Goal: Task Accomplishment & Management: Manage account settings

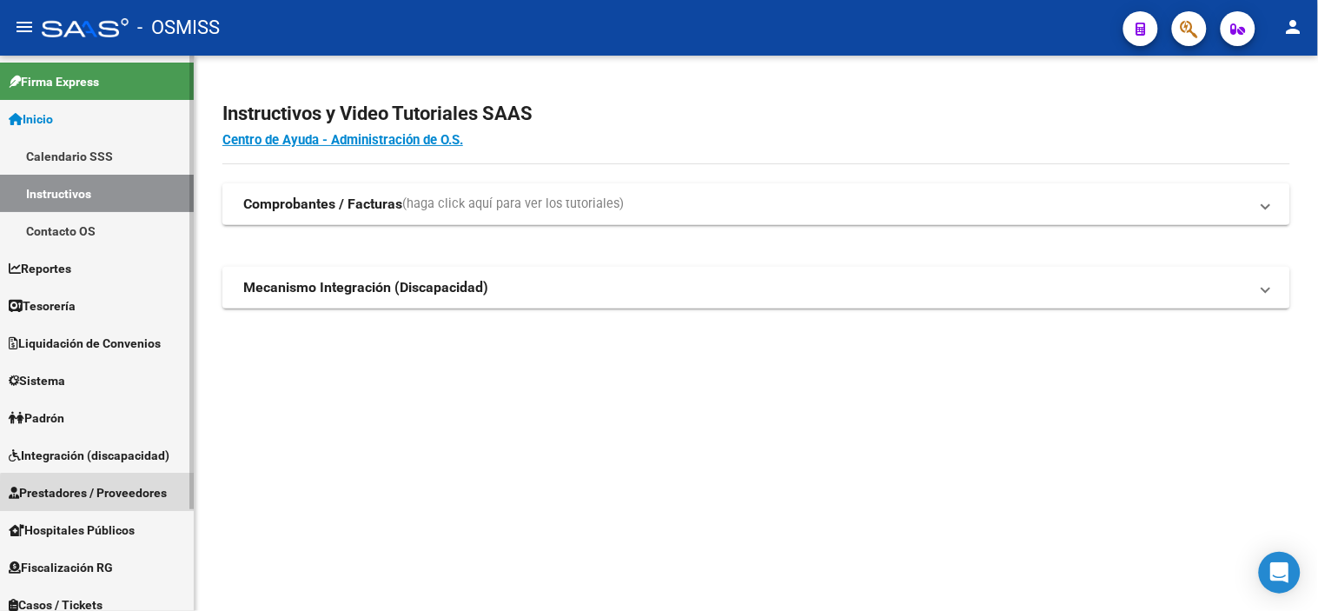
click at [120, 500] on span "Prestadores / Proveedores" at bounding box center [88, 492] width 158 height 19
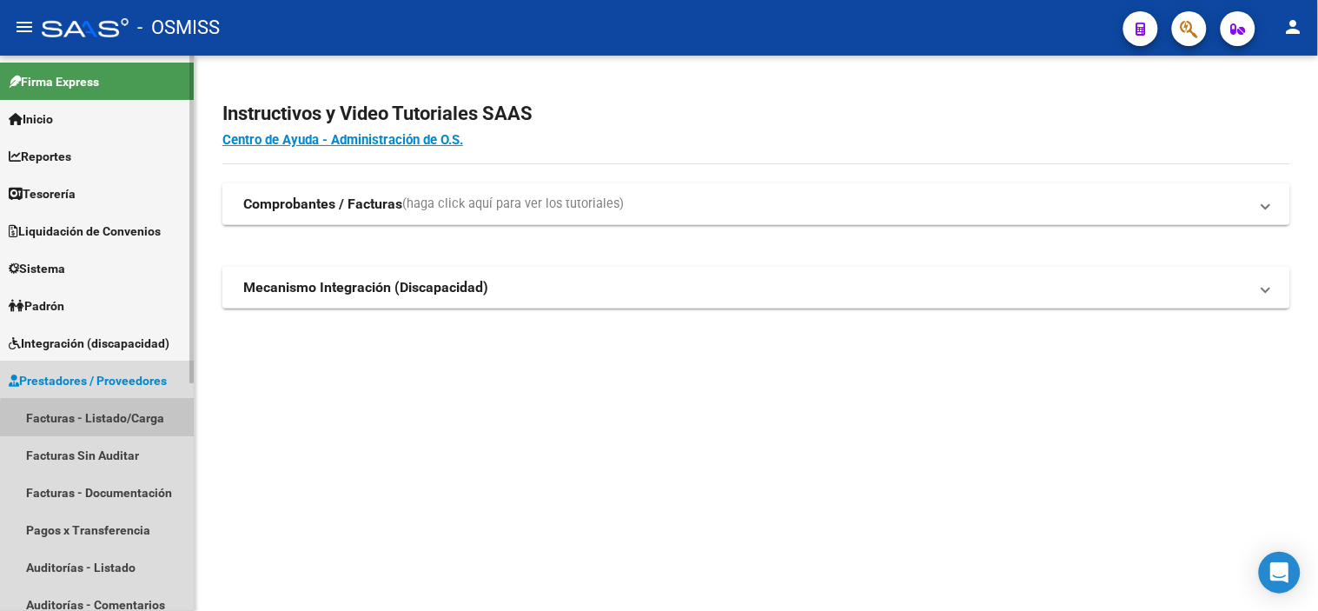
click at [123, 422] on link "Facturas - Listado/Carga" at bounding box center [97, 417] width 194 height 37
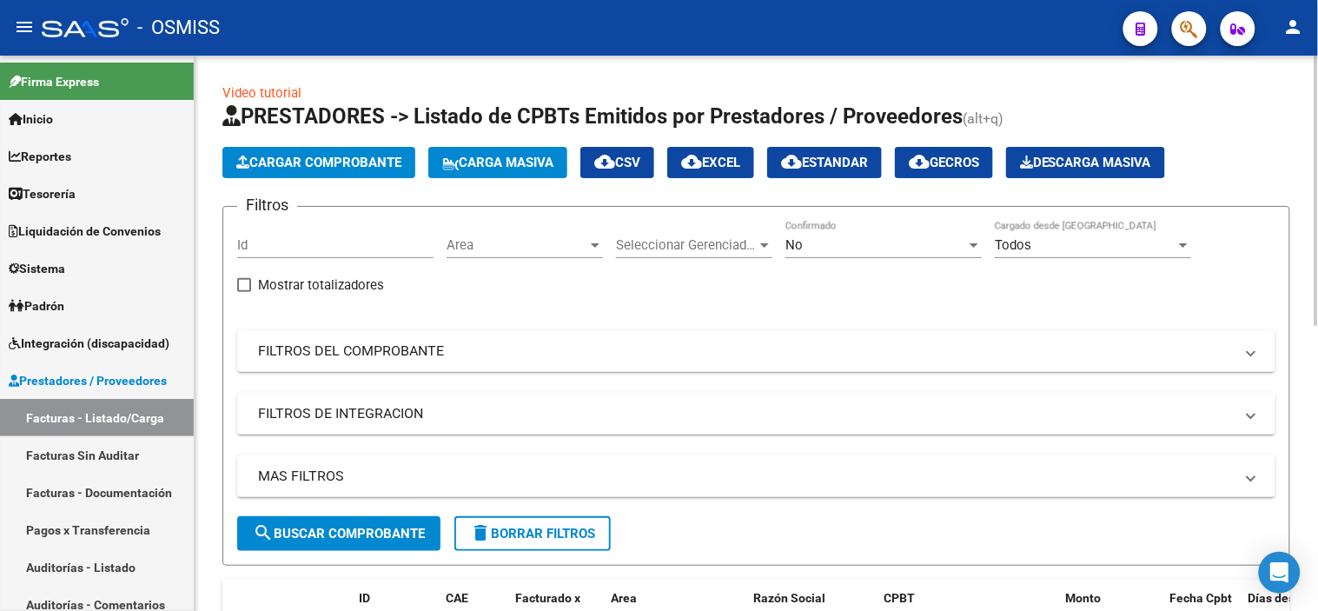
click at [481, 243] on span "Area" at bounding box center [517, 245] width 141 height 16
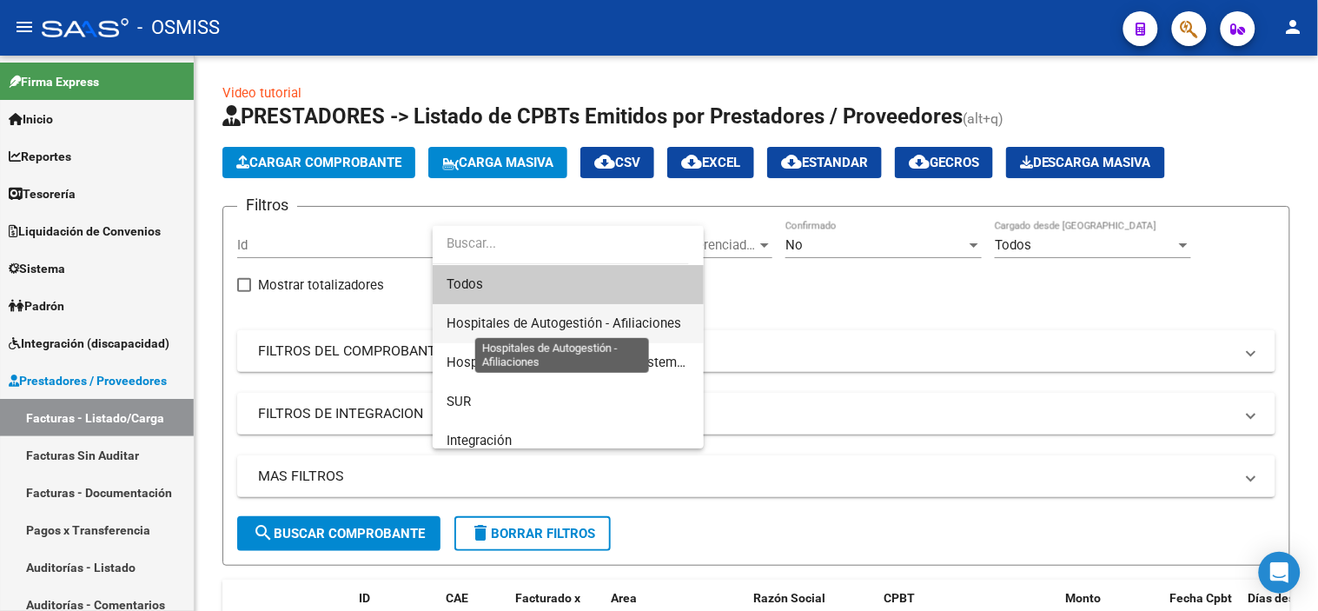
click at [483, 326] on span "Hospitales de Autogestión - Afiliaciones" at bounding box center [564, 323] width 235 height 16
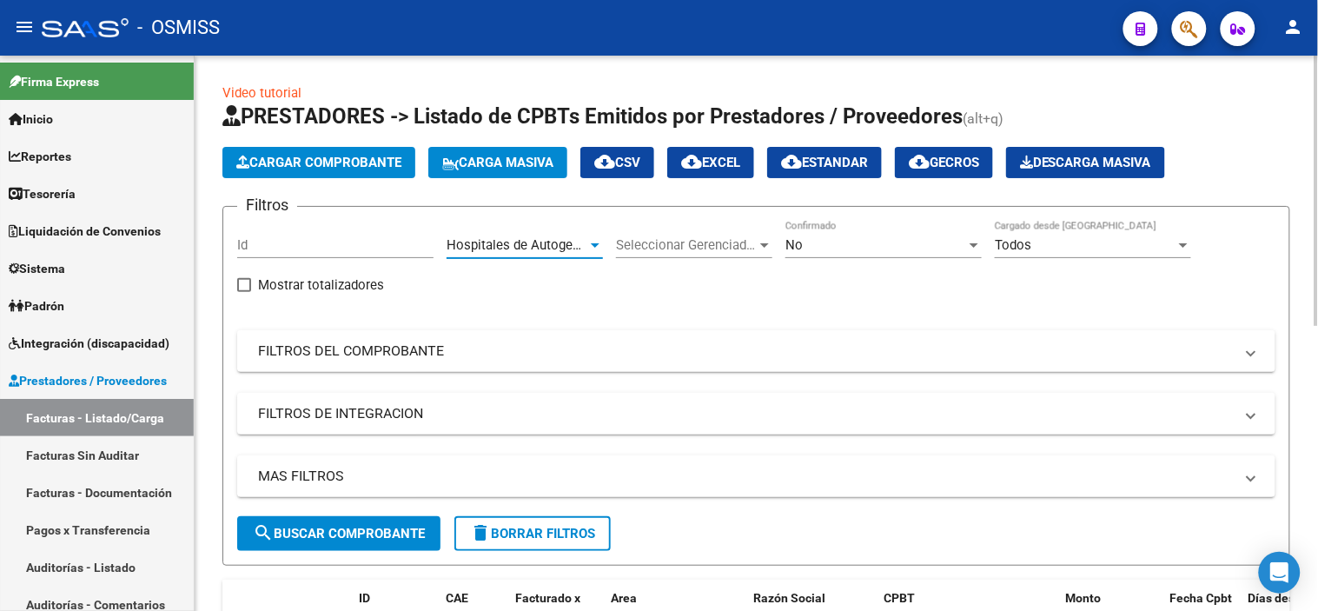
click at [875, 245] on div "No" at bounding box center [876, 245] width 181 height 16
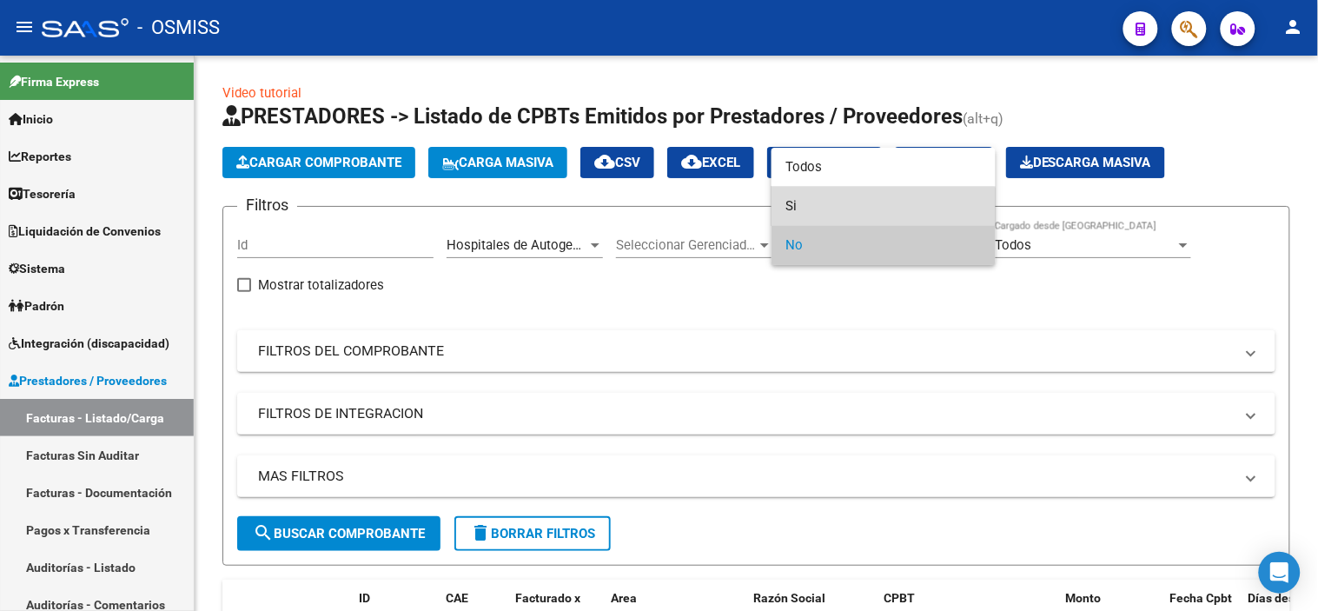
click at [867, 221] on span "Si" at bounding box center [884, 206] width 196 height 39
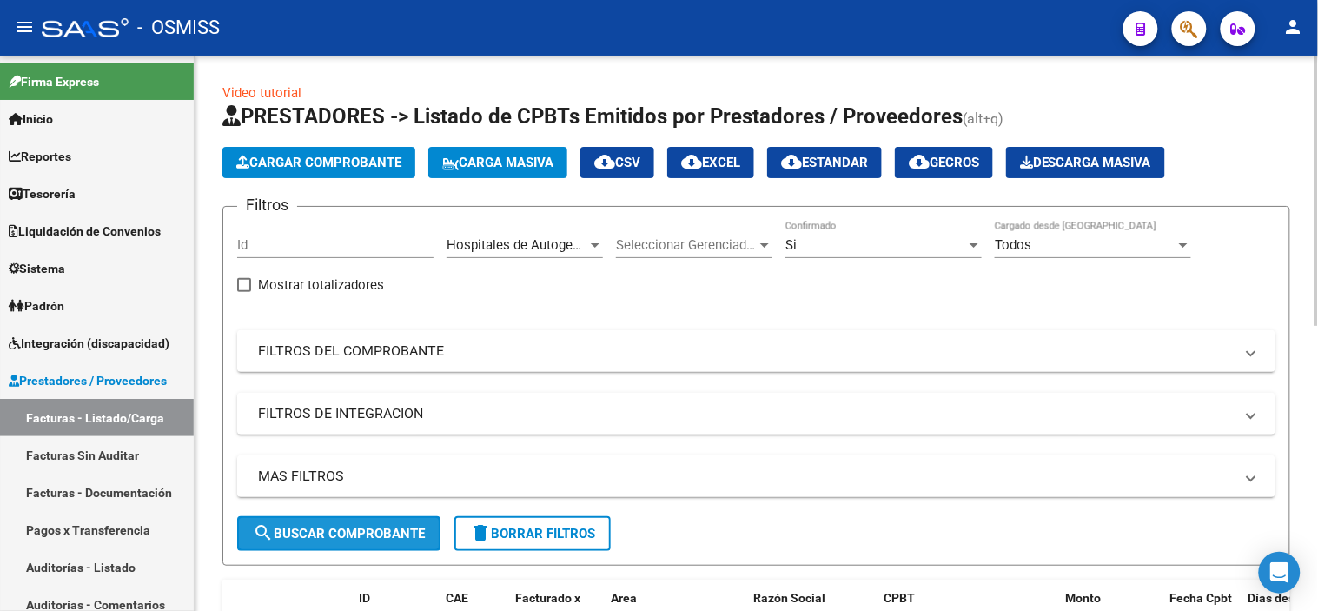
click at [375, 542] on button "search Buscar Comprobante" at bounding box center [338, 533] width 203 height 35
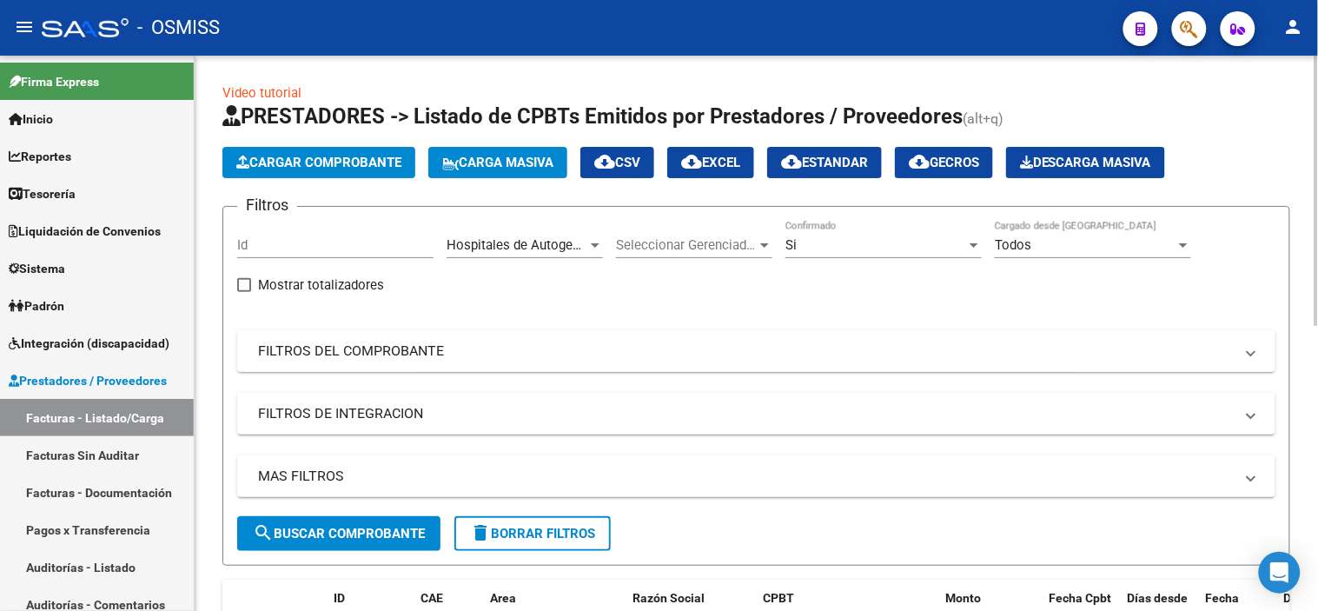
click at [687, 357] on mat-panel-title "FILTROS DEL COMPROBANTE" at bounding box center [746, 351] width 976 height 19
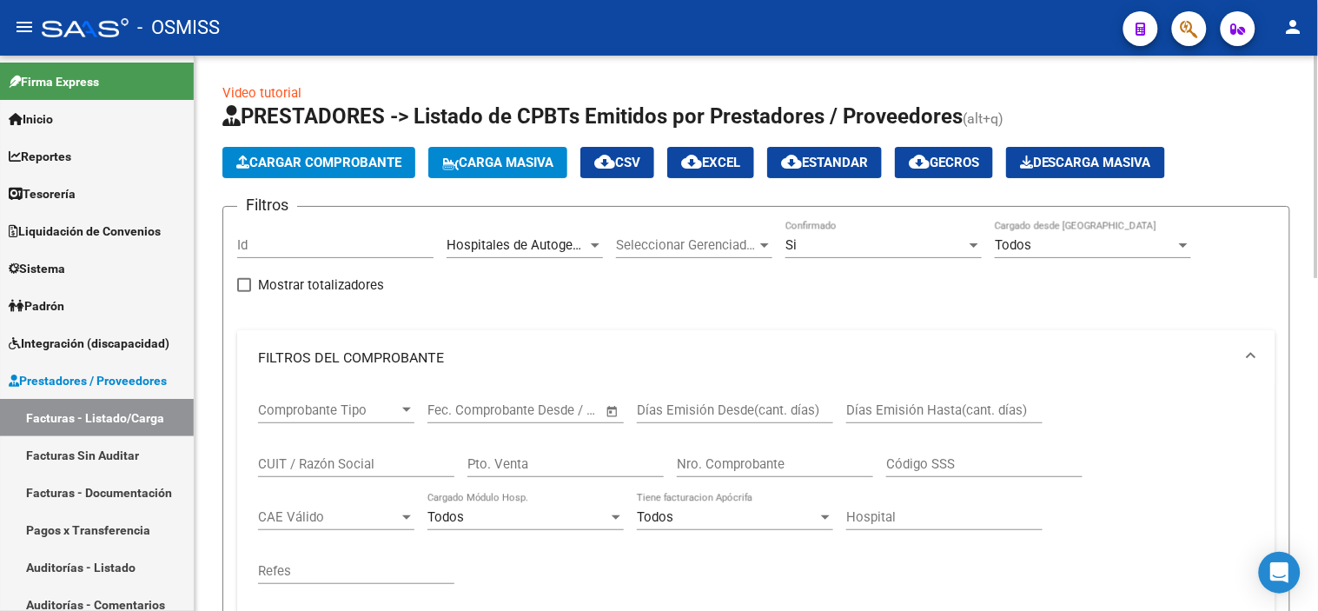
scroll to position [289, 0]
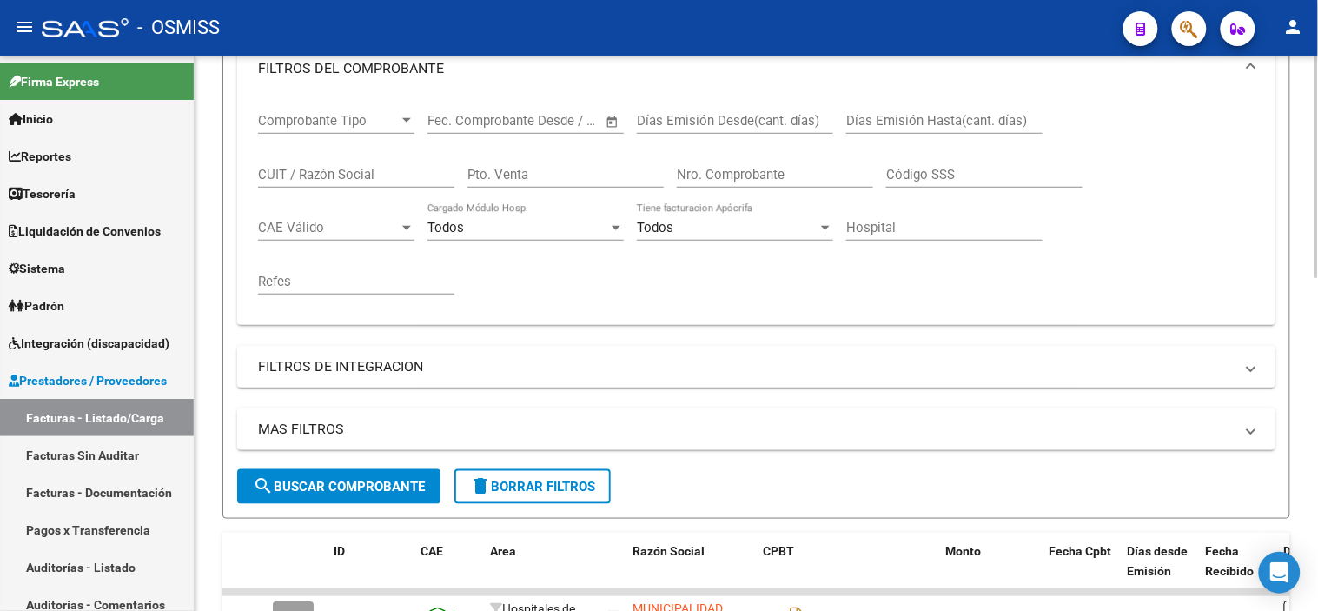
click at [700, 428] on mat-panel-title "MAS FILTROS" at bounding box center [746, 429] width 976 height 19
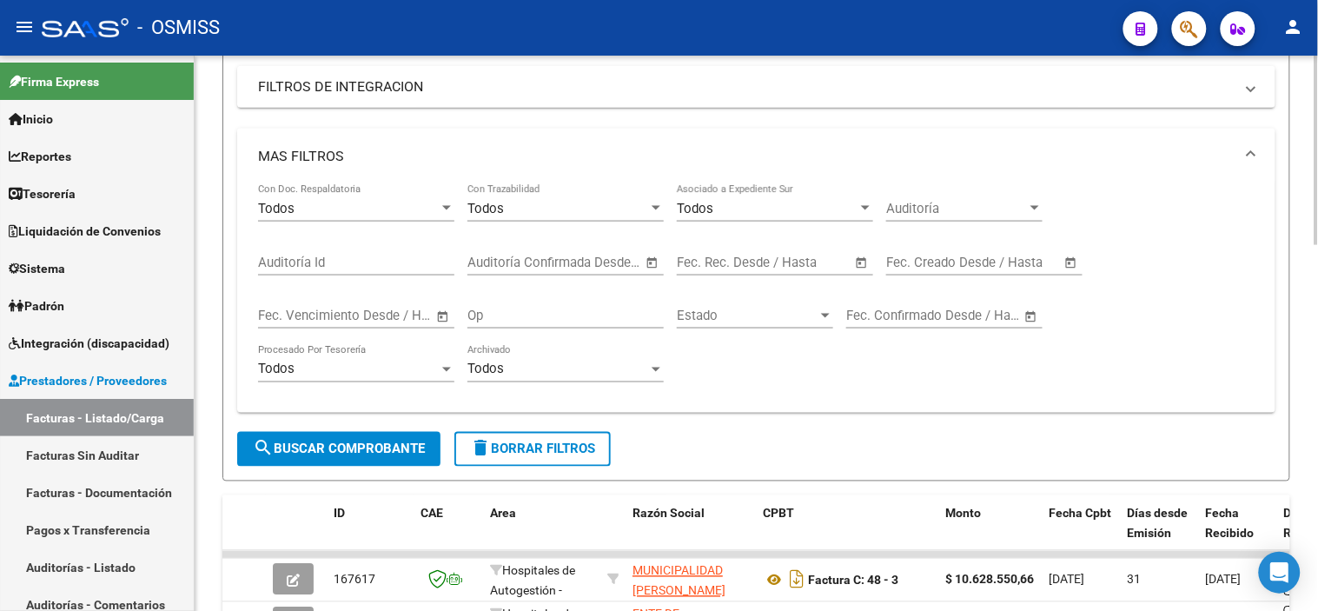
scroll to position [579, 0]
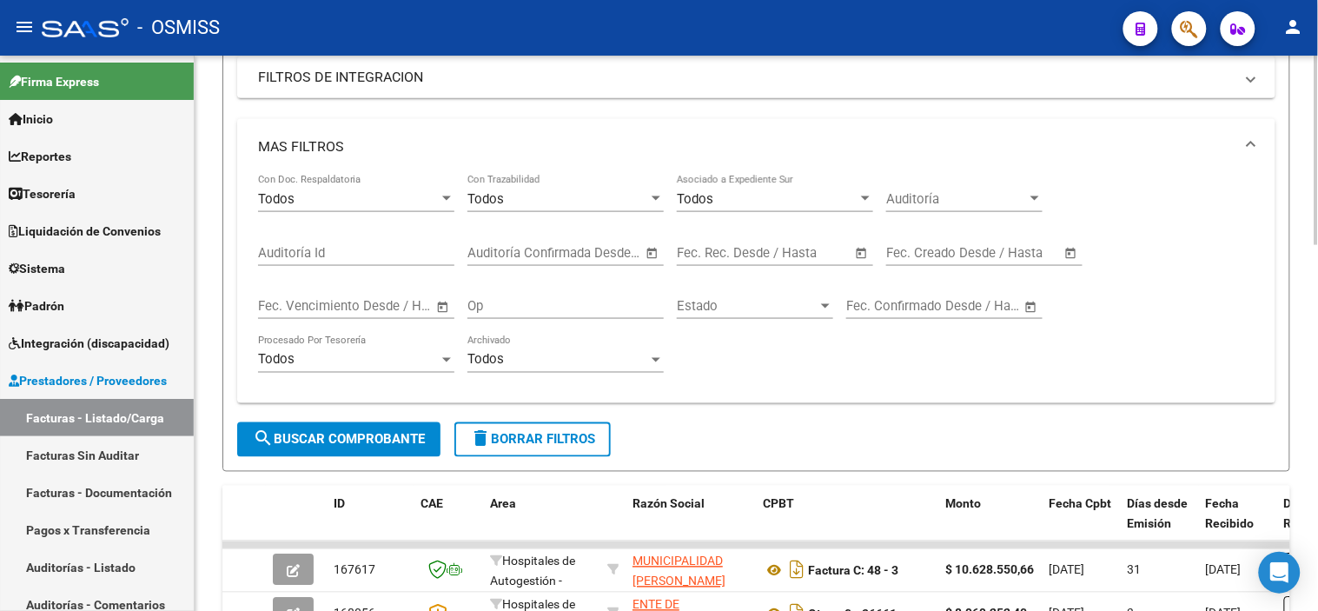
click at [787, 256] on input "text" at bounding box center [805, 253] width 84 height 16
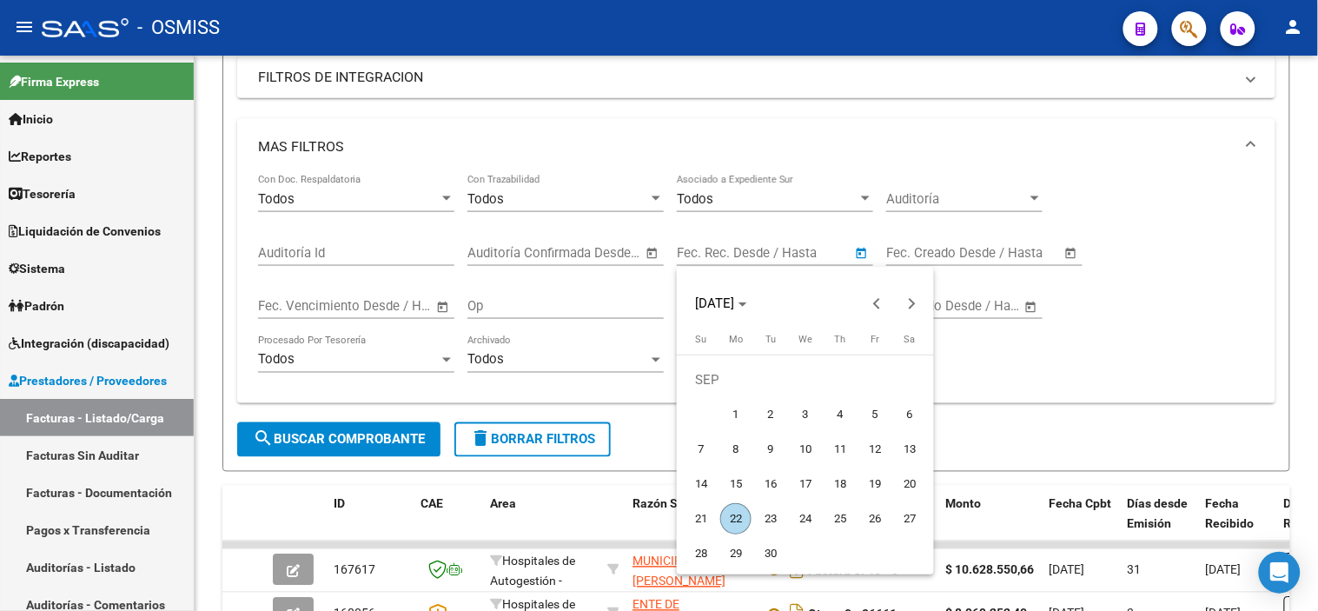
click at [870, 481] on span "19" at bounding box center [875, 483] width 31 height 31
type input "[DATE]"
click at [870, 481] on span "19" at bounding box center [875, 483] width 31 height 31
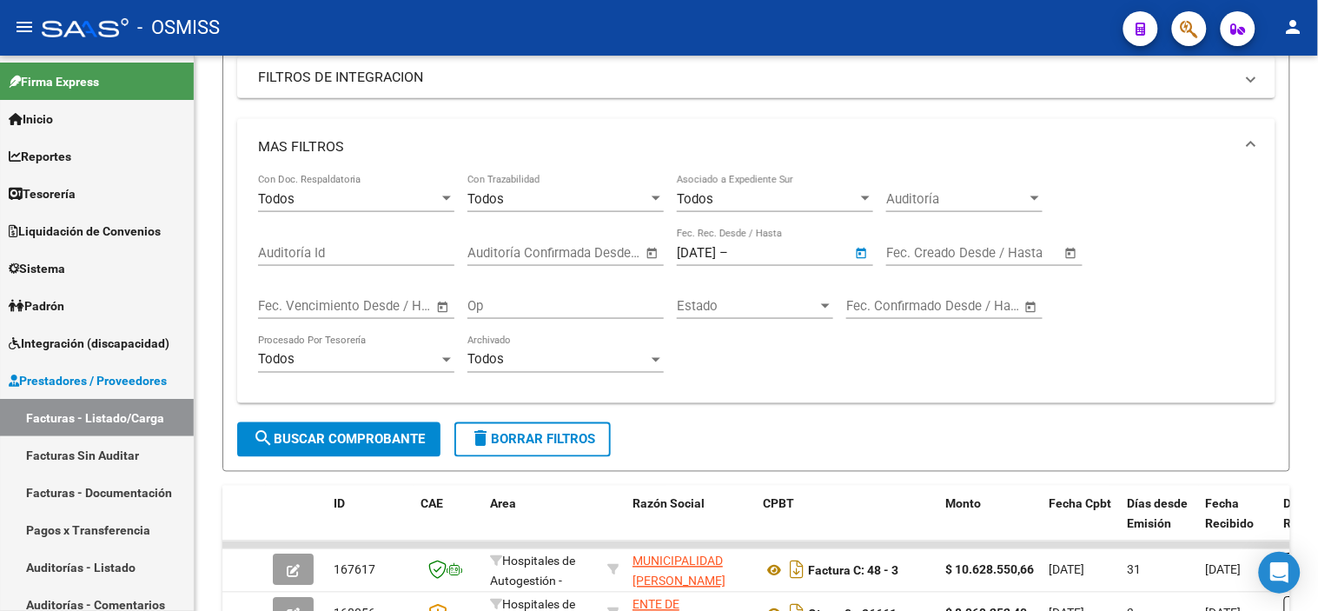
type input "[DATE]"
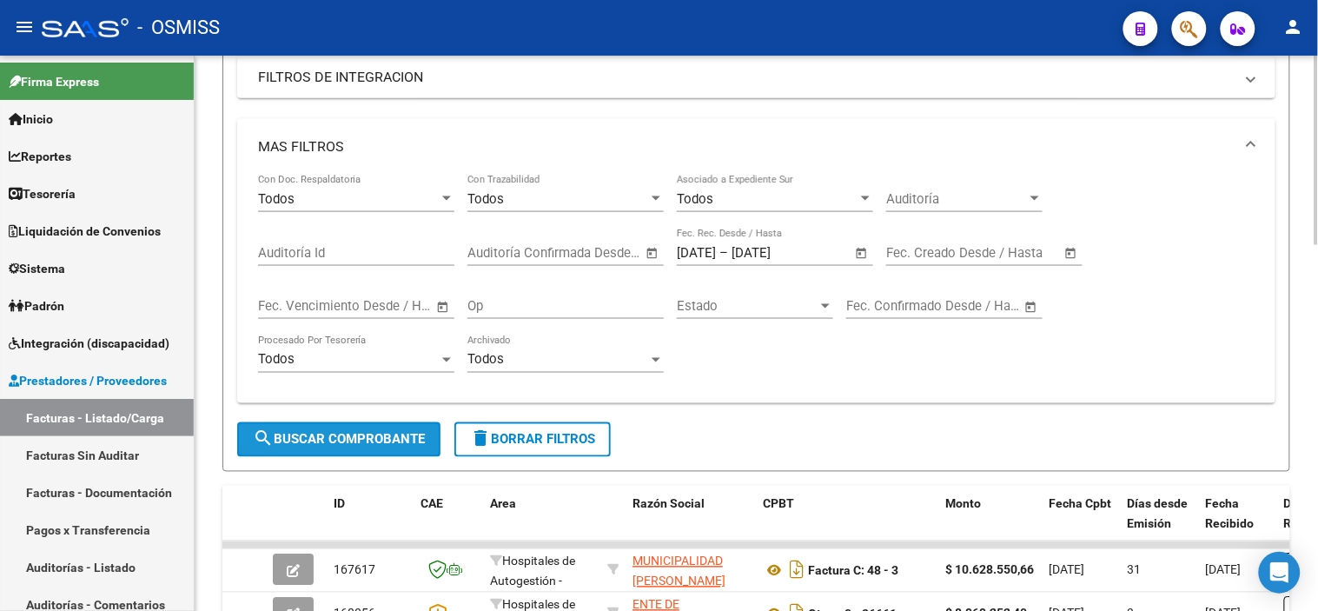
click at [308, 444] on span "search Buscar Comprobante" at bounding box center [339, 440] width 172 height 16
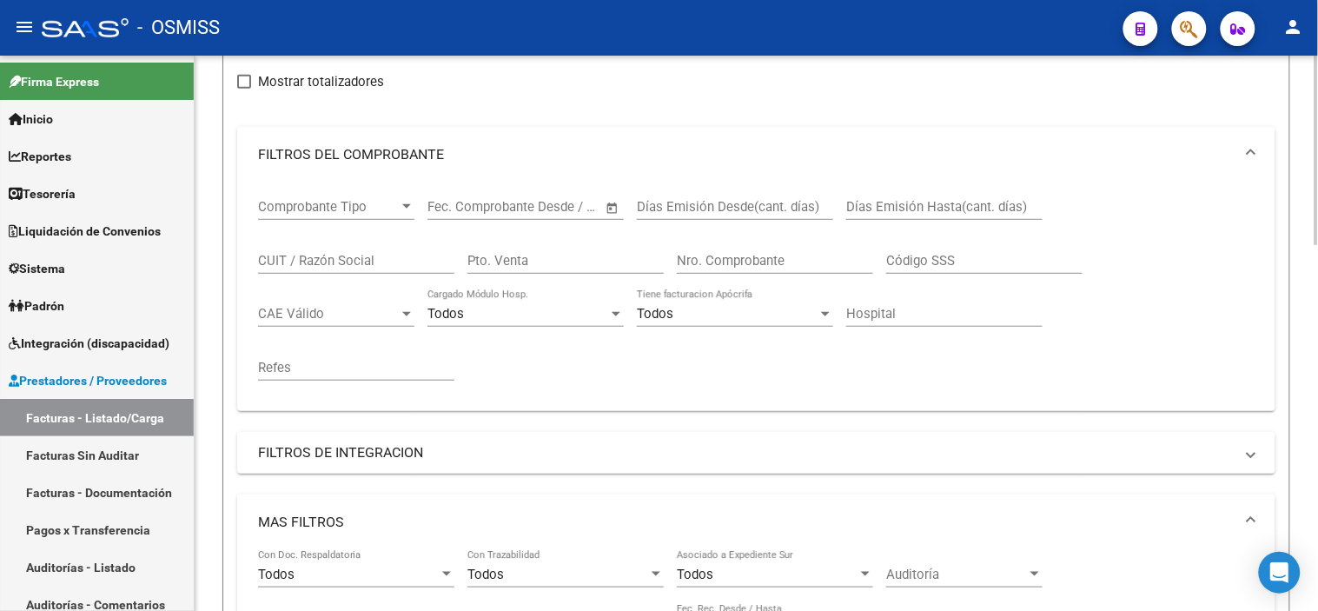
scroll to position [0, 0]
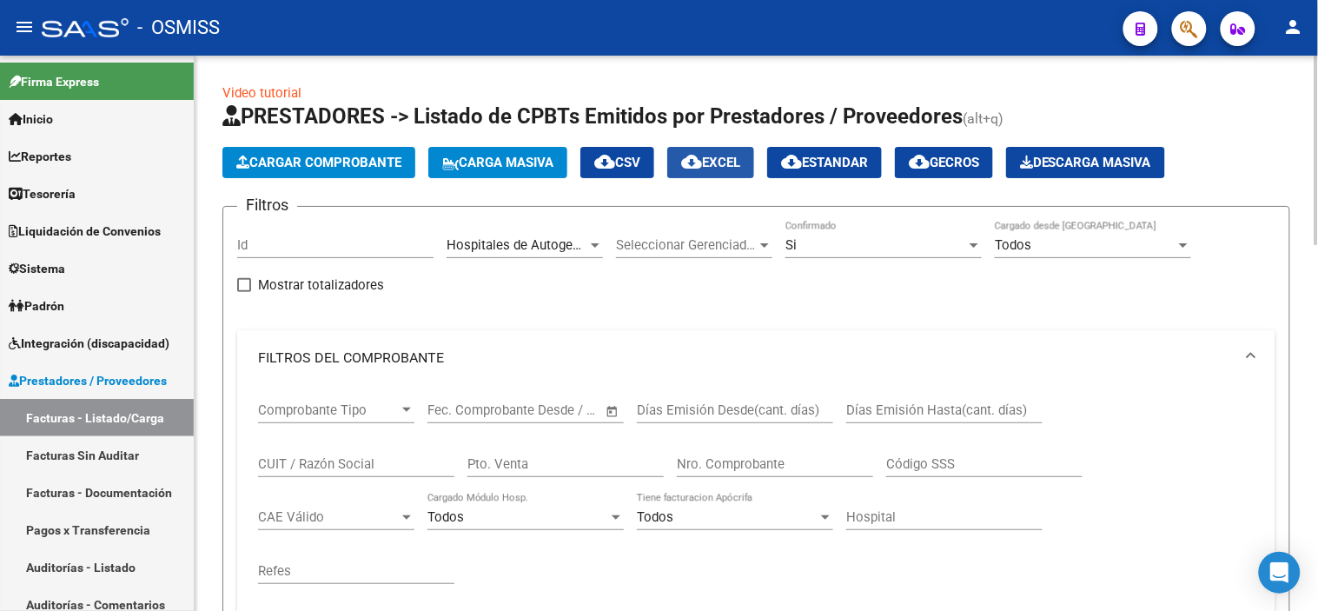
click at [702, 167] on mat-icon "cloud_download" at bounding box center [691, 161] width 21 height 21
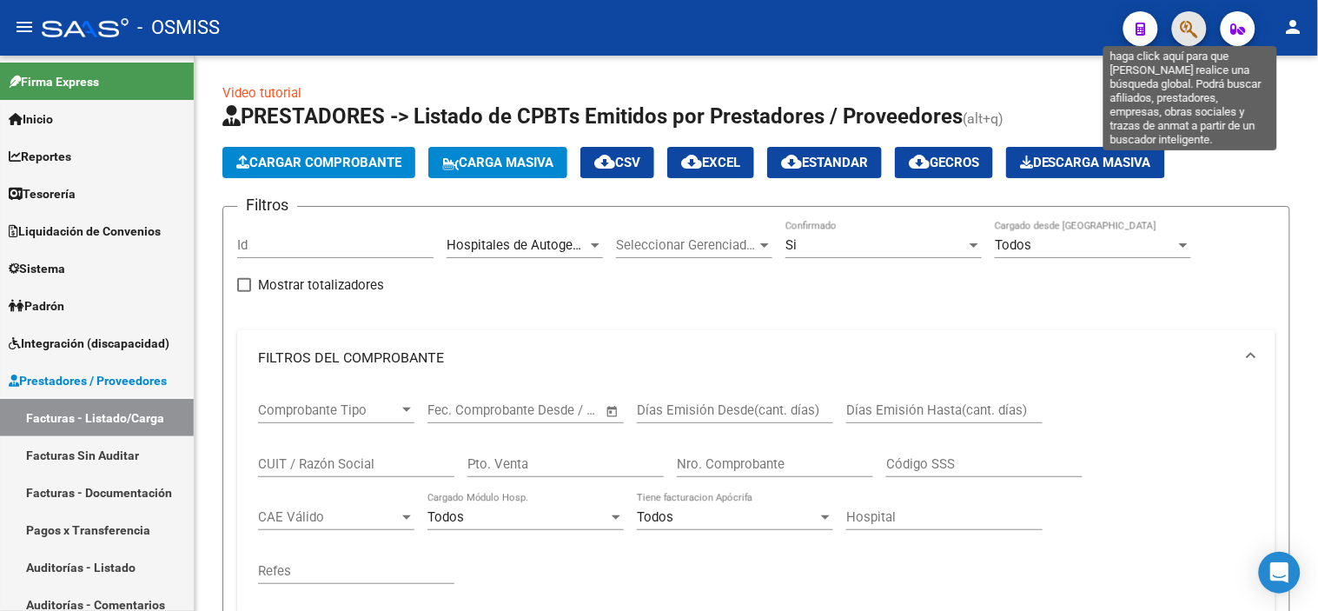
click at [1183, 37] on icon "button" at bounding box center [1189, 29] width 17 height 20
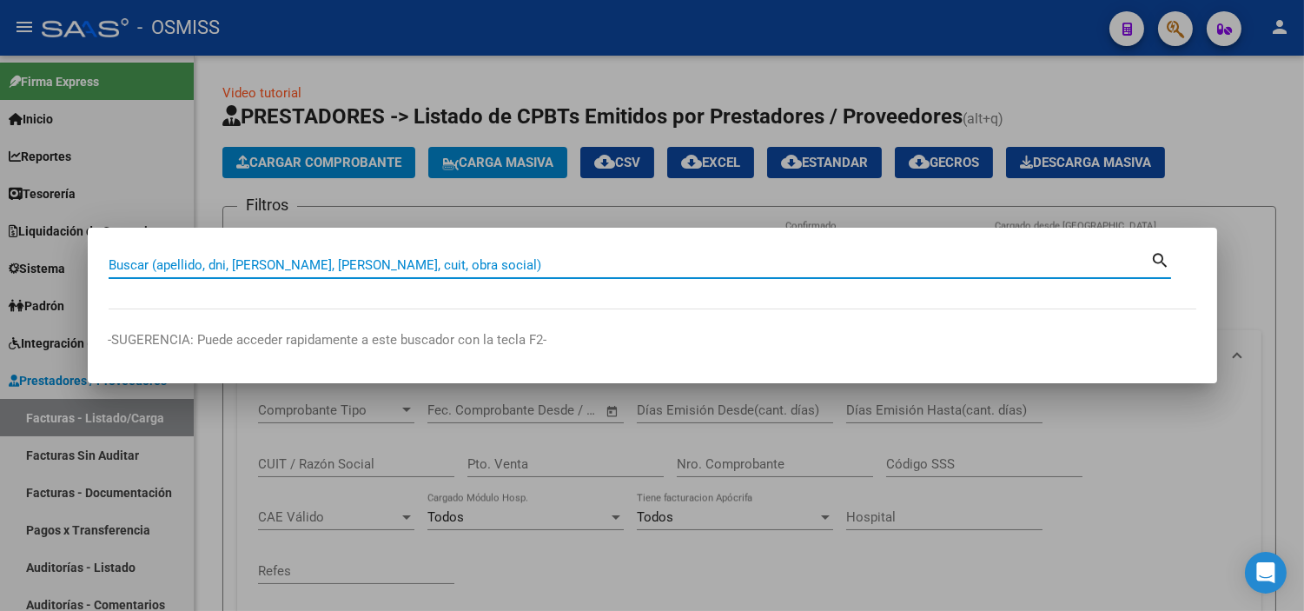
paste input "No 0137 - 00006072"
type input "0137 - 00006072"
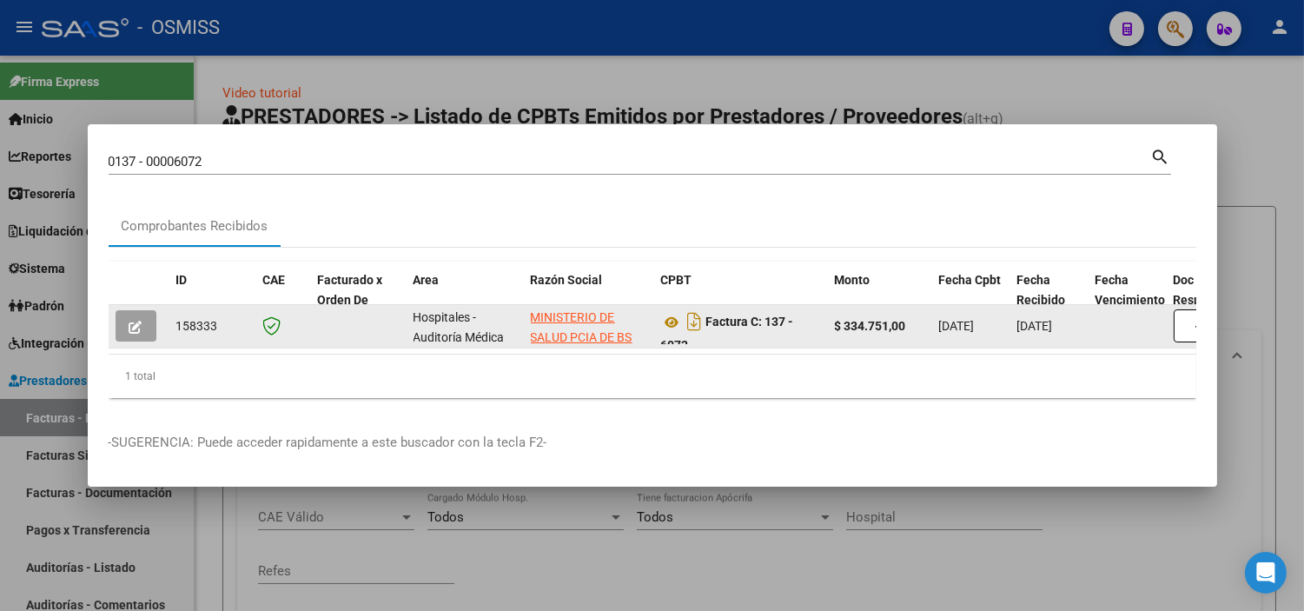
click at [1170, 315] on datatable-body-cell at bounding box center [1219, 326] width 104 height 43
click at [1191, 322] on button "button" at bounding box center [1202, 325] width 56 height 33
click at [163, 319] on datatable-body-cell at bounding box center [139, 326] width 61 height 43
click at [120, 319] on button "button" at bounding box center [136, 325] width 41 height 31
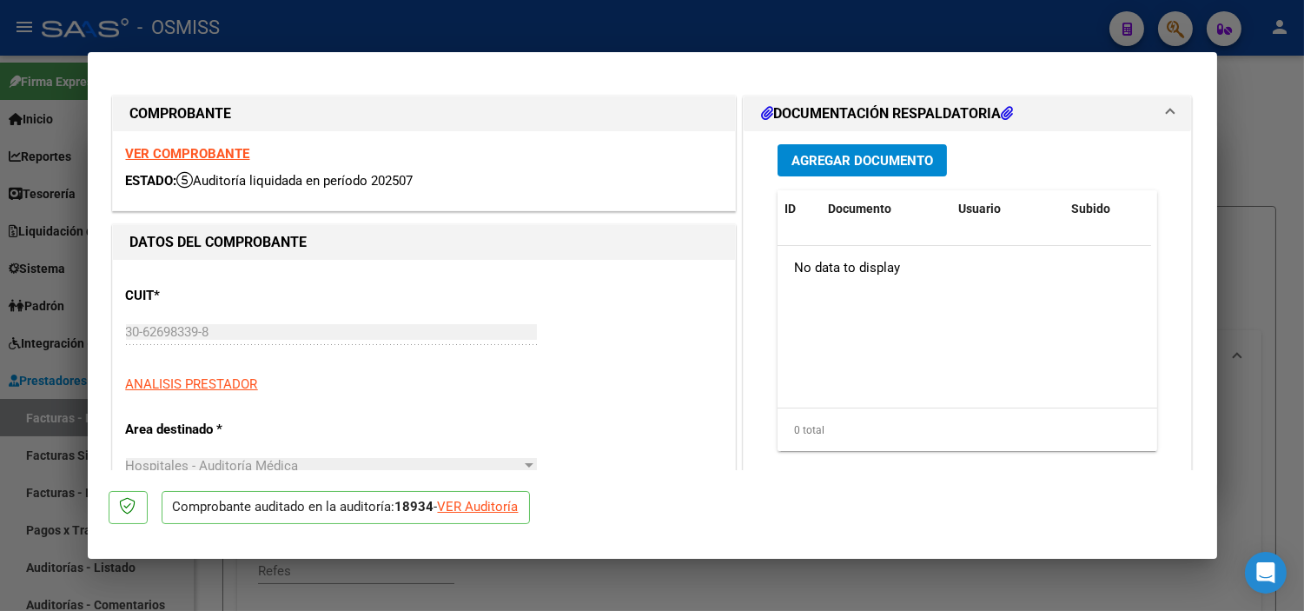
type input "[DATE]"
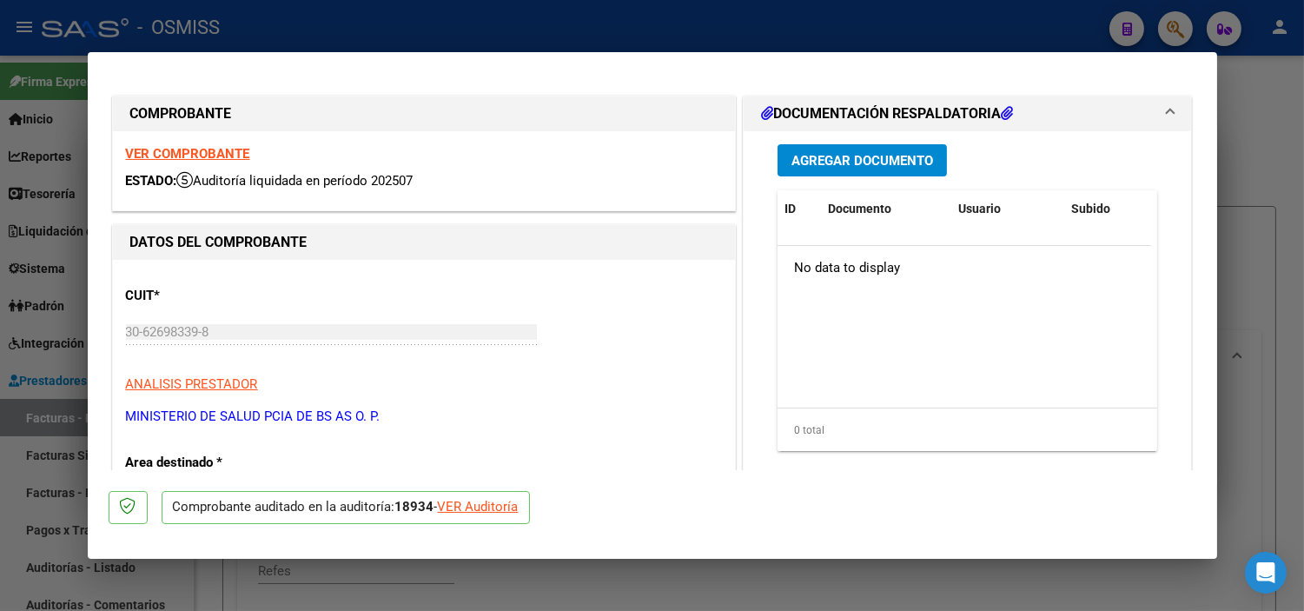
click at [490, 510] on div "VER Auditoría" at bounding box center [478, 507] width 81 height 20
type input "$ 0,00"
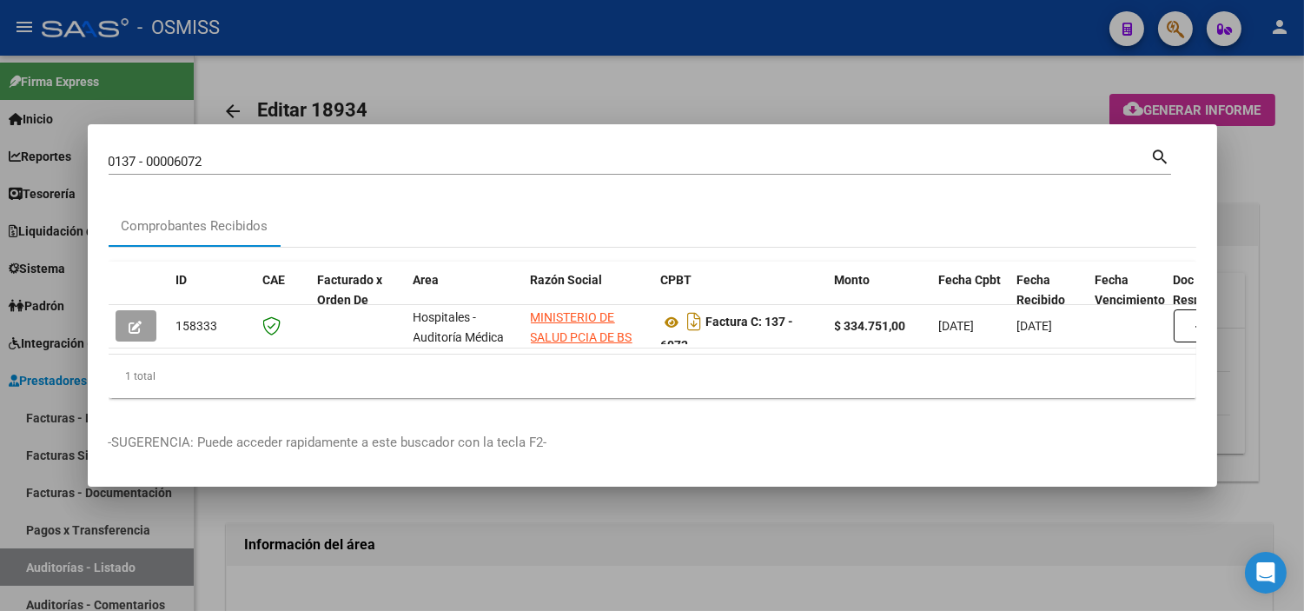
click at [567, 587] on div at bounding box center [652, 305] width 1304 height 611
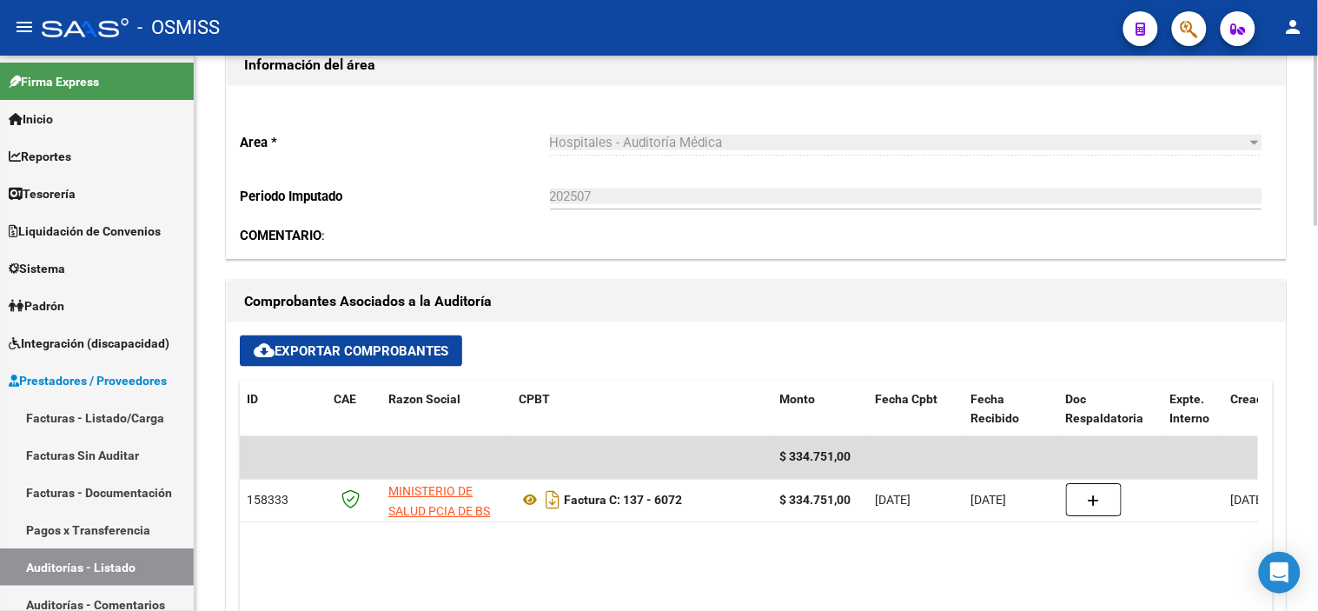
scroll to position [579, 0]
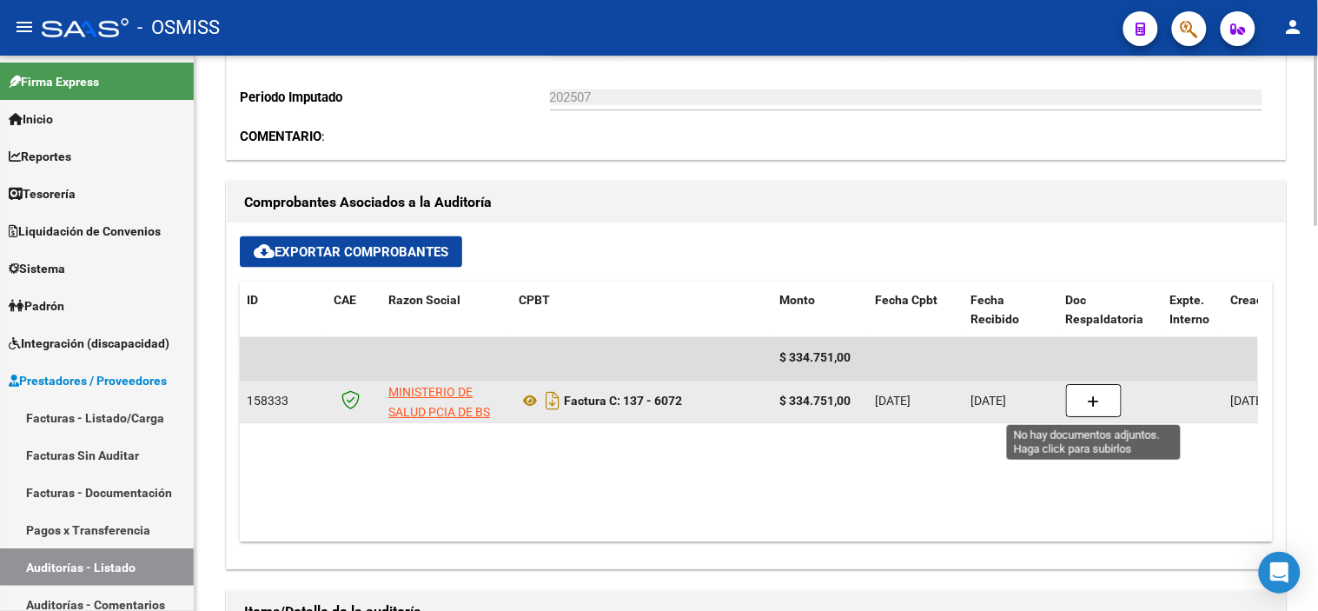
click at [1079, 411] on button "button" at bounding box center [1094, 401] width 56 height 33
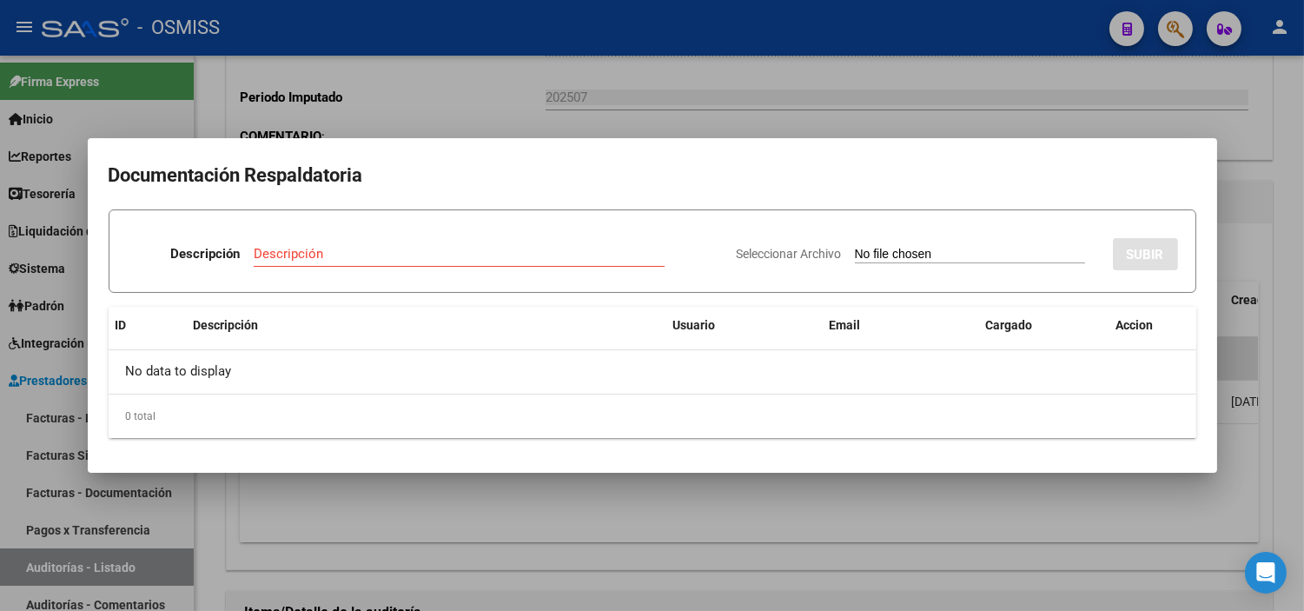
click at [855, 249] on input "Seleccionar Archivo" at bounding box center [970, 255] width 230 height 17
type input "C:\fakepath\828 HOSPITAL MAGDALENA DE MARTINEZ FC 6072 6073.pdf"
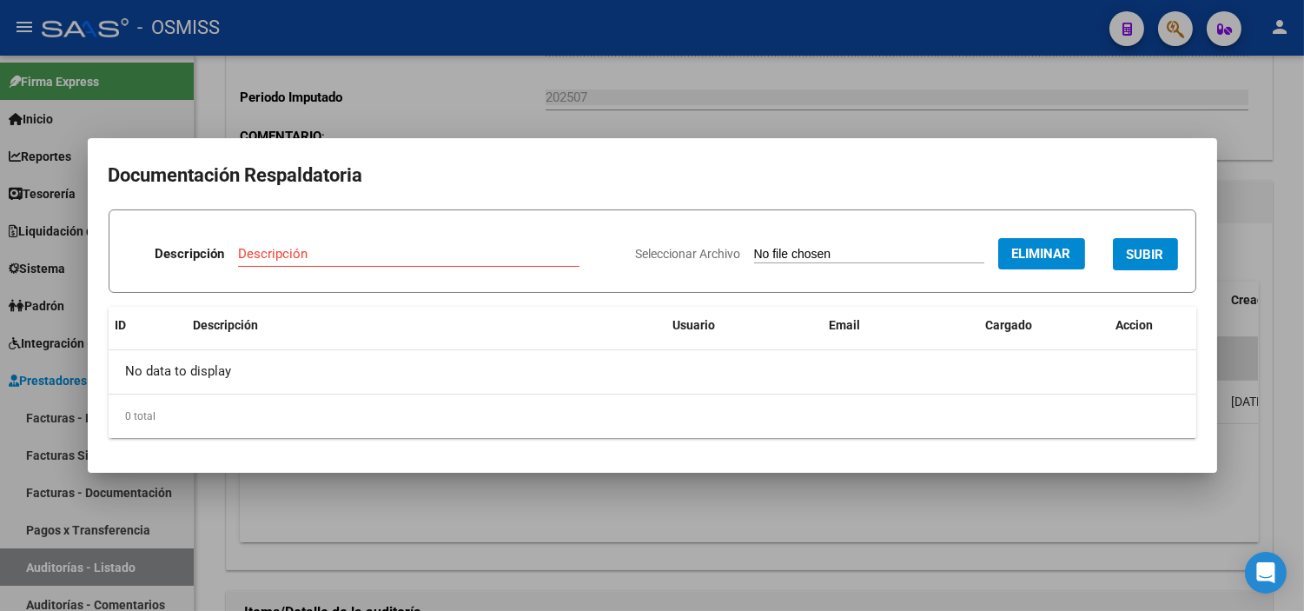
click at [391, 257] on input "Descripción" at bounding box center [409, 254] width 342 height 16
type input "NOTA DE CREDITO"
click at [1145, 261] on span "SUBIR" at bounding box center [1145, 255] width 37 height 16
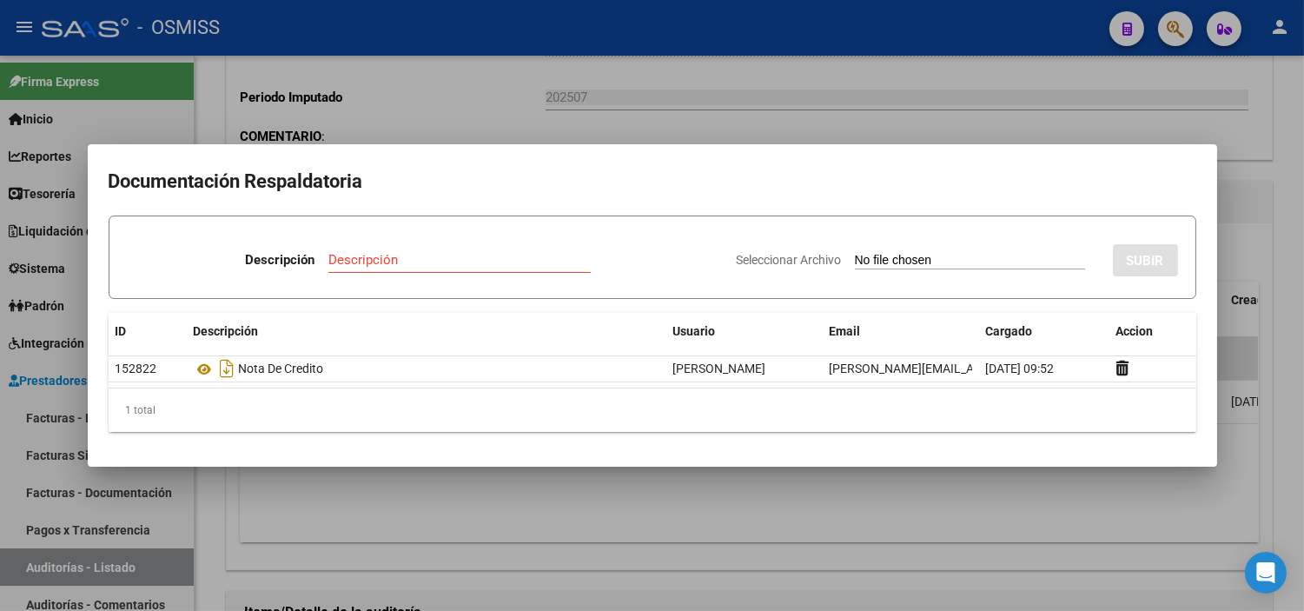
click at [594, 561] on div at bounding box center [652, 305] width 1304 height 611
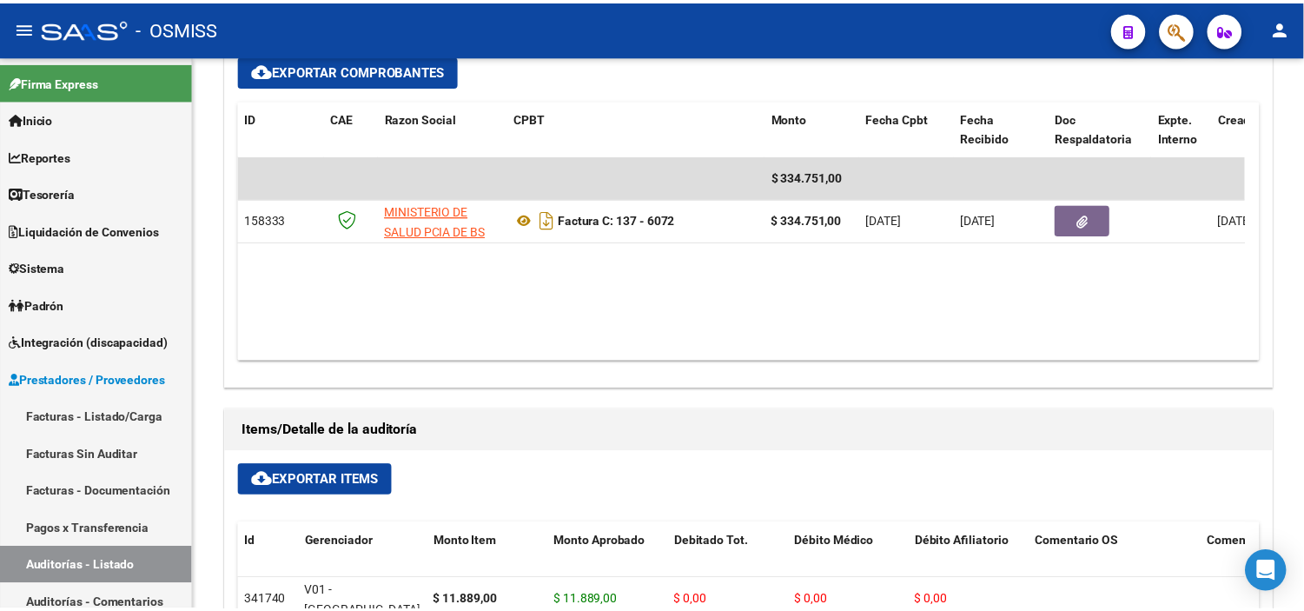
scroll to position [772, 0]
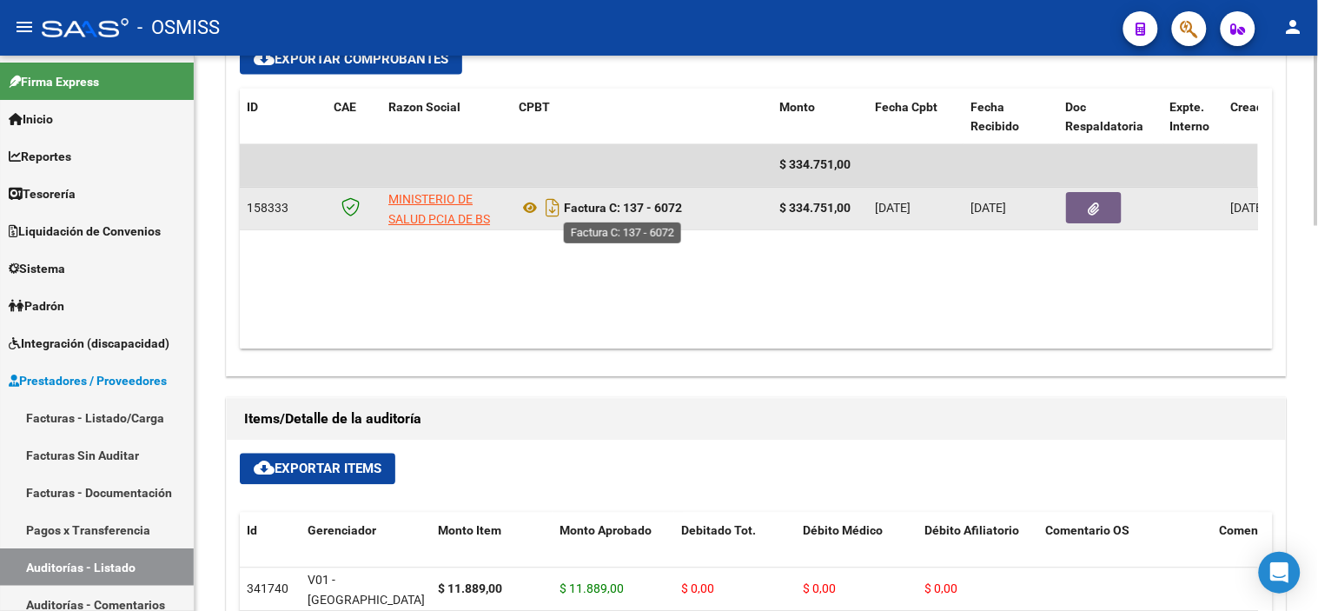
drag, startPoint x: 690, startPoint y: 209, endPoint x: 656, endPoint y: 209, distance: 33.9
click at [656, 209] on div "Factura C: 137 - 6072" at bounding box center [642, 209] width 247 height 28
copy strong "6072"
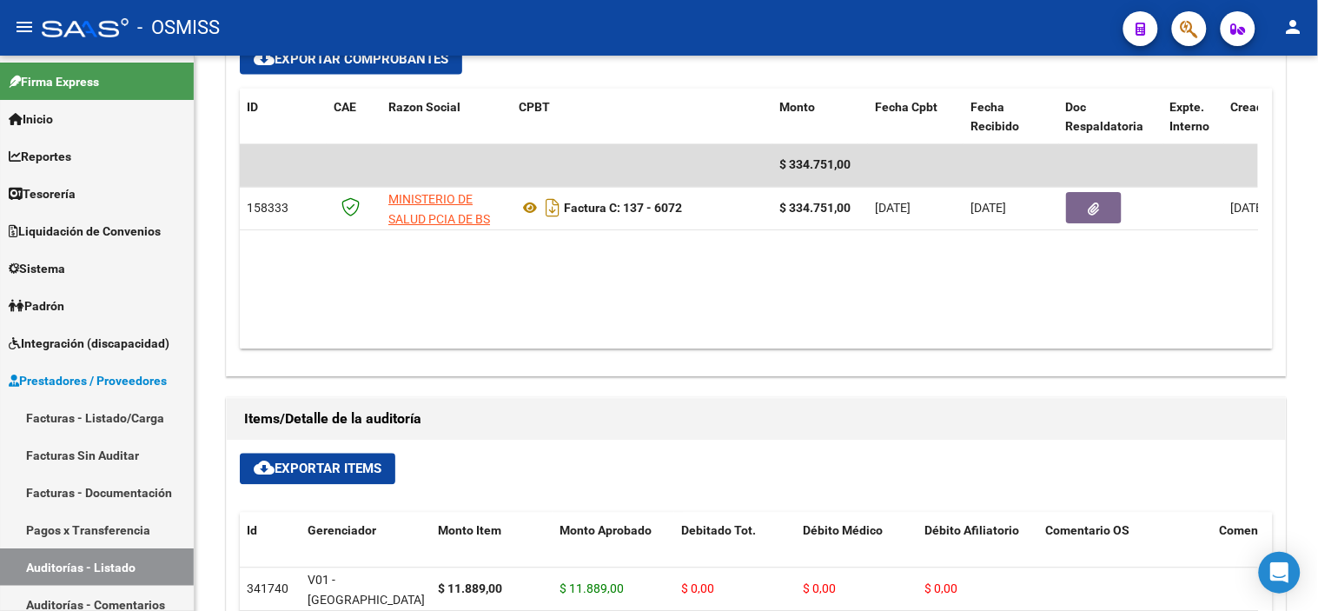
click at [1178, 37] on button "button" at bounding box center [1189, 28] width 35 height 35
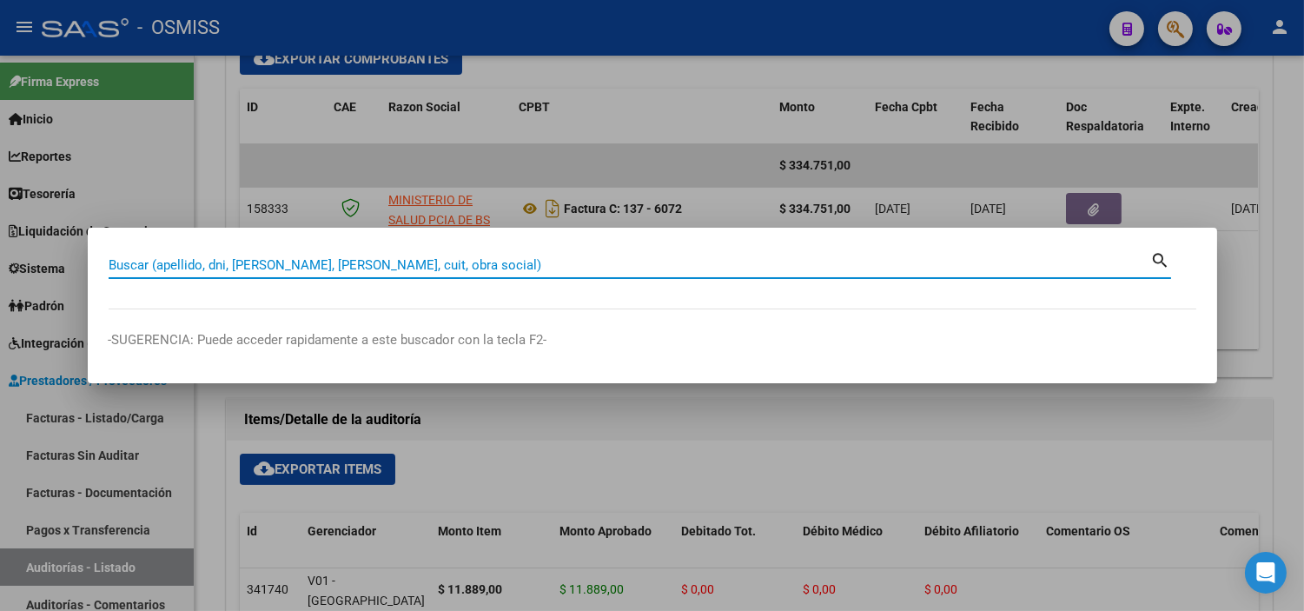
click at [612, 271] on input "Buscar (apellido, dni, [PERSON_NAME], [PERSON_NAME], cuit, obra social)" at bounding box center [630, 265] width 1043 height 16
paste input "10468."
type input "160-10468"
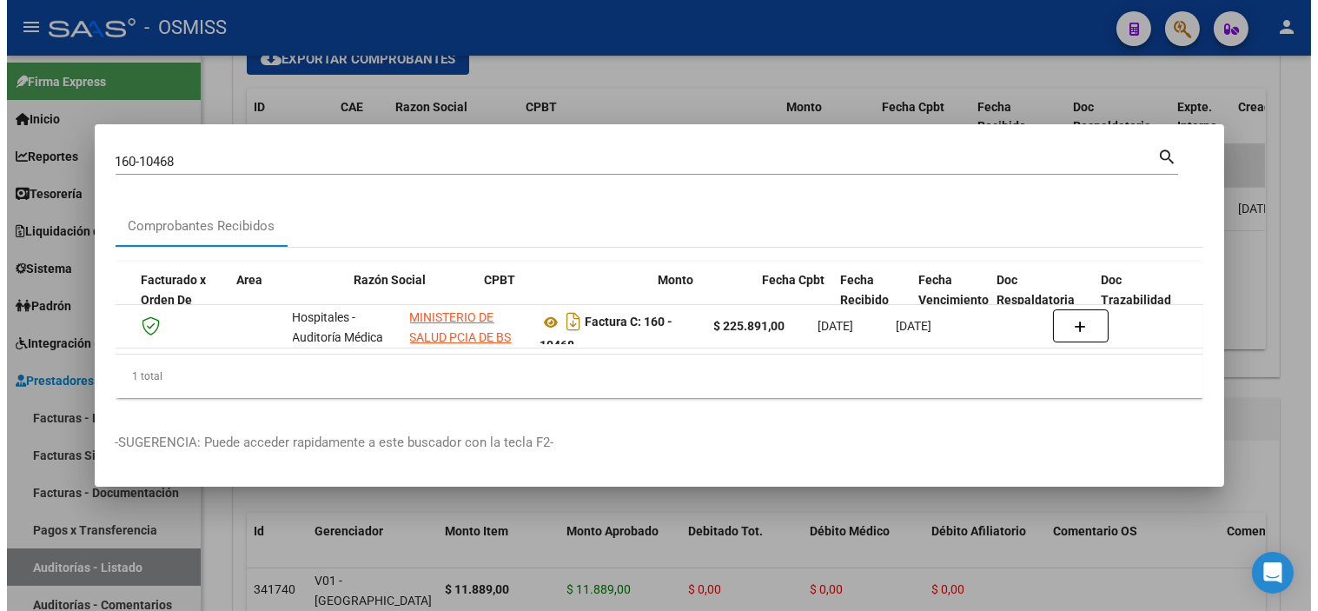
scroll to position [0, 214]
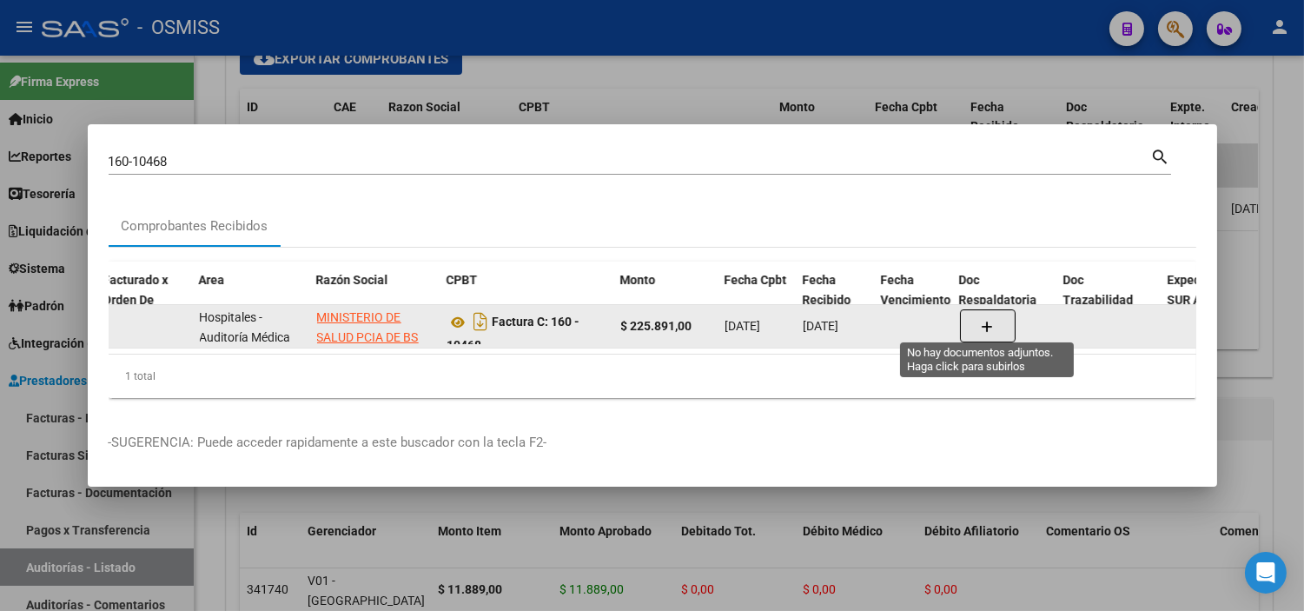
click at [986, 332] on button "button" at bounding box center [988, 325] width 56 height 33
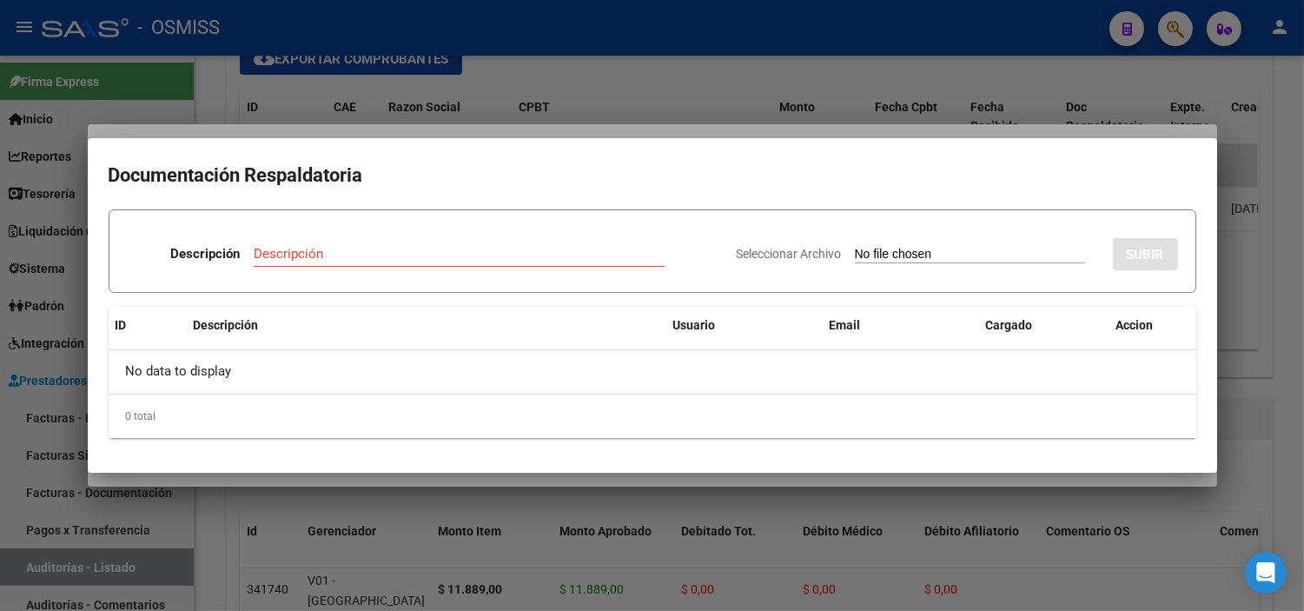
click at [859, 256] on input "Seleccionar Archivo" at bounding box center [970, 255] width 230 height 17
click at [539, 46] on div at bounding box center [652, 305] width 1304 height 611
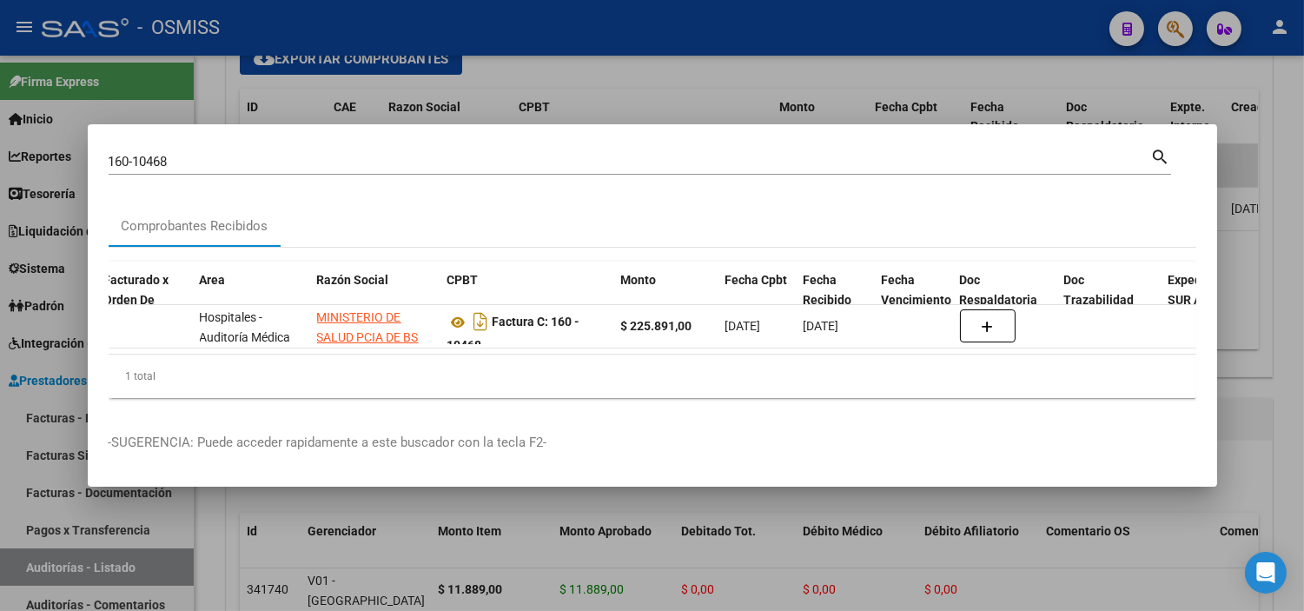
click at [539, 46] on div at bounding box center [652, 305] width 1304 height 611
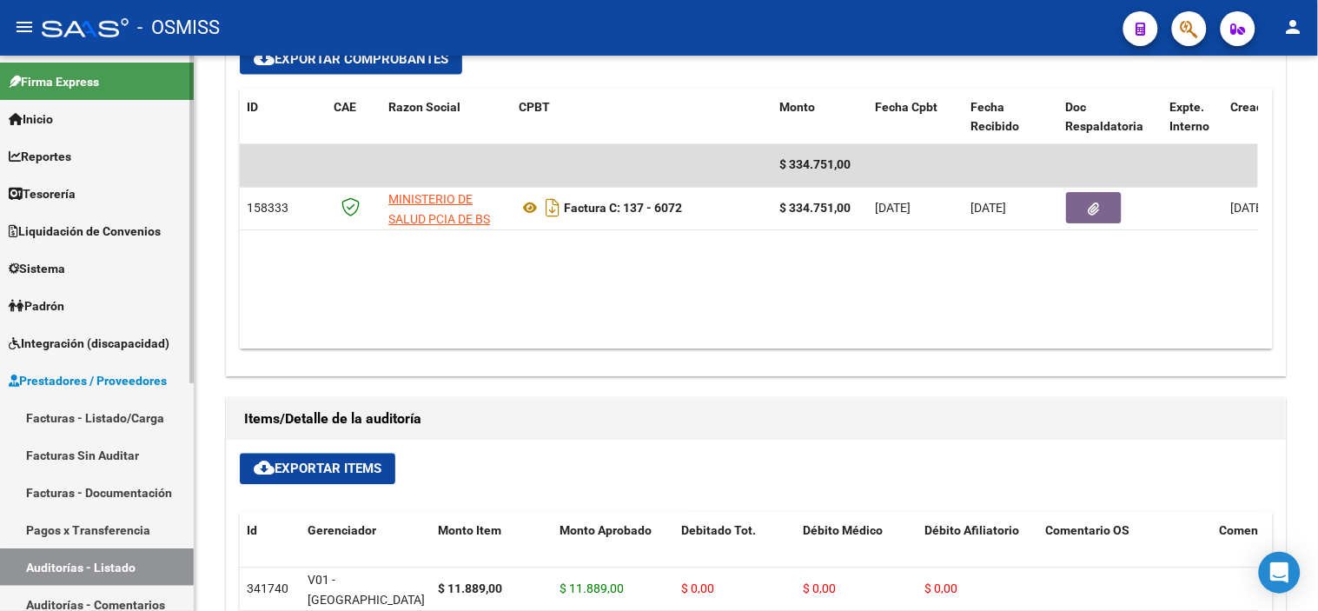
click at [149, 561] on link "Auditorías - Listado" at bounding box center [97, 566] width 194 height 37
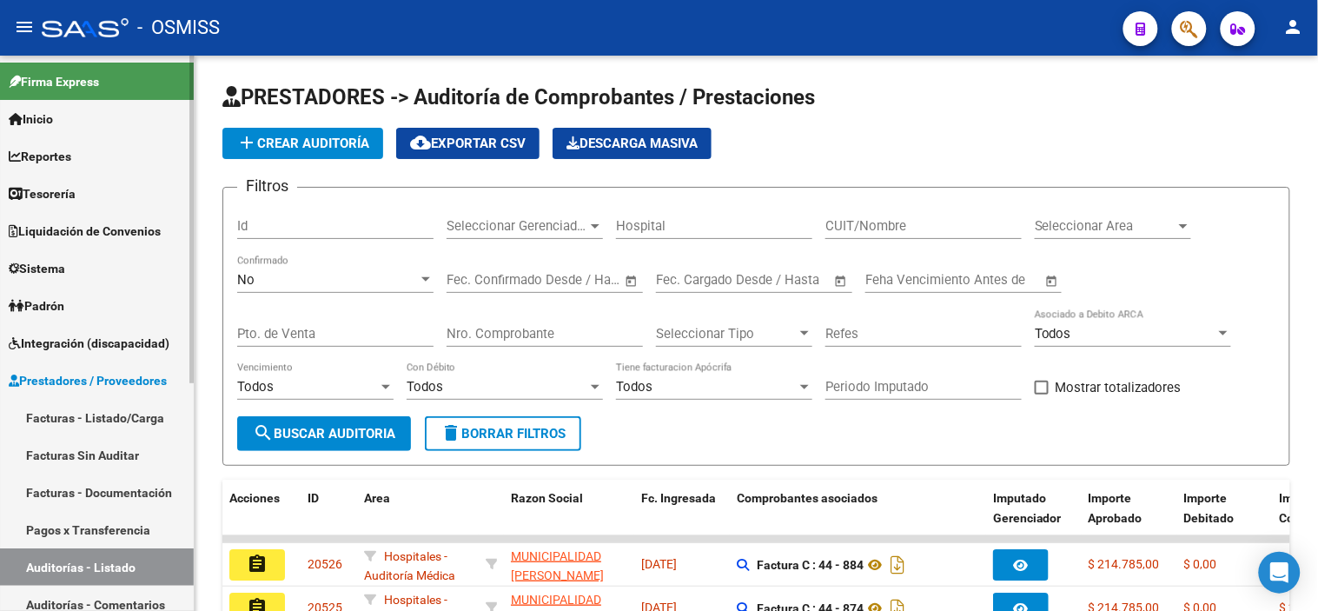
click at [146, 374] on span "Prestadores / Proveedores" at bounding box center [88, 380] width 158 height 19
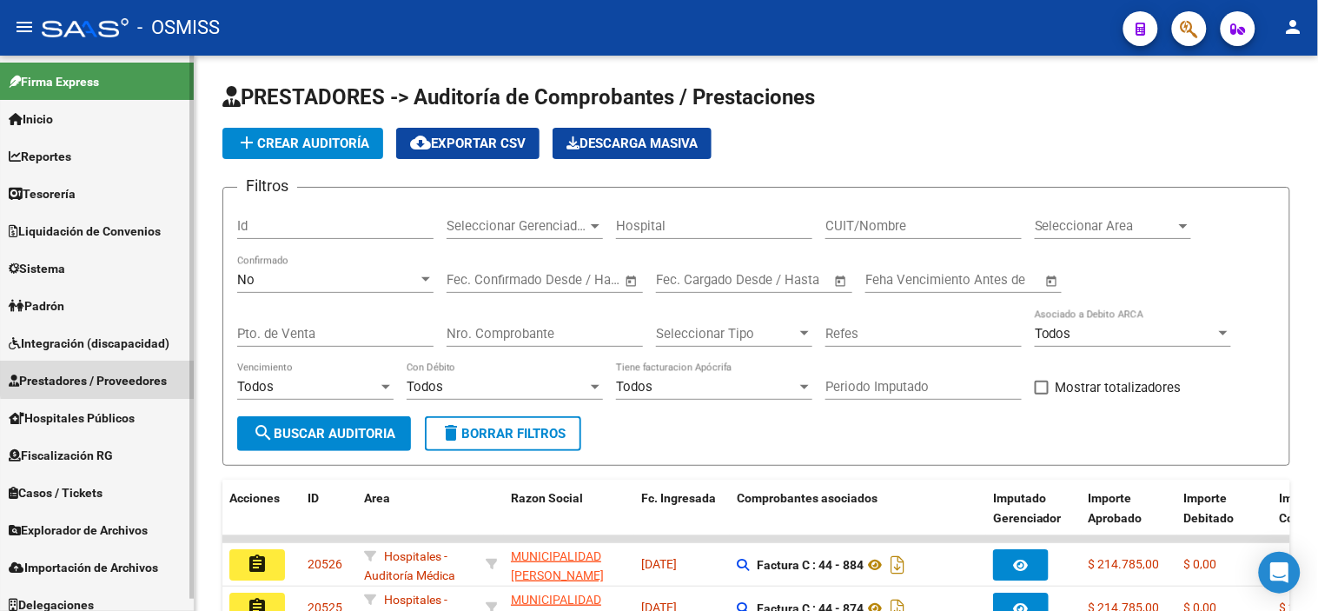
click at [136, 375] on span "Prestadores / Proveedores" at bounding box center [88, 380] width 158 height 19
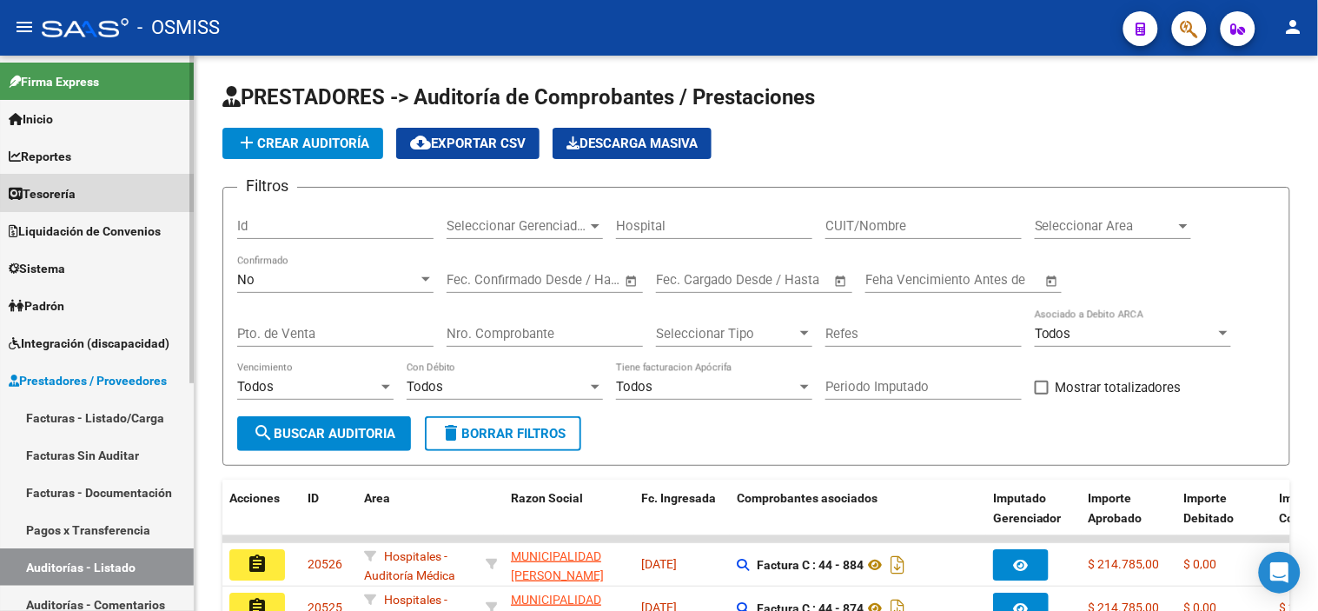
click at [143, 186] on link "Tesorería" at bounding box center [97, 193] width 194 height 37
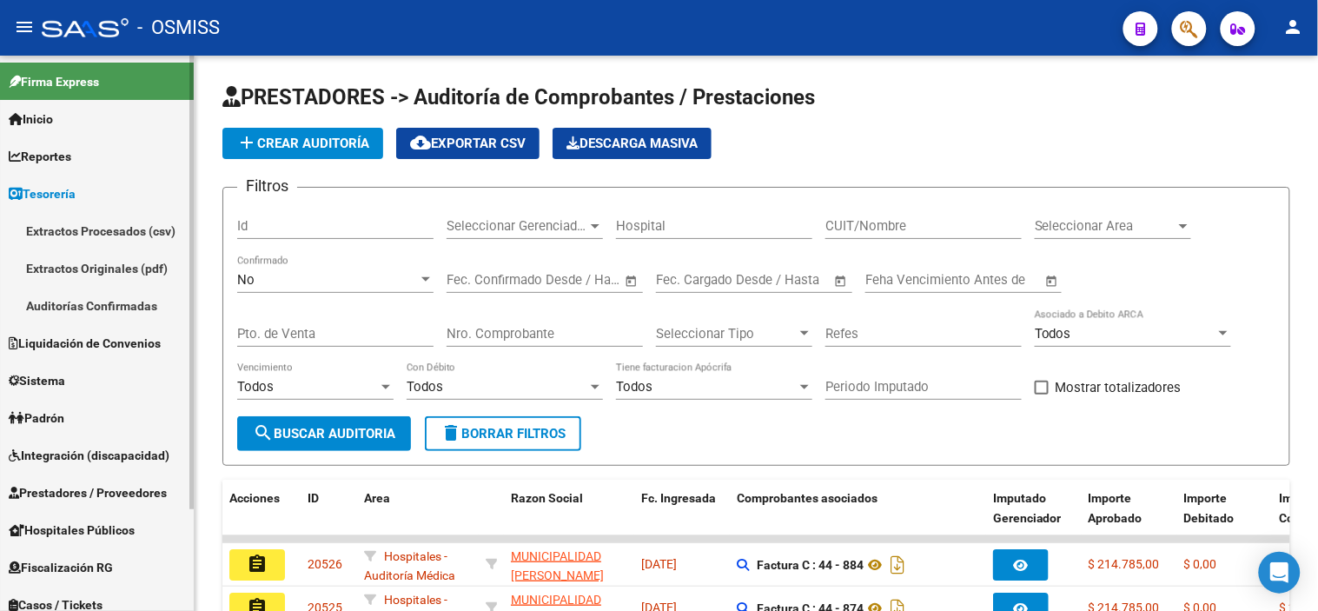
click at [135, 313] on link "Auditorías Confirmadas" at bounding box center [97, 305] width 194 height 37
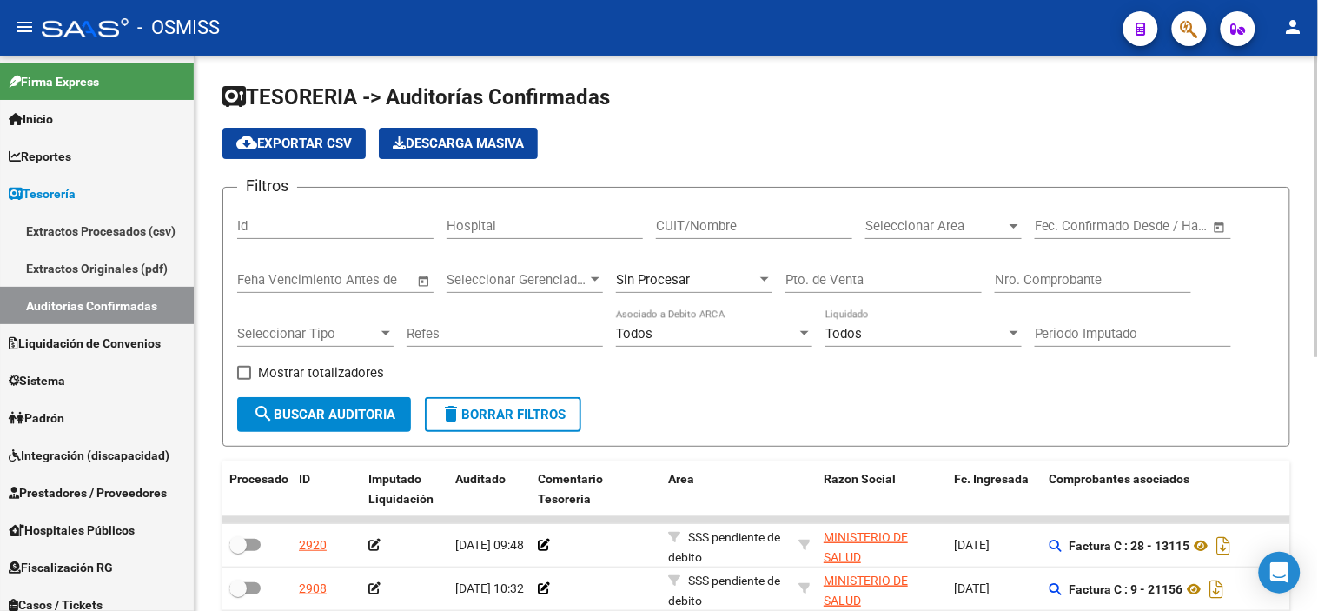
click at [983, 273] on div "Filtros Id Hospital CUIT/Nombre Seleccionar Area Seleccionar Area Fecha inicio …" at bounding box center [756, 300] width 1039 height 196
click at [1019, 284] on input "Nro. Comprobante" at bounding box center [1093, 280] width 196 height 16
paste input "2018"
type input "2018"
click at [726, 283] on div "Sin Procesar" at bounding box center [686, 280] width 141 height 16
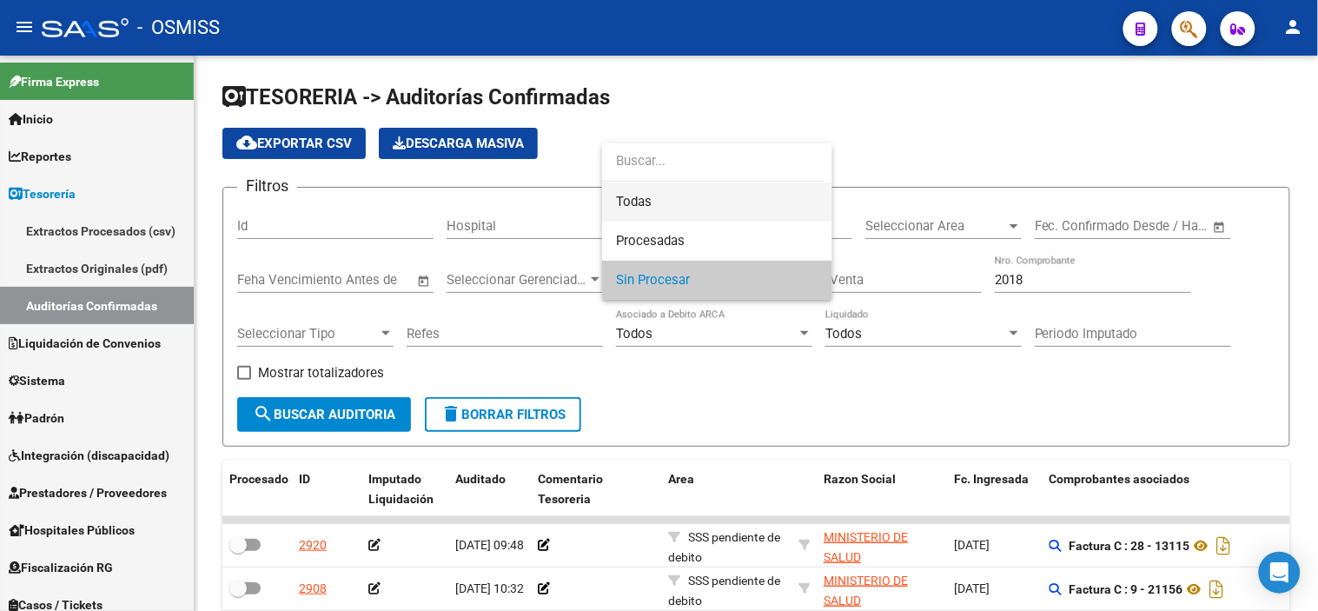
click at [716, 186] on span "Todas" at bounding box center [717, 202] width 202 height 39
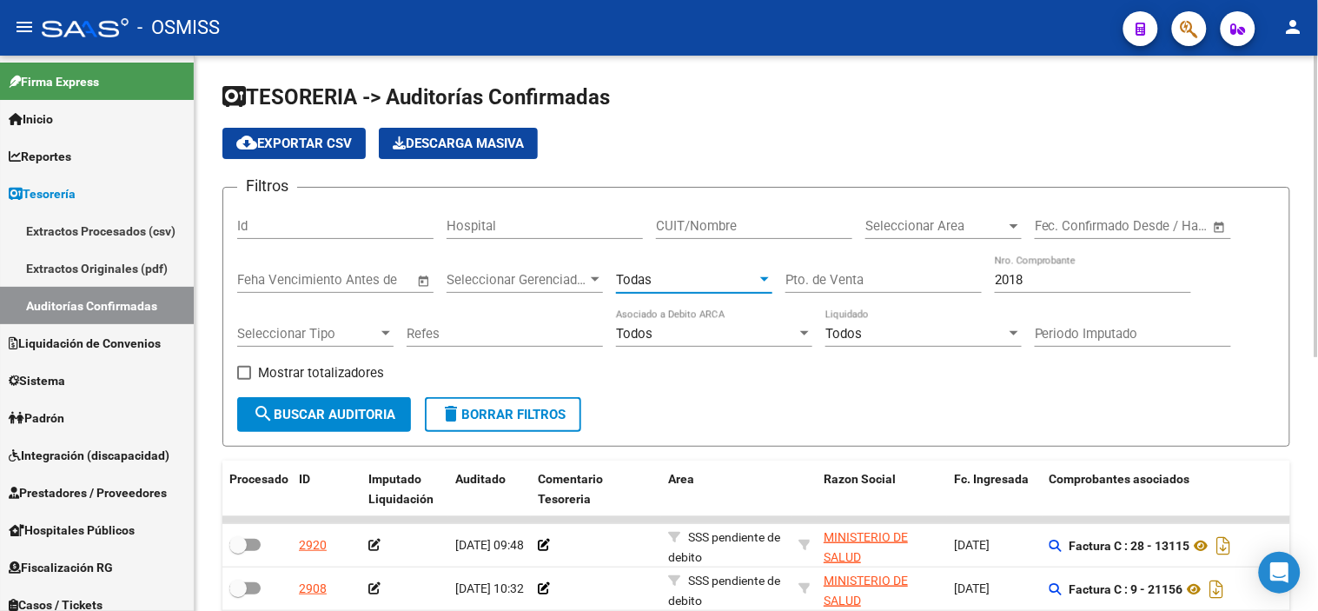
click at [377, 410] on span "search Buscar Auditoria" at bounding box center [324, 415] width 143 height 16
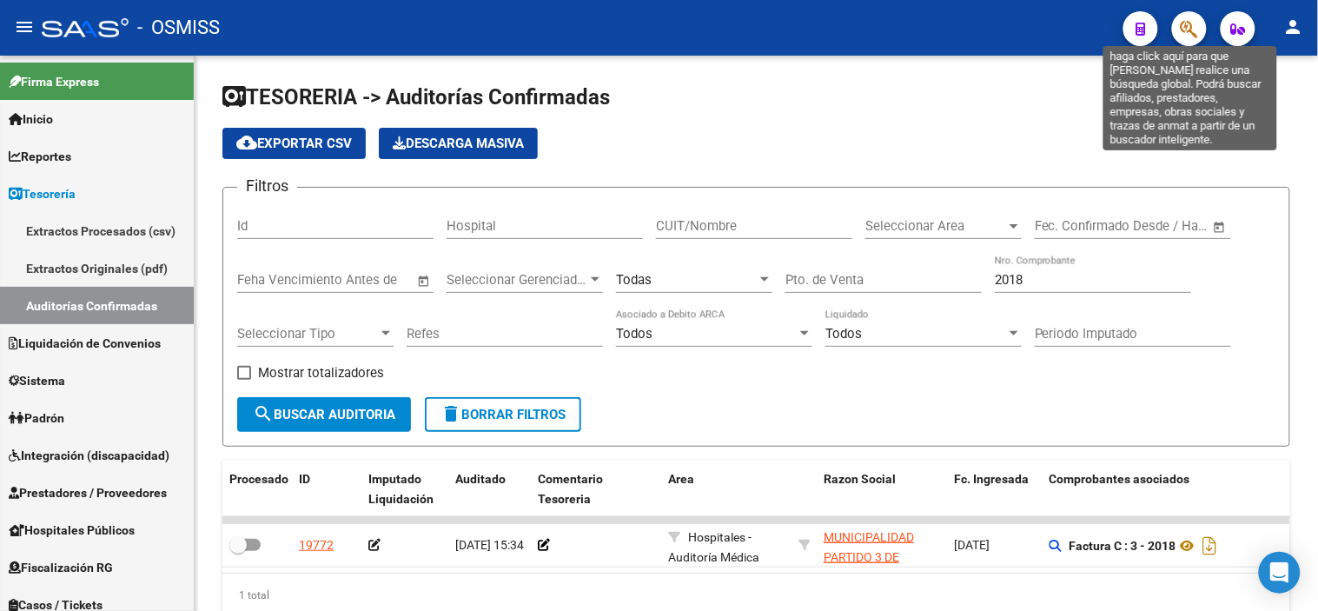
click at [1185, 28] on icon "button" at bounding box center [1189, 29] width 17 height 20
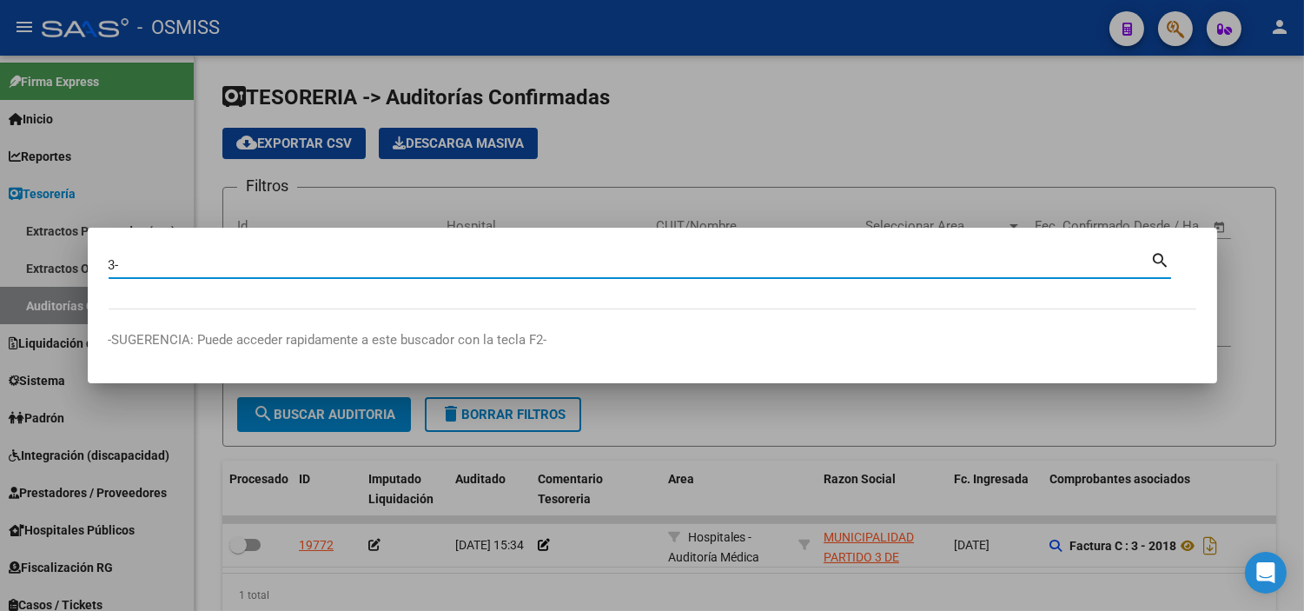
paste input "2018"
type input "3-2018"
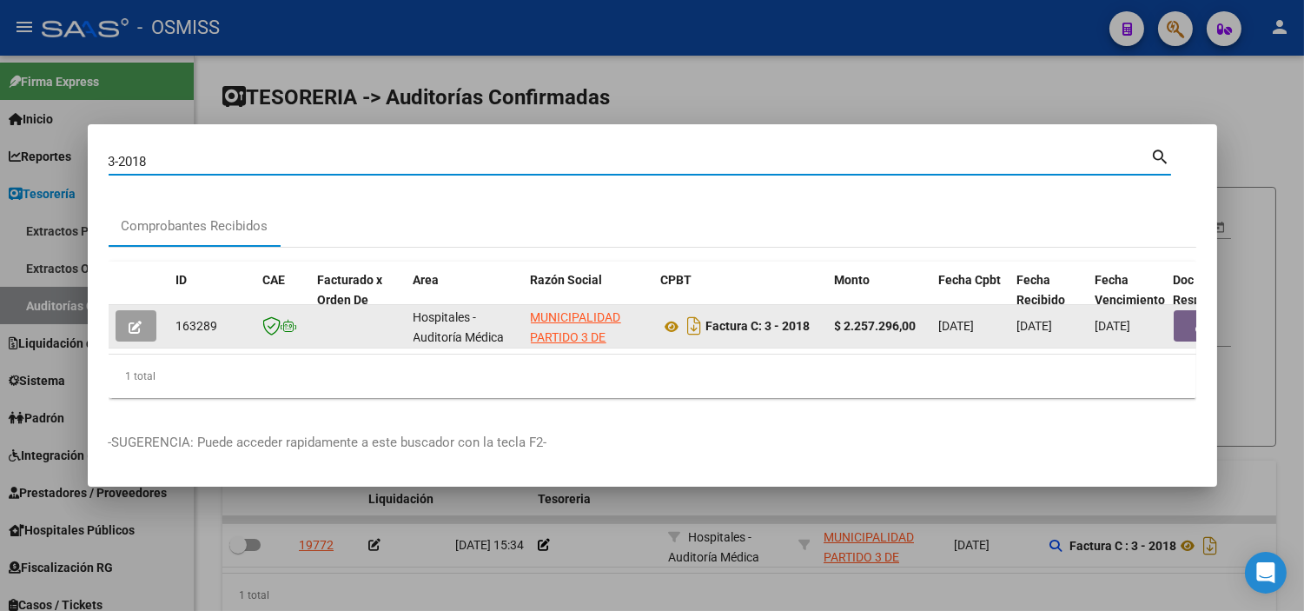
click at [1179, 319] on button "button" at bounding box center [1202, 325] width 56 height 31
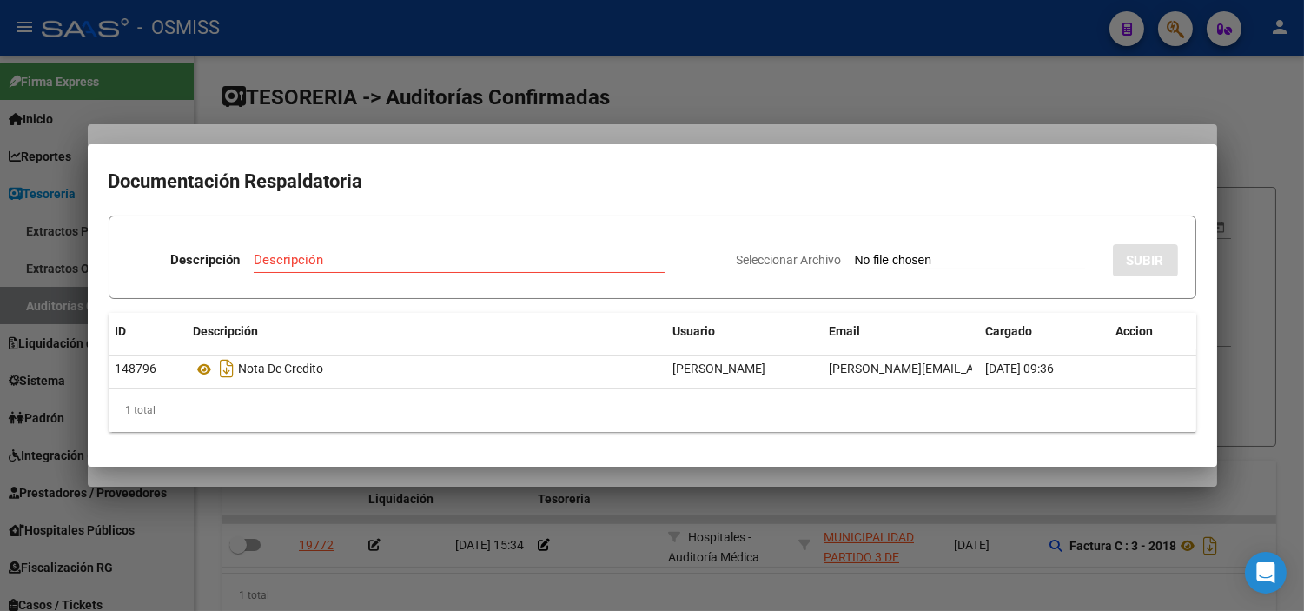
click at [0, 415] on div at bounding box center [652, 305] width 1304 height 611
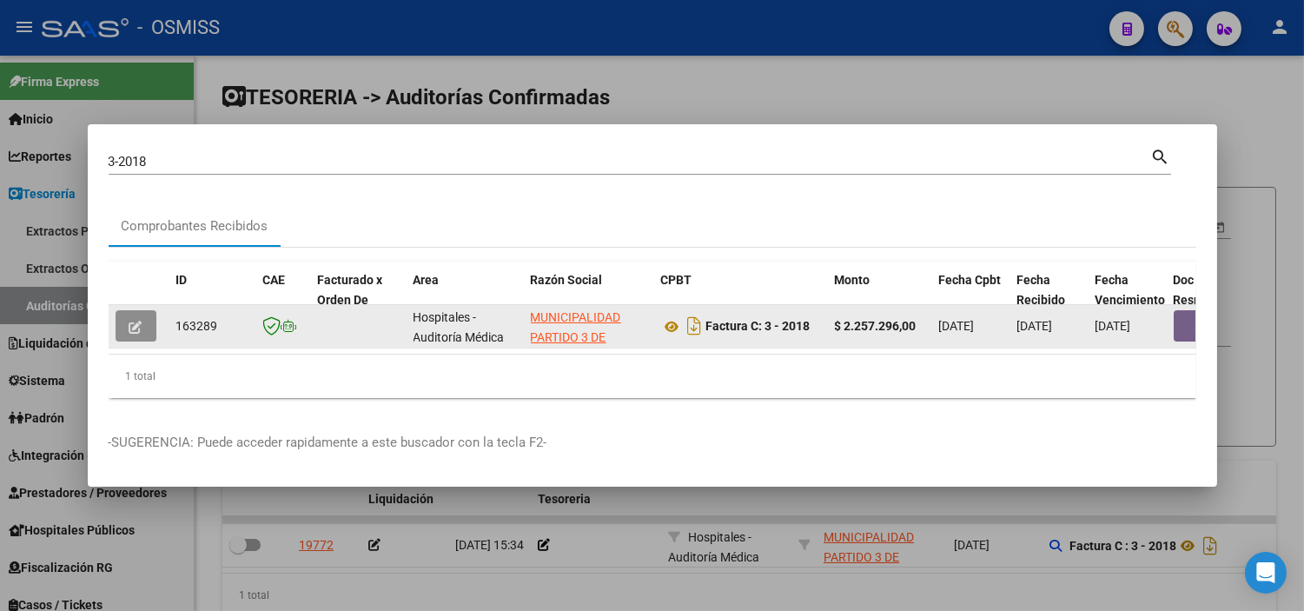
click at [149, 318] on button "button" at bounding box center [136, 325] width 41 height 31
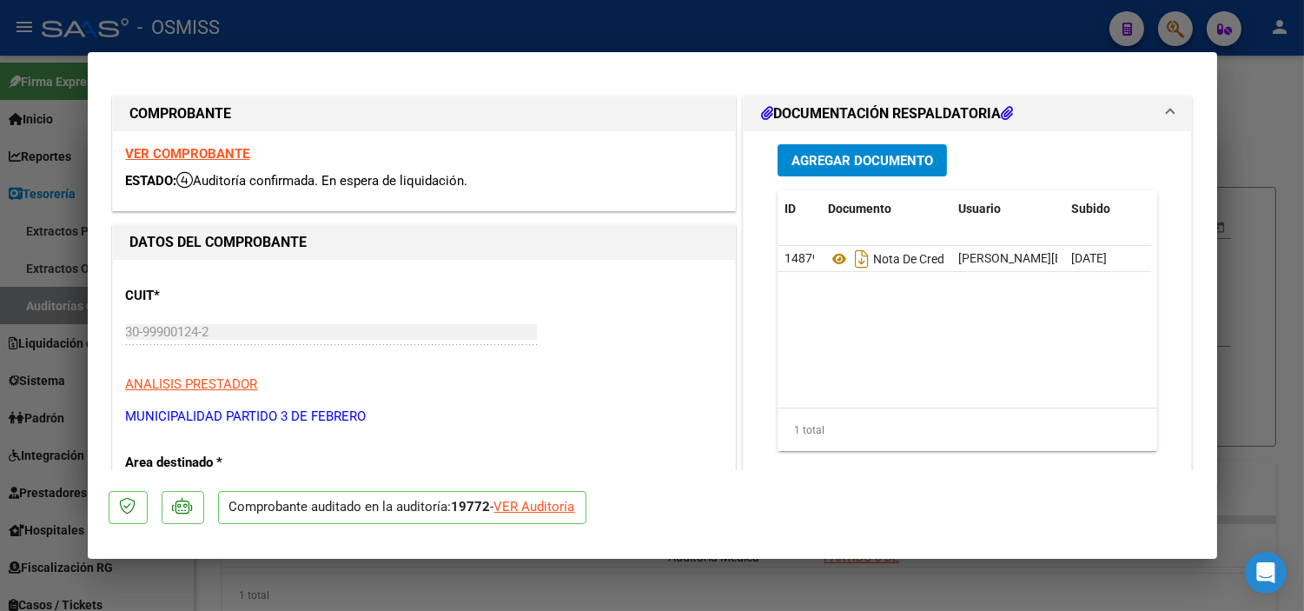
click at [515, 501] on div "VER Auditoría" at bounding box center [535, 507] width 81 height 20
type input "$ 0,00"
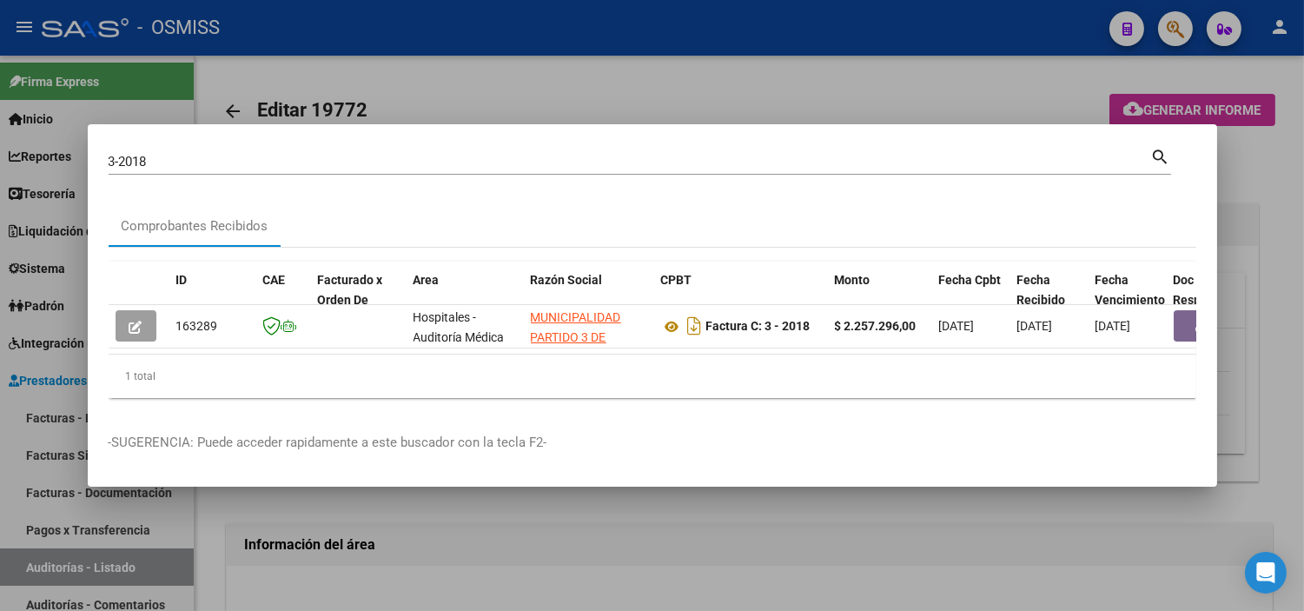
click at [40, 358] on div at bounding box center [652, 305] width 1304 height 611
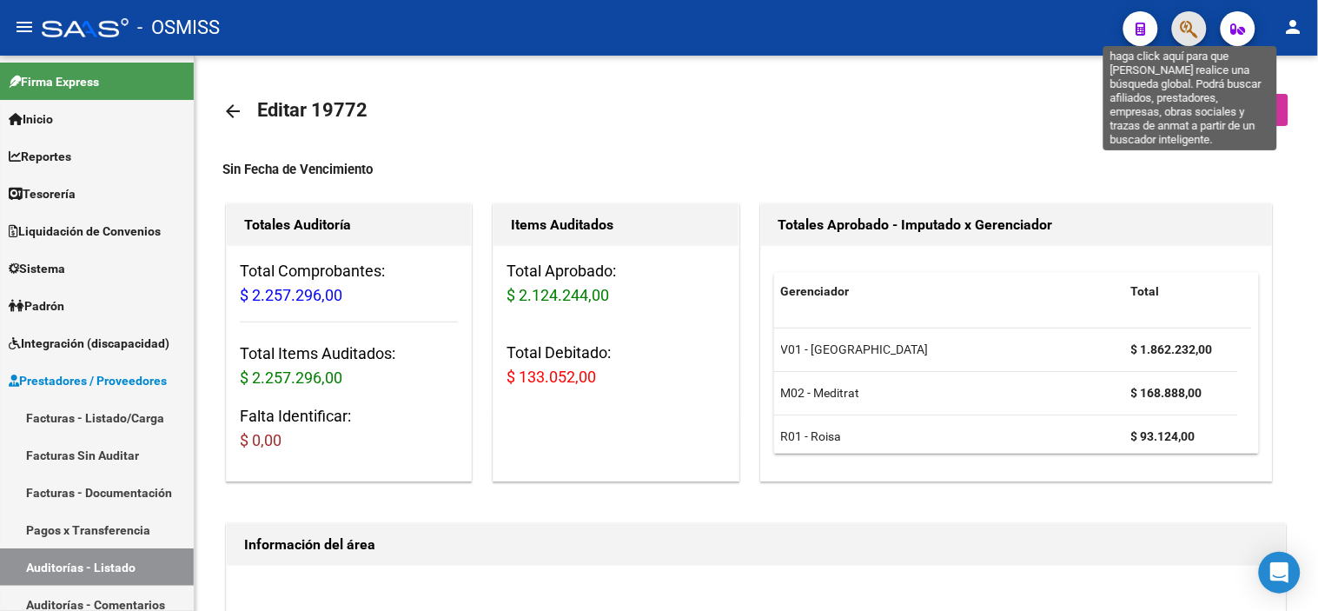
click at [1184, 36] on icon "button" at bounding box center [1189, 29] width 17 height 20
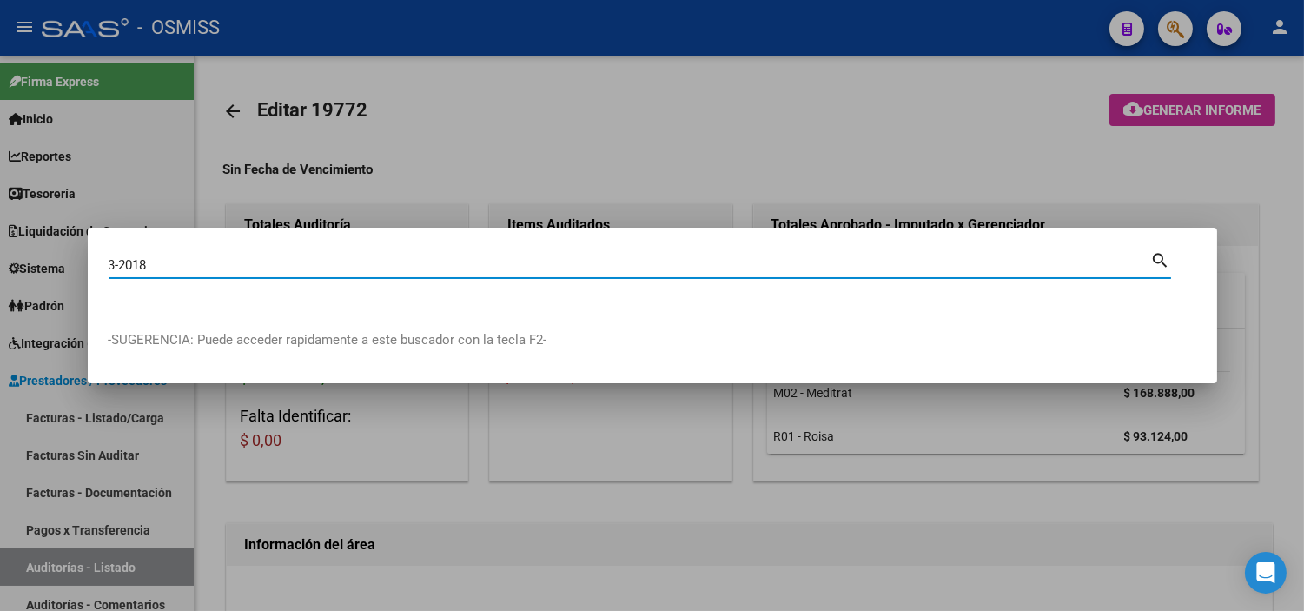
type input "3-2018"
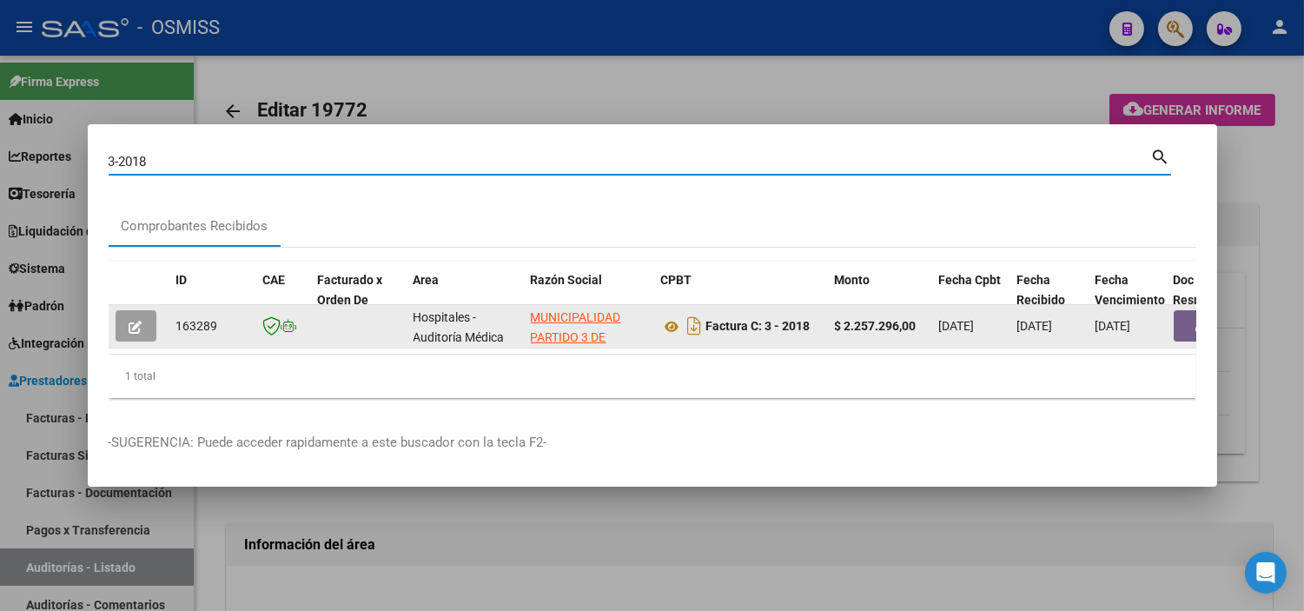
click at [149, 331] on button "button" at bounding box center [136, 325] width 41 height 31
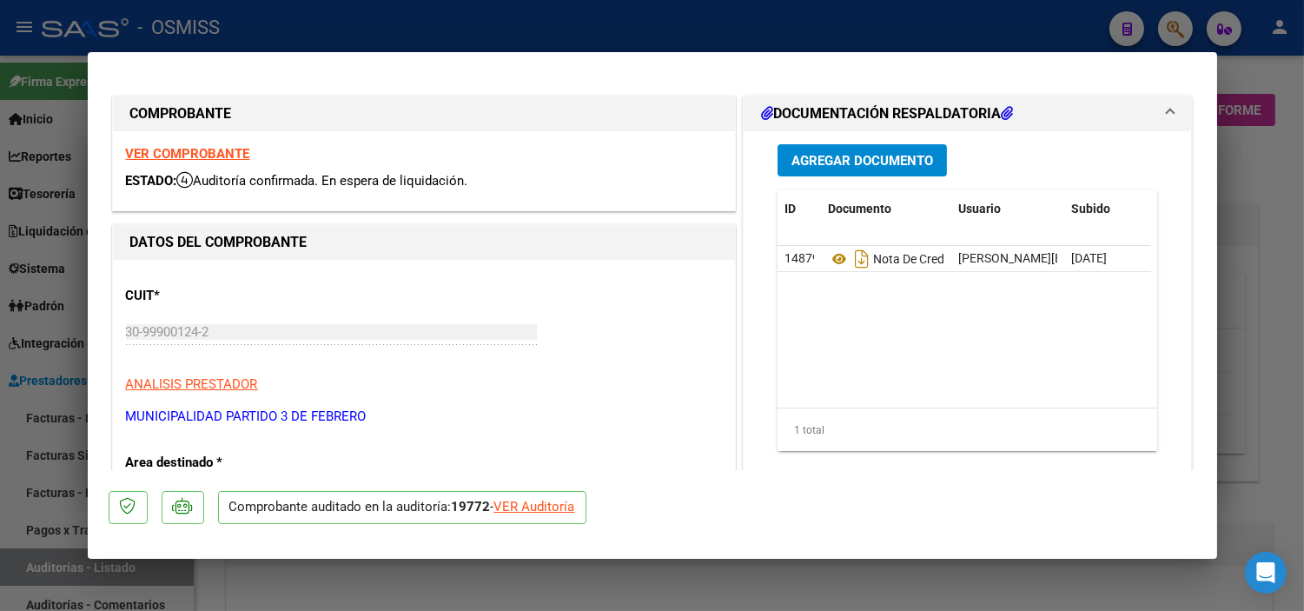
click at [516, 506] on div "VER Auditoría" at bounding box center [535, 507] width 81 height 20
type input "$ 0,00"
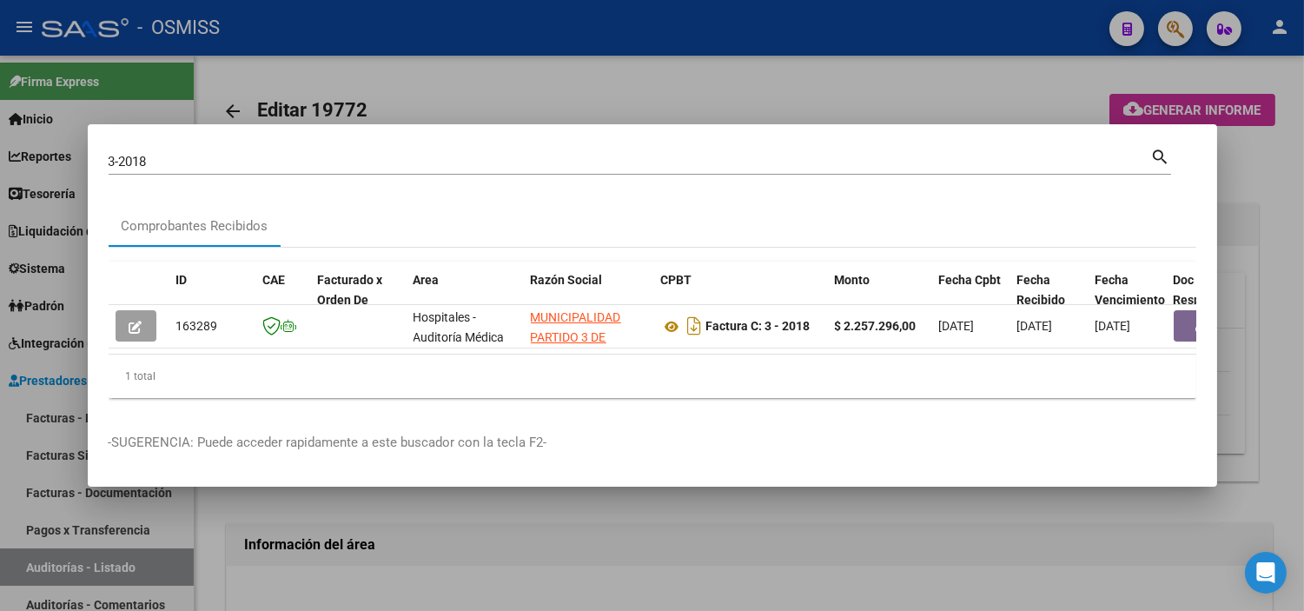
click at [543, 549] on div at bounding box center [652, 305] width 1304 height 611
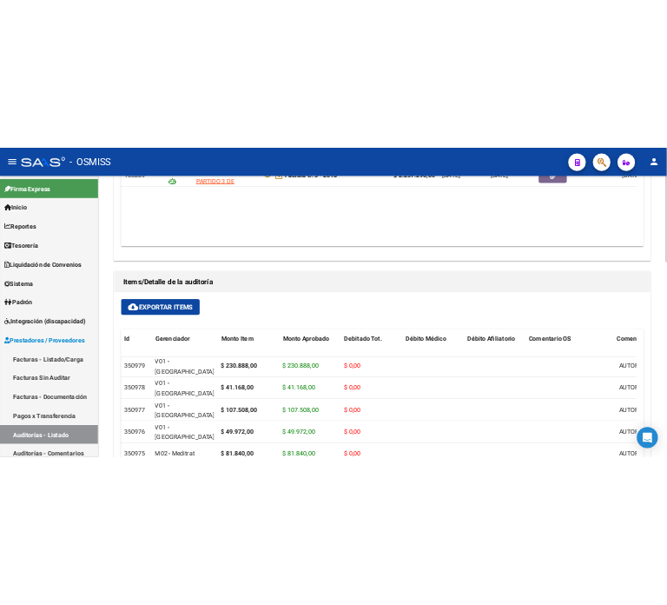
scroll to position [769, 0]
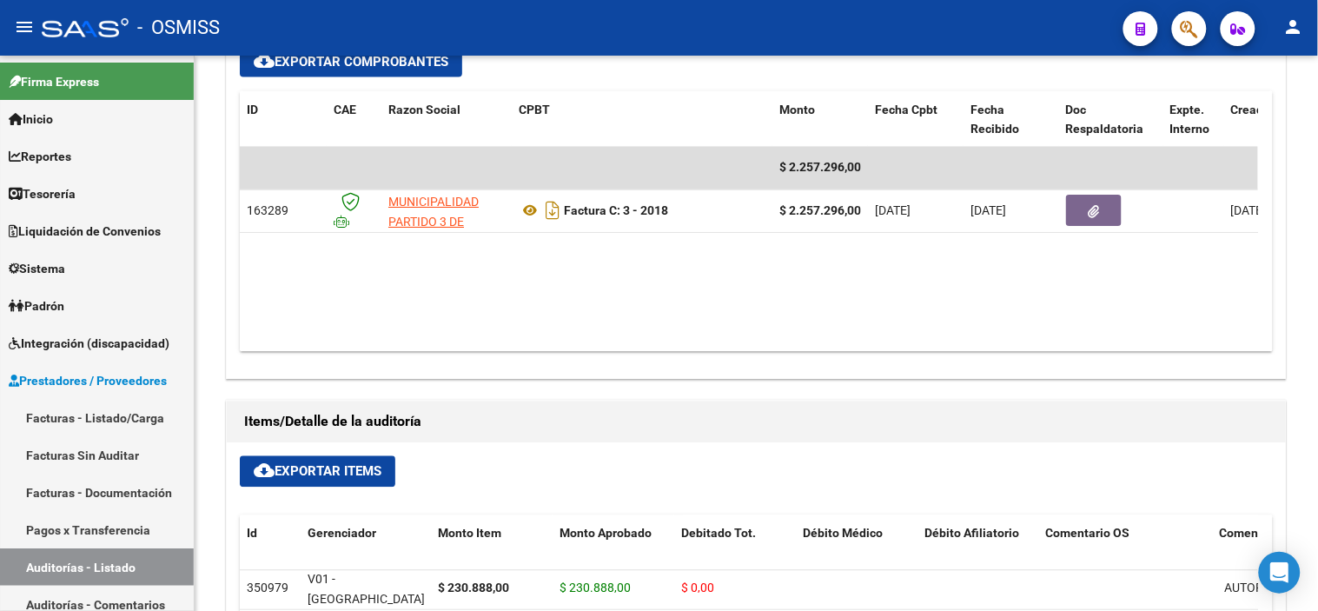
click at [1178, 30] on button "button" at bounding box center [1189, 28] width 35 height 35
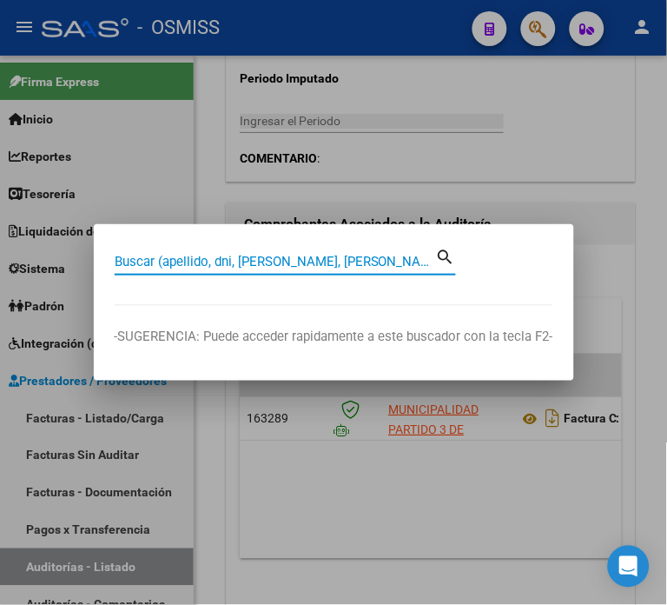
scroll to position [919, 0]
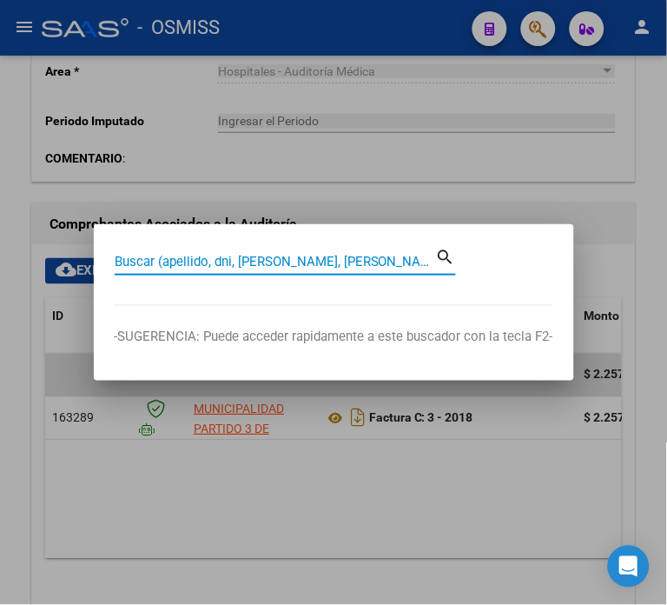
click at [214, 256] on input "Buscar (apellido, dni, [PERSON_NAME], [PERSON_NAME], cuit, obra social)" at bounding box center [276, 262] width 322 height 16
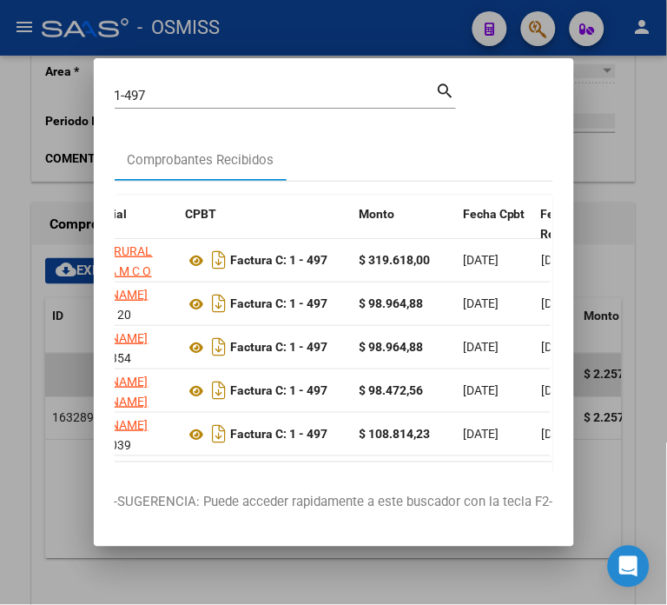
scroll to position [0, 354]
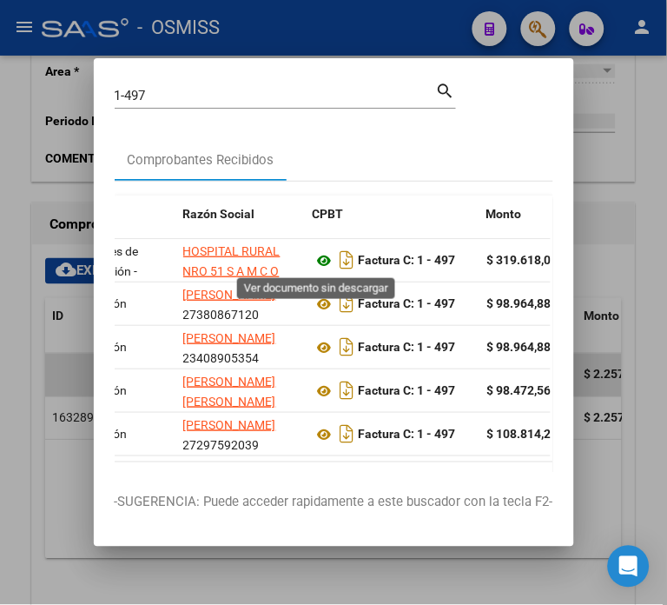
click at [315, 262] on icon at bounding box center [325, 260] width 23 height 21
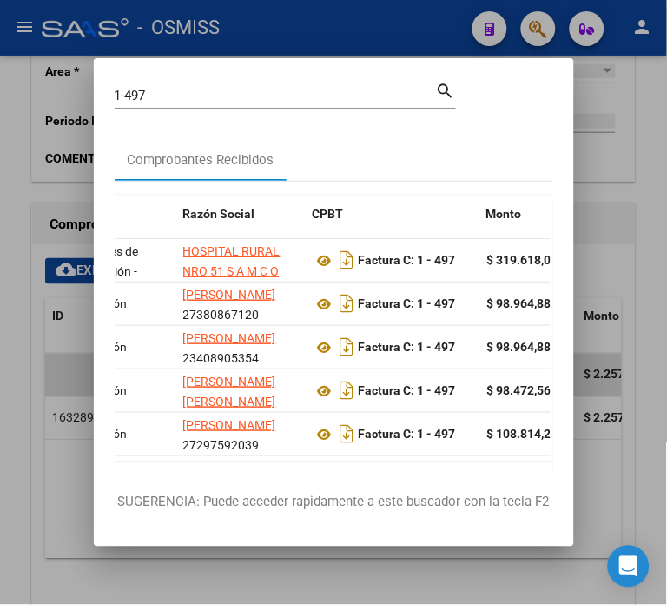
click at [174, 97] on input "1-497" at bounding box center [276, 96] width 322 height 16
drag, startPoint x: 174, startPoint y: 97, endPoint x: 119, endPoint y: 85, distance: 56.1
click at [119, 85] on div "1-497 Buscar (apellido, dni, cuil, [PERSON_NAME], cuit, obra social)" at bounding box center [276, 96] width 322 height 26
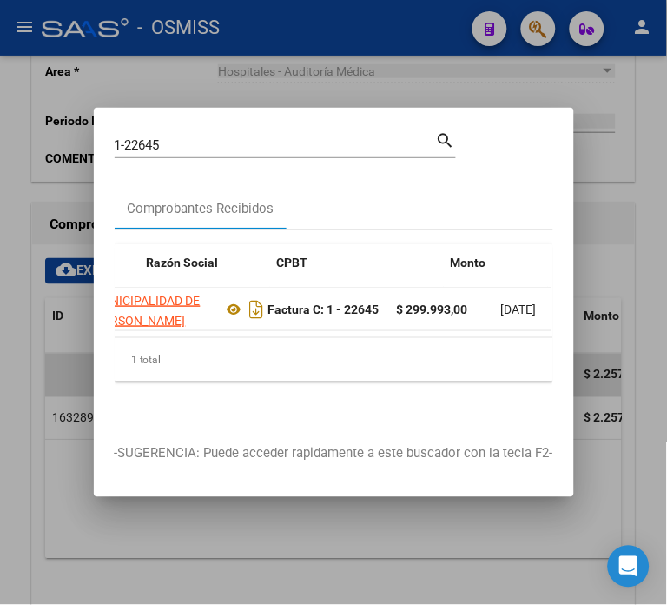
scroll to position [0, 380]
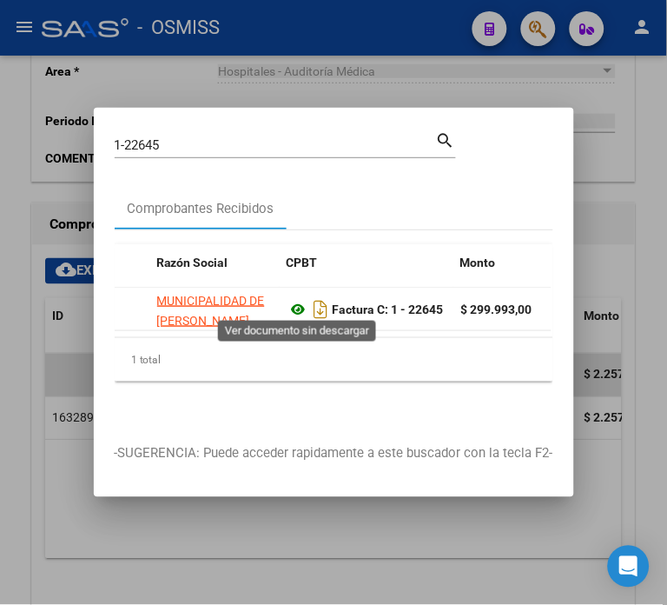
click at [293, 306] on icon at bounding box center [299, 309] width 23 height 21
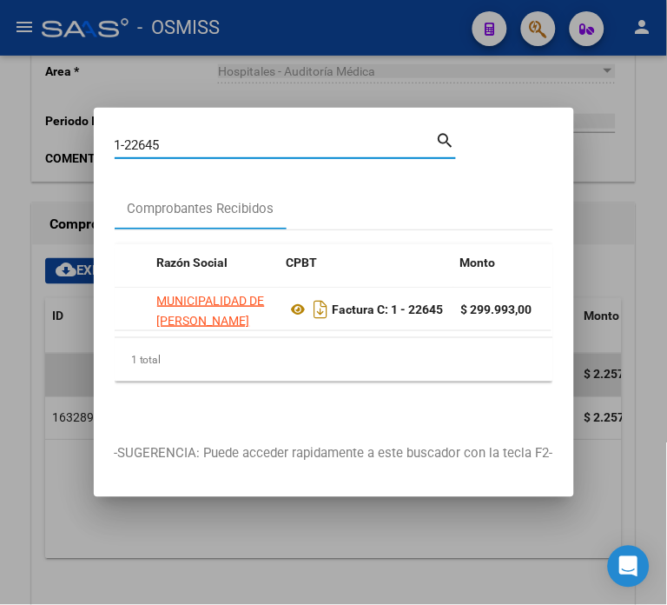
click at [195, 139] on input "1-22645" at bounding box center [276, 145] width 322 height 16
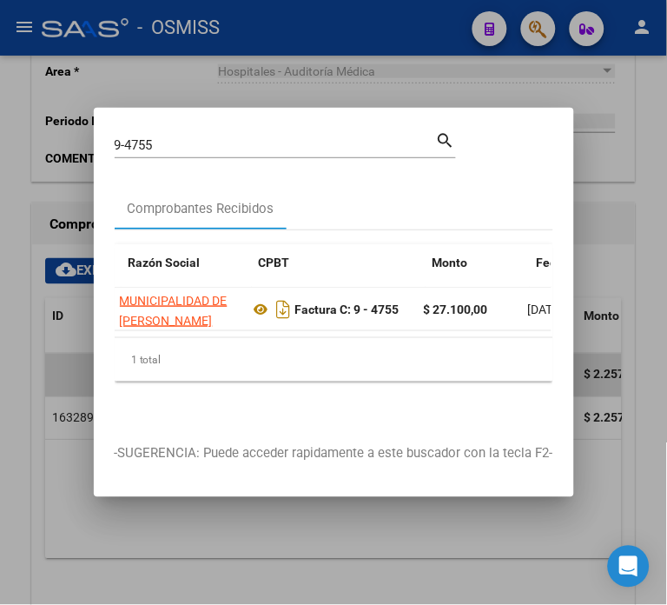
scroll to position [0, 408]
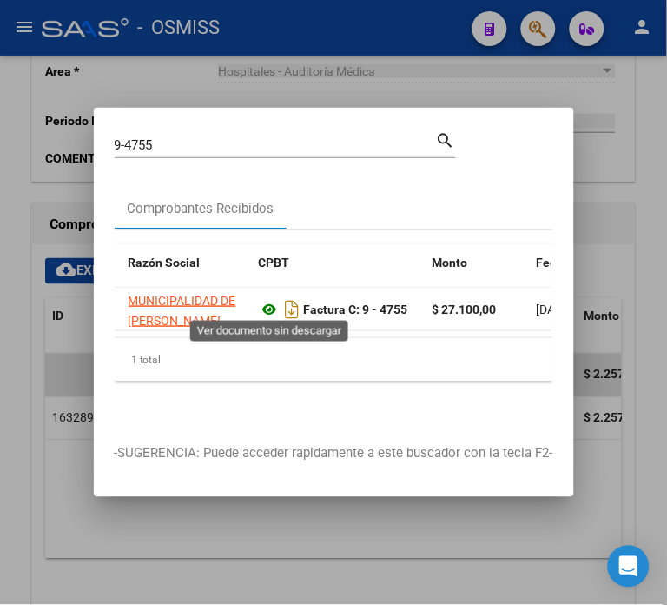
click at [270, 302] on icon at bounding box center [270, 309] width 23 height 21
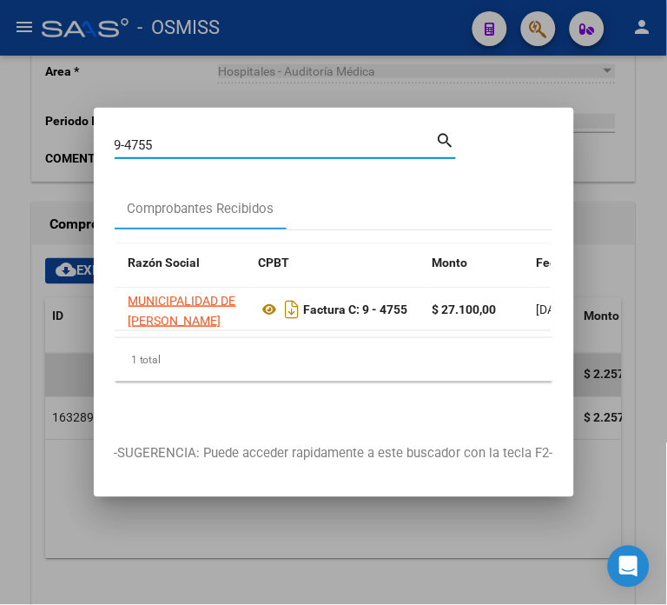
click at [227, 137] on input "9-4755" at bounding box center [276, 145] width 322 height 16
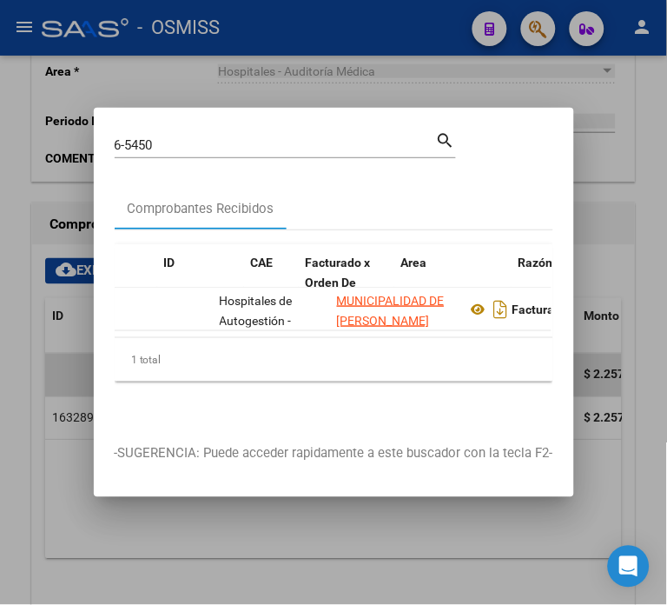
scroll to position [0, 481]
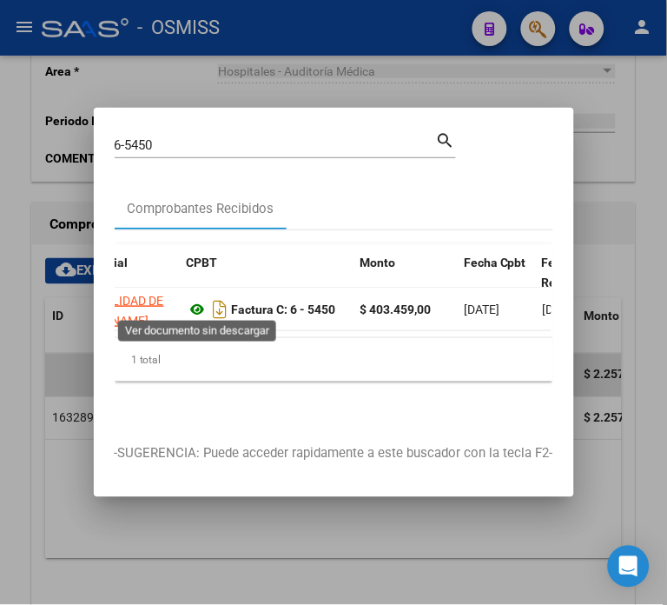
click at [197, 309] on icon at bounding box center [198, 309] width 23 height 21
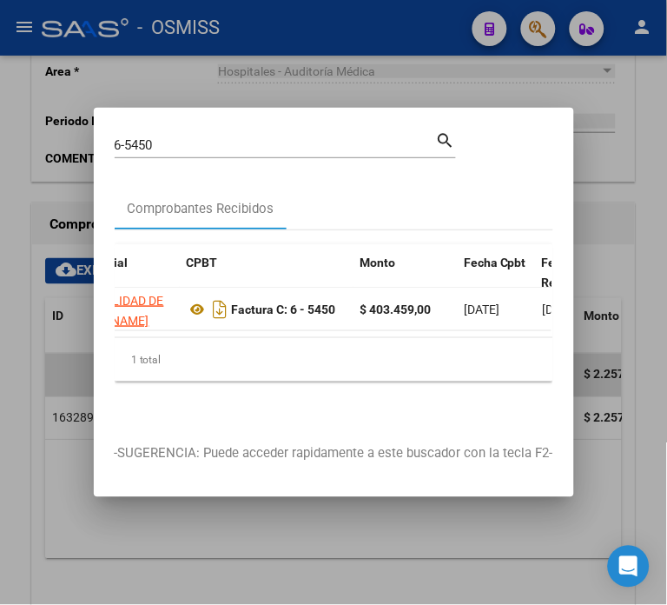
click at [189, 141] on input "6-5450" at bounding box center [276, 145] width 322 height 16
type input "6"
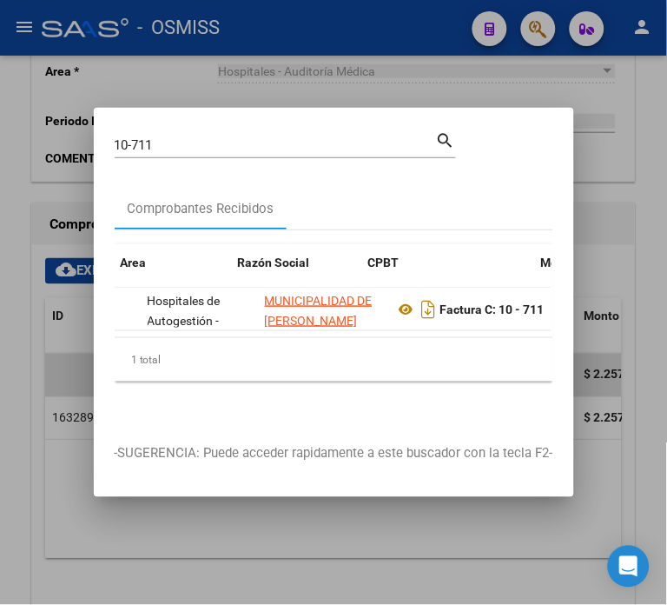
scroll to position [0, 299]
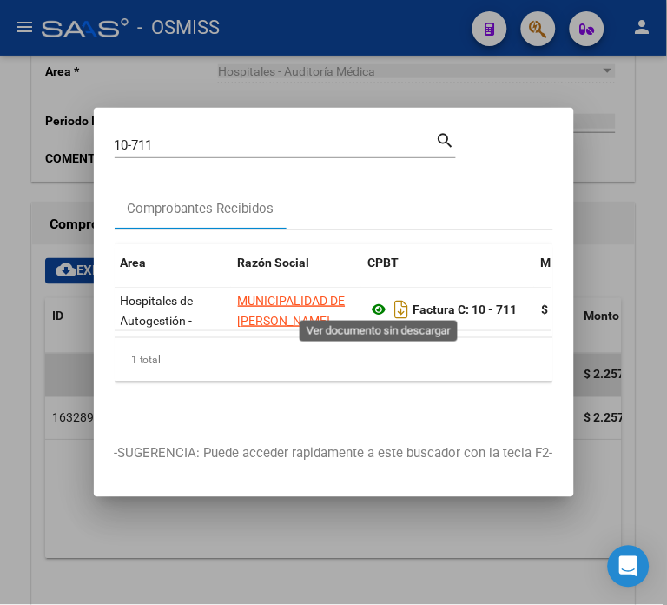
click at [368, 299] on icon at bounding box center [379, 309] width 23 height 21
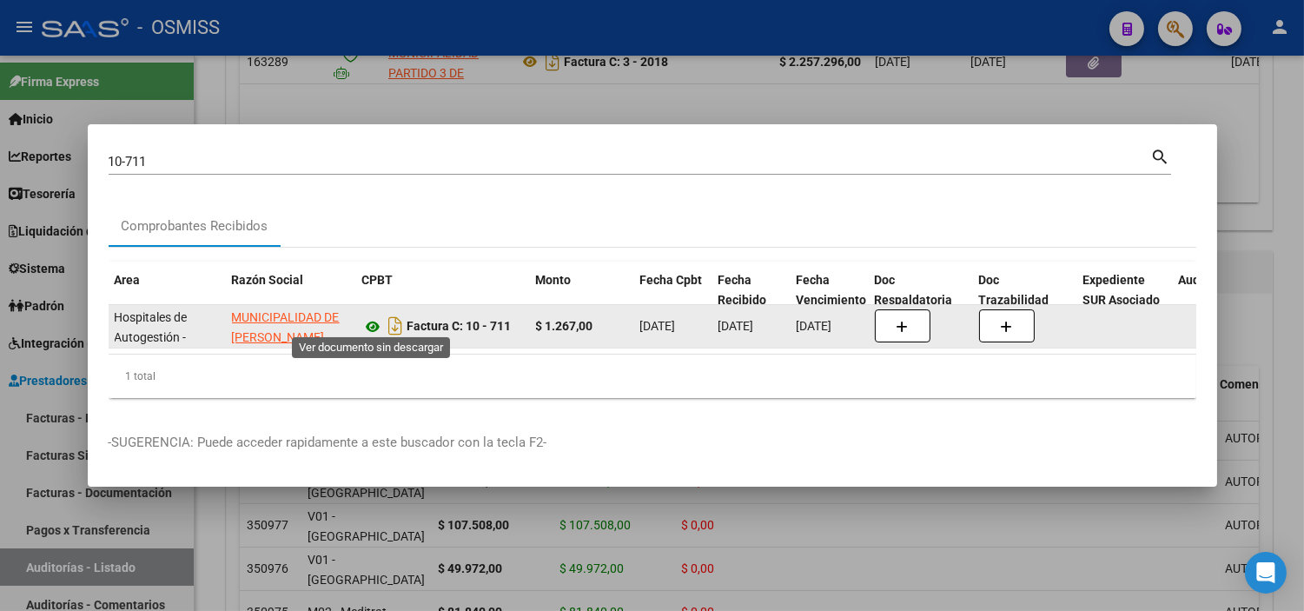
click at [369, 323] on icon at bounding box center [373, 326] width 23 height 21
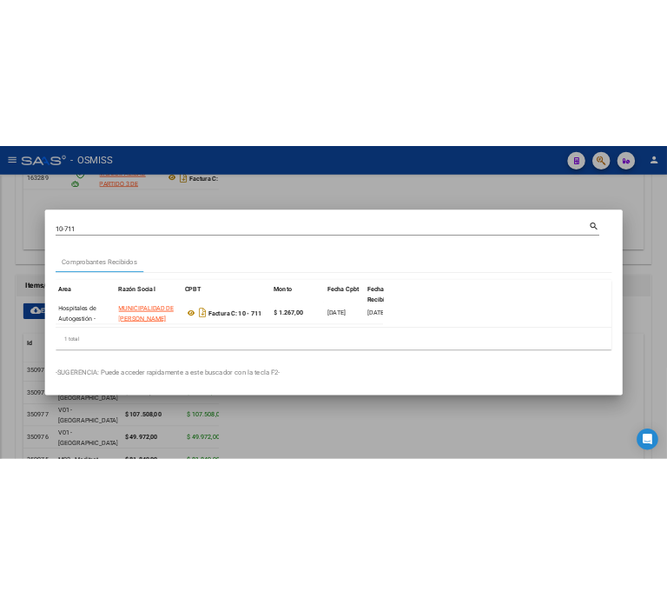
scroll to position [1069, 0]
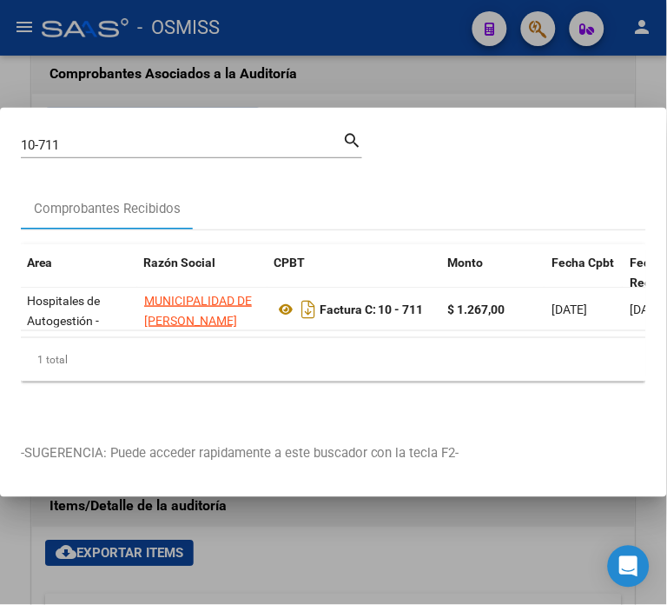
click at [180, 137] on input "10-711" at bounding box center [182, 145] width 322 height 16
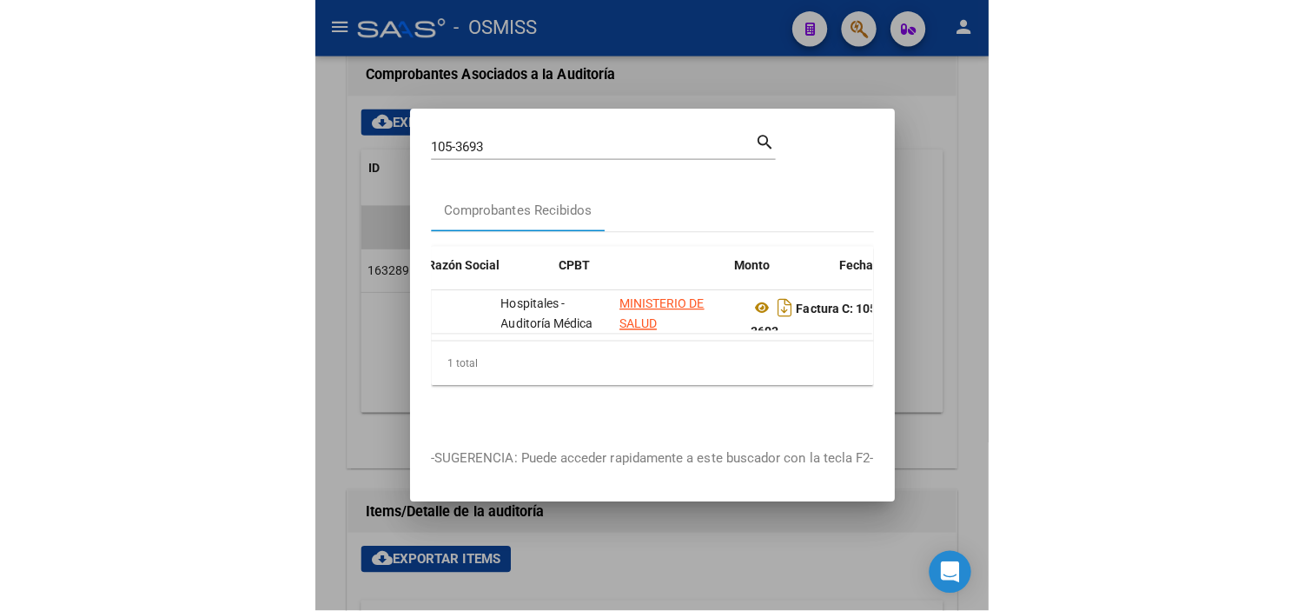
scroll to position [0, 435]
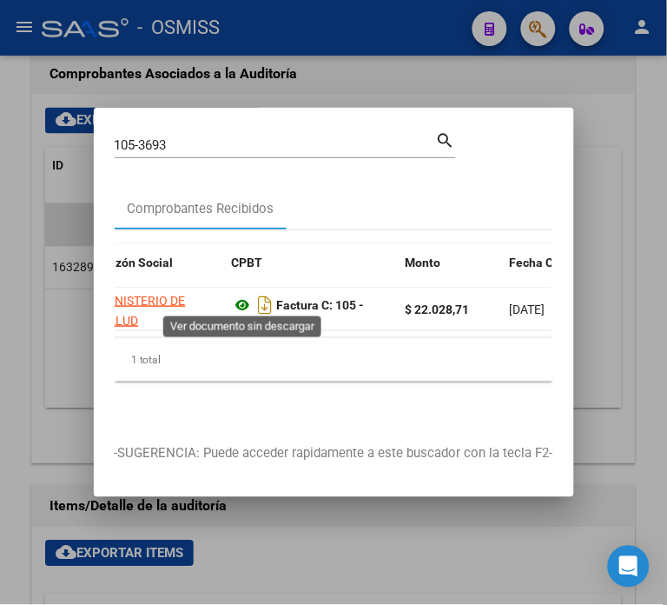
click at [242, 295] on icon at bounding box center [243, 305] width 23 height 21
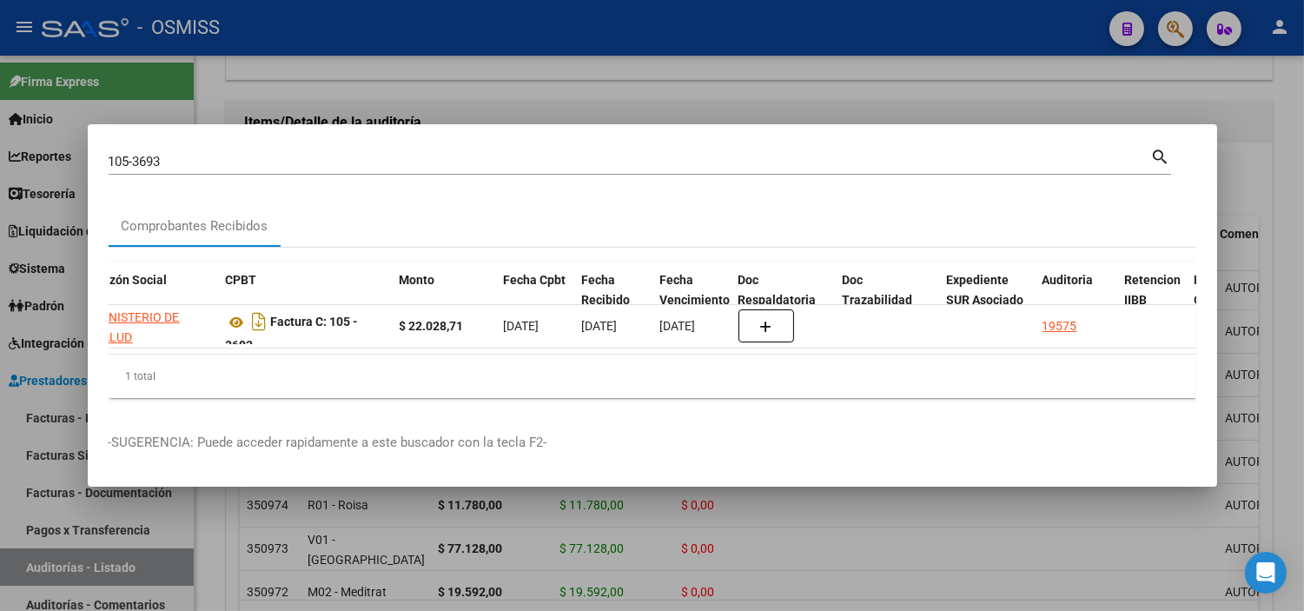
click at [366, 154] on input "105-3693" at bounding box center [630, 162] width 1043 height 16
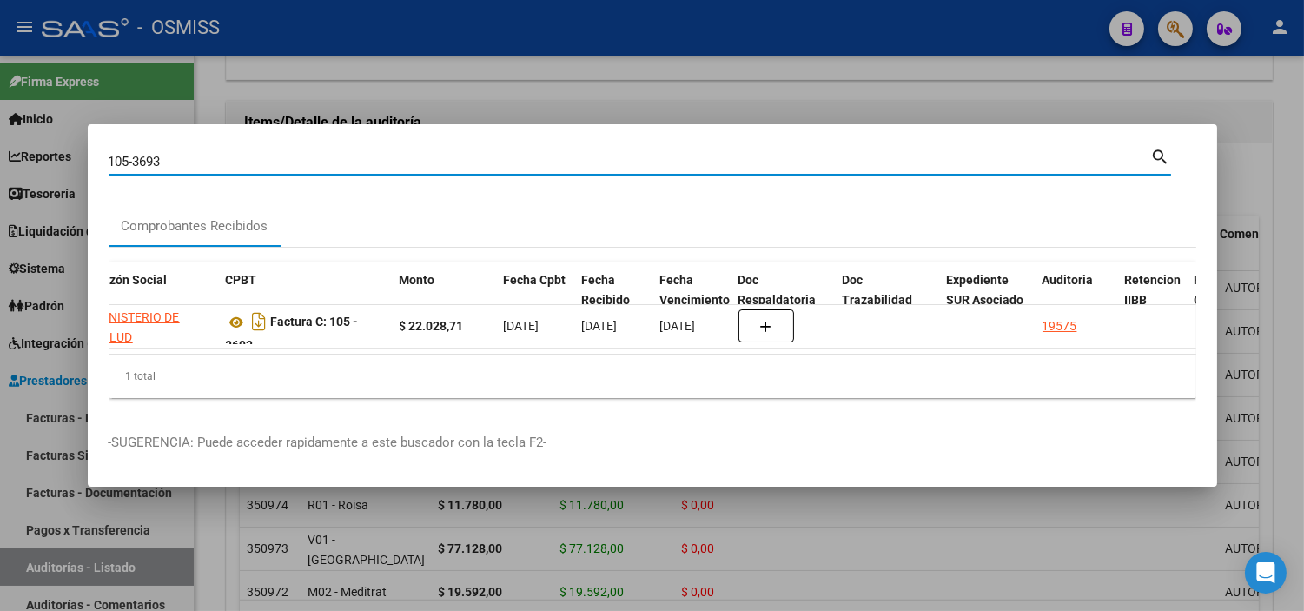
click at [366, 154] on input "105-3693" at bounding box center [630, 162] width 1043 height 16
paste input "3- 2144."
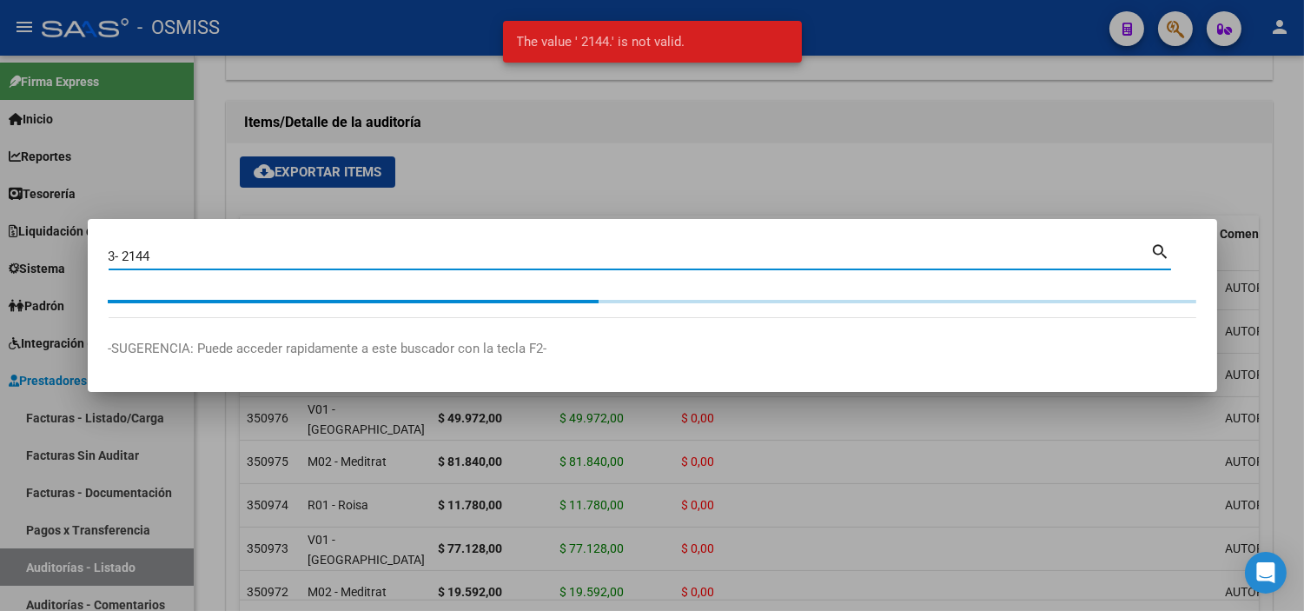
type input "3- 2144"
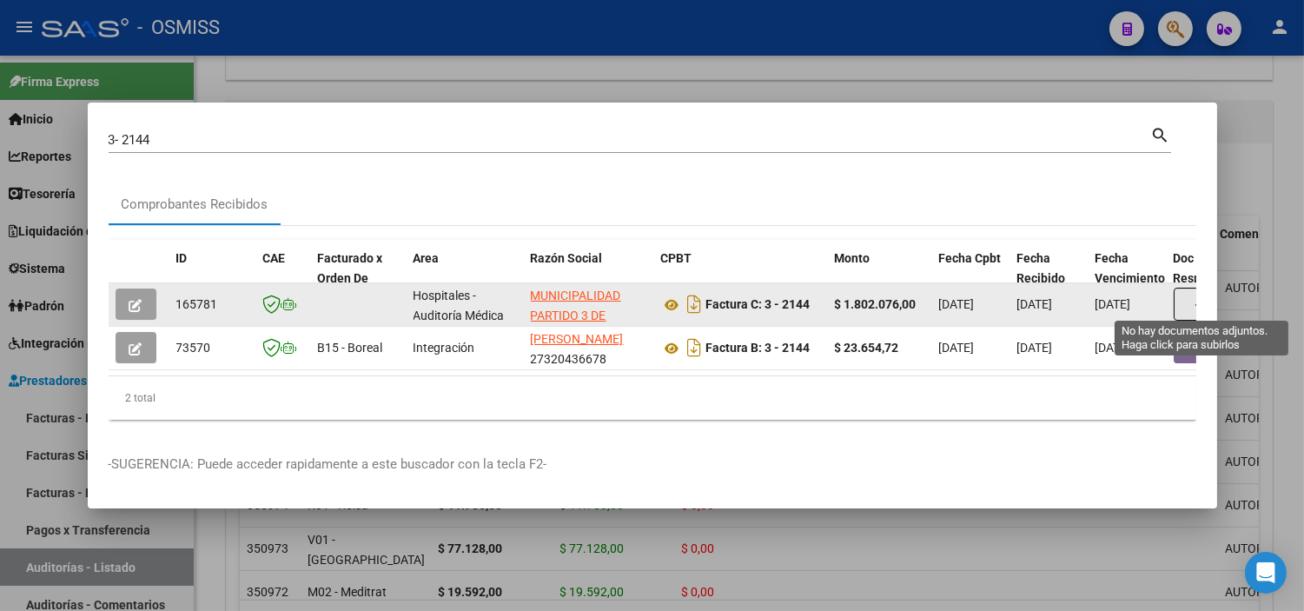
click at [1184, 309] on button "button" at bounding box center [1202, 304] width 56 height 33
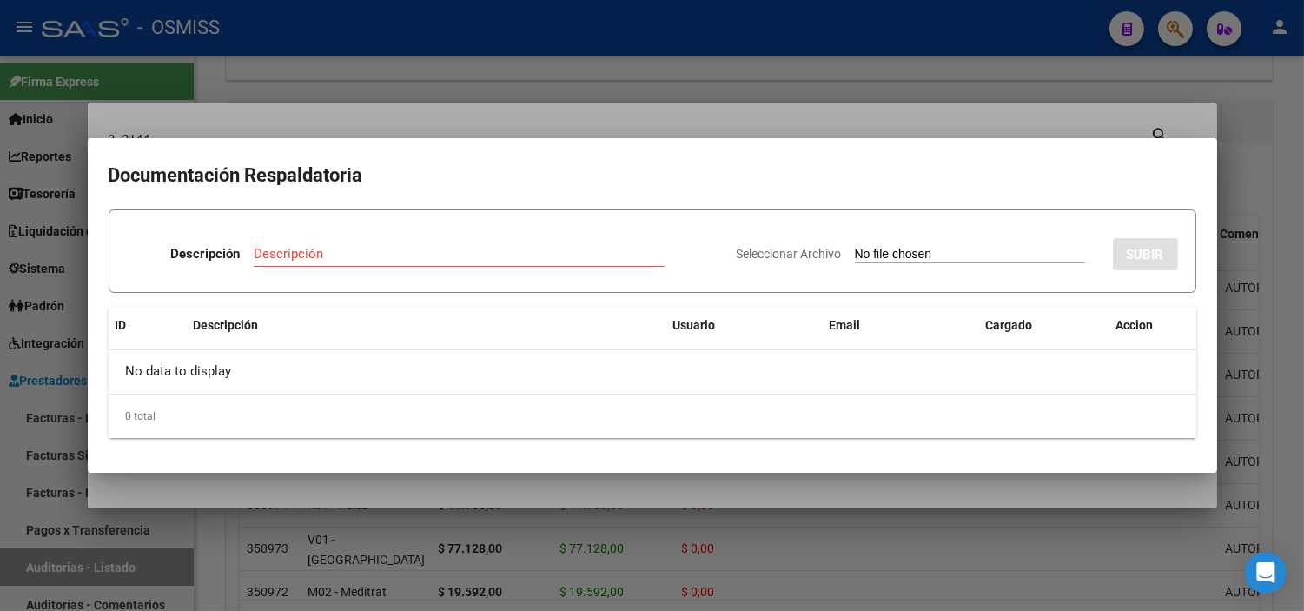
click at [497, 578] on div at bounding box center [652, 305] width 1304 height 611
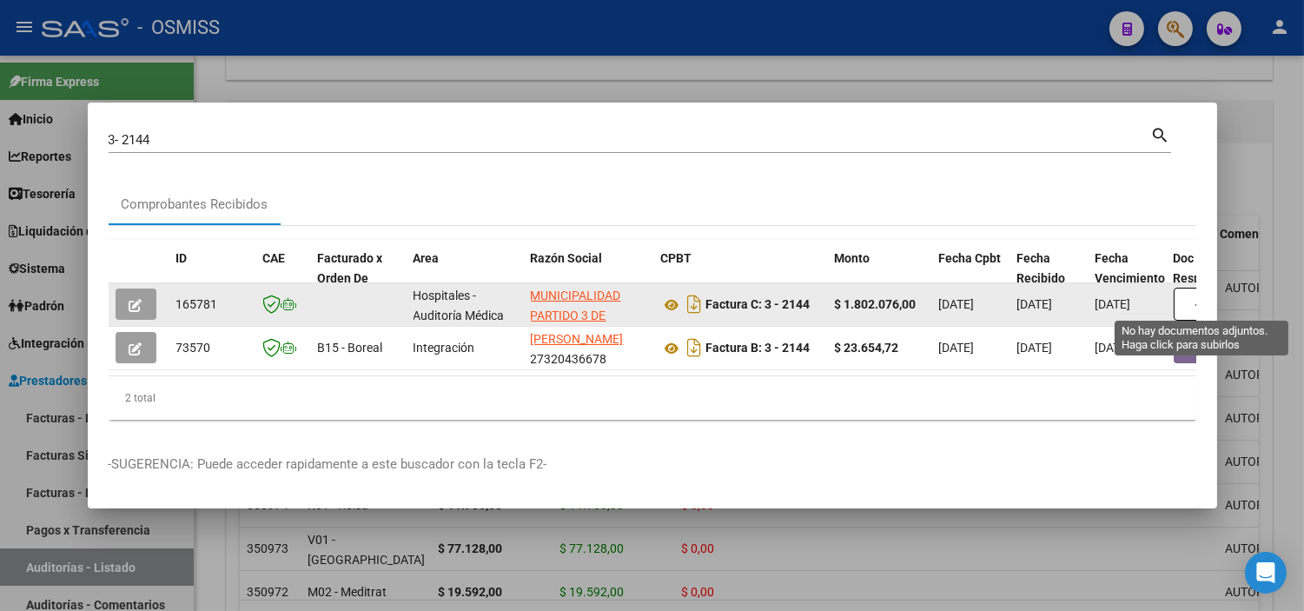
click at [1193, 294] on button "button" at bounding box center [1202, 304] width 56 height 33
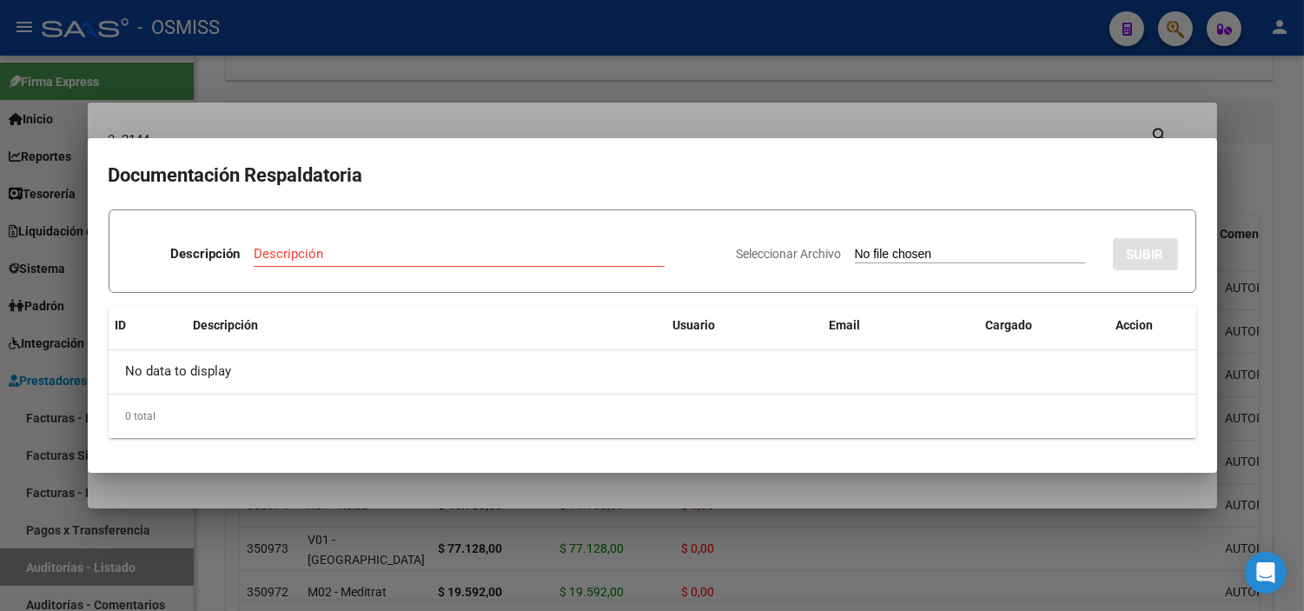
click at [902, 257] on input "Seleccionar Archivo" at bounding box center [970, 255] width 230 height 17
type input "C:\fakepath\NC298 MUNICIPALIDAD [DATE] FC2144.pdf"
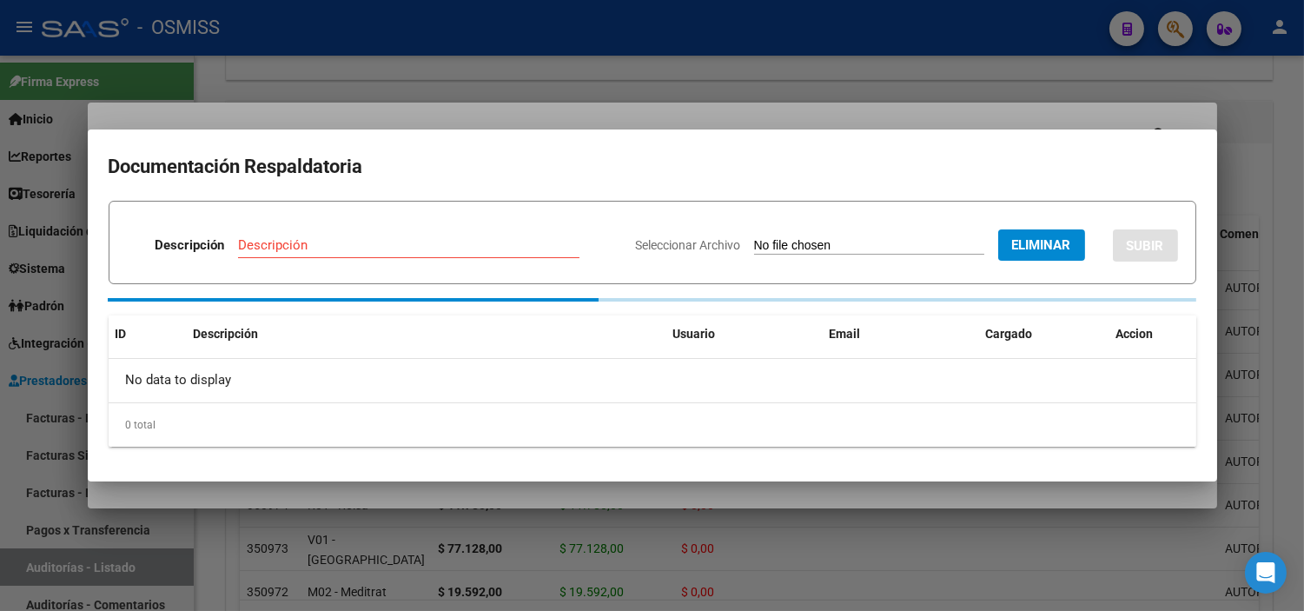
click at [279, 232] on div "Descripción" at bounding box center [409, 245] width 342 height 26
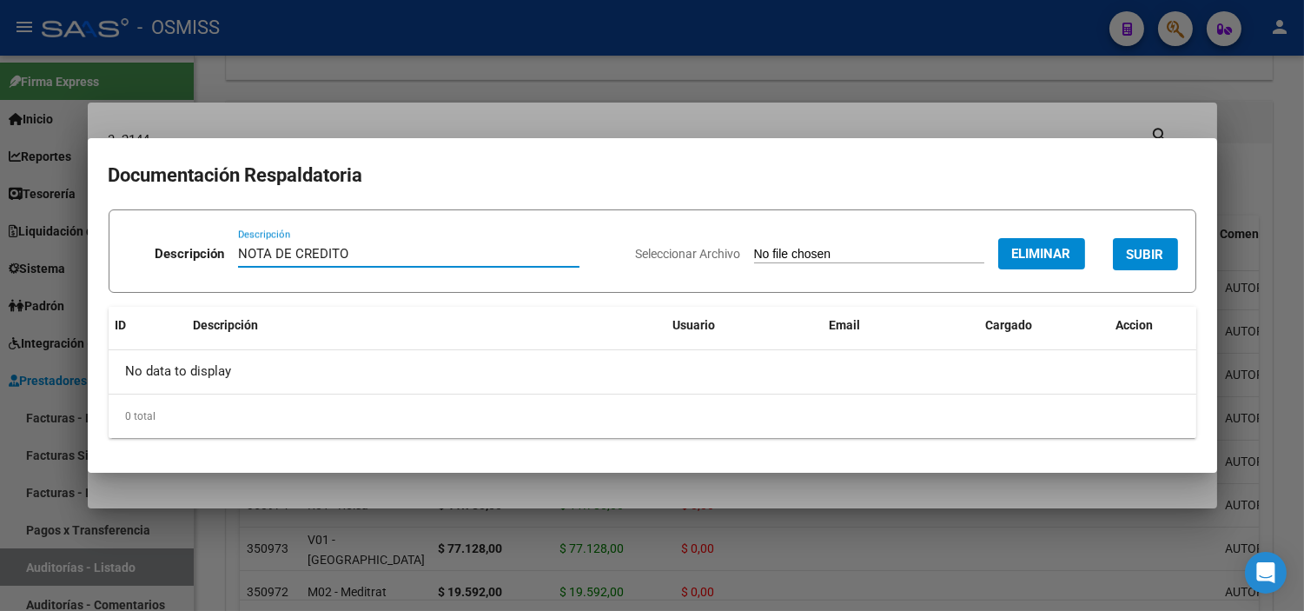
type input "NOTA DE CREDITO"
click at [1123, 263] on button "SUBIR" at bounding box center [1145, 254] width 65 height 32
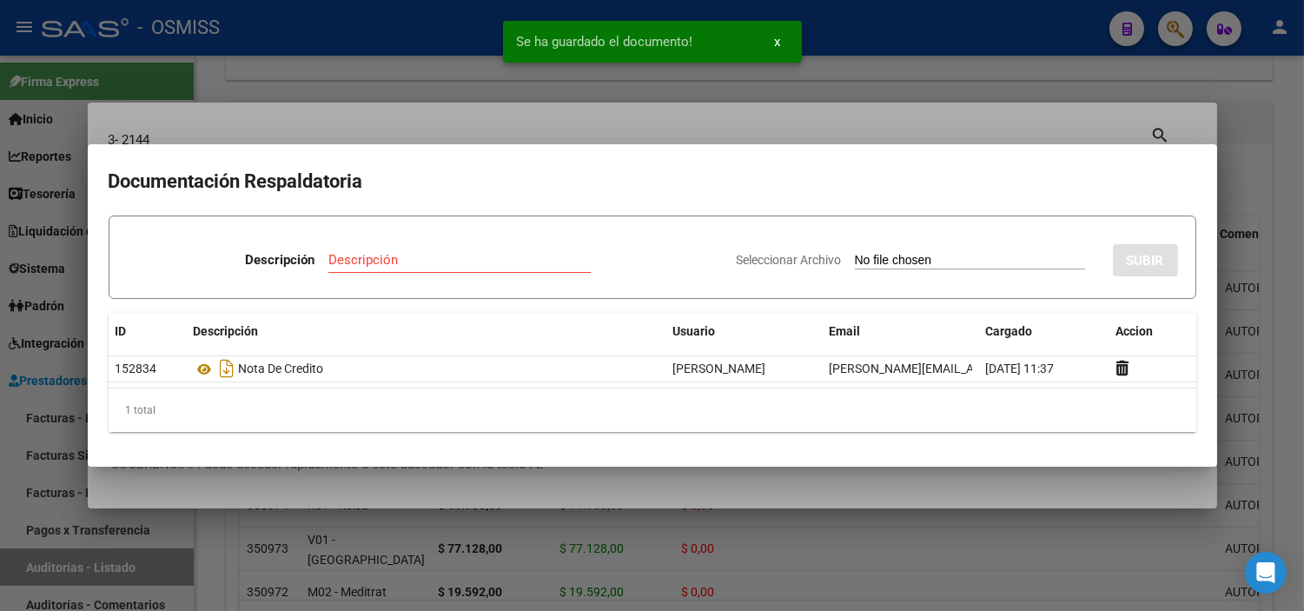
click at [79, 479] on div at bounding box center [652, 305] width 1304 height 611
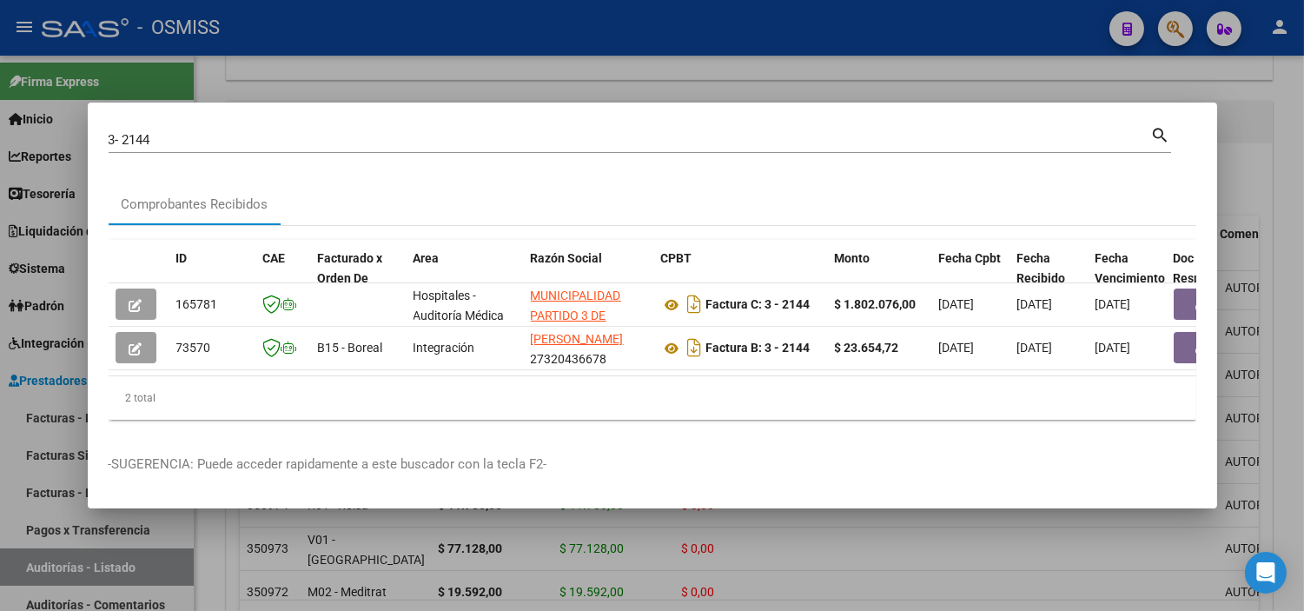
click at [319, 132] on input "3- 2144" at bounding box center [630, 140] width 1043 height 16
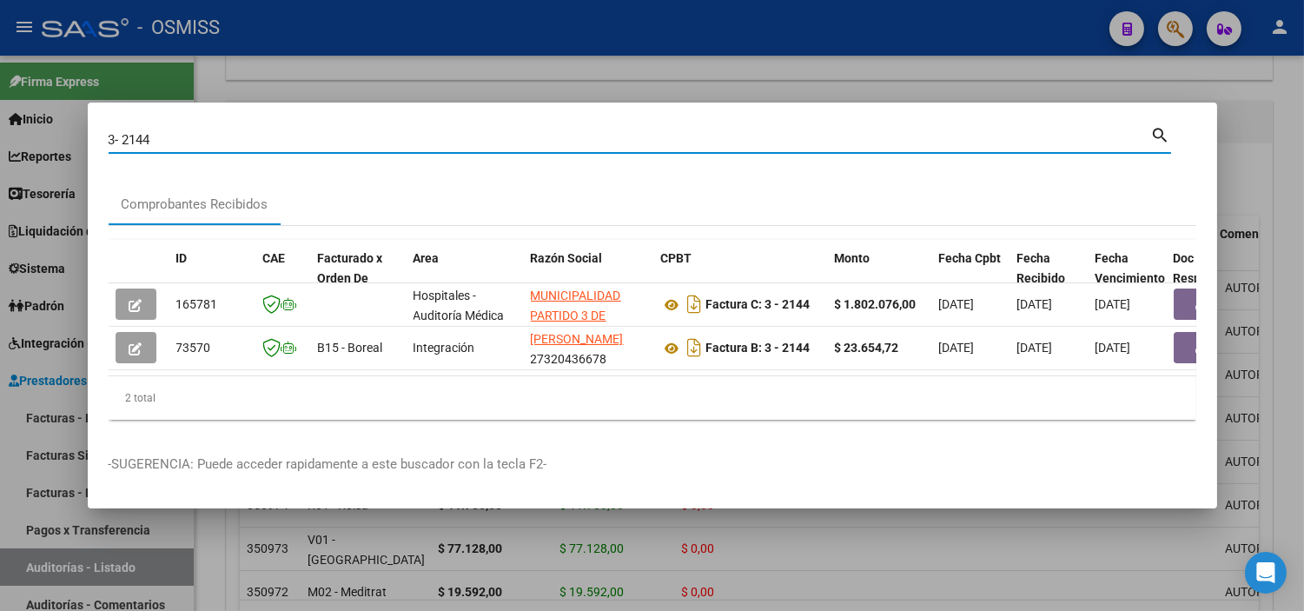
click at [319, 132] on input "3- 2144" at bounding box center [630, 140] width 1043 height 16
paste input "00002-0000292"
type input "00002-00002924"
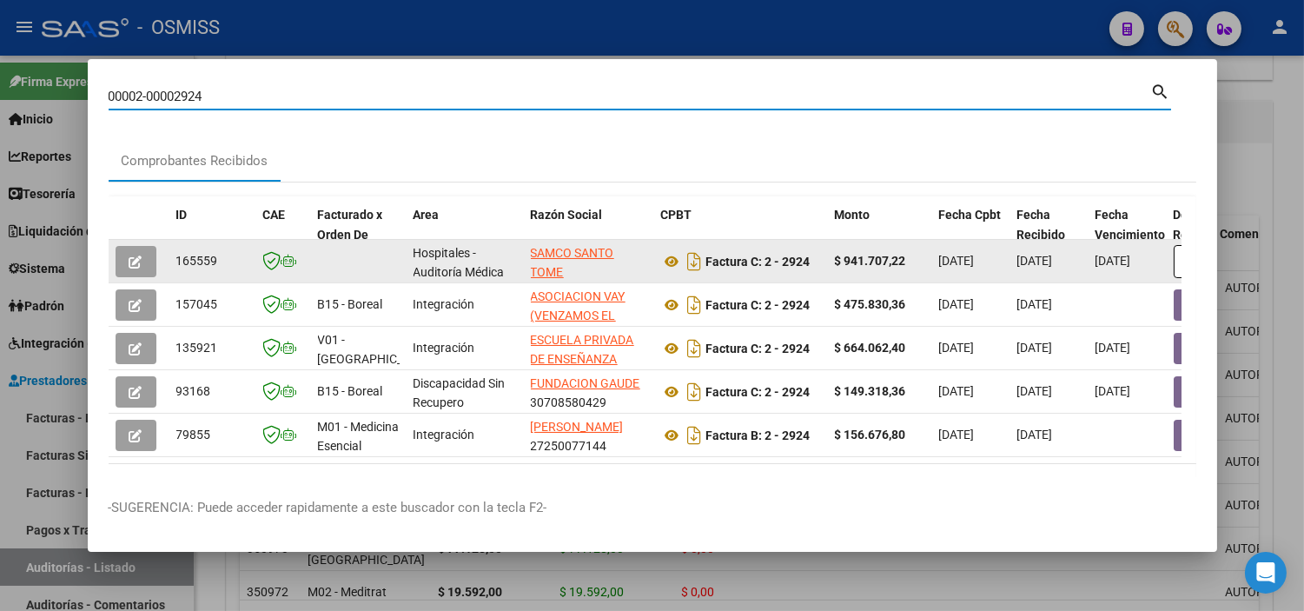
click at [124, 262] on button "button" at bounding box center [136, 261] width 41 height 31
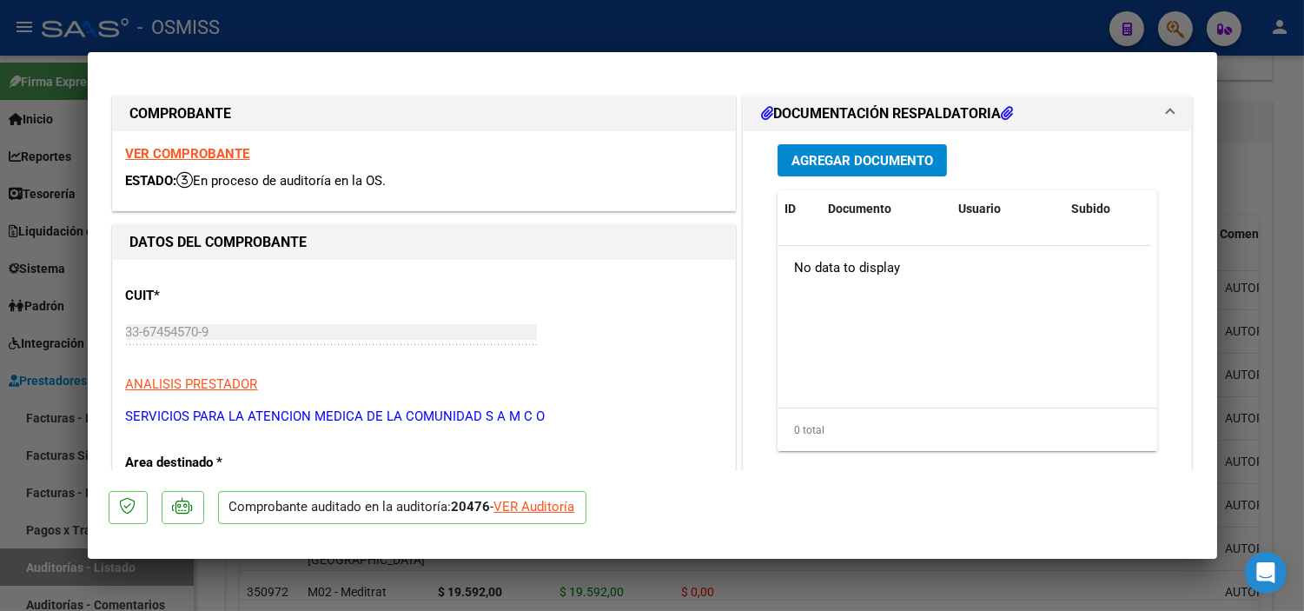
click at [542, 500] on div "VER Auditoría" at bounding box center [535, 507] width 81 height 20
type input "$ 0,00"
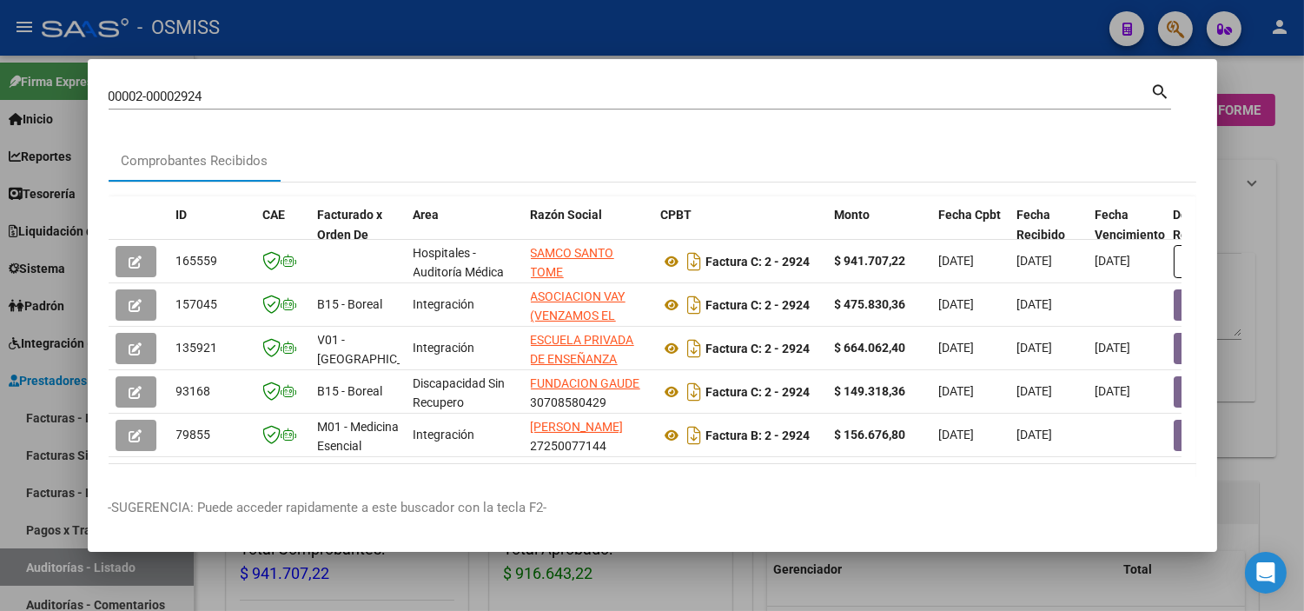
click at [498, 581] on div at bounding box center [652, 305] width 1304 height 611
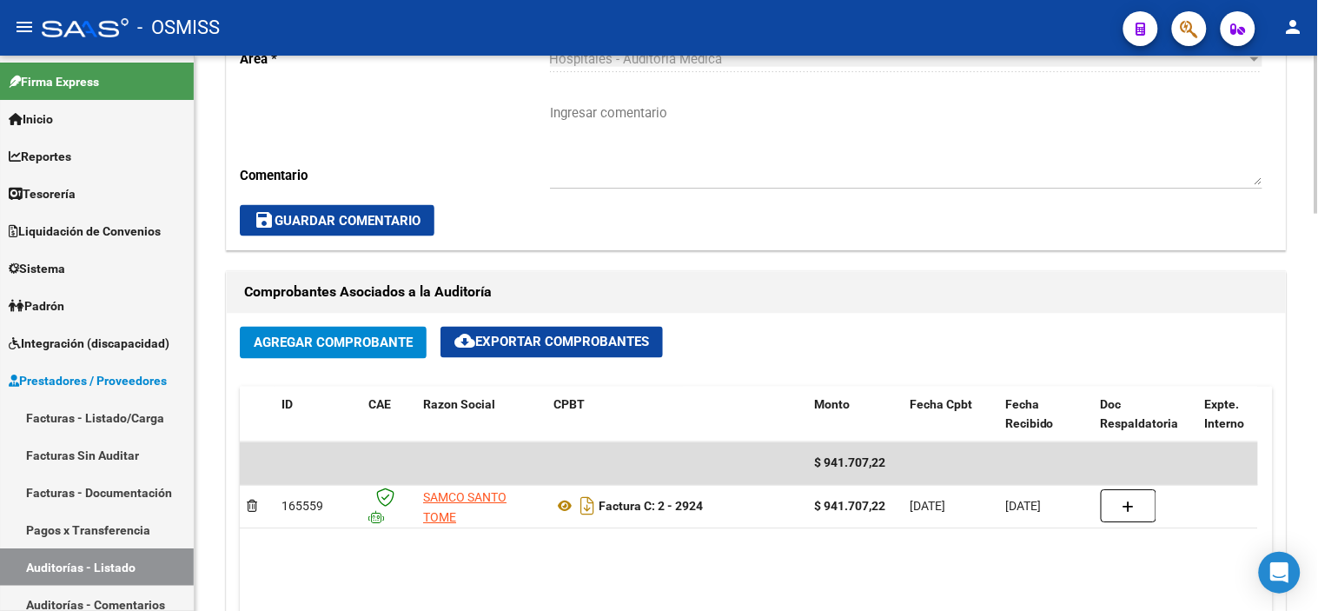
scroll to position [772, 0]
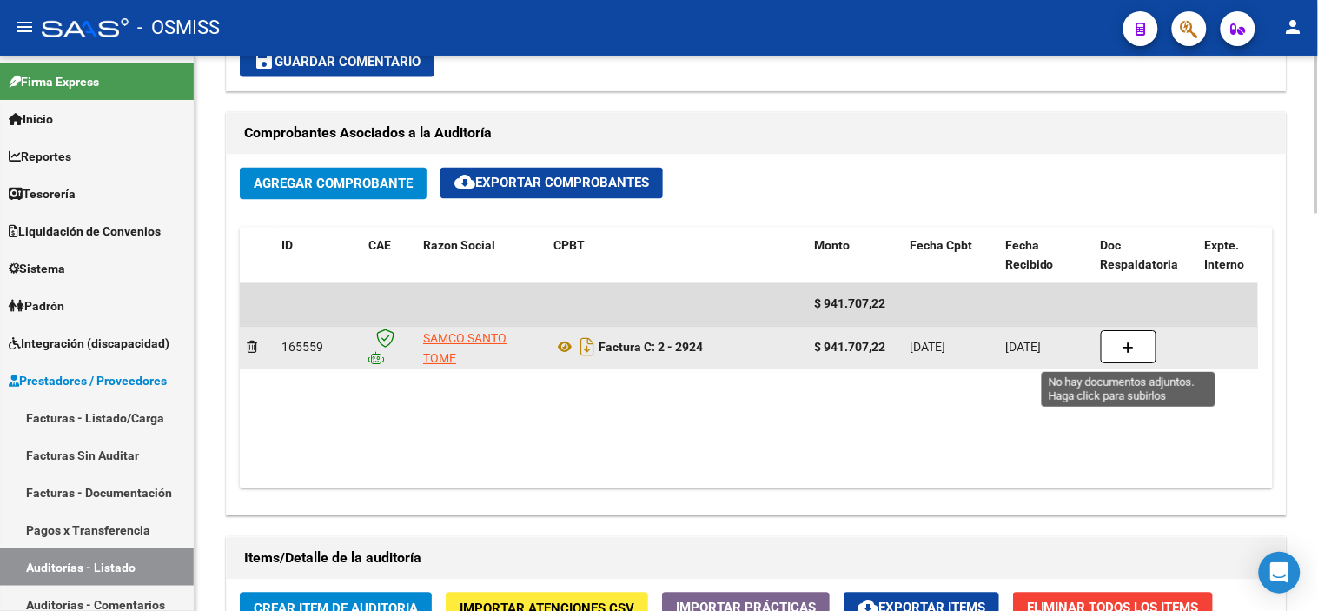
click at [1135, 348] on button "button" at bounding box center [1129, 347] width 56 height 33
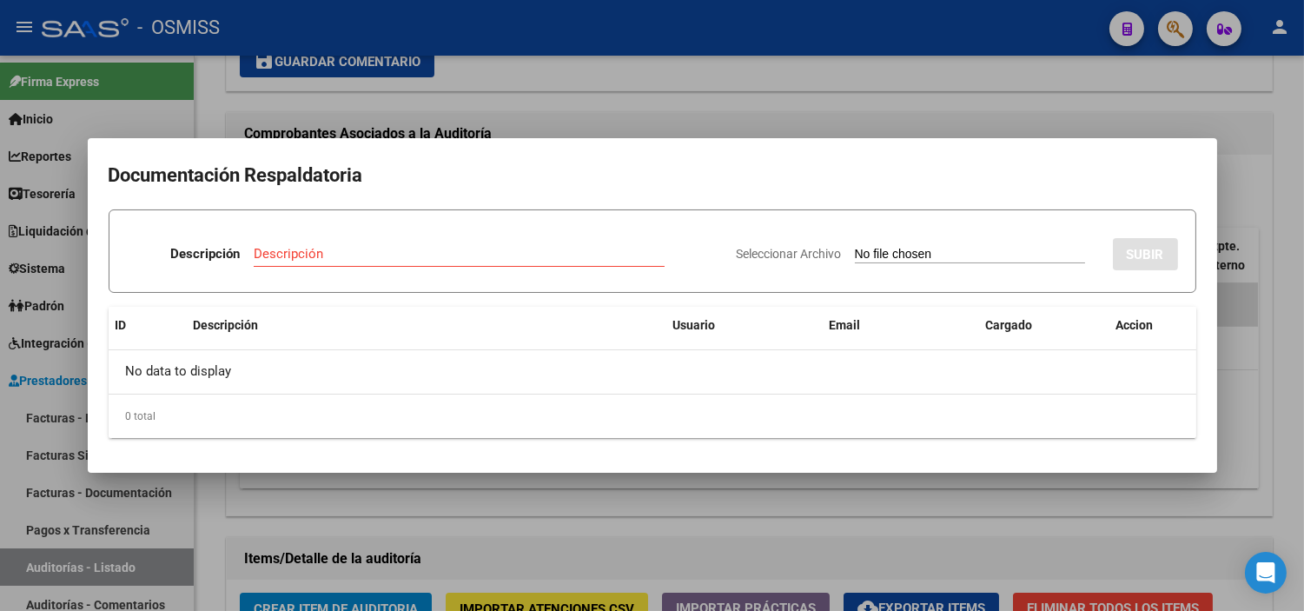
click at [855, 253] on input "Seleccionar Archivo" at bounding box center [970, 255] width 230 height 17
type input "C:\fakepath\NC 385 SAMCO 2924.pdf"
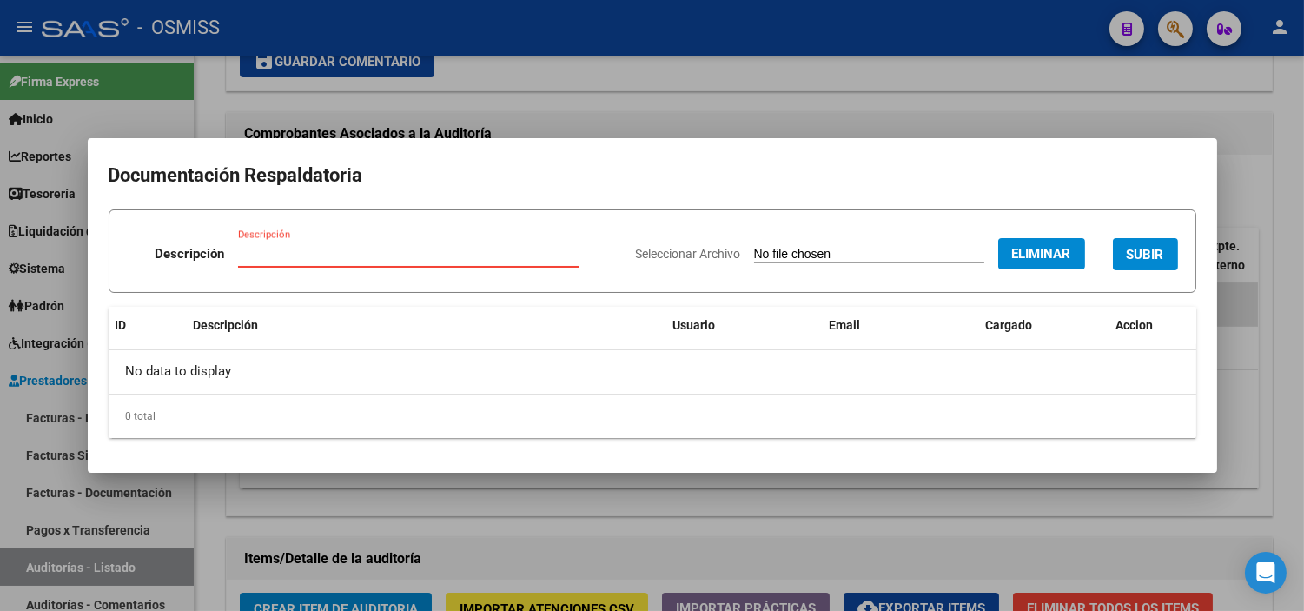
click at [318, 253] on input "Descripción" at bounding box center [409, 254] width 342 height 16
type input "NOTA DE CREDITO"
click at [1141, 259] on span "SUBIR" at bounding box center [1145, 255] width 37 height 16
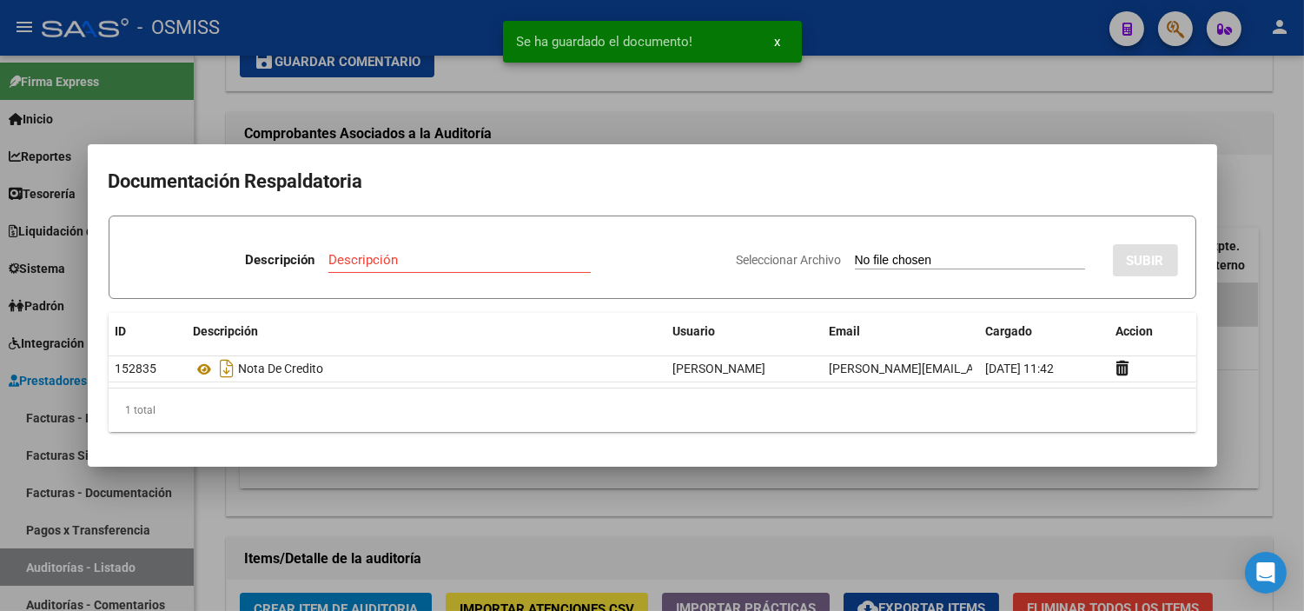
click at [543, 528] on div at bounding box center [652, 305] width 1304 height 611
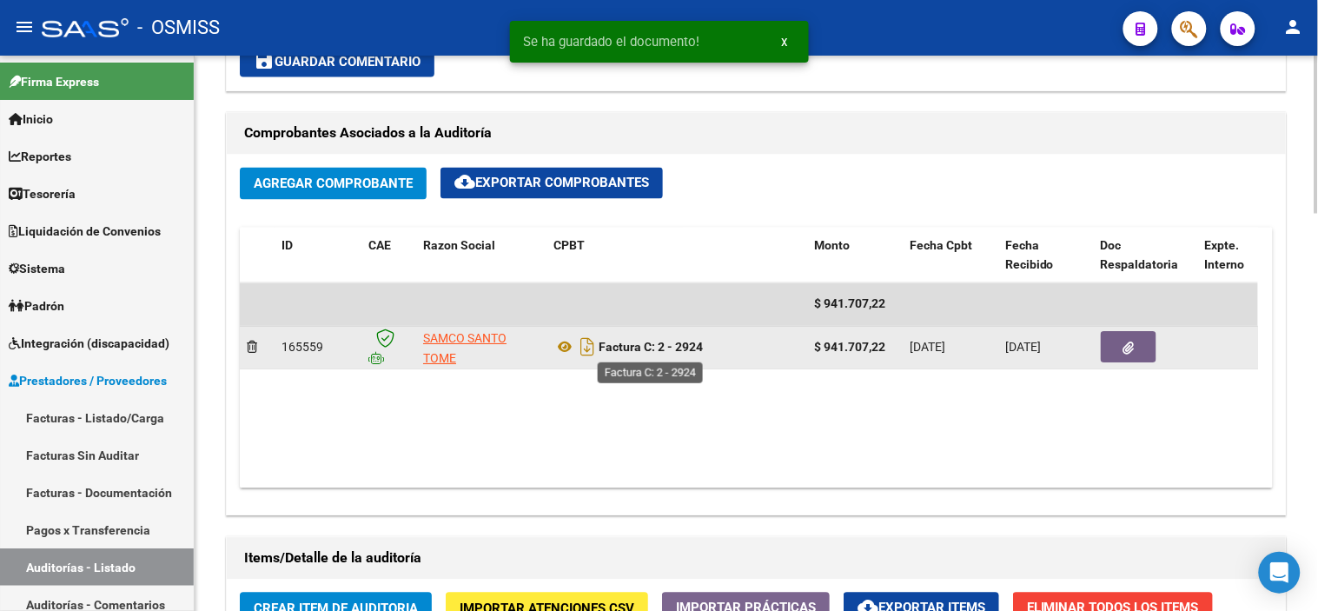
click at [700, 351] on strong "Factura C: 2 - 2924" at bounding box center [651, 348] width 104 height 14
copy strong "2924"
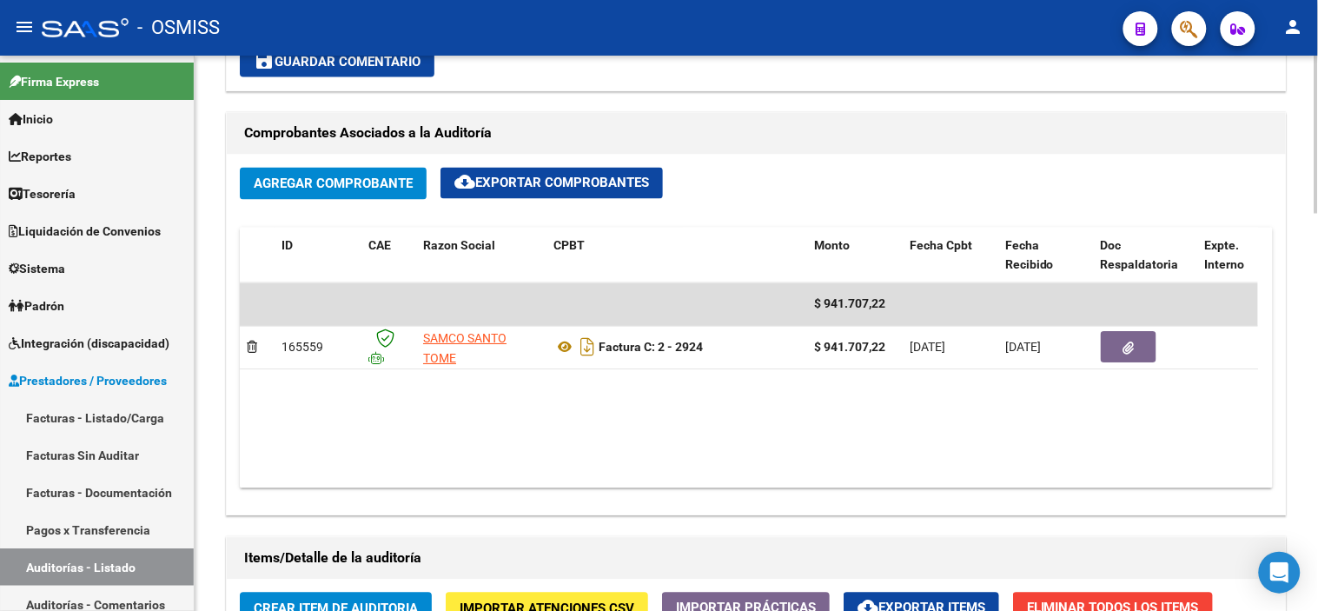
click at [1105, 170] on div "Agregar Comprobante cloud_download Exportar Comprobantes" at bounding box center [756, 191] width 1033 height 46
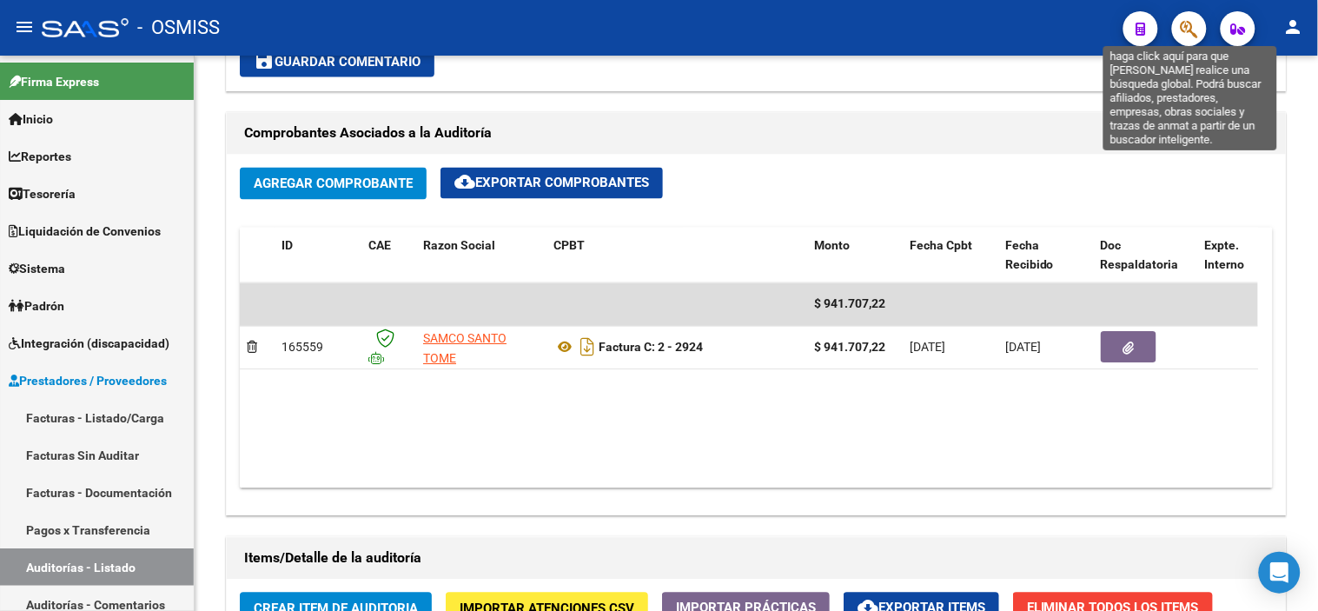
click at [1189, 21] on icon "button" at bounding box center [1189, 29] width 17 height 20
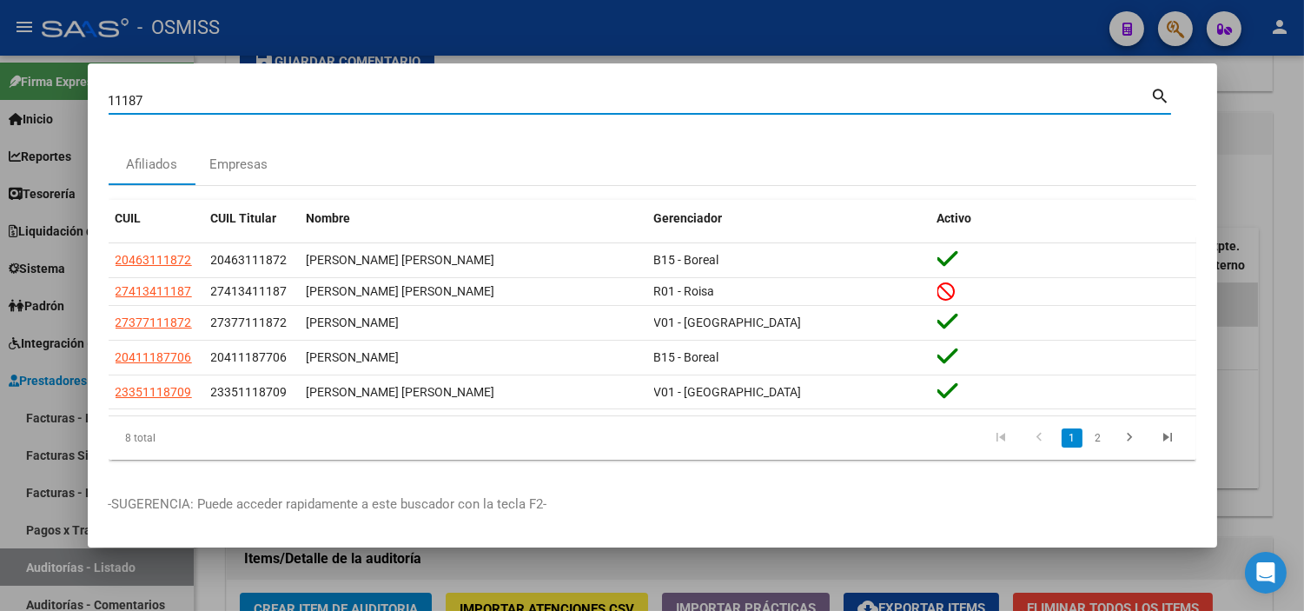
click at [109, 97] on input "11187" at bounding box center [630, 101] width 1043 height 16
type input "149-11187"
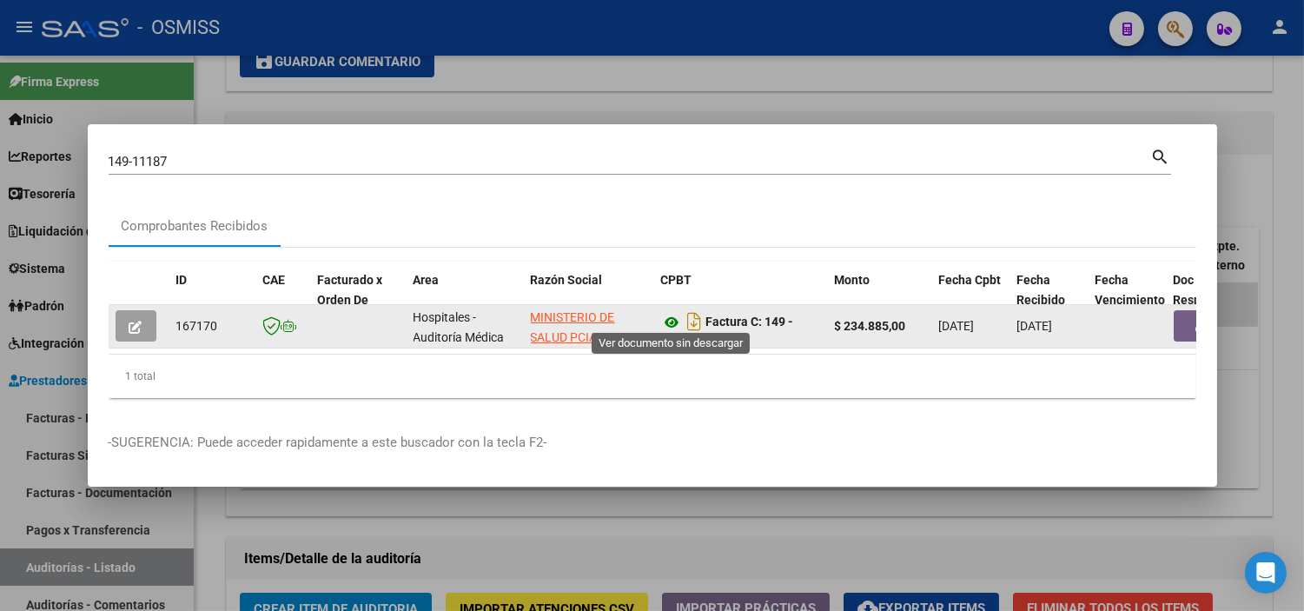
click at [671, 309] on div "Factura C: 149 - 11187" at bounding box center [741, 326] width 160 height 37
click at [671, 312] on icon at bounding box center [672, 322] width 23 height 21
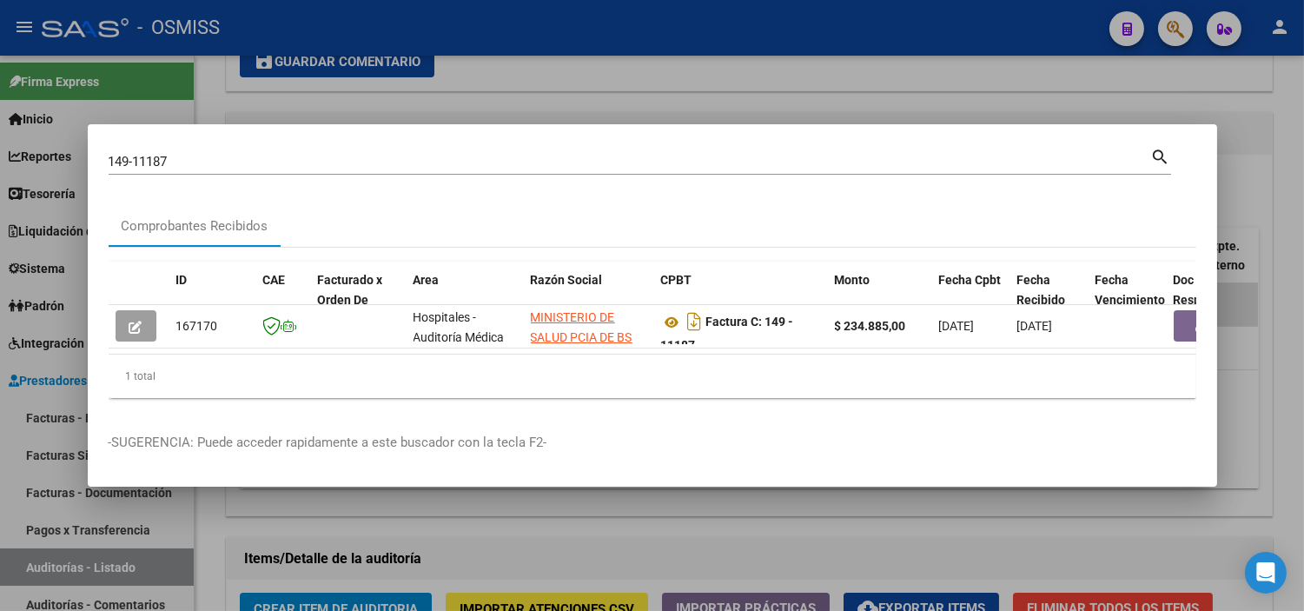
click at [422, 76] on div at bounding box center [652, 305] width 1304 height 611
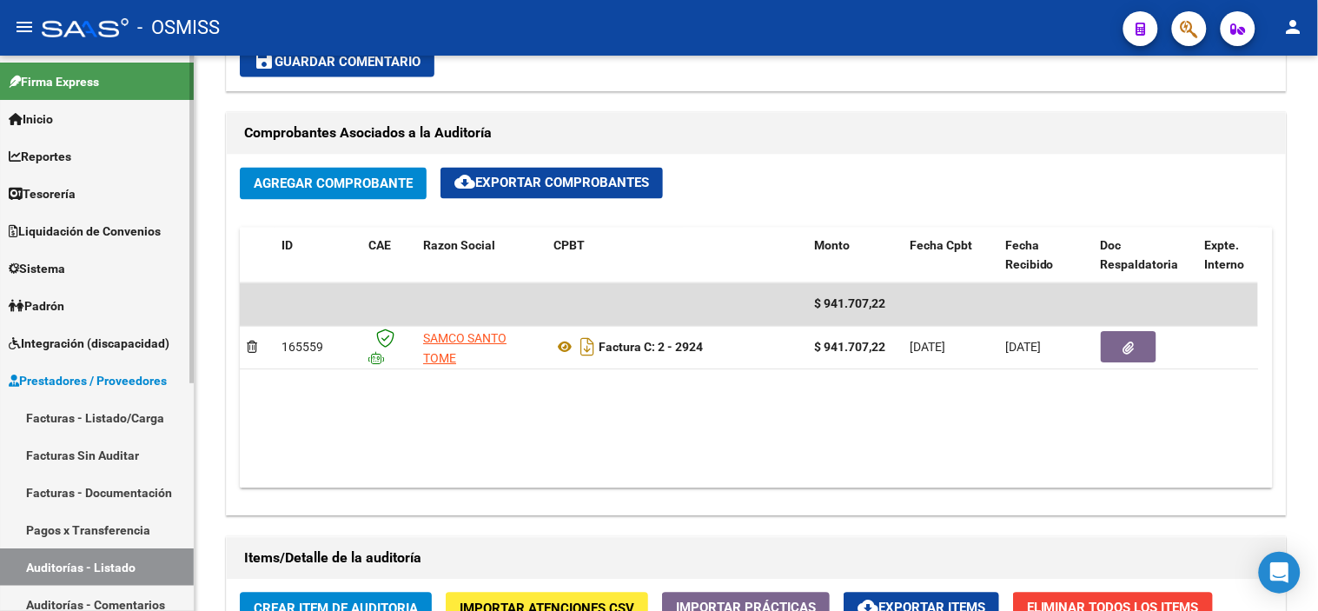
click at [110, 178] on link "Tesorería" at bounding box center [97, 193] width 194 height 37
click at [122, 192] on link "Tesorería" at bounding box center [97, 193] width 194 height 37
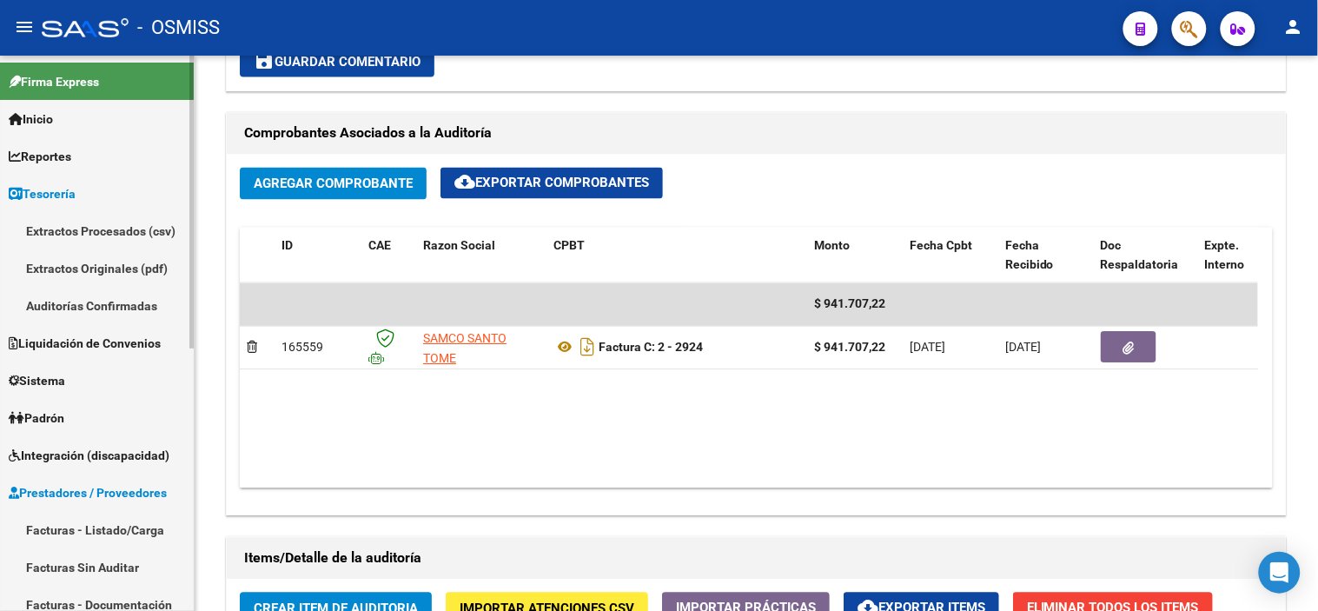
click at [70, 297] on link "Auditorías Confirmadas" at bounding box center [97, 305] width 194 height 37
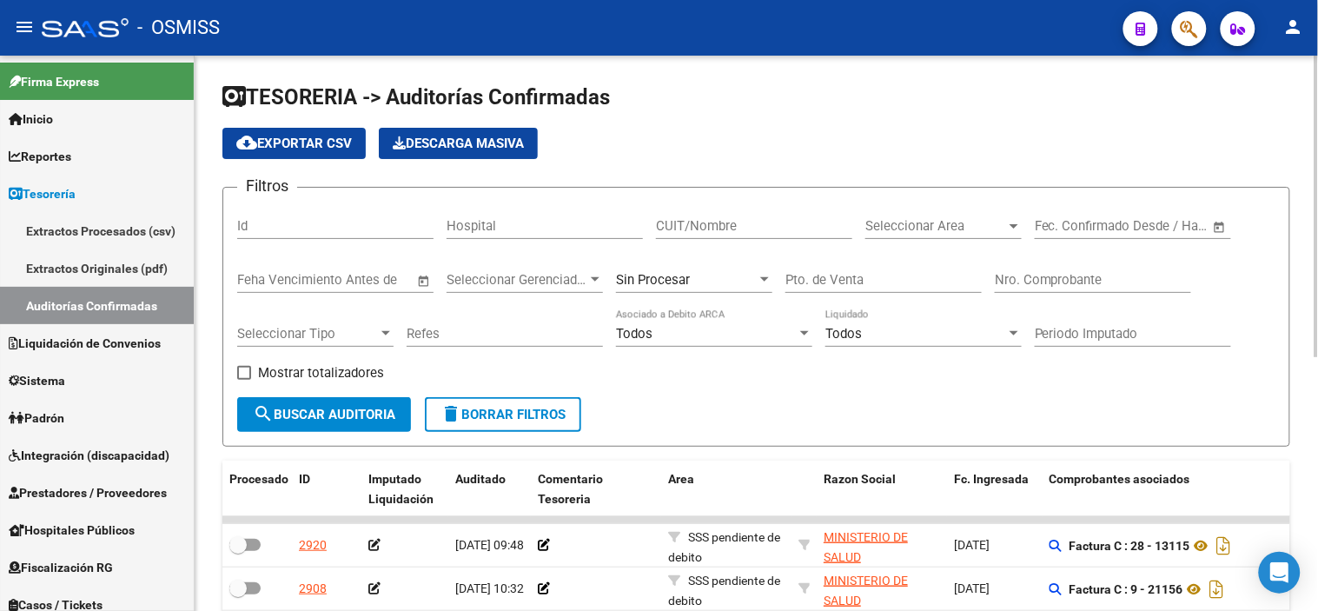
click at [859, 265] on div "Pto. de Venta" at bounding box center [884, 274] width 196 height 37
click at [1036, 275] on input "Nro. Comprobante" at bounding box center [1093, 280] width 196 height 16
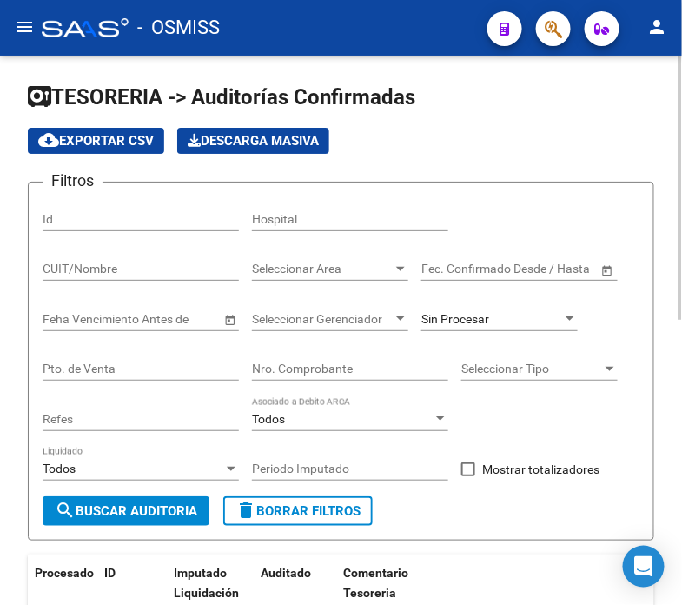
click at [328, 367] on input "Nro. Comprobante" at bounding box center [350, 369] width 196 height 15
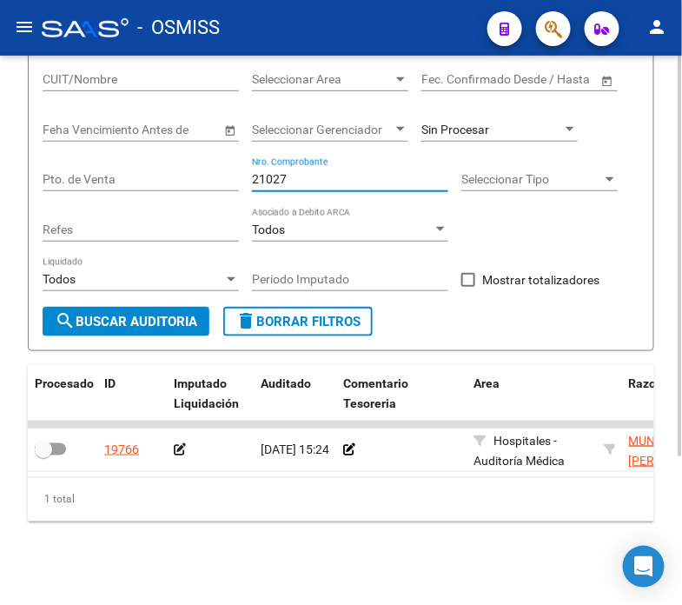
type input "21027"
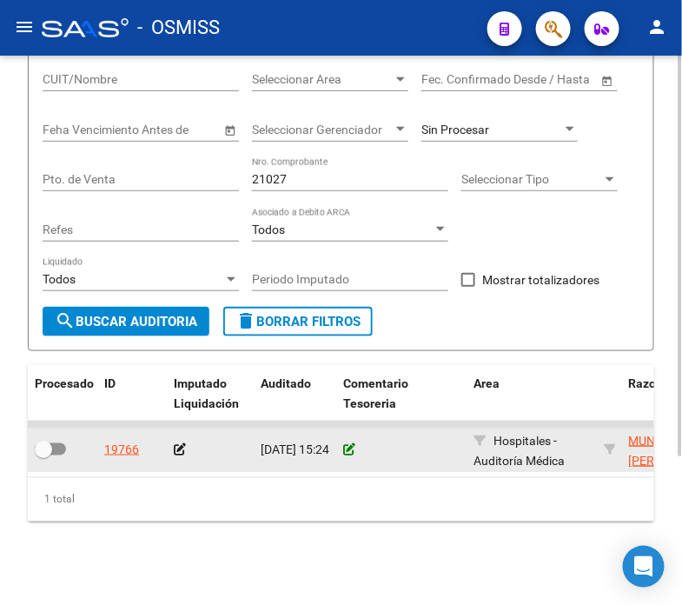
click at [351, 443] on icon at bounding box center [349, 449] width 12 height 12
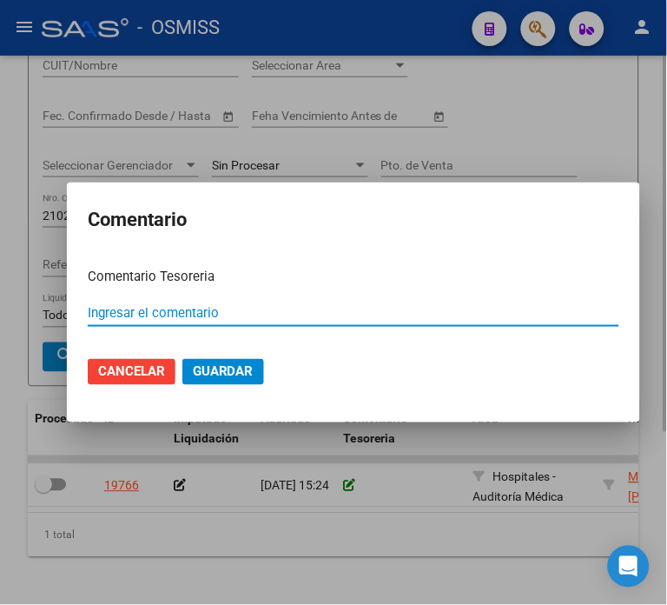
paste input "100078300"
type input "100078300 [DATE]"
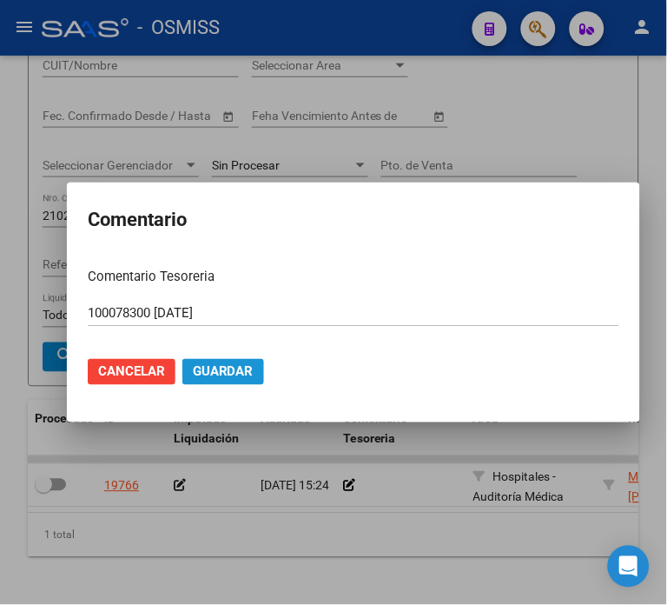
click at [197, 378] on span "Guardar" at bounding box center [223, 372] width 61 height 16
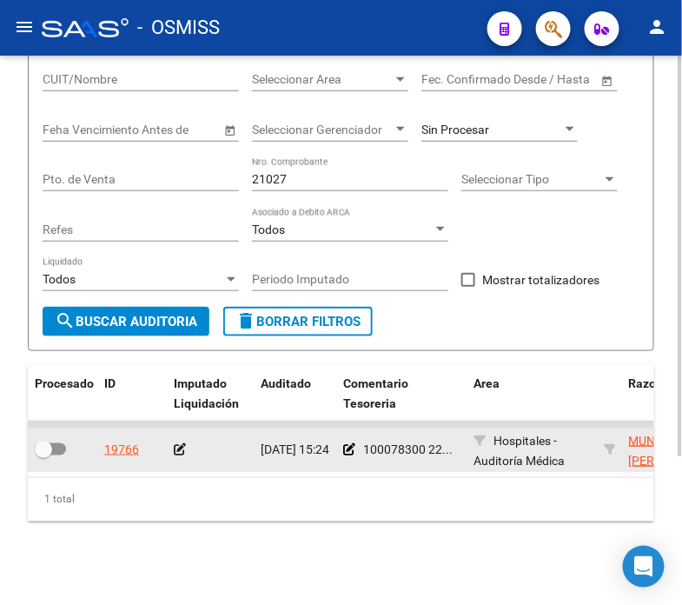
click at [180, 443] on icon at bounding box center [180, 449] width 12 height 12
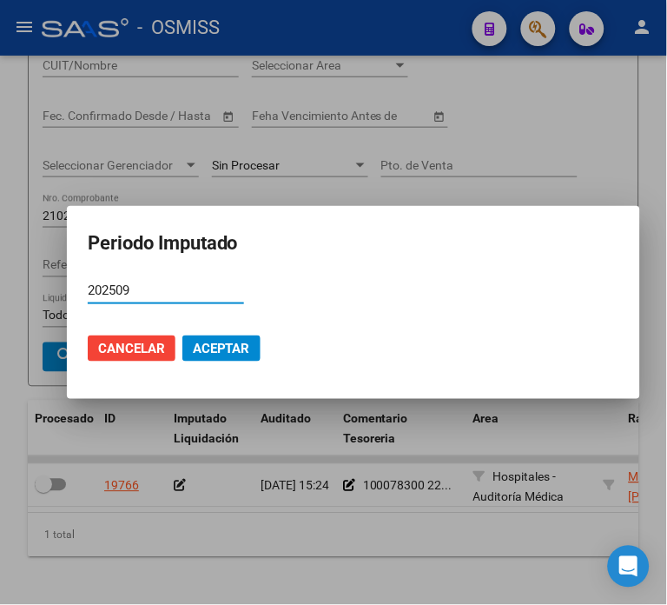
type input "202509"
click at [223, 348] on span "Aceptar" at bounding box center [221, 349] width 57 height 16
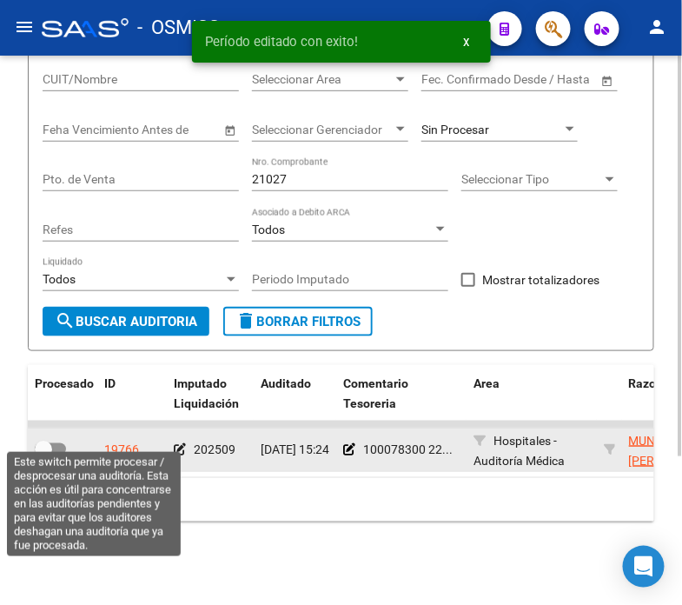
click at [54, 439] on label at bounding box center [50, 449] width 31 height 21
click at [43, 455] on input "checkbox" at bounding box center [43, 455] width 1 height 1
checkbox input "true"
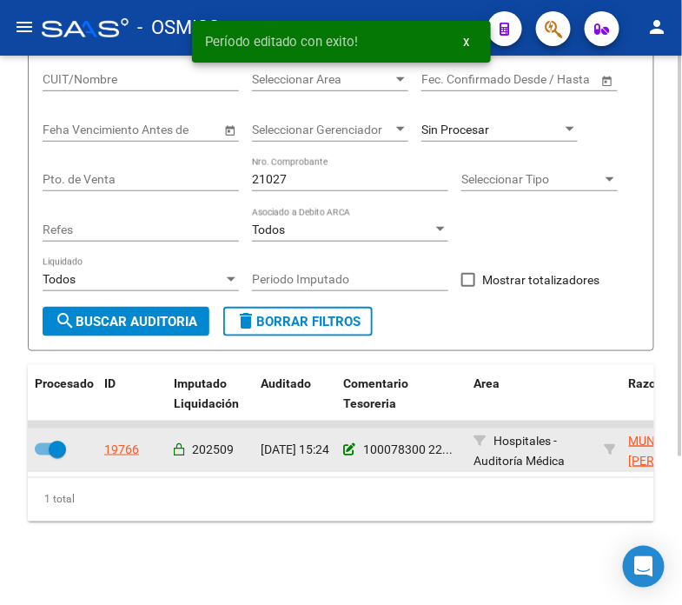
click at [349, 443] on icon at bounding box center [349, 449] width 12 height 12
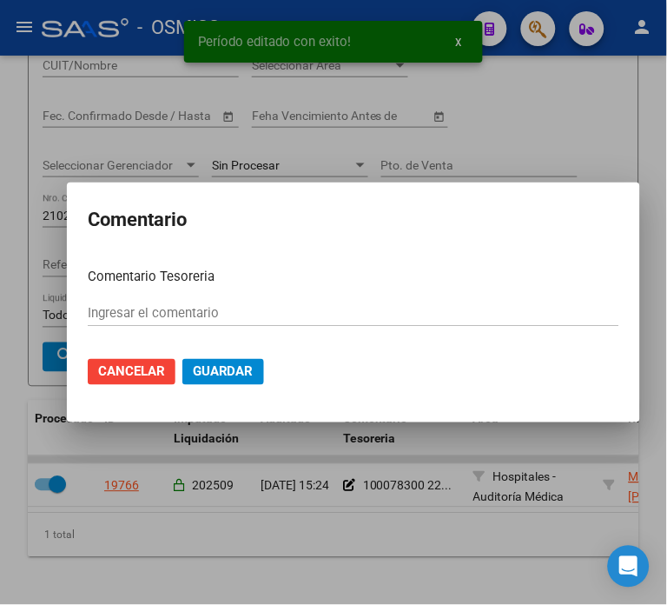
type input "100078300 [DATE]"
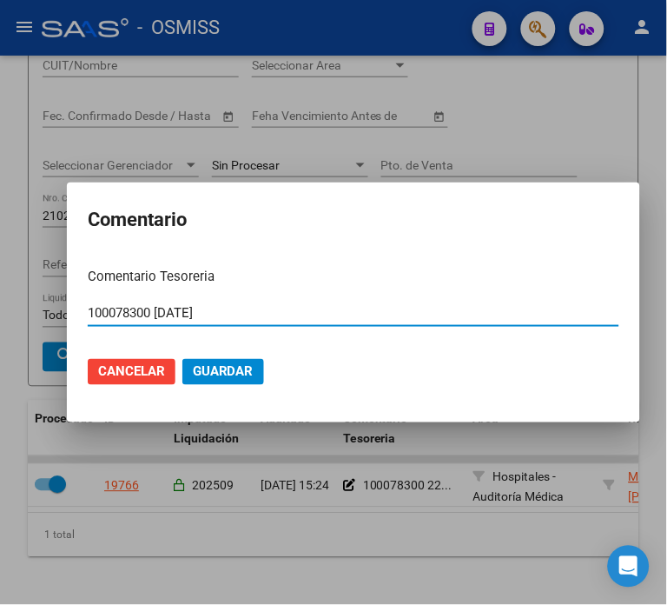
click at [259, 315] on input "100078300 [DATE]" at bounding box center [354, 313] width 532 height 16
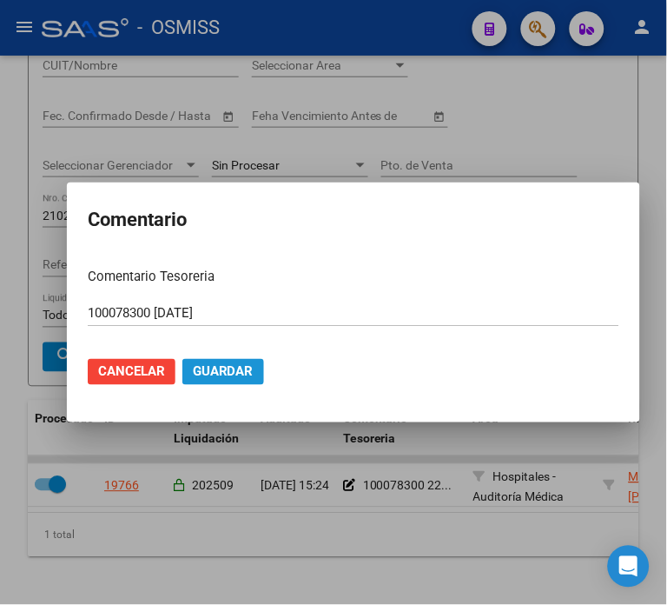
click at [230, 368] on span "Guardar" at bounding box center [223, 372] width 61 height 16
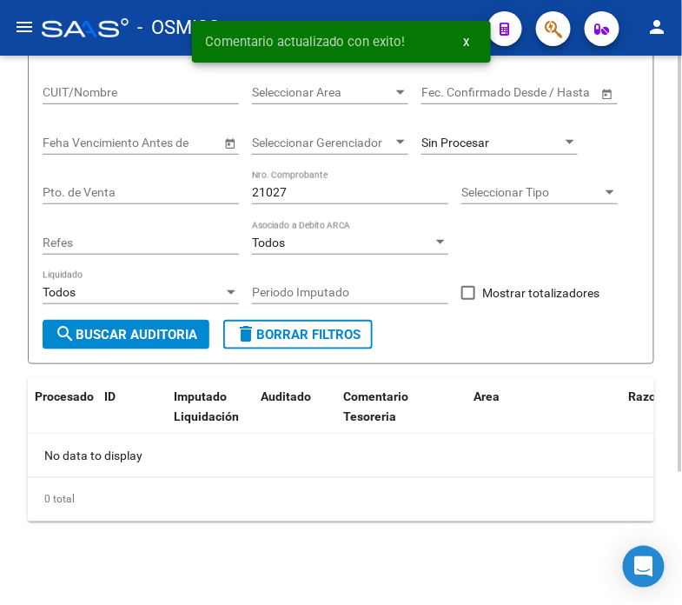
scroll to position [176, 0]
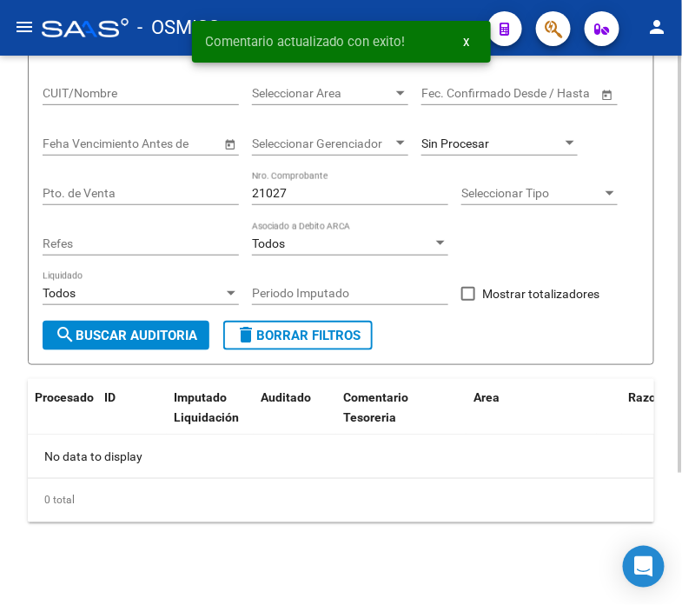
click at [369, 192] on input "21027" at bounding box center [350, 193] width 196 height 15
click at [368, 192] on input "21027" at bounding box center [350, 193] width 196 height 15
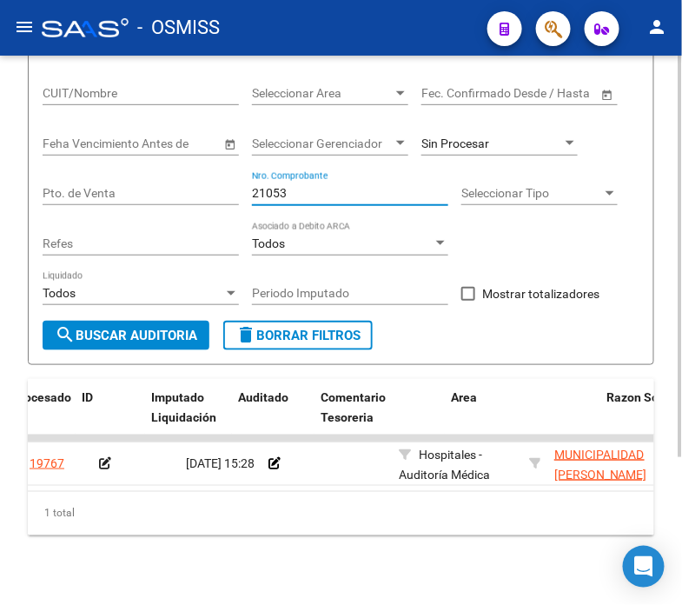
scroll to position [0, 0]
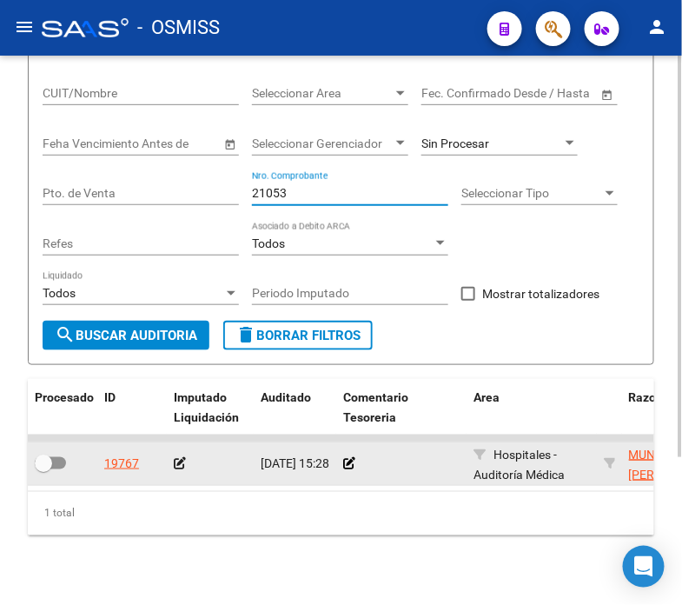
type input "21053"
click at [342, 459] on datatable-body-cell at bounding box center [401, 463] width 130 height 43
click at [349, 462] on icon at bounding box center [349, 463] width 12 height 12
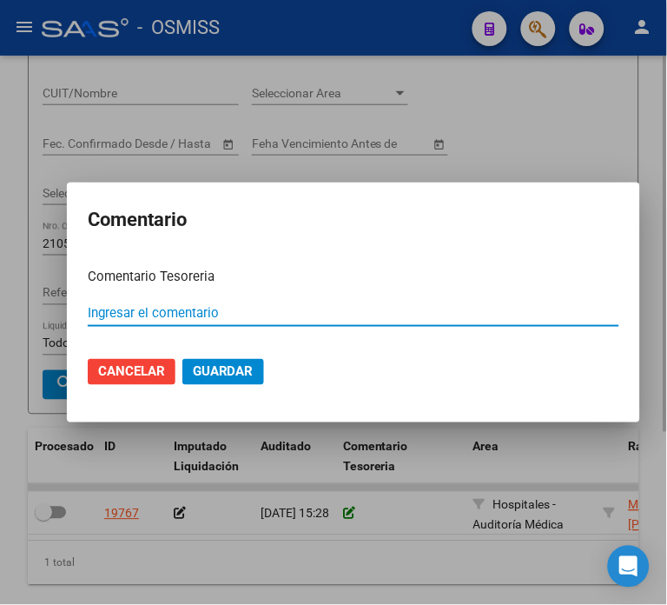
paste input "100078300 [DATE]"
type input "100078300 [DATE]"
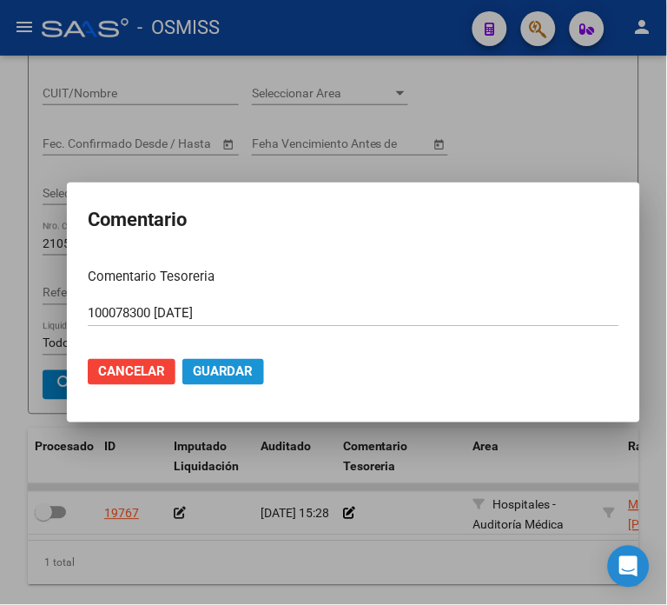
click at [240, 374] on span "Guardar" at bounding box center [223, 372] width 61 height 16
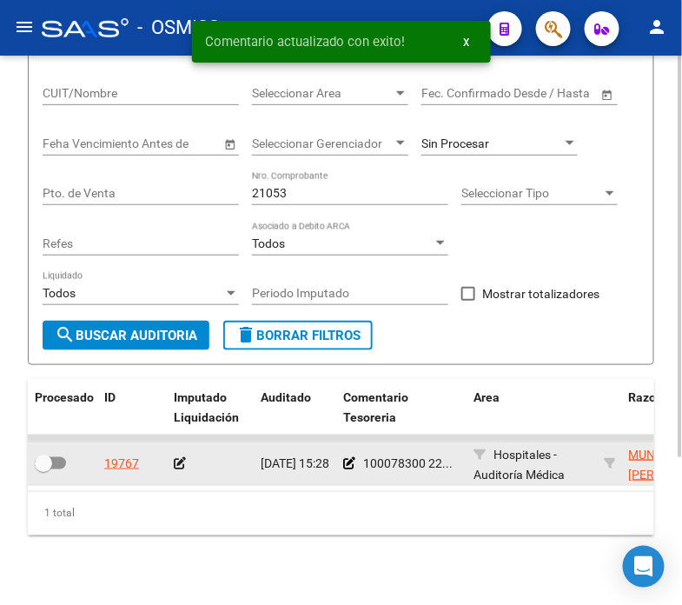
click at [180, 468] on icon at bounding box center [180, 463] width 12 height 12
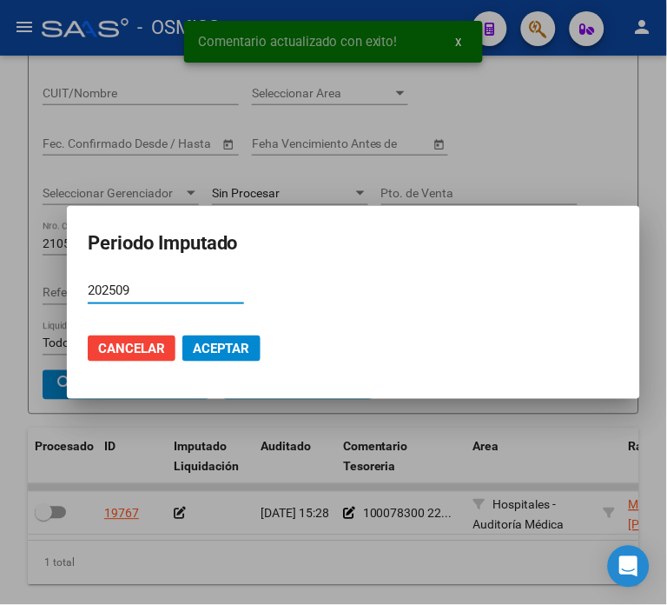
type input "202509"
click at [221, 351] on span "Aceptar" at bounding box center [221, 349] width 57 height 16
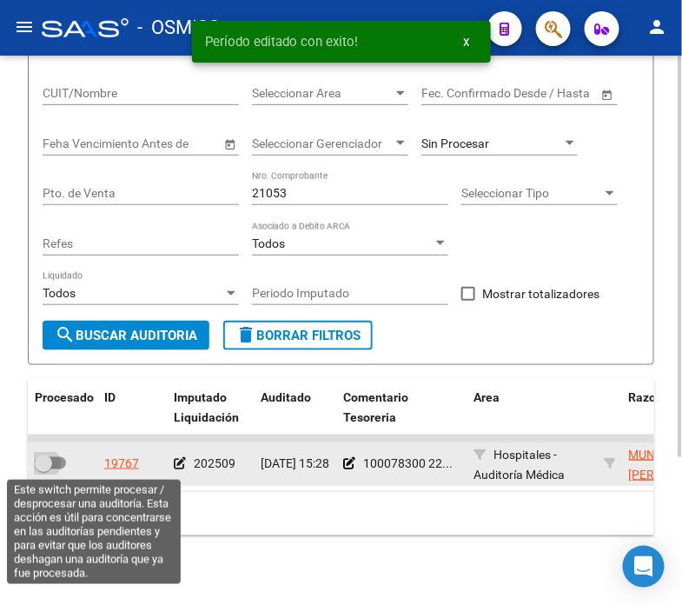
click at [45, 464] on span at bounding box center [43, 463] width 17 height 17
click at [43, 469] on input "checkbox" at bounding box center [43, 469] width 1 height 1
checkbox input "true"
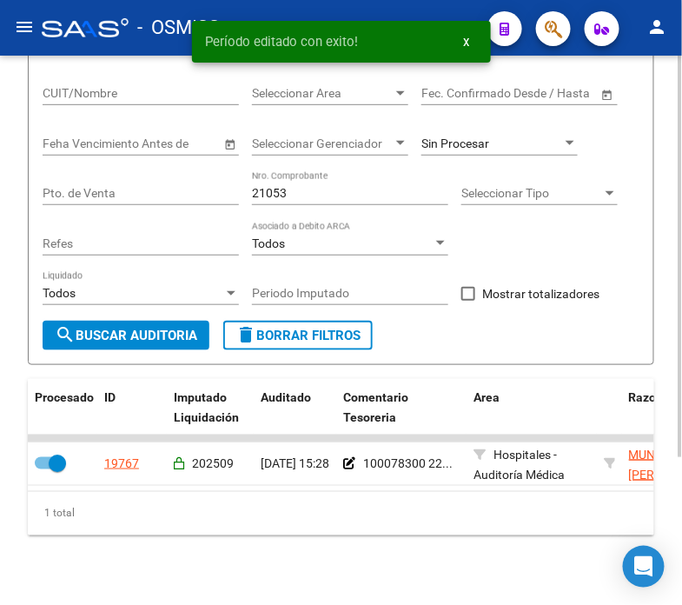
click at [300, 195] on input "21053" at bounding box center [350, 193] width 196 height 15
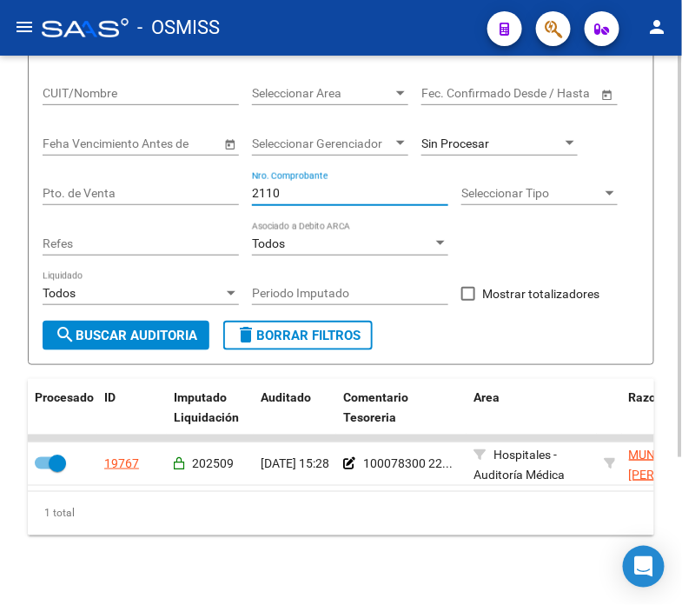
type input "21106"
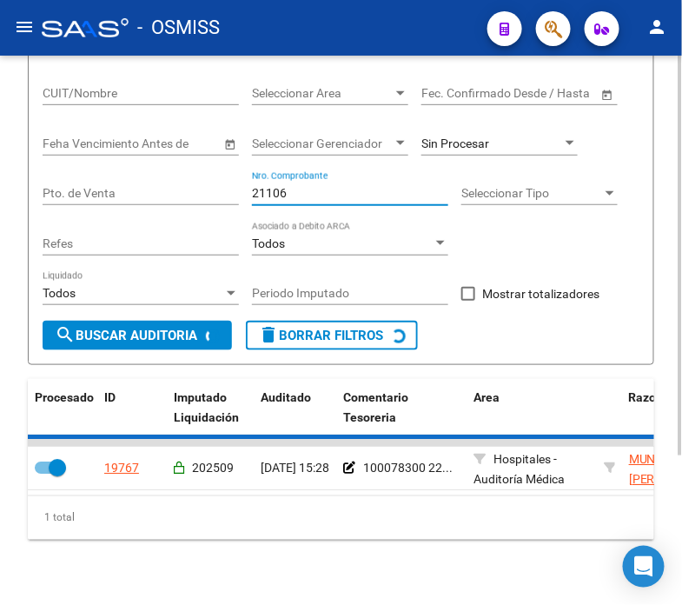
checkbox input "false"
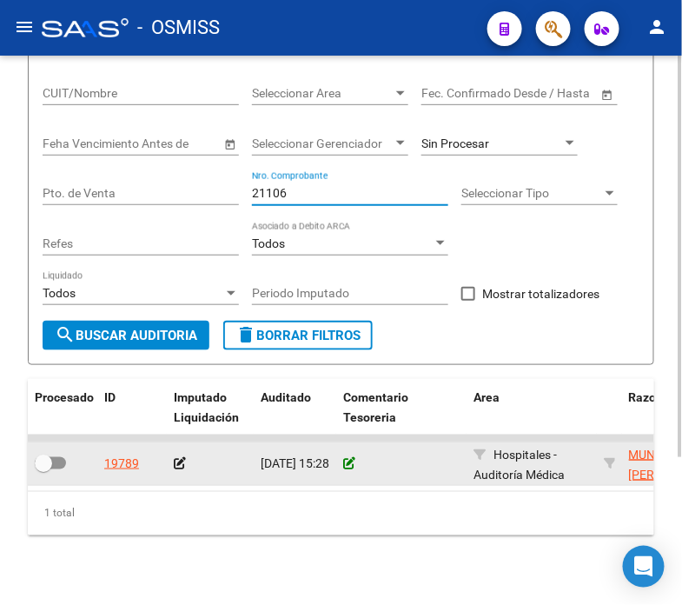
type input "21106"
click at [345, 463] on icon at bounding box center [349, 463] width 12 height 12
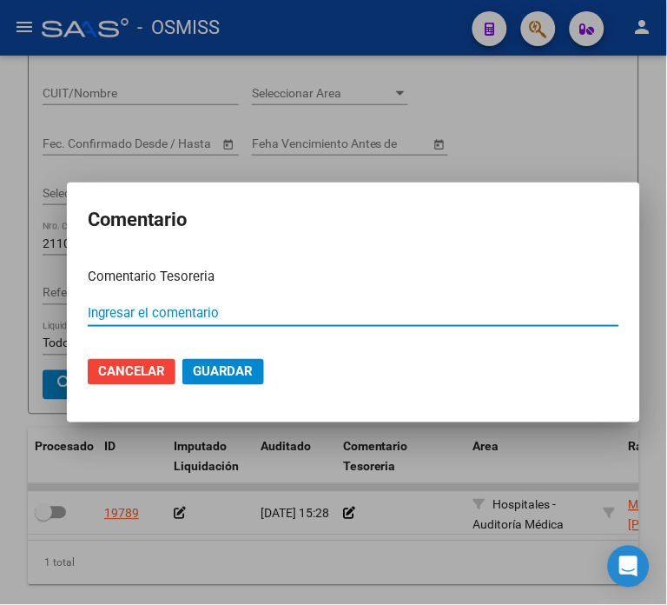
paste input "100078300 [DATE]"
type input "100078300 [DATE]"
click at [245, 362] on button "Guardar" at bounding box center [224, 372] width 82 height 26
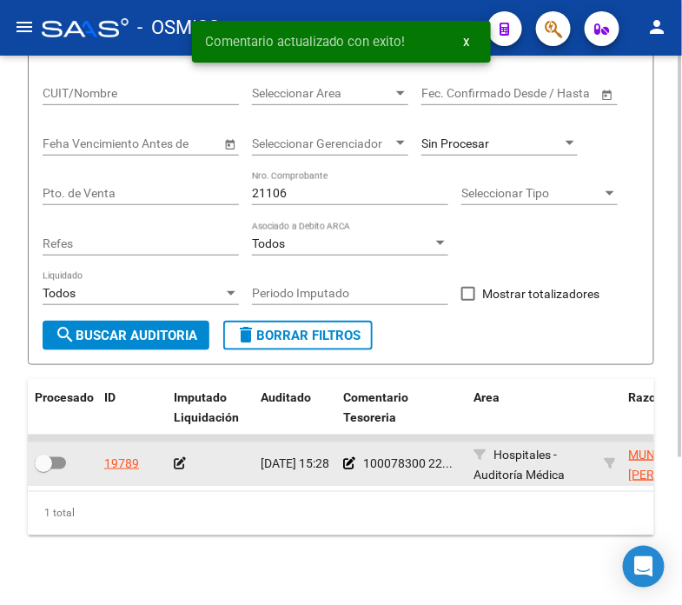
click at [180, 464] on icon at bounding box center [180, 463] width 12 height 12
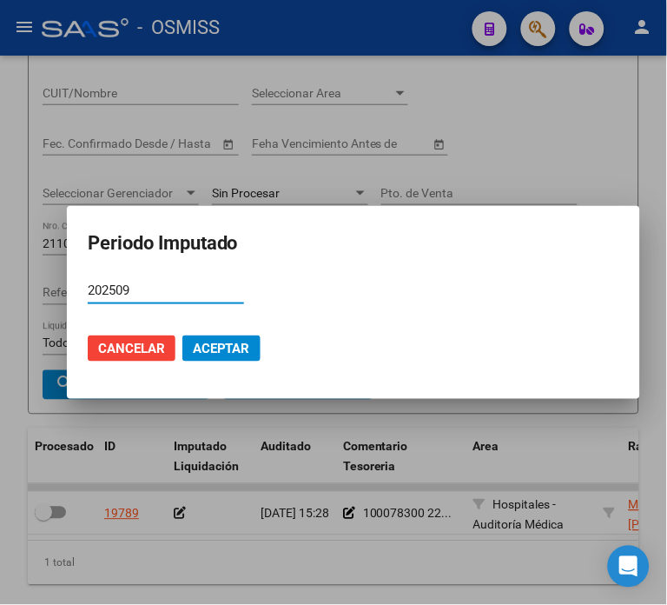
type input "202509"
click at [202, 358] on button "Aceptar" at bounding box center [222, 348] width 78 height 26
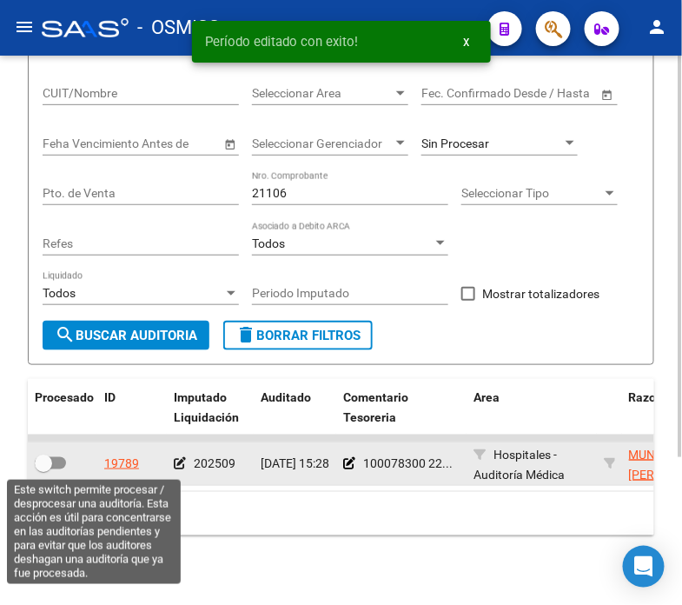
click at [46, 461] on span at bounding box center [43, 463] width 17 height 17
click at [43, 469] on input "checkbox" at bounding box center [43, 469] width 1 height 1
checkbox input "true"
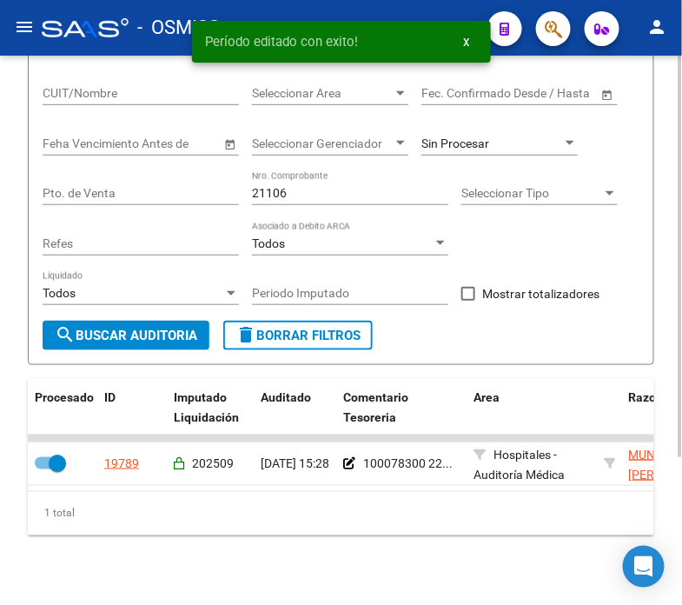
click at [297, 189] on input "21106" at bounding box center [350, 193] width 196 height 15
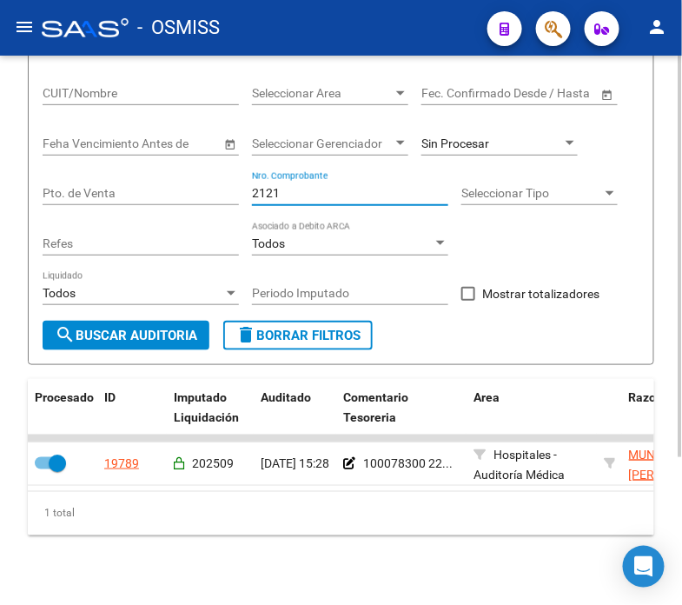
type input "21213"
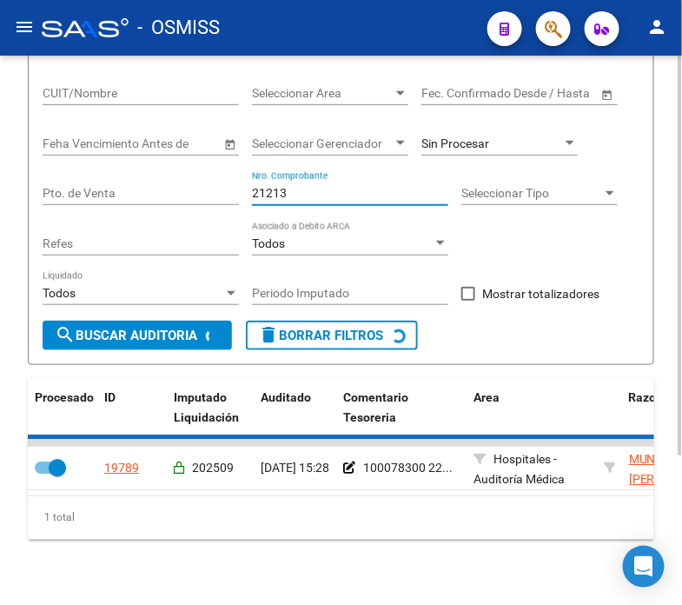
checkbox input "false"
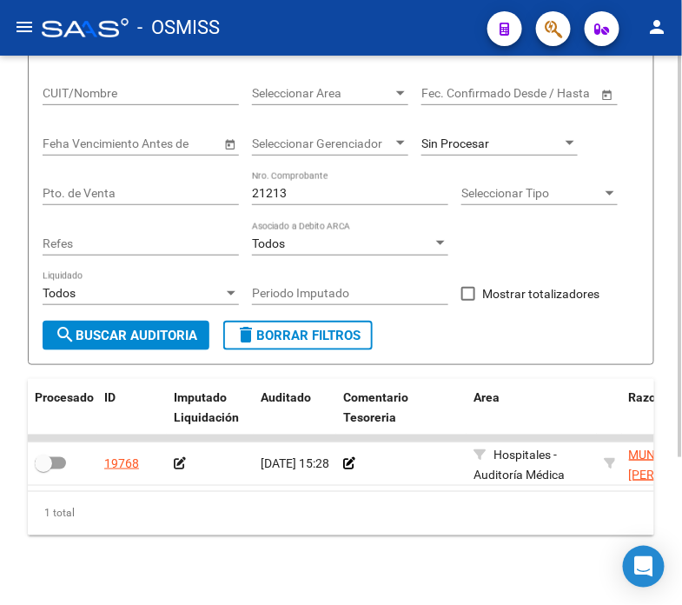
click at [483, 360] on form "Filtros Id Hospital CUIT/Nombre Seleccionar Area Seleccionar Area Fecha inicio …" at bounding box center [341, 185] width 627 height 359
click at [310, 189] on input "21213" at bounding box center [350, 193] width 196 height 15
drag, startPoint x: 310, startPoint y: 189, endPoint x: 265, endPoint y: 196, distance: 45.6
click at [265, 196] on input "21213" at bounding box center [350, 193] width 196 height 15
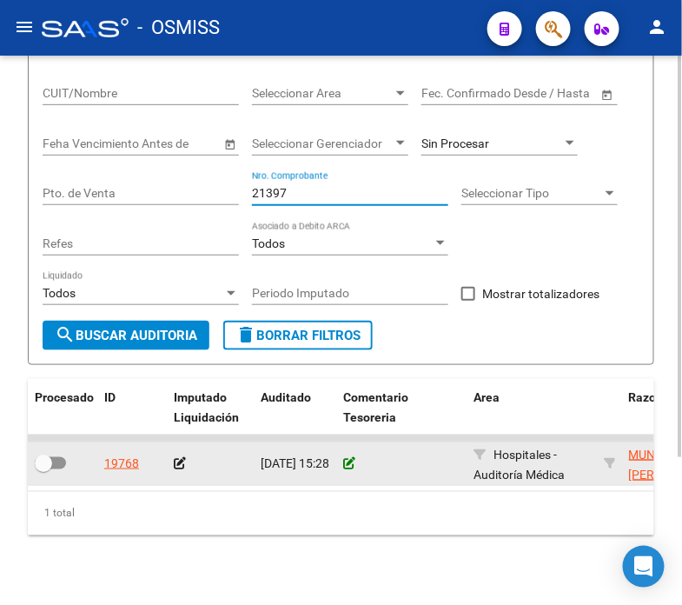
type input "21397"
click at [343, 464] on icon at bounding box center [349, 463] width 12 height 12
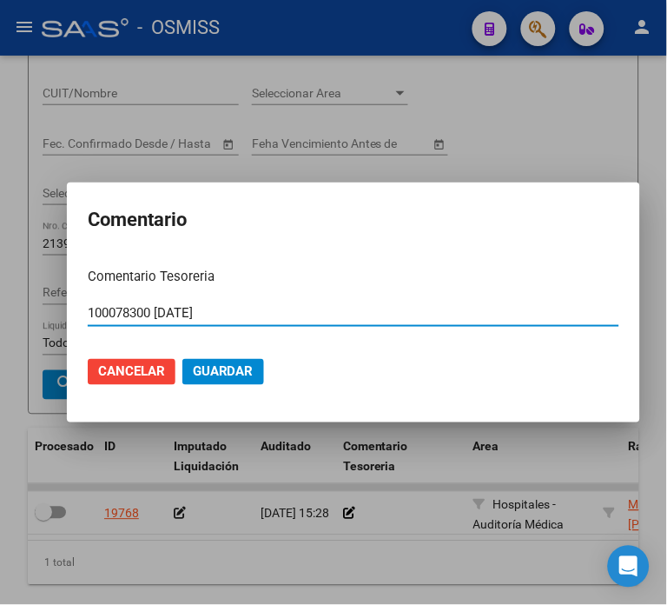
type input "100078300 [DATE]"
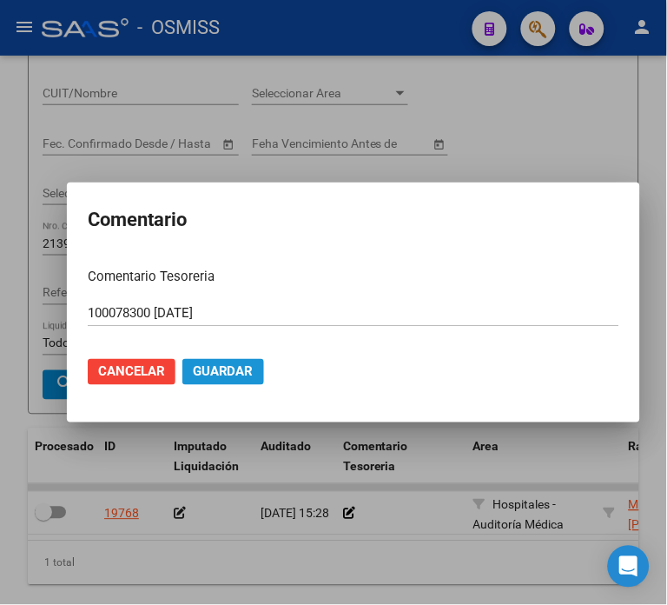
click at [226, 366] on span "Guardar" at bounding box center [223, 372] width 61 height 16
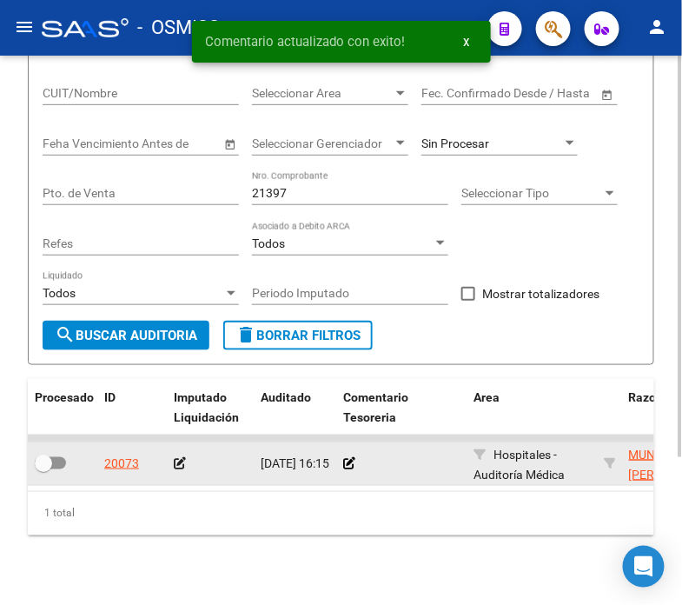
click at [183, 463] on icon at bounding box center [180, 463] width 12 height 12
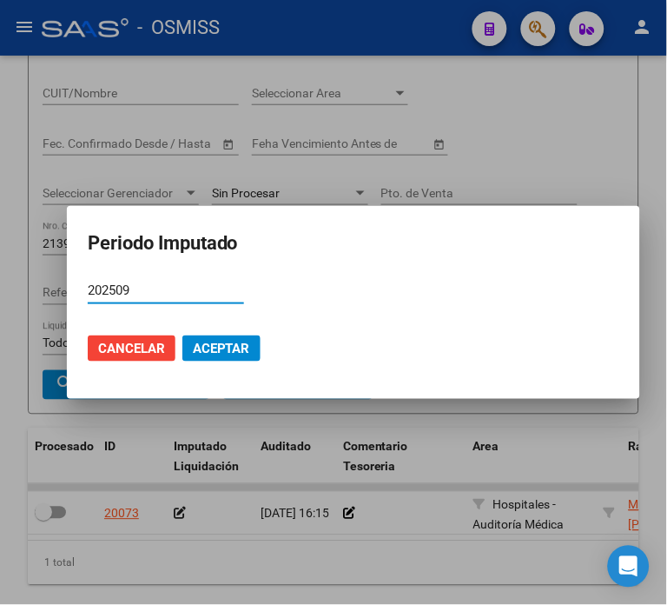
type input "202509"
click at [202, 349] on span "Aceptar" at bounding box center [221, 349] width 57 height 16
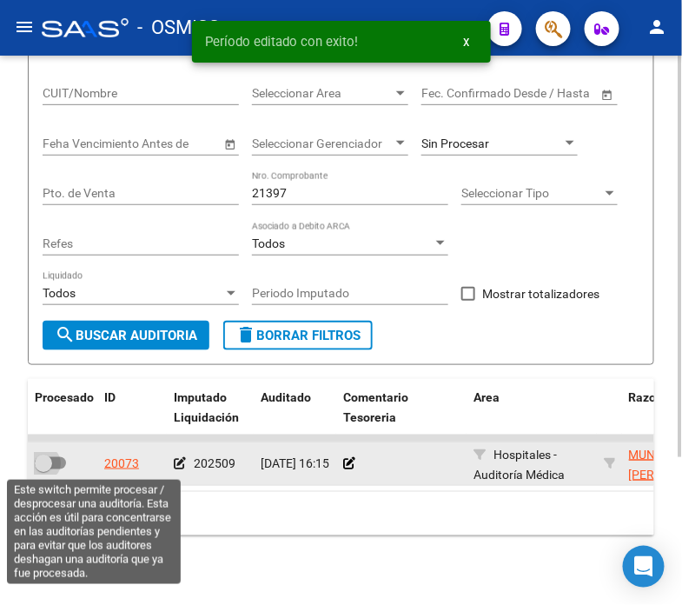
click at [54, 463] on span at bounding box center [50, 463] width 31 height 12
click at [43, 469] on input "checkbox" at bounding box center [43, 469] width 1 height 1
checkbox input "true"
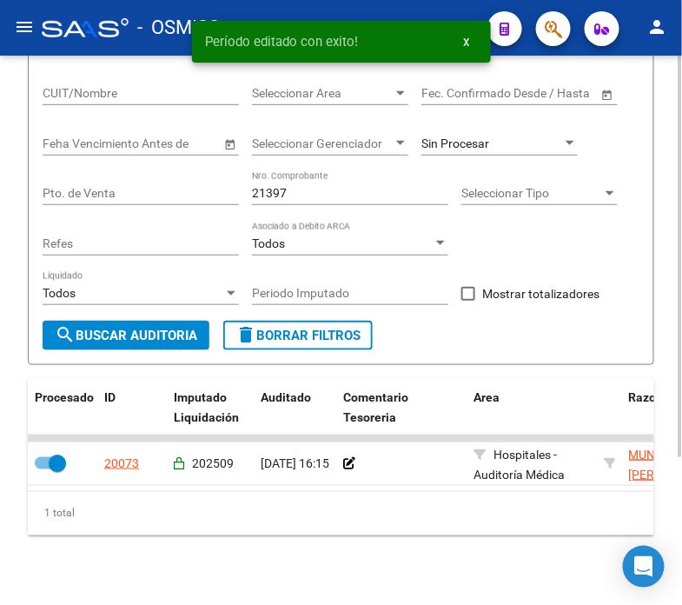
click at [163, 331] on span "search Buscar Auditoria" at bounding box center [126, 336] width 143 height 16
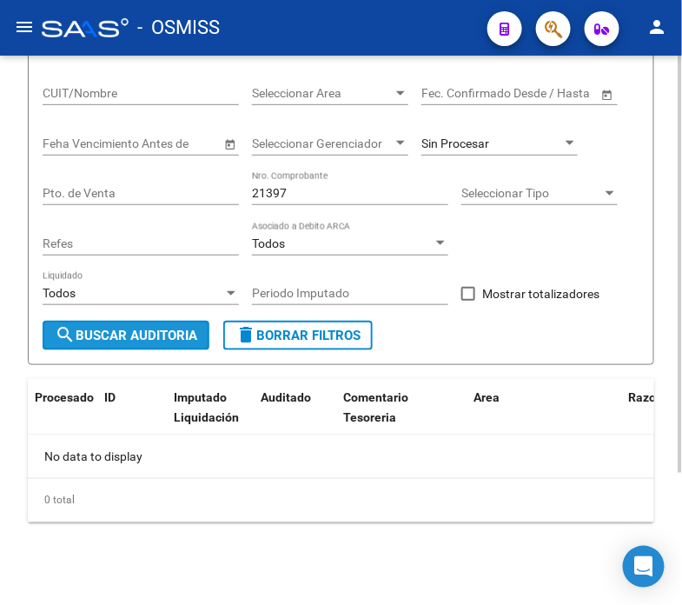
click at [149, 342] on span "search Buscar Auditoria" at bounding box center [126, 336] width 143 height 16
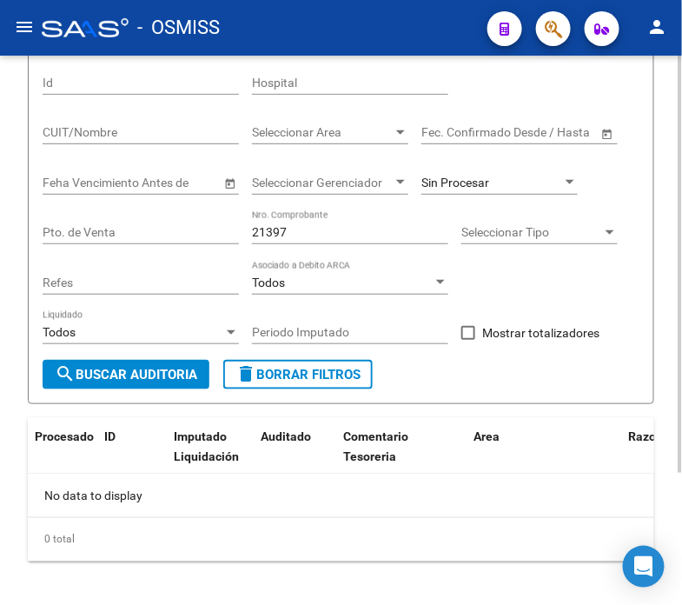
scroll to position [176, 0]
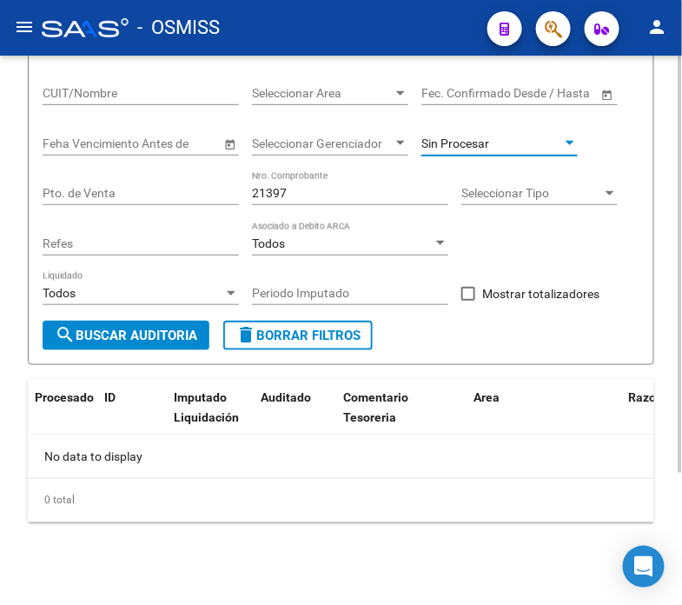
click at [487, 150] on span "Sin Procesar" at bounding box center [456, 143] width 68 height 14
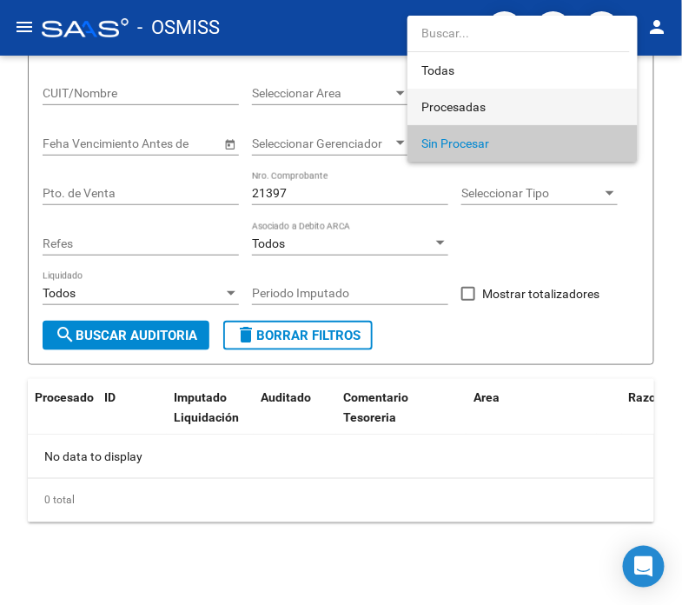
click at [492, 106] on span "Procesadas" at bounding box center [523, 107] width 202 height 37
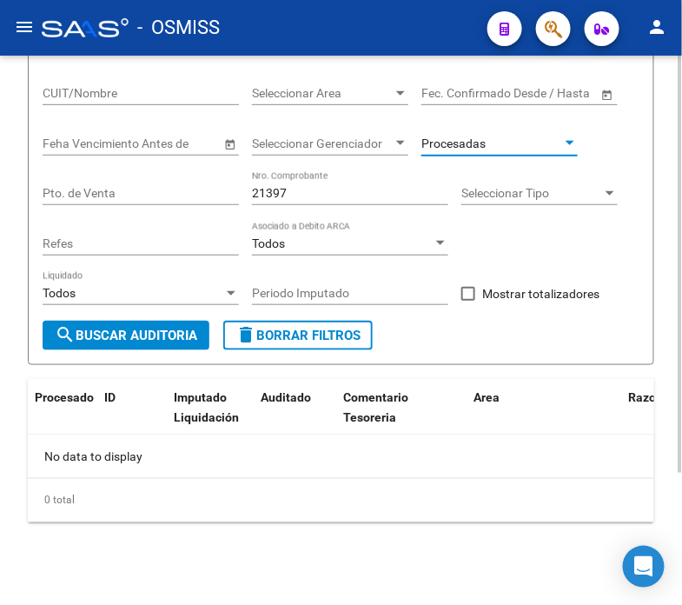
click at [181, 334] on span "search Buscar Auditoria" at bounding box center [126, 336] width 143 height 16
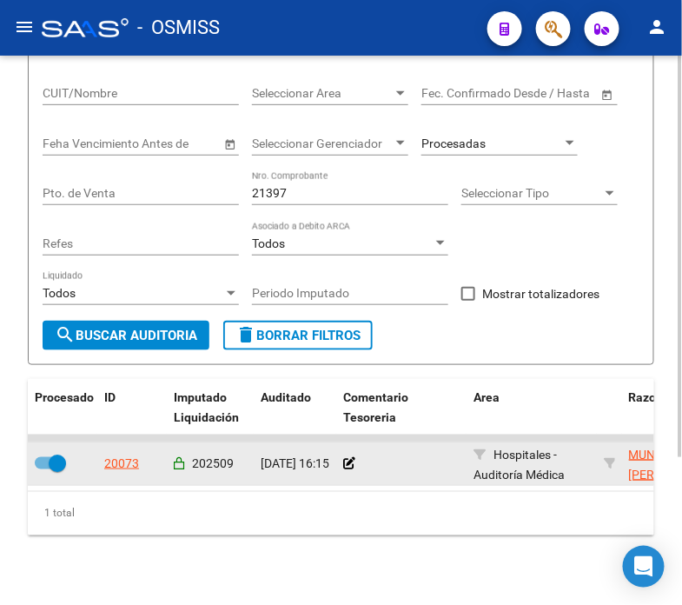
click at [354, 464] on div at bounding box center [401, 464] width 116 height 20
click at [349, 461] on icon at bounding box center [349, 463] width 12 height 12
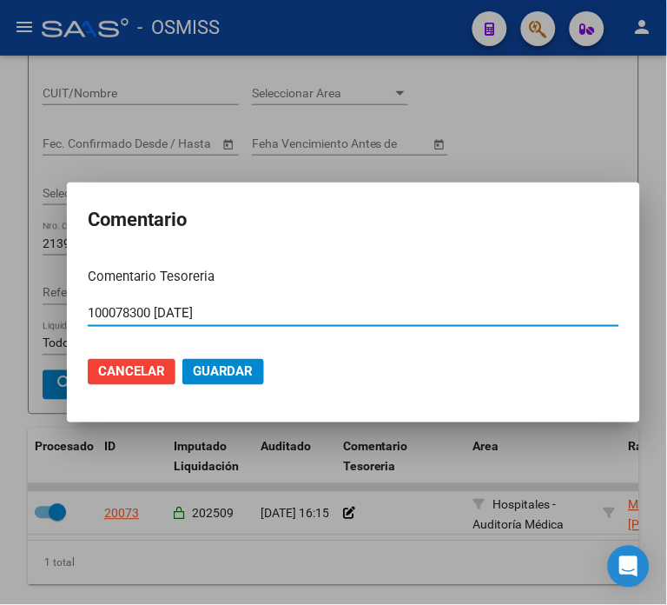
type input "100078300 [DATE]"
click at [198, 375] on span "Guardar" at bounding box center [223, 372] width 61 height 16
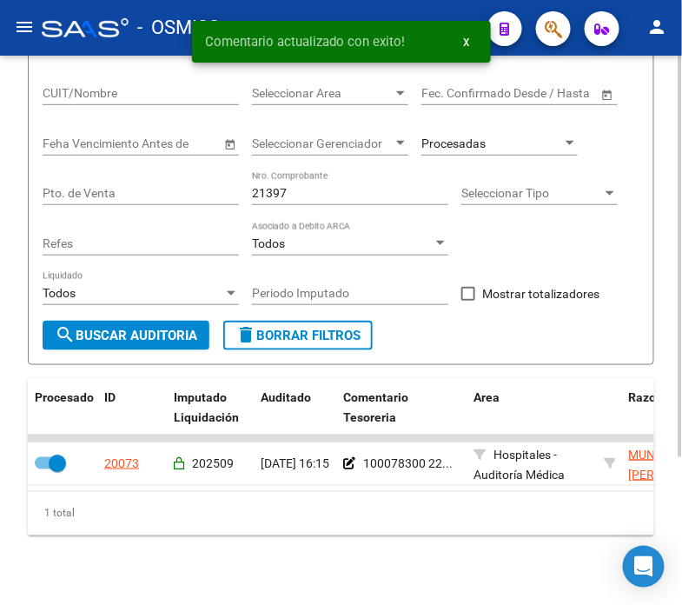
click at [306, 192] on input "21397" at bounding box center [350, 193] width 196 height 15
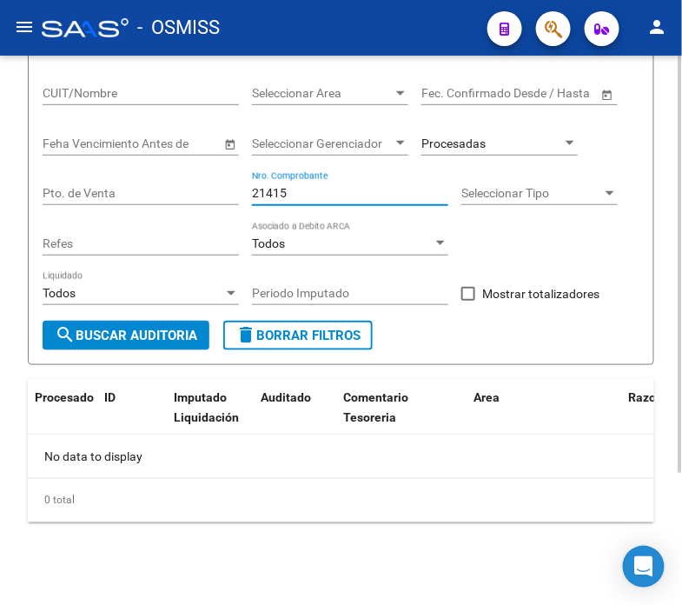
type input "21415"
click at [501, 124] on div "Procesadas" at bounding box center [500, 138] width 156 height 35
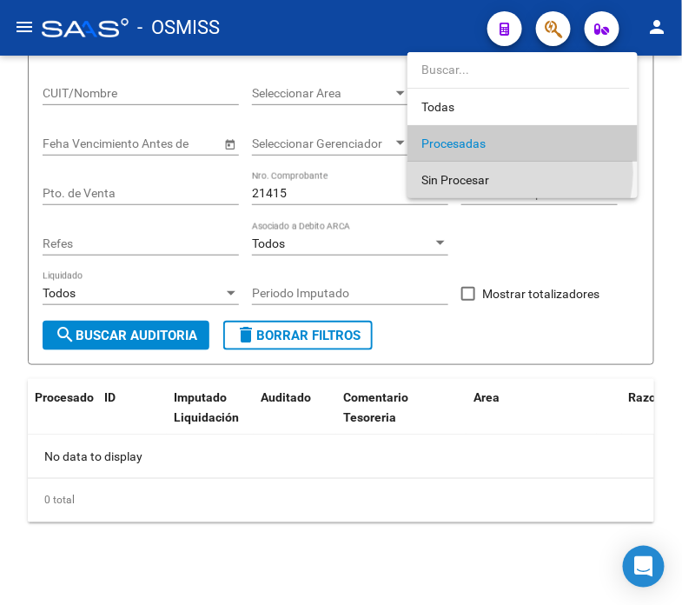
click at [499, 172] on span "Sin Procesar" at bounding box center [523, 180] width 202 height 37
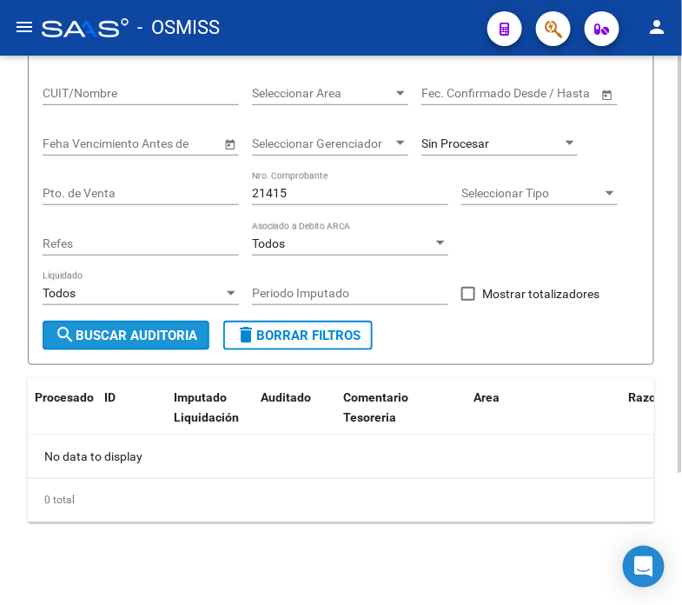
click at [181, 331] on span "search Buscar Auditoria" at bounding box center [126, 336] width 143 height 16
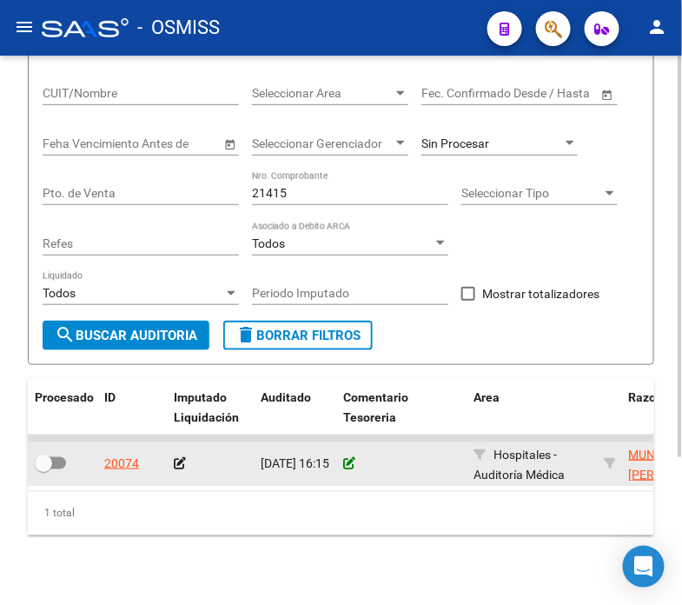
click at [344, 462] on icon at bounding box center [349, 463] width 12 height 12
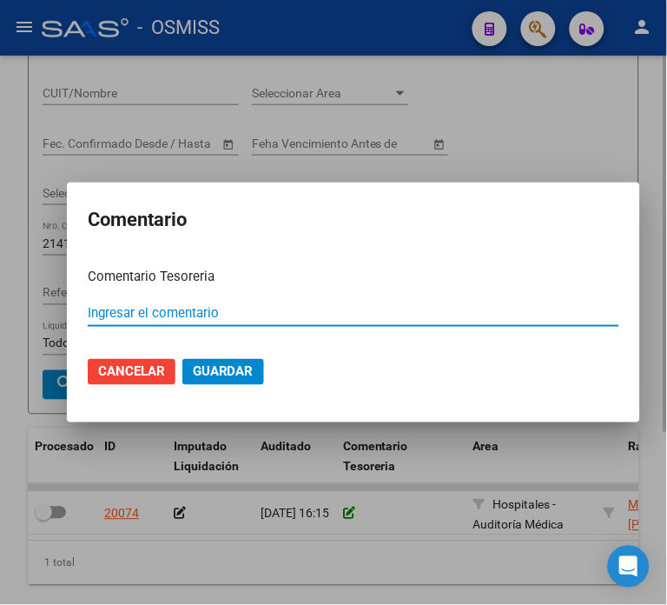
paste input "100078300 [DATE]"
type input "100078300 [DATE]"
click at [220, 356] on mat-dialog-actions "Cancelar Guardar" at bounding box center [354, 371] width 532 height 59
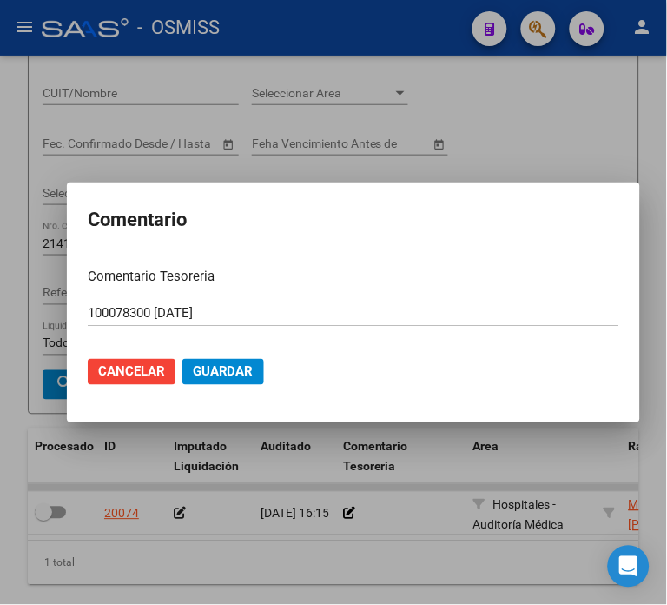
click at [202, 375] on span "Guardar" at bounding box center [223, 372] width 61 height 16
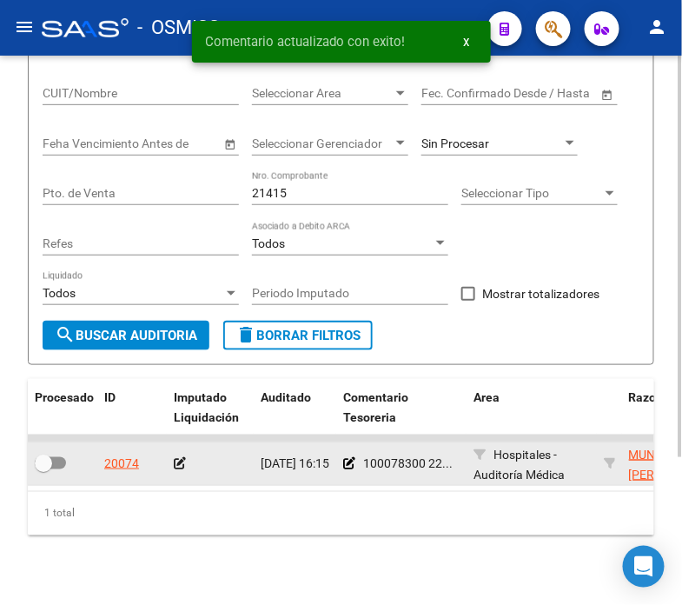
click at [176, 468] on icon at bounding box center [180, 463] width 12 height 12
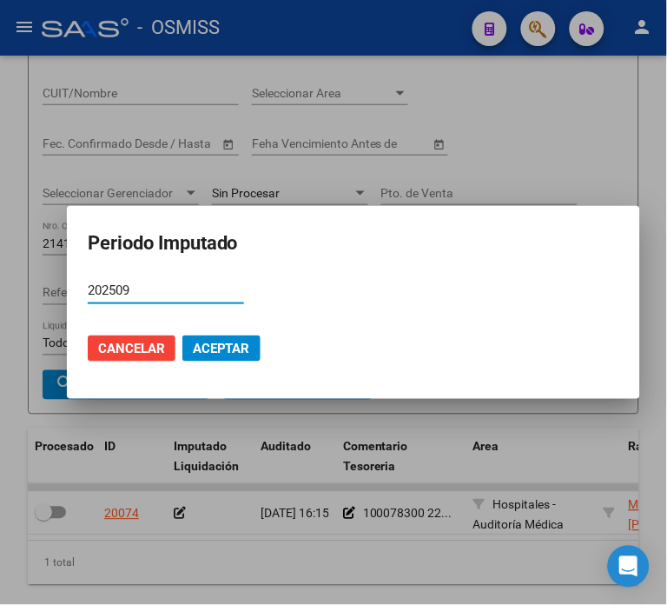
type input "202509"
click at [218, 349] on span "Aceptar" at bounding box center [221, 349] width 57 height 16
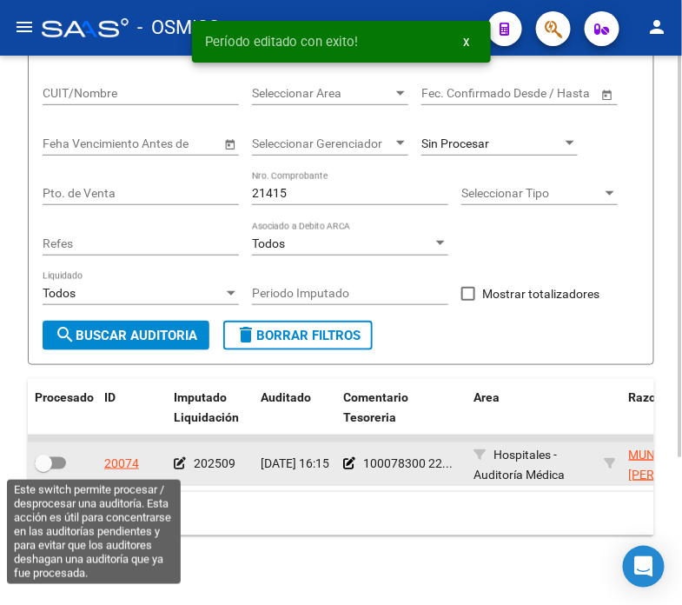
click at [55, 465] on span at bounding box center [50, 463] width 31 height 12
click at [43, 469] on input "checkbox" at bounding box center [43, 469] width 1 height 1
checkbox input "true"
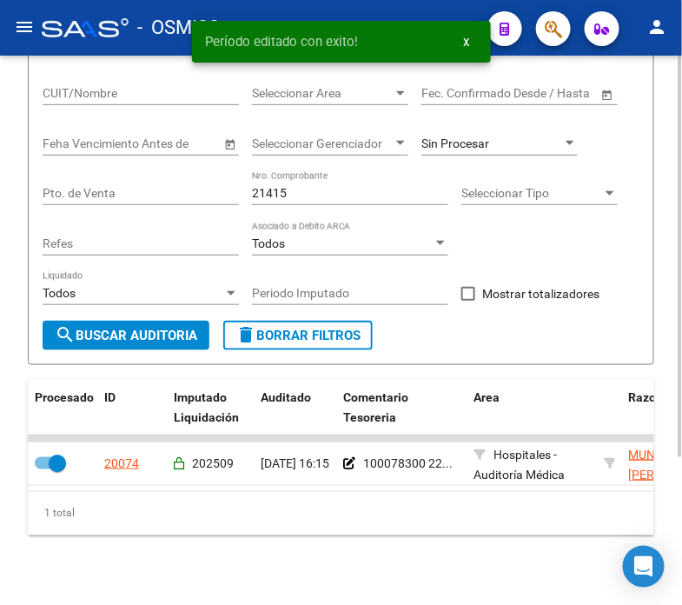
click at [299, 185] on div "21415 Nro. Comprobante" at bounding box center [350, 187] width 196 height 35
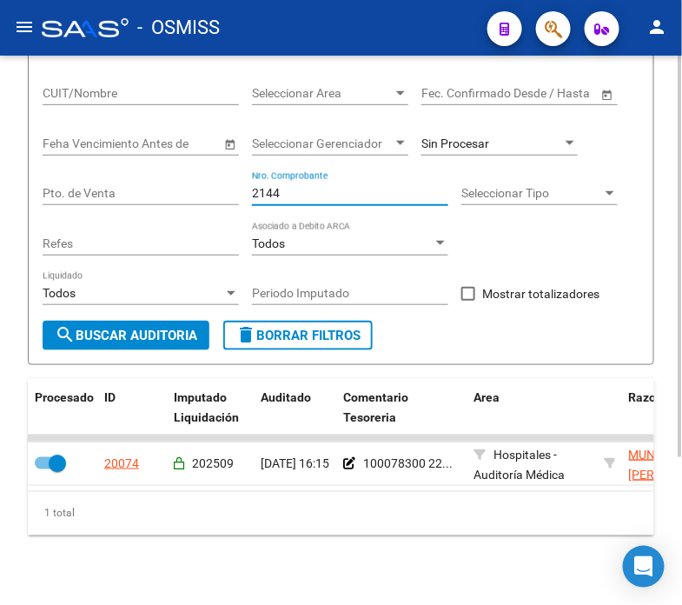
type input "21448"
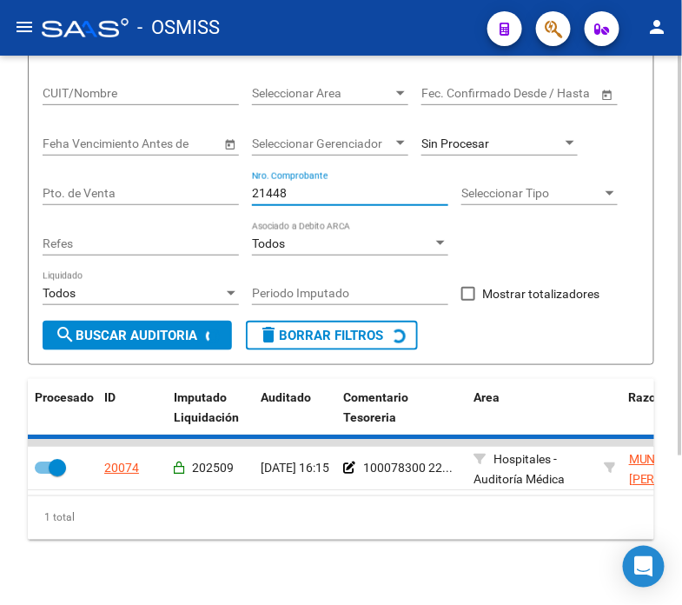
checkbox input "false"
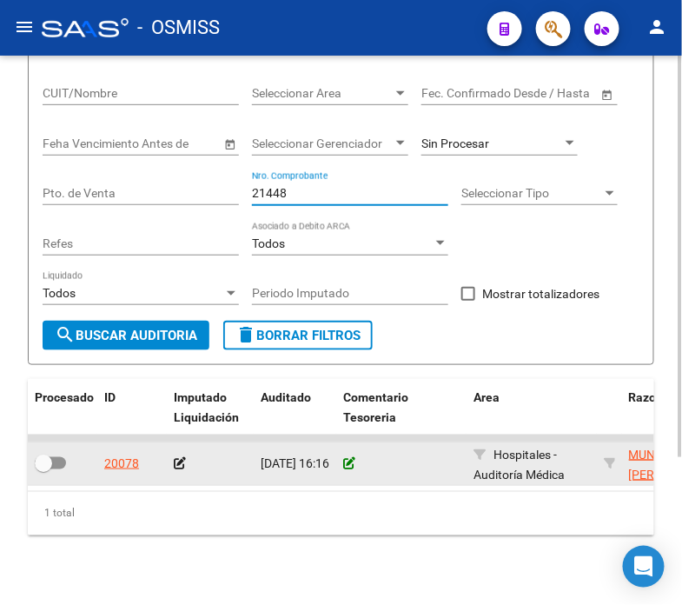
type input "21448"
click at [349, 462] on icon at bounding box center [349, 463] width 12 height 12
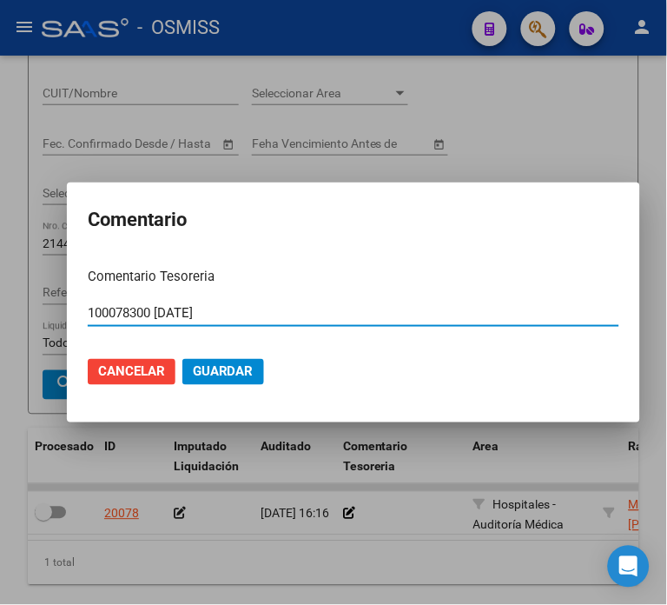
type input "100078300 [DATE]"
click at [226, 368] on span "Guardar" at bounding box center [223, 372] width 61 height 16
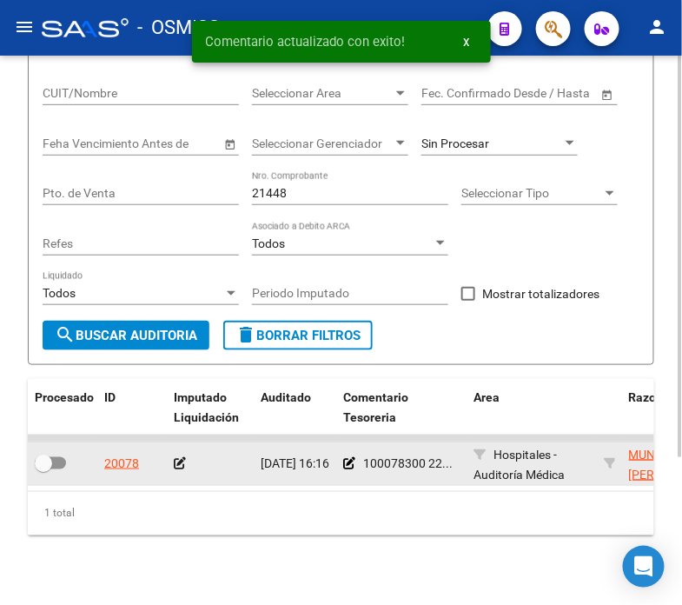
click at [175, 457] on icon at bounding box center [180, 463] width 12 height 12
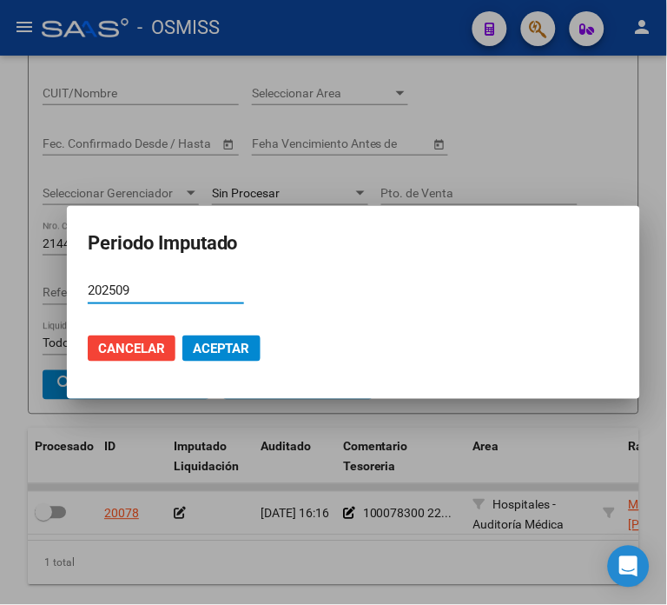
type input "202509"
click at [209, 340] on button "Aceptar" at bounding box center [222, 348] width 78 height 26
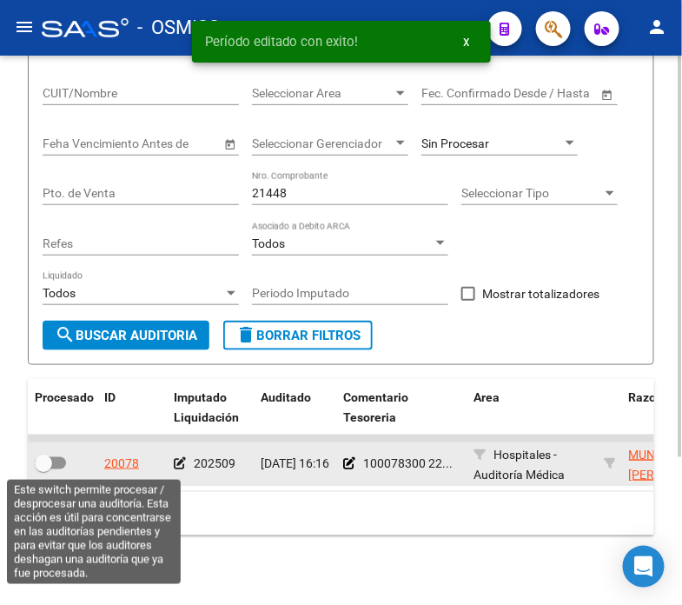
click at [48, 463] on span at bounding box center [43, 463] width 17 height 17
click at [43, 469] on input "checkbox" at bounding box center [43, 469] width 1 height 1
checkbox input "true"
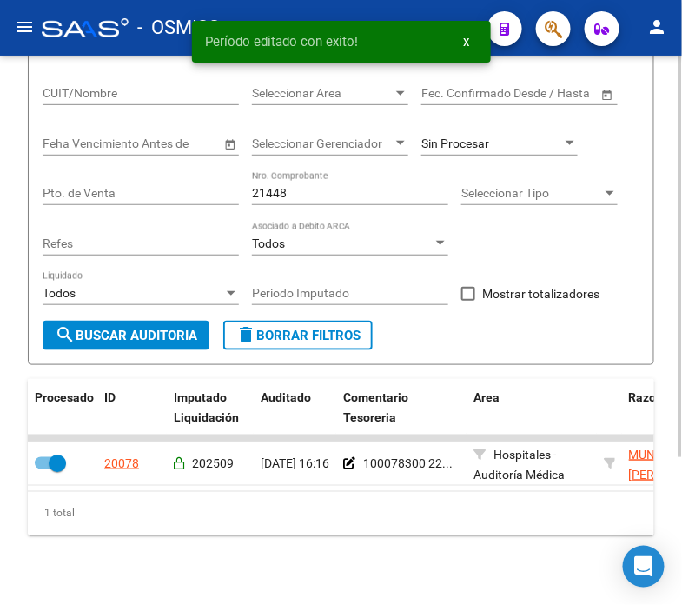
click at [488, 143] on span "Sin Procesar" at bounding box center [456, 143] width 68 height 14
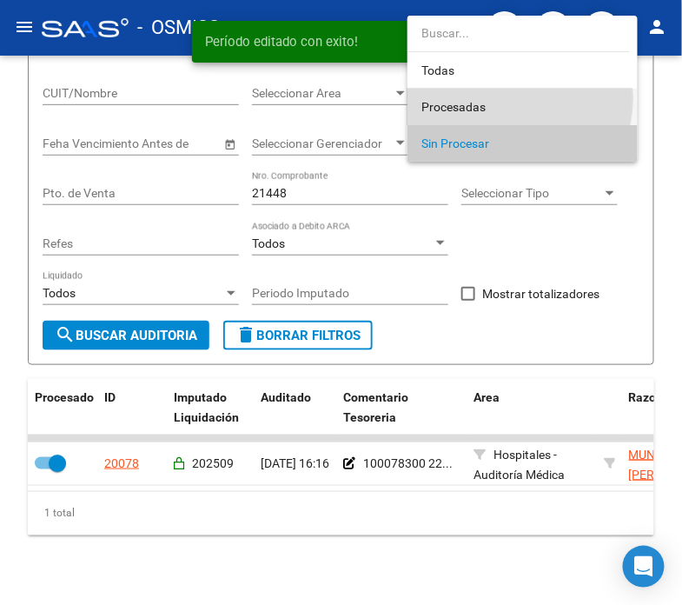
click at [497, 98] on span "Procesadas" at bounding box center [523, 107] width 202 height 37
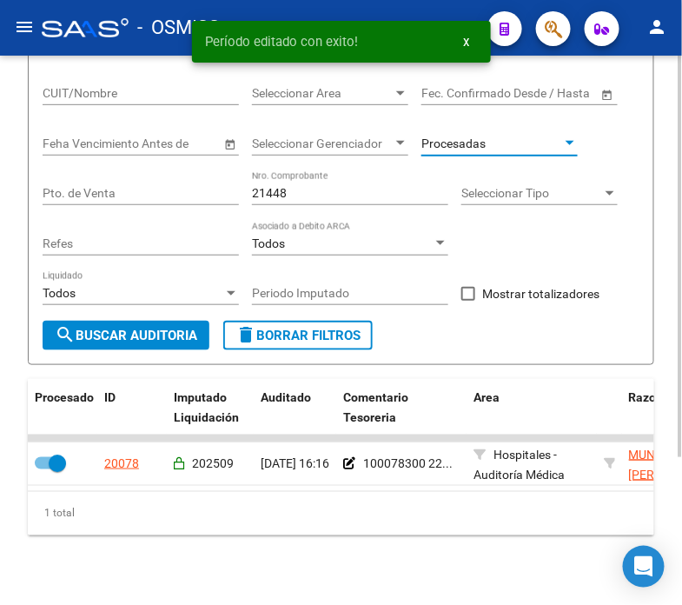
click at [354, 189] on input "21448" at bounding box center [350, 193] width 196 height 15
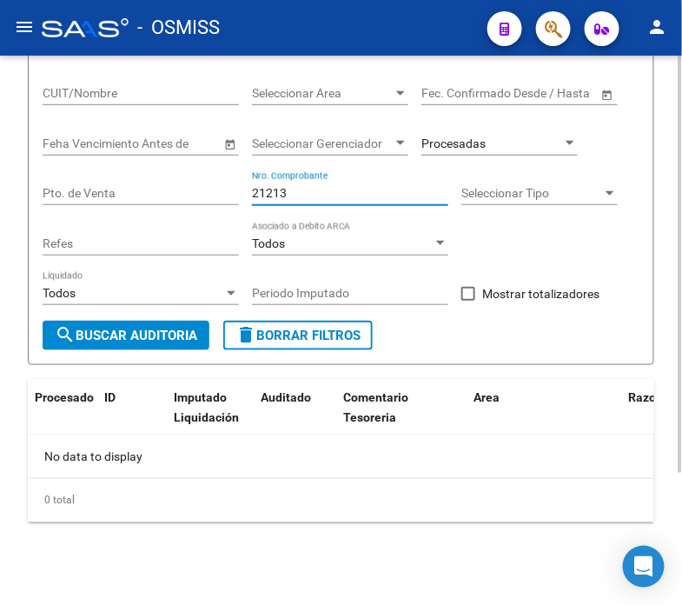
type input "21213"
click at [445, 143] on span "Procesadas" at bounding box center [454, 143] width 64 height 14
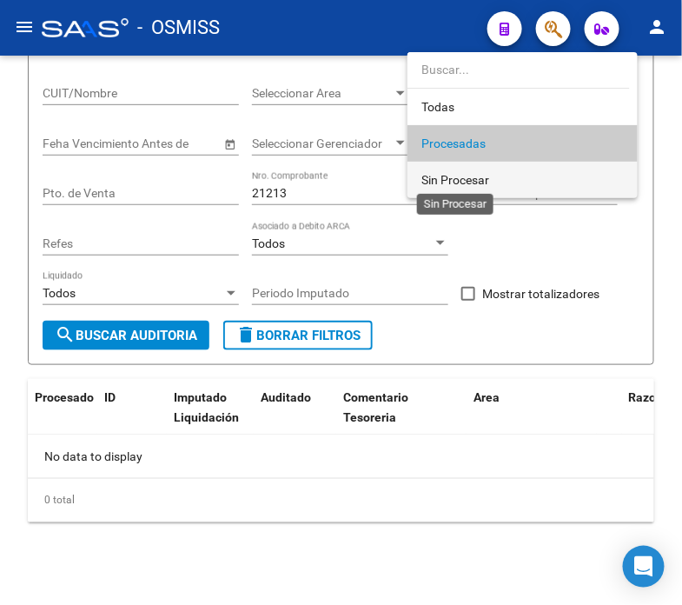
click at [482, 176] on span "Sin Procesar" at bounding box center [456, 180] width 68 height 14
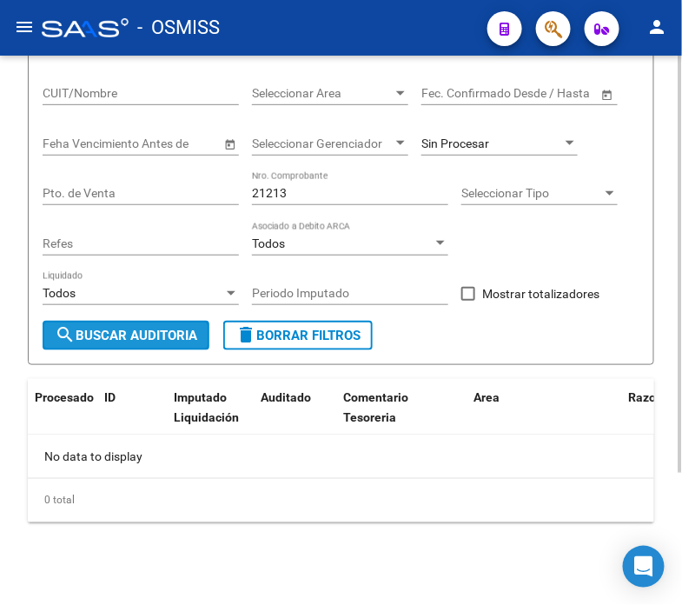
click at [143, 336] on span "search Buscar Auditoria" at bounding box center [126, 336] width 143 height 16
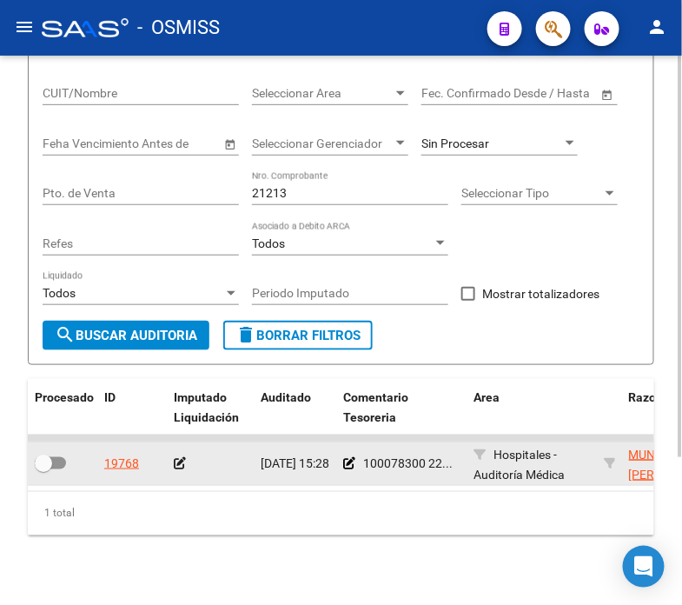
click at [169, 461] on datatable-body-cell at bounding box center [210, 463] width 87 height 43
click at [184, 465] on icon at bounding box center [180, 463] width 12 height 12
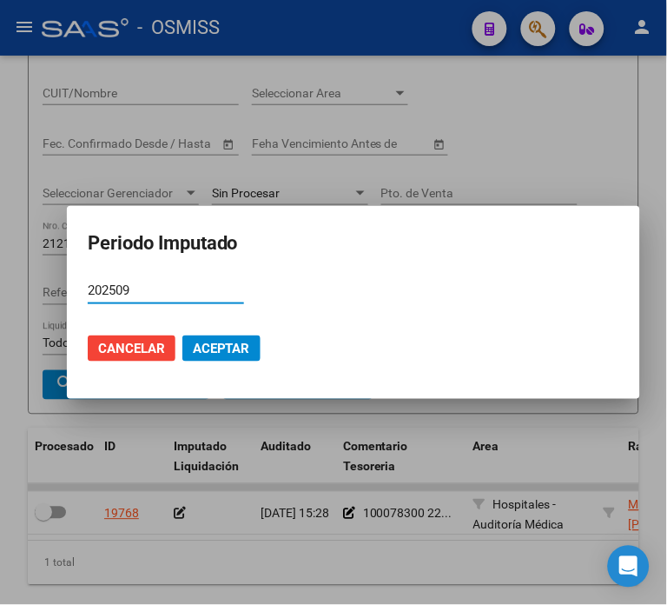
type input "202509"
click at [228, 349] on span "Aceptar" at bounding box center [221, 349] width 57 height 16
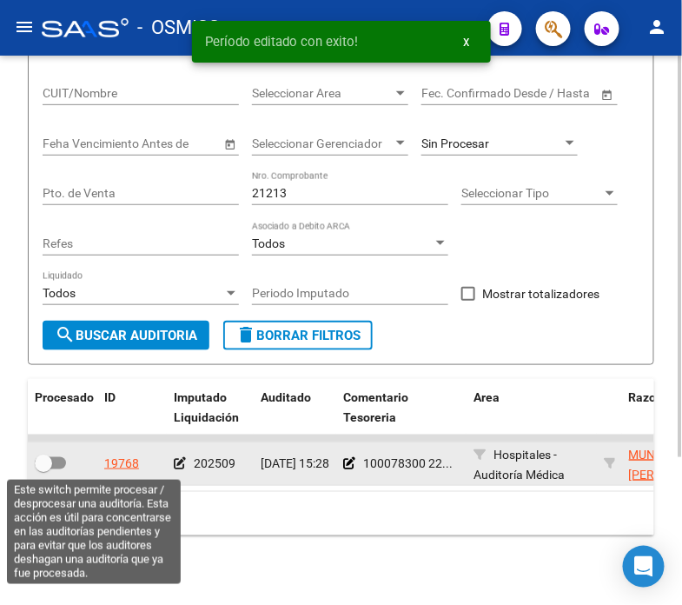
click at [59, 457] on span at bounding box center [50, 463] width 31 height 12
click at [43, 469] on input "checkbox" at bounding box center [43, 469] width 1 height 1
checkbox input "true"
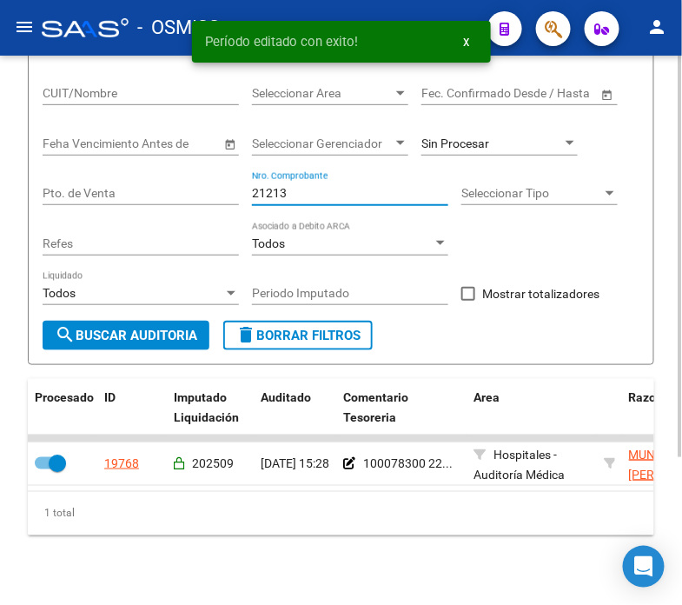
click at [302, 194] on input "21213" at bounding box center [350, 193] width 196 height 15
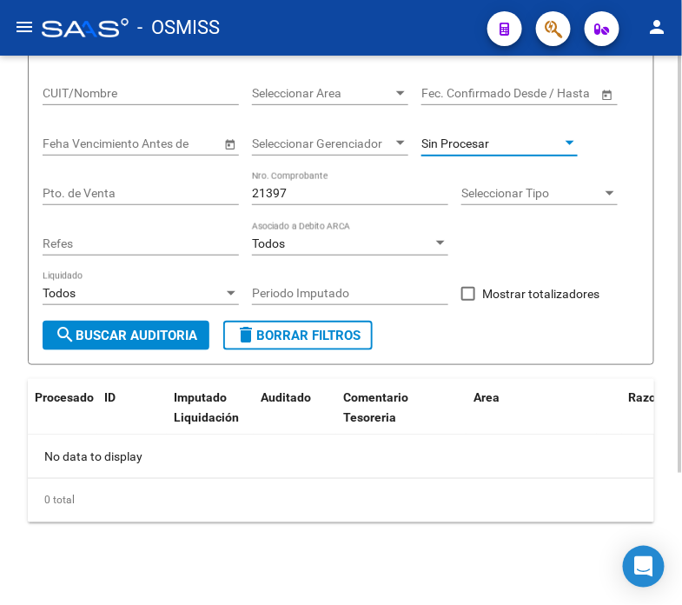
click at [481, 140] on span "Sin Procesar" at bounding box center [456, 143] width 68 height 14
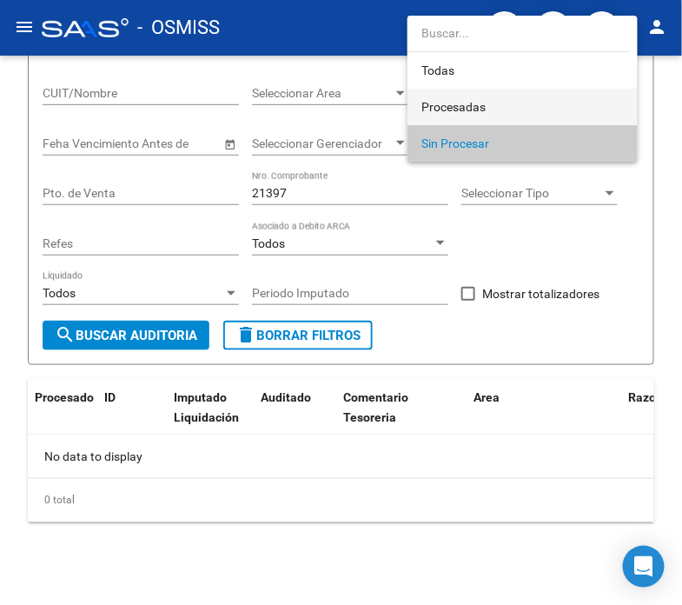
click at [492, 104] on span "Procesadas" at bounding box center [523, 107] width 202 height 37
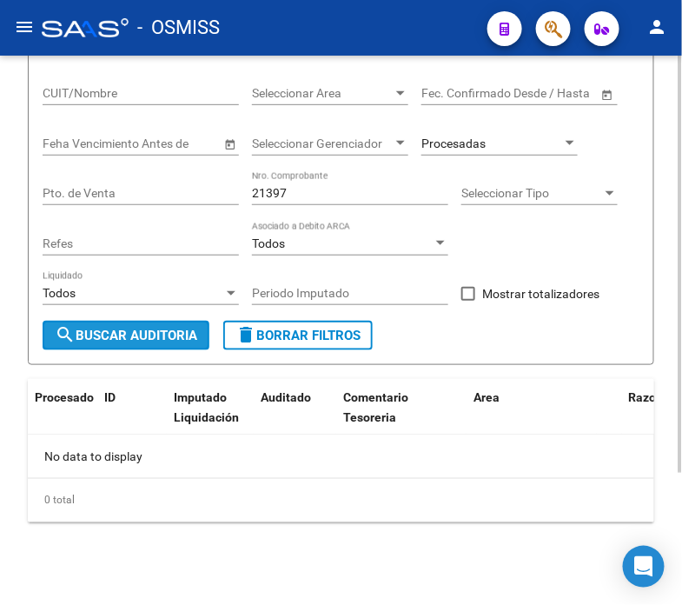
click at [187, 344] on button "search Buscar Auditoria" at bounding box center [126, 336] width 167 height 30
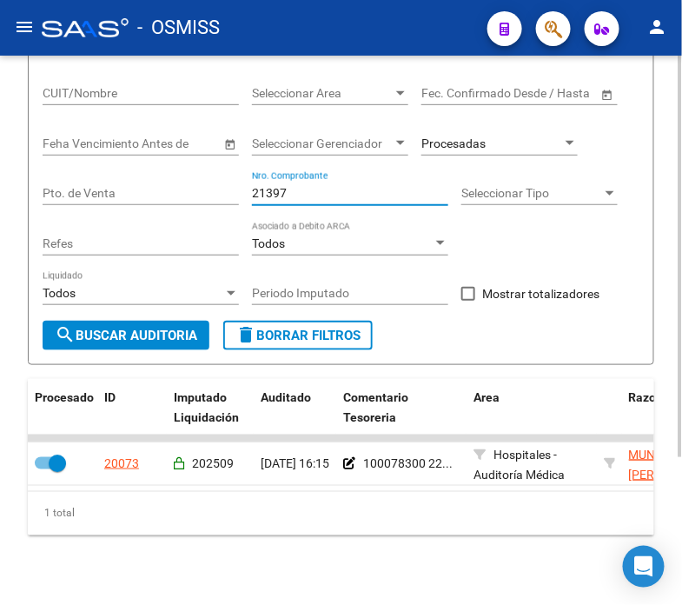
click at [315, 198] on input "21397" at bounding box center [350, 193] width 196 height 15
type input "2"
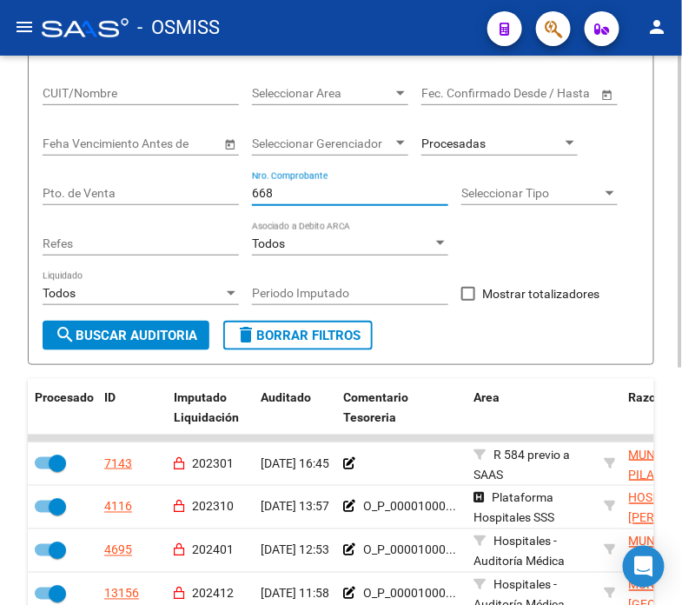
type input "668"
click at [445, 152] on div "Procesadas" at bounding box center [500, 138] width 156 height 35
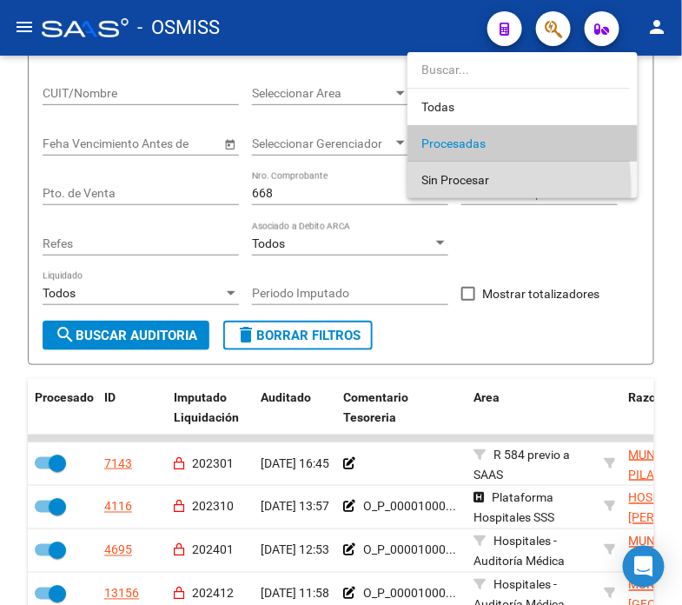
click at [444, 187] on span "Sin Procesar" at bounding box center [523, 180] width 202 height 37
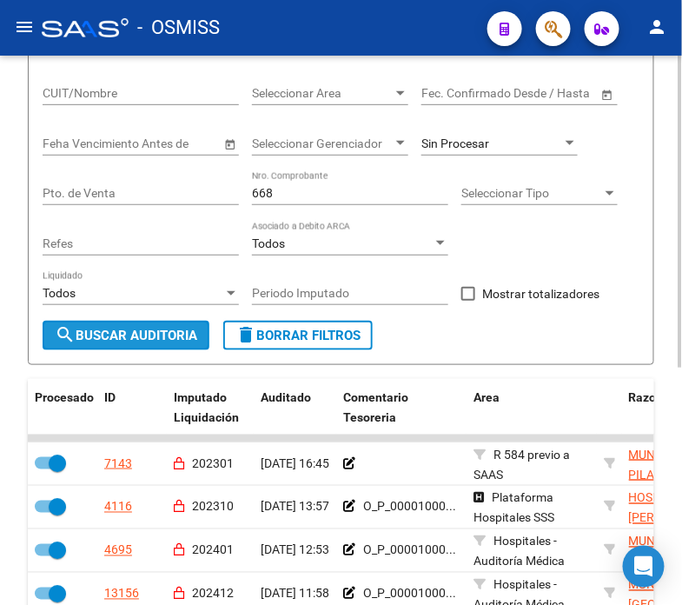
click at [171, 332] on span "search Buscar Auditoria" at bounding box center [126, 336] width 143 height 16
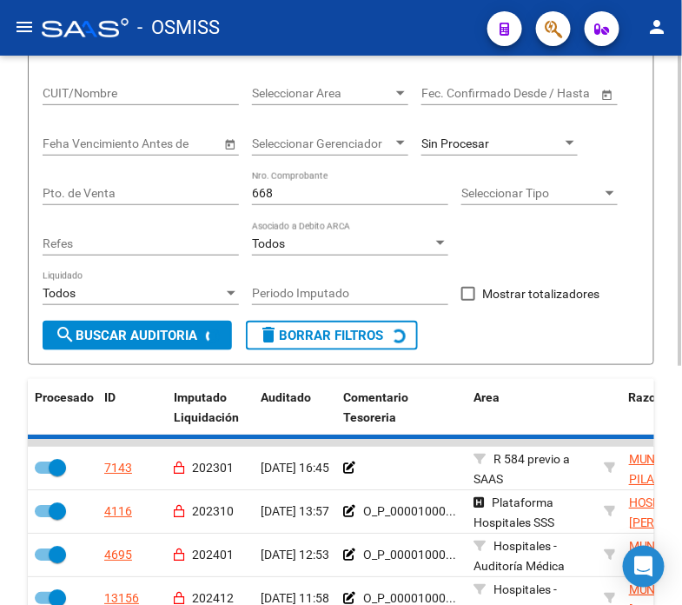
checkbox input "false"
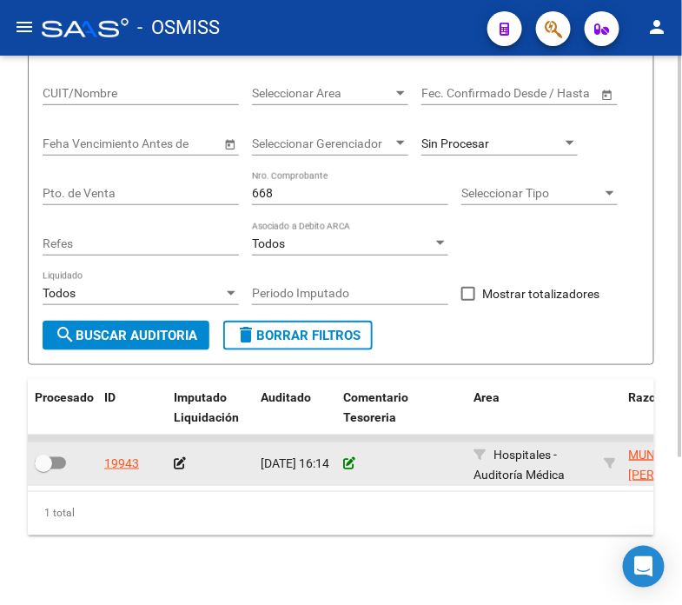
click at [343, 461] on icon at bounding box center [349, 463] width 12 height 12
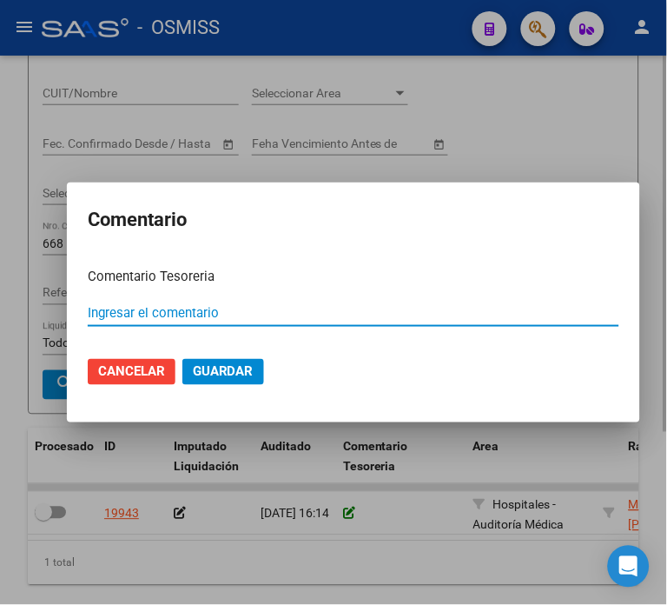
paste input "100078300 [DATE]"
type input "100078300 [DATE]"
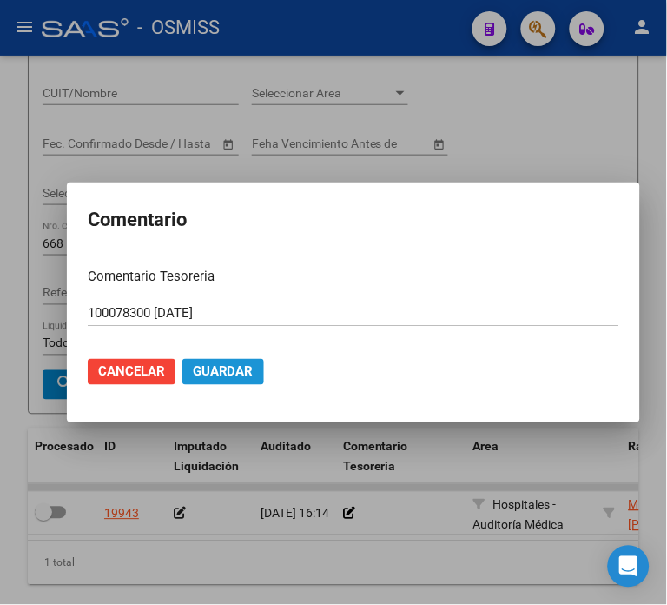
click at [210, 371] on span "Guardar" at bounding box center [223, 372] width 61 height 16
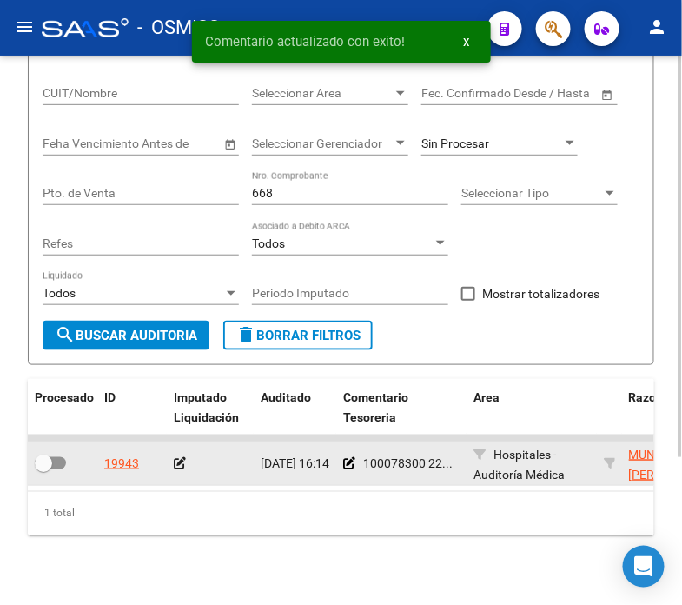
click at [175, 464] on icon at bounding box center [180, 463] width 12 height 12
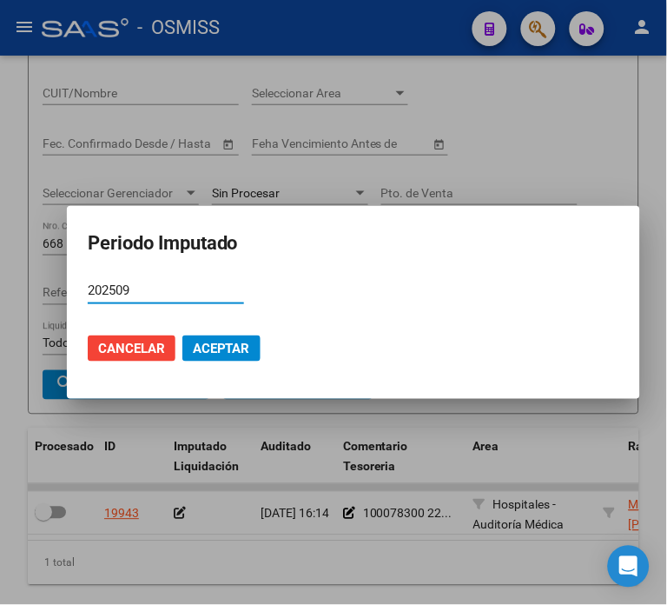
type input "202509"
click at [235, 348] on span "Aceptar" at bounding box center [221, 349] width 57 height 16
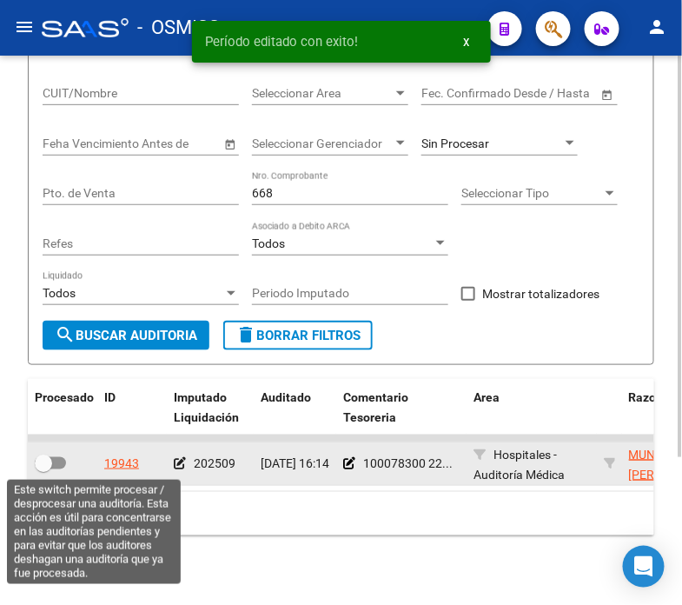
click at [55, 461] on span at bounding box center [50, 463] width 31 height 12
click at [43, 469] on input "checkbox" at bounding box center [43, 469] width 1 height 1
checkbox input "true"
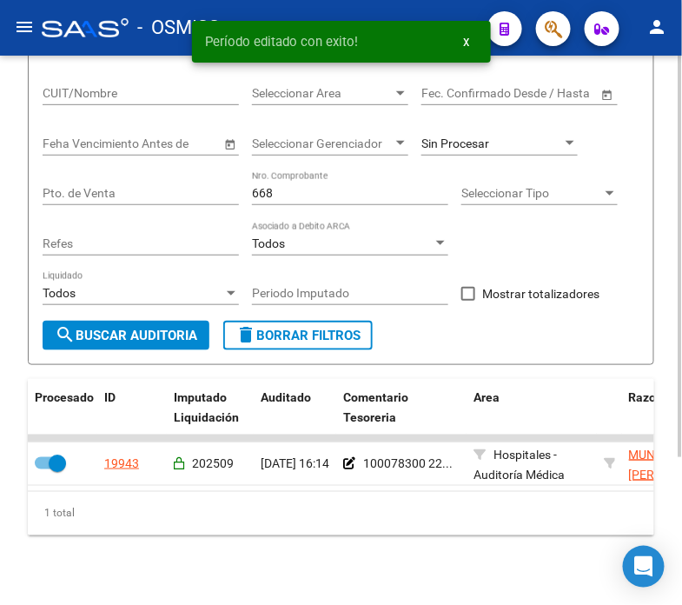
click at [319, 196] on input "668" at bounding box center [350, 193] width 196 height 15
click at [318, 196] on input "668" at bounding box center [350, 193] width 196 height 15
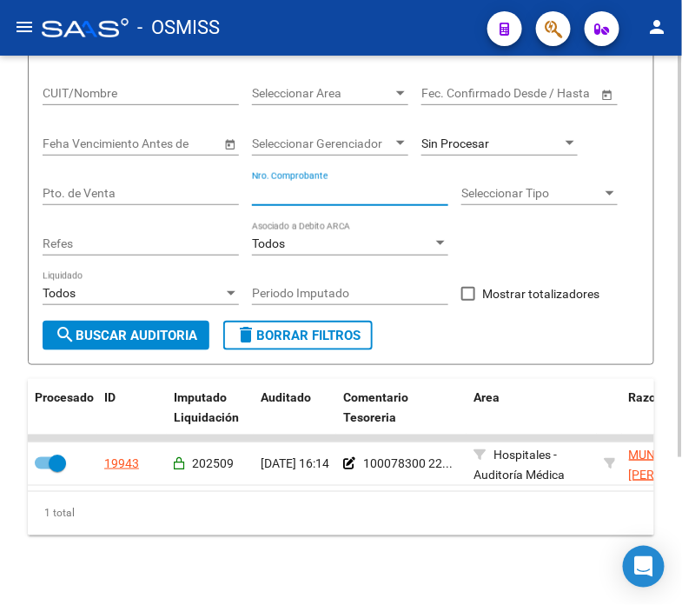
click at [534, 165] on div "Sin Procesar" at bounding box center [500, 146] width 156 height 50
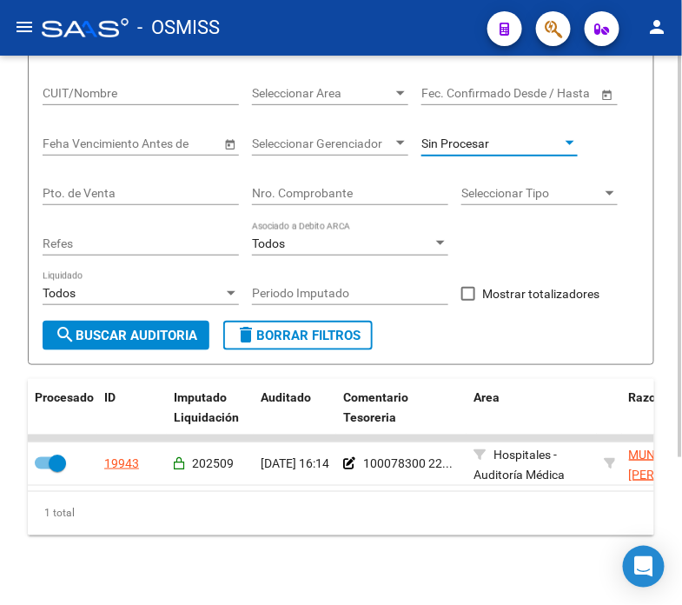
click at [531, 139] on div "Sin Procesar" at bounding box center [492, 143] width 141 height 15
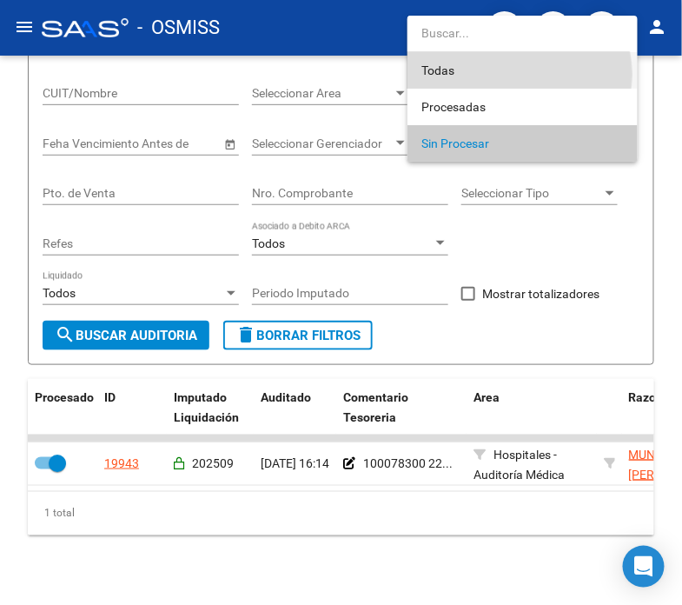
click at [514, 74] on span "Todas" at bounding box center [523, 70] width 202 height 37
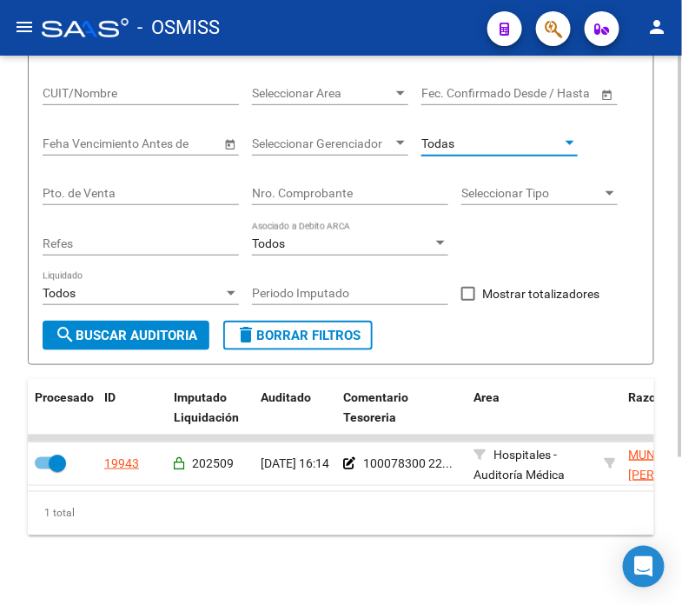
click at [499, 142] on div "Todas" at bounding box center [492, 143] width 141 height 15
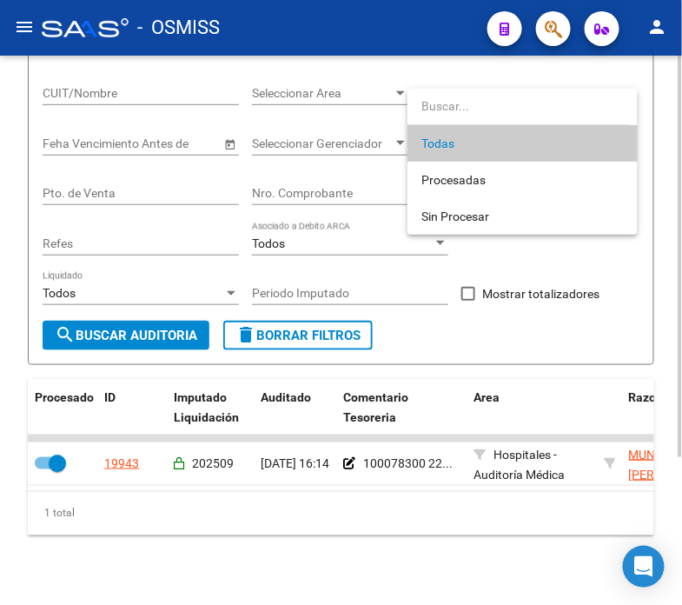
click at [491, 159] on span "Todas" at bounding box center [523, 143] width 202 height 37
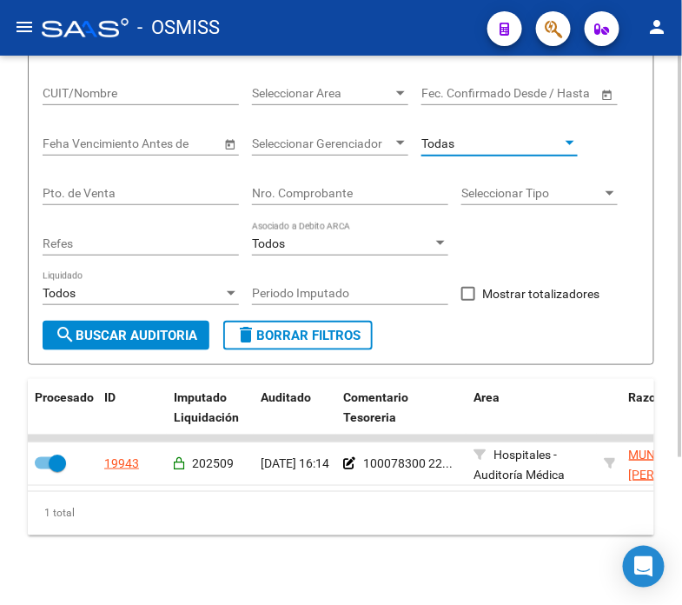
click at [493, 137] on div "Todas" at bounding box center [492, 143] width 141 height 15
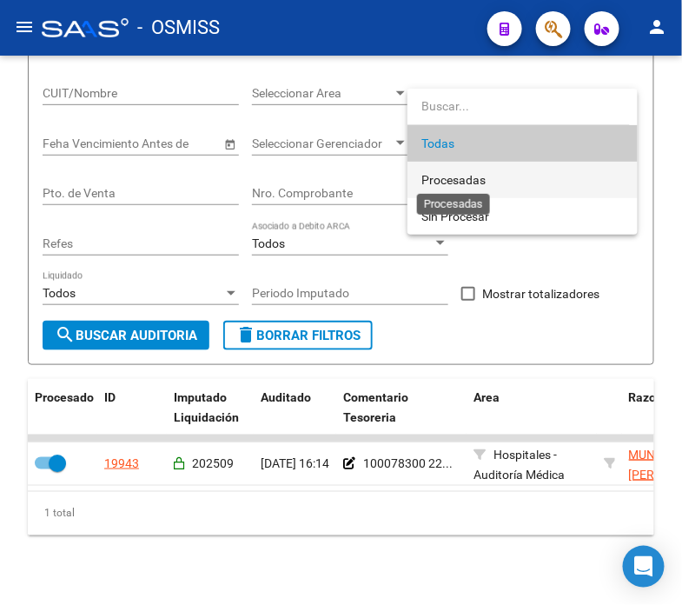
click at [485, 174] on span "Procesadas" at bounding box center [454, 180] width 64 height 14
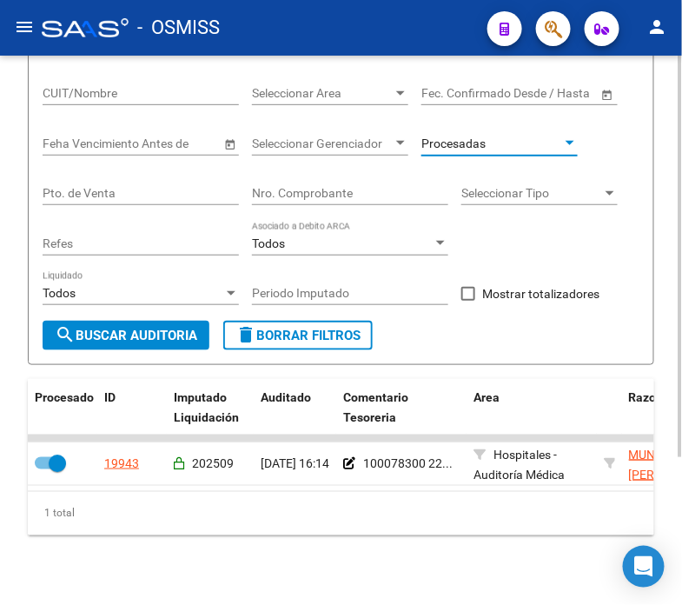
scroll to position [79, 0]
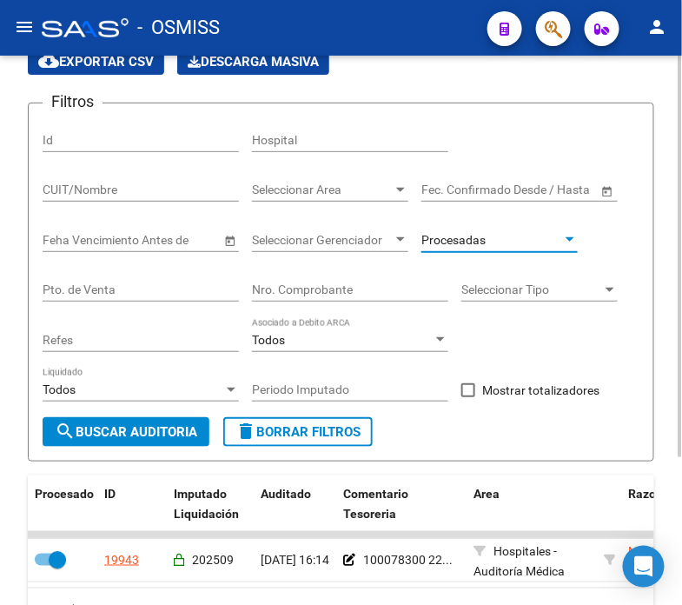
click at [160, 187] on input "CUIT/Nombre" at bounding box center [141, 190] width 196 height 15
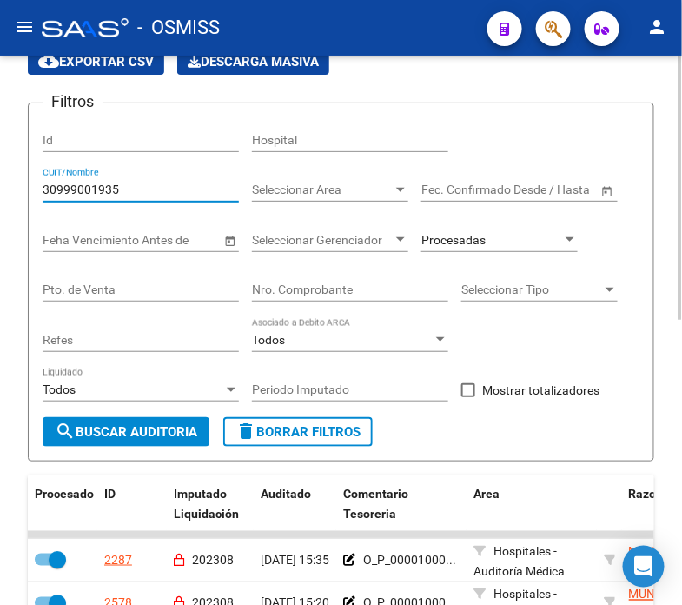
type input "30999001935"
click at [473, 388] on span at bounding box center [468, 390] width 14 height 14
click at [468, 397] on input "Mostrar totalizadores" at bounding box center [468, 397] width 1 height 1
checkbox input "true"
click at [178, 440] on button "search Buscar Auditoria" at bounding box center [126, 432] width 167 height 30
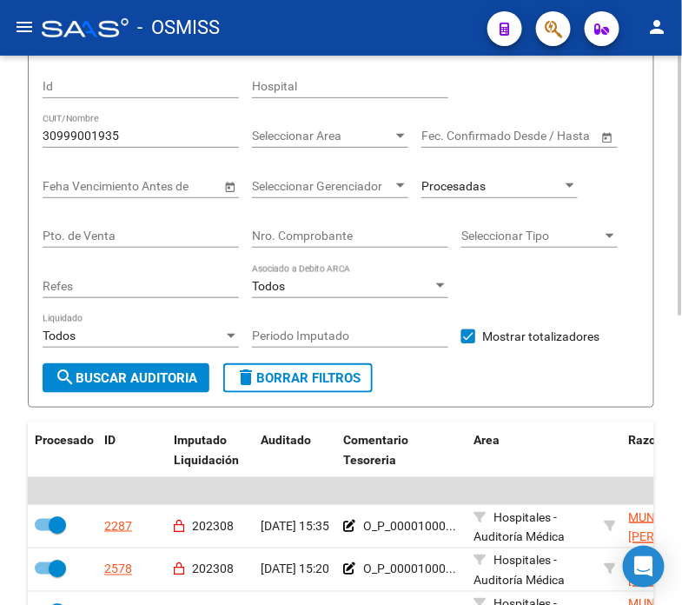
scroll to position [176, 0]
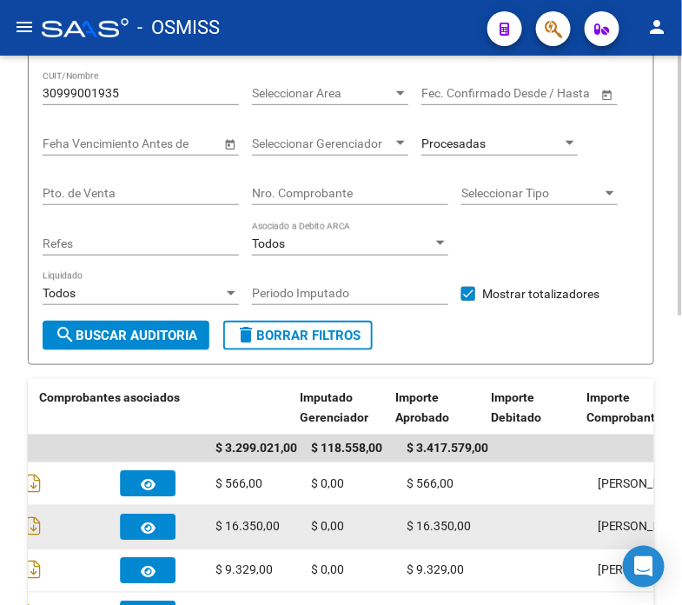
drag, startPoint x: 161, startPoint y: 528, endPoint x: 245, endPoint y: 530, distance: 84.3
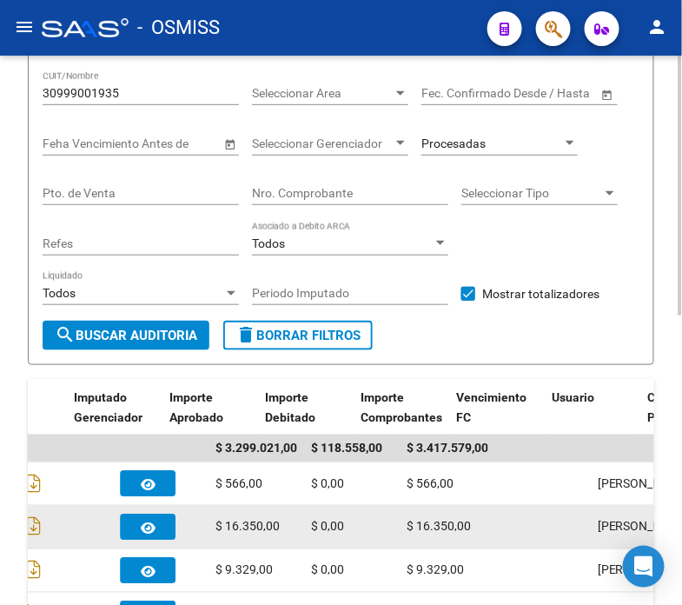
scroll to position [0, 1041]
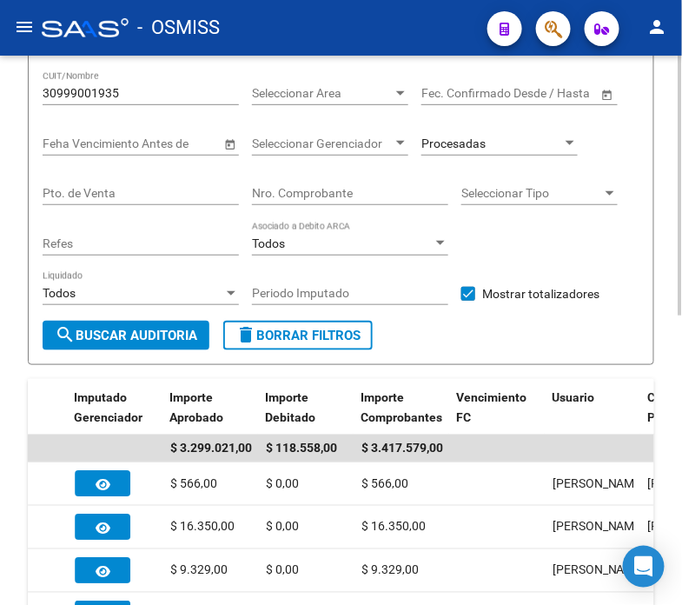
click at [437, 287] on input "Periodo Imputado" at bounding box center [350, 293] width 196 height 15
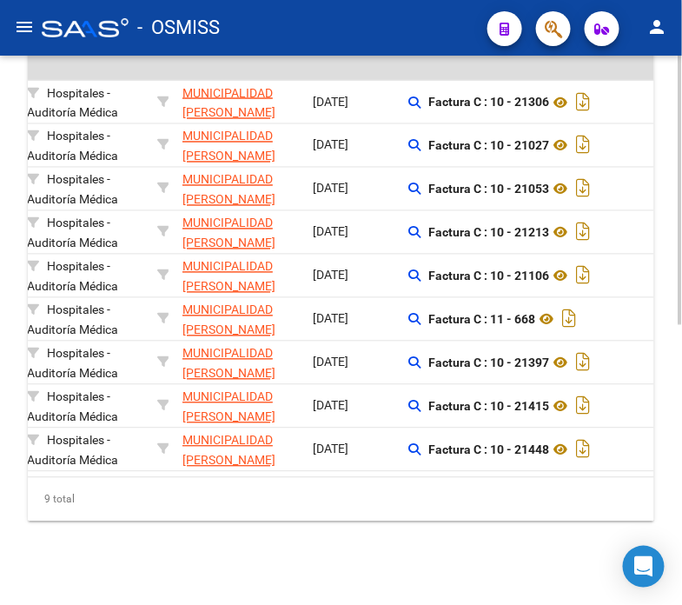
scroll to position [0, 495]
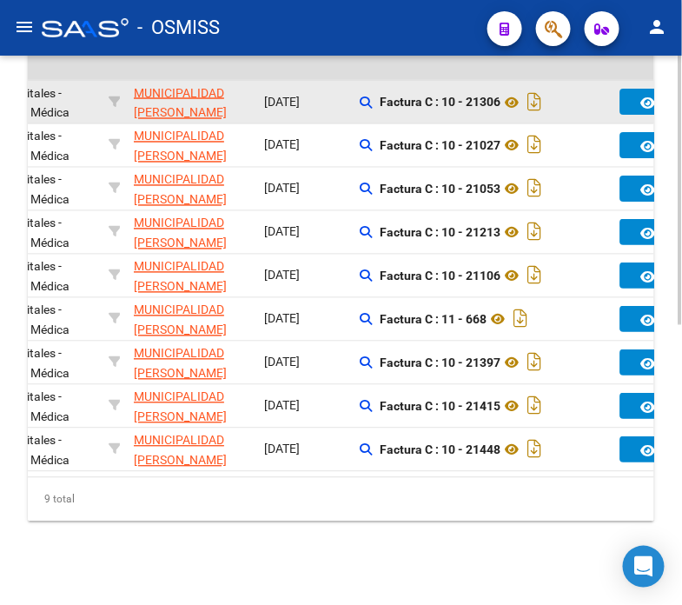
type input "202508"
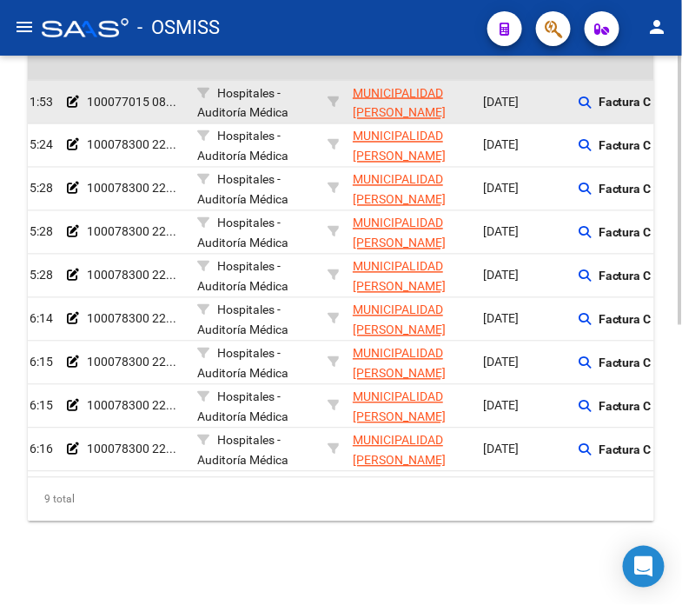
scroll to position [0, 0]
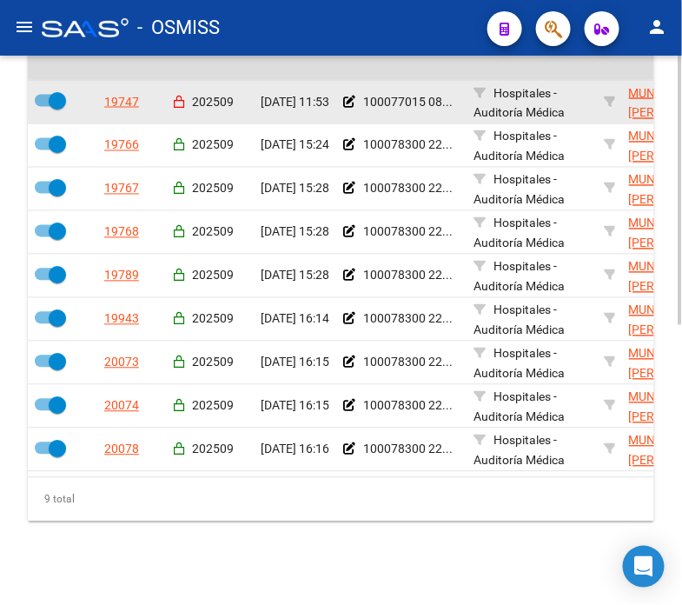
drag, startPoint x: 466, startPoint y: 102, endPoint x: 375, endPoint y: 107, distance: 91.4
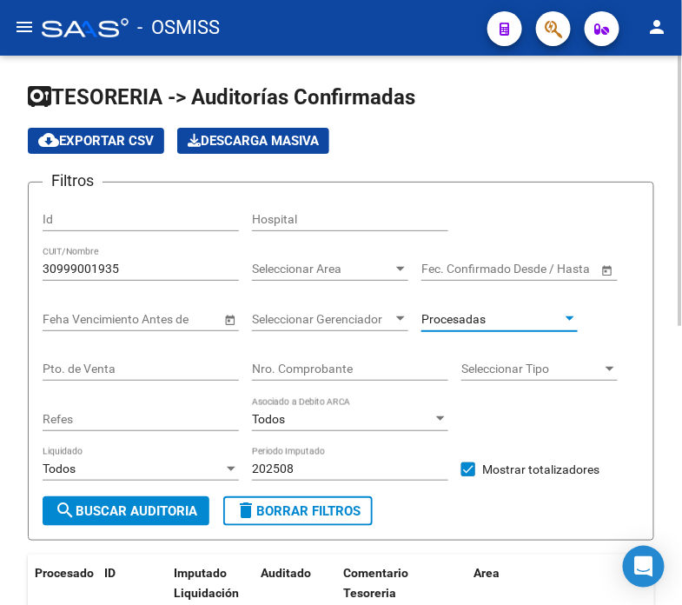
click at [480, 324] on span "Procesadas" at bounding box center [454, 319] width 64 height 14
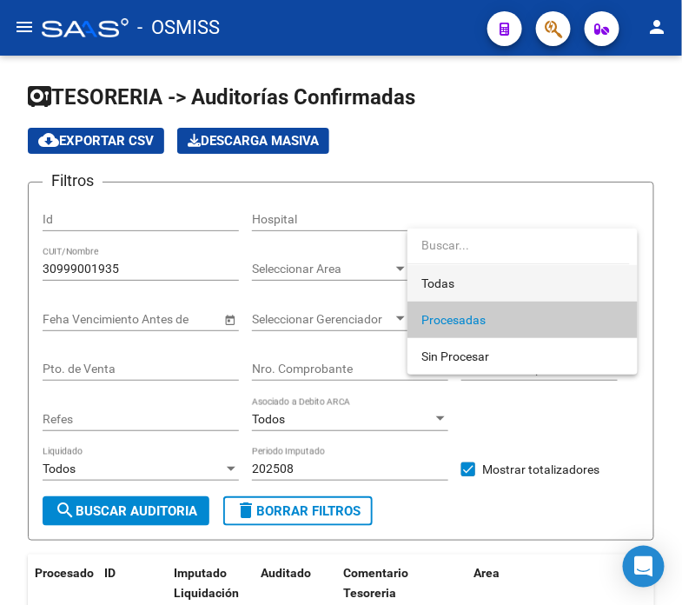
click at [475, 285] on span "Todas" at bounding box center [523, 283] width 202 height 37
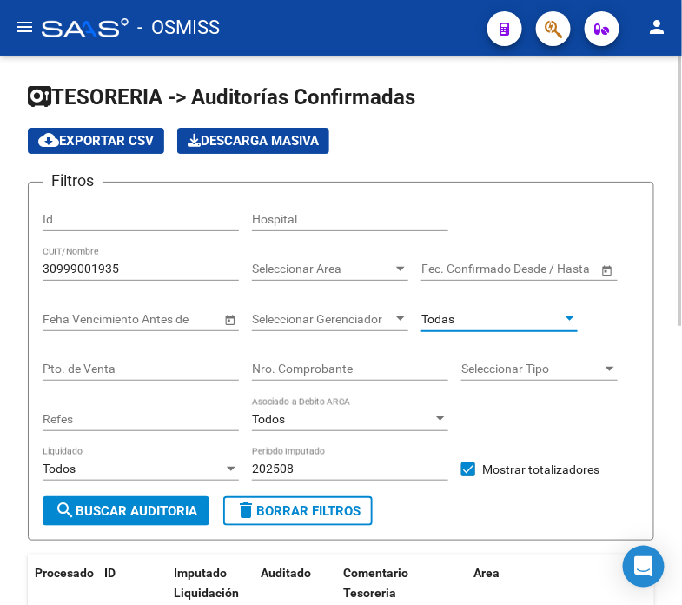
click at [125, 269] on input "30999001935" at bounding box center [141, 269] width 196 height 15
click at [436, 309] on div "Todas" at bounding box center [500, 313] width 156 height 35
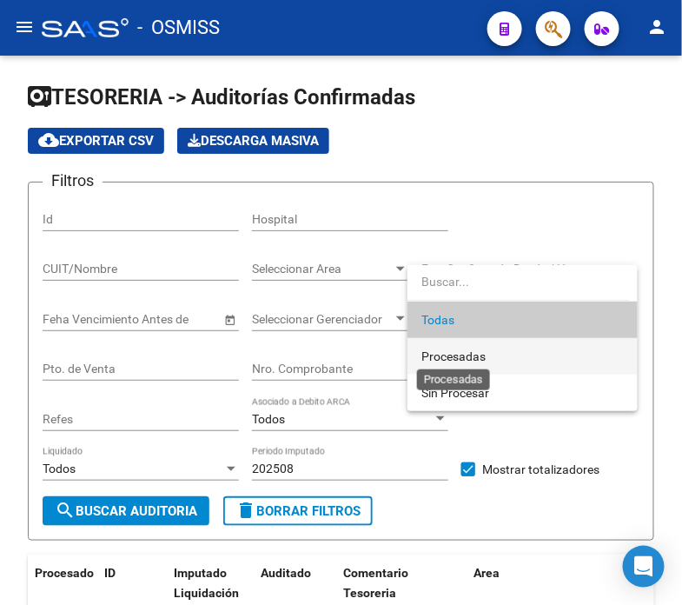
click at [454, 354] on span "Procesadas" at bounding box center [454, 356] width 64 height 14
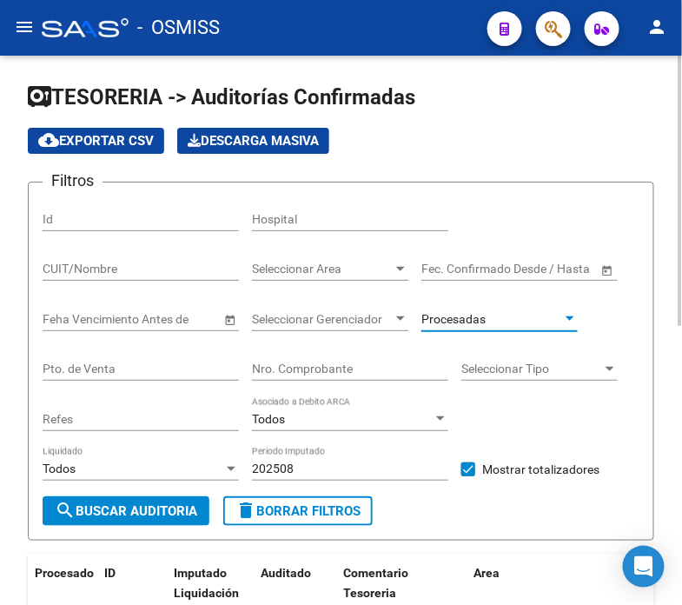
click at [387, 365] on input "Nro. Comprobante" at bounding box center [350, 369] width 196 height 15
click at [444, 319] on span "Procesadas" at bounding box center [454, 319] width 64 height 14
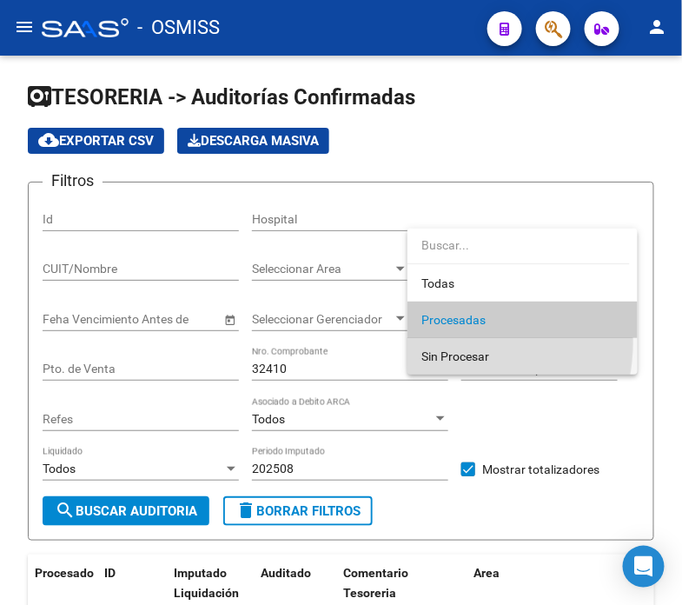
click at [443, 342] on span "Sin Procesar" at bounding box center [523, 356] width 202 height 37
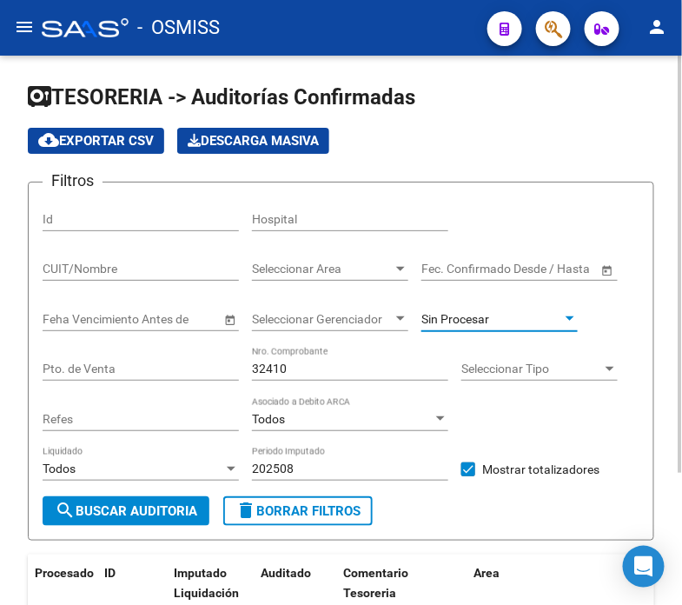
click at [186, 508] on span "search Buscar Auditoria" at bounding box center [126, 511] width 143 height 16
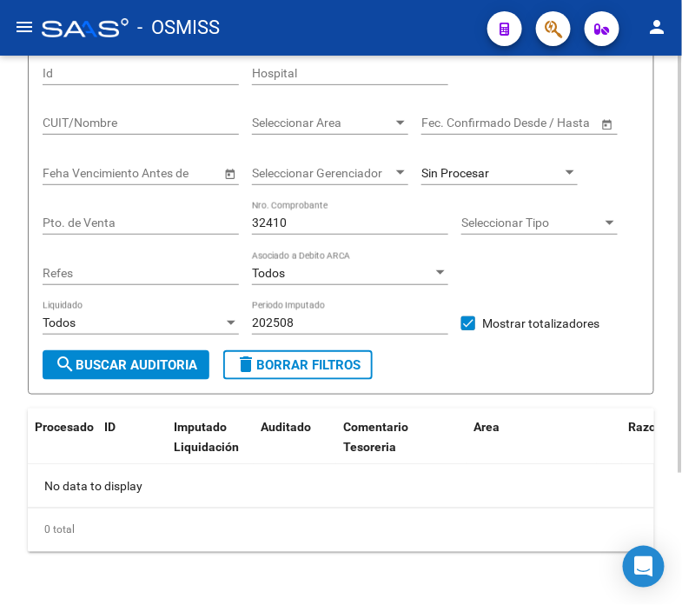
scroll to position [176, 0]
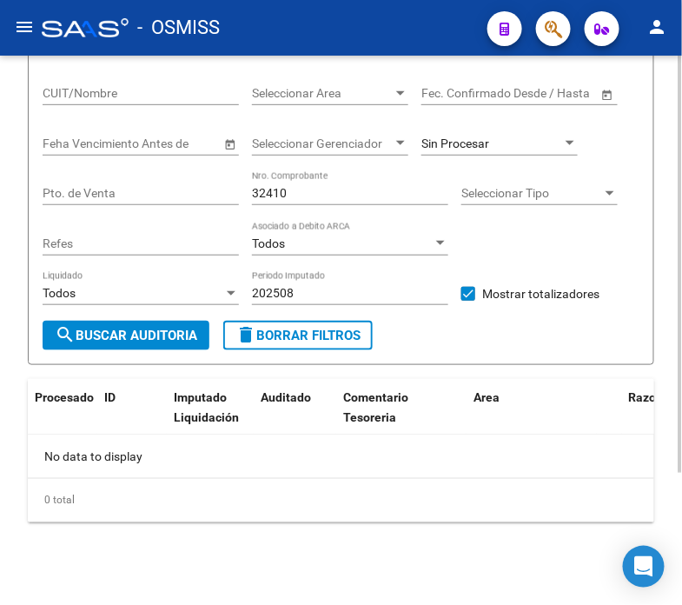
click at [161, 330] on span "search Buscar Auditoria" at bounding box center [126, 336] width 143 height 16
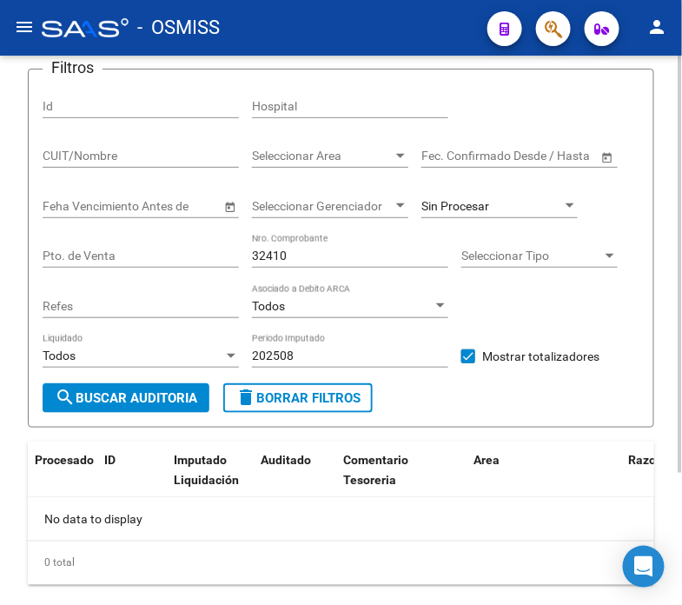
scroll to position [79, 0]
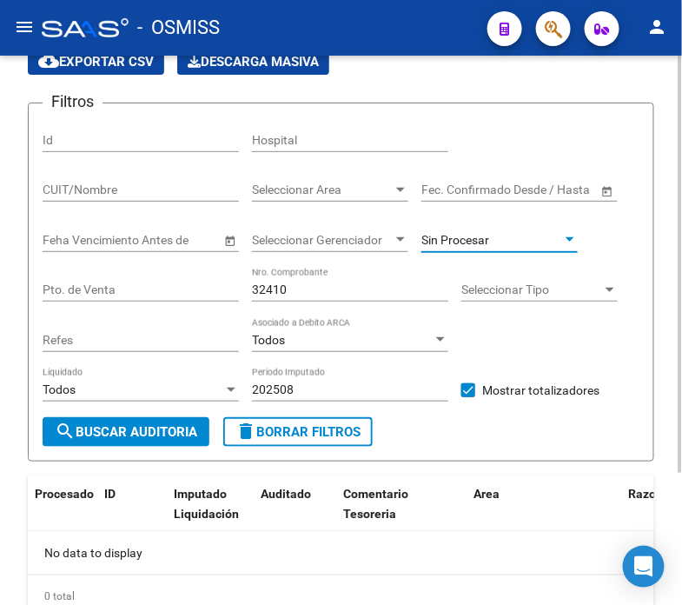
click at [467, 240] on span "Sin Procesar" at bounding box center [456, 240] width 68 height 14
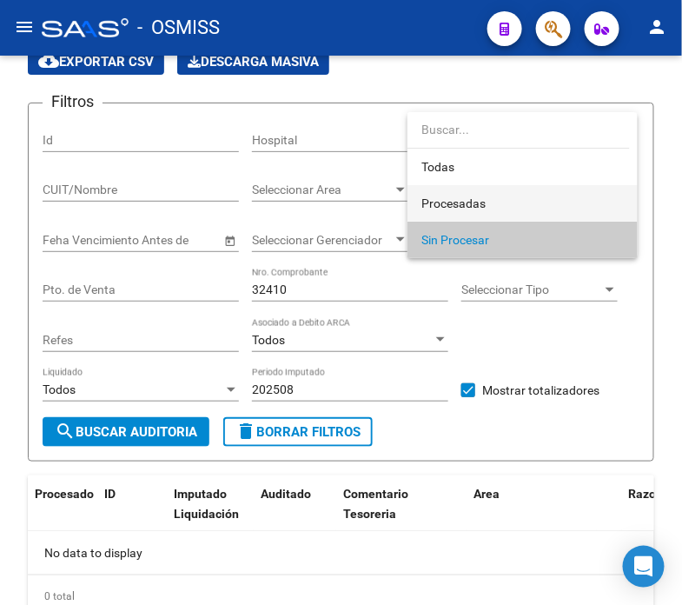
click at [485, 209] on span "Procesadas" at bounding box center [454, 203] width 64 height 14
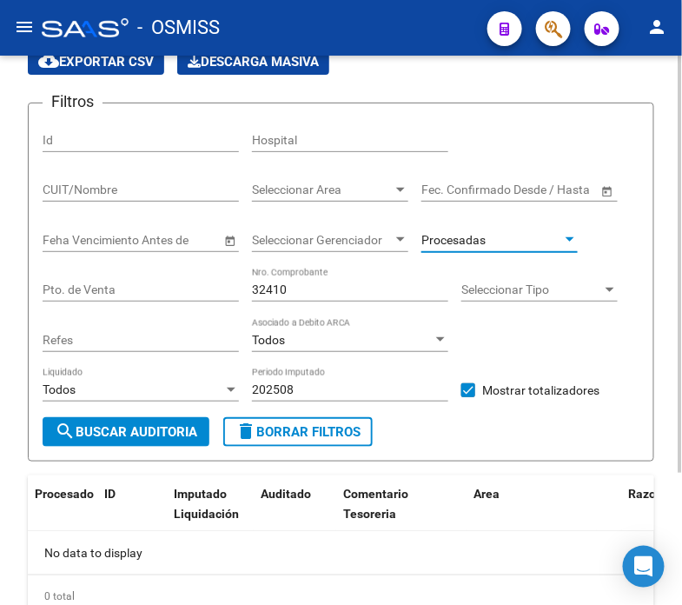
click at [149, 433] on span "search Buscar Auditoria" at bounding box center [126, 432] width 143 height 16
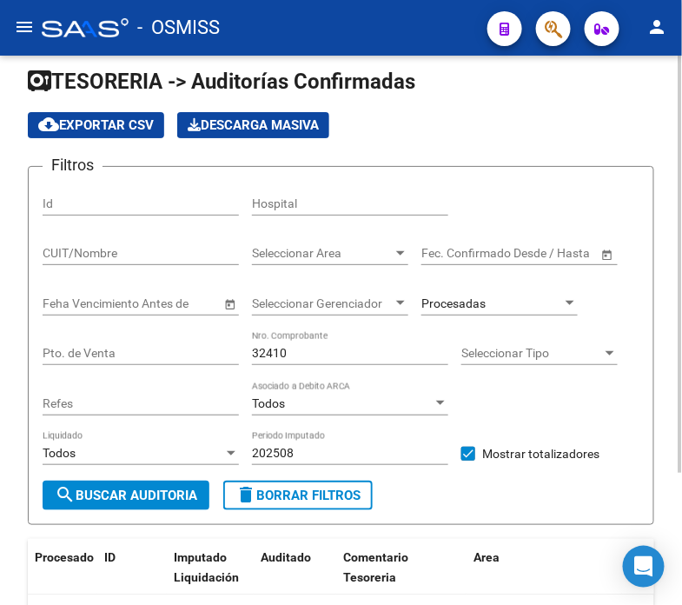
scroll to position [0, 0]
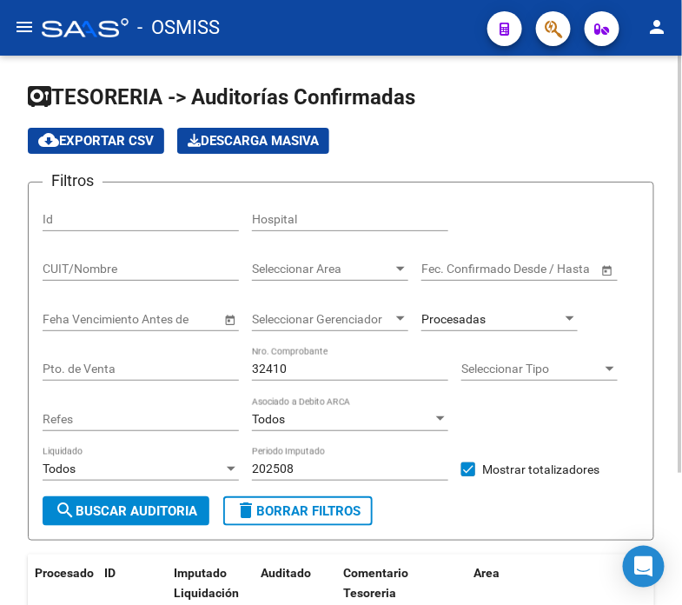
click at [261, 375] on input "32410" at bounding box center [350, 369] width 196 height 15
click at [475, 323] on span "Procesadas" at bounding box center [454, 319] width 64 height 14
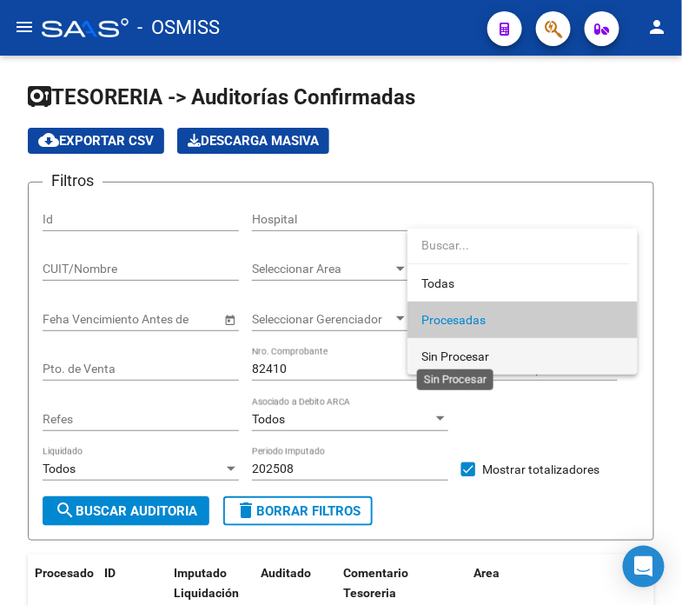
click at [476, 349] on span "Sin Procesar" at bounding box center [456, 356] width 68 height 14
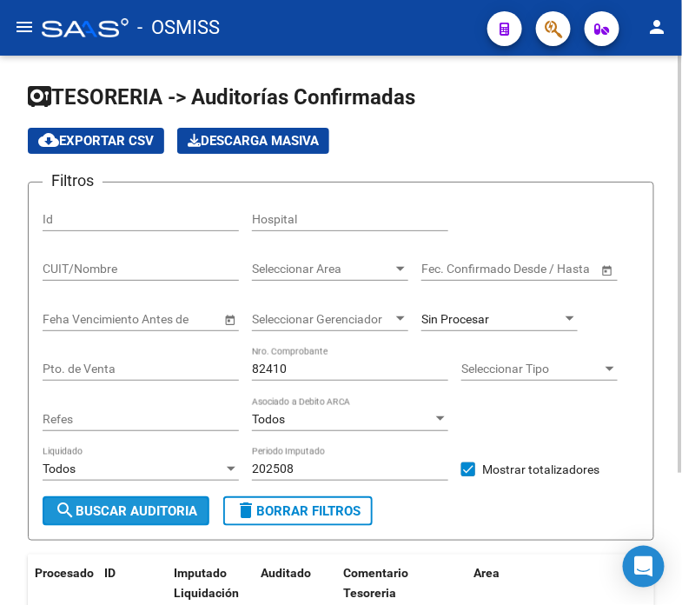
click at [148, 520] on button "search Buscar Auditoria" at bounding box center [126, 511] width 167 height 30
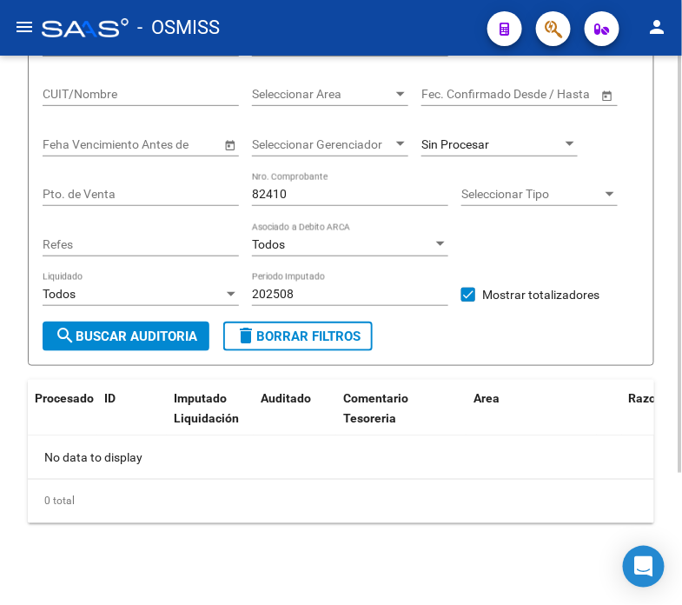
scroll to position [176, 0]
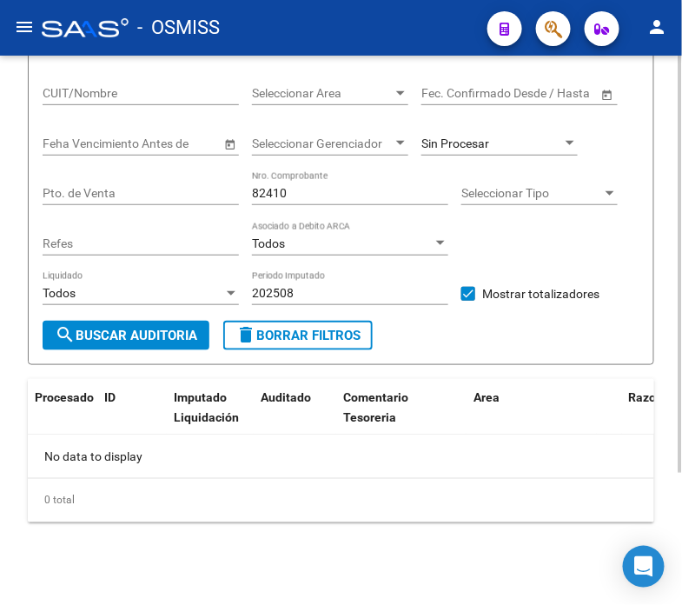
click at [294, 192] on input "82410" at bounding box center [350, 193] width 196 height 15
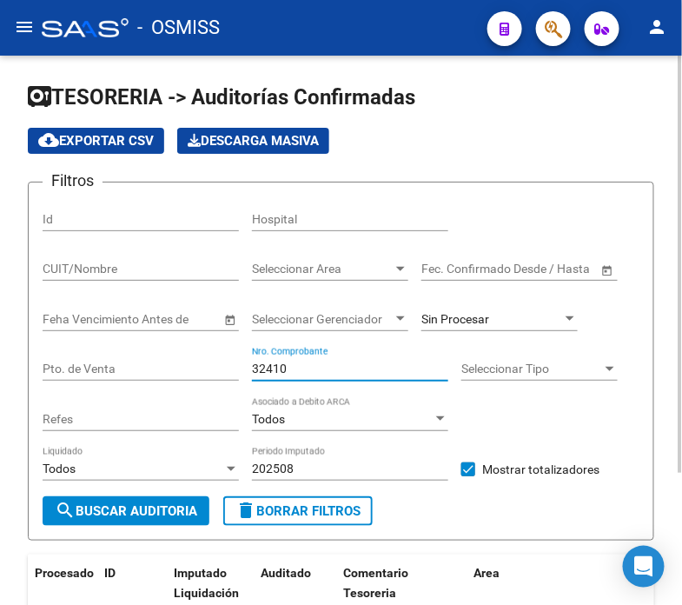
scroll to position [96, 0]
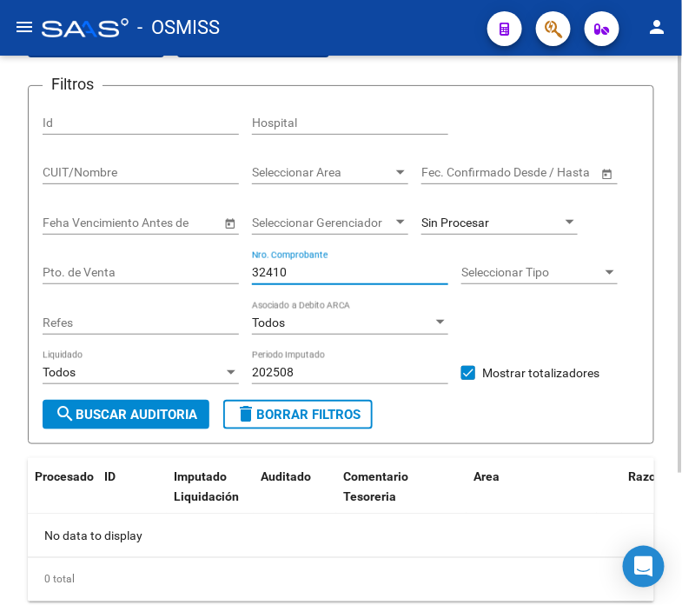
type input "32410"
click at [459, 322] on app-bool-drop-down "Todos Asociado a Debito ARCA" at bounding box center [356, 322] width 209 height 14
click at [161, 282] on div "Pto. de Venta" at bounding box center [141, 266] width 196 height 35
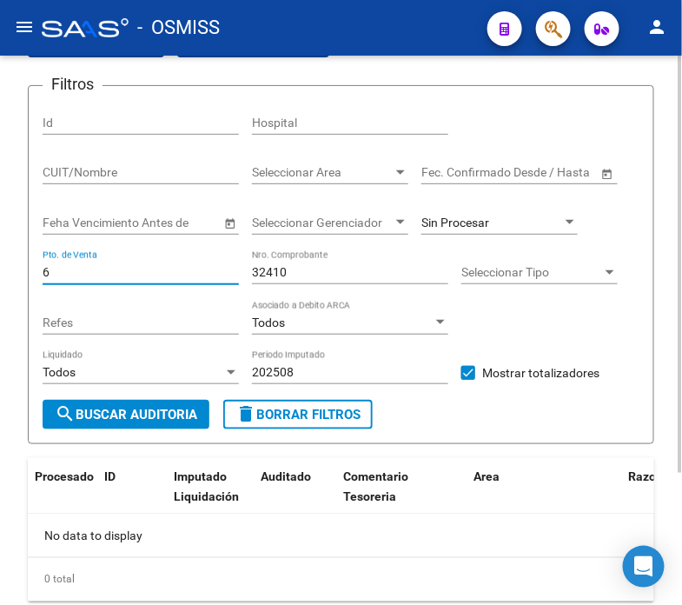
type input "6"
click at [157, 417] on span "search Buscar Auditoria" at bounding box center [126, 415] width 143 height 16
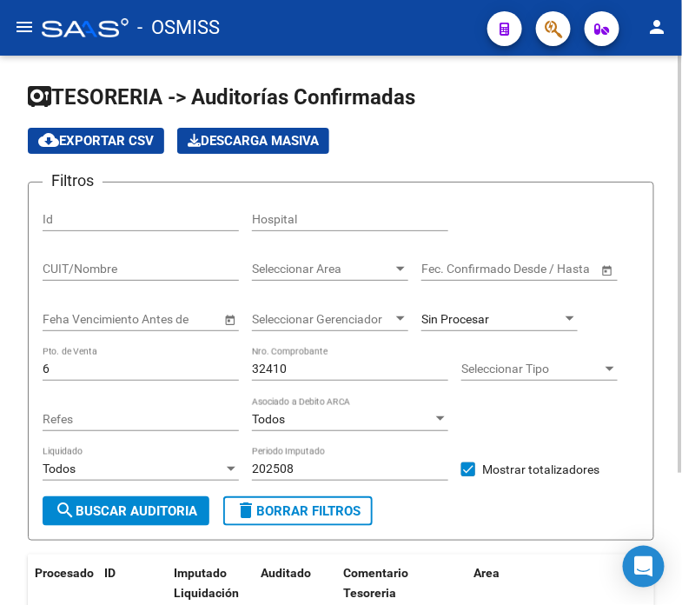
click at [522, 323] on div "Sin Procesar" at bounding box center [492, 319] width 141 height 15
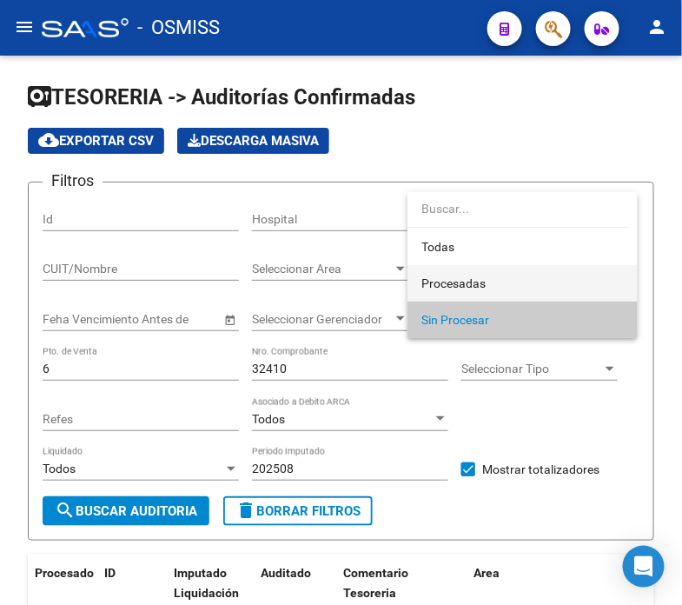
click at [526, 275] on span "Procesadas" at bounding box center [523, 283] width 202 height 37
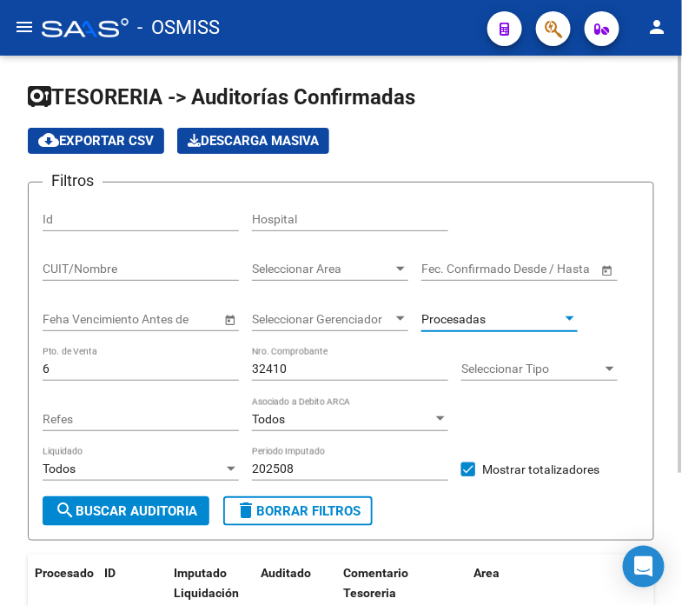
click at [155, 507] on span "search Buscar Auditoria" at bounding box center [126, 511] width 143 height 16
click at [543, 35] on button "button" at bounding box center [553, 28] width 35 height 35
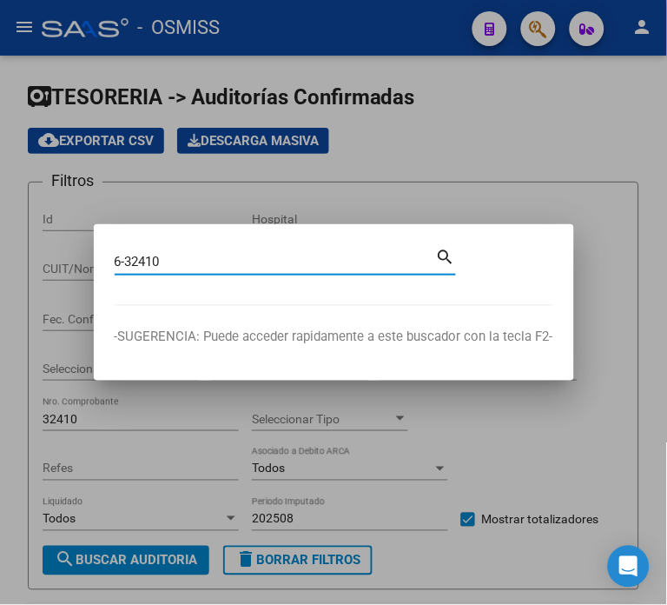
type input "6-32410"
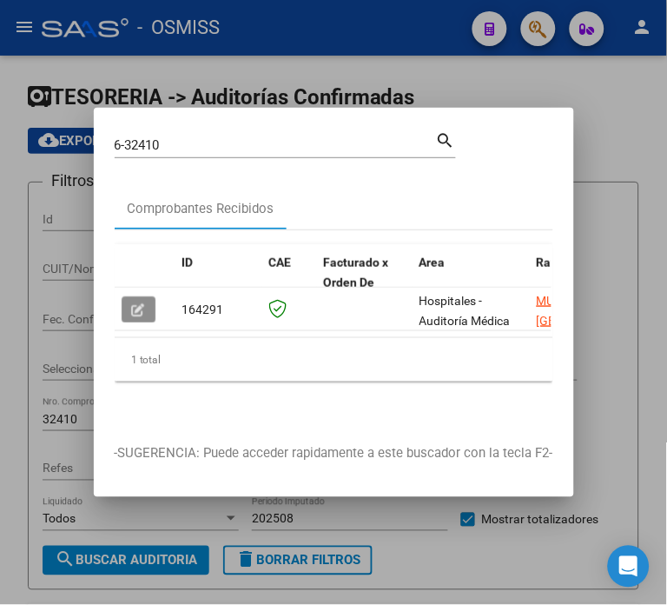
click at [140, 308] on icon "button" at bounding box center [138, 309] width 13 height 13
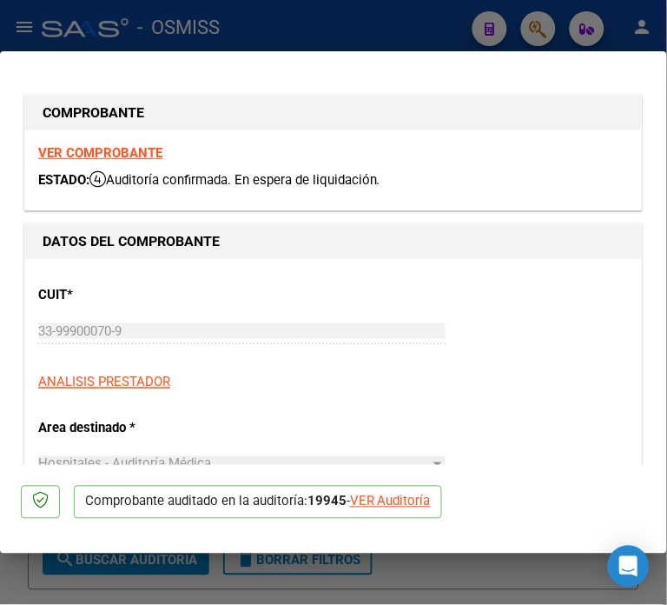
type input "[DATE]"
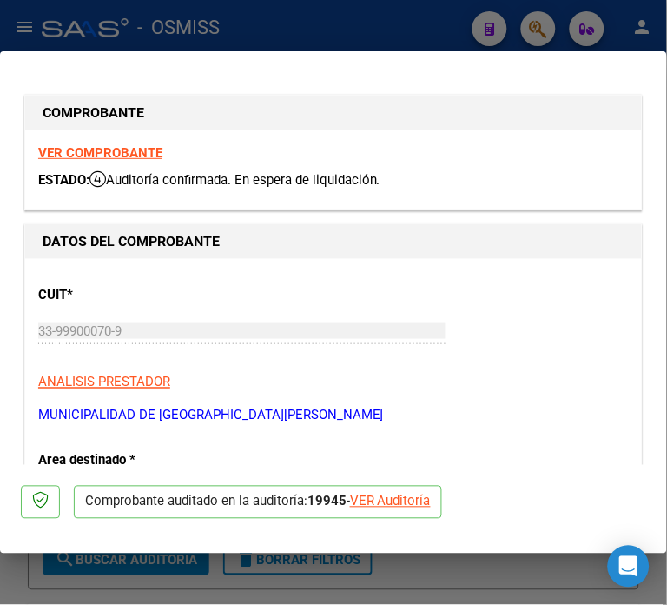
click at [392, 498] on div "VER Auditoría" at bounding box center [390, 502] width 81 height 20
type input "$ 0,00"
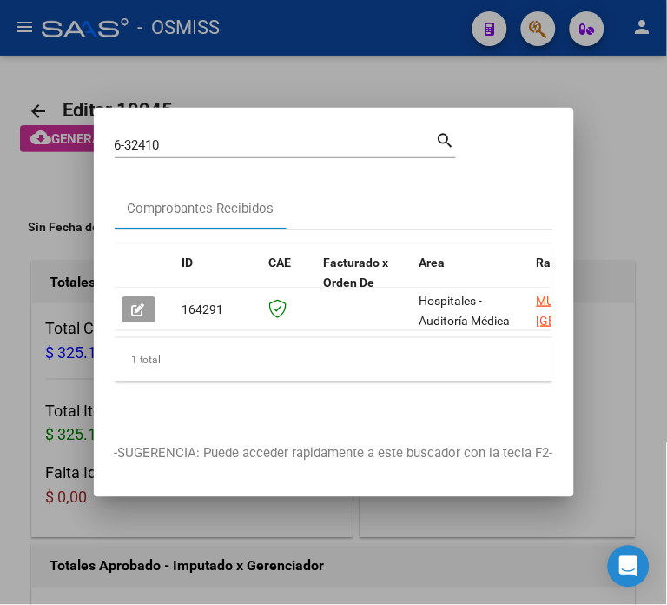
click at [419, 532] on div at bounding box center [333, 302] width 667 height 605
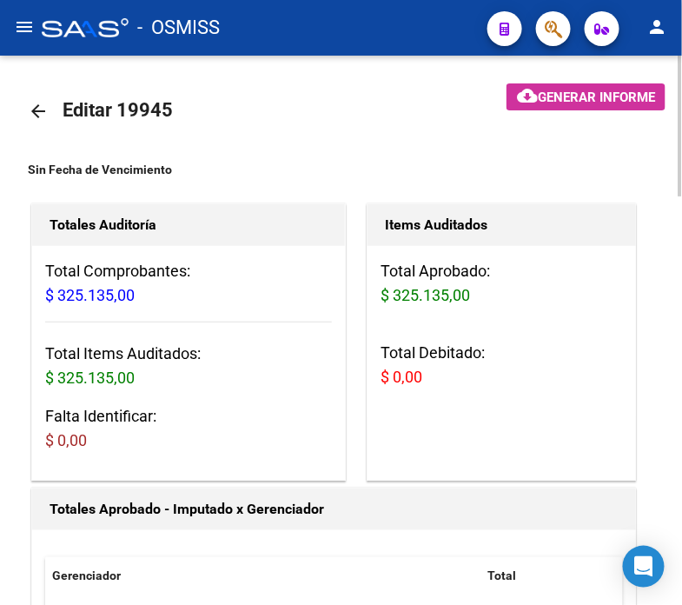
click at [38, 115] on mat-icon "arrow_back" at bounding box center [38, 111] width 21 height 21
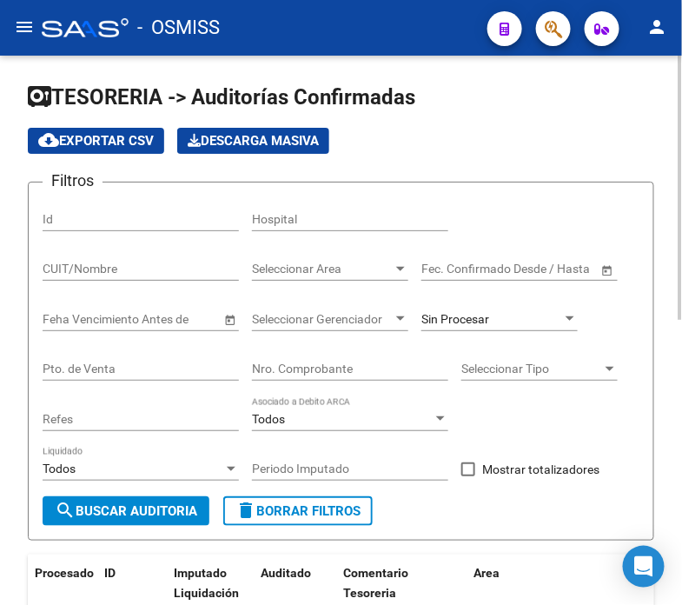
click at [469, 309] on div "Sin Procesar" at bounding box center [500, 313] width 156 height 35
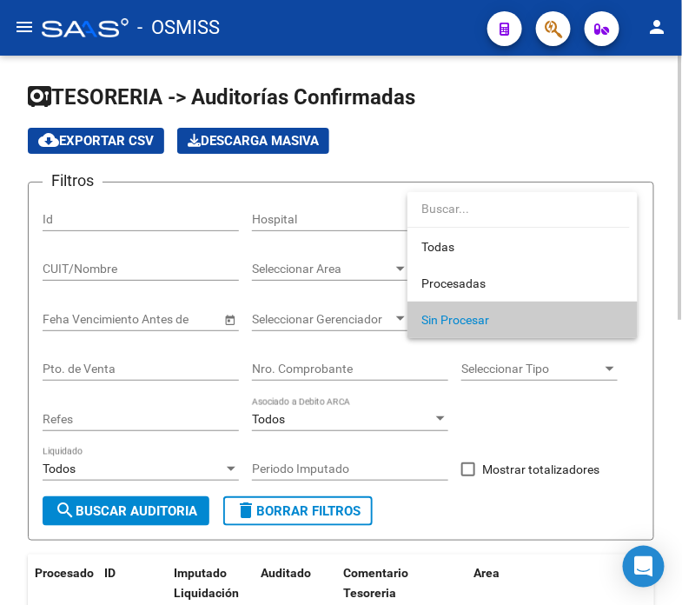
click at [469, 309] on span "Sin Procesar" at bounding box center [523, 320] width 202 height 37
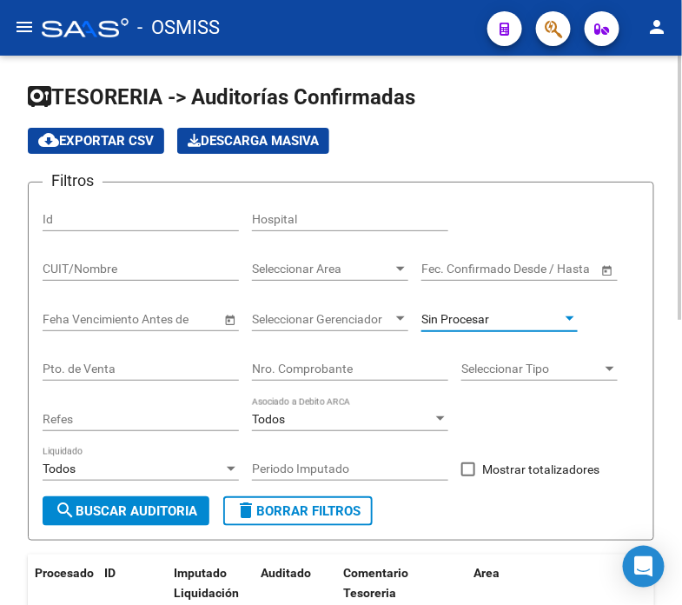
click at [264, 374] on input "Nro. Comprobante" at bounding box center [350, 369] width 196 height 15
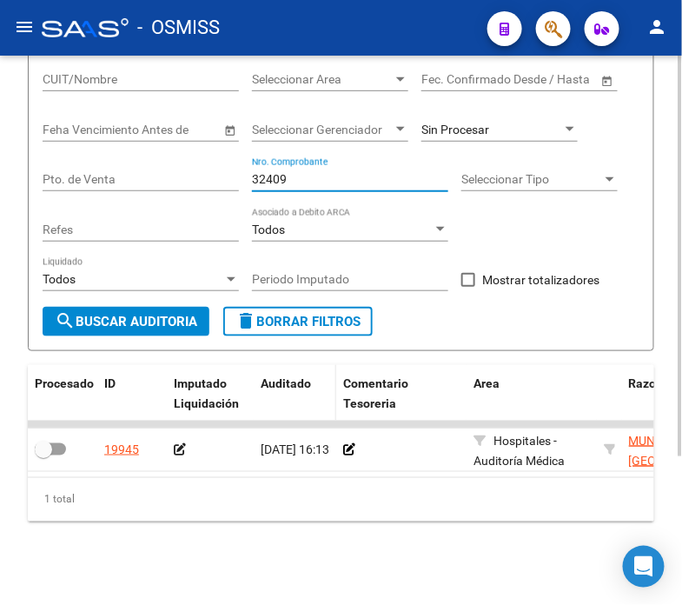
scroll to position [203, 0]
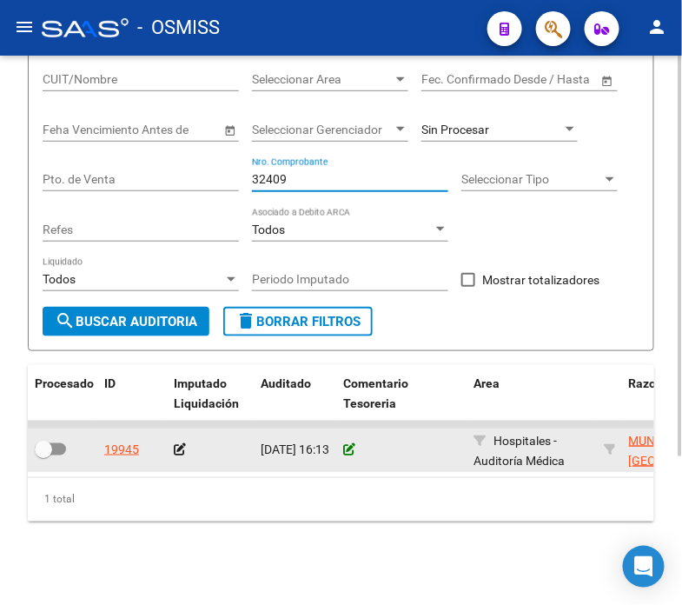
type input "32409"
click at [343, 443] on icon at bounding box center [349, 449] width 12 height 12
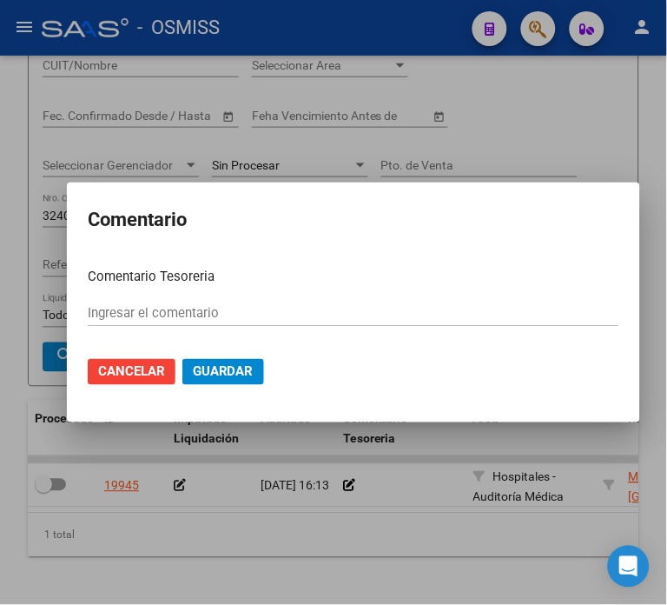
click at [159, 310] on input "Ingresar el comentario" at bounding box center [354, 313] width 532 height 16
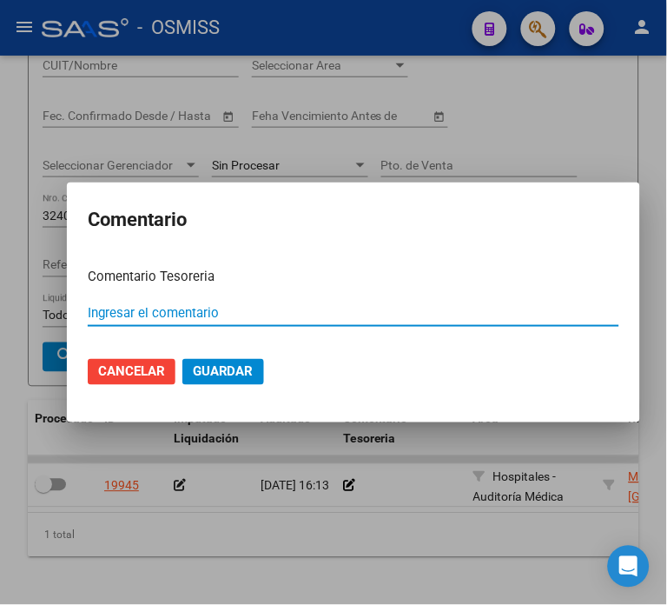
paste input "100078299"
type input "100078299 [DATE]"
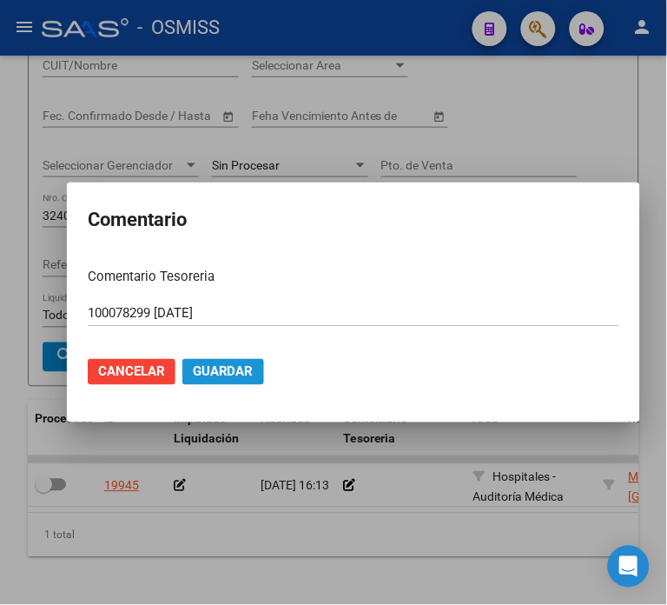
click at [193, 369] on span "Guardar" at bounding box center [223, 372] width 61 height 16
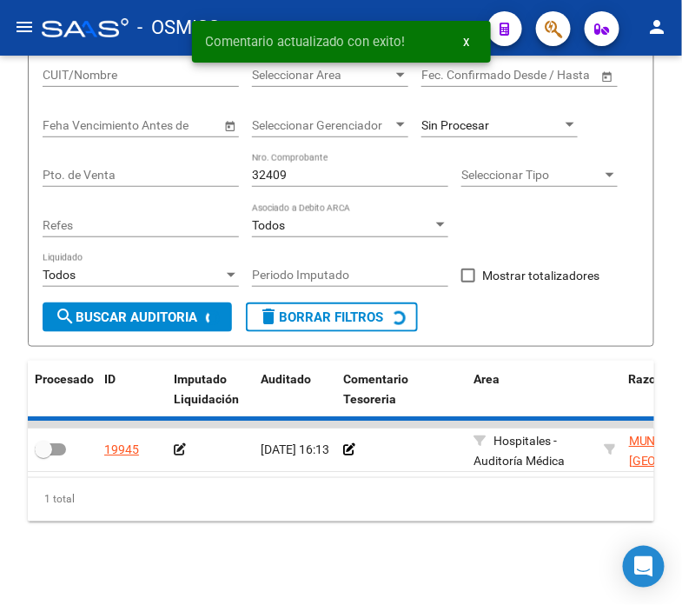
scroll to position [176, 0]
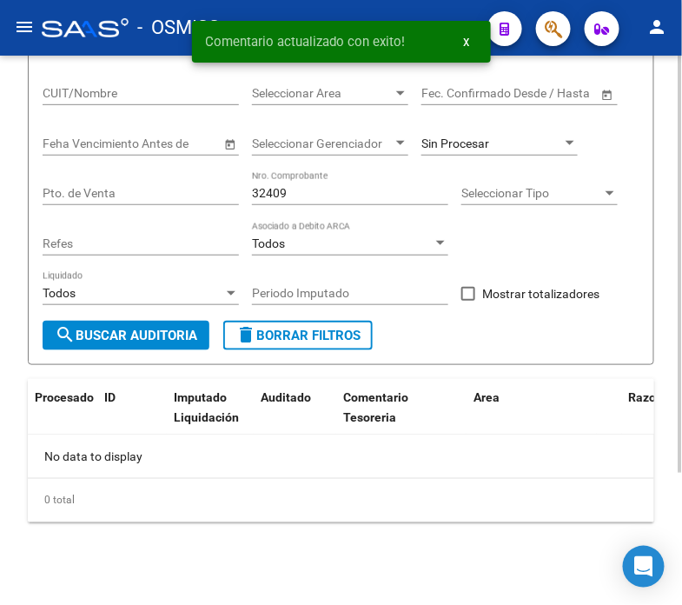
click at [461, 154] on div "Sin Procesar" at bounding box center [500, 138] width 156 height 35
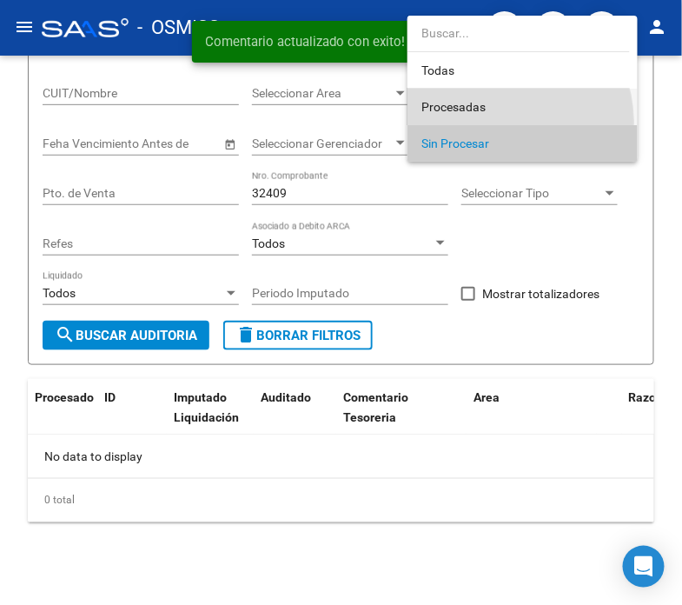
click at [495, 122] on span "Procesadas" at bounding box center [523, 107] width 202 height 37
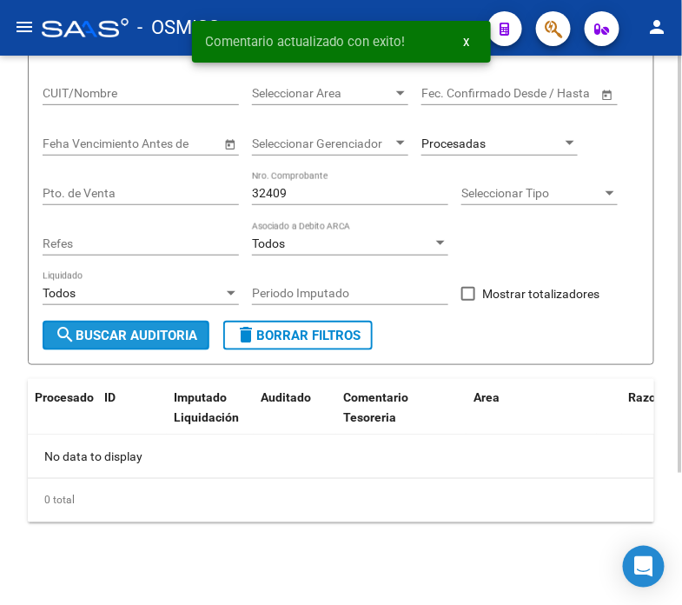
click at [117, 331] on span "search Buscar Auditoria" at bounding box center [126, 336] width 143 height 16
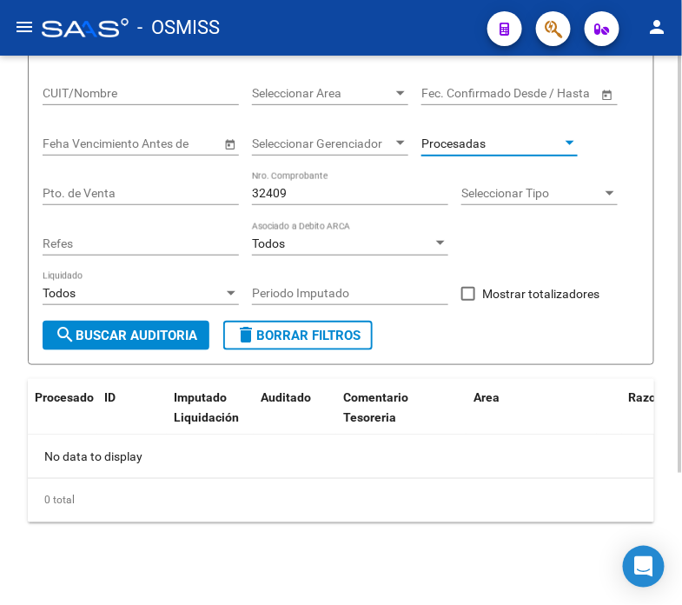
click at [459, 149] on span "Procesadas" at bounding box center [454, 143] width 64 height 14
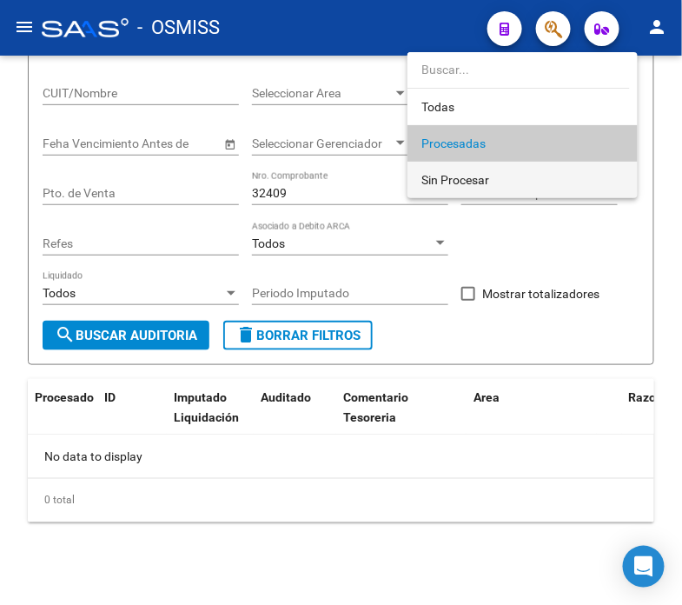
click at [452, 189] on span "Sin Procesar" at bounding box center [523, 180] width 202 height 37
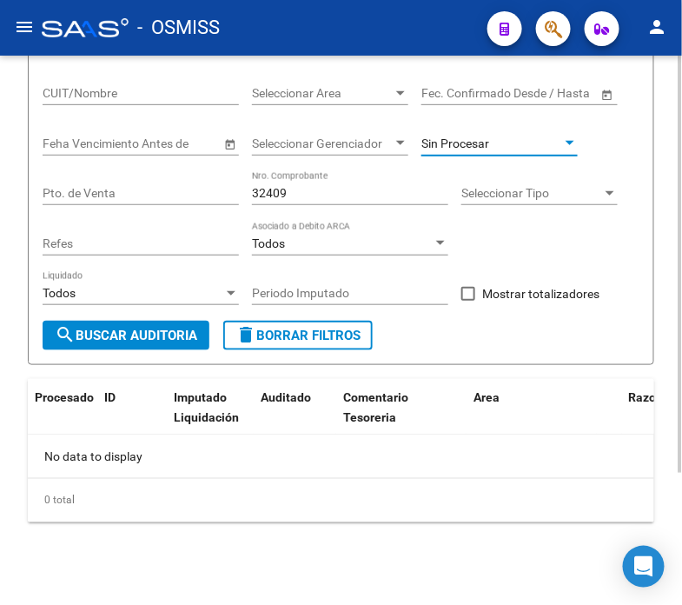
click at [383, 192] on input "32409" at bounding box center [350, 193] width 196 height 15
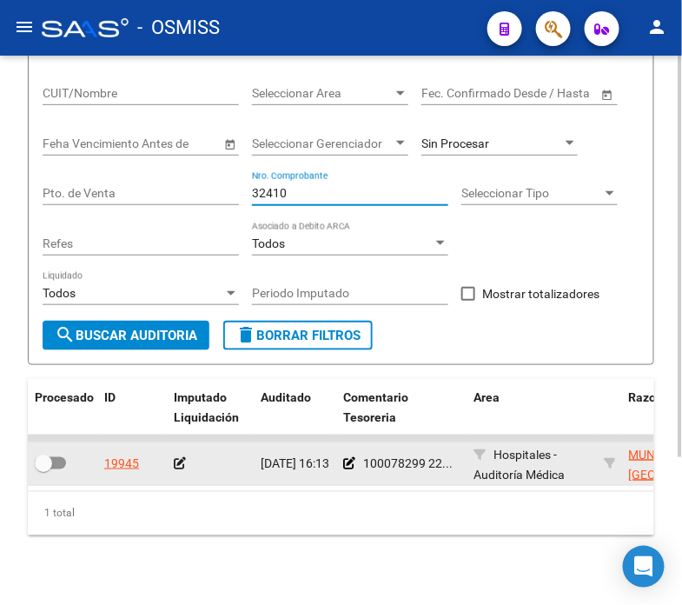
type input "32410"
click at [177, 457] on icon at bounding box center [180, 463] width 12 height 12
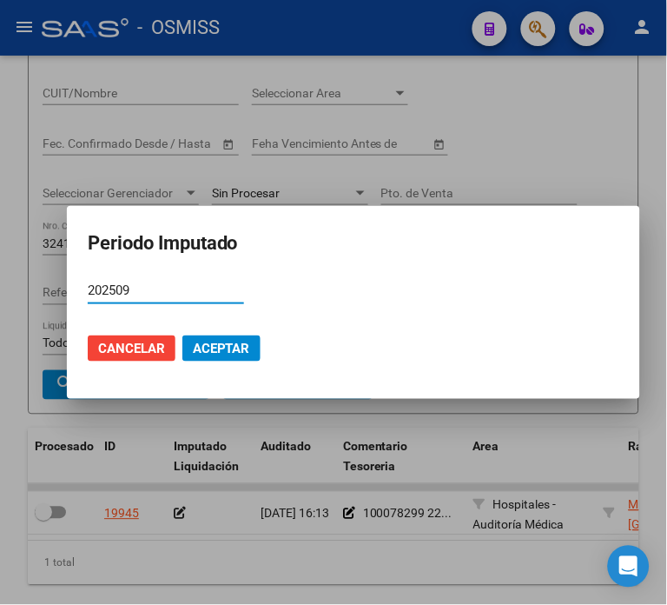
type input "202509"
click at [236, 343] on span "Aceptar" at bounding box center [221, 349] width 57 height 16
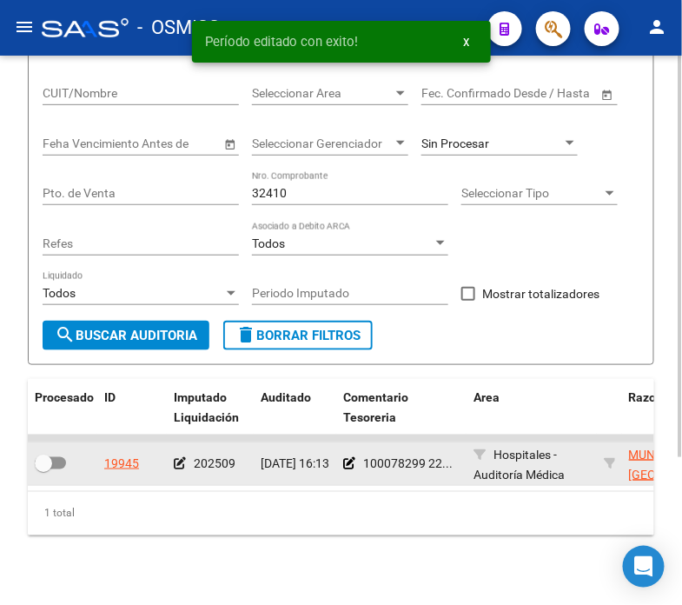
click at [66, 464] on div at bounding box center [63, 464] width 56 height 23
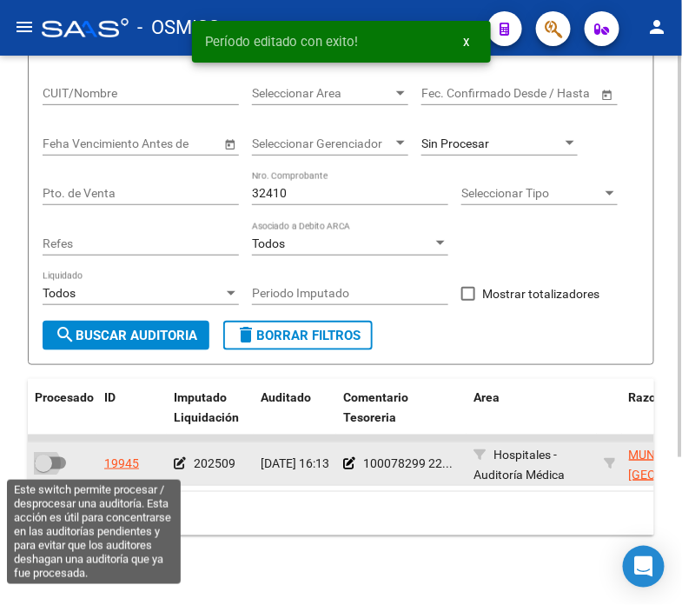
click at [58, 459] on span at bounding box center [50, 463] width 31 height 12
click at [43, 469] on input "checkbox" at bounding box center [43, 469] width 1 height 1
checkbox input "true"
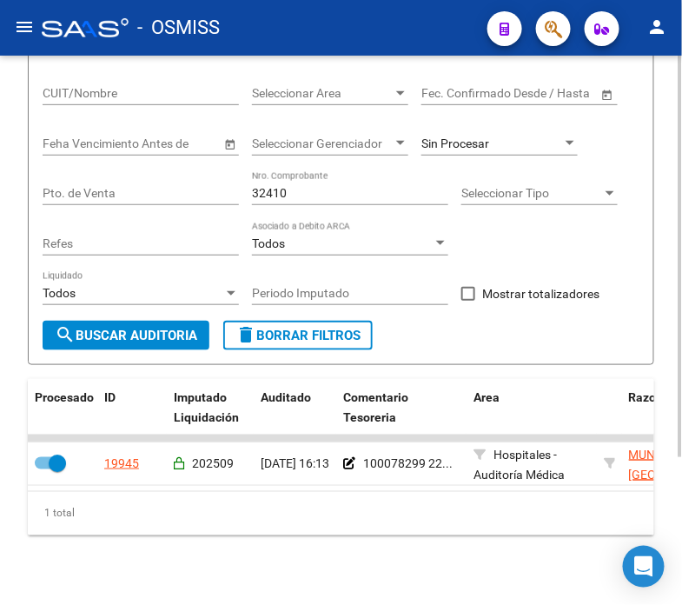
click at [340, 197] on input "32410" at bounding box center [350, 193] width 196 height 15
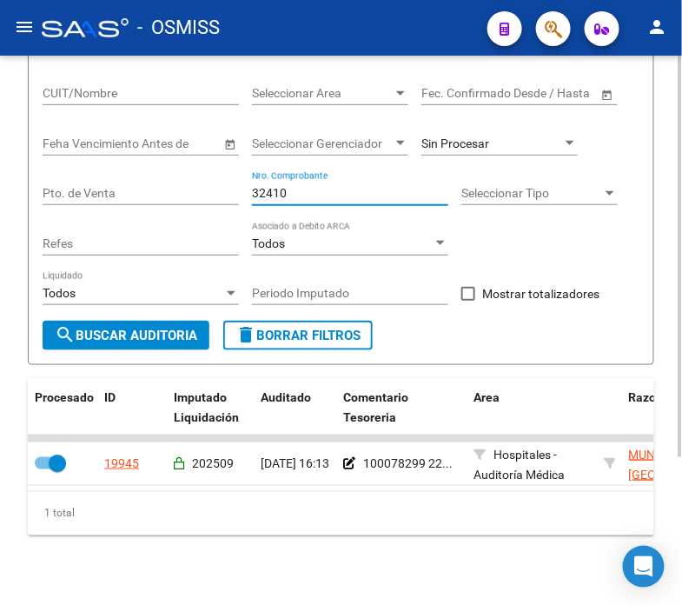
click at [340, 197] on input "32410" at bounding box center [350, 193] width 196 height 15
type input "3768"
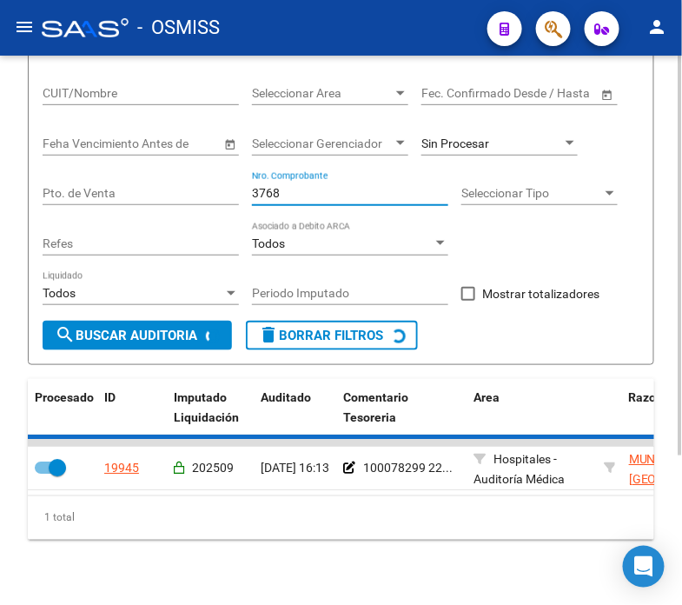
checkbox input "false"
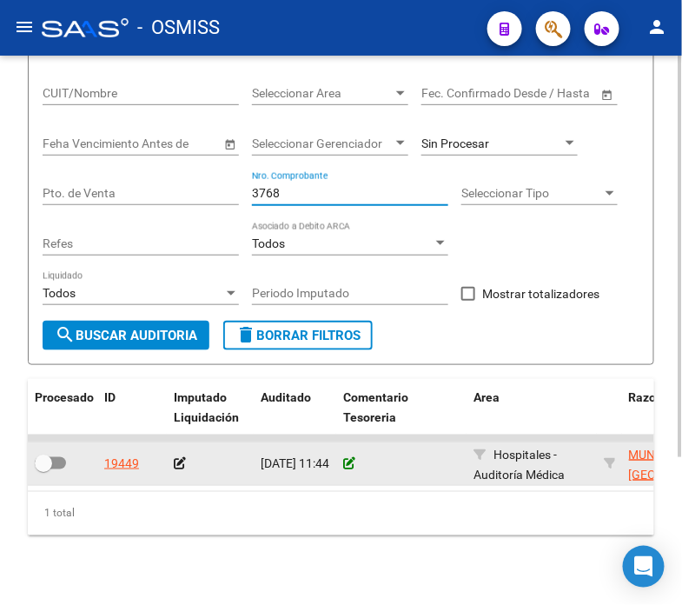
type input "3768"
click at [345, 461] on icon at bounding box center [349, 463] width 12 height 12
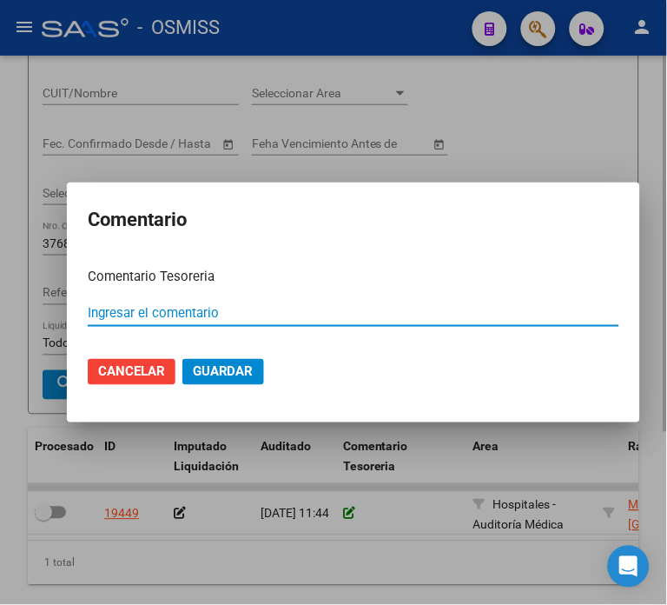
paste input "100078299"
click at [249, 315] on input "100078298 [DATE]" at bounding box center [354, 313] width 532 height 16
type input "100078298 [DATE]"
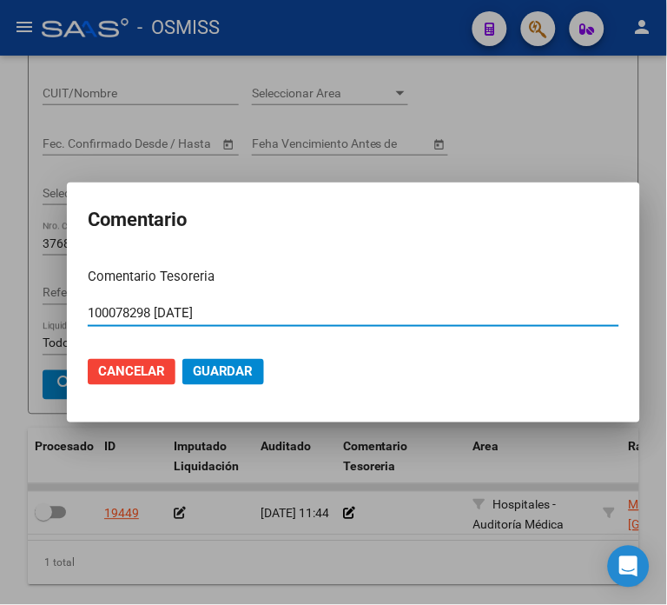
click at [217, 375] on span "Guardar" at bounding box center [223, 372] width 61 height 16
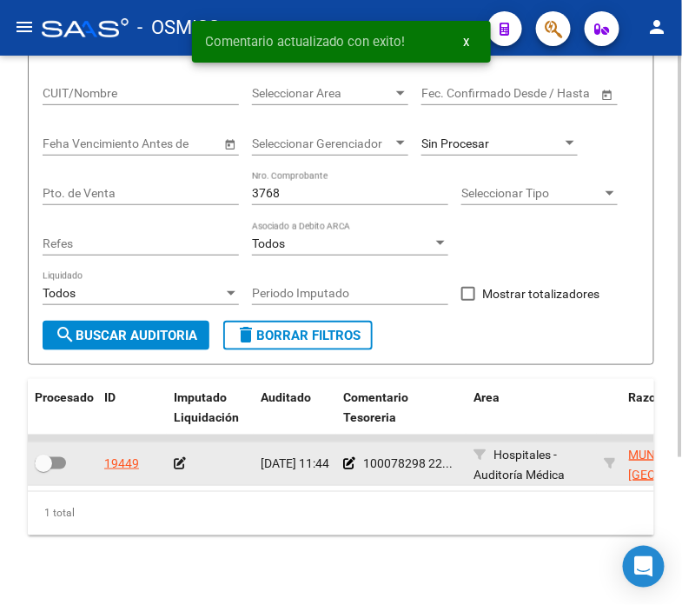
click at [179, 461] on icon at bounding box center [180, 463] width 12 height 12
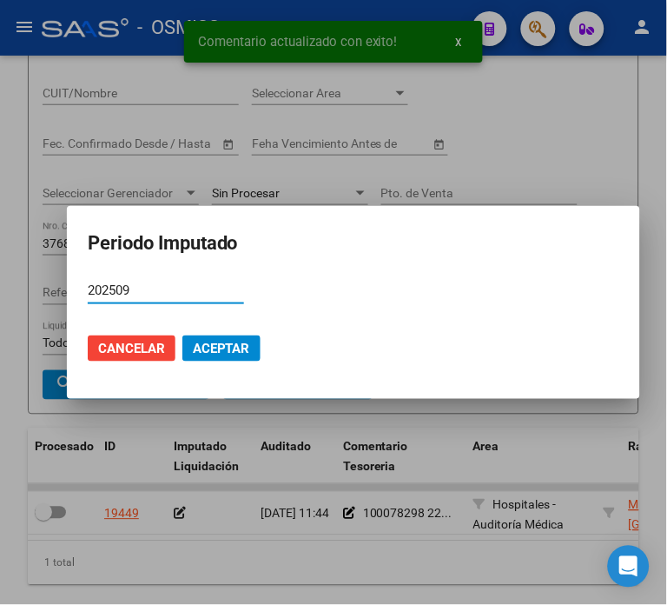
type input "202509"
click at [214, 342] on span "Aceptar" at bounding box center [221, 349] width 57 height 16
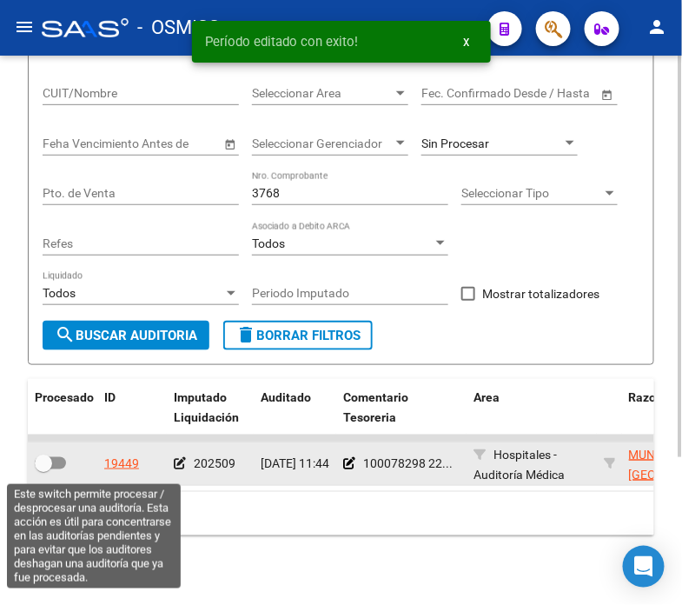
click at [62, 457] on span at bounding box center [50, 463] width 31 height 12
click at [43, 469] on input "checkbox" at bounding box center [43, 469] width 1 height 1
checkbox input "true"
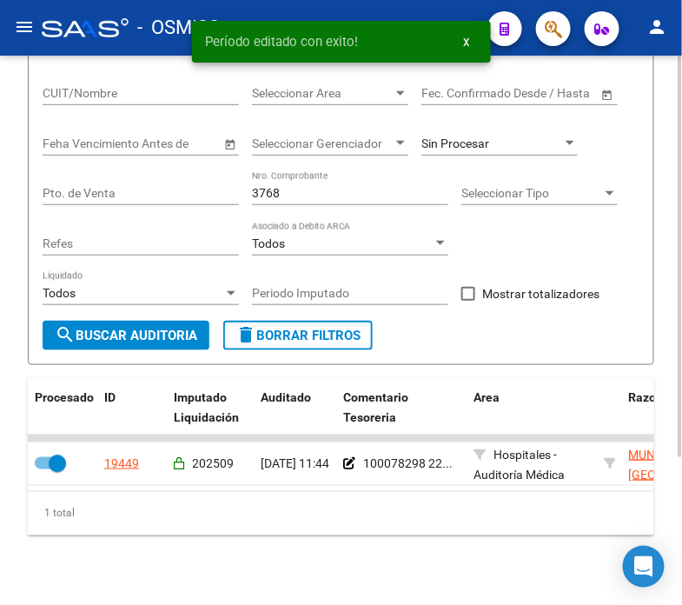
click at [299, 197] on input "3768" at bounding box center [350, 193] width 196 height 15
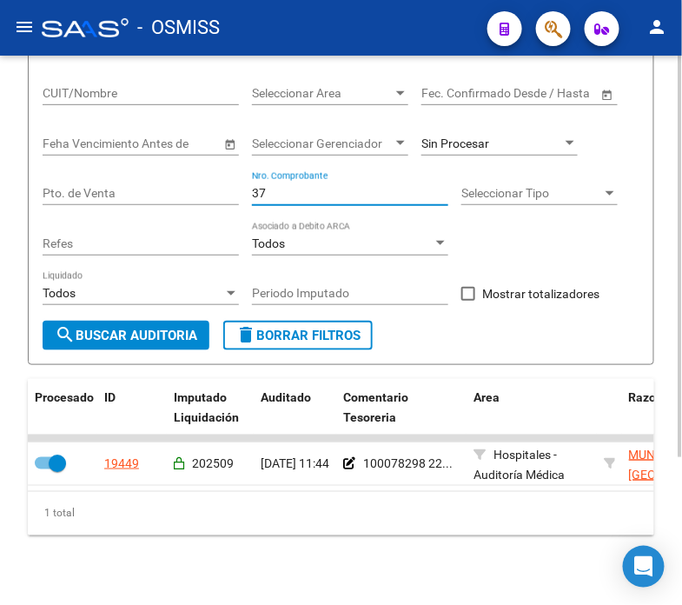
type input "3"
type input "69661"
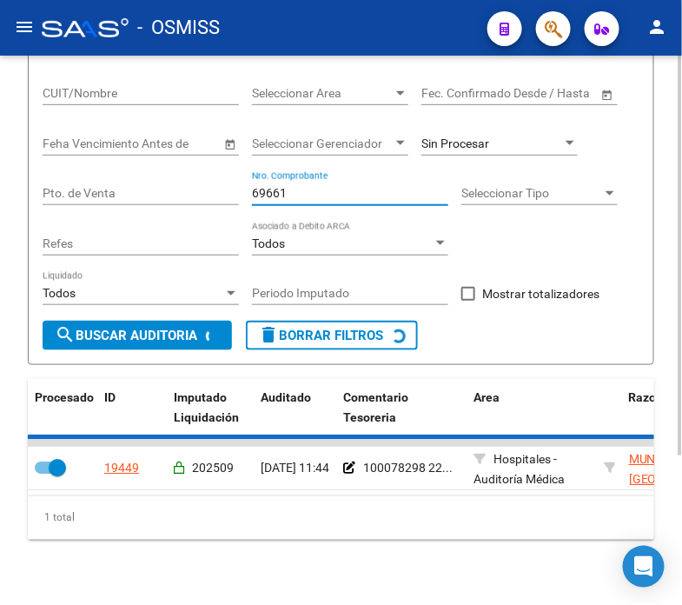
checkbox input "false"
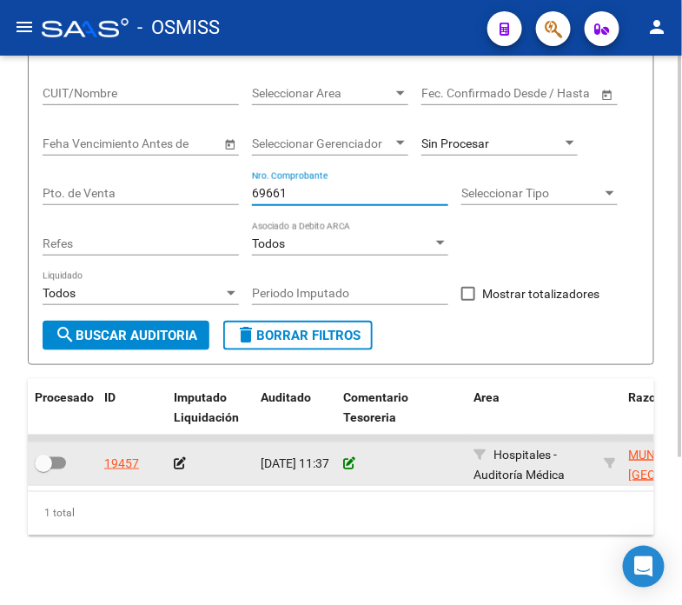
type input "69661"
click at [349, 457] on icon at bounding box center [349, 463] width 12 height 12
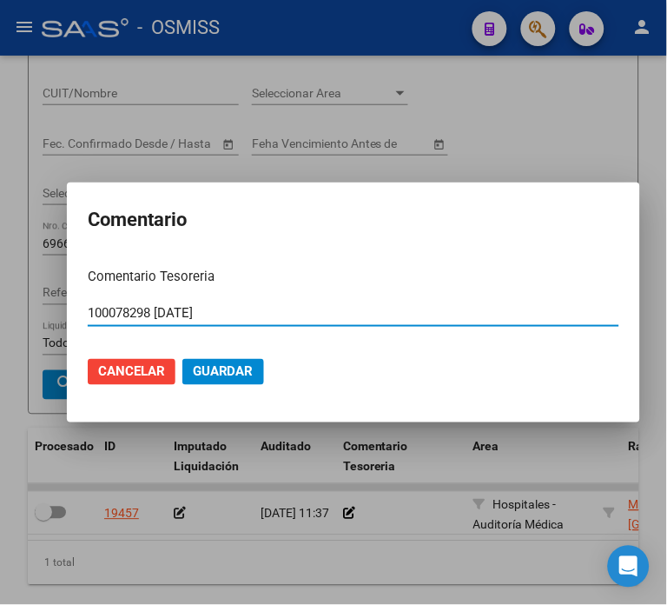
click at [143, 309] on input "100078298 [DATE]" at bounding box center [354, 313] width 532 height 16
type input "100078297 [DATE]"
click at [200, 364] on span "Guardar" at bounding box center [223, 372] width 61 height 16
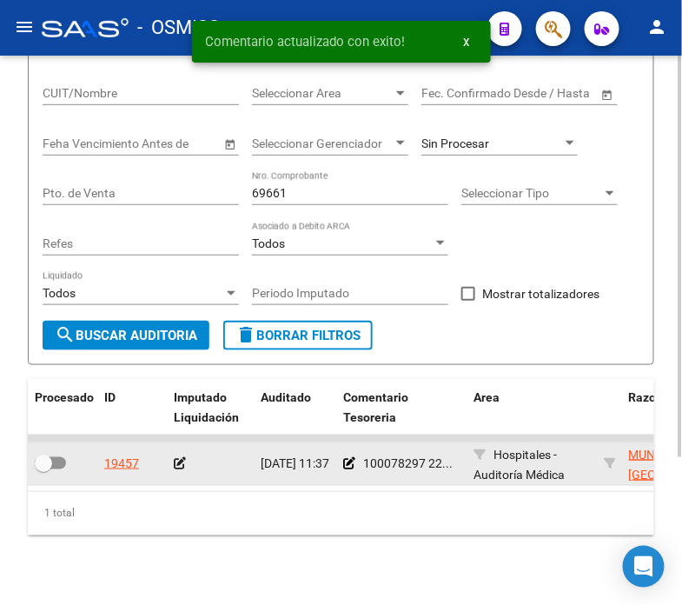
click at [180, 464] on icon at bounding box center [180, 463] width 12 height 12
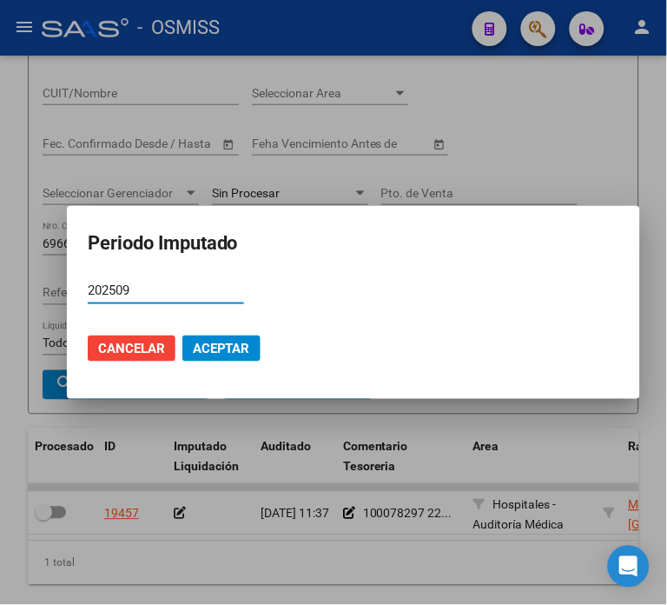
type input "202509"
click at [219, 350] on span "Aceptar" at bounding box center [221, 349] width 57 height 16
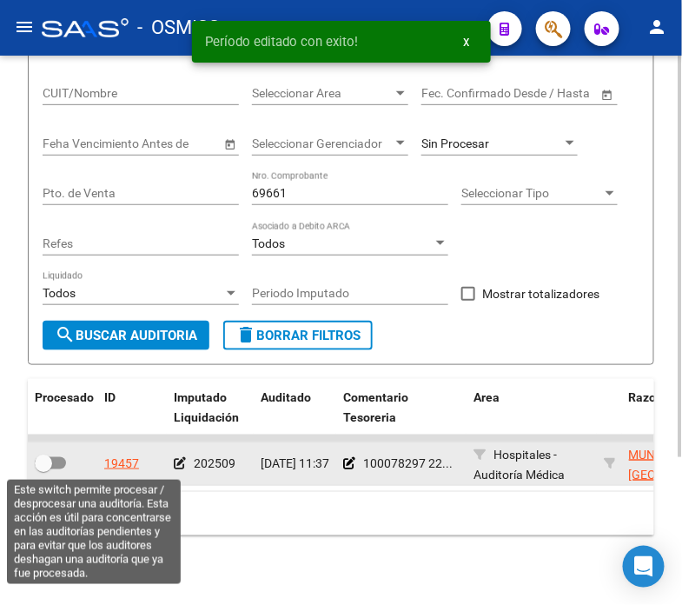
click at [50, 462] on span at bounding box center [43, 463] width 17 height 17
click at [43, 469] on input "checkbox" at bounding box center [43, 469] width 1 height 1
checkbox input "true"
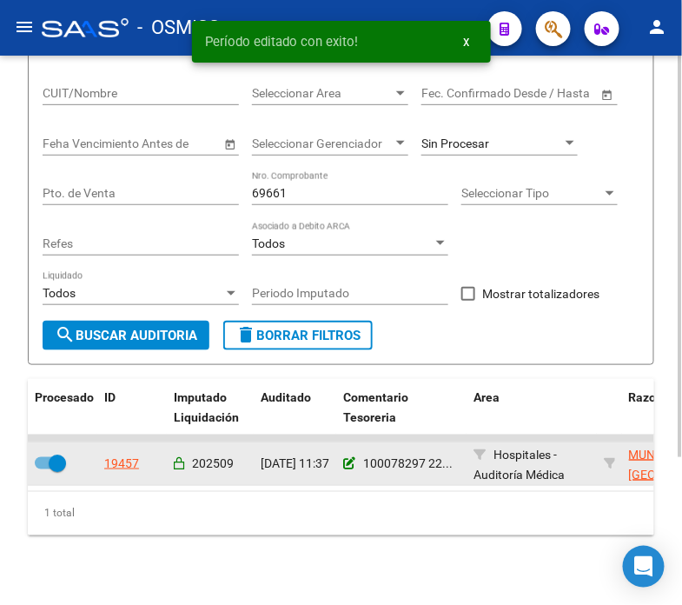
click at [348, 462] on icon at bounding box center [349, 463] width 12 height 12
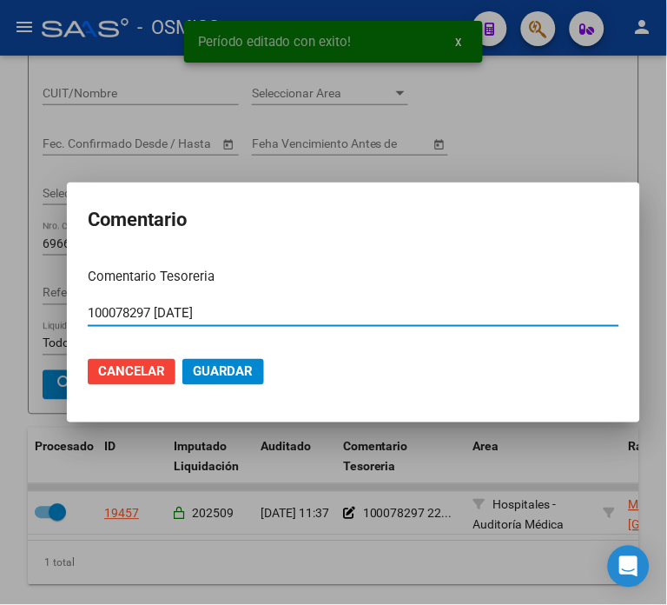
click at [229, 319] on input "100078297 [DATE]" at bounding box center [354, 313] width 532 height 16
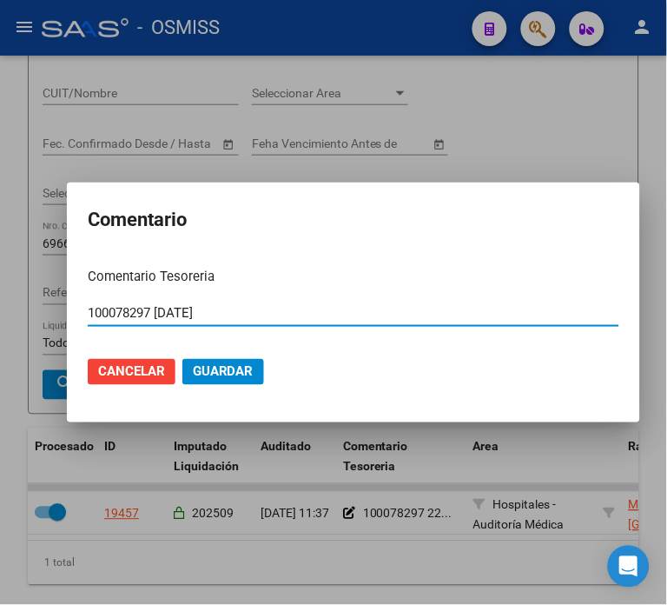
click at [230, 364] on span "Guardar" at bounding box center [223, 372] width 61 height 16
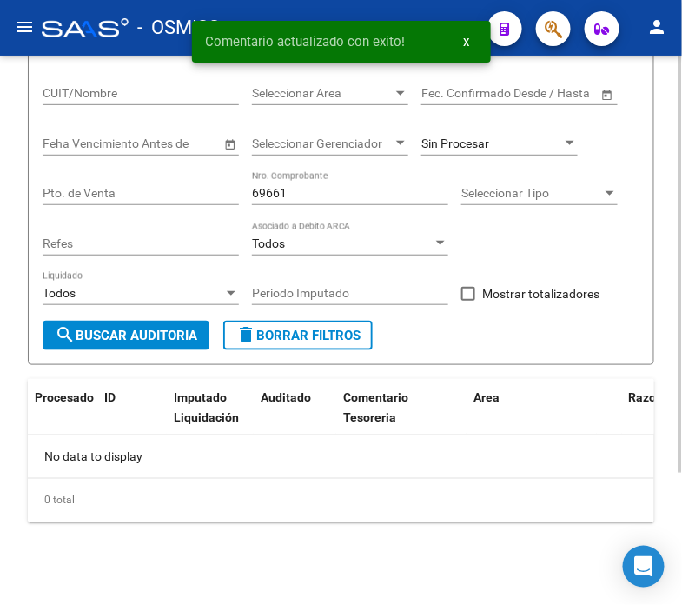
click at [306, 194] on input "69661" at bounding box center [350, 193] width 196 height 15
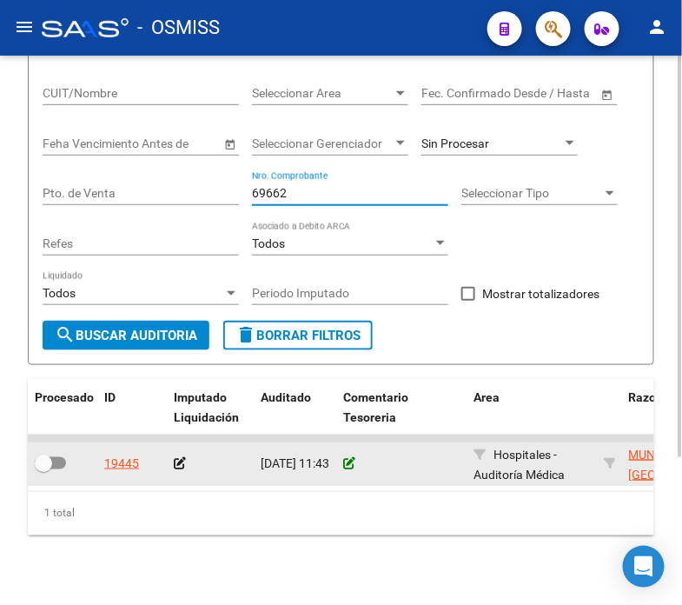
type input "69662"
click at [348, 463] on icon at bounding box center [349, 463] width 12 height 12
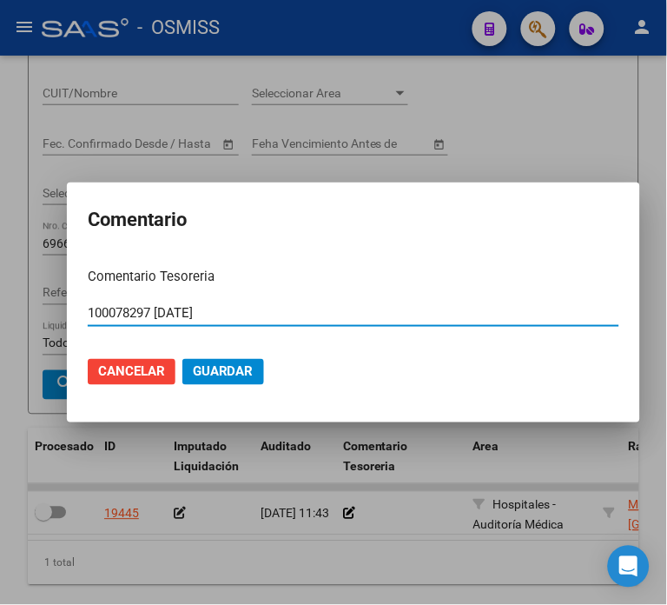
type input "100078297 [DATE]"
click at [231, 361] on button "Guardar" at bounding box center [224, 372] width 82 height 26
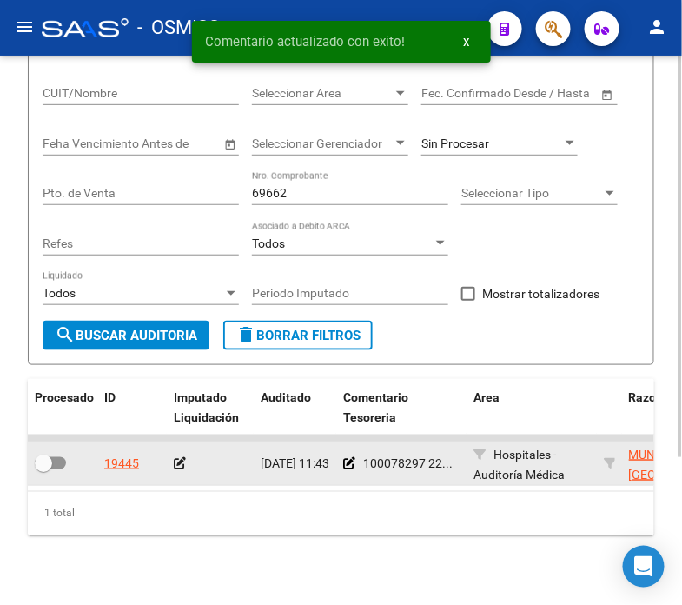
click at [176, 462] on icon at bounding box center [180, 463] width 12 height 12
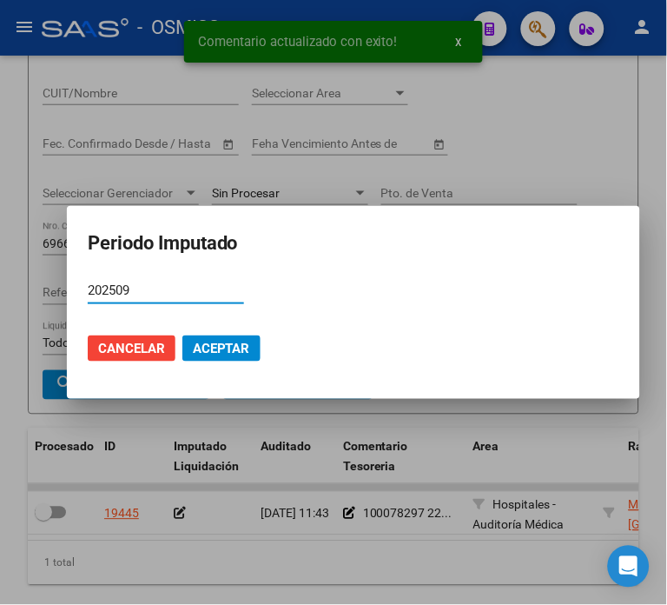
type input "202509"
click at [218, 354] on span "Aceptar" at bounding box center [221, 349] width 57 height 16
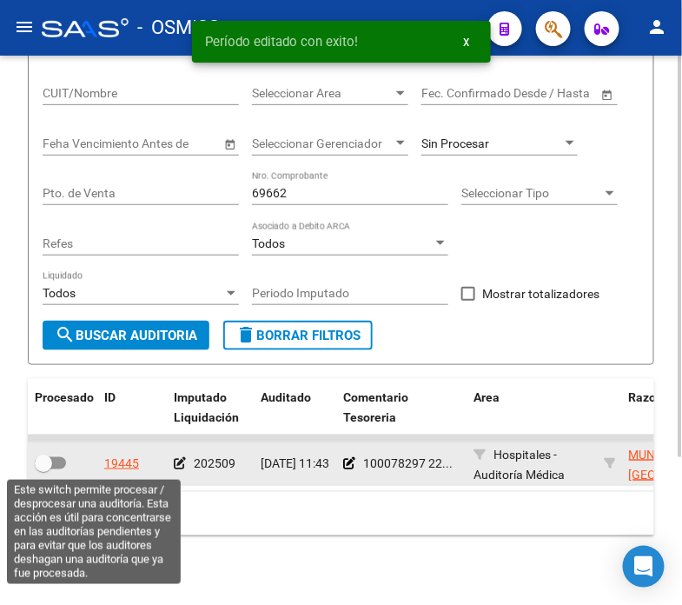
click at [54, 461] on span at bounding box center [50, 463] width 31 height 12
click at [43, 469] on input "checkbox" at bounding box center [43, 469] width 1 height 1
checkbox input "true"
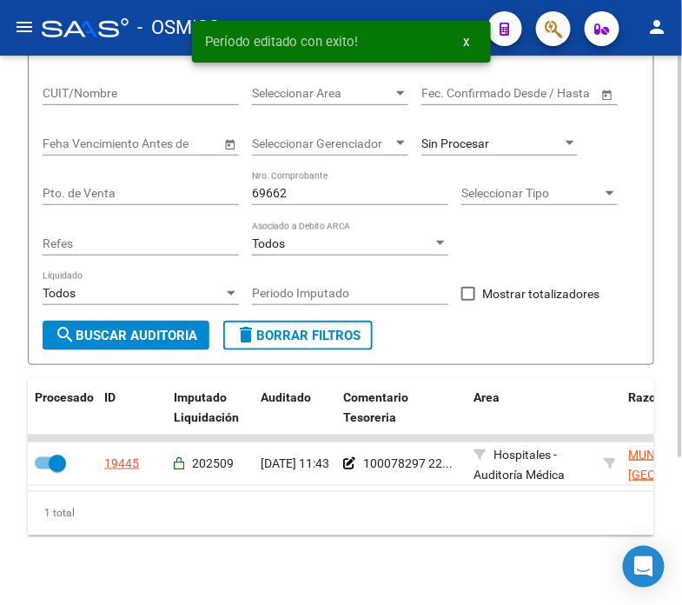
click at [343, 195] on input "69662" at bounding box center [350, 193] width 196 height 15
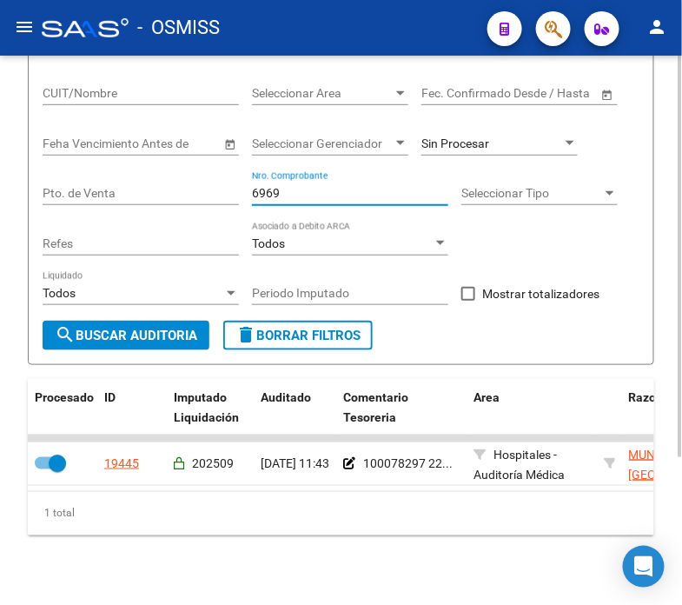
type input "69697"
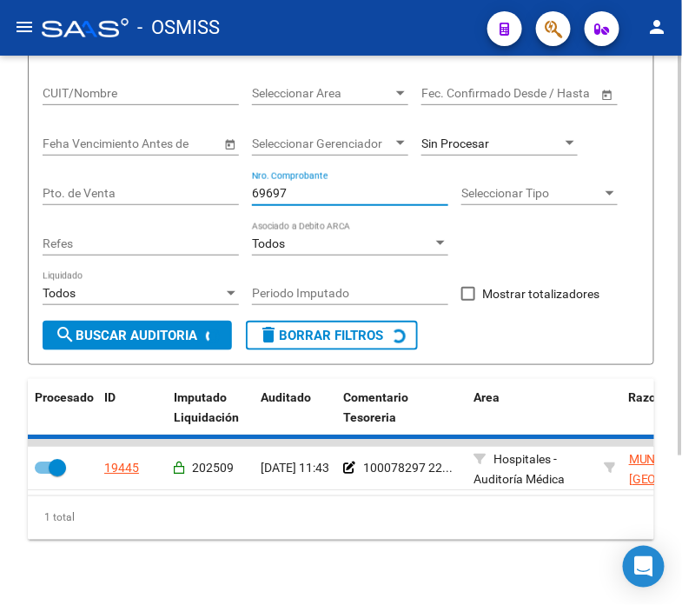
checkbox input "false"
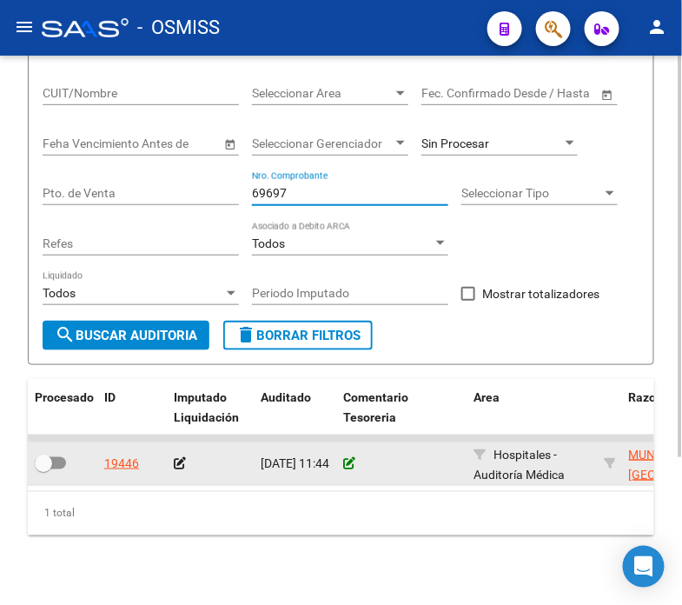
type input "69697"
click at [348, 457] on icon at bounding box center [349, 463] width 12 height 12
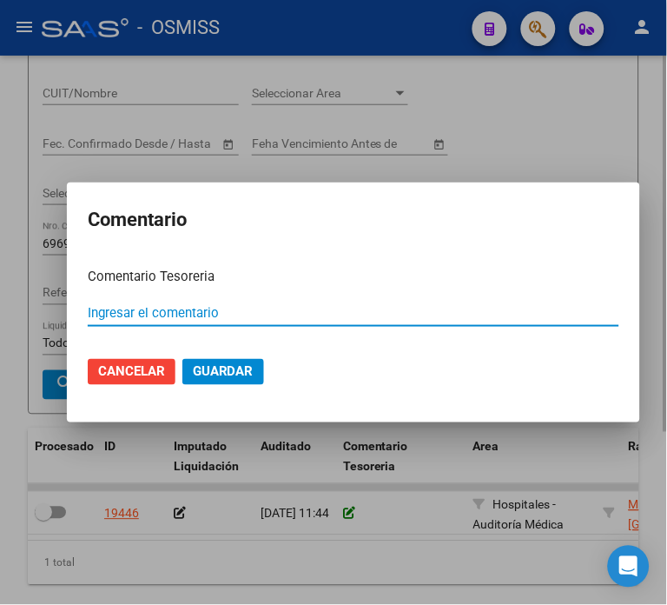
paste input "100078297 [DATE]"
type input "100078297 [DATE]"
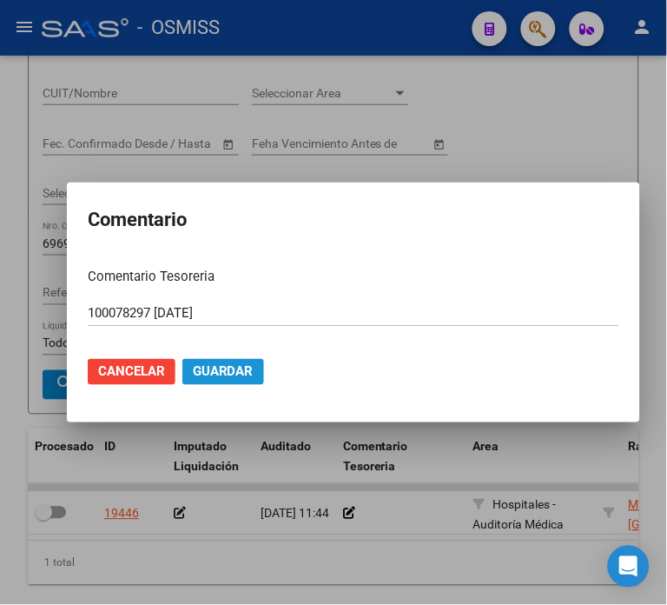
click at [206, 376] on span "Guardar" at bounding box center [223, 372] width 61 height 16
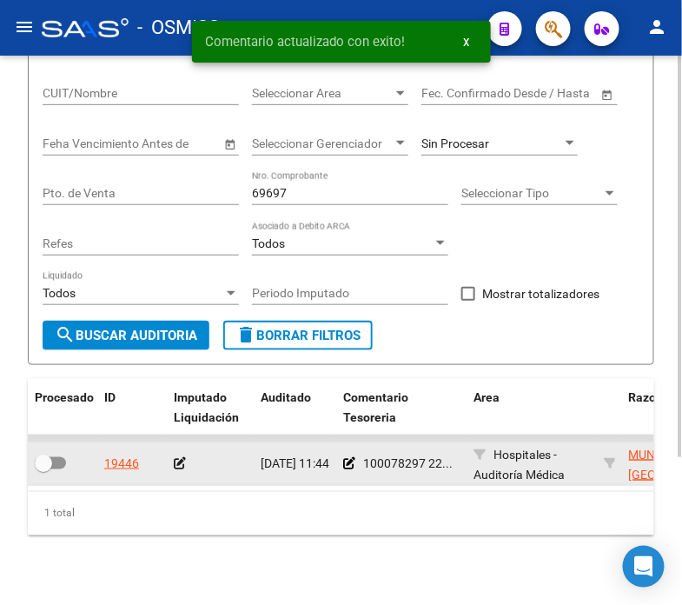
click at [178, 457] on icon at bounding box center [180, 463] width 12 height 12
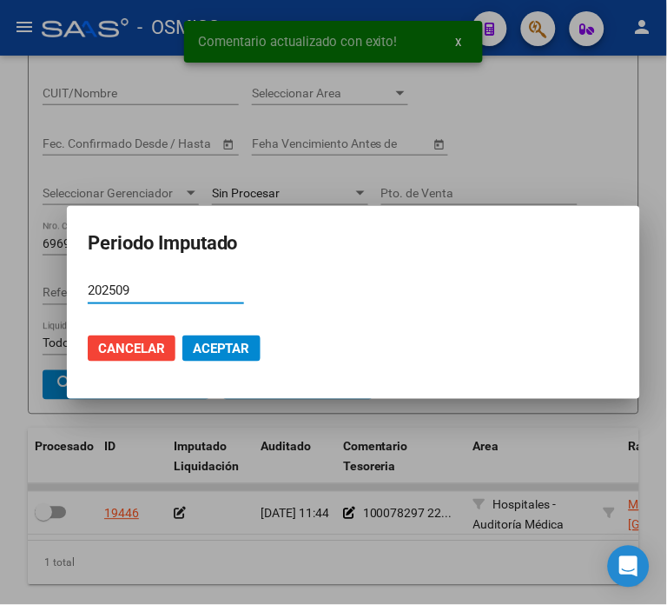
type input "202509"
click at [204, 362] on button "Aceptar" at bounding box center [222, 348] width 78 height 26
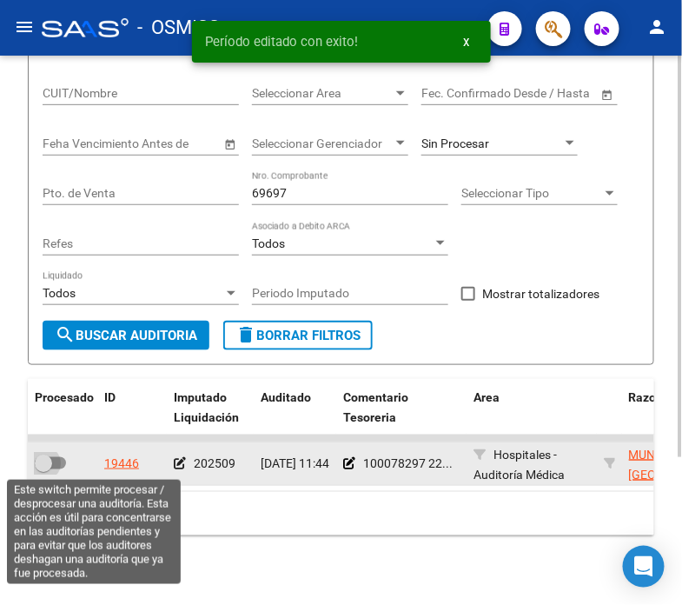
click at [50, 467] on span at bounding box center [43, 463] width 17 height 17
click at [43, 469] on input "checkbox" at bounding box center [43, 469] width 1 height 1
checkbox input "true"
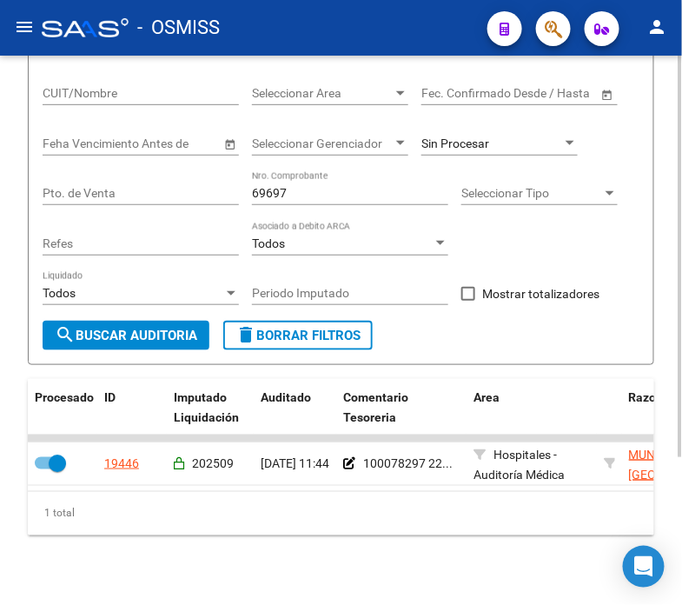
click at [316, 193] on input "69697" at bounding box center [350, 193] width 196 height 15
type input "69698"
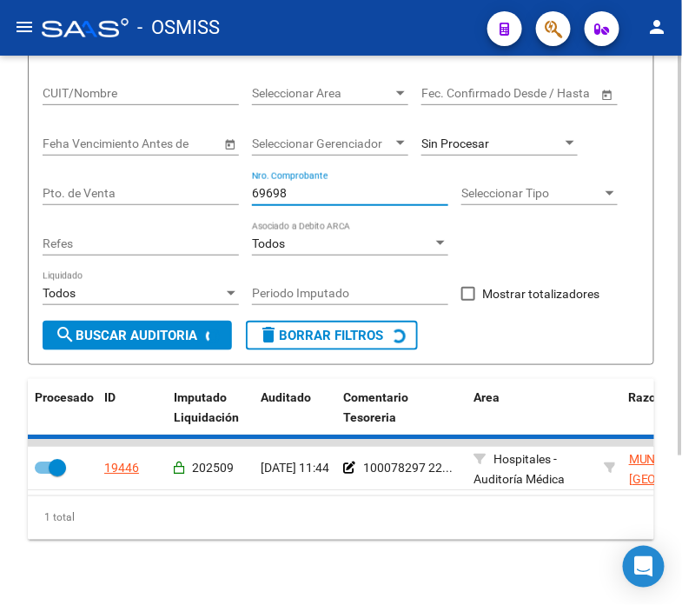
checkbox input "false"
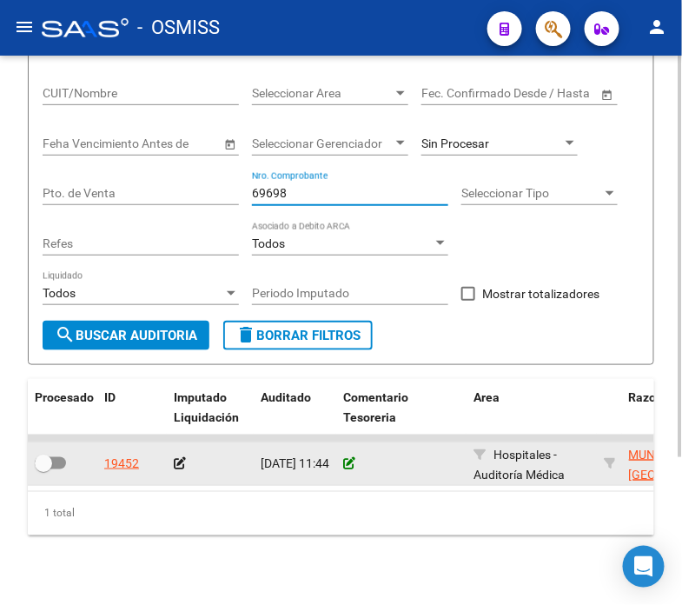
type input "69698"
click at [352, 457] on icon at bounding box center [349, 463] width 12 height 12
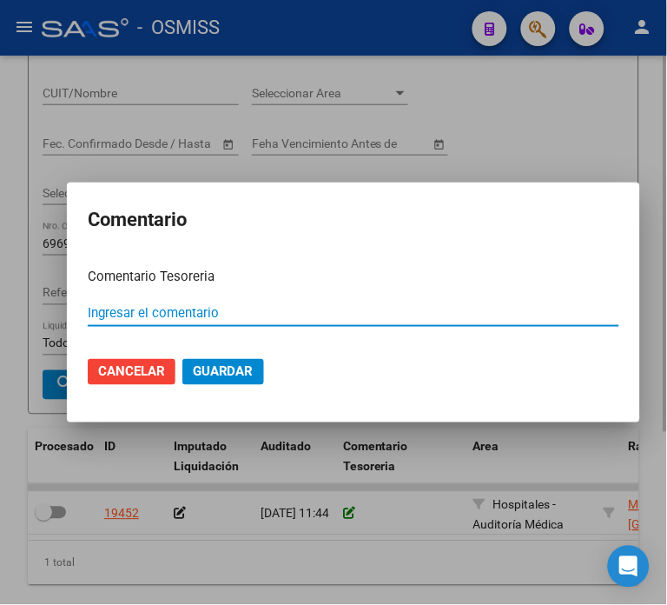
paste input "100078297 [DATE]"
type input "100078297 [DATE]"
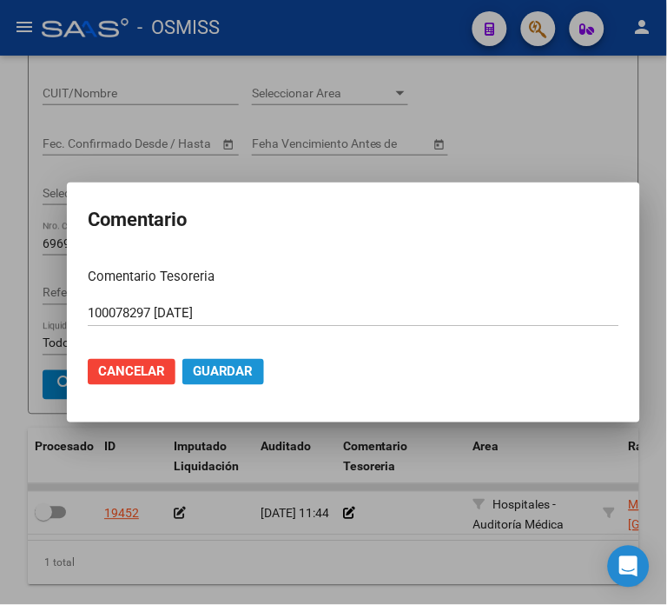
click at [196, 375] on span "Guardar" at bounding box center [223, 372] width 61 height 16
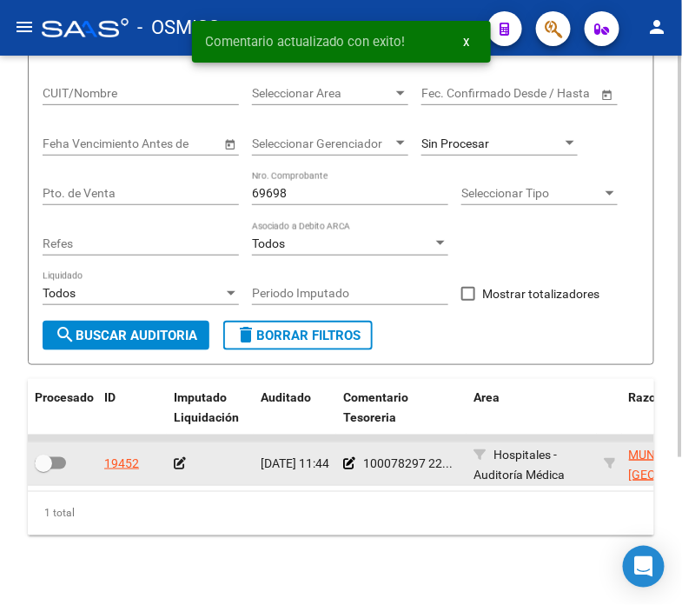
click at [179, 461] on icon at bounding box center [180, 463] width 12 height 12
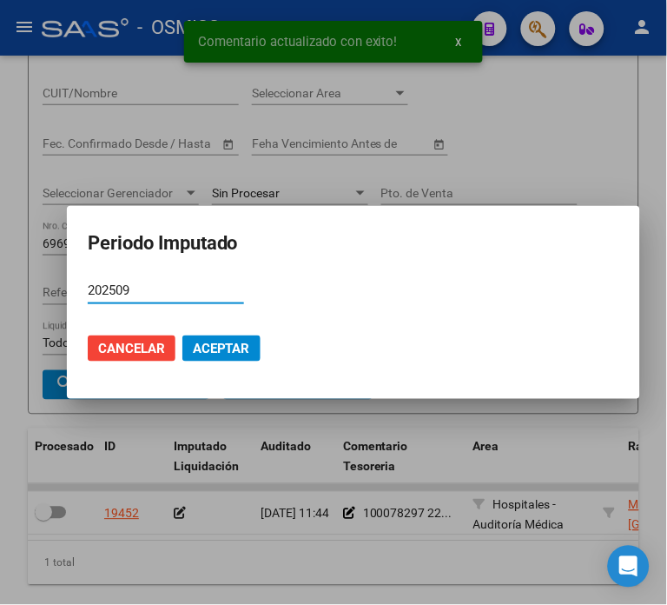
type input "202509"
click at [236, 342] on span "Aceptar" at bounding box center [221, 349] width 57 height 16
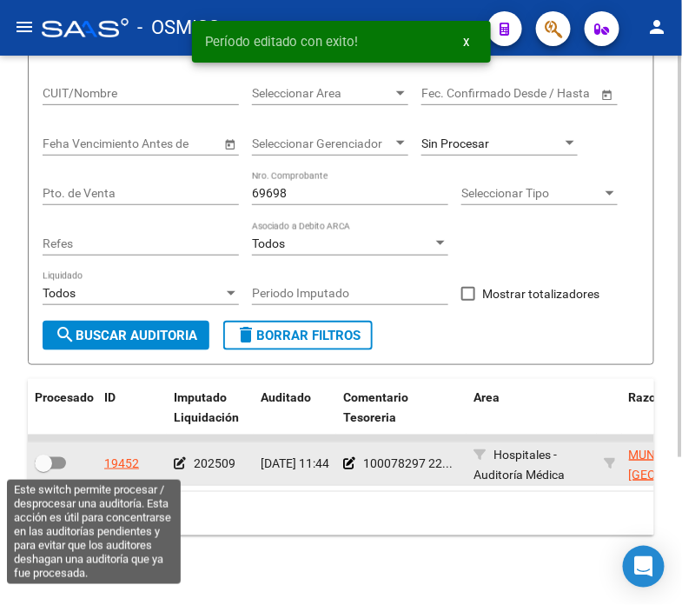
click at [50, 464] on span at bounding box center [43, 463] width 17 height 17
click at [43, 469] on input "checkbox" at bounding box center [43, 469] width 1 height 1
checkbox input "true"
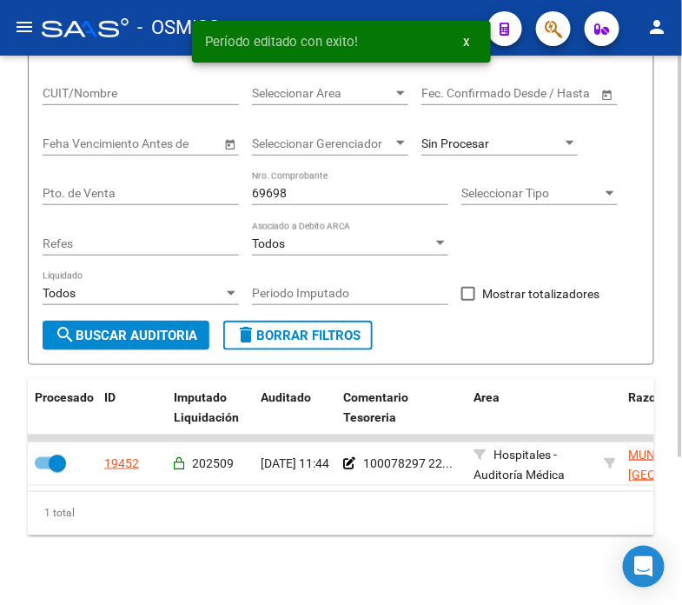
click at [311, 191] on input "69698" at bounding box center [350, 193] width 196 height 15
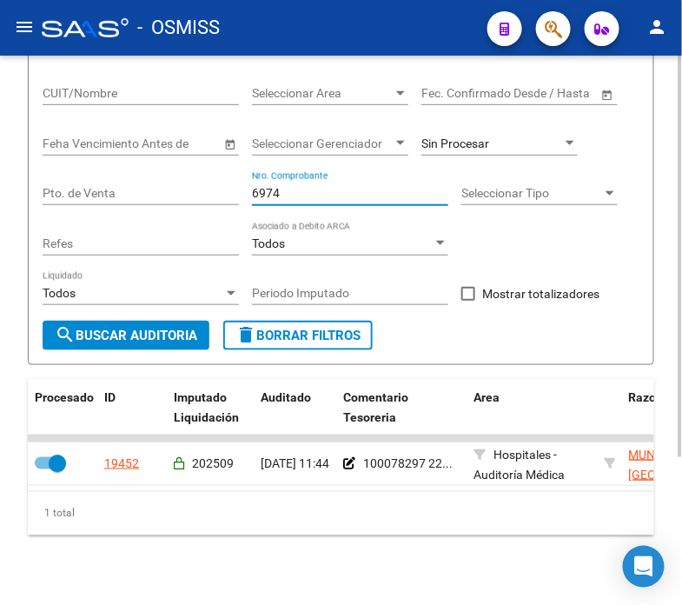
type input "69742"
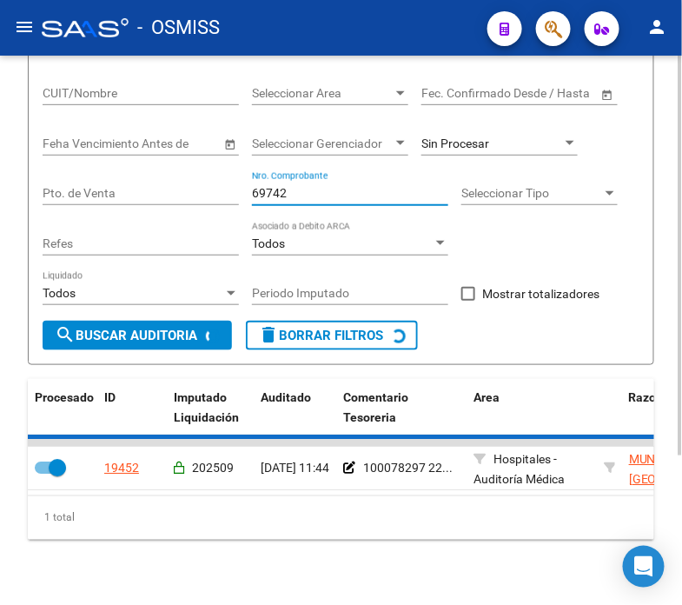
checkbox input "false"
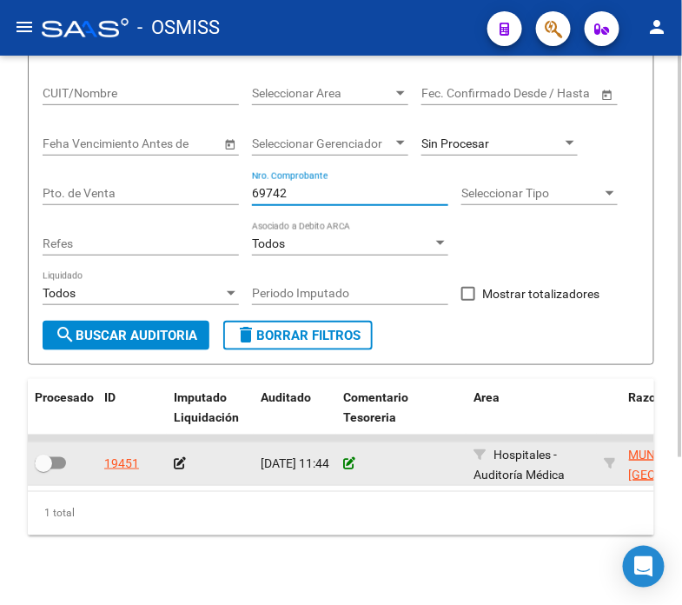
type input "69742"
click at [343, 458] on icon at bounding box center [349, 463] width 12 height 12
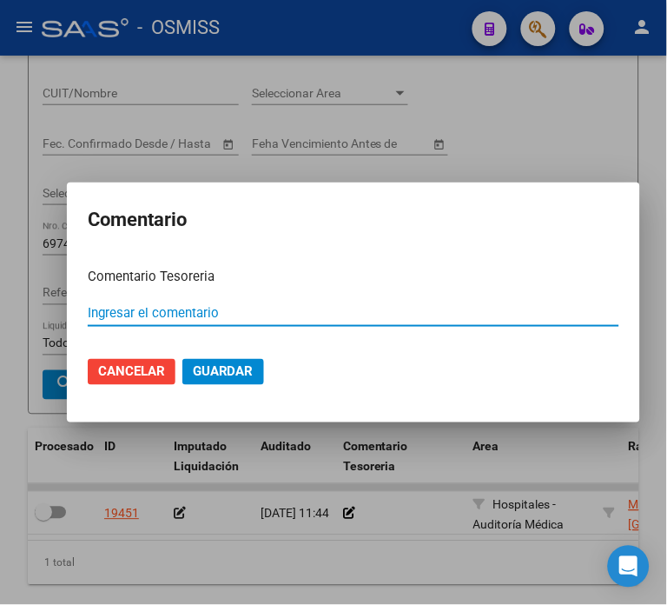
paste input "100078297 [DATE]"
type input "100078297 [DATE]"
click at [223, 368] on span "Guardar" at bounding box center [223, 372] width 61 height 16
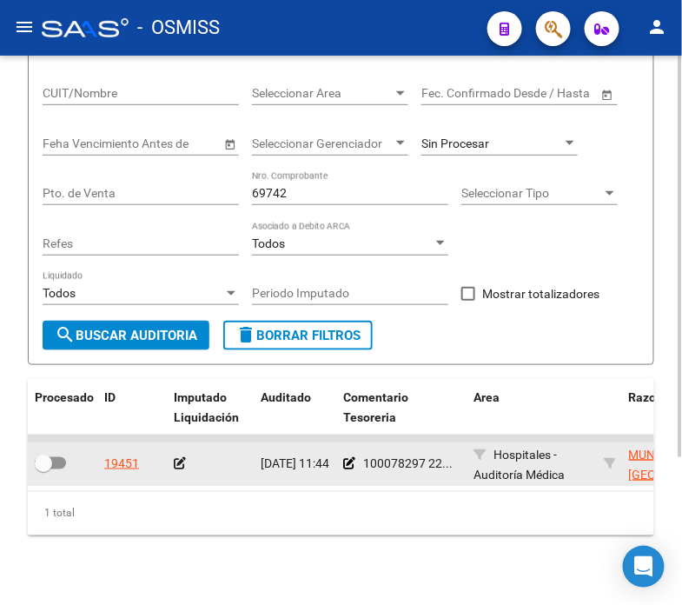
click at [175, 463] on icon at bounding box center [180, 463] width 12 height 12
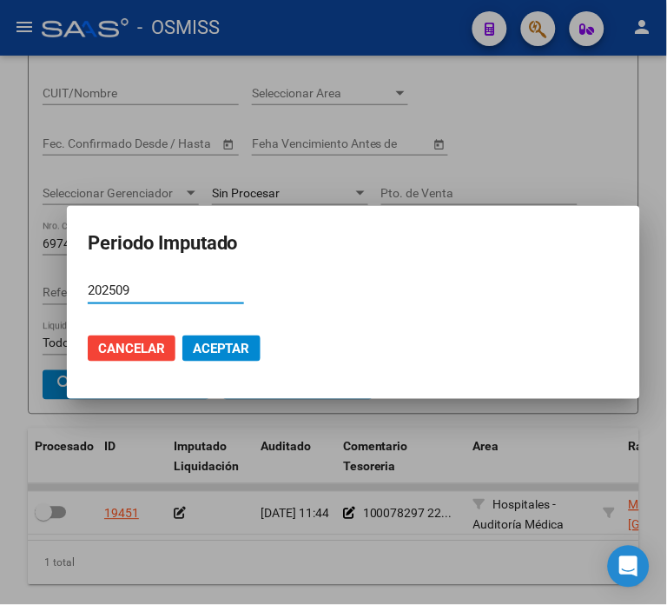
type input "202509"
click at [210, 351] on span "Aceptar" at bounding box center [221, 349] width 57 height 16
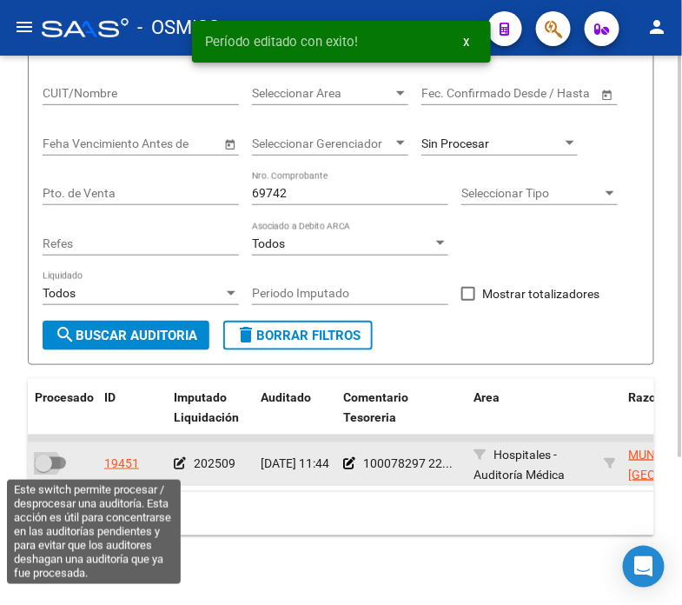
click at [63, 461] on span at bounding box center [50, 463] width 31 height 12
click at [43, 469] on input "checkbox" at bounding box center [43, 469] width 1 height 1
checkbox input "true"
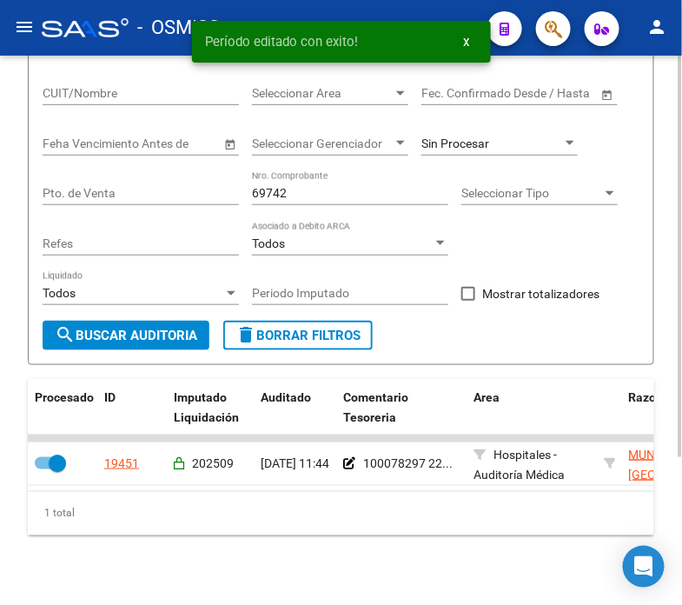
click at [340, 189] on input "69742" at bounding box center [350, 193] width 196 height 15
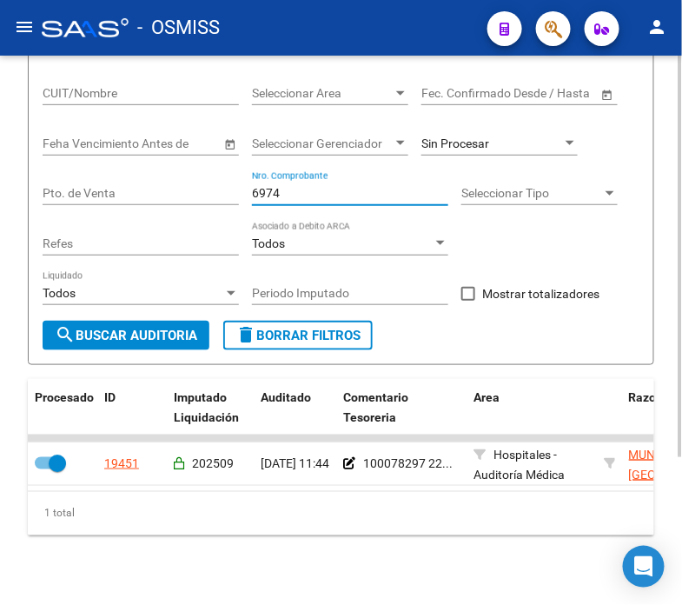
type input "69743"
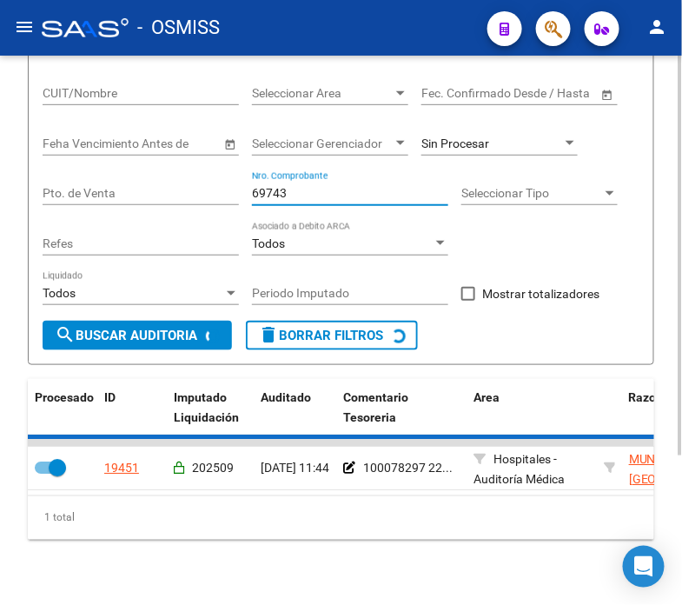
checkbox input "false"
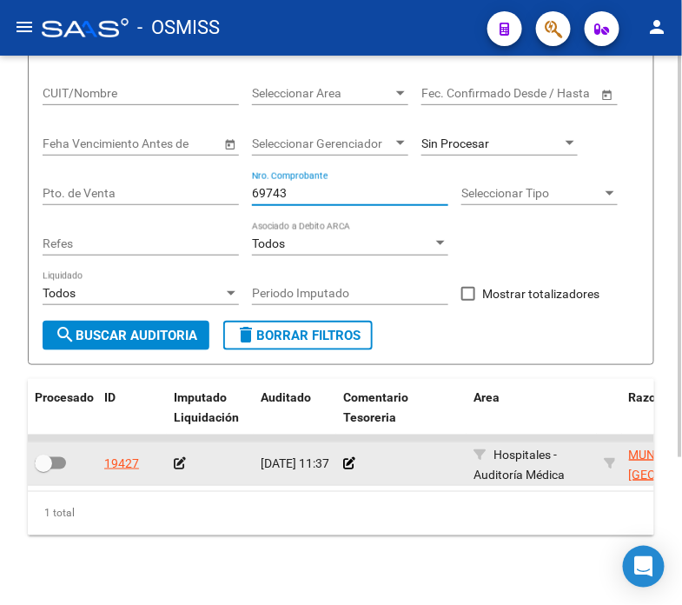
type input "69743"
click at [348, 455] on div at bounding box center [401, 464] width 116 height 20
click at [342, 458] on datatable-body-cell at bounding box center [401, 463] width 130 height 43
click at [352, 465] on icon at bounding box center [349, 463] width 12 height 12
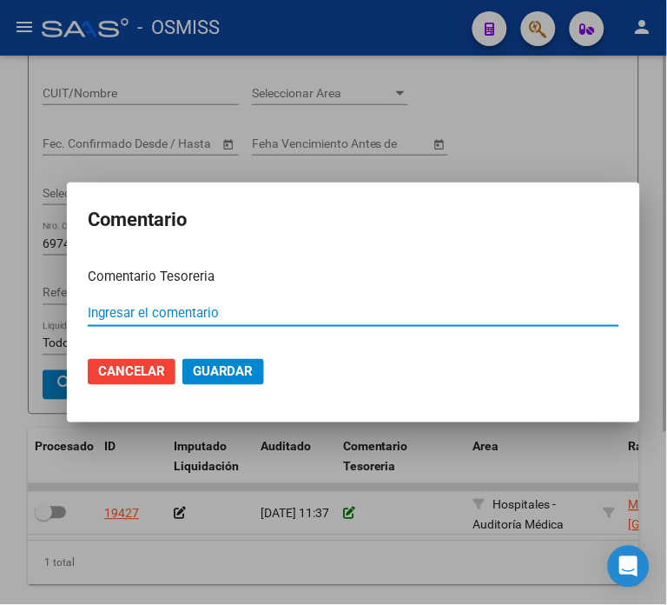
paste input "100078297 [DATE]"
type input "100078297 [DATE]"
click at [196, 368] on span "Guardar" at bounding box center [223, 372] width 61 height 16
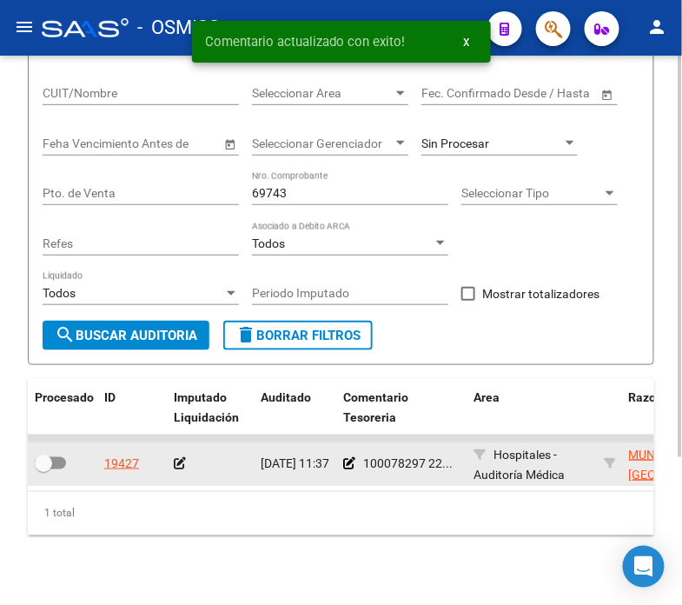
click at [181, 462] on icon at bounding box center [180, 463] width 12 height 12
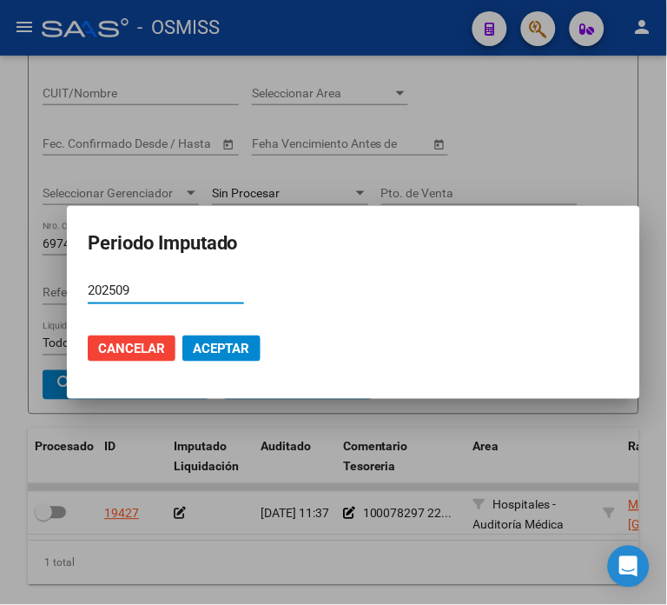
type input "202509"
click at [229, 356] on span "Aceptar" at bounding box center [221, 349] width 57 height 16
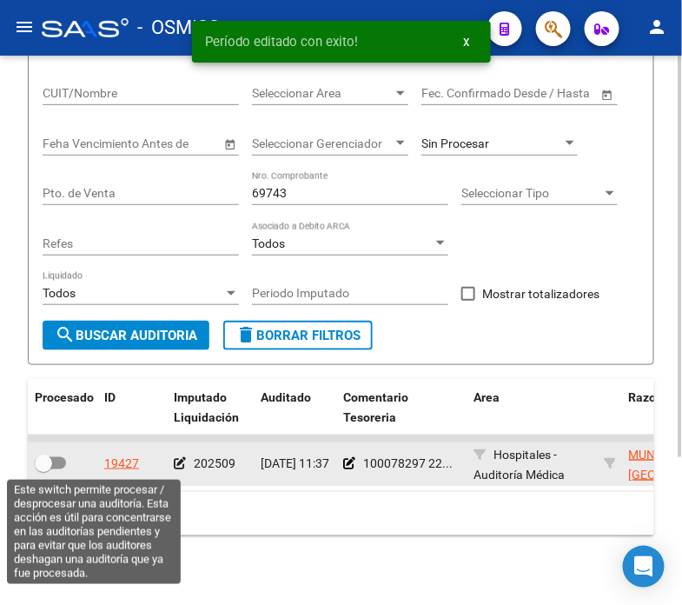
click at [36, 459] on span at bounding box center [43, 463] width 17 height 17
click at [43, 469] on input "checkbox" at bounding box center [43, 469] width 1 height 1
checkbox input "true"
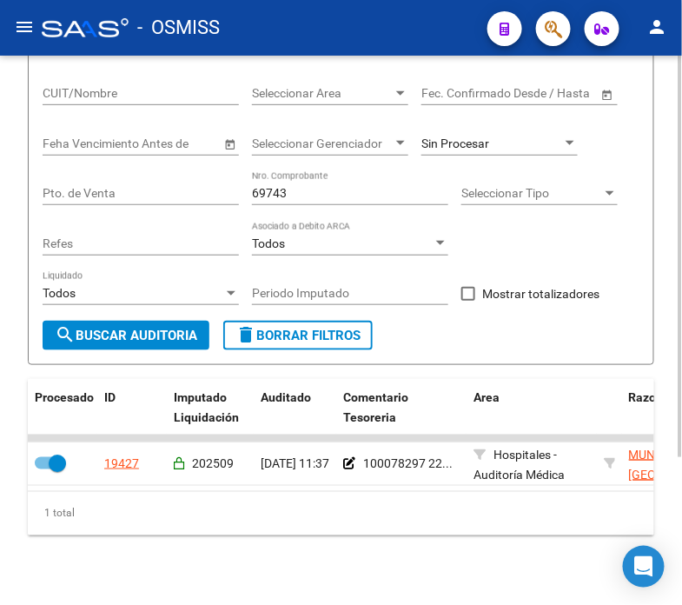
click at [305, 189] on input "69743" at bounding box center [350, 193] width 196 height 15
click at [448, 131] on div "Sin Procesar" at bounding box center [500, 138] width 156 height 35
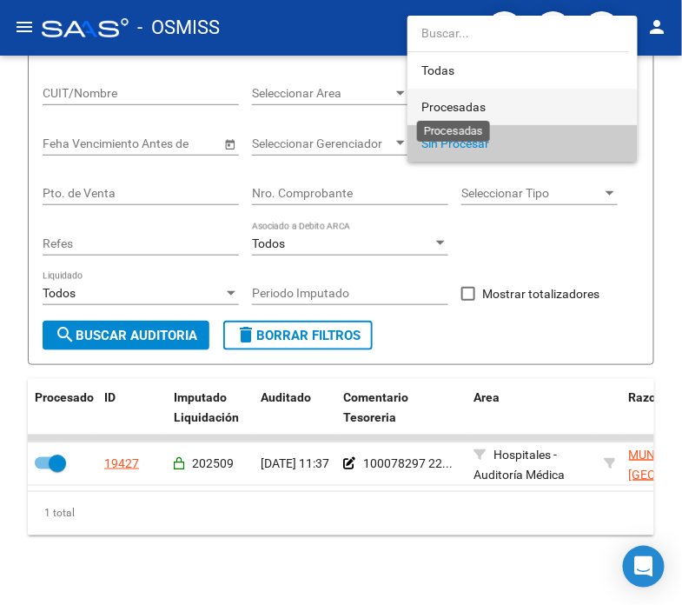
click at [471, 101] on span "Procesadas" at bounding box center [454, 107] width 64 height 14
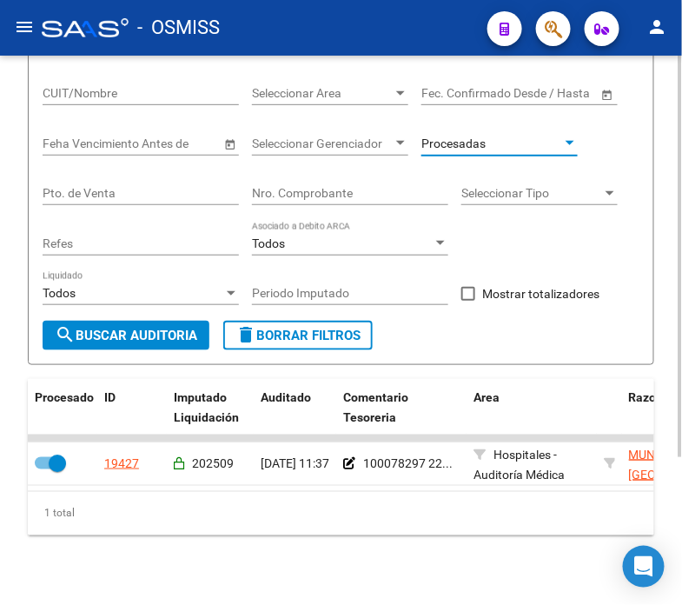
click at [179, 89] on input "CUIT/Nombre" at bounding box center [141, 93] width 196 height 15
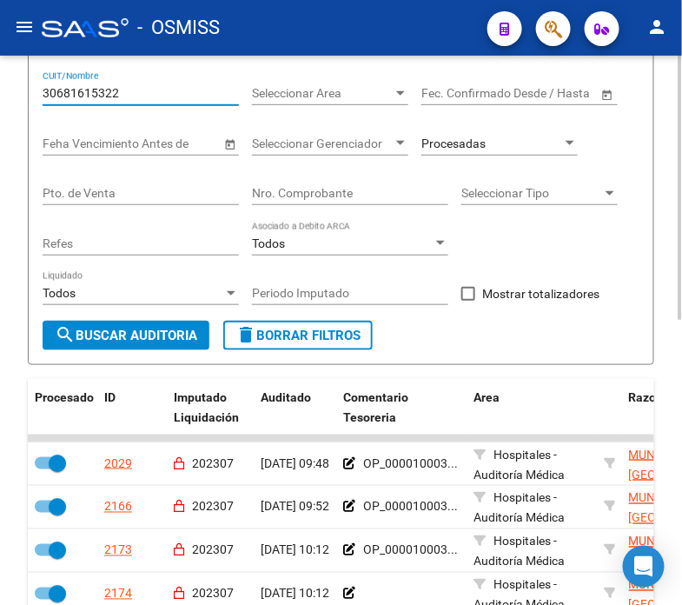
type input "30681615322"
click at [464, 299] on span at bounding box center [468, 294] width 14 height 14
click at [468, 301] on input "Mostrar totalizadores" at bounding box center [468, 301] width 1 height 1
checkbox input "true"
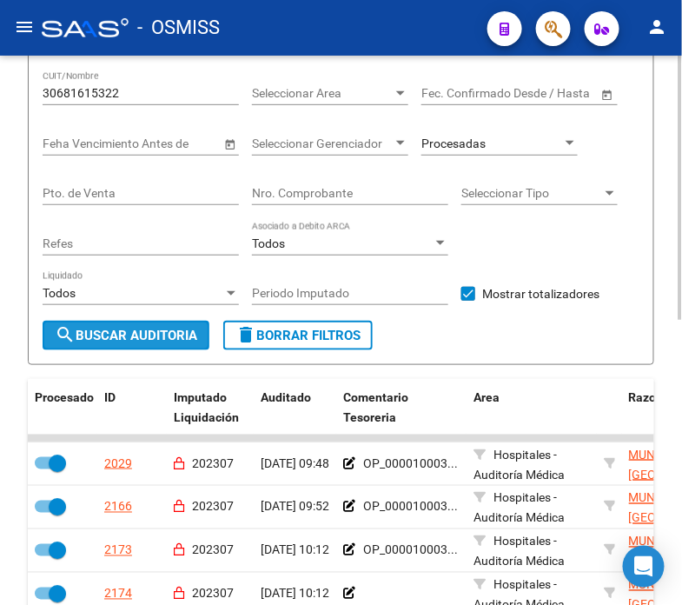
click at [197, 332] on span "search Buscar Auditoria" at bounding box center [126, 336] width 143 height 16
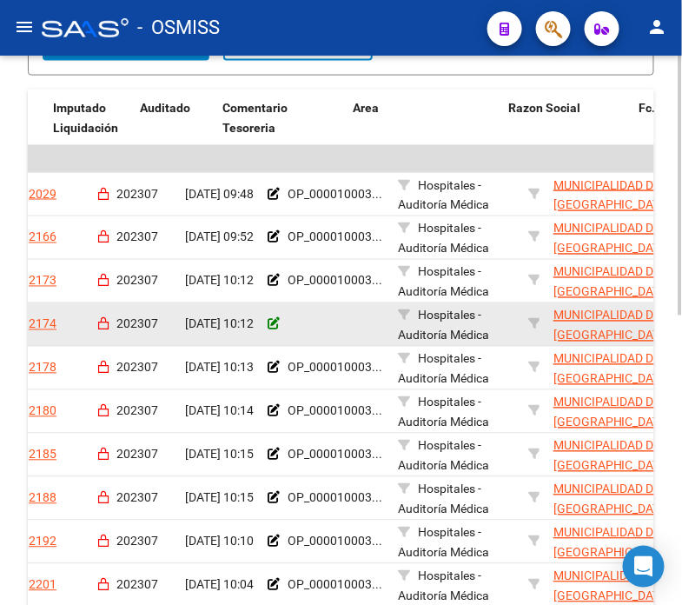
scroll to position [0, 198]
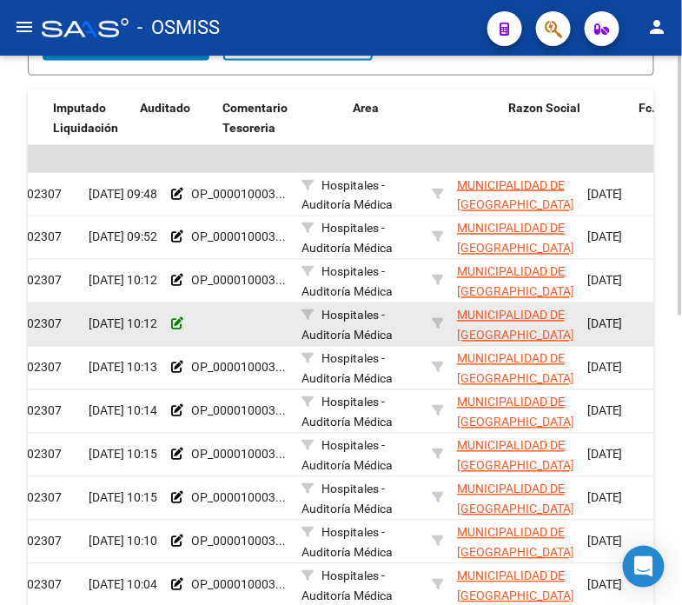
drag, startPoint x: 198, startPoint y: 332, endPoint x: 272, endPoint y: 329, distance: 74.0
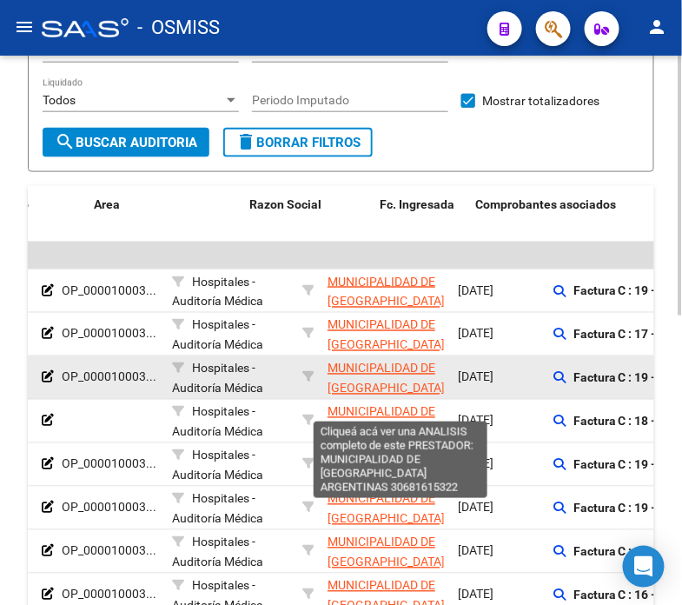
scroll to position [0, 446]
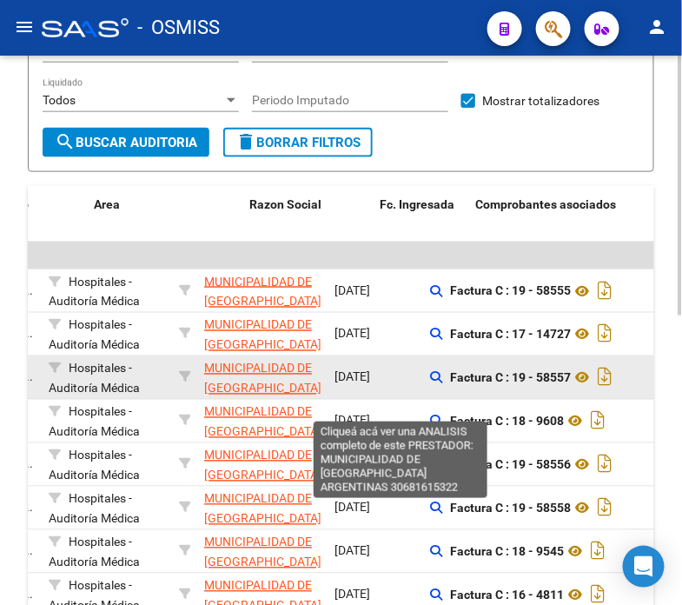
drag, startPoint x: 293, startPoint y: 389, endPoint x: 362, endPoint y: 384, distance: 68.9
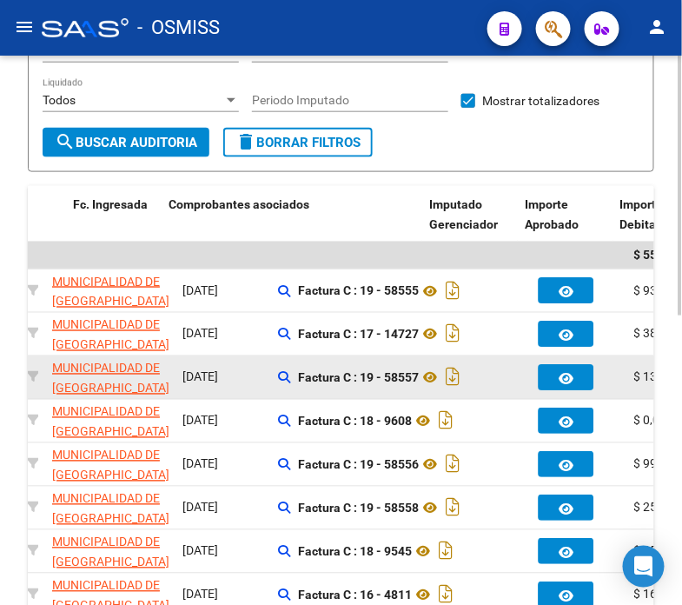
scroll to position [0, 770]
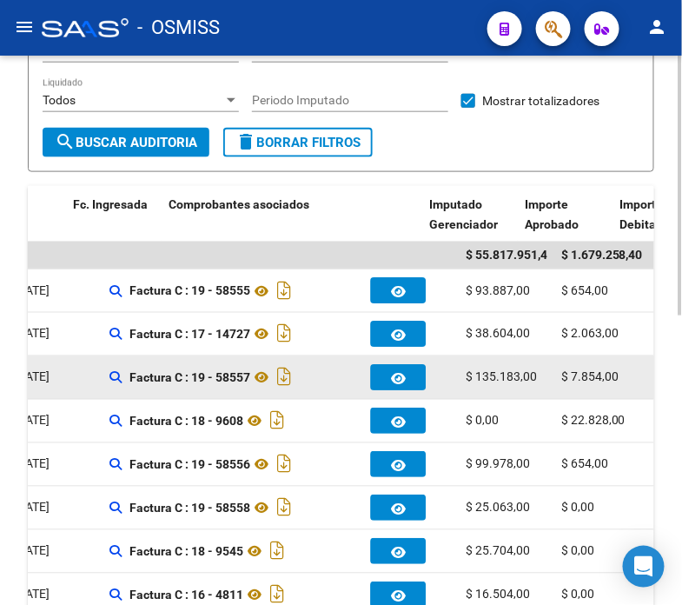
drag, startPoint x: 362, startPoint y: 384, endPoint x: 443, endPoint y: 395, distance: 82.4
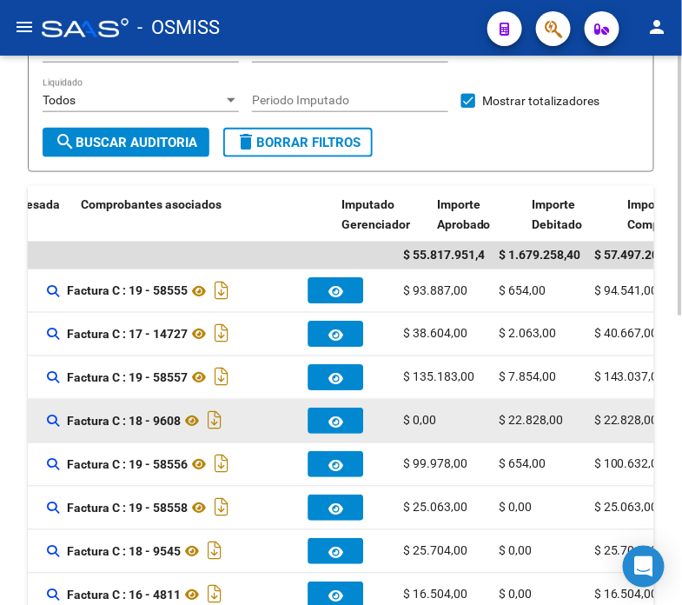
drag, startPoint x: 443, startPoint y: 395, endPoint x: 501, endPoint y: 402, distance: 58.6
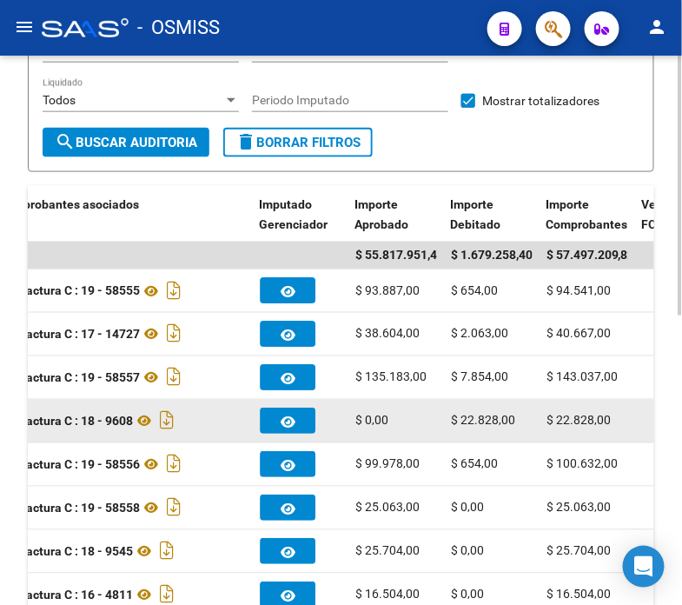
scroll to position [272, 0]
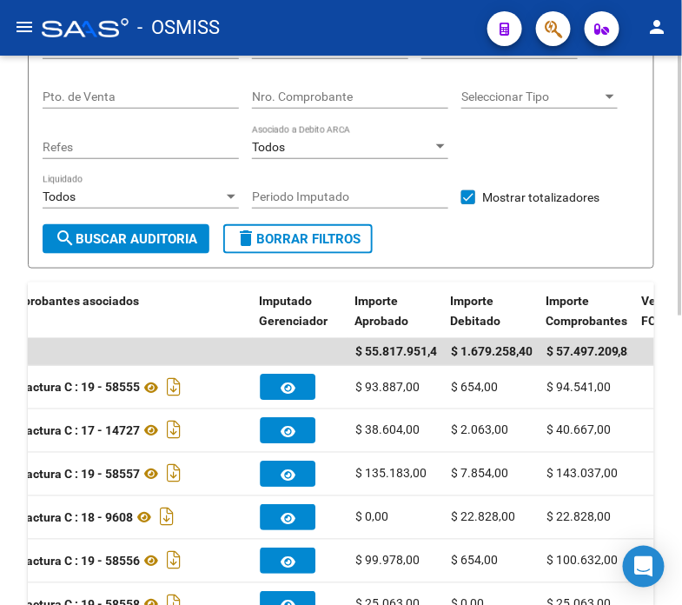
click at [357, 206] on div "Periodo Imputado" at bounding box center [350, 191] width 196 height 35
click at [360, 194] on input "Periodo Imputado" at bounding box center [350, 196] width 196 height 15
type input "202509"
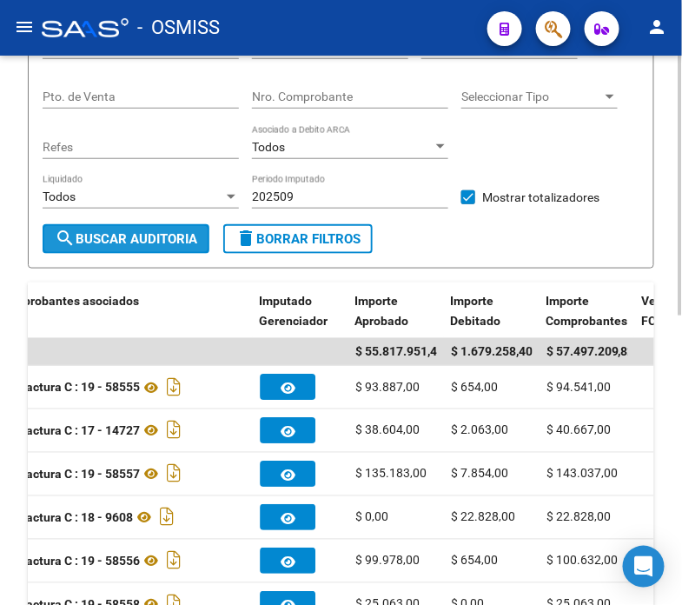
click at [191, 231] on span "search Buscar Auditoria" at bounding box center [126, 239] width 143 height 16
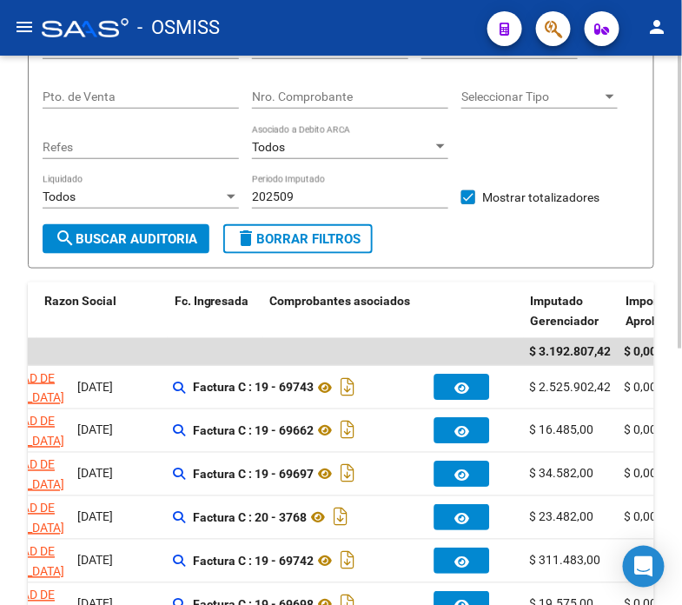
scroll to position [0, 552]
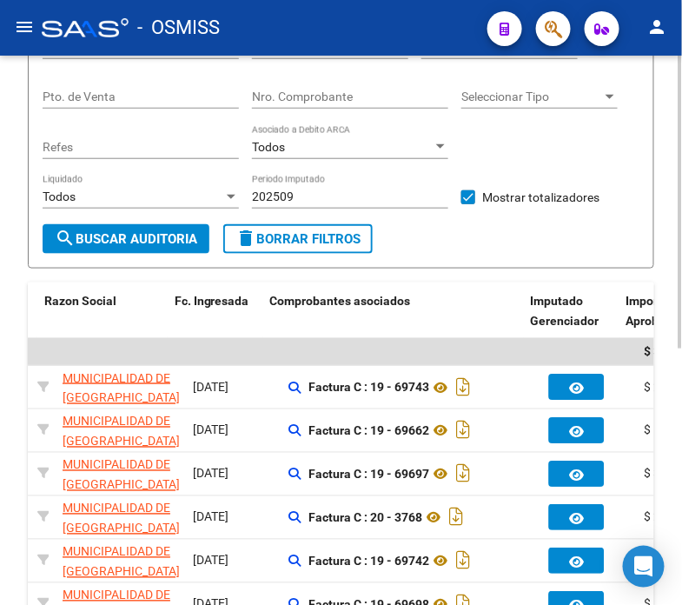
drag, startPoint x: 110, startPoint y: 386, endPoint x: 23, endPoint y: 388, distance: 86.9
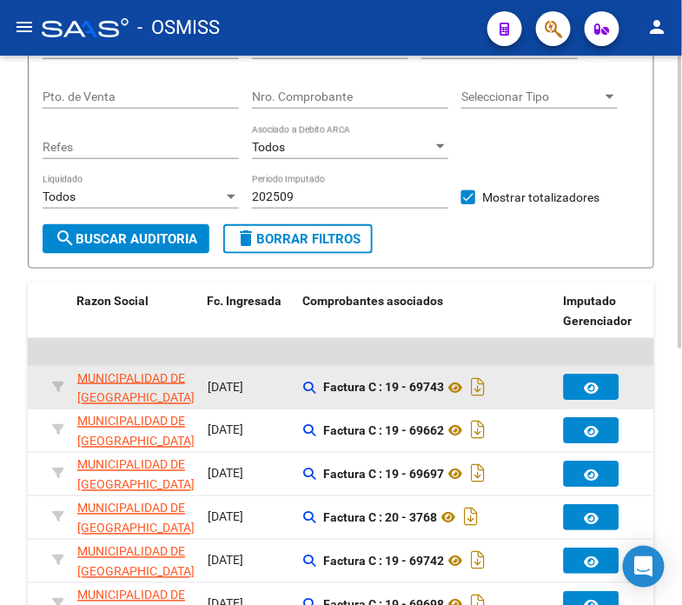
scroll to position [368, 0]
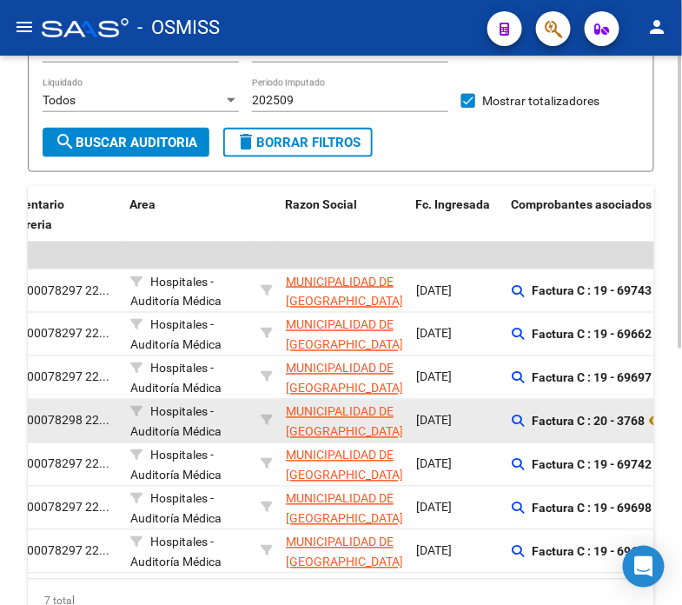
drag, startPoint x: 322, startPoint y: 403, endPoint x: 241, endPoint y: 417, distance: 82.0
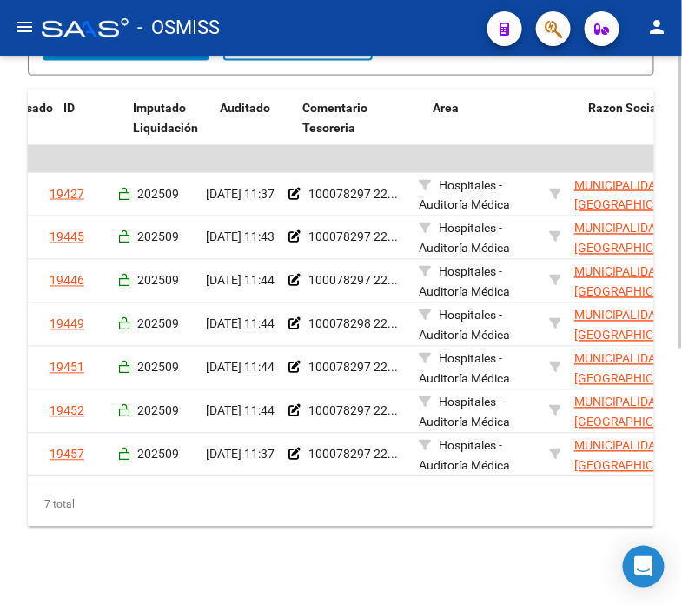
scroll to position [0, 6]
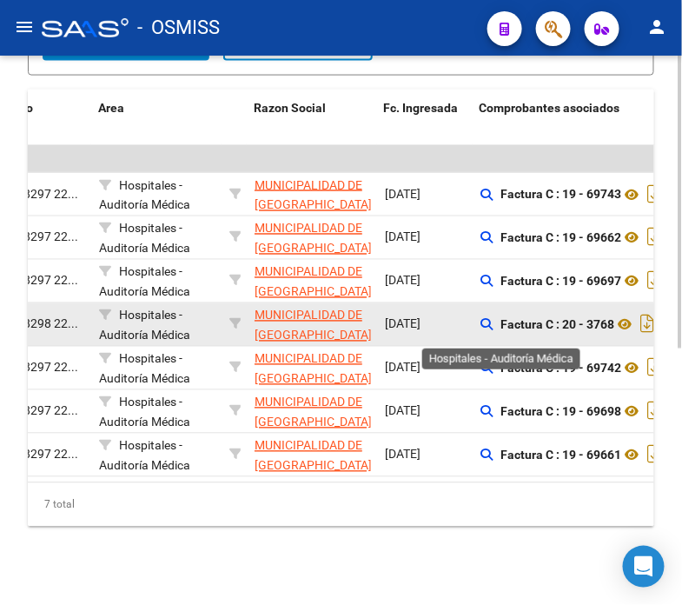
drag, startPoint x: 427, startPoint y: 329, endPoint x: 457, endPoint y: 334, distance: 30.9
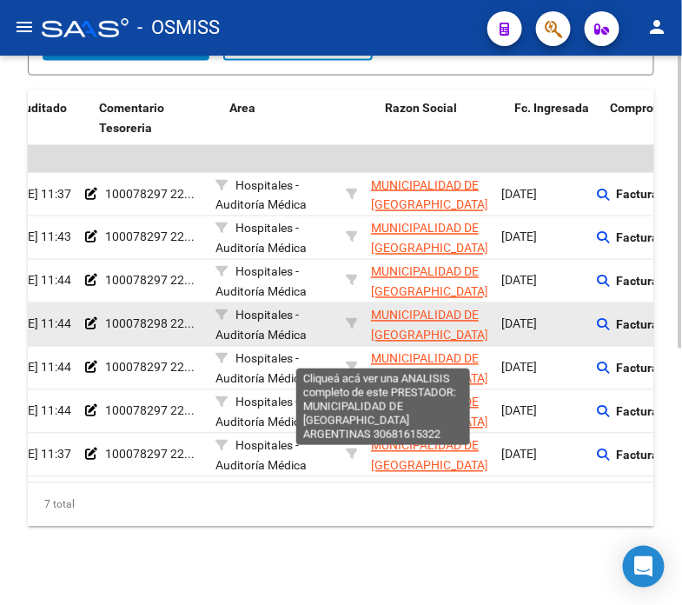
scroll to position [0, 53]
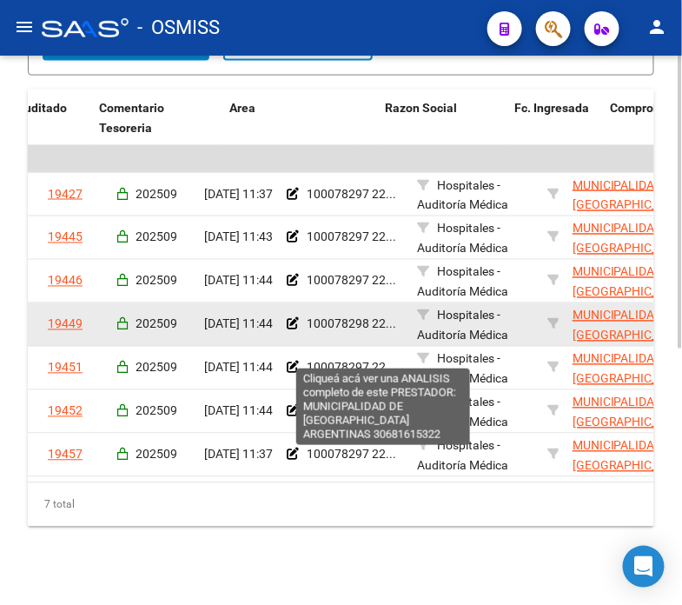
drag, startPoint x: 457, startPoint y: 334, endPoint x: 375, endPoint y: 334, distance: 82.6
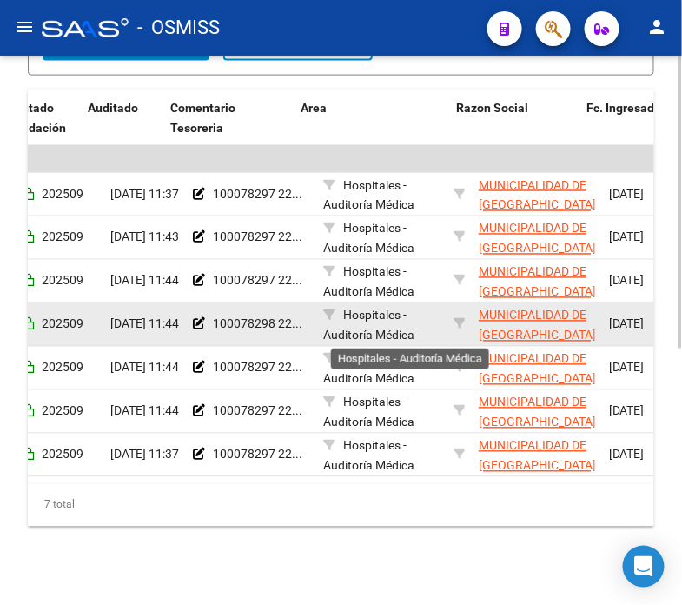
scroll to position [0, 183]
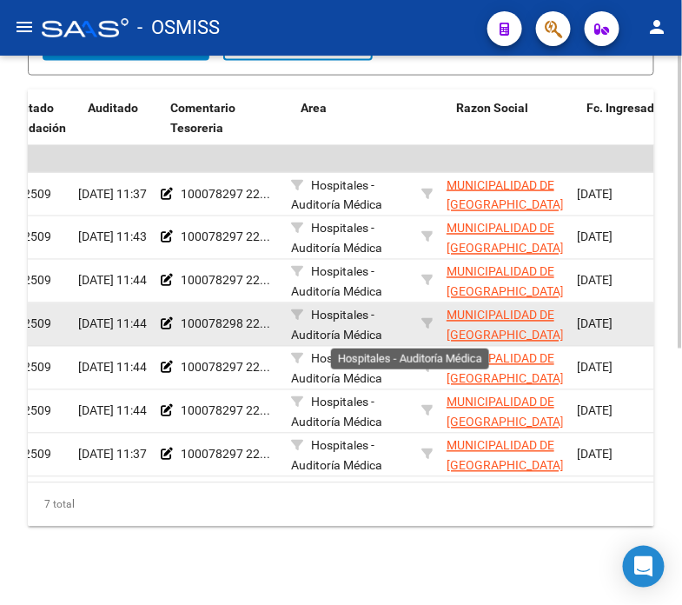
drag, startPoint x: 340, startPoint y: 314, endPoint x: 388, endPoint y: 314, distance: 47.8
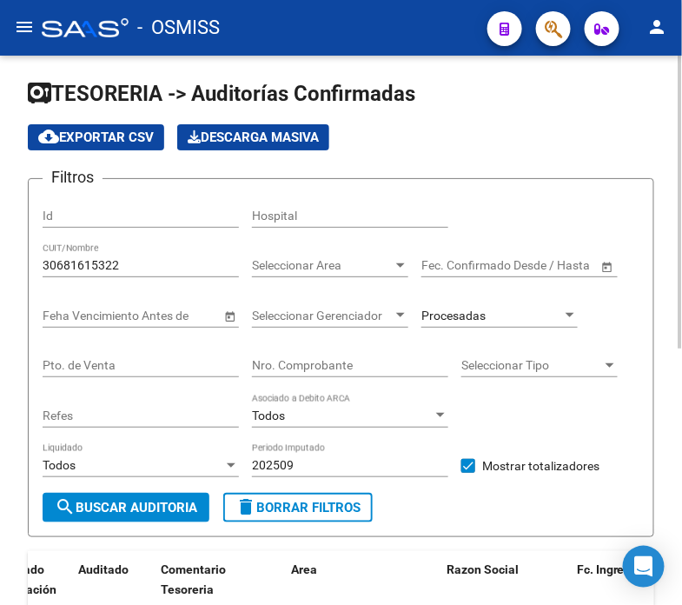
scroll to position [0, 0]
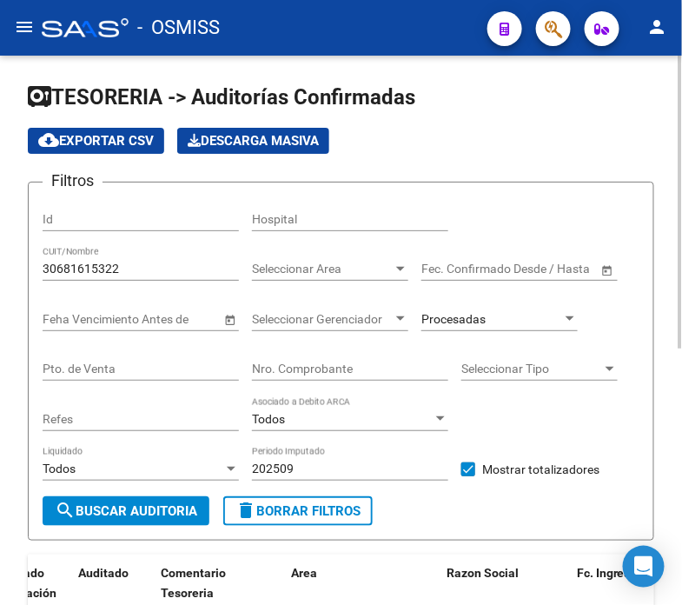
click at [139, 274] on input "30681615322" at bounding box center [141, 269] width 196 height 15
click at [508, 323] on div "Procesadas" at bounding box center [492, 319] width 141 height 15
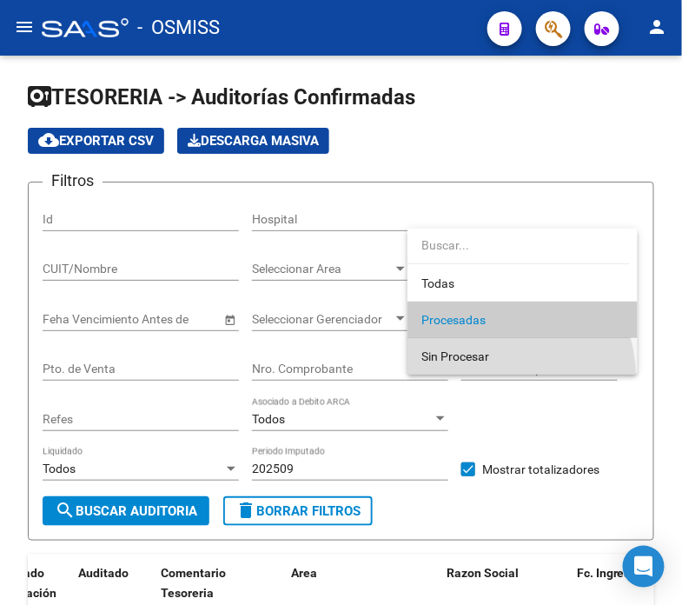
click at [476, 345] on span "Sin Procesar" at bounding box center [523, 356] width 202 height 37
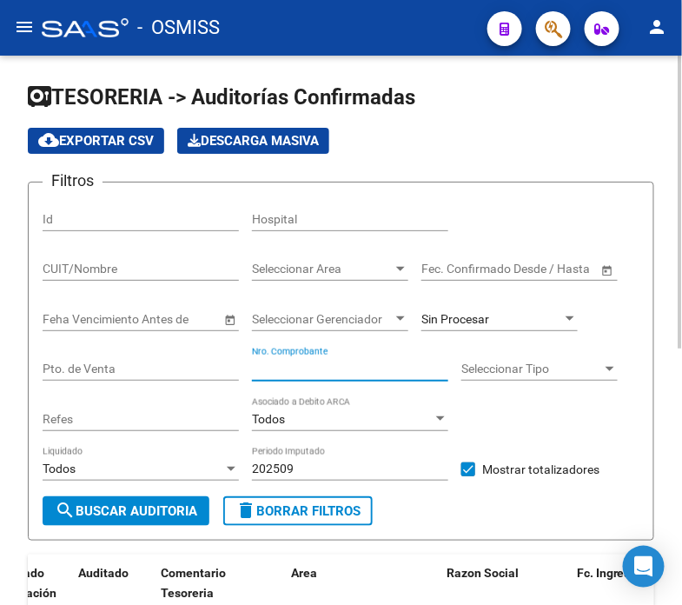
click at [336, 369] on input "Nro. Comprobante" at bounding box center [350, 369] width 196 height 15
type input "13313"
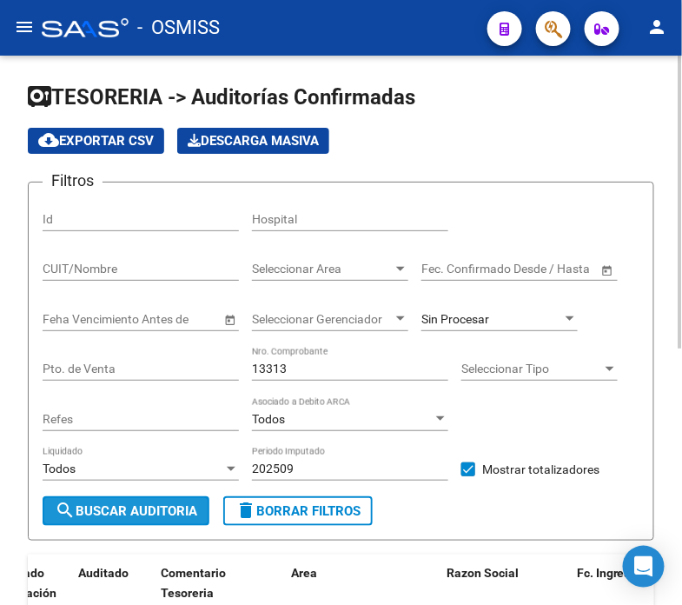
click at [154, 504] on span "search Buscar Auditoria" at bounding box center [126, 511] width 143 height 16
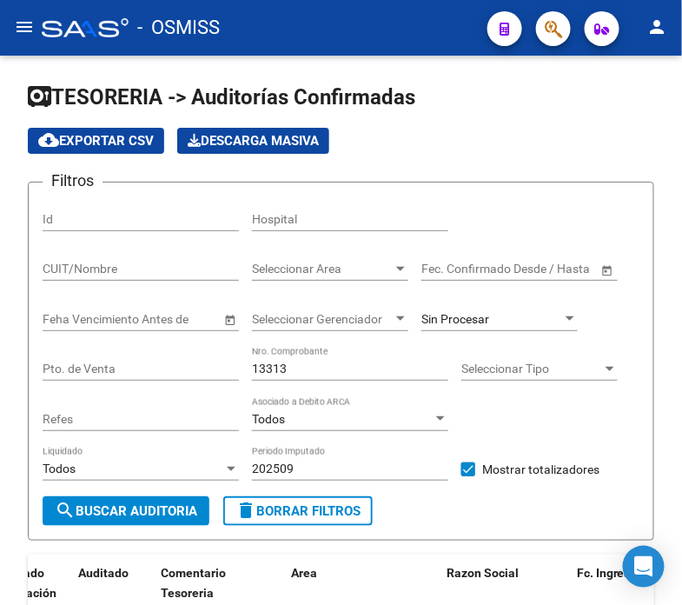
click at [57, 36] on div at bounding box center [85, 27] width 87 height 19
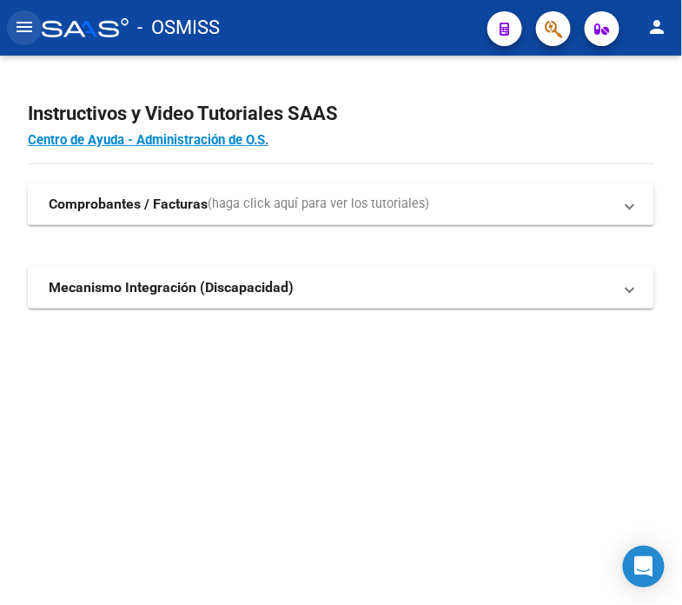
click at [30, 30] on mat-icon "menu" at bounding box center [24, 27] width 21 height 21
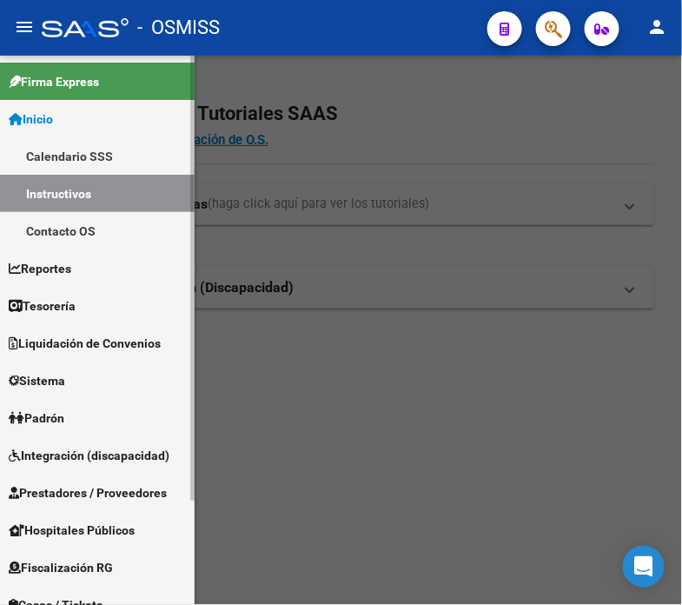
click at [110, 304] on link "Tesorería" at bounding box center [97, 305] width 195 height 37
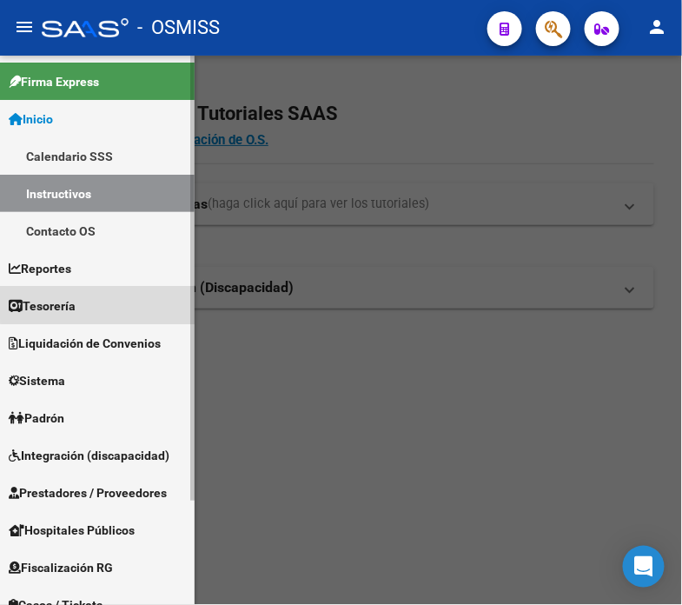
click at [116, 295] on link "Tesorería" at bounding box center [97, 305] width 195 height 37
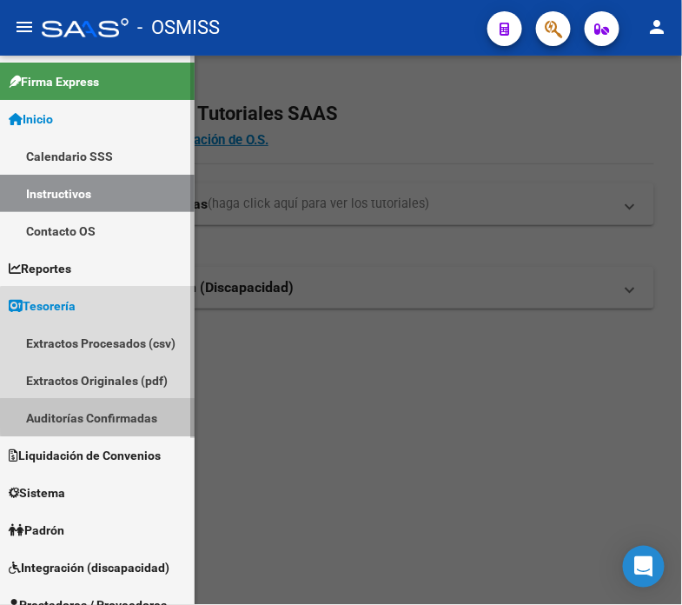
click at [141, 414] on link "Auditorías Confirmadas" at bounding box center [97, 417] width 195 height 37
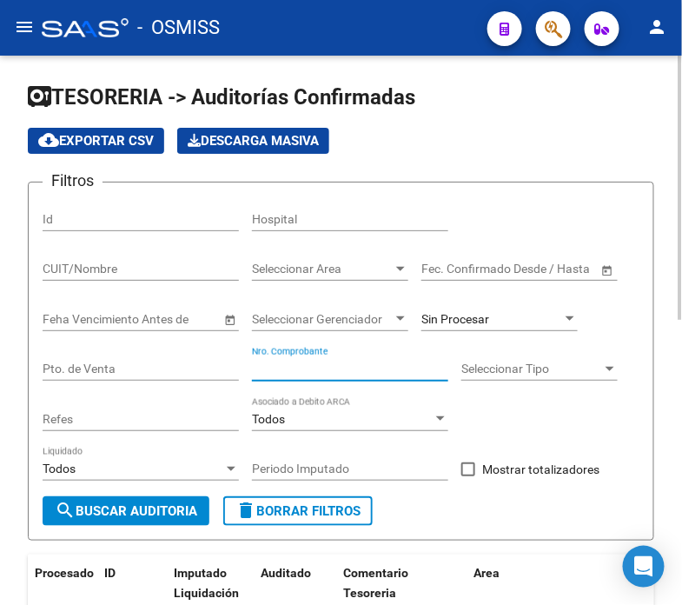
click at [278, 375] on input "Nro. Comprobante" at bounding box center [350, 369] width 196 height 15
type input "13313"
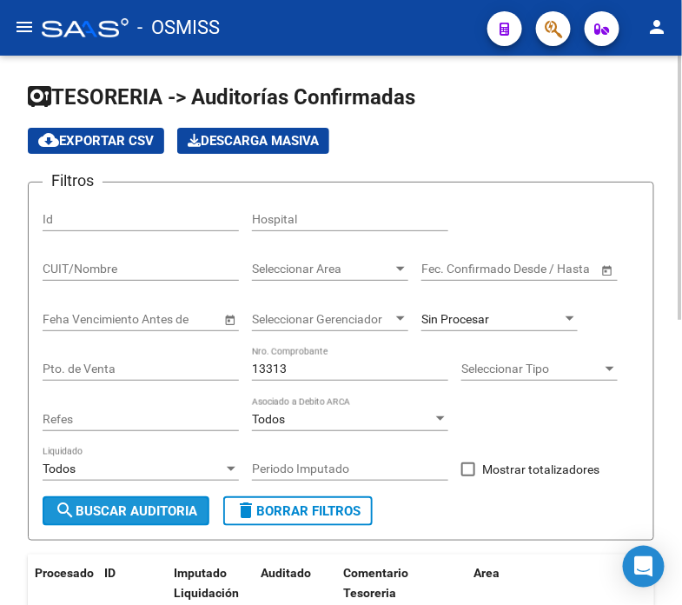
click at [145, 518] on span "search Buscar Auditoria" at bounding box center [126, 511] width 143 height 16
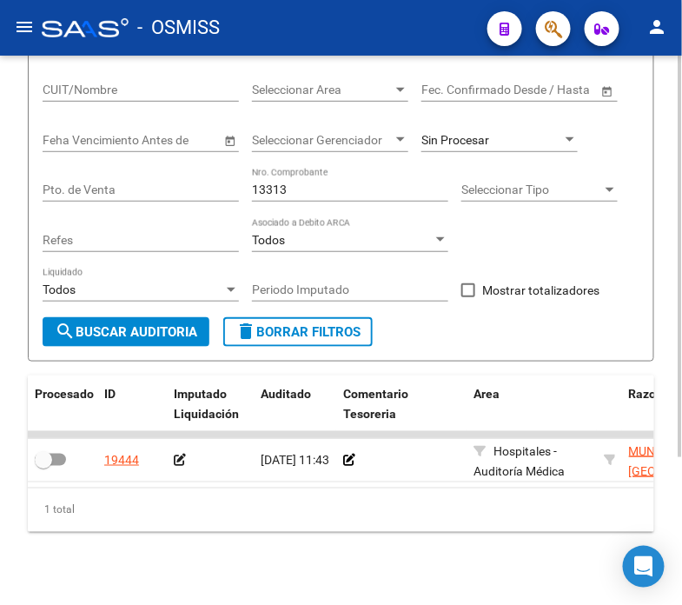
scroll to position [193, 0]
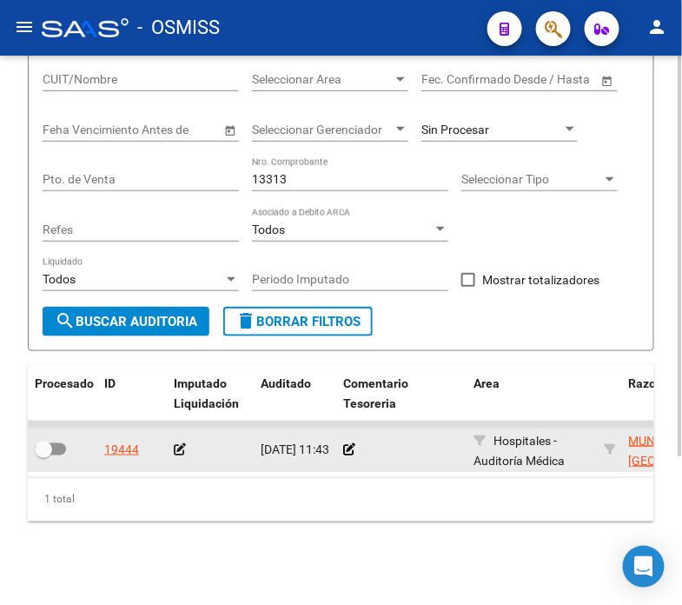
drag, startPoint x: 203, startPoint y: 466, endPoint x: 317, endPoint y: 466, distance: 113.8
click at [348, 446] on icon at bounding box center [349, 449] width 12 height 12
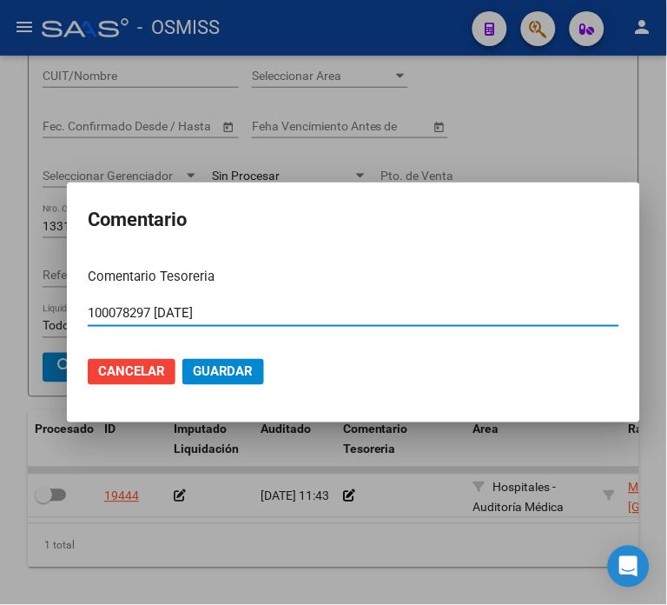
click at [143, 309] on input "100078297 [DATE]" at bounding box center [354, 313] width 532 height 16
type input "100078296 [DATE]"
click at [217, 359] on button "Guardar" at bounding box center [224, 372] width 82 height 26
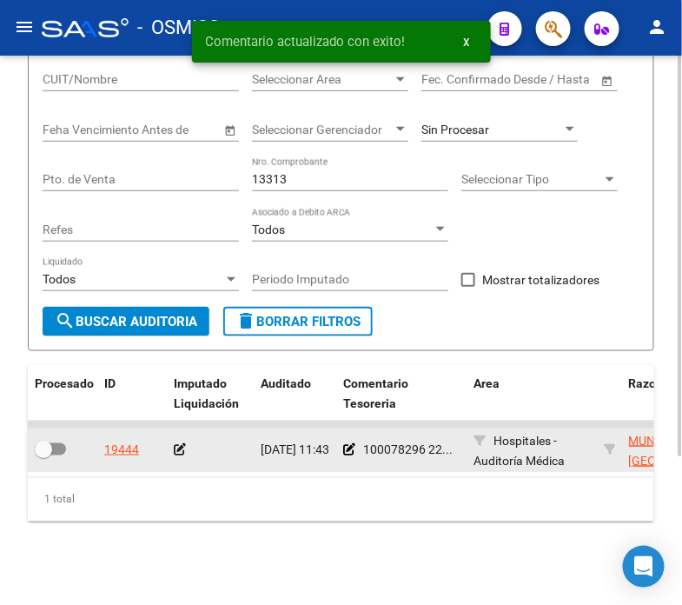
click at [181, 443] on icon at bounding box center [180, 449] width 12 height 12
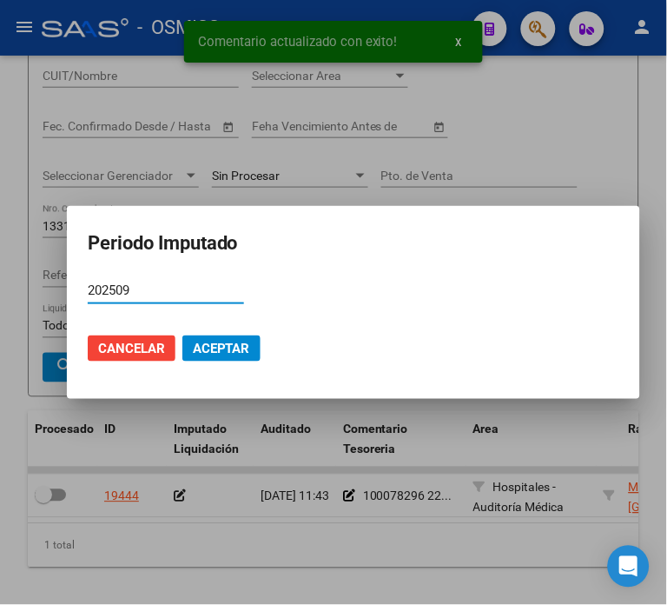
type input "202509"
click at [230, 353] on span "Aceptar" at bounding box center [221, 349] width 57 height 16
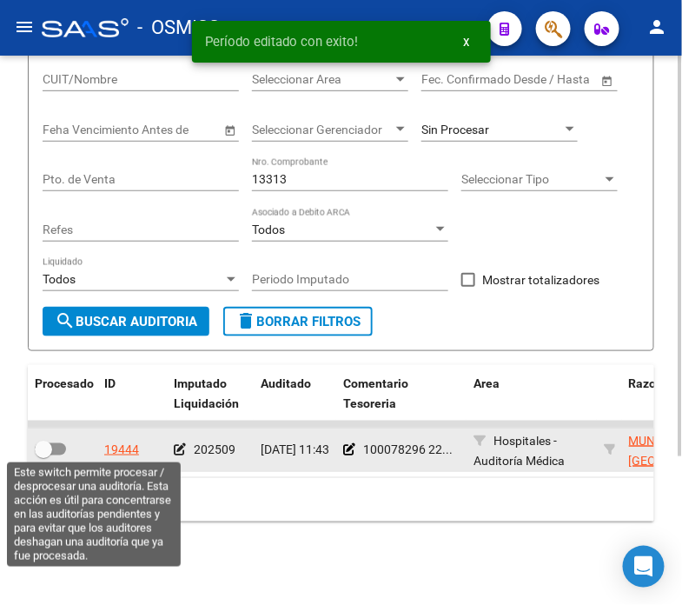
click at [62, 449] on span at bounding box center [50, 449] width 31 height 12
click at [43, 455] on input "checkbox" at bounding box center [43, 455] width 1 height 1
checkbox input "true"
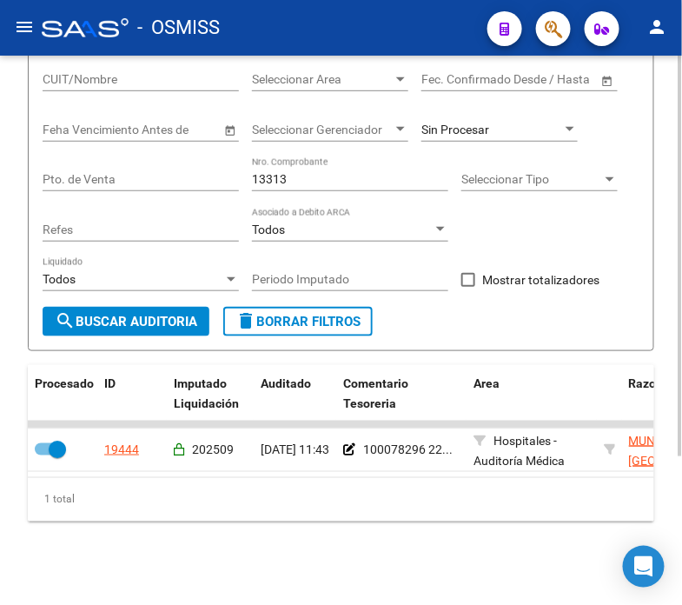
click at [330, 179] on input "13313" at bounding box center [350, 179] width 196 height 15
click at [328, 178] on input "13313" at bounding box center [350, 179] width 196 height 15
type input "18458"
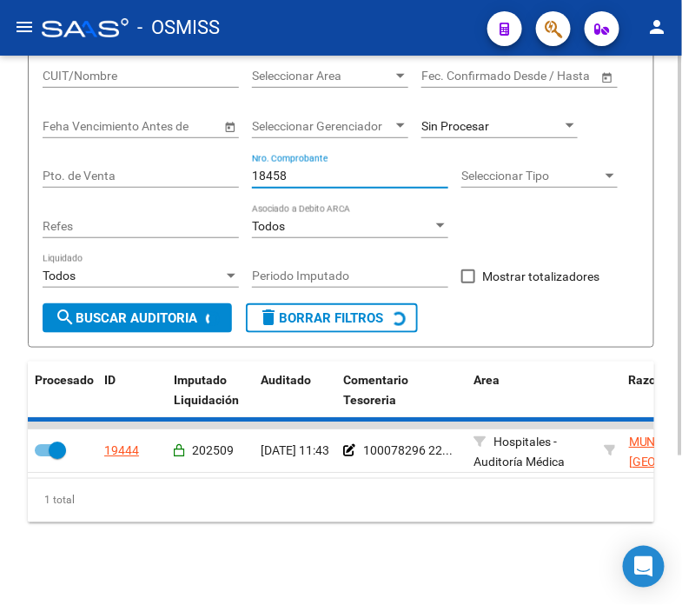
checkbox input "false"
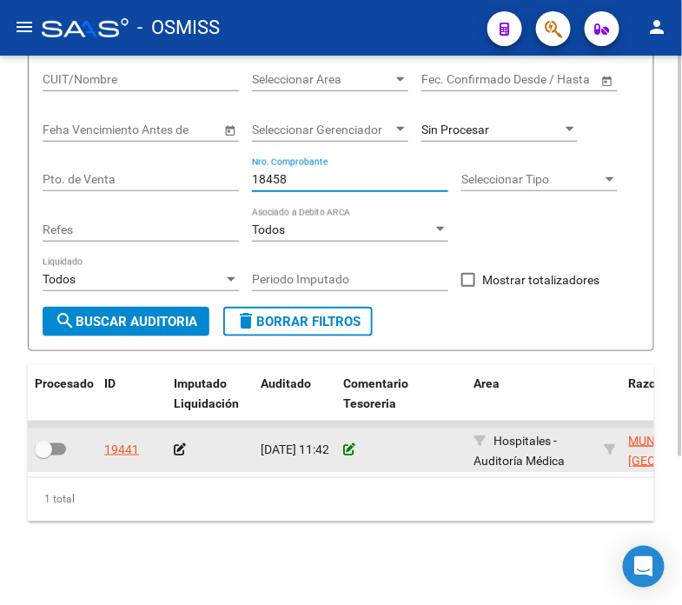
type input "18458"
click at [353, 450] on icon at bounding box center [349, 449] width 12 height 12
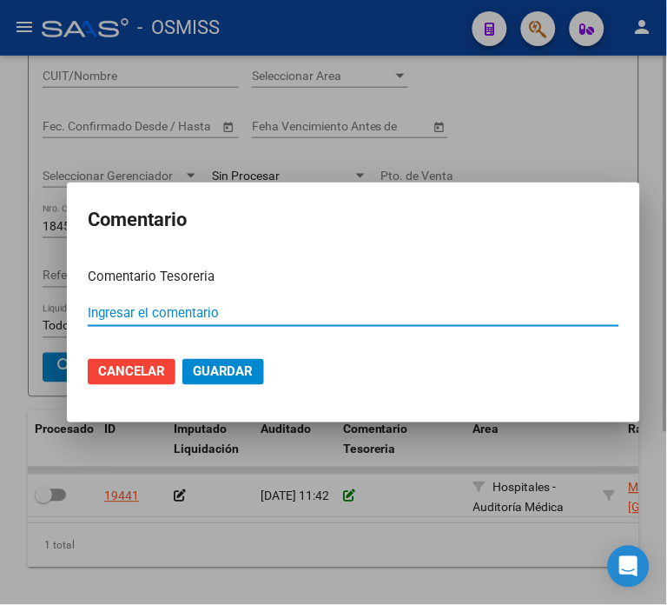
paste input "100078297 [DATE]"
click at [142, 315] on input "100078297 [DATE]" at bounding box center [354, 313] width 532 height 16
type input "100078295 [DATE]"
click at [195, 370] on span "Guardar" at bounding box center [223, 372] width 61 height 16
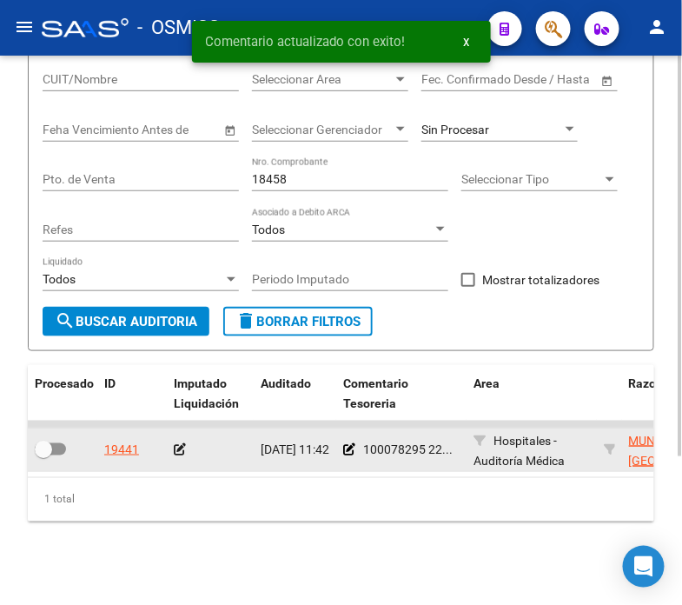
click at [183, 448] on icon at bounding box center [180, 449] width 12 height 12
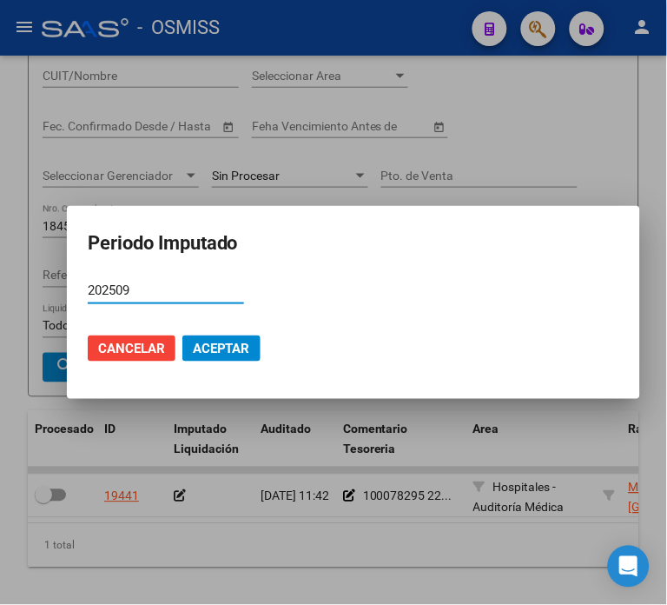
type input "202509"
click at [193, 346] on span "Aceptar" at bounding box center [221, 349] width 57 height 16
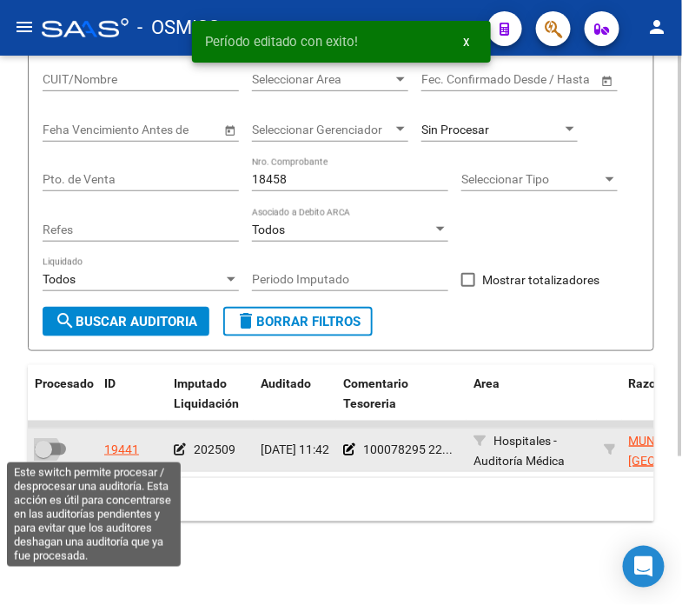
click at [50, 450] on span at bounding box center [43, 449] width 17 height 17
click at [43, 455] on input "checkbox" at bounding box center [43, 455] width 1 height 1
checkbox input "true"
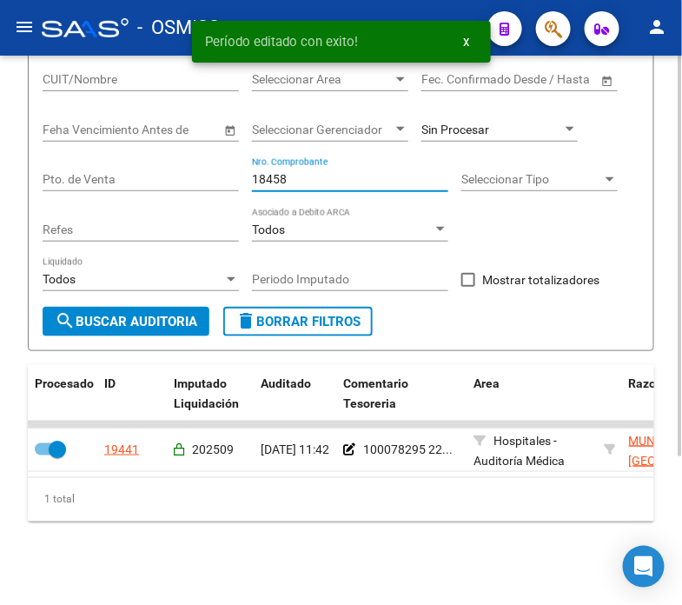
click at [309, 174] on input "18458" at bounding box center [350, 179] width 196 height 15
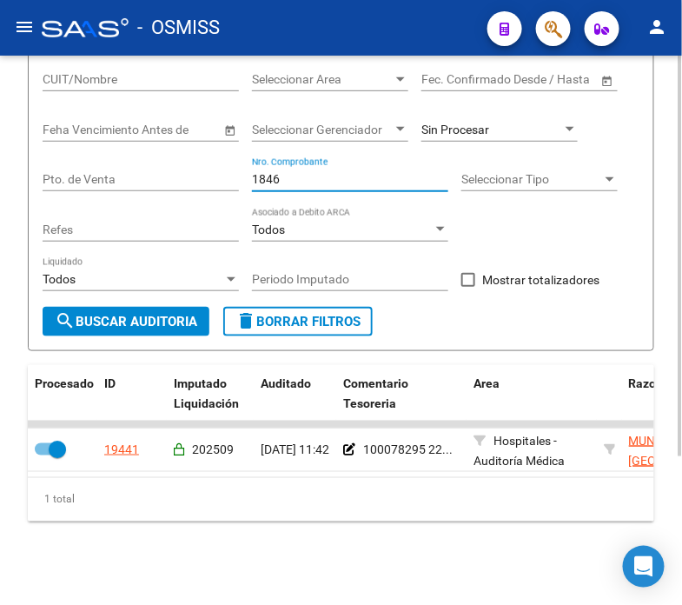
type input "18463"
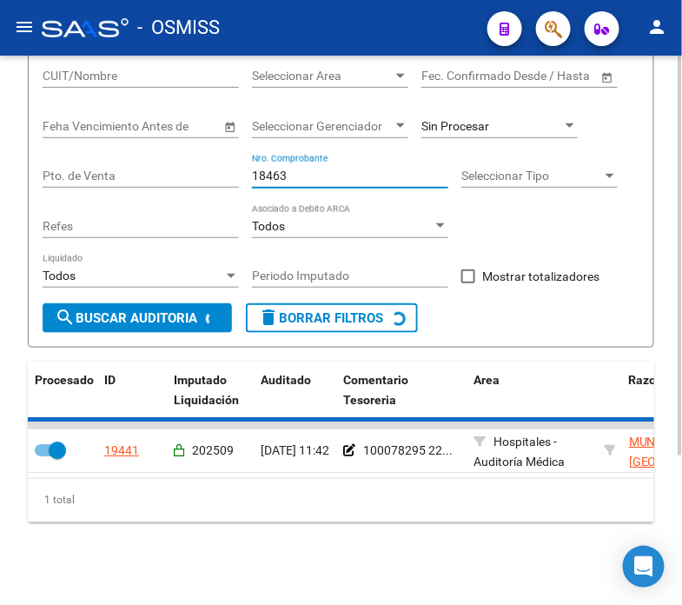
checkbox input "false"
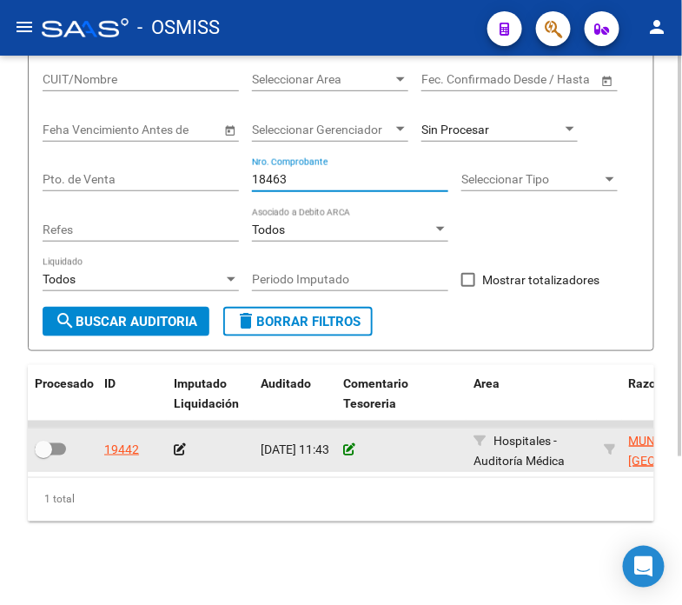
type input "18463"
click at [349, 447] on icon at bounding box center [349, 449] width 12 height 12
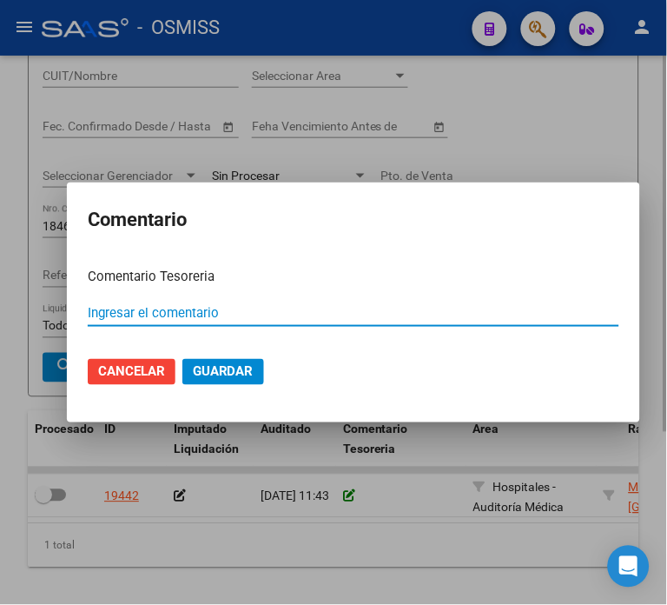
paste input "100078297 [DATE]"
click at [144, 313] on input "100078297 [DATE]" at bounding box center [354, 313] width 532 height 16
type input "100078295 [DATE]"
click at [183, 359] on button "Guardar" at bounding box center [224, 372] width 82 height 26
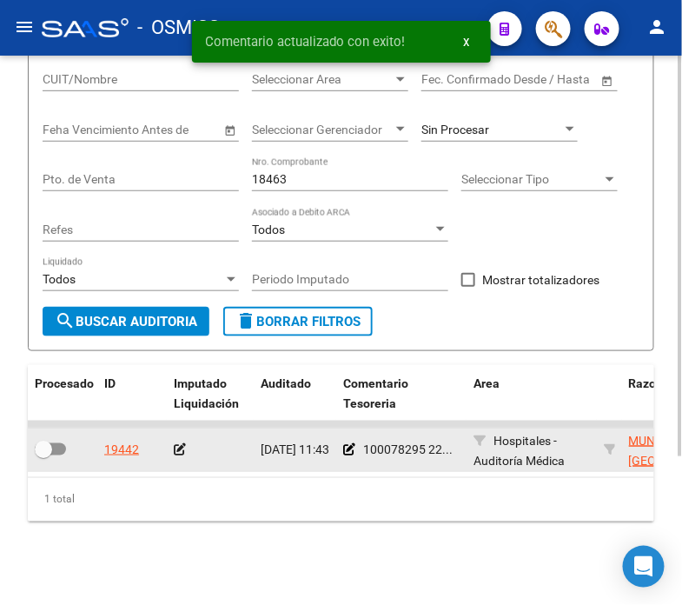
click at [180, 448] on icon at bounding box center [180, 449] width 12 height 12
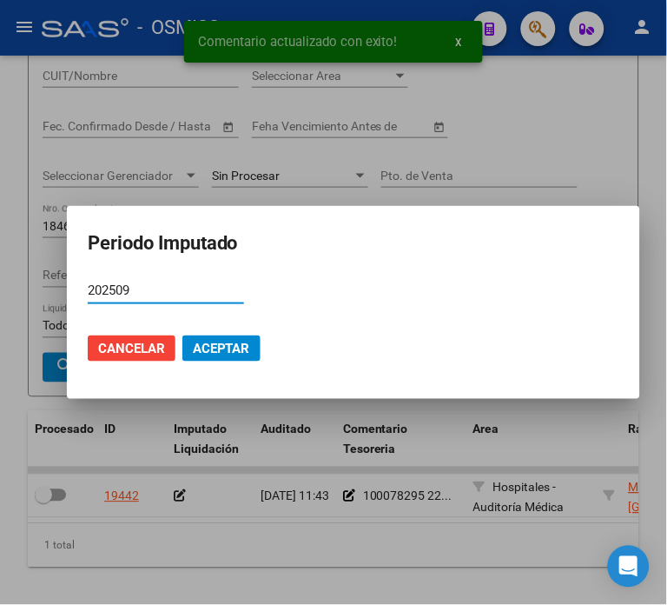
type input "202509"
click at [203, 349] on span "Aceptar" at bounding box center [221, 349] width 57 height 16
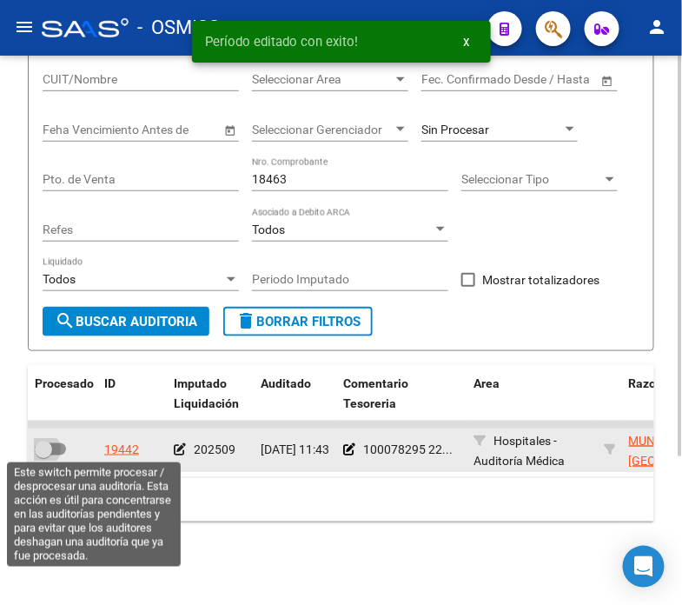
click at [49, 452] on span at bounding box center [43, 449] width 17 height 17
click at [43, 455] on input "checkbox" at bounding box center [43, 455] width 1 height 1
checkbox input "true"
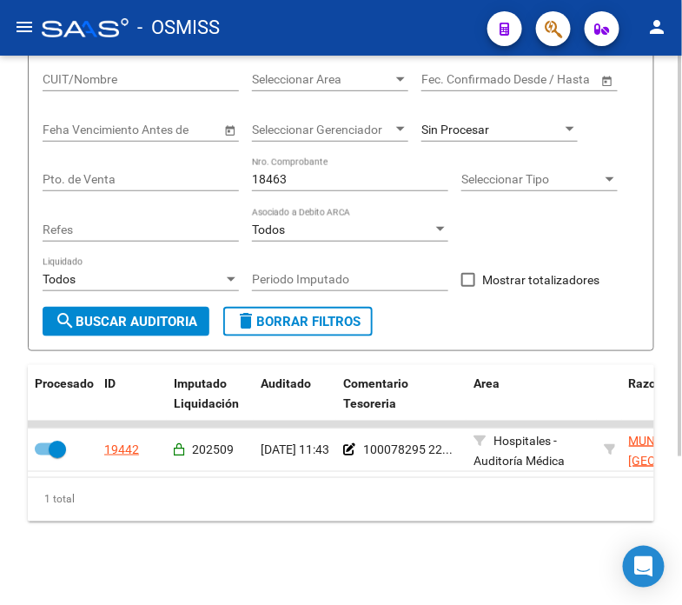
click at [349, 177] on input "18463" at bounding box center [350, 179] width 196 height 15
type input "7307"
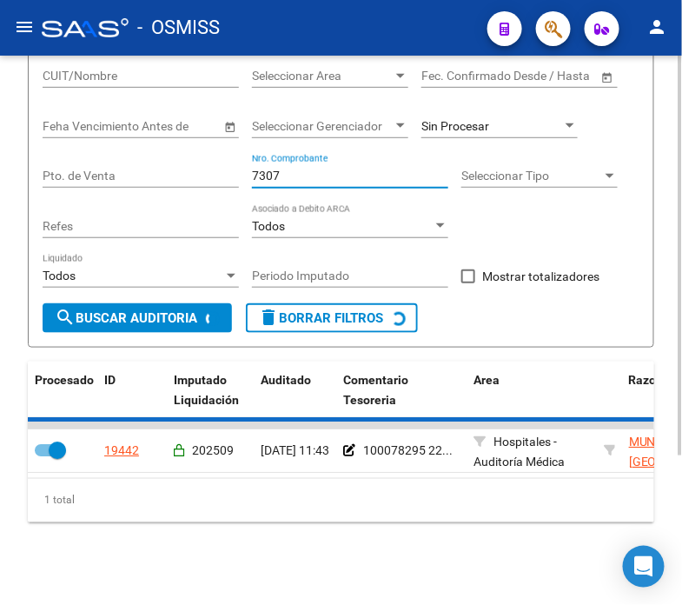
checkbox input "false"
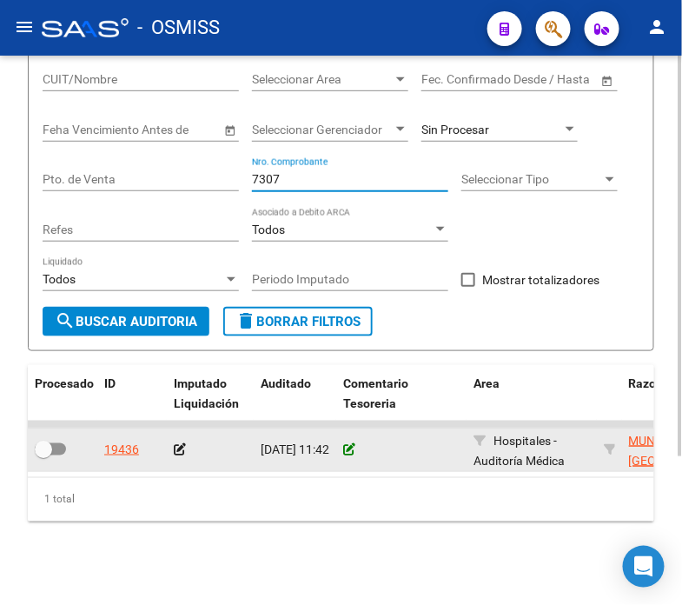
type input "7307"
click at [351, 447] on icon at bounding box center [349, 449] width 12 height 12
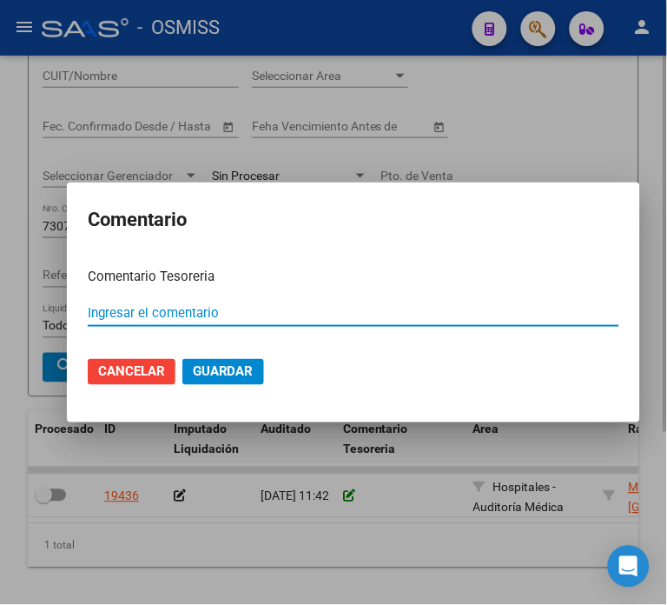
paste input "100078297 [DATE]"
click at [143, 314] on input "100078297 [DATE]" at bounding box center [354, 313] width 532 height 16
click at [146, 315] on input "100078297 [DATE]" at bounding box center [354, 313] width 532 height 16
click at [146, 315] on input "100078294 [DATE]" at bounding box center [354, 313] width 532 height 16
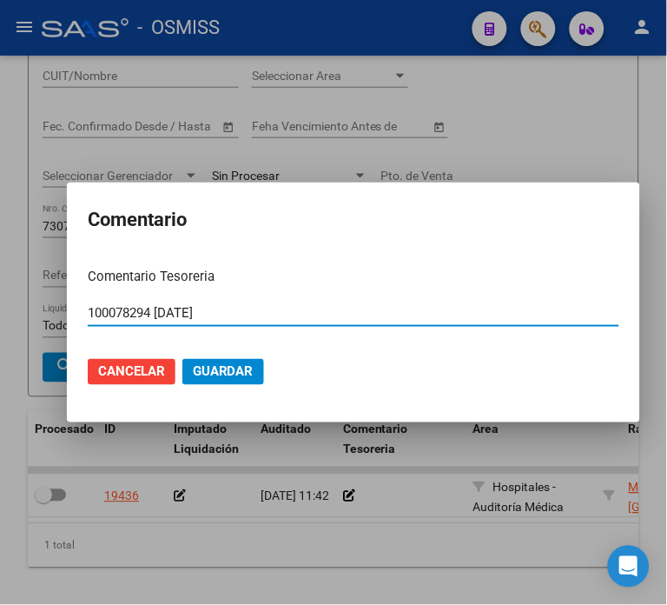
click at [146, 315] on input "100078294 [DATE]" at bounding box center [354, 313] width 532 height 16
type input "100078294 [DATE]"
click at [216, 381] on button "Guardar" at bounding box center [224, 372] width 82 height 26
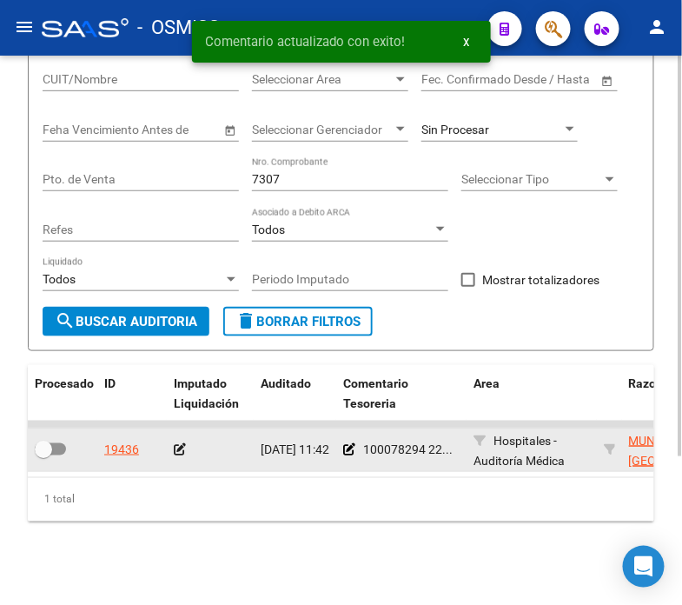
click at [180, 445] on icon at bounding box center [180, 449] width 12 height 12
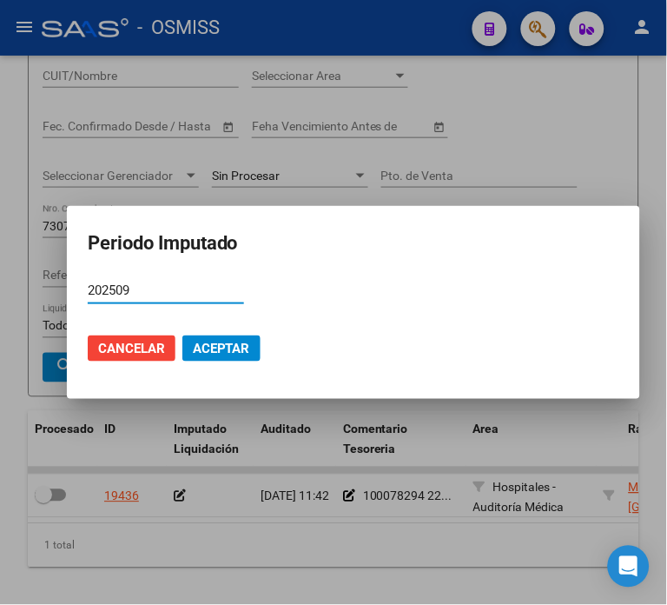
type input "202509"
click at [217, 341] on span "Aceptar" at bounding box center [221, 349] width 57 height 16
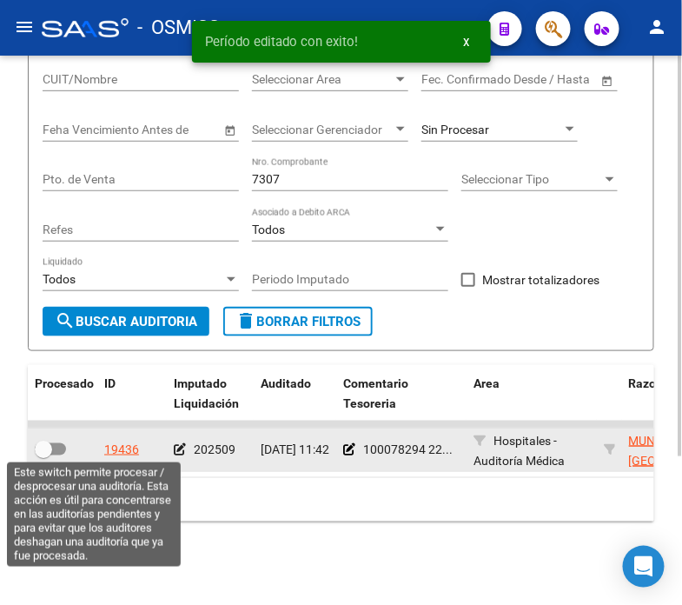
click at [57, 447] on span at bounding box center [50, 449] width 31 height 12
click at [43, 455] on input "checkbox" at bounding box center [43, 455] width 1 height 1
checkbox input "true"
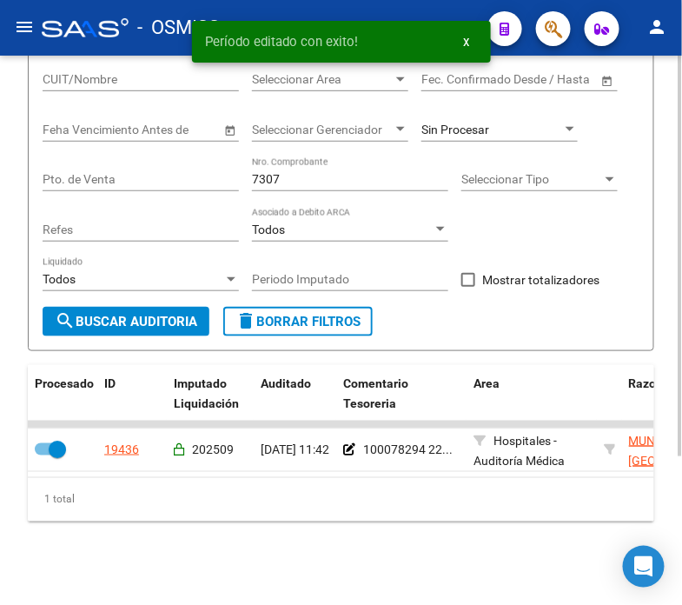
click at [309, 174] on input "7307" at bounding box center [350, 179] width 196 height 15
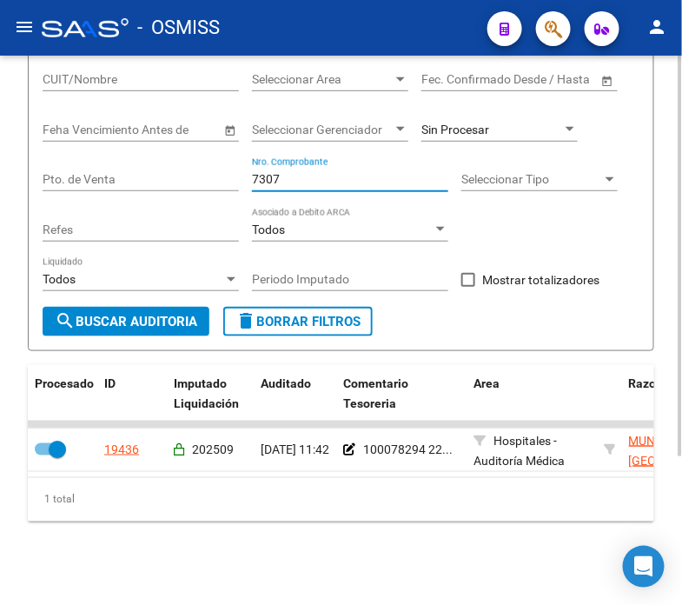
click at [319, 180] on input "7307" at bounding box center [350, 179] width 196 height 15
click at [318, 180] on input "7307" at bounding box center [350, 179] width 196 height 15
type input "2018"
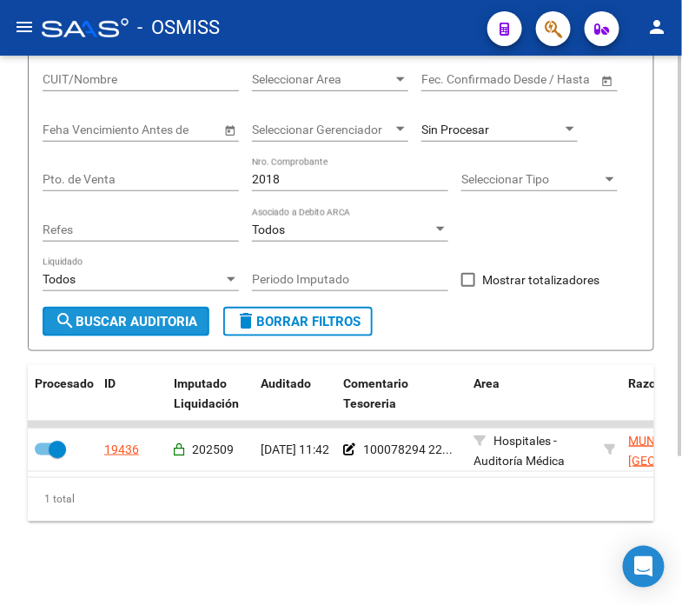
click at [186, 324] on span "search Buscar Auditoria" at bounding box center [126, 322] width 143 height 16
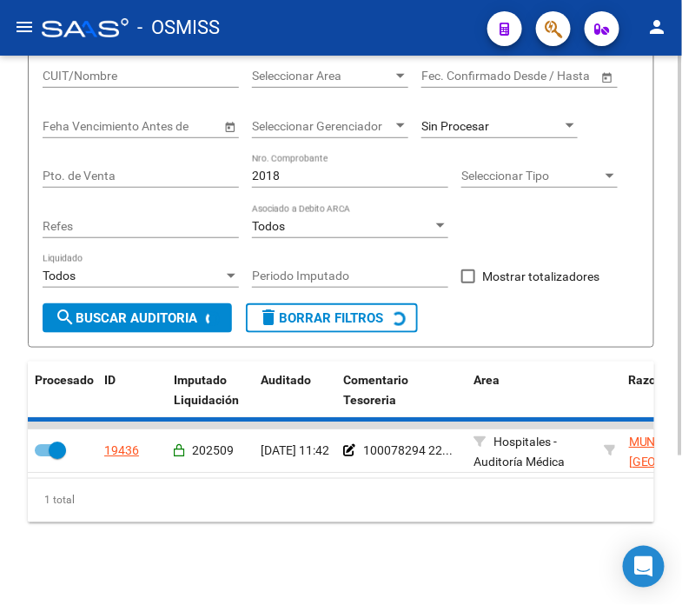
checkbox input "false"
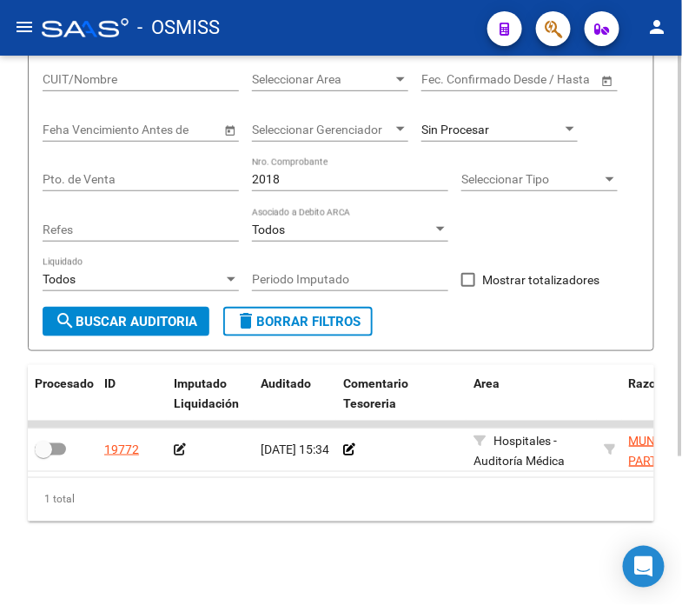
click at [193, 326] on button "search Buscar Auditoria" at bounding box center [126, 322] width 167 height 30
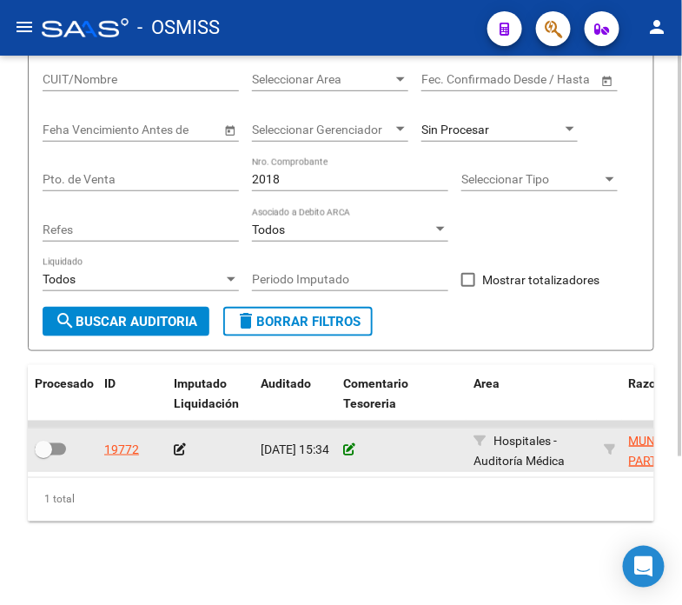
click at [349, 446] on icon at bounding box center [349, 449] width 12 height 12
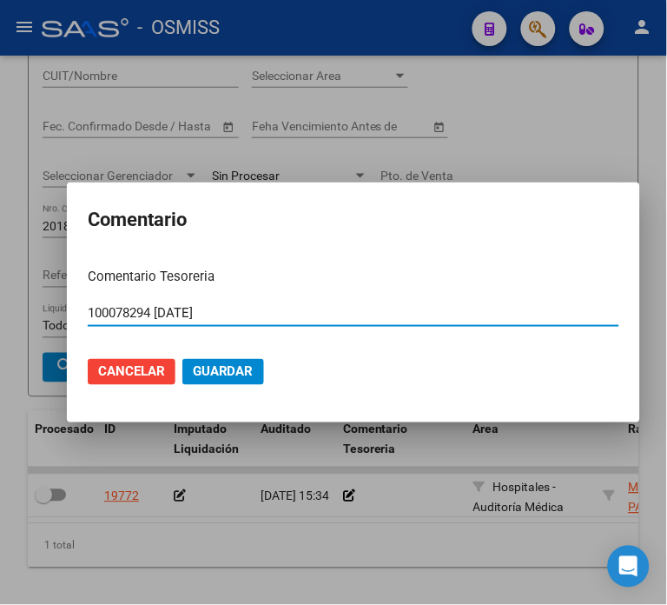
click at [145, 309] on input "100078294 [DATE]" at bounding box center [354, 313] width 532 height 16
type input "100078292 [DATE]"
click at [221, 376] on span "Guardar" at bounding box center [223, 372] width 61 height 16
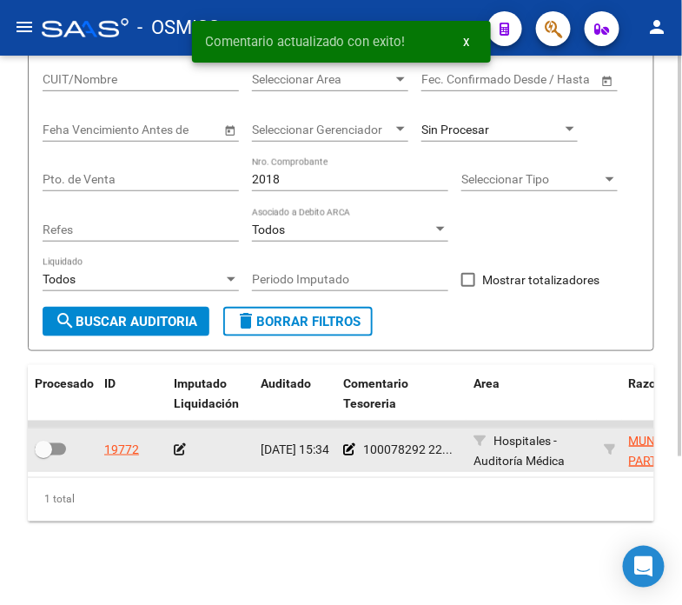
click at [183, 446] on icon at bounding box center [180, 449] width 12 height 12
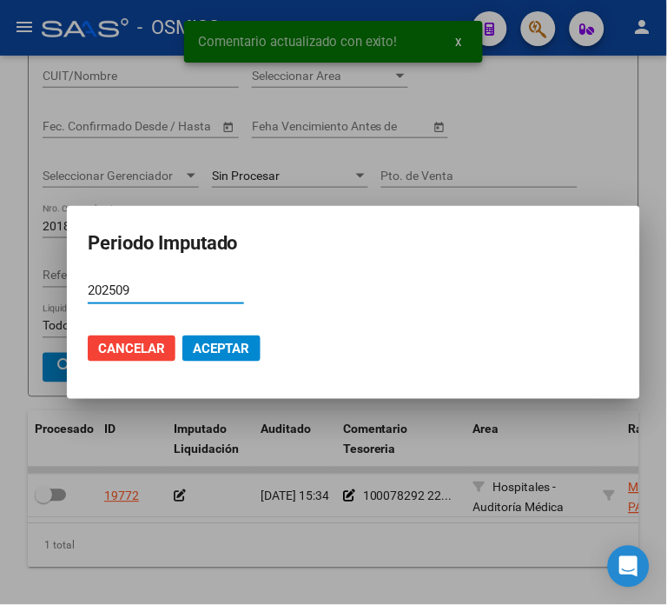
type input "202509"
click at [209, 331] on mat-dialog-actions "Cancelar Aceptar" at bounding box center [354, 348] width 532 height 59
click at [204, 342] on span "Aceptar" at bounding box center [221, 349] width 57 height 16
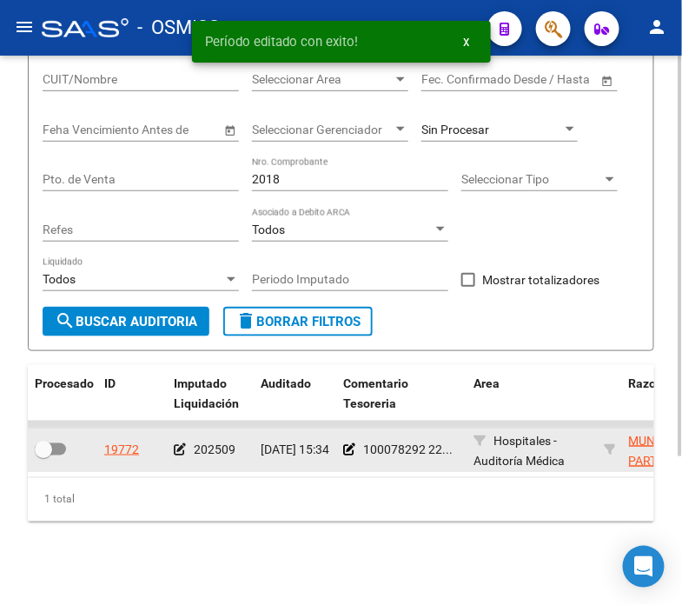
click at [63, 455] on div at bounding box center [63, 450] width 56 height 23
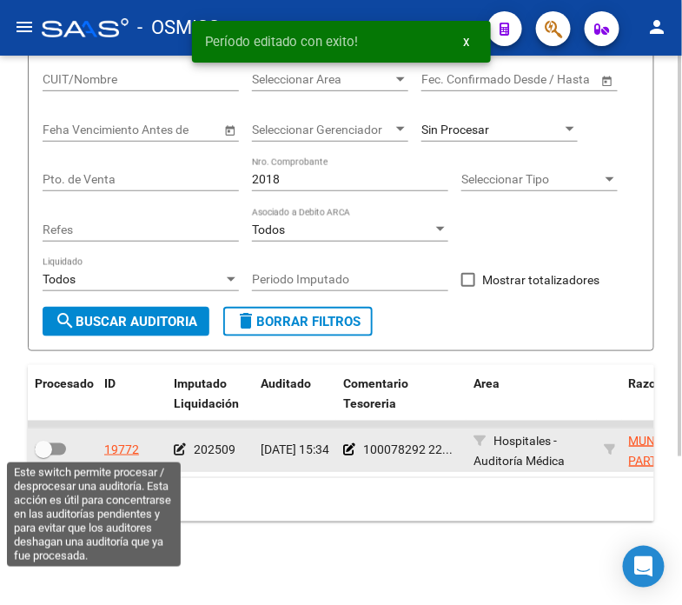
click at [49, 441] on span at bounding box center [43, 449] width 17 height 17
click at [43, 455] on input "checkbox" at bounding box center [43, 455] width 1 height 1
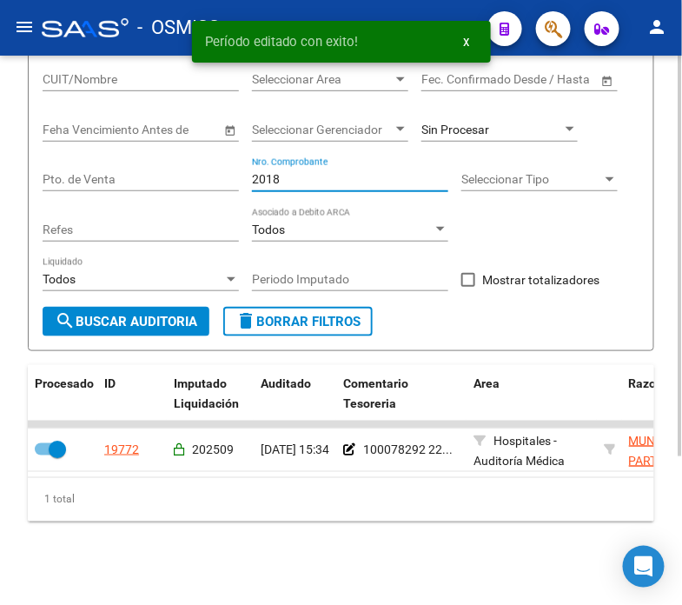
click at [330, 179] on input "2018" at bounding box center [350, 179] width 196 height 15
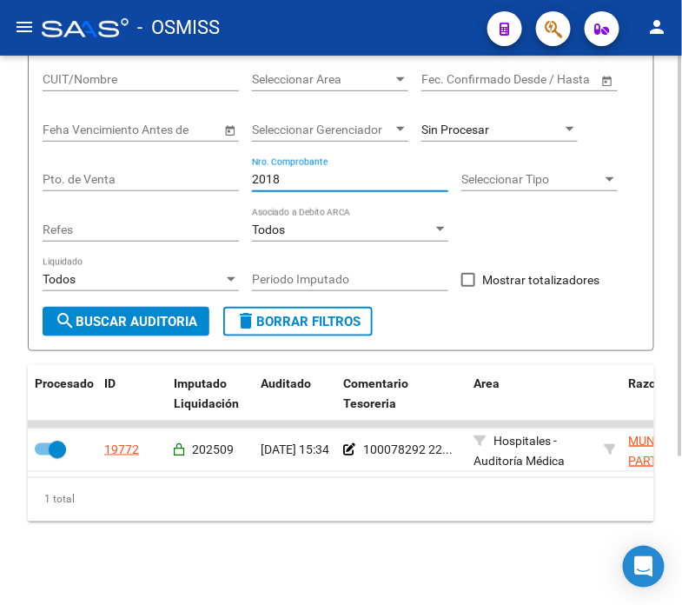
click at [362, 176] on input "2018" at bounding box center [350, 179] width 196 height 15
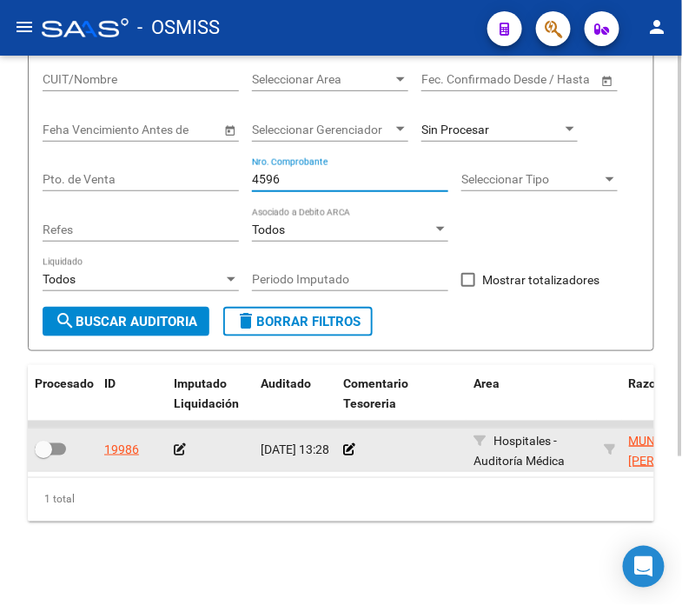
click at [341, 448] on datatable-body-cell at bounding box center [401, 449] width 130 height 43
click at [351, 445] on icon at bounding box center [349, 449] width 12 height 12
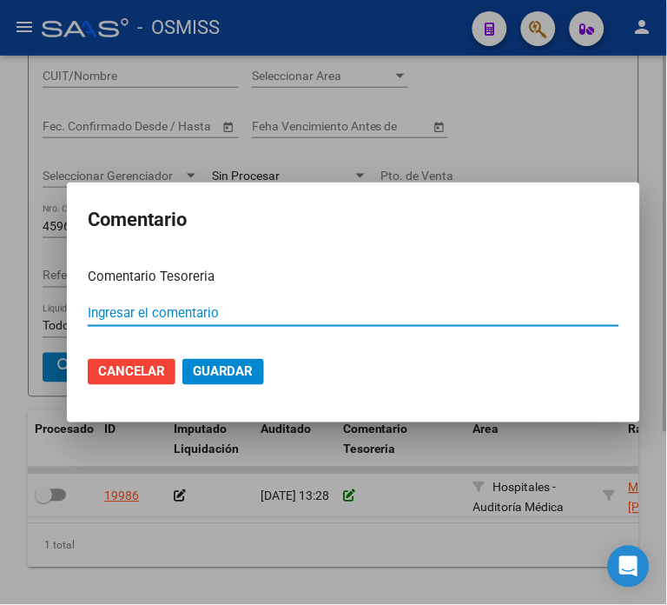
paste input "100078294 [DATE]"
click at [148, 315] on input "100078294 [DATE]" at bounding box center [354, 313] width 532 height 16
click at [183, 359] on button "Guardar" at bounding box center [224, 372] width 82 height 26
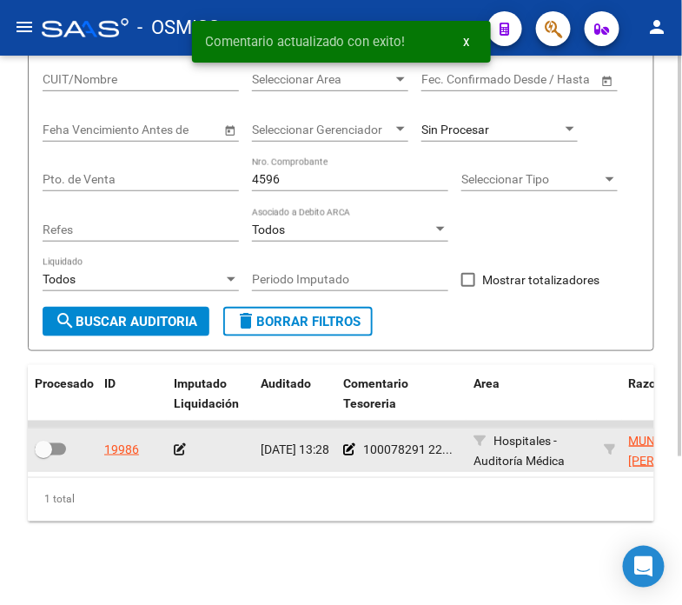
click at [179, 440] on div at bounding box center [210, 450] width 73 height 20
click at [179, 450] on icon at bounding box center [180, 449] width 12 height 12
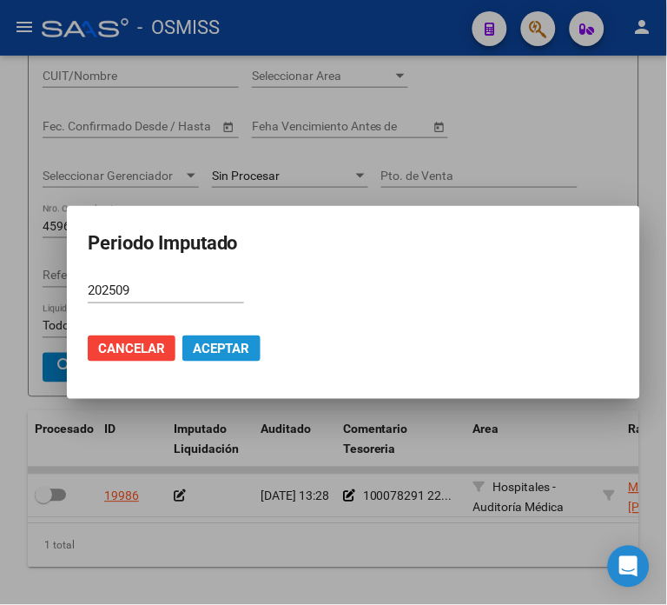
click at [230, 350] on span "Aceptar" at bounding box center [221, 349] width 57 height 16
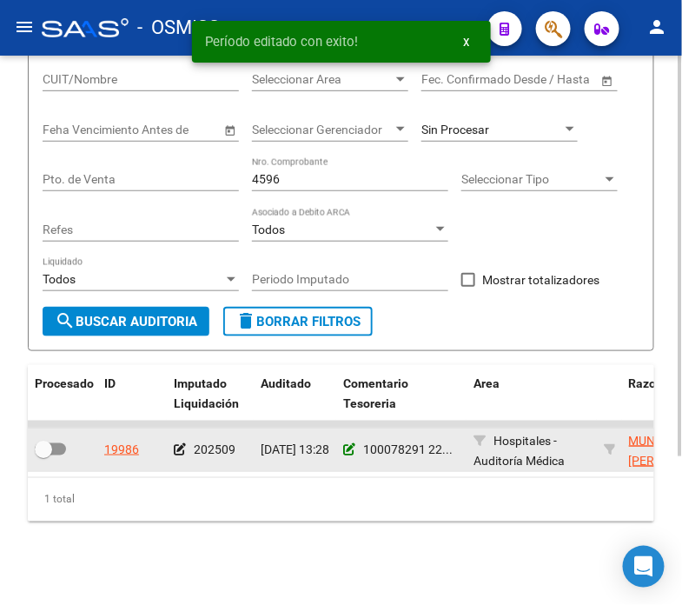
click at [349, 448] on icon at bounding box center [349, 449] width 12 height 12
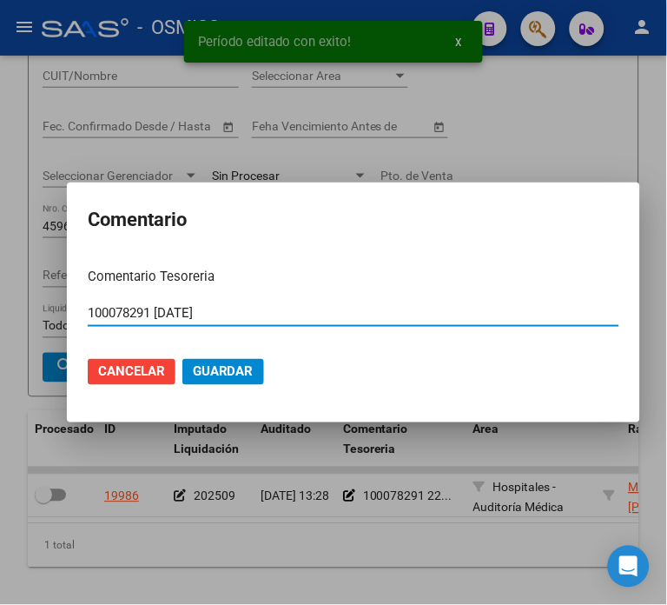
click at [253, 309] on input "100078291 [DATE]" at bounding box center [354, 313] width 532 height 16
click at [232, 378] on span "Guardar" at bounding box center [223, 372] width 61 height 16
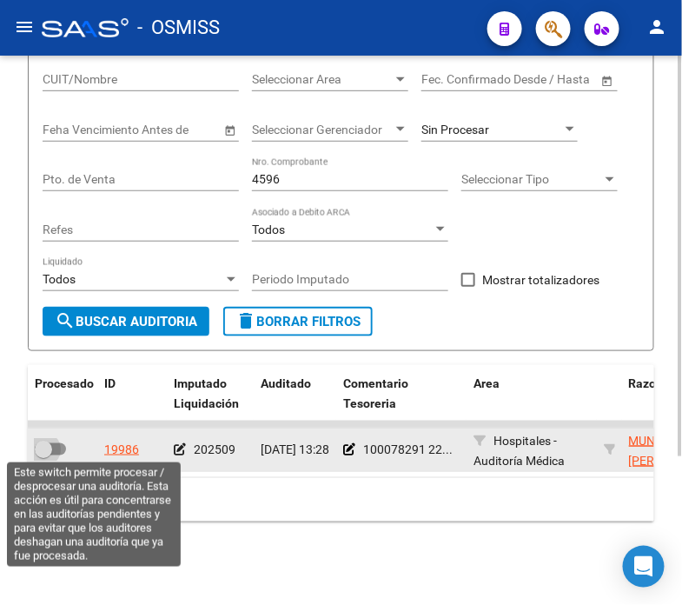
click at [55, 444] on span at bounding box center [50, 449] width 31 height 12
click at [43, 455] on input "checkbox" at bounding box center [43, 455] width 1 height 1
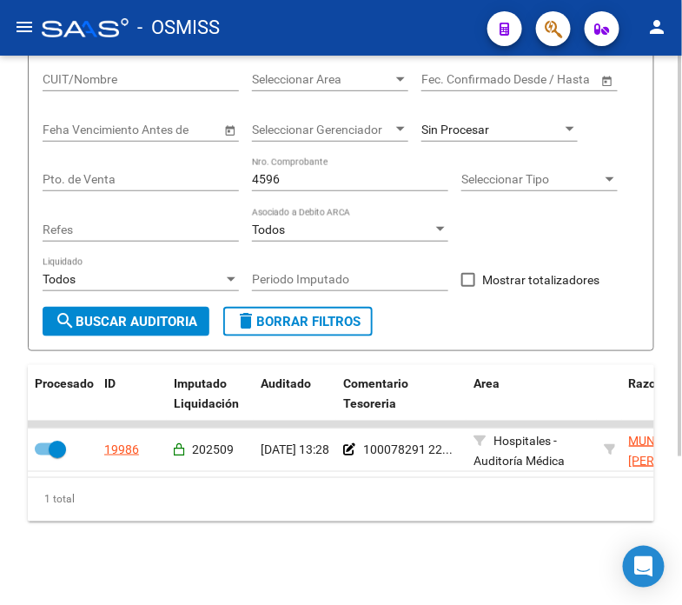
click at [287, 178] on input "4596" at bounding box center [350, 179] width 196 height 15
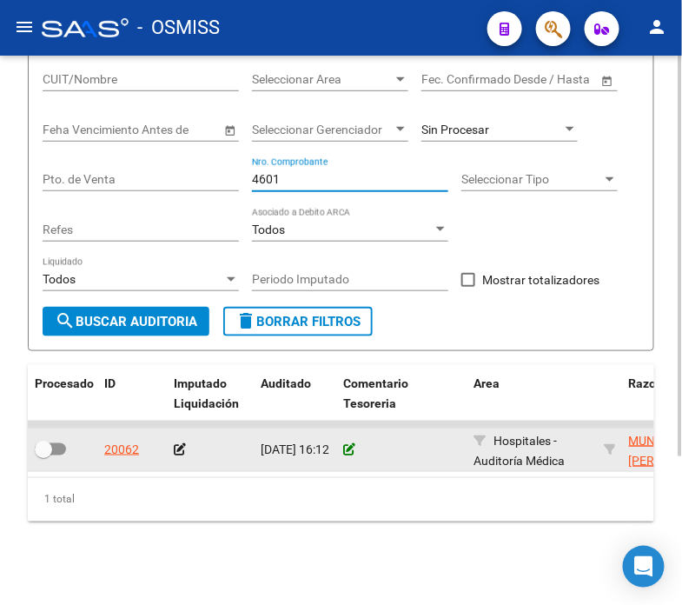
click at [350, 445] on icon at bounding box center [349, 449] width 12 height 12
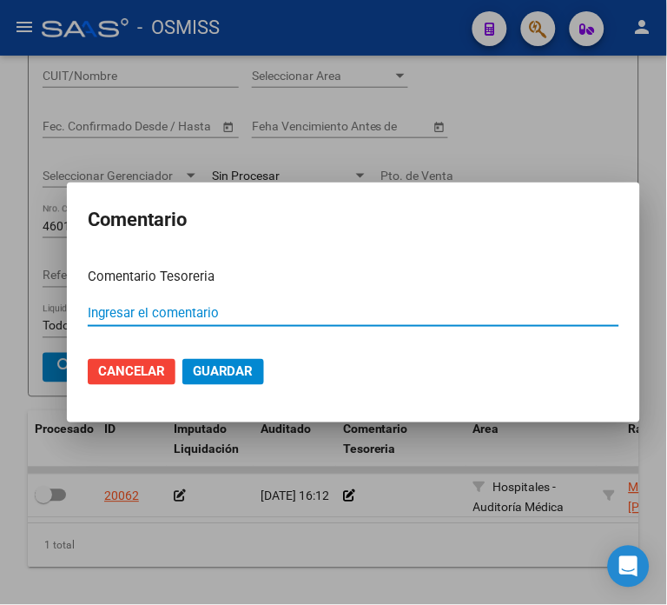
paste input "100078291 [DATE]"
click at [196, 371] on span "Guardar" at bounding box center [223, 372] width 61 height 16
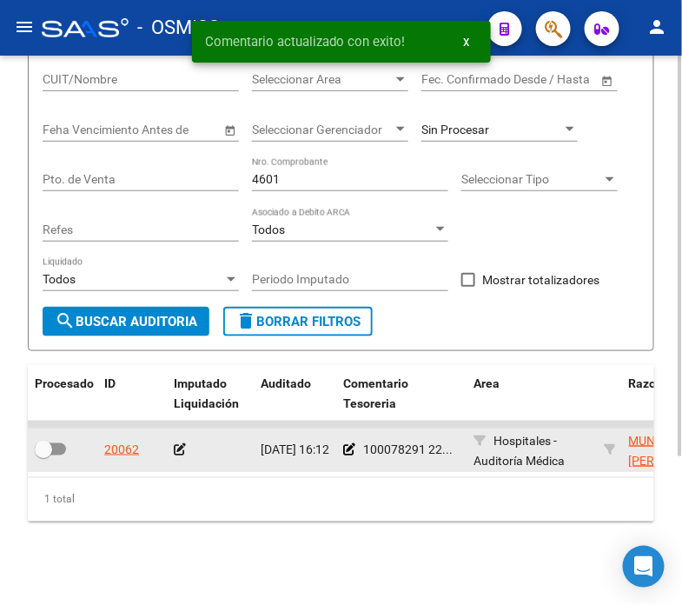
click at [178, 443] on icon at bounding box center [180, 449] width 12 height 12
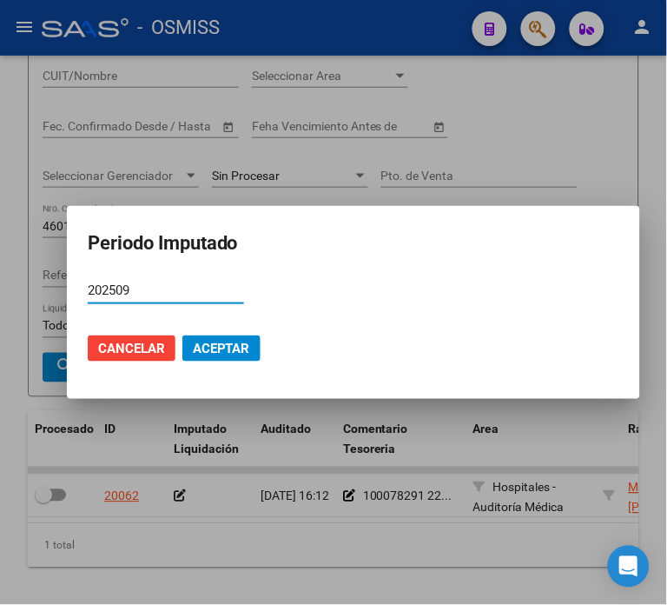
click at [207, 342] on span "Aceptar" at bounding box center [221, 349] width 57 height 16
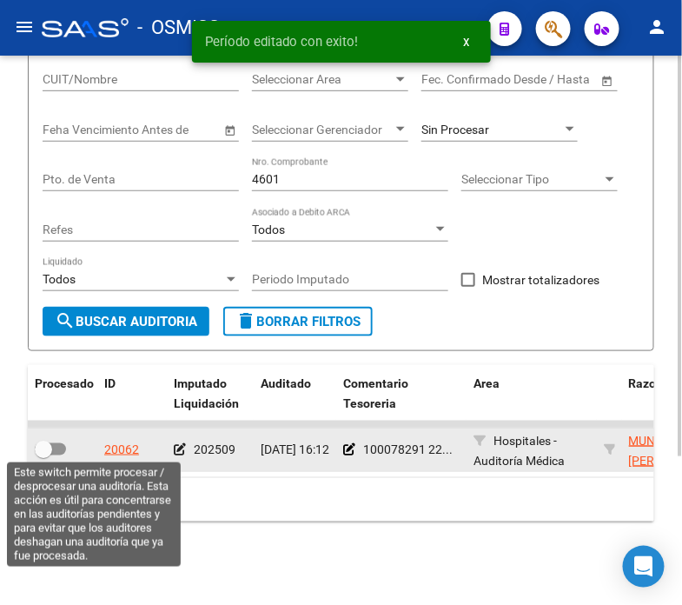
click at [54, 444] on span at bounding box center [50, 449] width 31 height 12
click at [43, 455] on input "checkbox" at bounding box center [43, 455] width 1 height 1
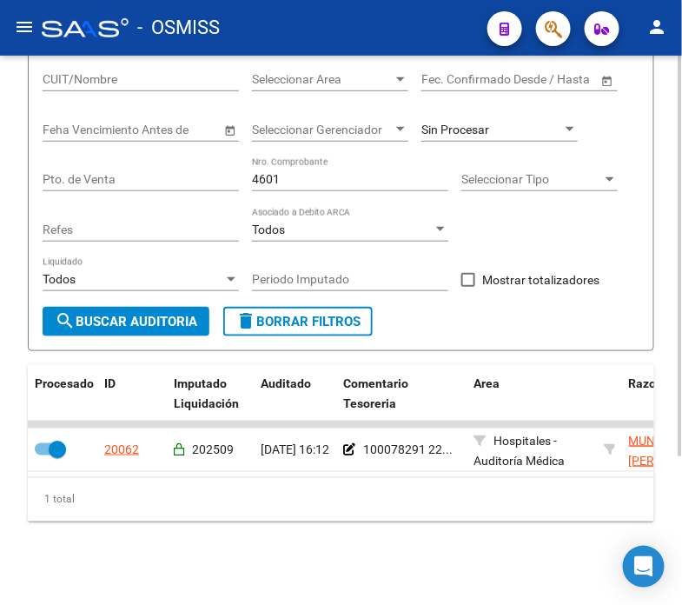
click at [309, 174] on input "4601" at bounding box center [350, 179] width 196 height 15
click at [183, 307] on button "search Buscar Auditoria" at bounding box center [126, 322] width 167 height 30
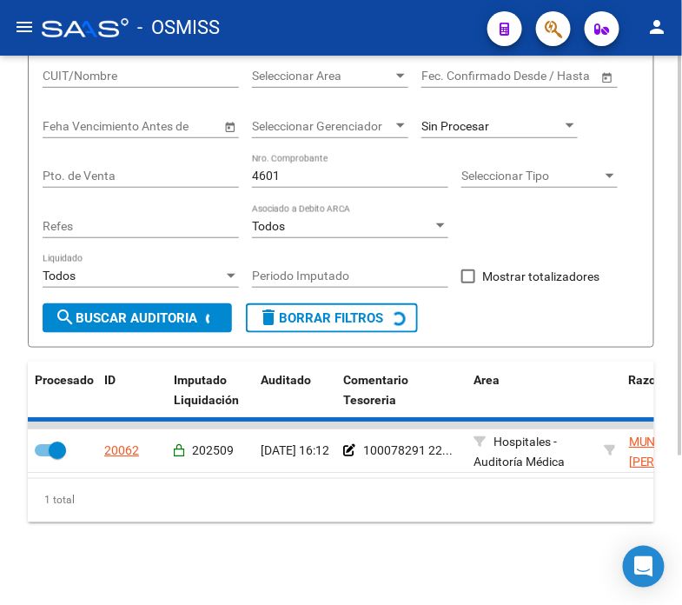
scroll to position [176, 0]
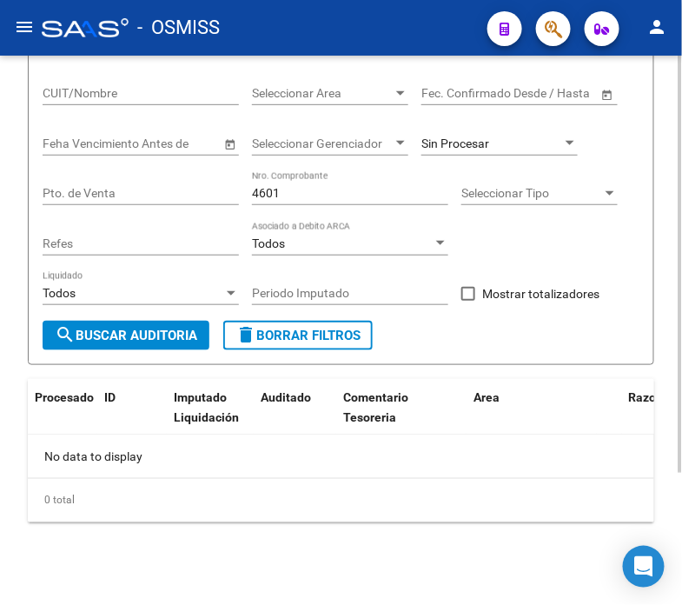
click at [308, 198] on input "4601" at bounding box center [350, 193] width 196 height 15
drag, startPoint x: 276, startPoint y: 196, endPoint x: 236, endPoint y: 193, distance: 40.9
click at [236, 193] on div "Filtros Id Hospital CUIT/Nombre Seleccionar Area Seleccionar Area Fecha inicio …" at bounding box center [341, 171] width 597 height 300
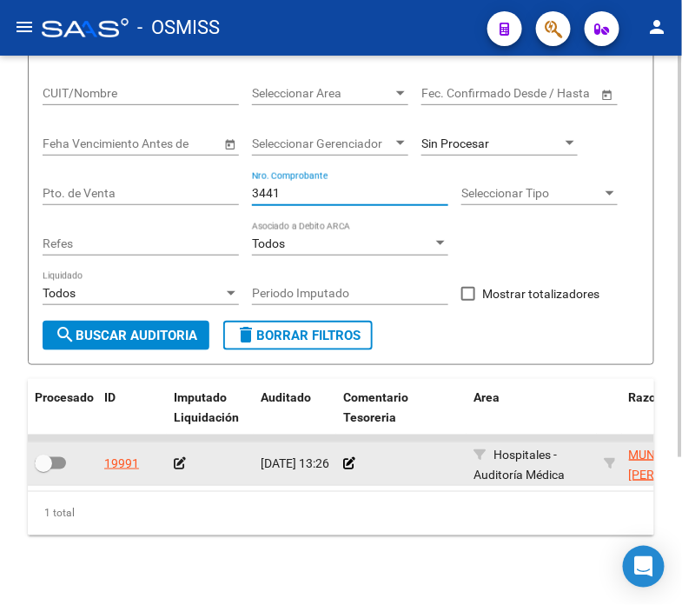
click at [341, 464] on datatable-body-cell at bounding box center [401, 463] width 130 height 43
click at [345, 465] on icon at bounding box center [349, 463] width 12 height 12
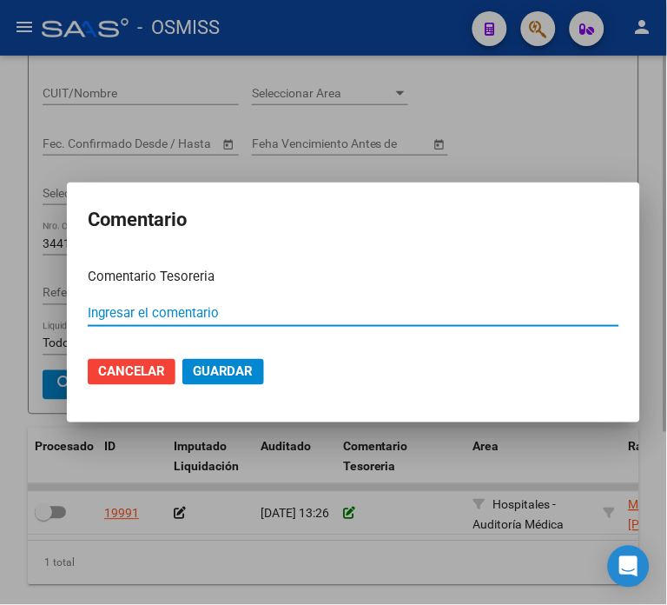
paste input "100078291 [DATE]"
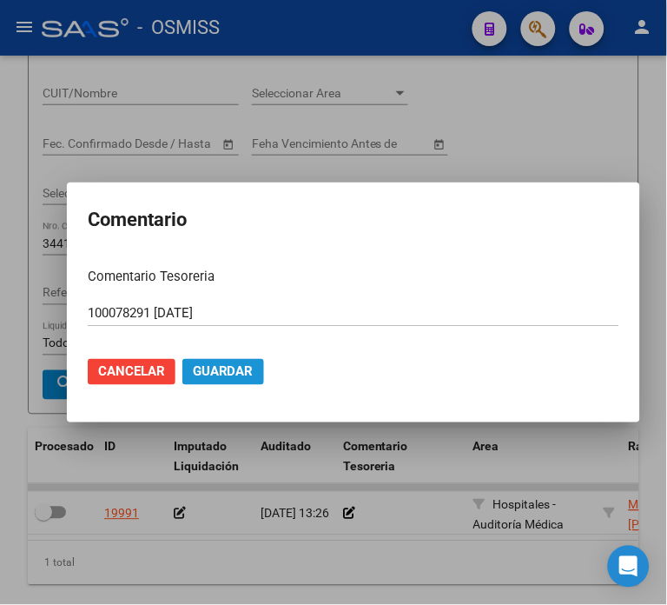
click at [240, 369] on span "Guardar" at bounding box center [223, 372] width 61 height 16
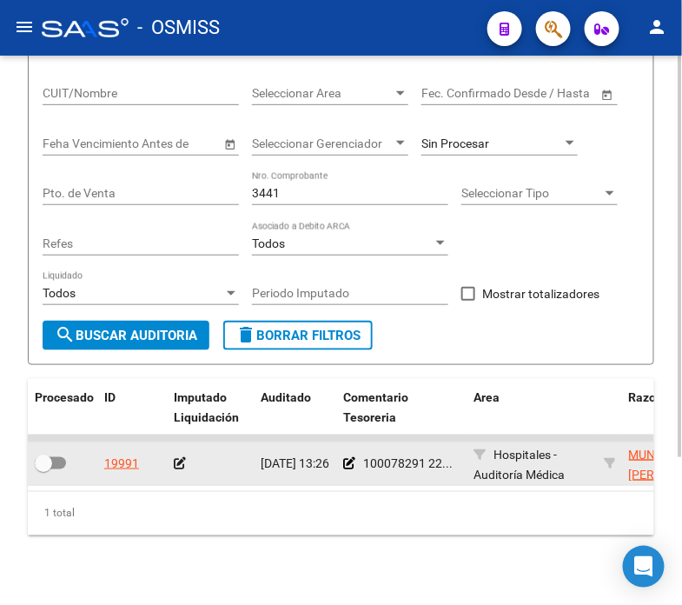
click at [180, 467] on icon at bounding box center [180, 463] width 12 height 12
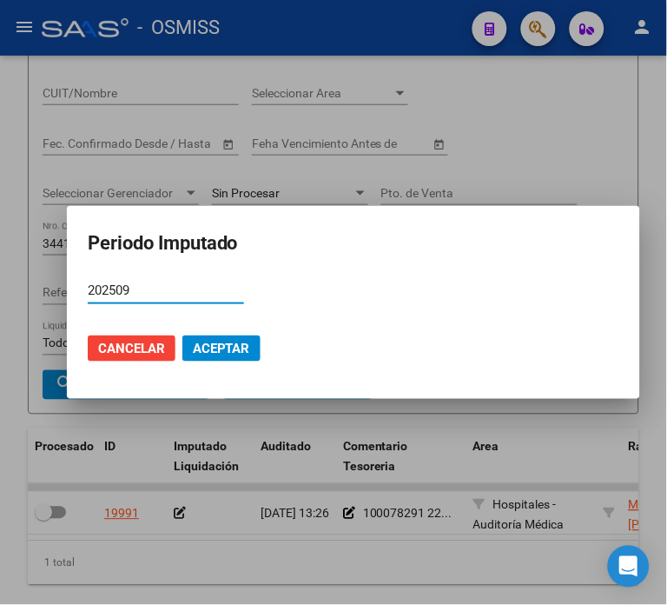
click at [224, 351] on span "Aceptar" at bounding box center [221, 349] width 57 height 16
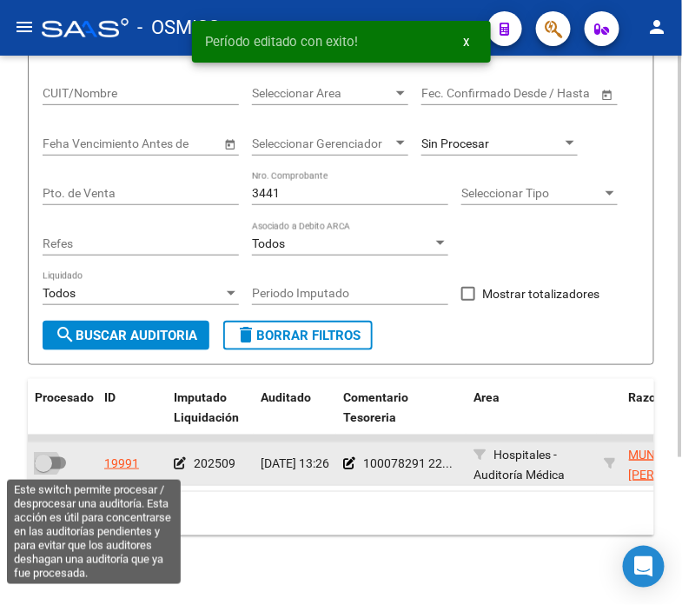
click at [58, 461] on span at bounding box center [50, 463] width 31 height 12
click at [43, 469] on input "checkbox" at bounding box center [43, 469] width 1 height 1
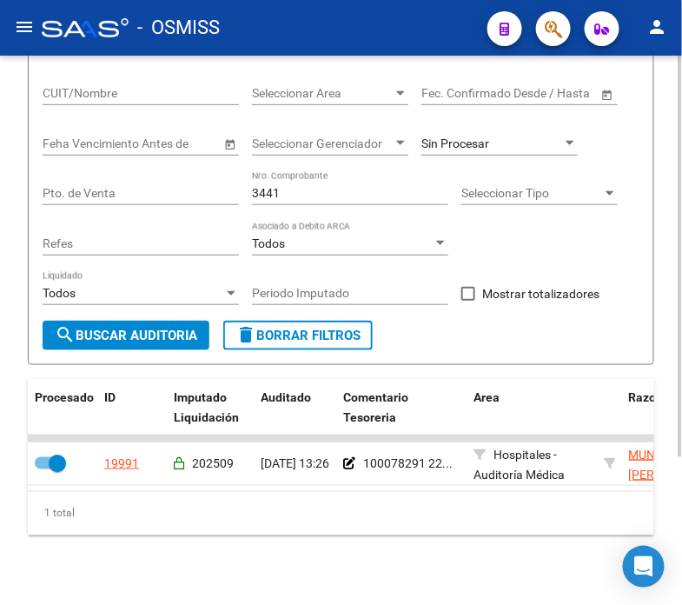
click at [306, 189] on input "3441" at bounding box center [350, 193] width 196 height 15
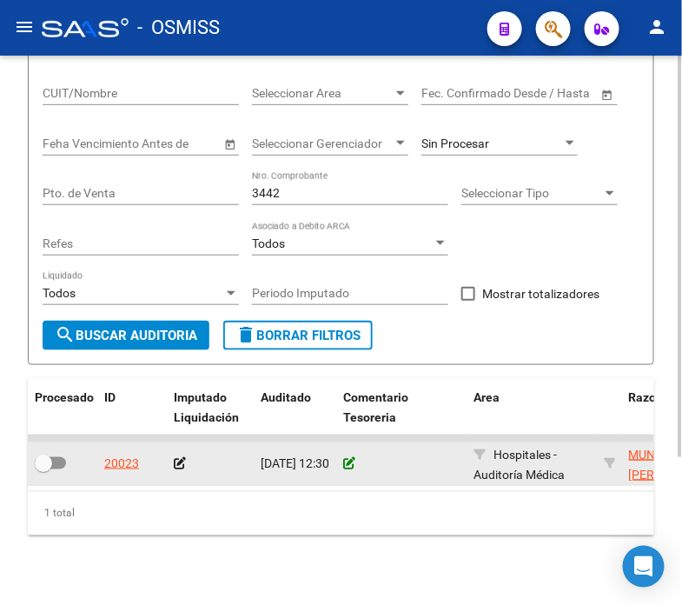
click at [343, 457] on icon at bounding box center [349, 463] width 12 height 12
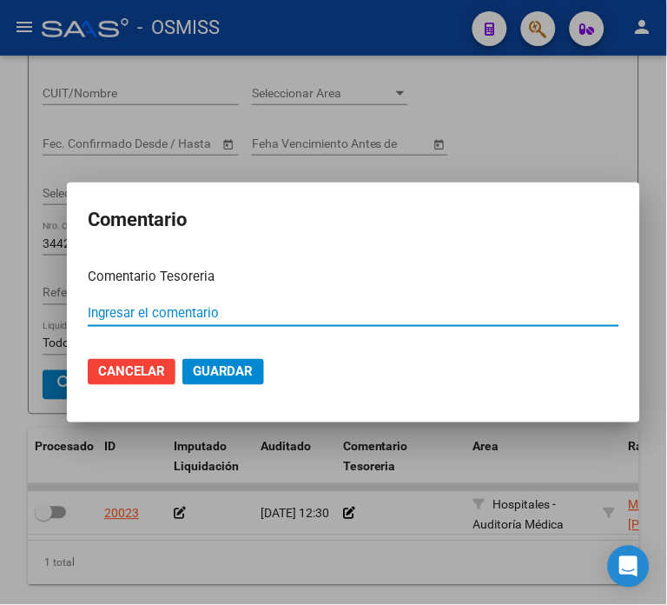
paste input "100078291 [DATE]"
click at [193, 368] on span "Guardar" at bounding box center [223, 372] width 61 height 16
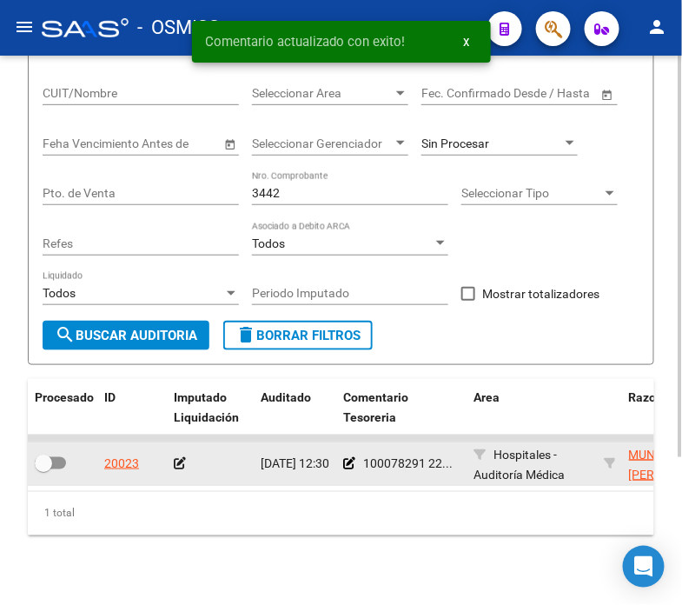
click at [175, 462] on icon at bounding box center [180, 463] width 12 height 12
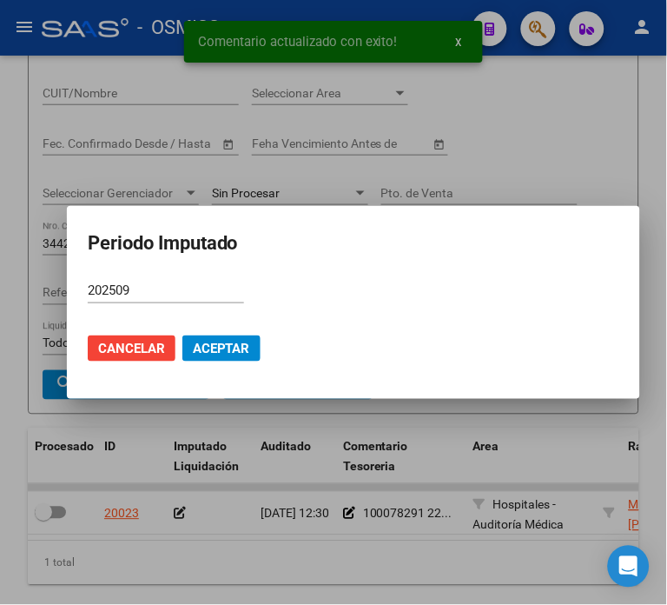
click at [211, 331] on mat-dialog-actions "Cancelar Aceptar" at bounding box center [354, 348] width 532 height 59
click at [212, 343] on span "Aceptar" at bounding box center [221, 349] width 57 height 16
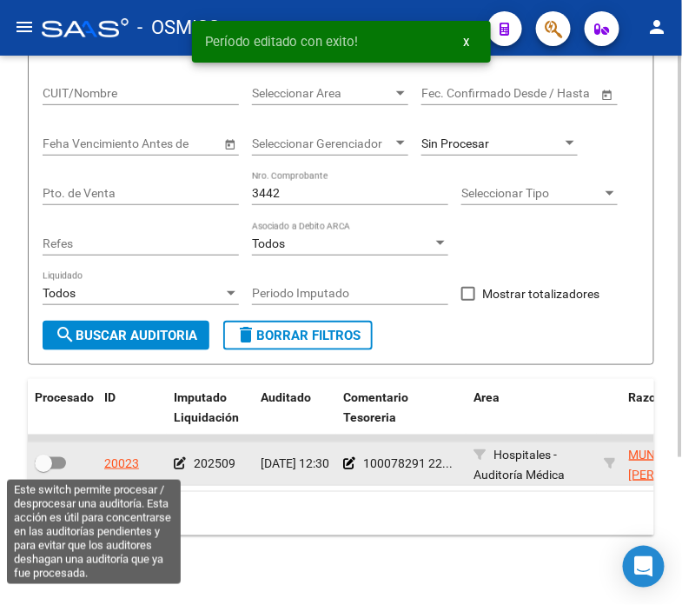
click at [50, 461] on span at bounding box center [43, 463] width 17 height 17
click at [43, 469] on input "checkbox" at bounding box center [43, 469] width 1 height 1
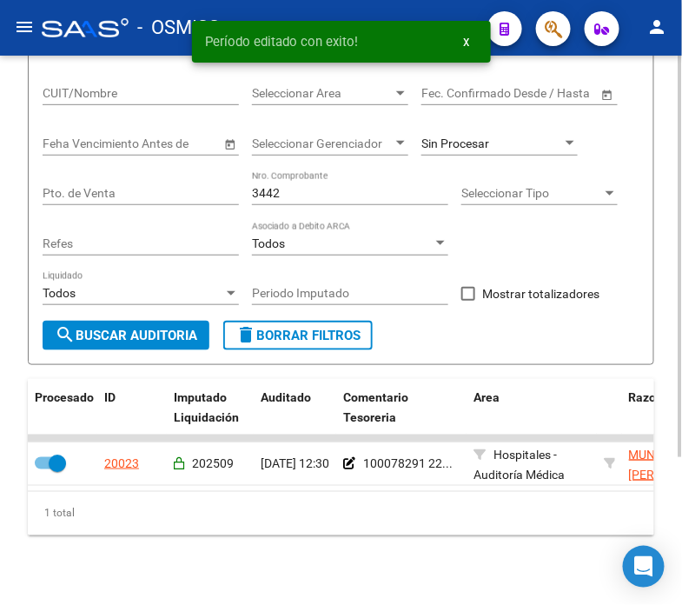
click at [318, 189] on input "3442" at bounding box center [350, 193] width 196 height 15
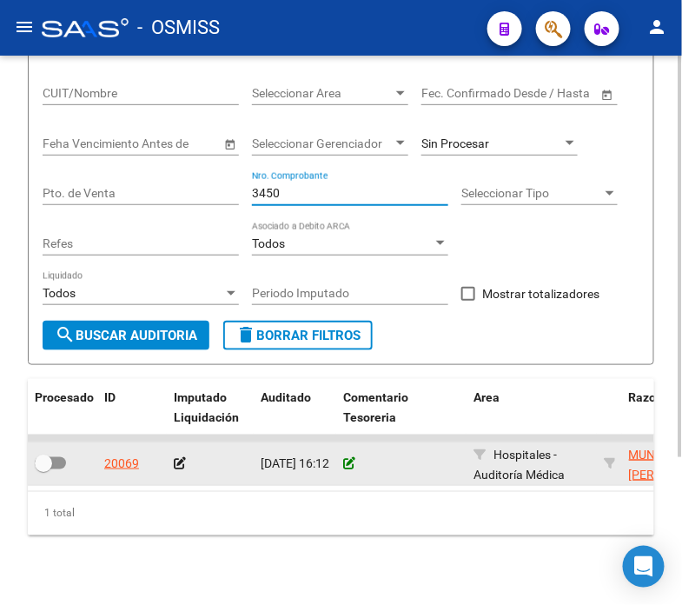
click at [352, 464] on icon at bounding box center [349, 463] width 12 height 12
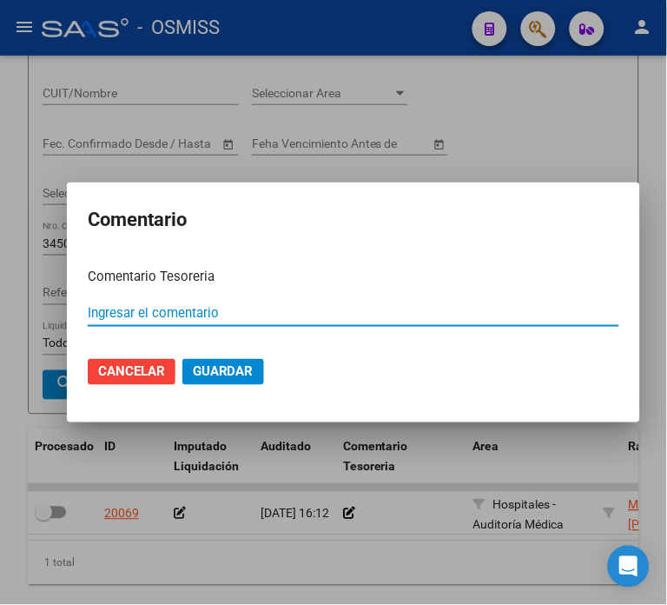
paste input "100078291 [DATE]"
click at [212, 364] on span "Guardar" at bounding box center [223, 372] width 61 height 16
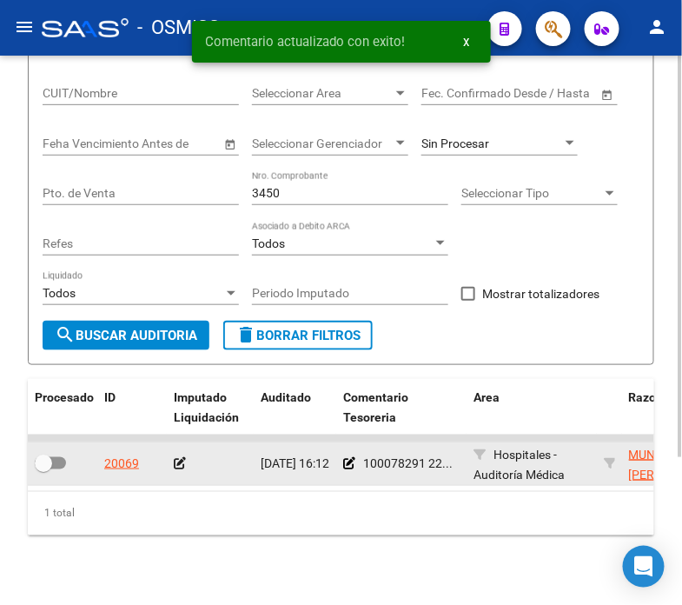
click at [176, 462] on icon at bounding box center [180, 463] width 12 height 12
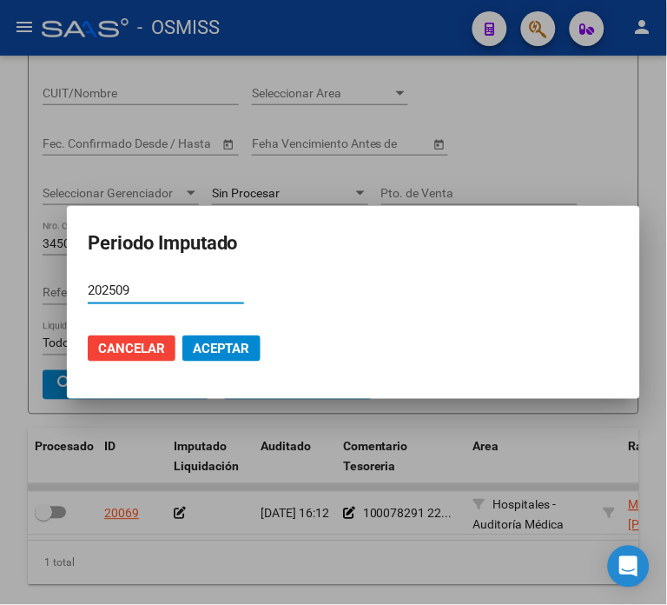
click at [230, 342] on span "Aceptar" at bounding box center [221, 349] width 57 height 16
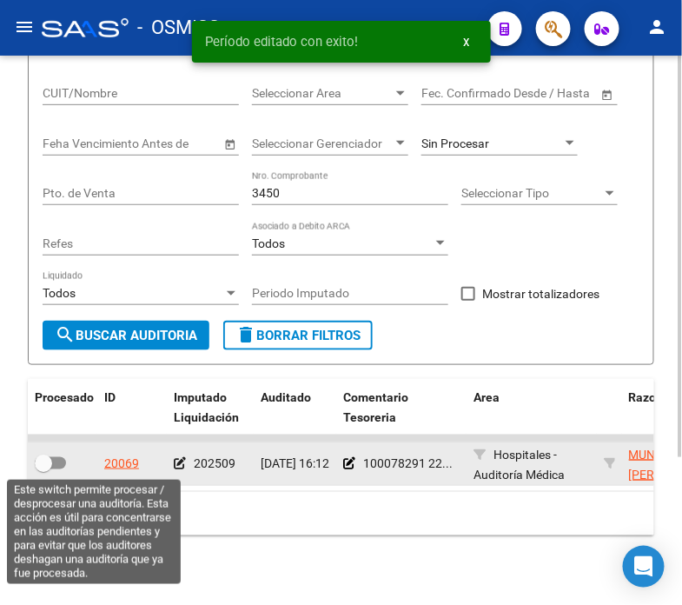
click at [52, 462] on span at bounding box center [50, 463] width 31 height 12
click at [43, 469] on input "checkbox" at bounding box center [43, 469] width 1 height 1
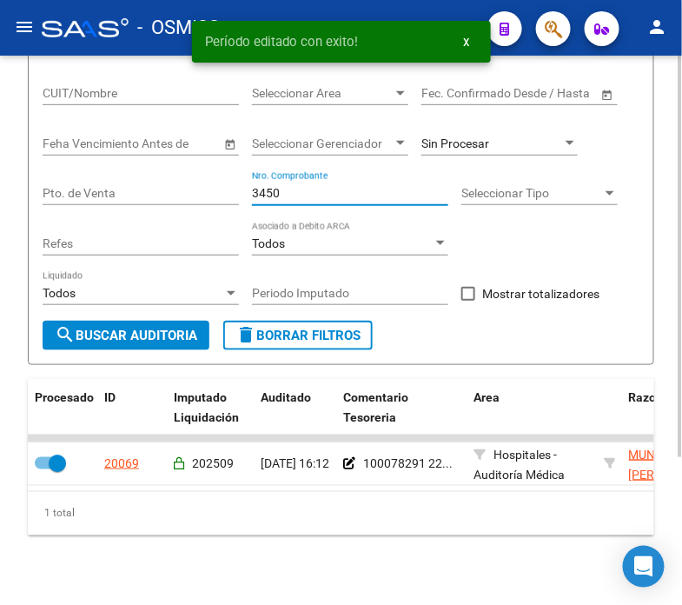
click at [309, 197] on input "3450" at bounding box center [350, 193] width 196 height 15
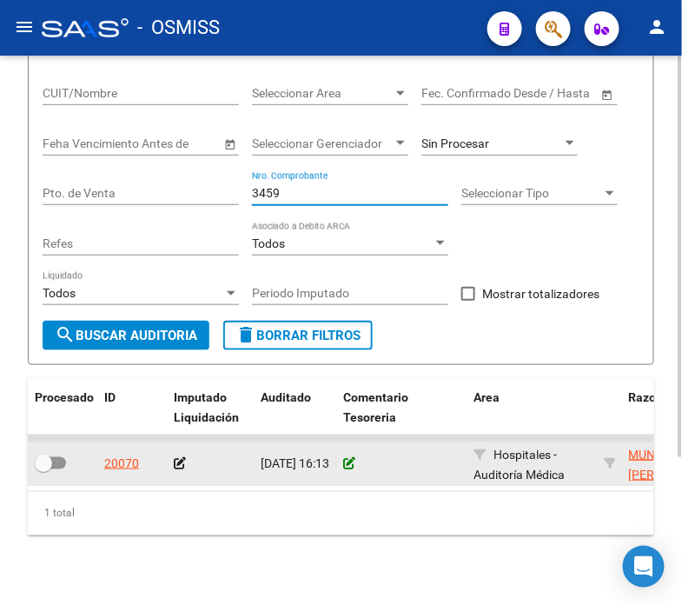
click at [352, 458] on icon at bounding box center [349, 463] width 12 height 12
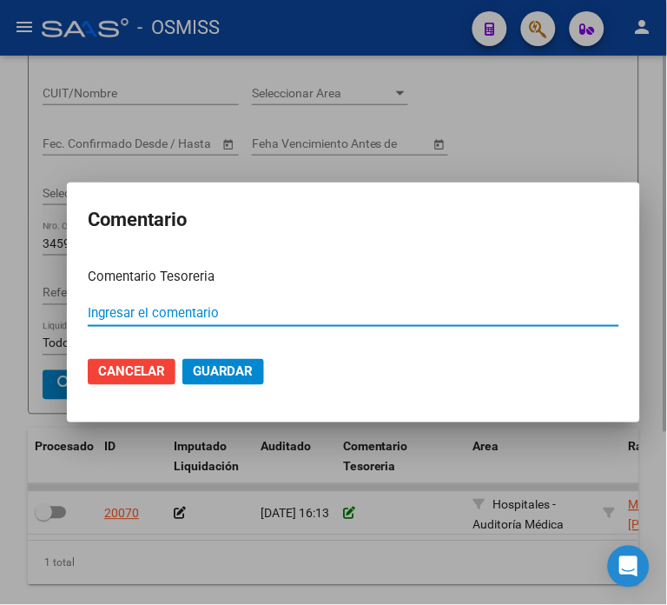
paste input "100078291 [DATE]"
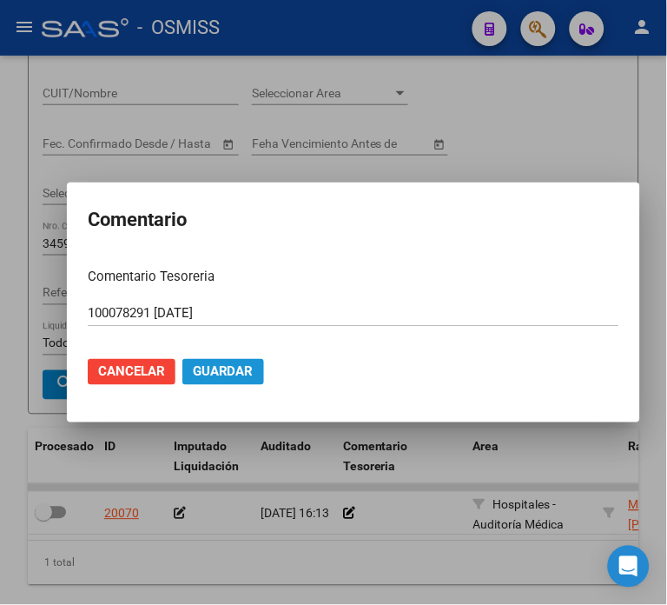
click at [196, 368] on span "Guardar" at bounding box center [223, 372] width 61 height 16
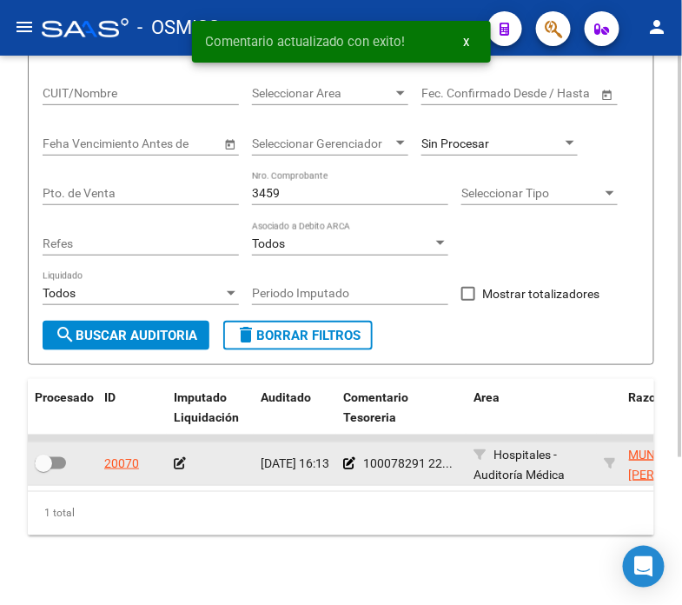
click at [177, 461] on icon at bounding box center [180, 463] width 12 height 12
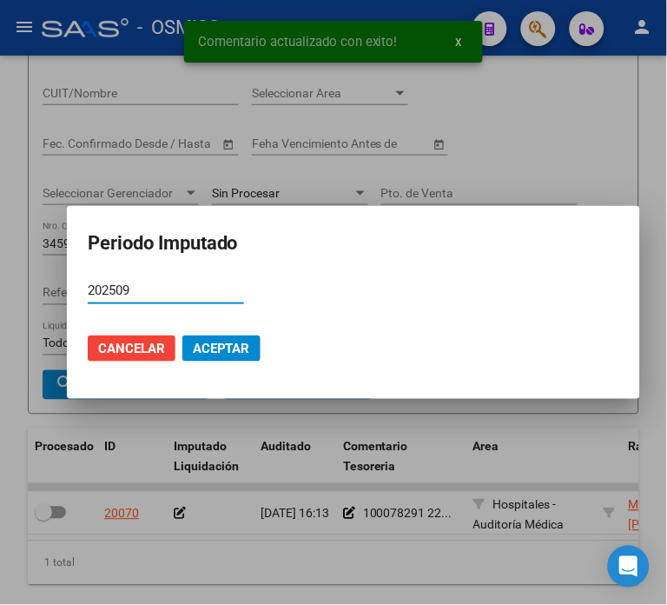
click at [212, 349] on span "Aceptar" at bounding box center [221, 349] width 57 height 16
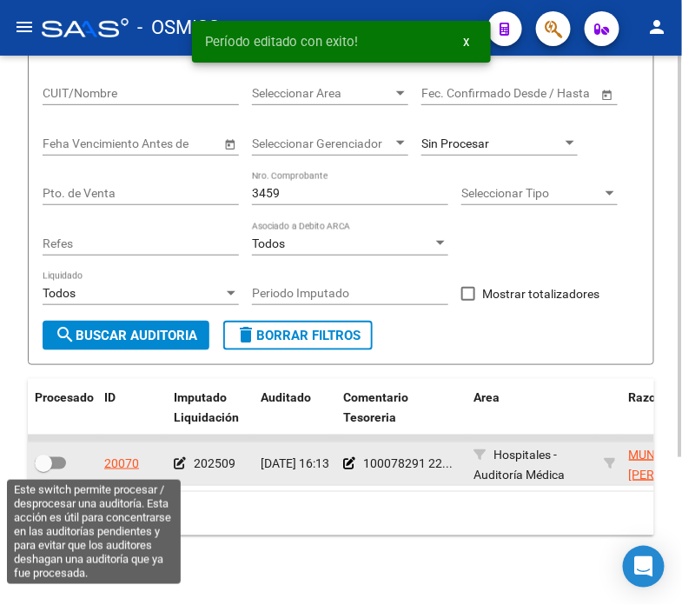
click at [56, 461] on span at bounding box center [50, 463] width 31 height 12
click at [43, 469] on input "checkbox" at bounding box center [43, 469] width 1 height 1
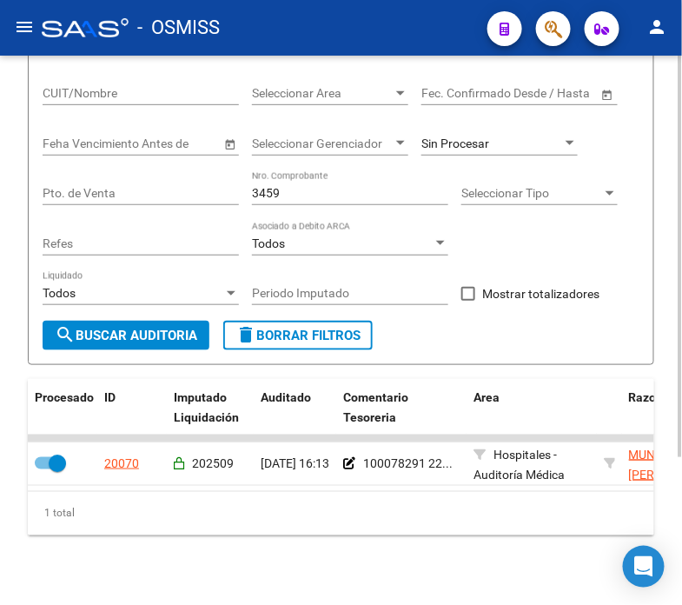
click at [315, 191] on input "3459" at bounding box center [350, 193] width 196 height 15
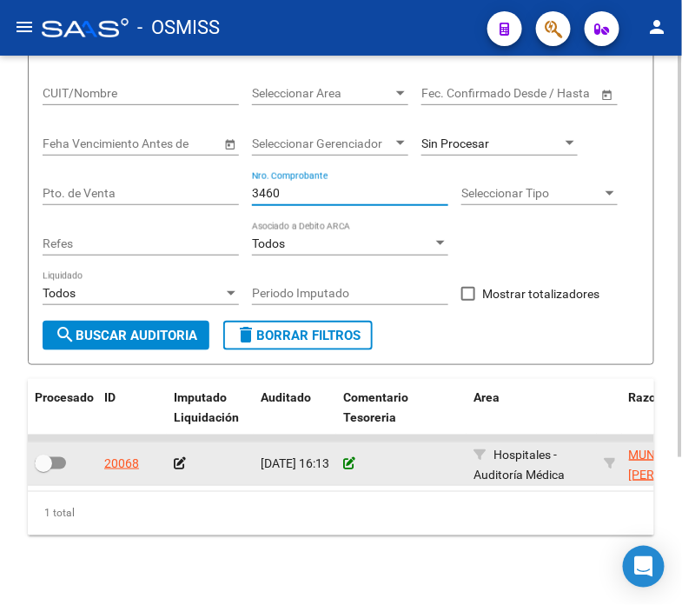
click at [346, 462] on icon at bounding box center [349, 463] width 12 height 12
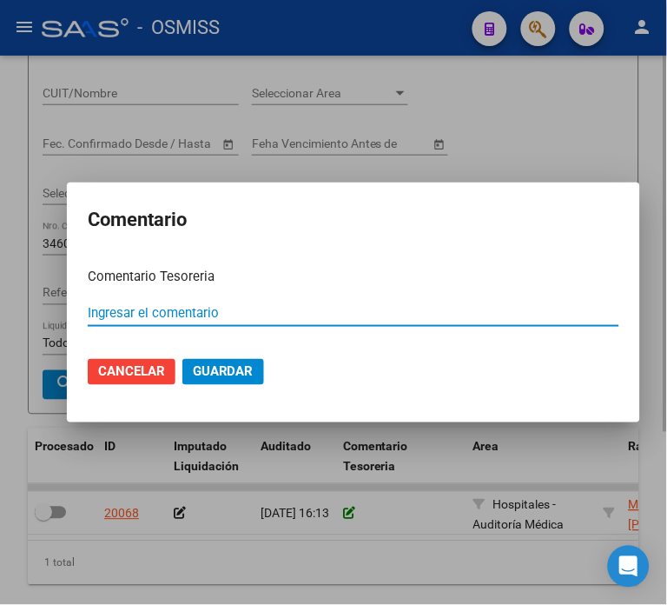
paste input "100078291 [DATE]"
click at [214, 352] on mat-dialog-actions "Cancelar Guardar" at bounding box center [354, 371] width 532 height 59
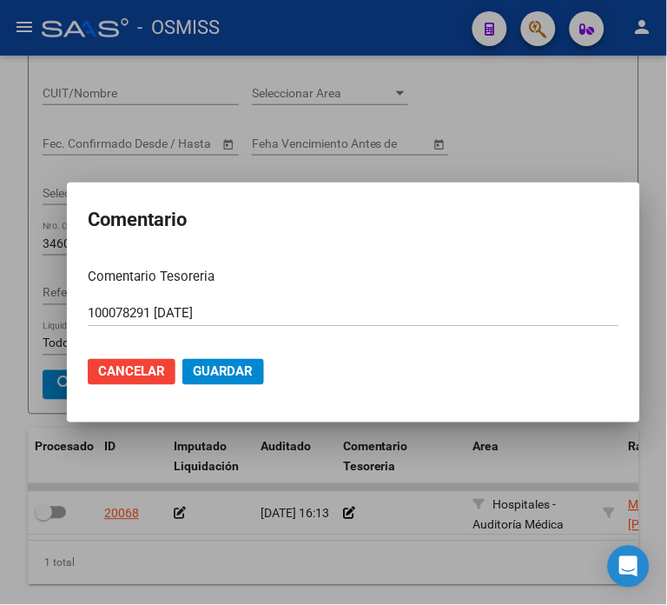
click at [189, 381] on button "Guardar" at bounding box center [224, 372] width 82 height 26
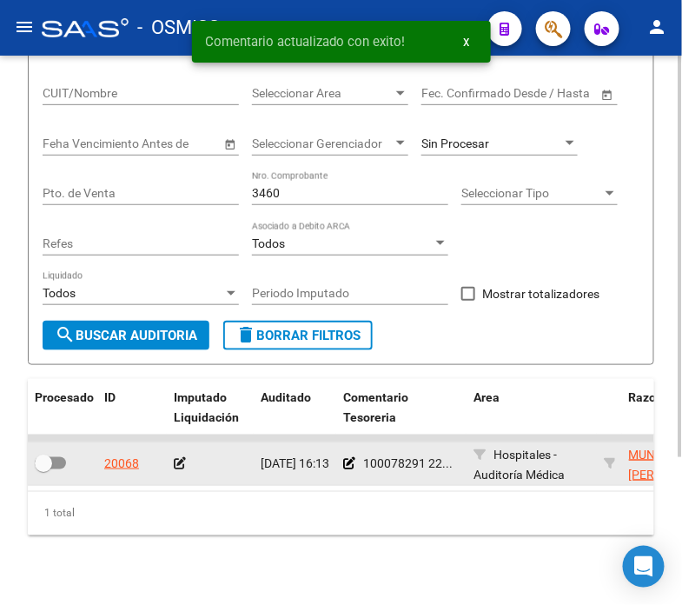
click at [180, 463] on icon at bounding box center [180, 463] width 12 height 12
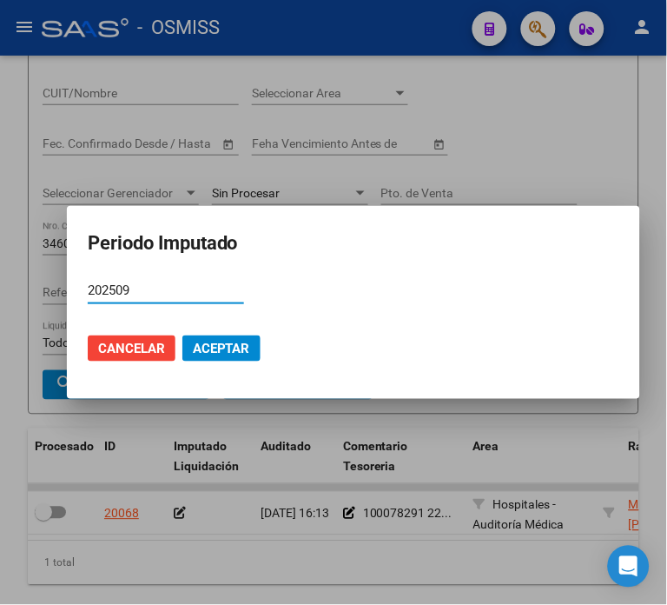
click at [219, 328] on mat-dialog-actions "Cancelar Aceptar" at bounding box center [354, 348] width 532 height 59
click at [209, 349] on span "Aceptar" at bounding box center [221, 349] width 57 height 16
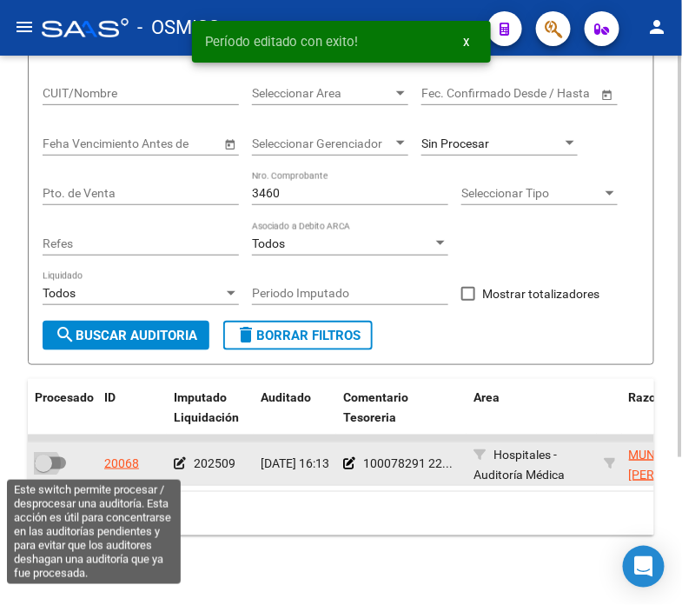
click at [43, 468] on span at bounding box center [43, 463] width 17 height 17
click at [43, 469] on input "checkbox" at bounding box center [43, 469] width 1 height 1
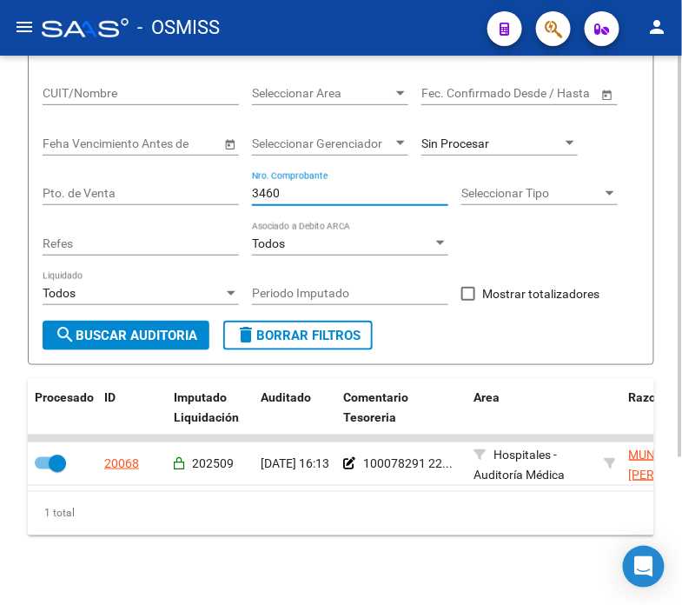
click at [332, 194] on input "3460" at bounding box center [350, 193] width 196 height 15
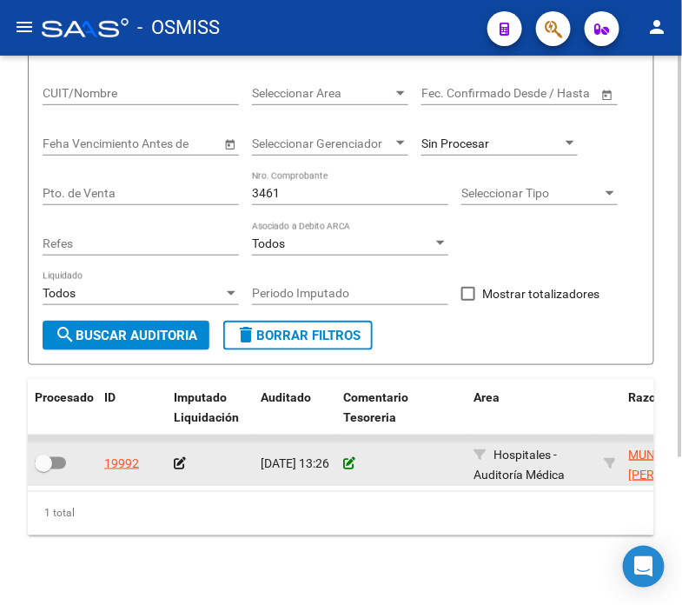
click at [351, 464] on icon at bounding box center [349, 463] width 12 height 12
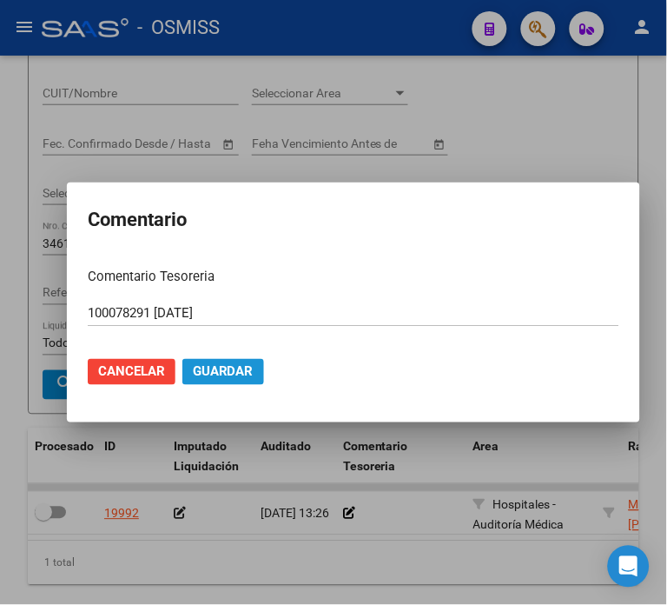
click at [209, 368] on span "Guardar" at bounding box center [223, 372] width 61 height 16
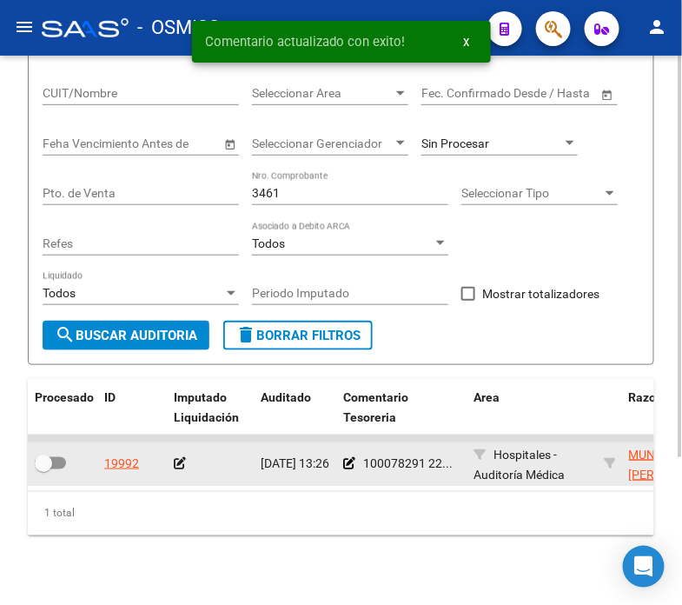
click at [176, 467] on icon at bounding box center [180, 463] width 12 height 12
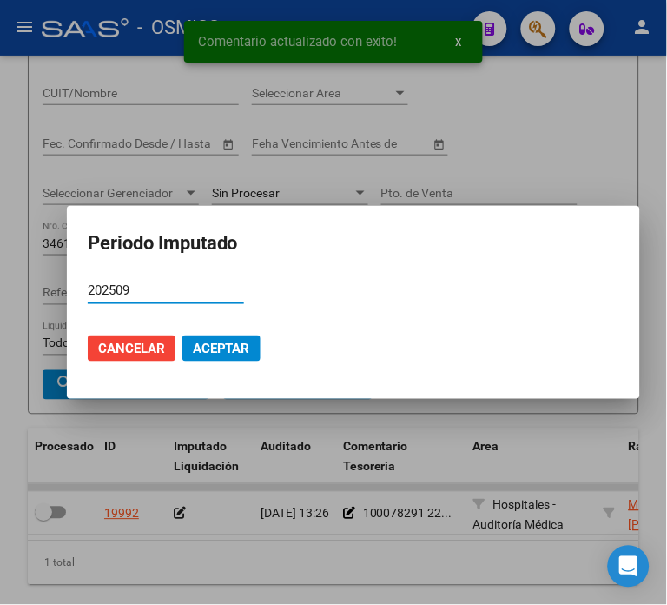
click at [231, 359] on button "Aceptar" at bounding box center [222, 348] width 78 height 26
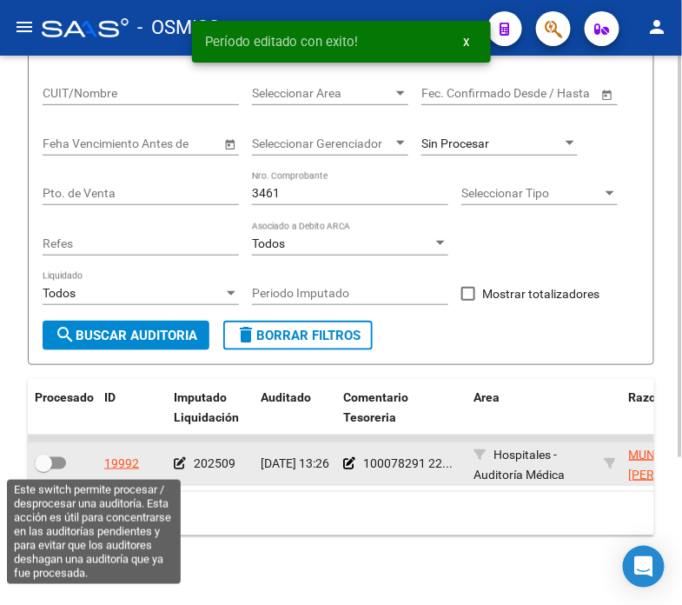
click at [46, 458] on span at bounding box center [43, 463] width 17 height 17
click at [43, 469] on input "checkbox" at bounding box center [43, 469] width 1 height 1
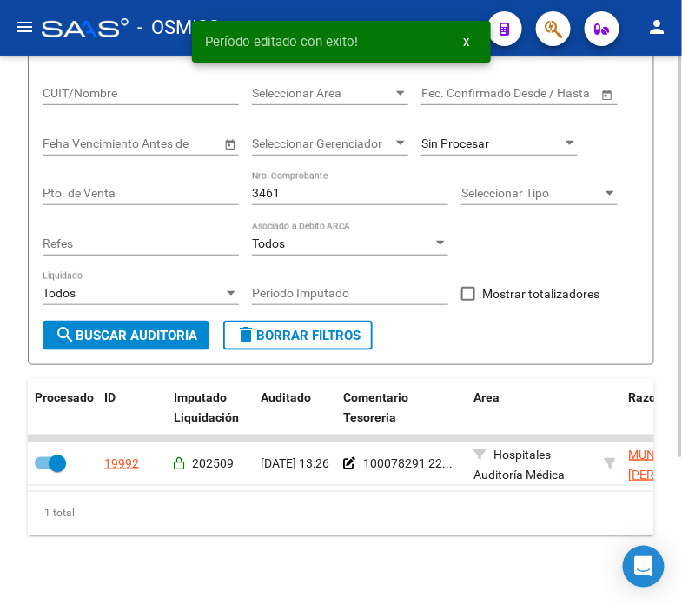
click at [307, 185] on div "3461 Nro. Comprobante" at bounding box center [350, 187] width 196 height 35
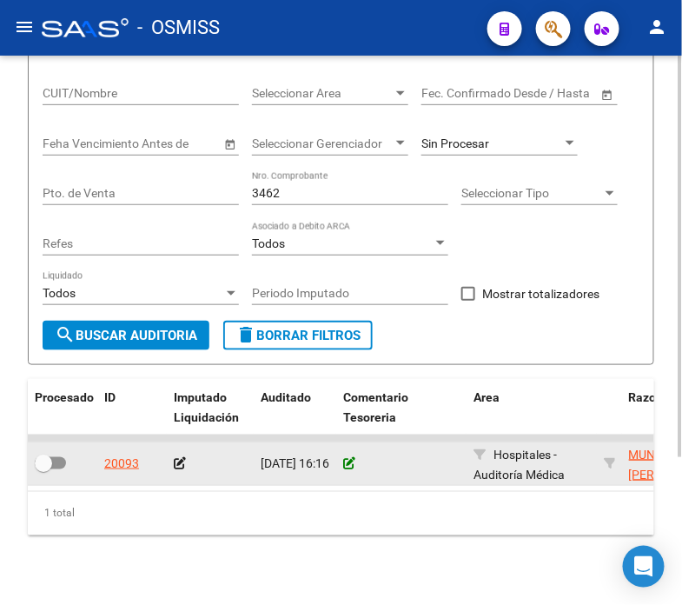
click at [346, 457] on icon at bounding box center [349, 463] width 12 height 12
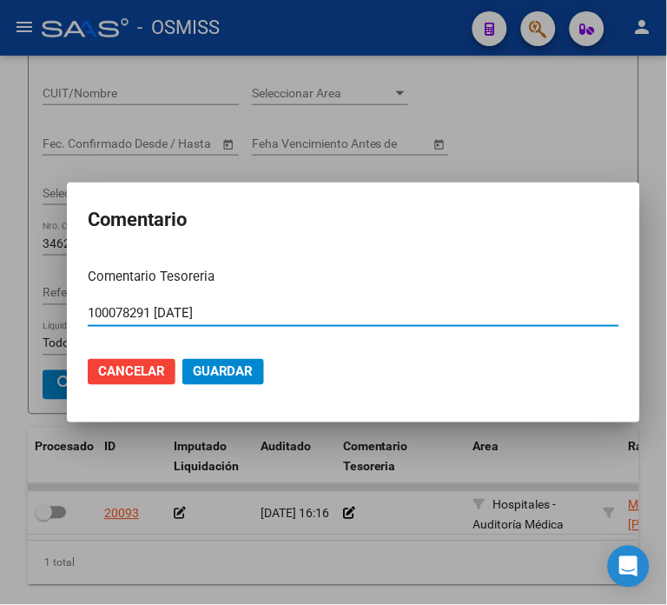
click at [233, 364] on span "Guardar" at bounding box center [223, 372] width 61 height 16
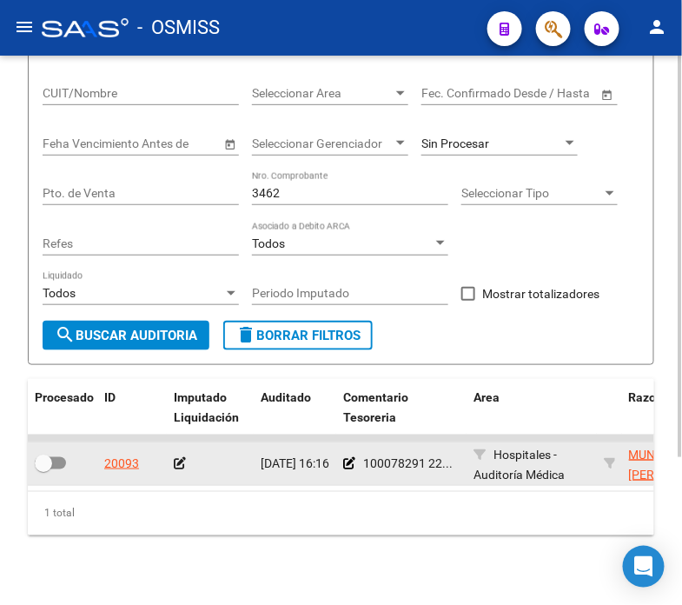
click at [176, 462] on icon at bounding box center [180, 463] width 12 height 12
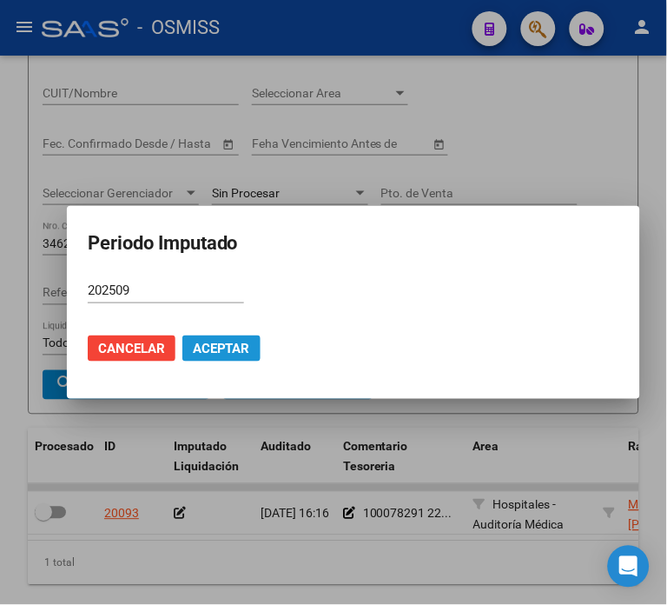
click at [213, 343] on span "Aceptar" at bounding box center [221, 349] width 57 height 16
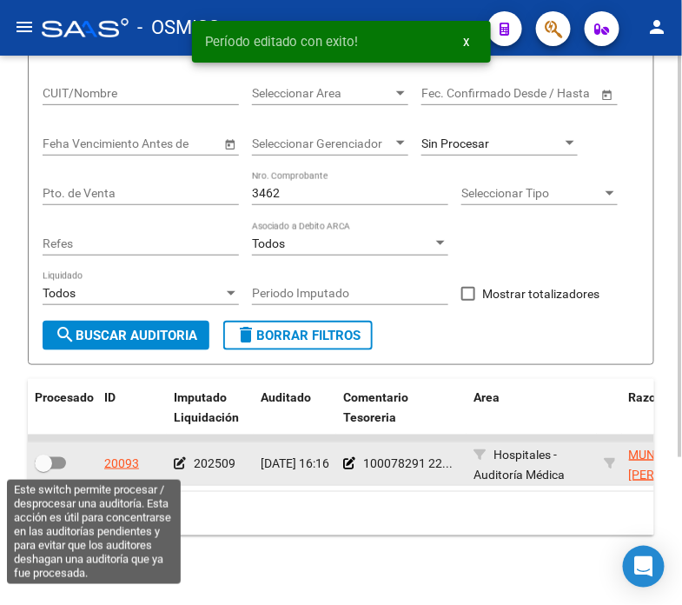
click at [61, 465] on span at bounding box center [50, 463] width 31 height 12
click at [43, 469] on input "checkbox" at bounding box center [43, 469] width 1 height 1
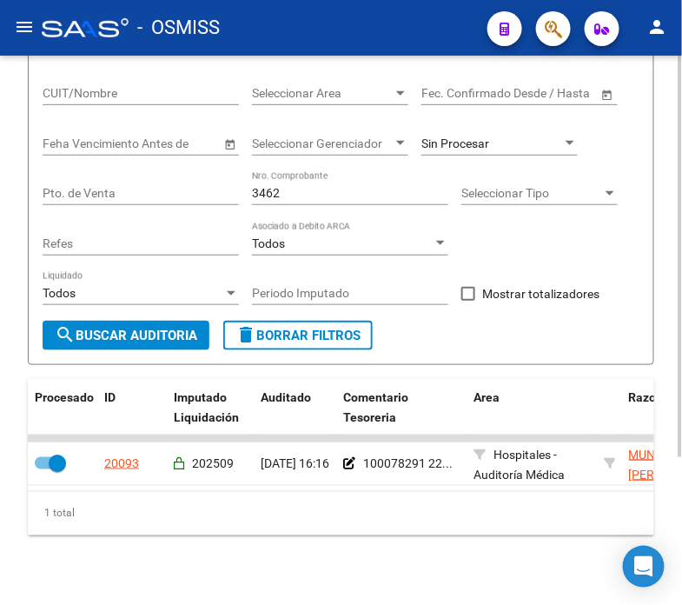
click at [316, 196] on input "3462" at bounding box center [350, 193] width 196 height 15
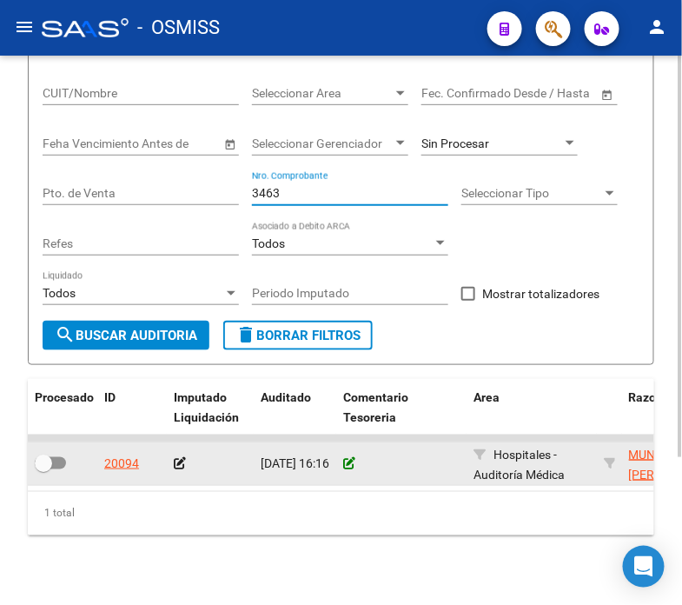
click at [348, 469] on icon at bounding box center [349, 463] width 12 height 12
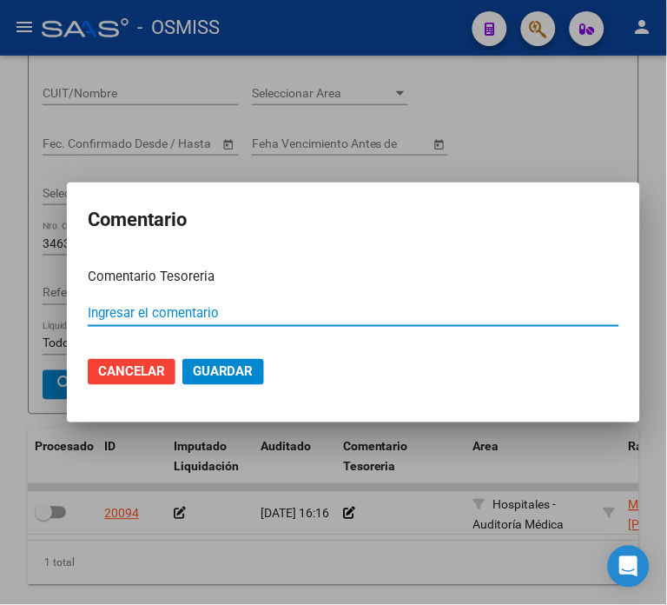
paste input "100078291 [DATE]"
click at [195, 370] on span "Guardar" at bounding box center [223, 372] width 61 height 16
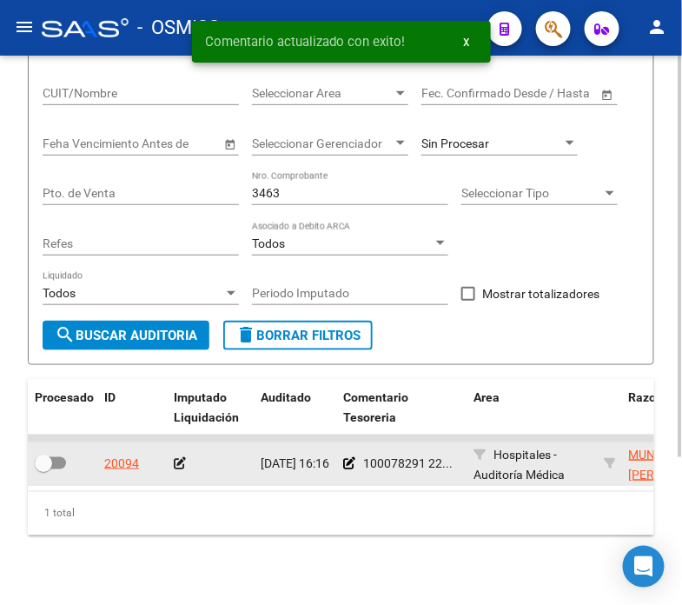
click at [176, 462] on icon at bounding box center [180, 463] width 12 height 12
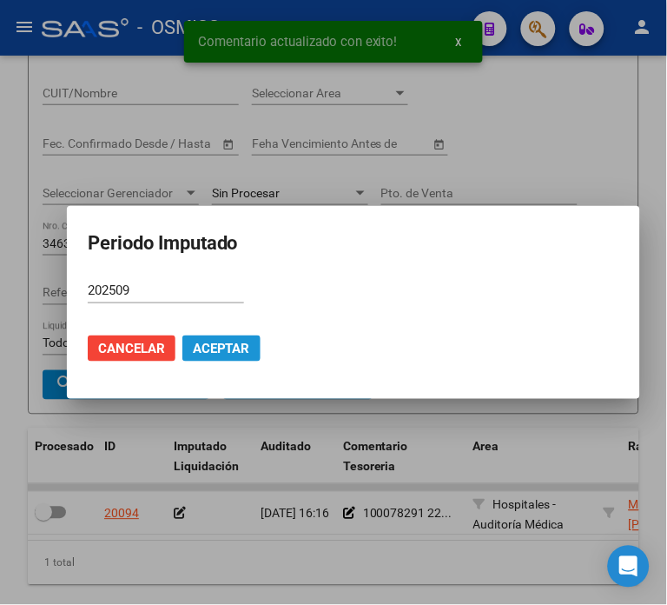
click at [195, 349] on span "Aceptar" at bounding box center [221, 349] width 57 height 16
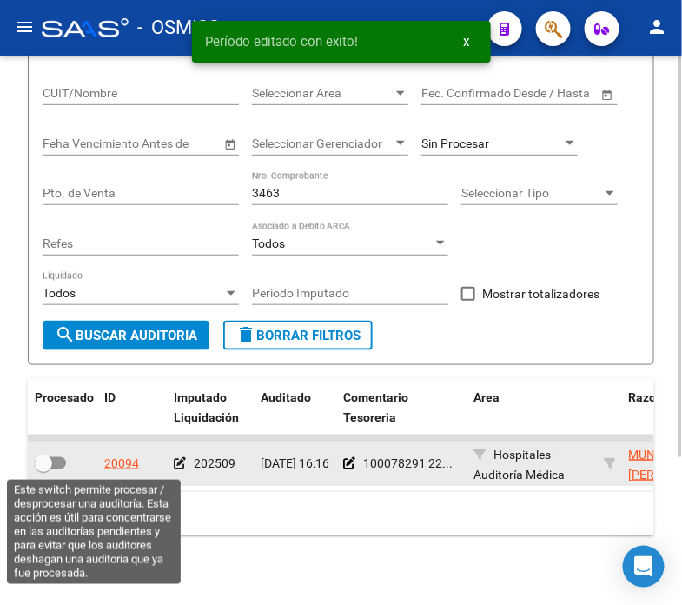
click at [47, 458] on span at bounding box center [43, 463] width 17 height 17
click at [43, 469] on input "checkbox" at bounding box center [43, 469] width 1 height 1
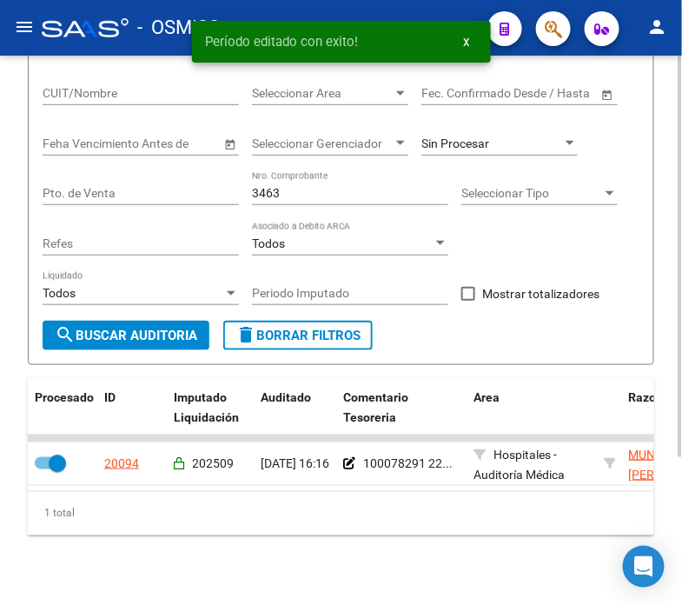
click at [292, 189] on input "3463" at bounding box center [350, 193] width 196 height 15
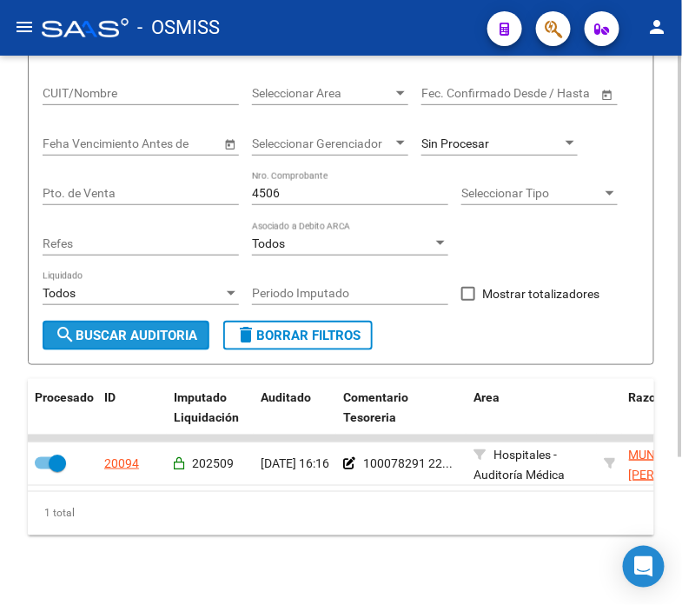
click at [165, 341] on span "search Buscar Auditoria" at bounding box center [126, 336] width 143 height 16
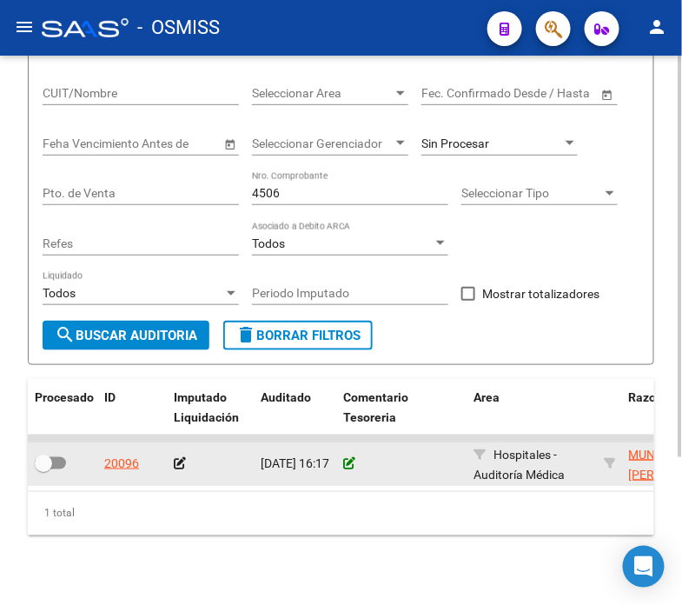
click at [349, 461] on icon at bounding box center [349, 463] width 12 height 12
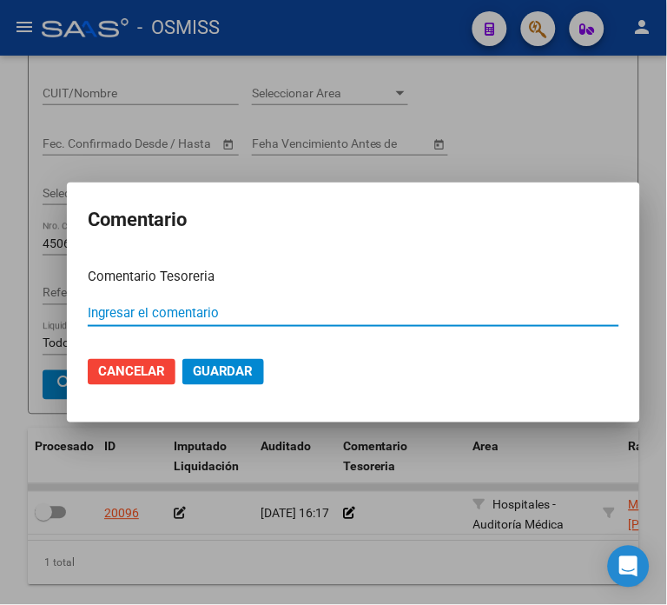
paste input "100078291 [DATE]"
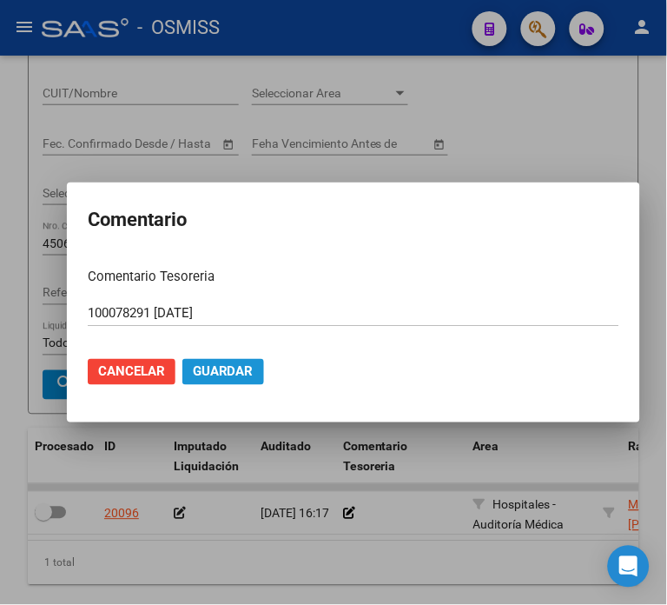
click at [230, 366] on span "Guardar" at bounding box center [223, 372] width 61 height 16
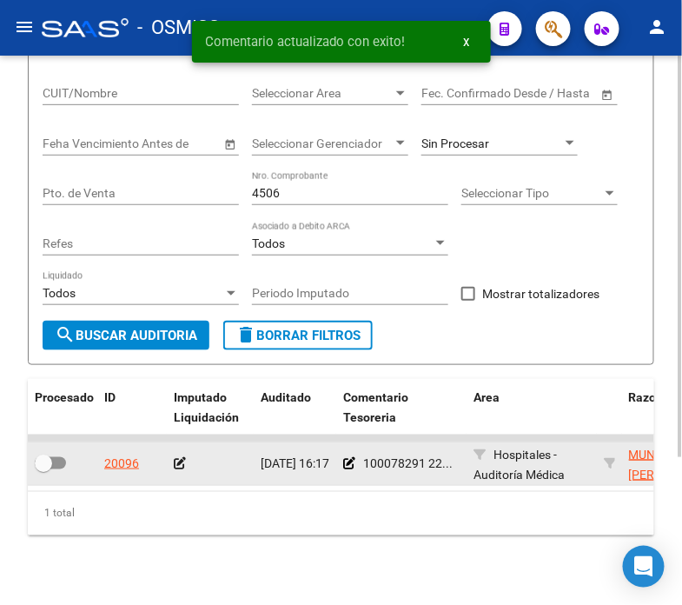
click at [180, 462] on icon at bounding box center [180, 463] width 12 height 12
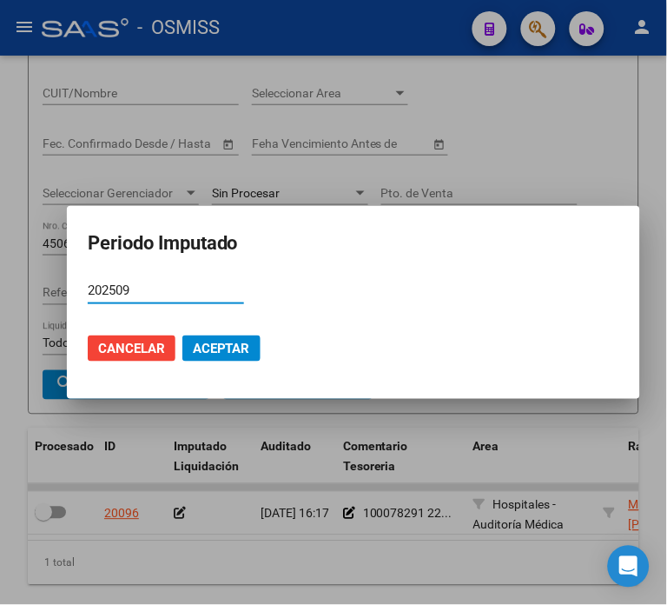
click at [183, 351] on button "Aceptar" at bounding box center [222, 348] width 78 height 26
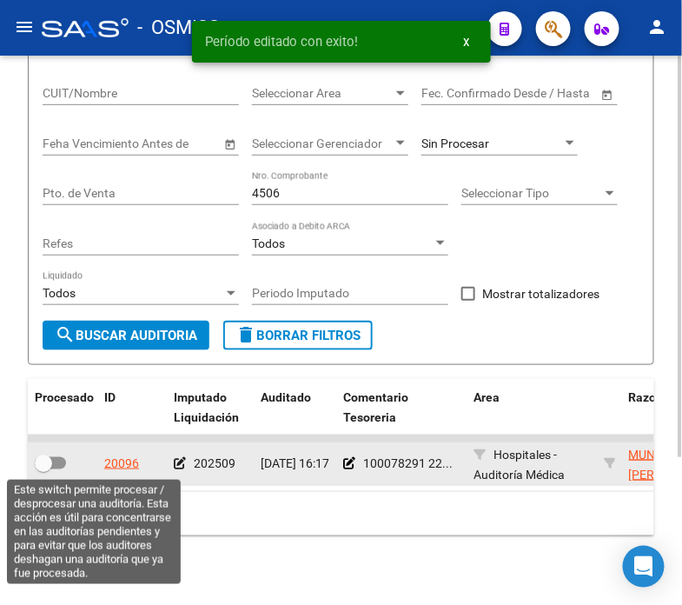
click at [40, 467] on span at bounding box center [43, 463] width 17 height 17
click at [43, 469] on input "checkbox" at bounding box center [43, 469] width 1 height 1
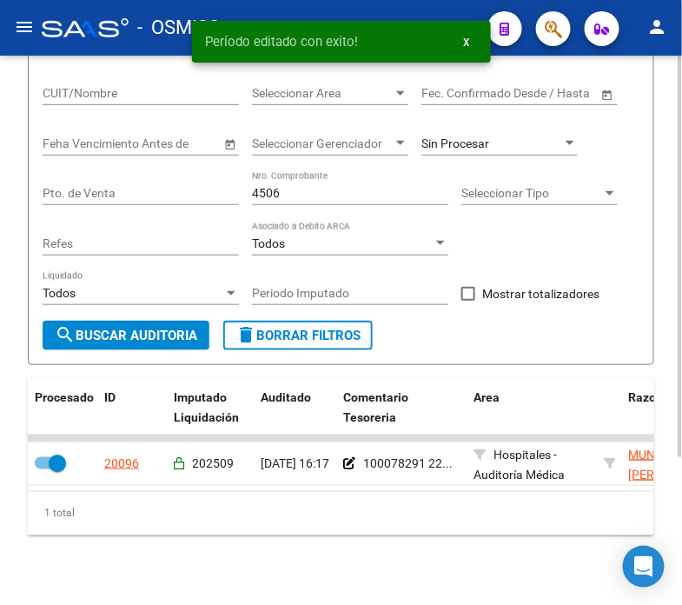
click at [298, 198] on input "4506" at bounding box center [350, 193] width 196 height 15
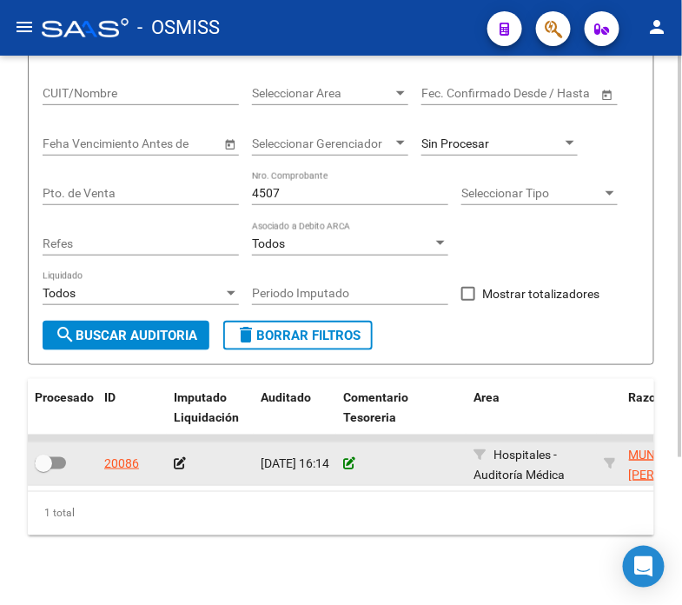
click at [351, 458] on icon at bounding box center [349, 463] width 12 height 12
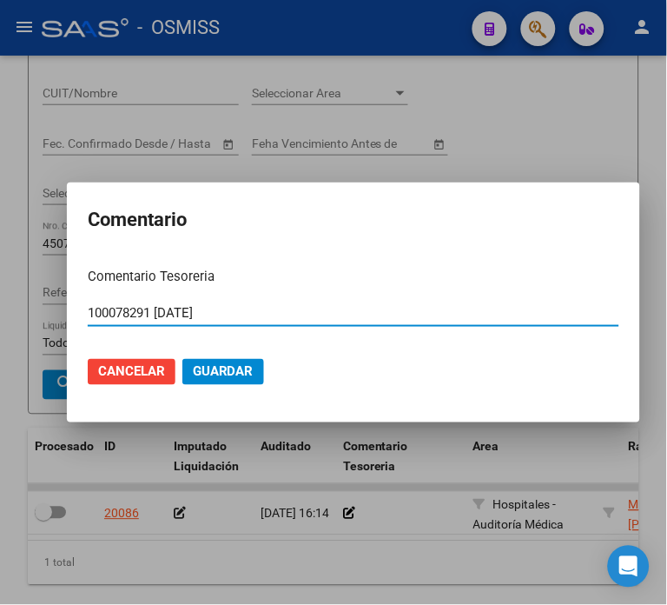
click at [214, 369] on span "Guardar" at bounding box center [223, 372] width 61 height 16
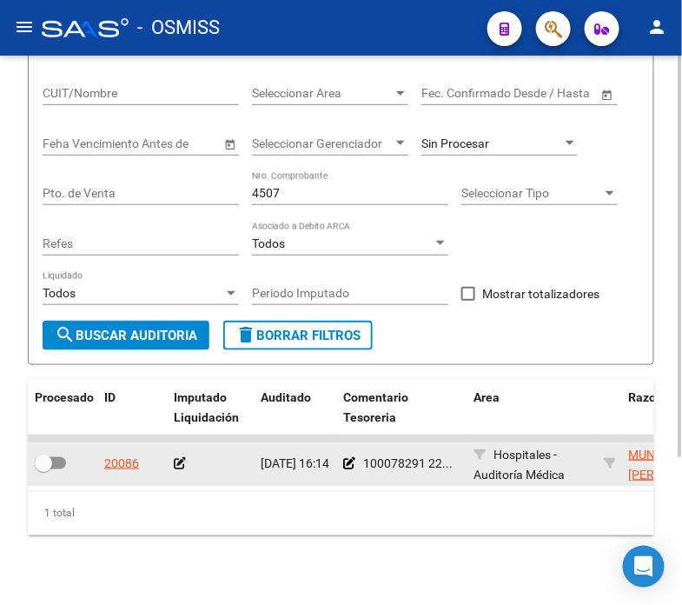
click at [183, 466] on icon at bounding box center [180, 463] width 12 height 12
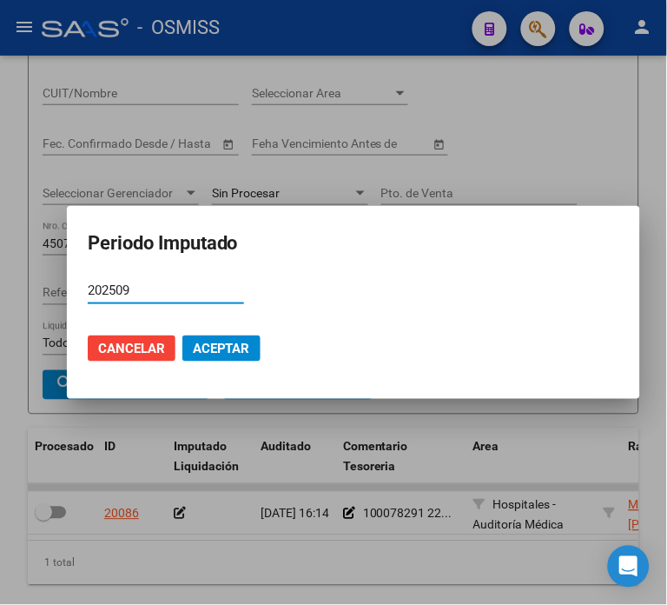
click at [200, 341] on span "Aceptar" at bounding box center [221, 349] width 57 height 16
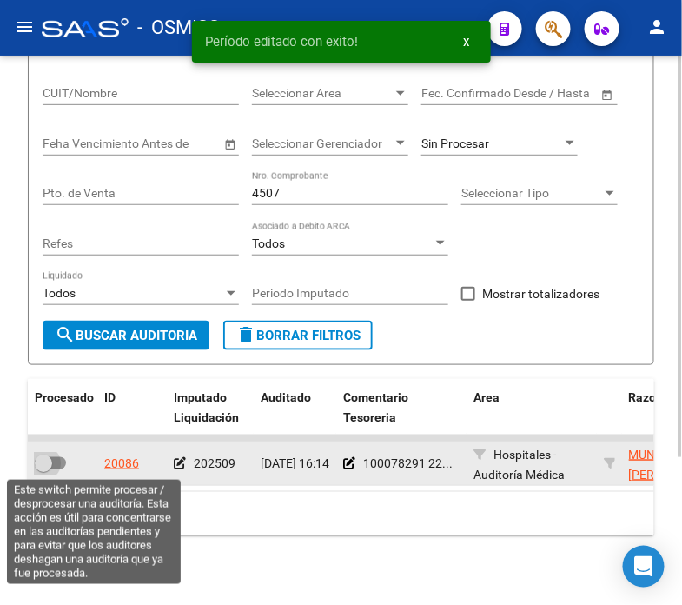
click at [57, 469] on label at bounding box center [50, 463] width 31 height 21
click at [43, 469] on input "checkbox" at bounding box center [43, 469] width 1 height 1
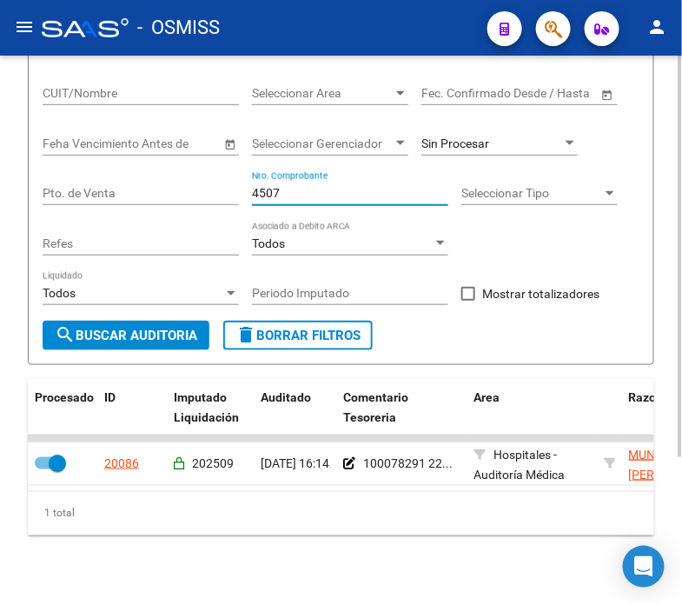
click at [311, 198] on input "4507" at bounding box center [350, 193] width 196 height 15
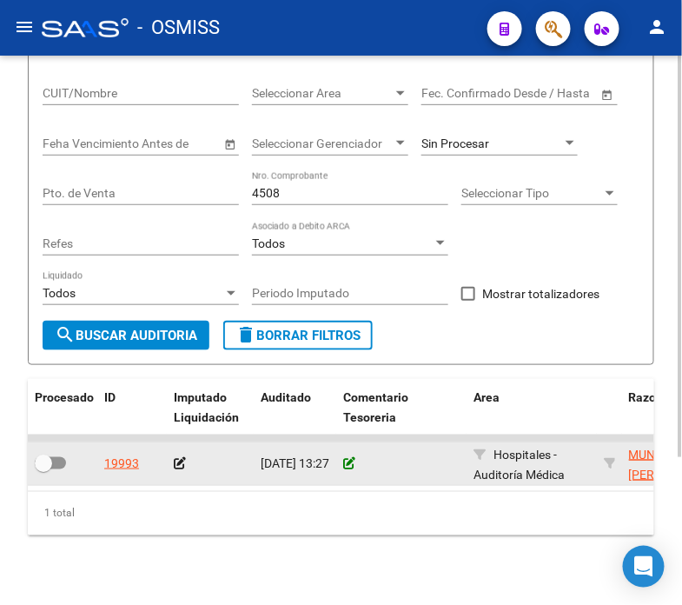
click at [349, 464] on icon at bounding box center [349, 463] width 12 height 12
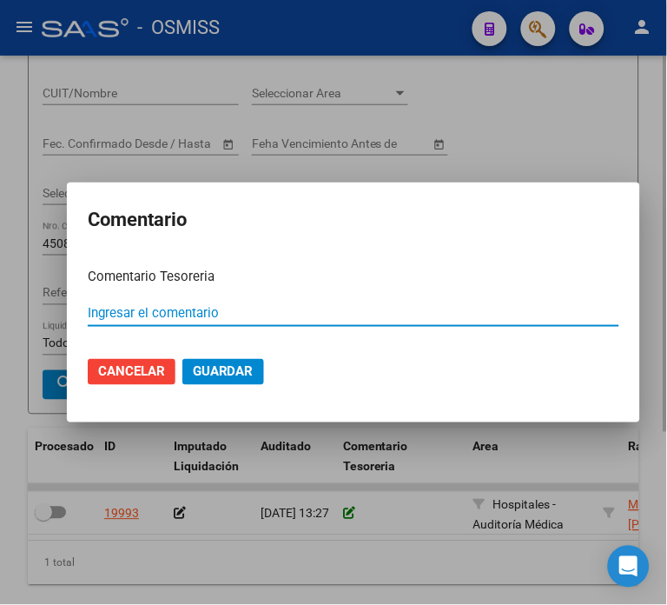
paste input "100078291 [DATE]"
click at [231, 356] on mat-dialog-actions "Cancelar Guardar" at bounding box center [354, 371] width 532 height 59
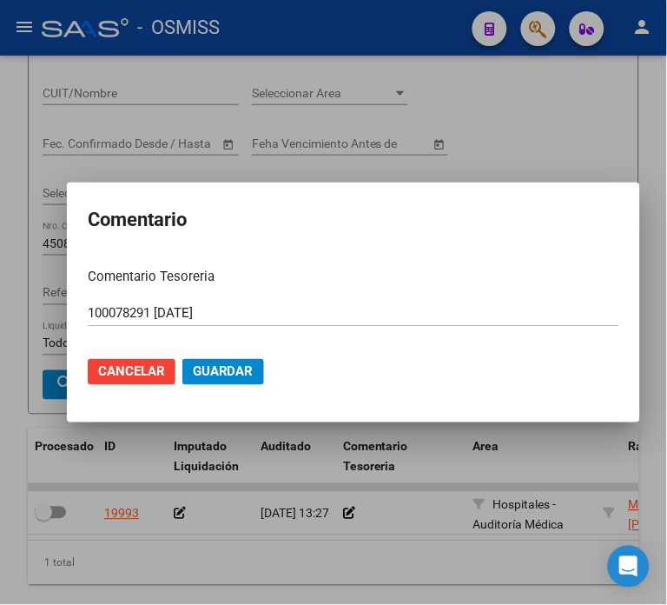
click at [218, 378] on span "Guardar" at bounding box center [223, 372] width 61 height 16
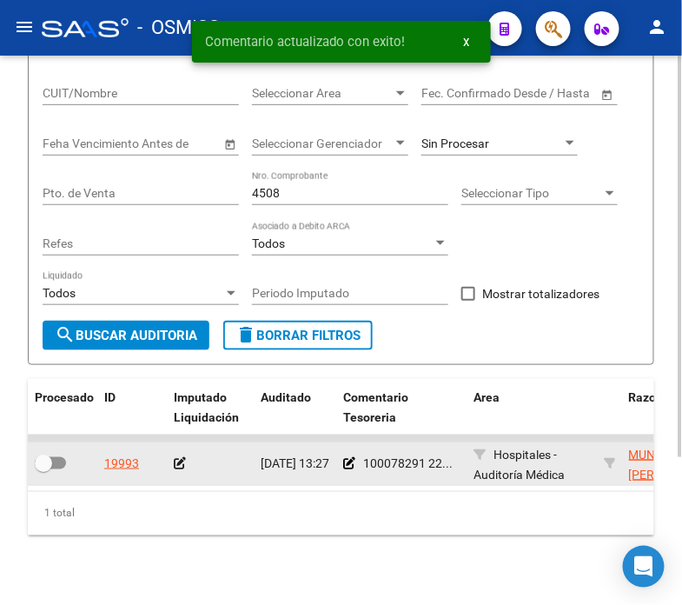
click at [174, 464] on icon at bounding box center [180, 463] width 12 height 12
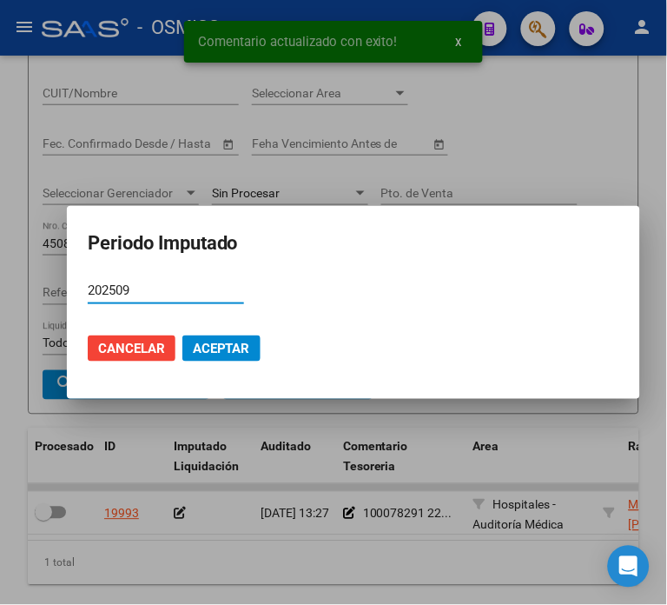
click at [204, 350] on span "Aceptar" at bounding box center [221, 349] width 57 height 16
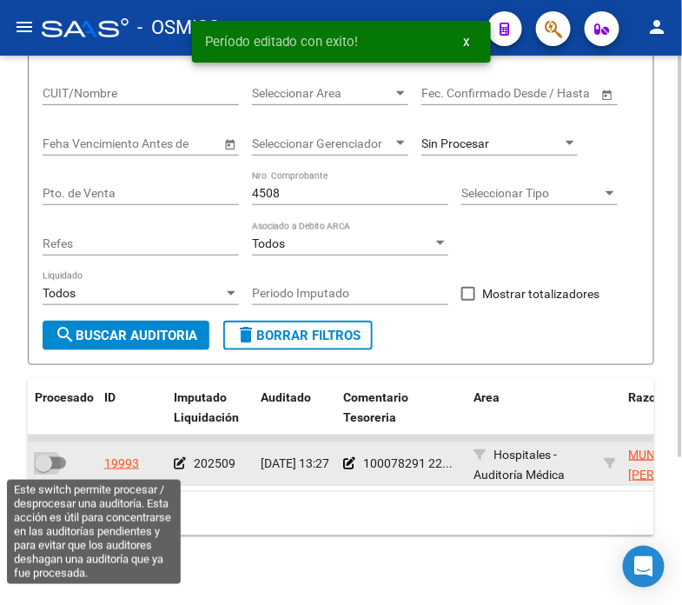
click at [53, 461] on span at bounding box center [50, 463] width 31 height 12
click at [43, 469] on input "checkbox" at bounding box center [43, 469] width 1 height 1
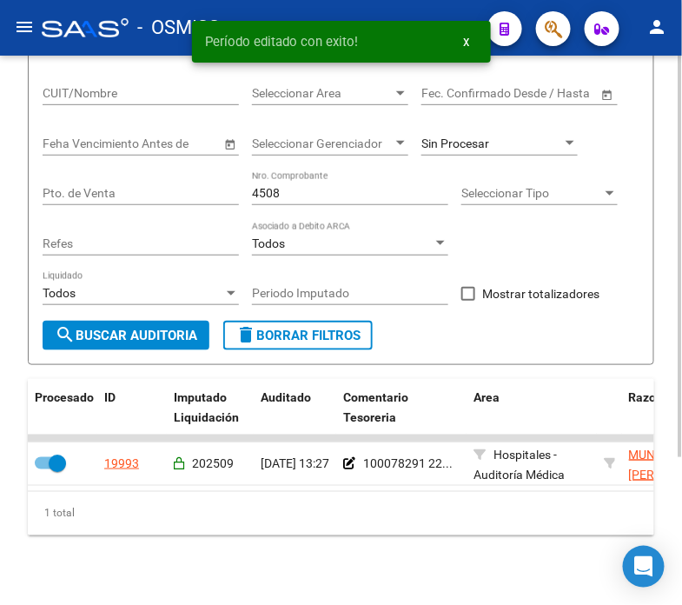
click at [322, 183] on div "4508 Nro. Comprobante" at bounding box center [350, 187] width 196 height 35
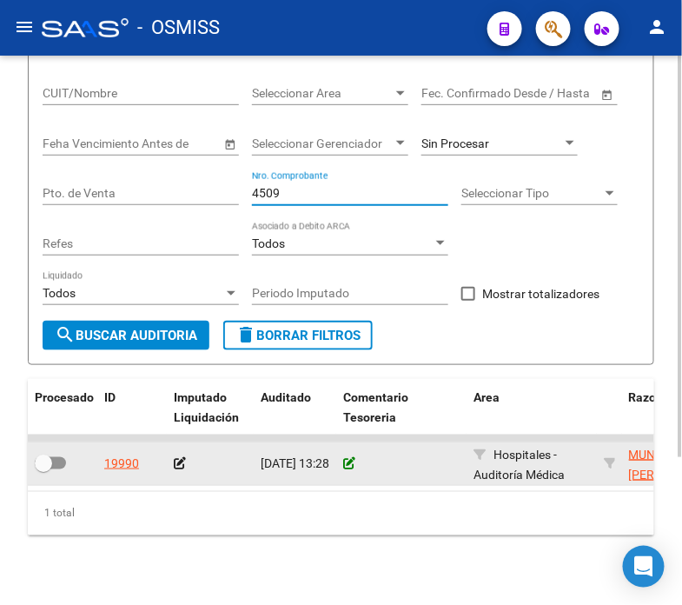
click at [344, 464] on icon at bounding box center [349, 463] width 12 height 12
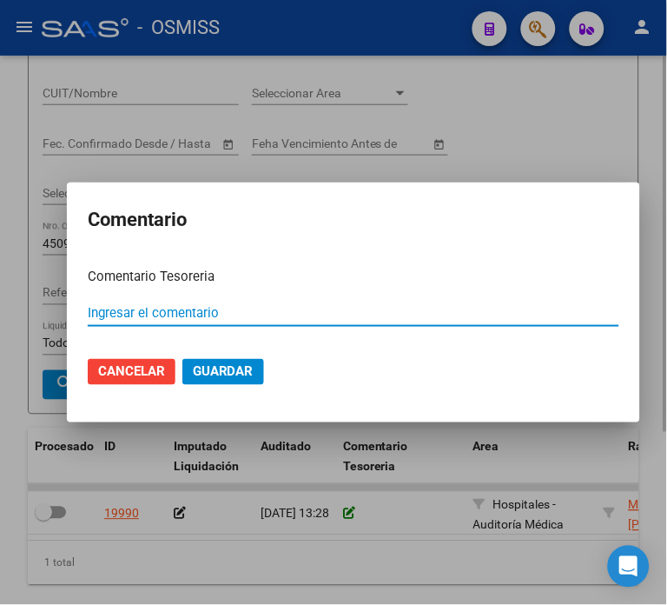
paste input "100078291 [DATE]"
click at [217, 376] on span "Guardar" at bounding box center [223, 372] width 61 height 16
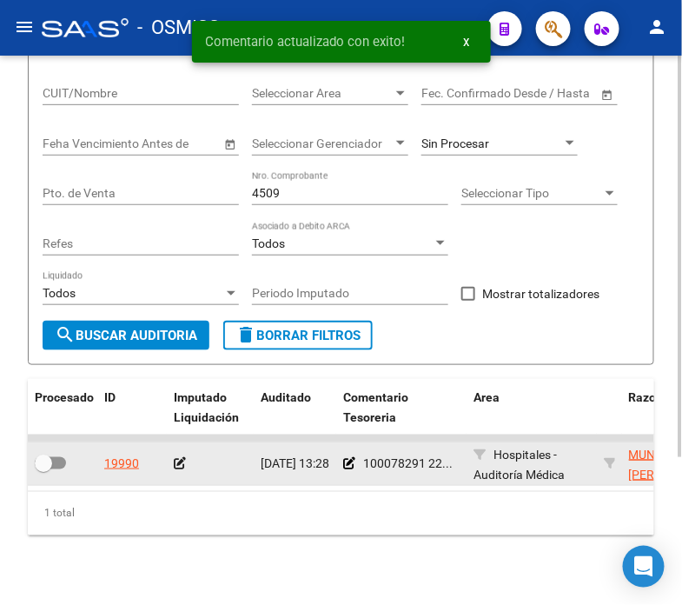
click at [178, 461] on icon at bounding box center [180, 463] width 12 height 12
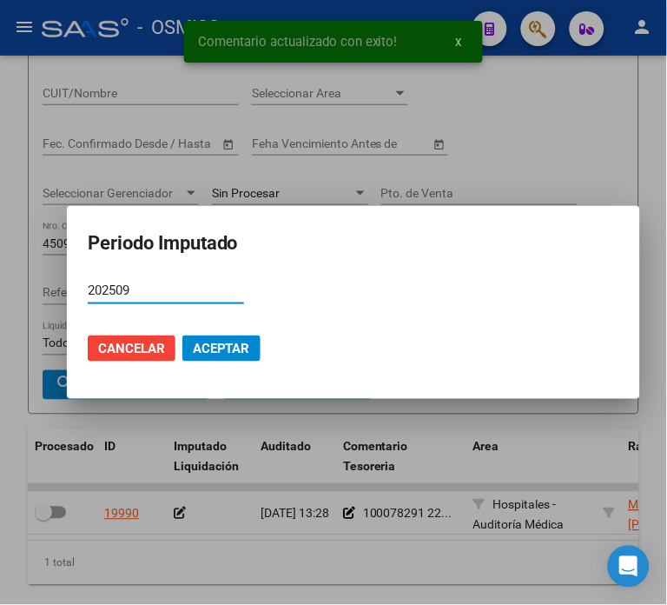
click at [203, 351] on span "Aceptar" at bounding box center [221, 349] width 57 height 16
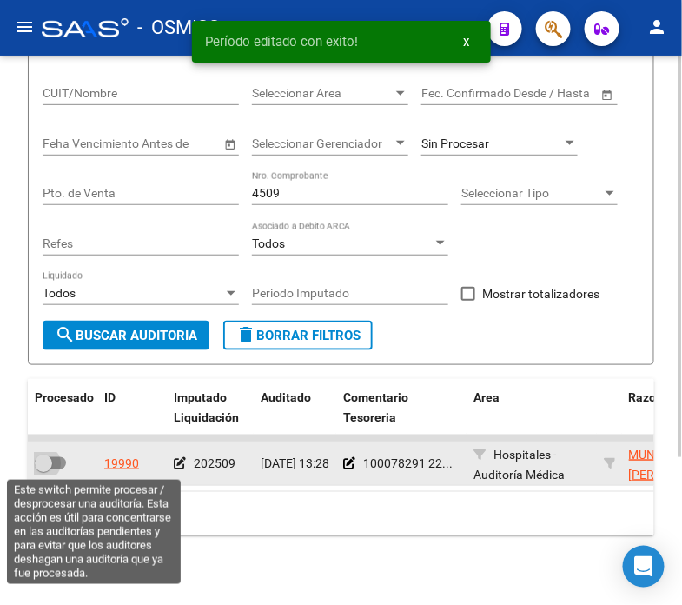
click at [64, 461] on span at bounding box center [50, 463] width 31 height 12
click at [43, 469] on input "checkbox" at bounding box center [43, 469] width 1 height 1
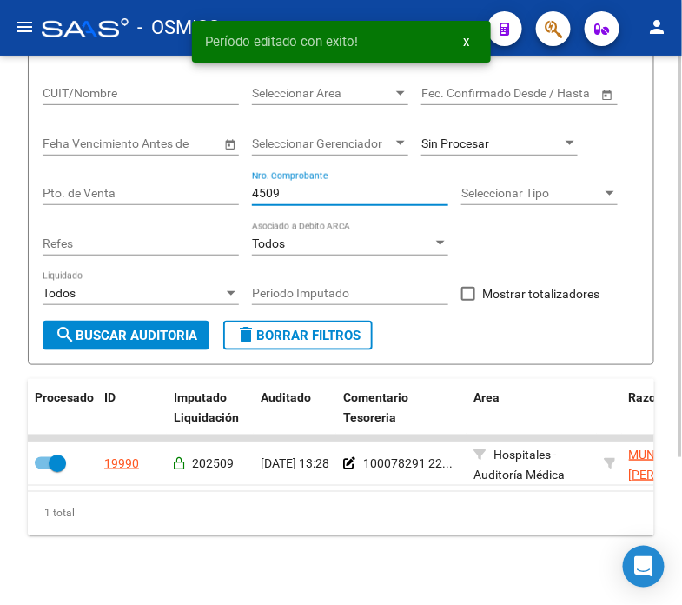
click at [302, 197] on input "4509" at bounding box center [350, 193] width 196 height 15
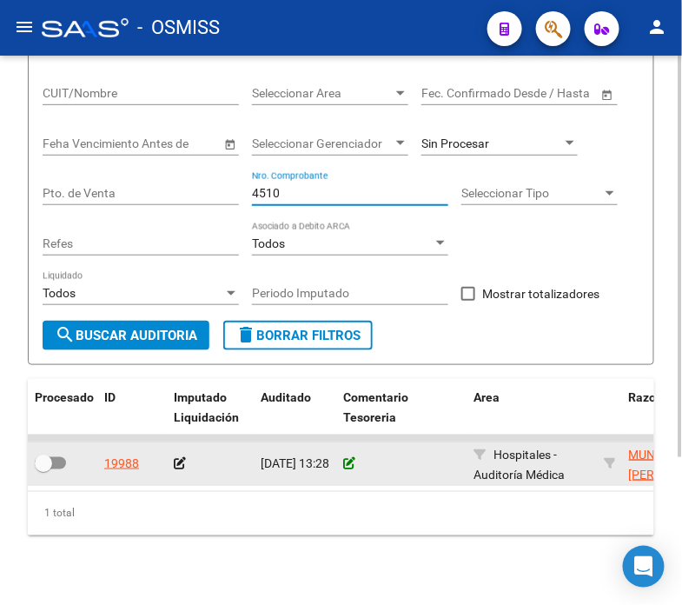
click at [344, 463] on icon at bounding box center [349, 463] width 12 height 12
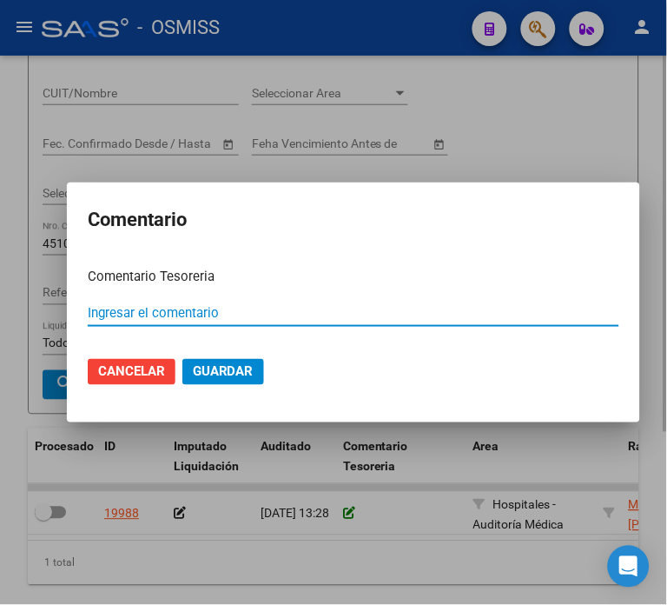
paste input "100078291 [DATE]"
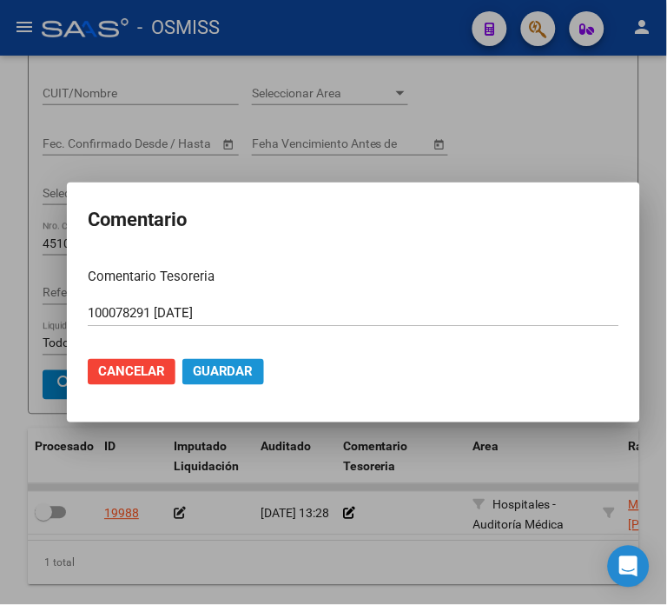
click at [227, 370] on span "Guardar" at bounding box center [223, 372] width 61 height 16
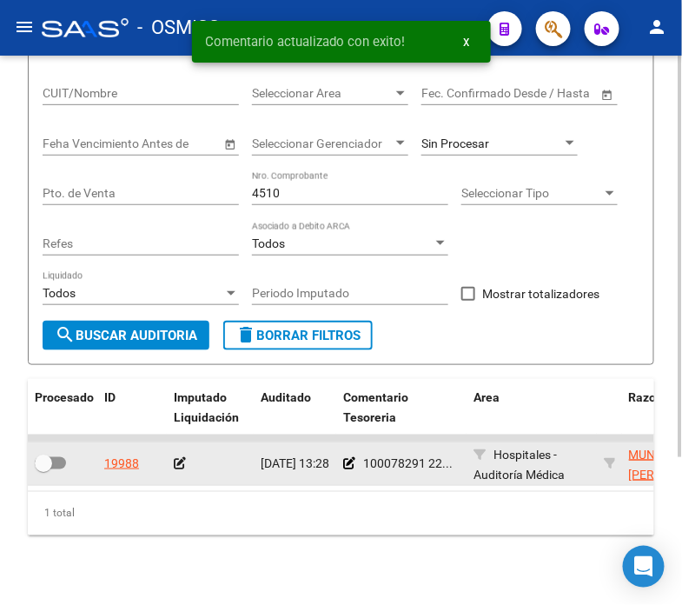
click at [178, 462] on icon at bounding box center [180, 463] width 12 height 12
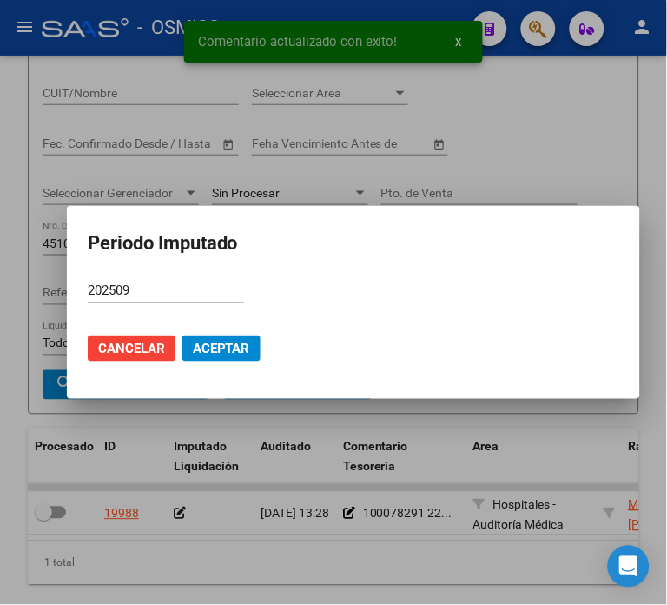
click at [209, 335] on mat-dialog-actions "Cancelar Aceptar" at bounding box center [354, 348] width 532 height 59
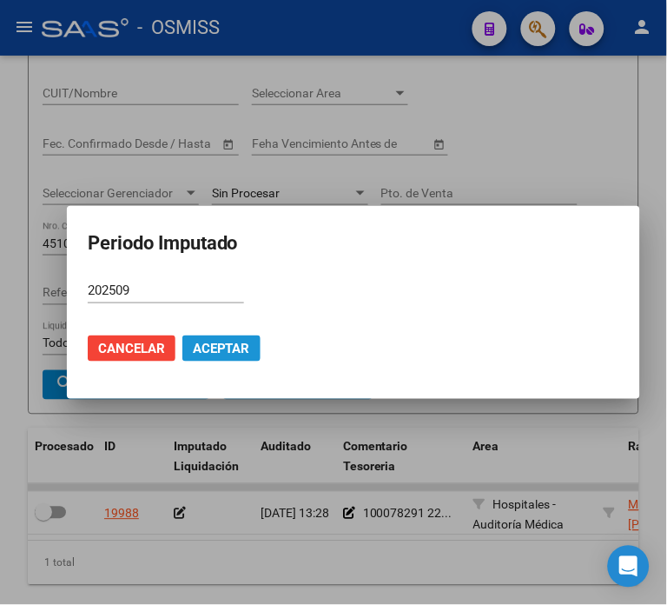
click at [241, 361] on button "Aceptar" at bounding box center [222, 348] width 78 height 26
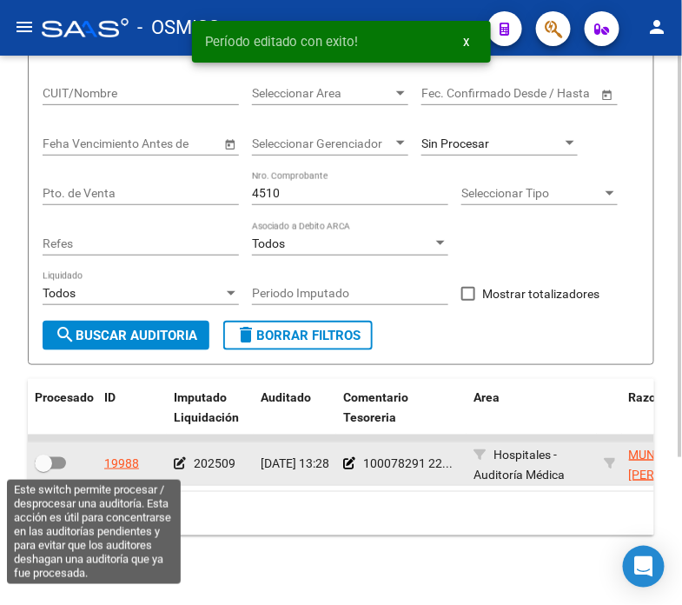
click at [52, 462] on span at bounding box center [50, 463] width 31 height 12
click at [43, 469] on input "checkbox" at bounding box center [43, 469] width 1 height 1
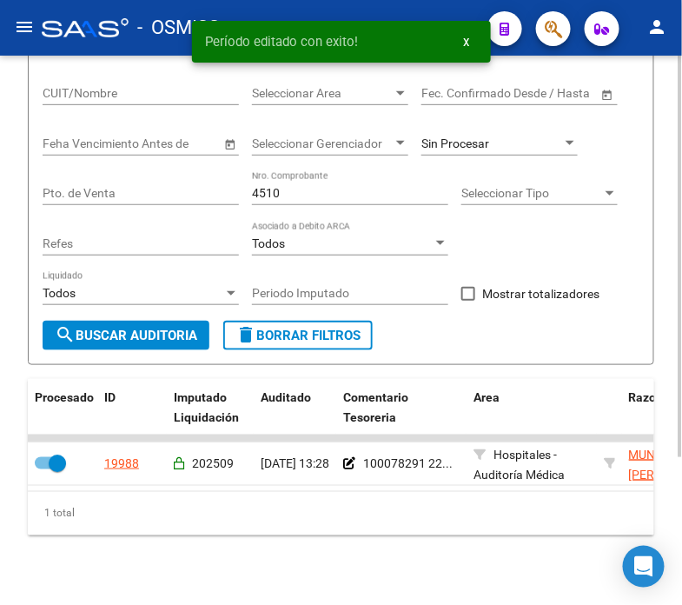
click at [313, 193] on input "4510" at bounding box center [350, 193] width 196 height 15
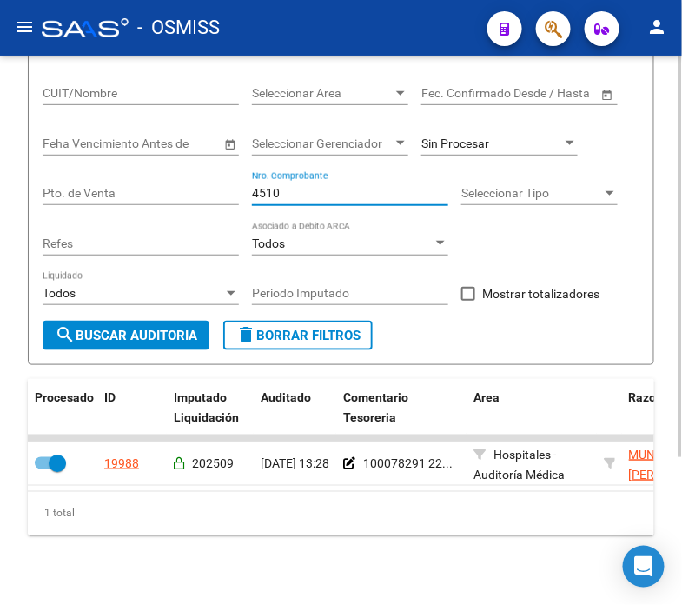
click at [313, 193] on input "4510" at bounding box center [350, 193] width 196 height 15
click at [177, 329] on span "search Buscar Auditoria" at bounding box center [126, 336] width 143 height 16
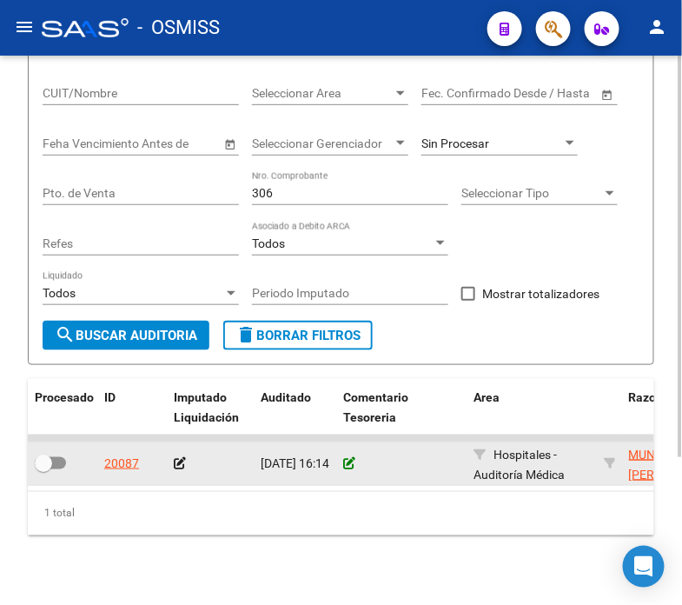
click at [346, 463] on icon at bounding box center [349, 463] width 12 height 12
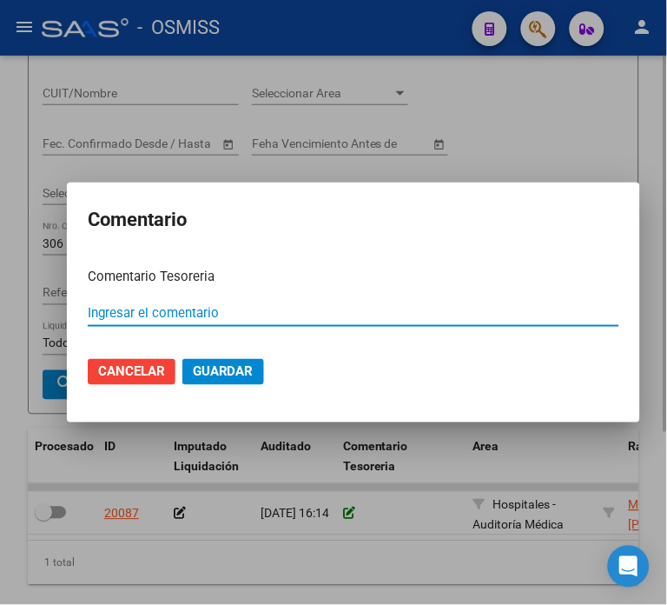
paste input "100078291 [DATE]"
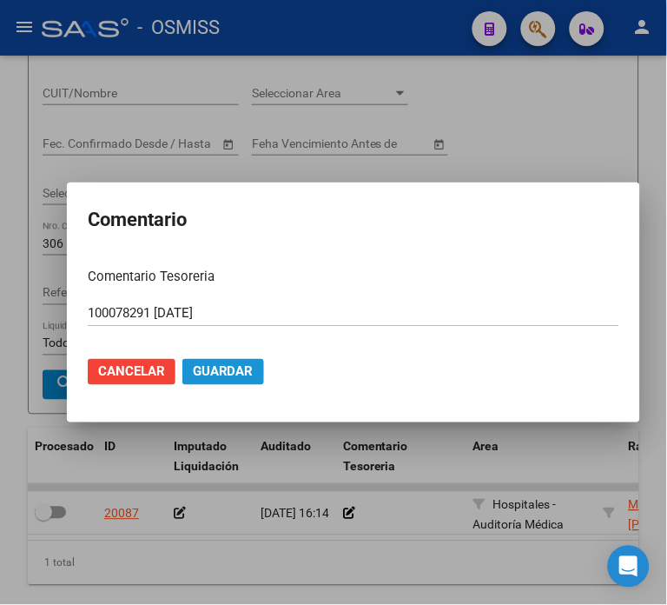
click at [239, 362] on button "Guardar" at bounding box center [224, 372] width 82 height 26
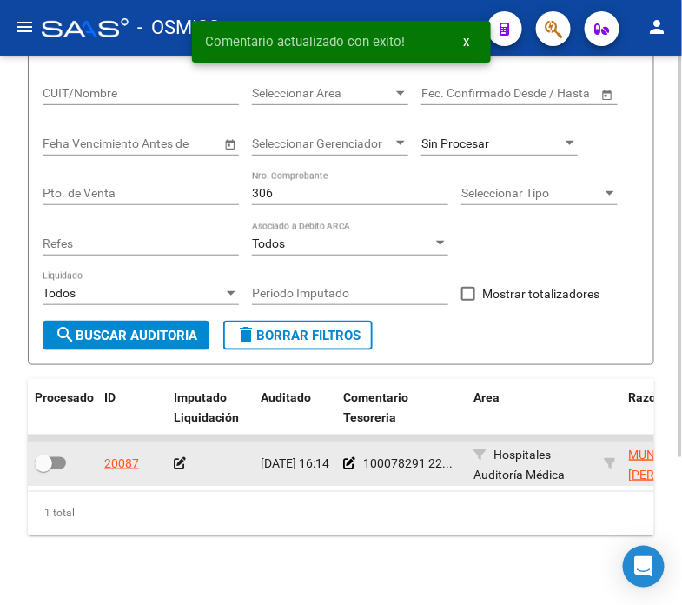
click at [175, 466] on icon at bounding box center [180, 463] width 12 height 12
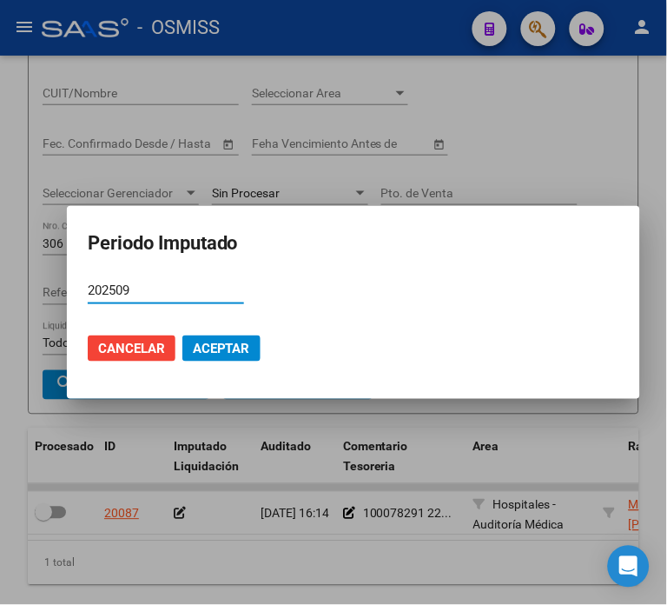
click at [184, 358] on button "Aceptar" at bounding box center [222, 348] width 78 height 26
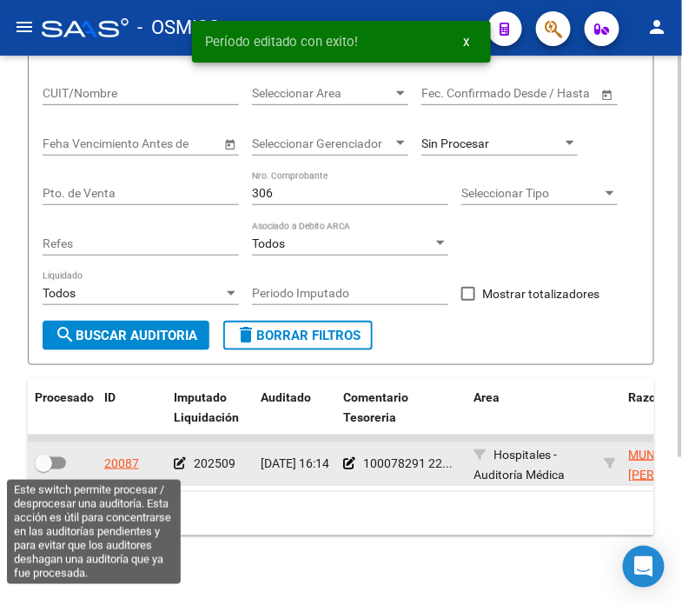
click at [61, 462] on span at bounding box center [50, 463] width 31 height 12
click at [43, 469] on input "checkbox" at bounding box center [43, 469] width 1 height 1
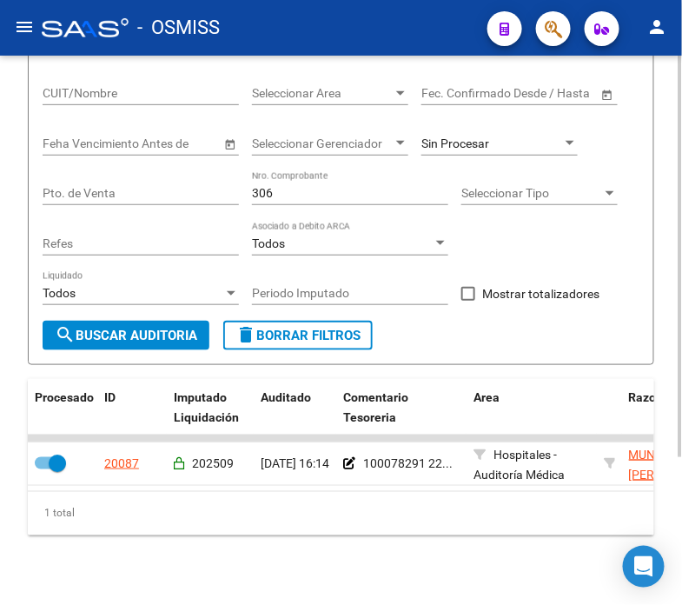
click at [348, 193] on input "306" at bounding box center [350, 193] width 196 height 15
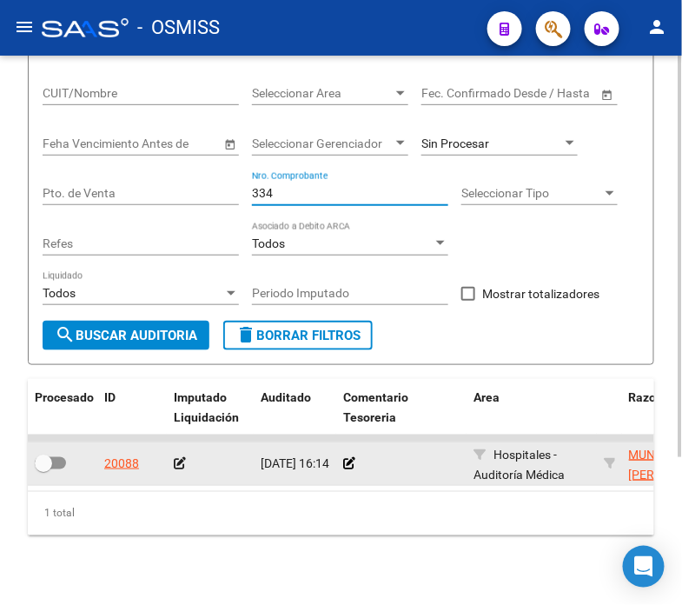
click at [335, 470] on datatable-body-cell "[DATE] 16:14" at bounding box center [295, 463] width 83 height 43
click at [345, 459] on icon at bounding box center [349, 463] width 12 height 12
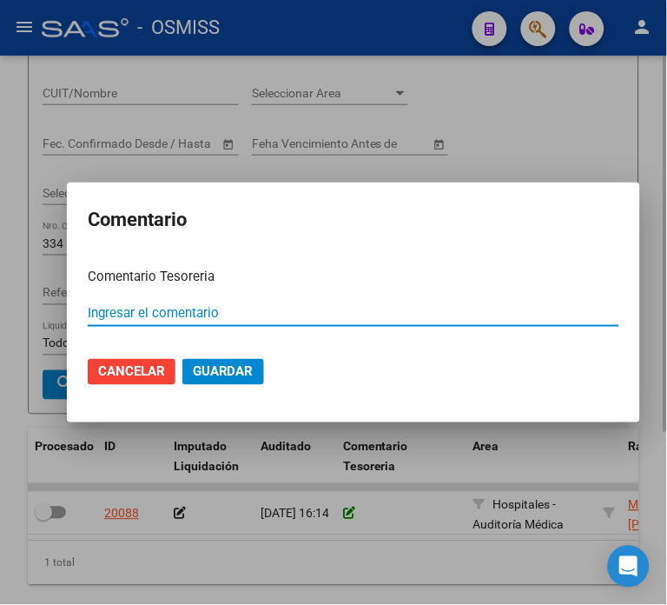
paste input "100078291 [DATE]"
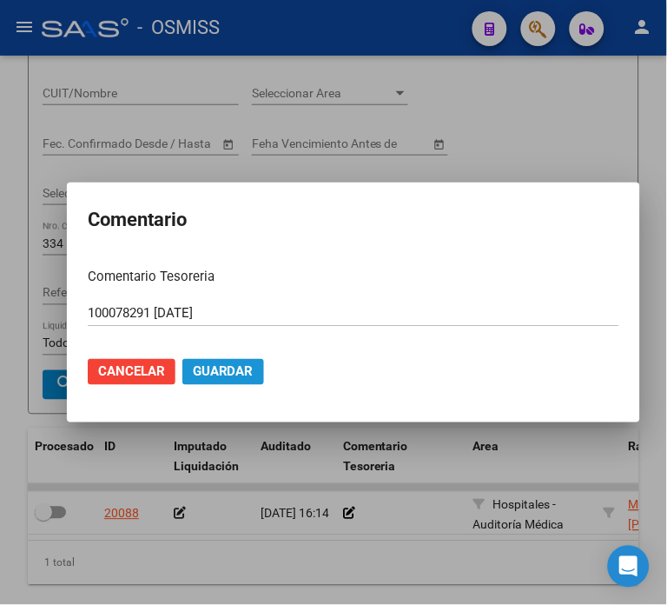
click at [211, 375] on span "Guardar" at bounding box center [223, 372] width 61 height 16
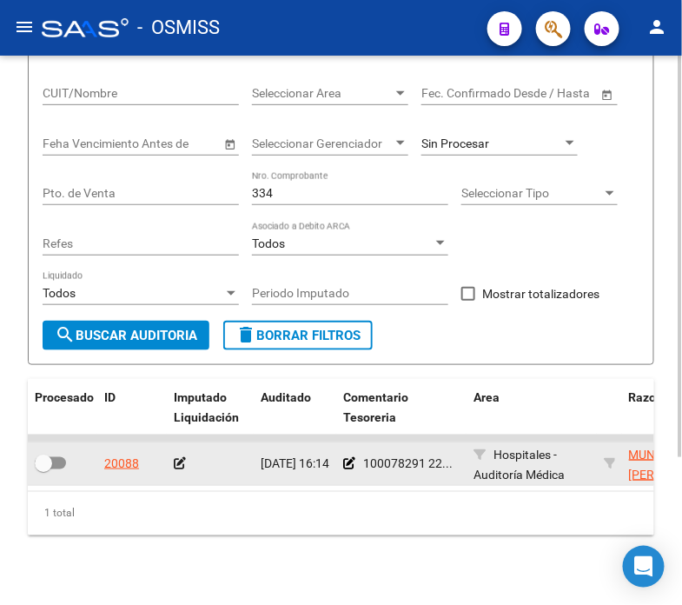
click at [177, 467] on icon at bounding box center [180, 463] width 12 height 12
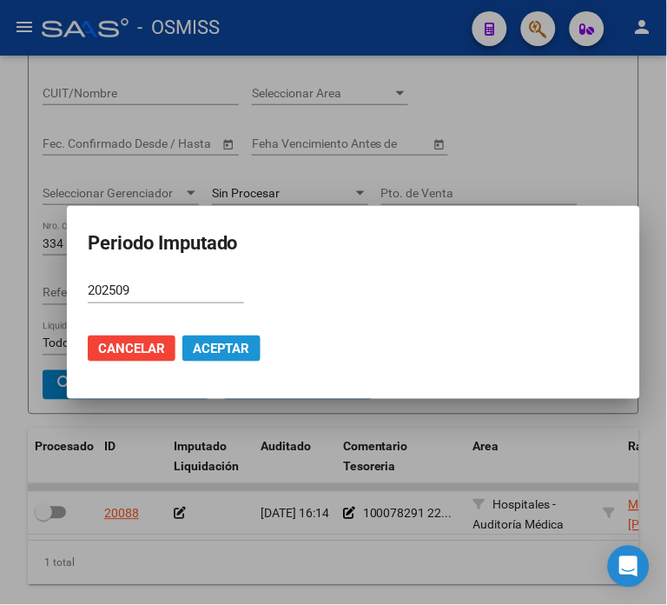
click at [203, 349] on span "Aceptar" at bounding box center [221, 349] width 57 height 16
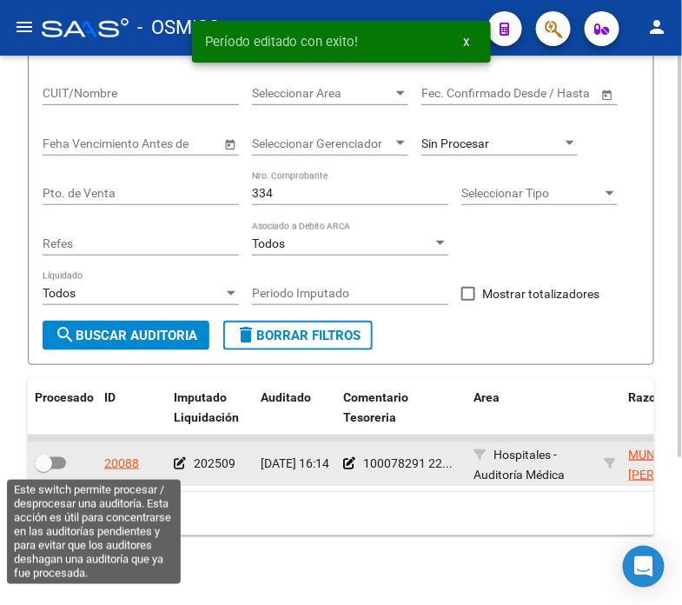
click at [58, 465] on span at bounding box center [50, 463] width 31 height 12
click at [43, 469] on input "checkbox" at bounding box center [43, 469] width 1 height 1
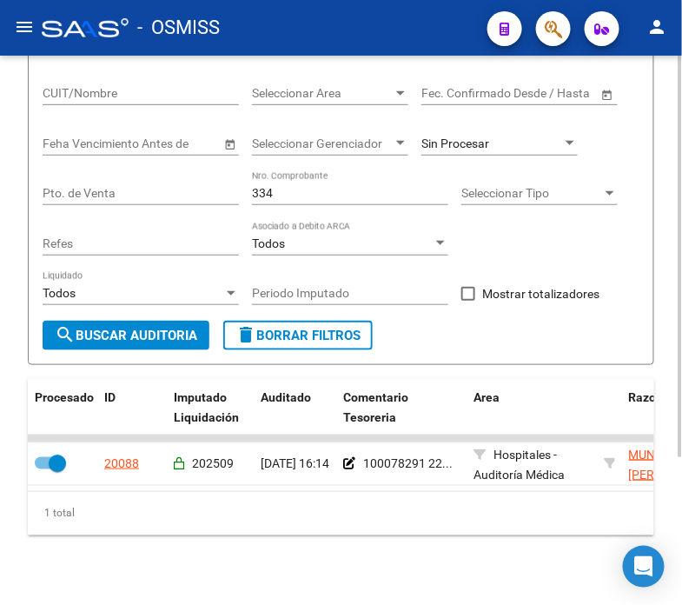
click at [302, 196] on input "334" at bounding box center [350, 193] width 196 height 15
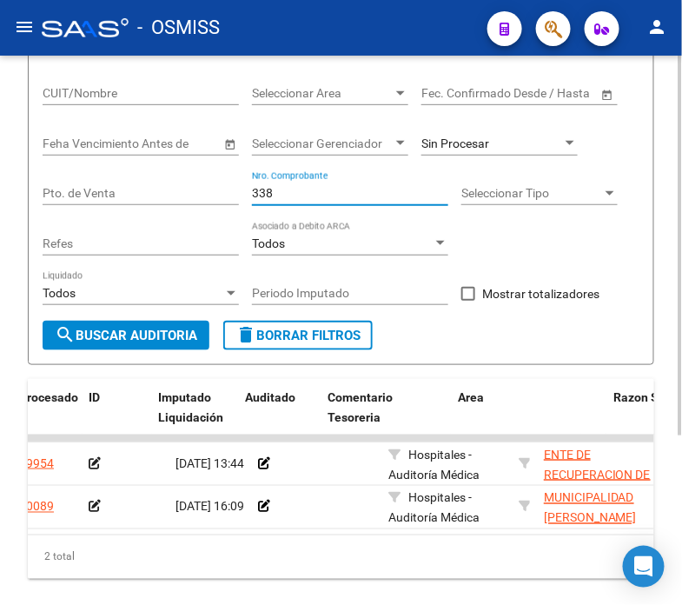
scroll to position [0, 0]
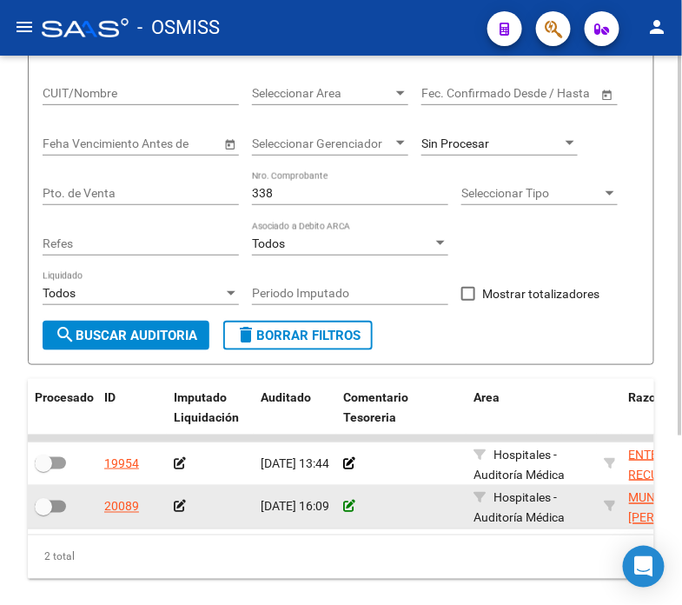
click at [343, 502] on icon at bounding box center [349, 507] width 12 height 12
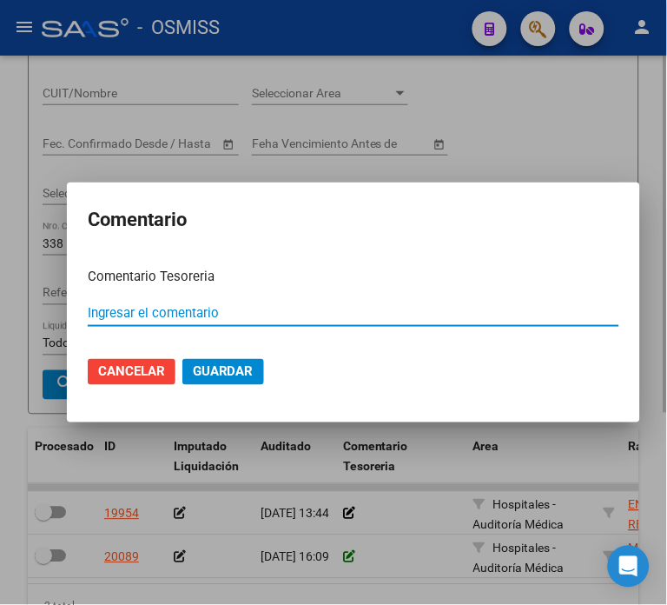
paste input "100078291 [DATE]"
click at [226, 367] on span "Guardar" at bounding box center [223, 372] width 61 height 16
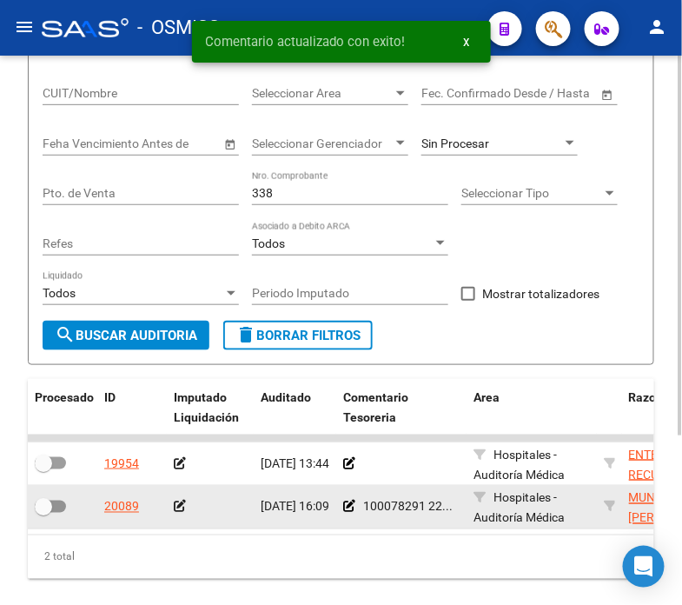
click at [180, 502] on icon at bounding box center [180, 507] width 12 height 12
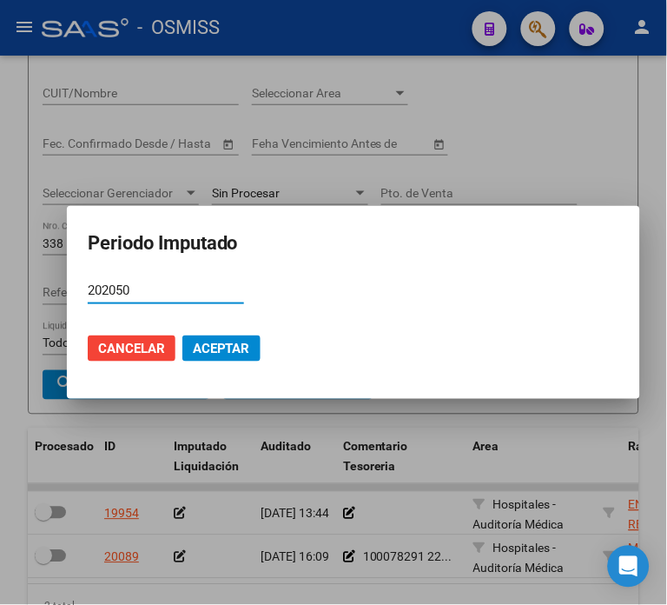
click at [111, 288] on input "202050" at bounding box center [166, 290] width 156 height 16
click at [220, 353] on span "Aceptar" at bounding box center [221, 349] width 57 height 16
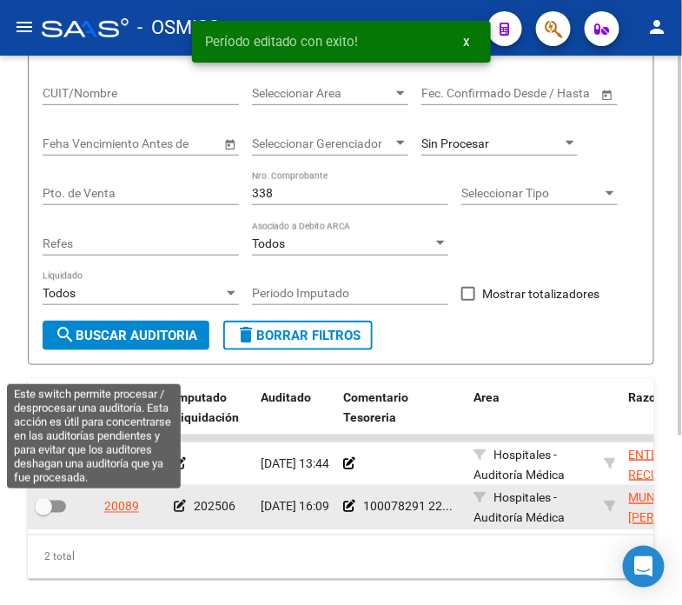
click at [43, 507] on span at bounding box center [43, 506] width 17 height 17
click at [43, 513] on input "checkbox" at bounding box center [43, 513] width 1 height 1
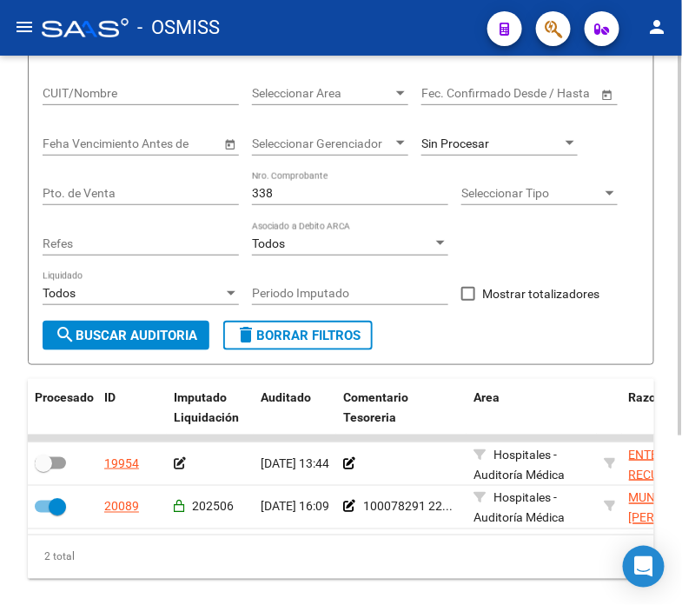
click at [282, 189] on input "338" at bounding box center [350, 193] width 196 height 15
click at [281, 189] on input "338" at bounding box center [350, 193] width 196 height 15
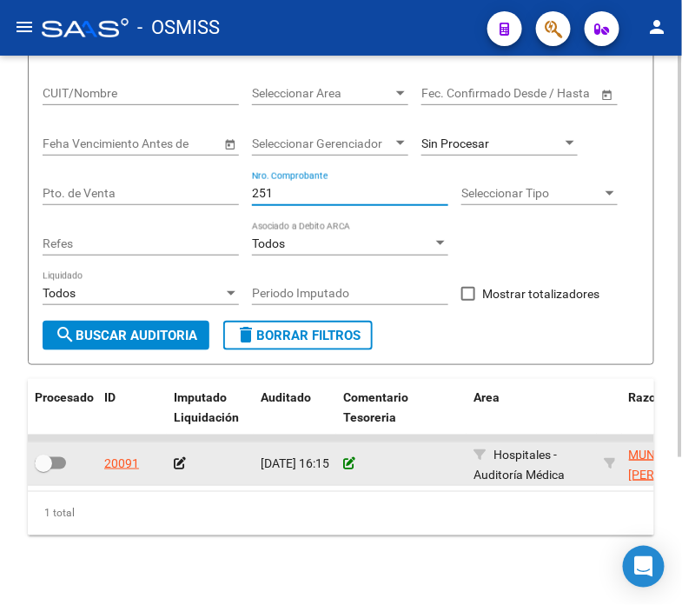
click at [346, 466] on icon at bounding box center [349, 463] width 12 height 12
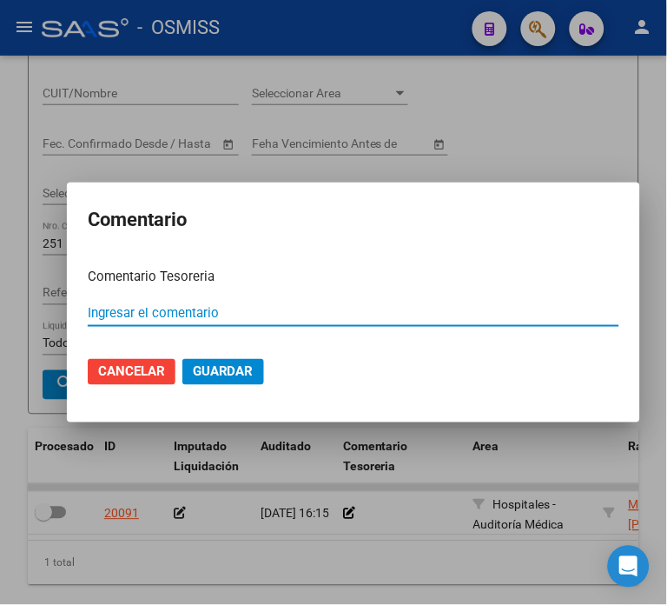
paste input "100078291 [DATE]"
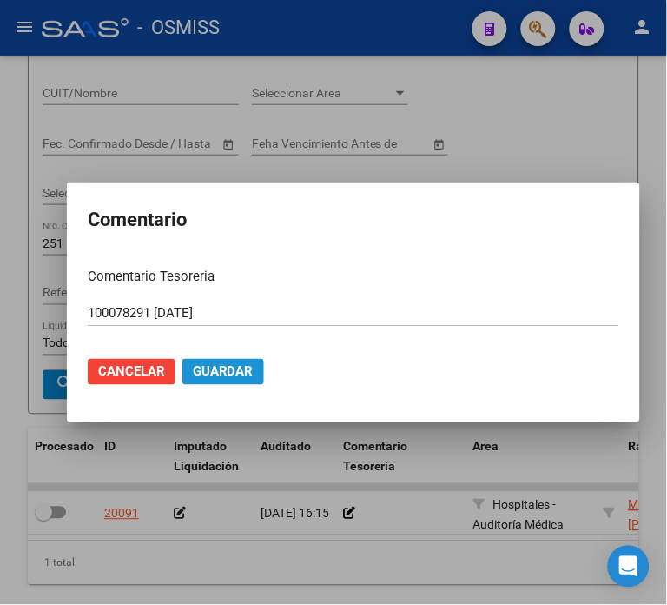
click at [221, 367] on span "Guardar" at bounding box center [223, 372] width 61 height 16
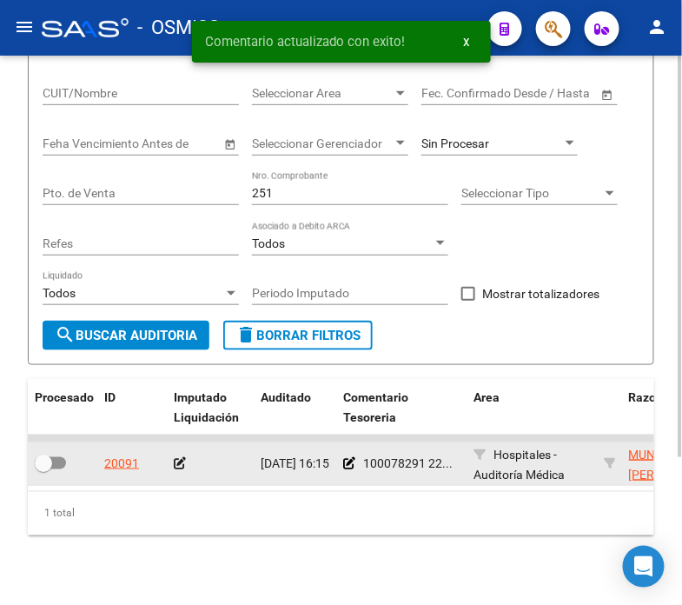
click at [176, 472] on div at bounding box center [210, 464] width 73 height 20
click at [180, 461] on icon at bounding box center [180, 463] width 12 height 12
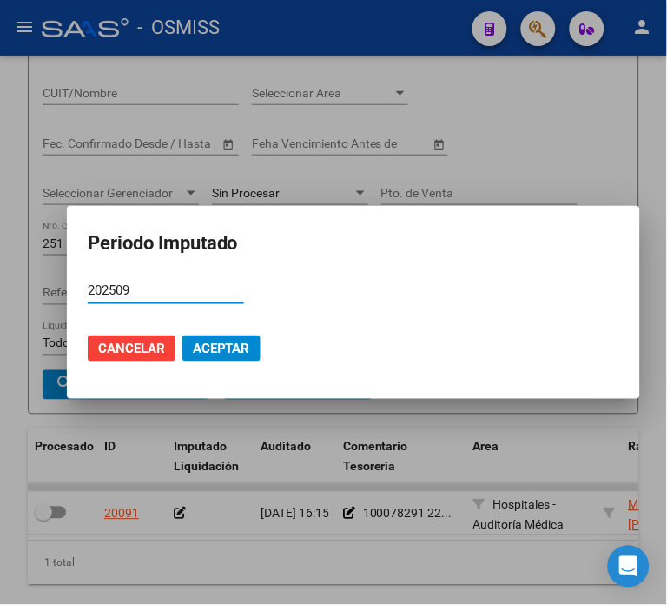
click at [183, 357] on button "Aceptar" at bounding box center [222, 348] width 78 height 26
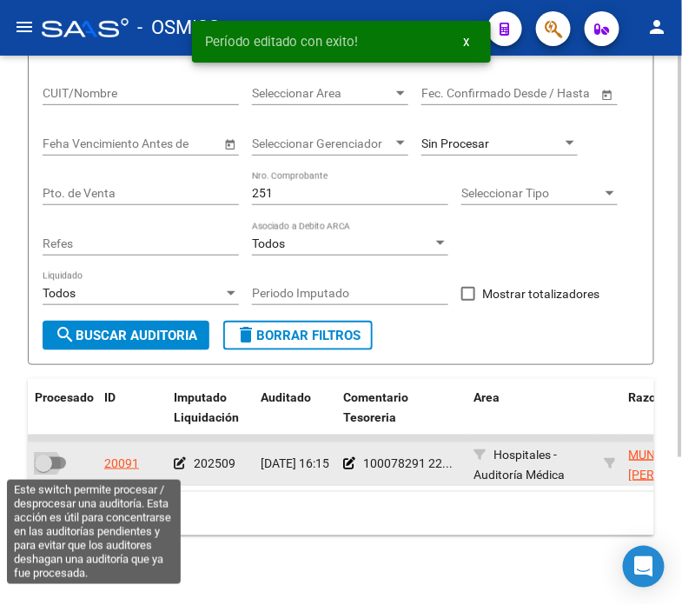
click at [49, 464] on span at bounding box center [43, 463] width 17 height 17
click at [43, 469] on input "checkbox" at bounding box center [43, 469] width 1 height 1
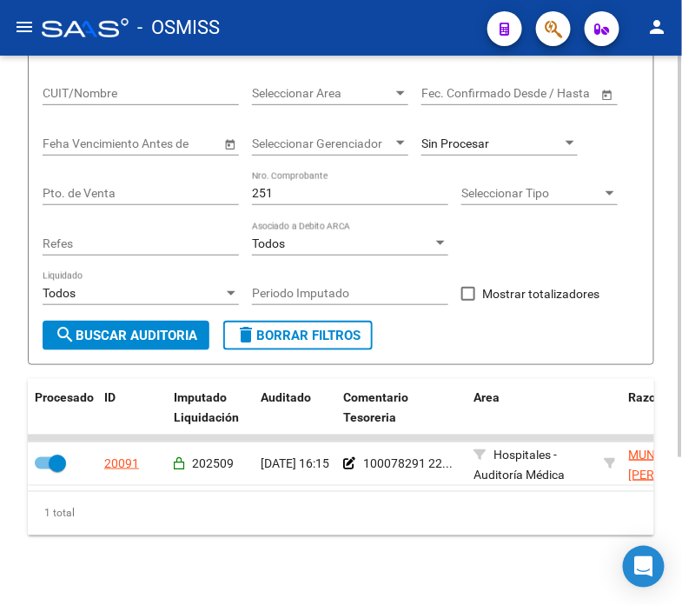
click at [467, 150] on span "Sin Procesar" at bounding box center [456, 143] width 68 height 14
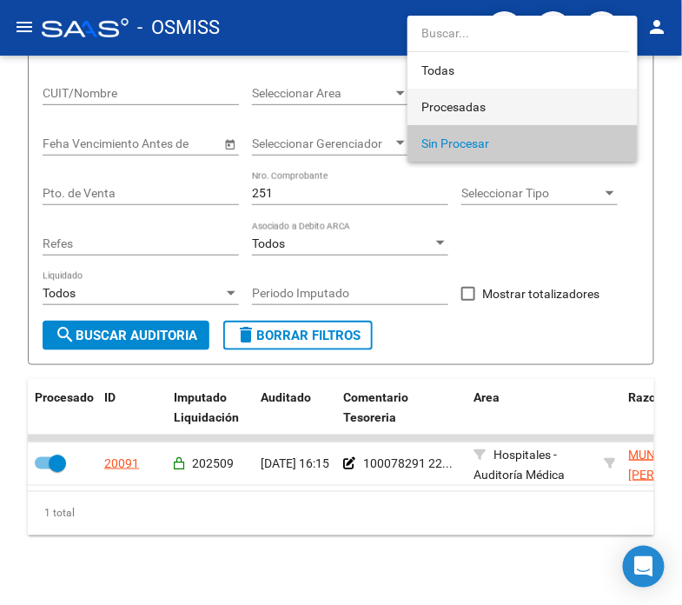
click at [499, 101] on span "Procesadas" at bounding box center [523, 107] width 202 height 37
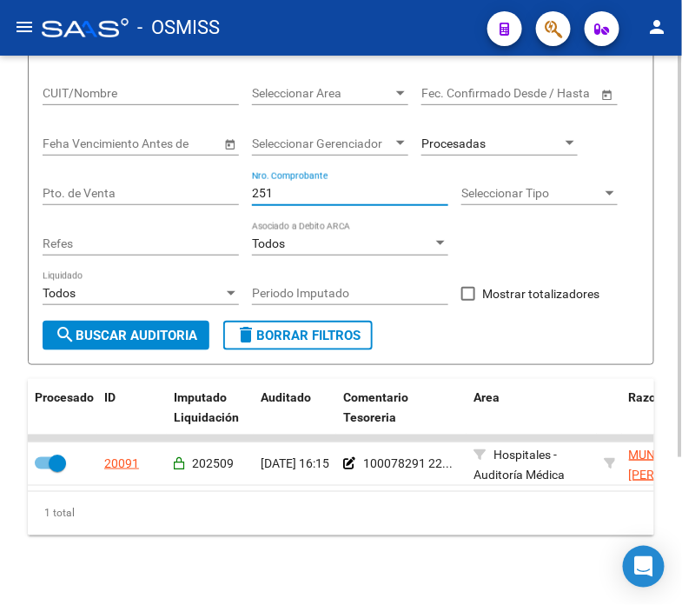
click at [382, 198] on input "251" at bounding box center [350, 193] width 196 height 15
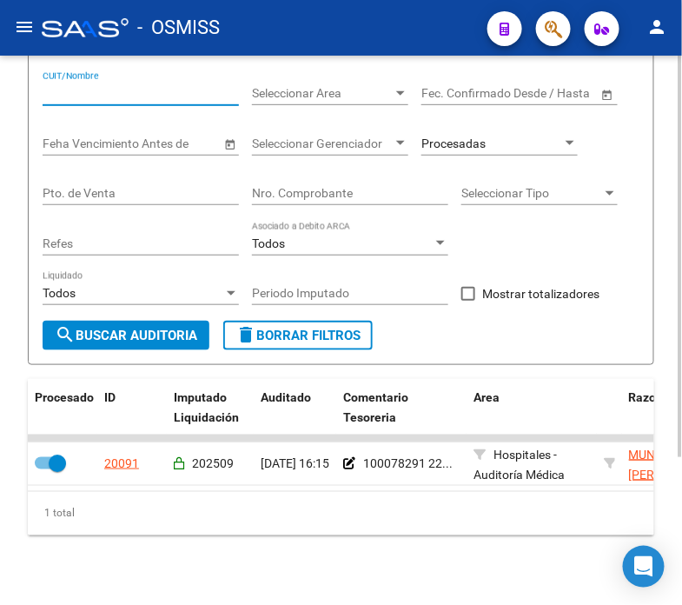
click at [151, 97] on input "CUIT/Nombre" at bounding box center [141, 93] width 196 height 15
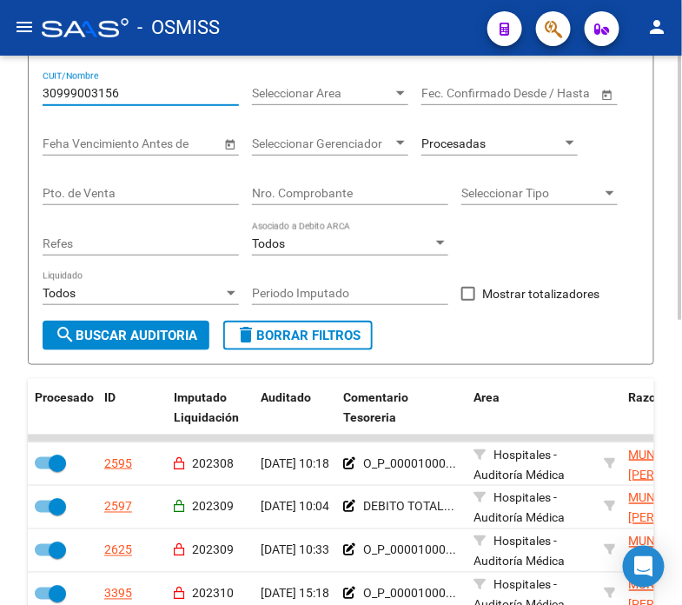
click at [472, 289] on span at bounding box center [468, 294] width 14 height 14
click at [468, 301] on input "Mostrar totalizadores" at bounding box center [468, 301] width 1 height 1
click at [156, 329] on span "search Buscar Auditoria" at bounding box center [126, 336] width 143 height 16
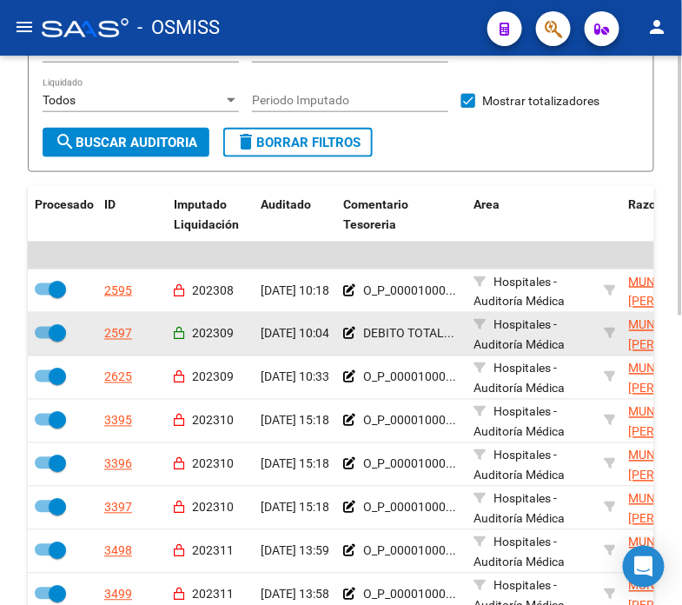
scroll to position [298, 0]
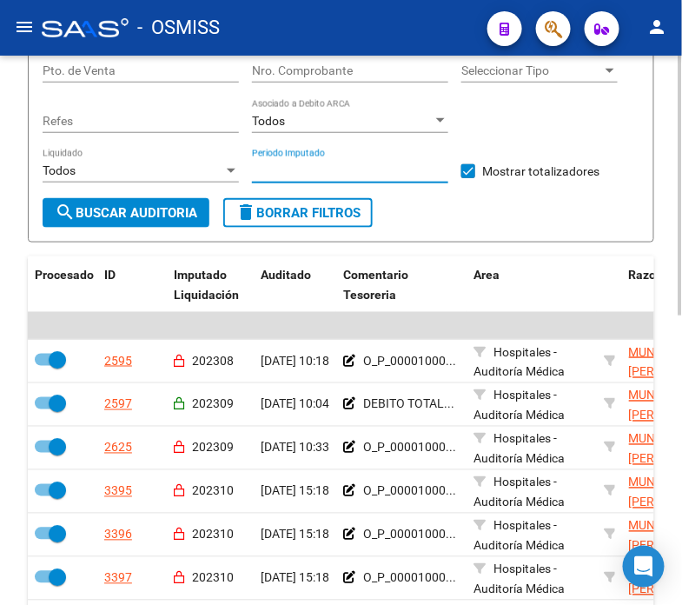
click at [414, 175] on input "Periodo Imputado" at bounding box center [350, 170] width 196 height 15
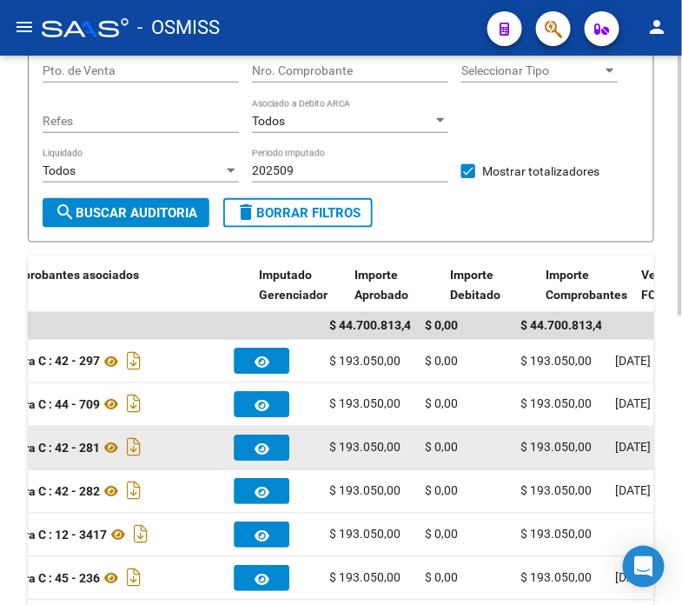
drag, startPoint x: 341, startPoint y: 439, endPoint x: 388, endPoint y: 428, distance: 48.3
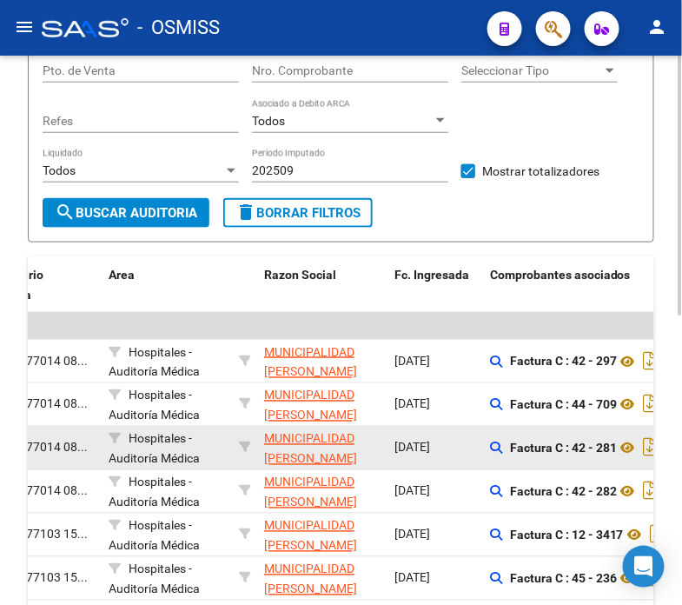
drag, startPoint x: 389, startPoint y: 427, endPoint x: 241, endPoint y: 431, distance: 148.7
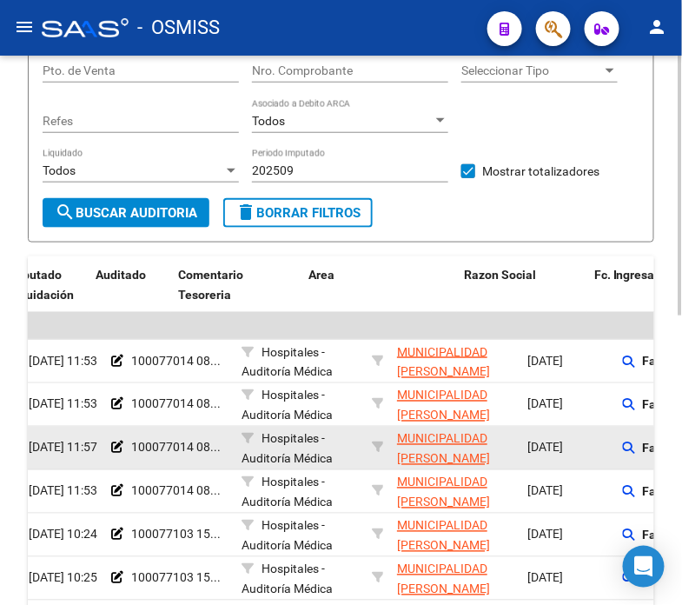
drag, startPoint x: 295, startPoint y: 436, endPoint x: 368, endPoint y: 441, distance: 73.2
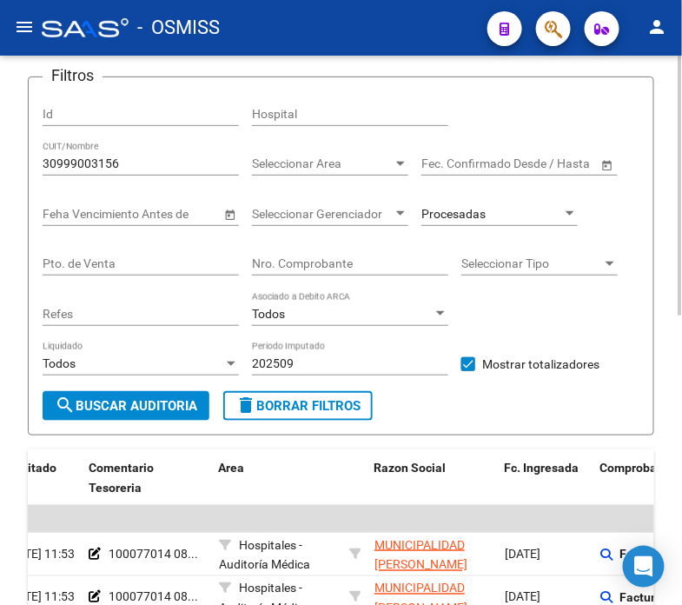
scroll to position [0, 0]
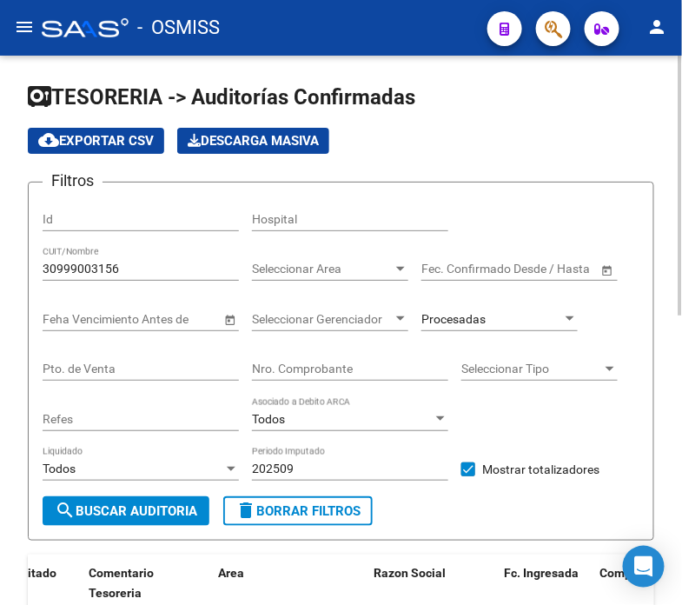
click at [168, 278] on div "30999003156 CUIT/Nombre" at bounding box center [141, 263] width 196 height 35
click at [176, 271] on input "30999003156" at bounding box center [141, 269] width 196 height 15
click at [501, 322] on div "Procesadas" at bounding box center [492, 319] width 141 height 15
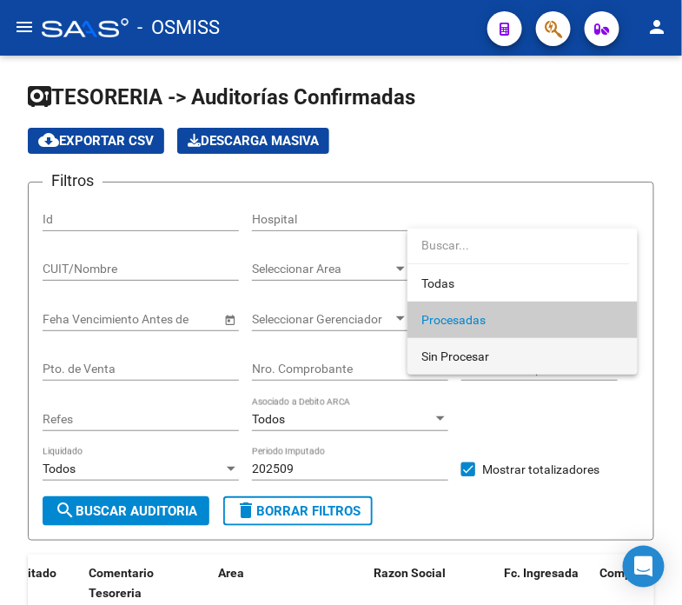
click at [496, 356] on span "Sin Procesar" at bounding box center [523, 356] width 202 height 37
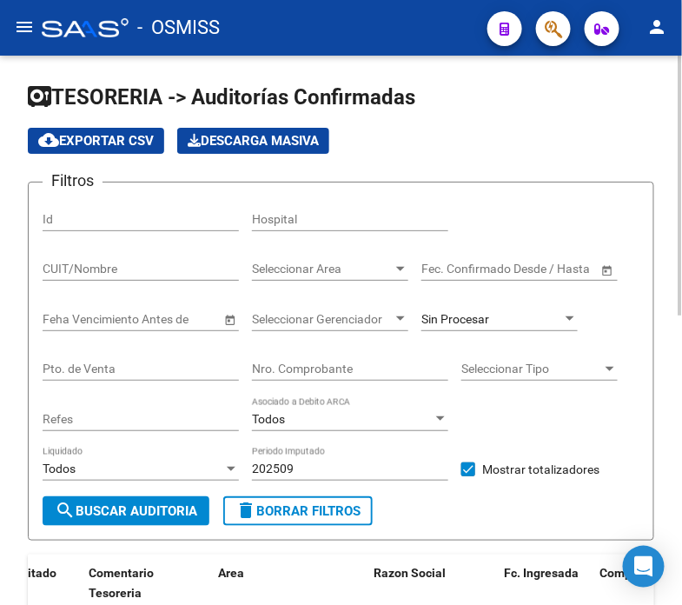
click at [290, 366] on input "Nro. Comprobante" at bounding box center [350, 369] width 196 height 15
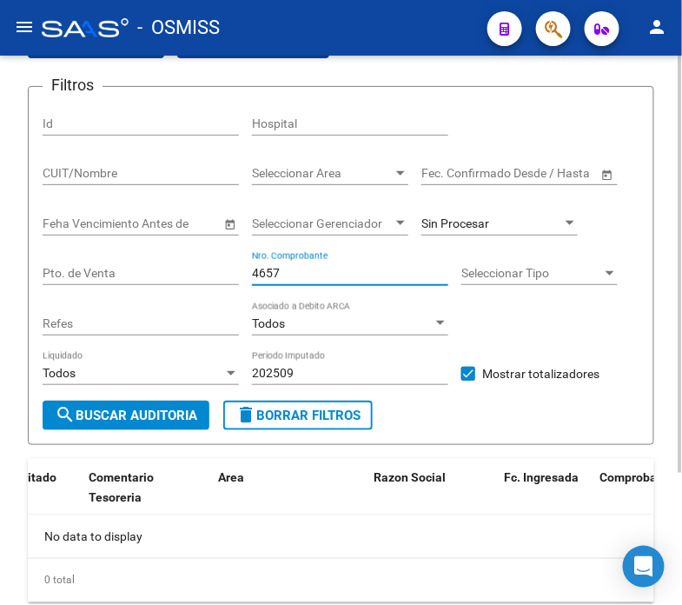
scroll to position [96, 0]
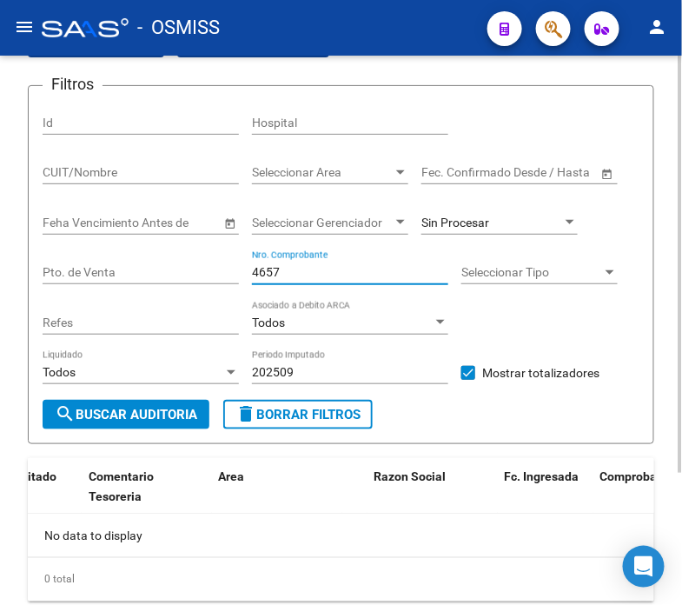
click at [127, 418] on span "search Buscar Auditoria" at bounding box center [126, 415] width 143 height 16
click at [292, 275] on input "4657" at bounding box center [350, 272] width 196 height 15
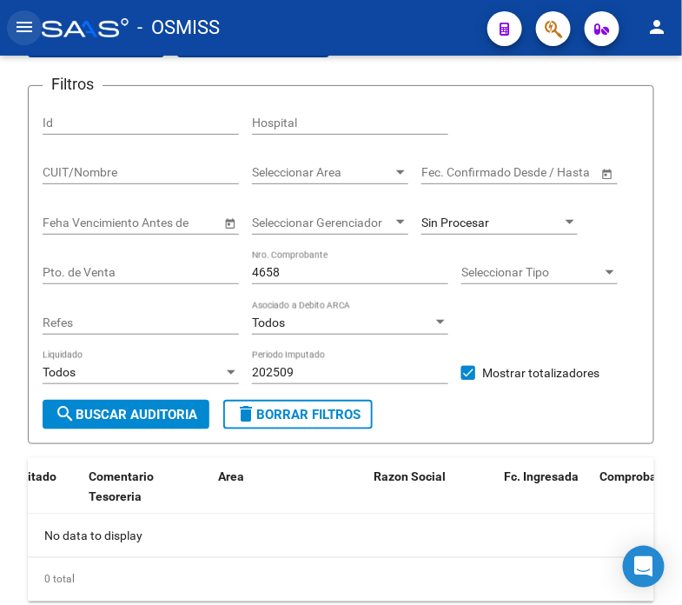
click at [19, 23] on mat-icon "menu" at bounding box center [24, 27] width 21 height 21
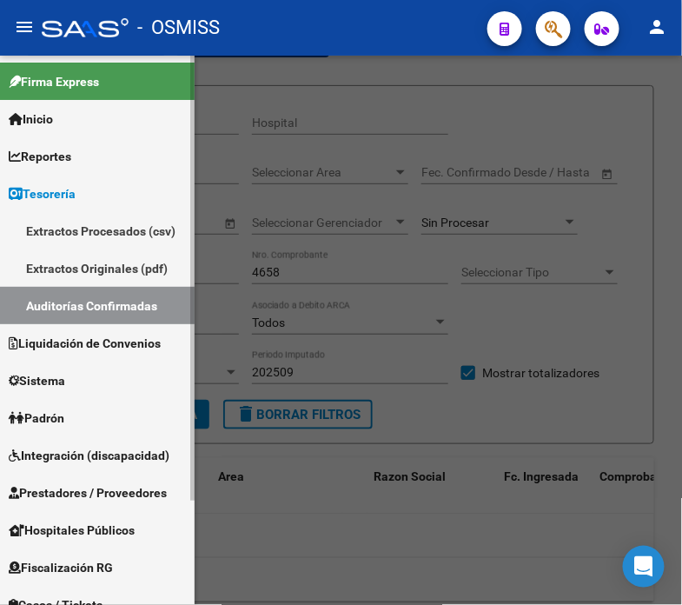
click at [63, 315] on link "Auditorías Confirmadas" at bounding box center [97, 305] width 195 height 37
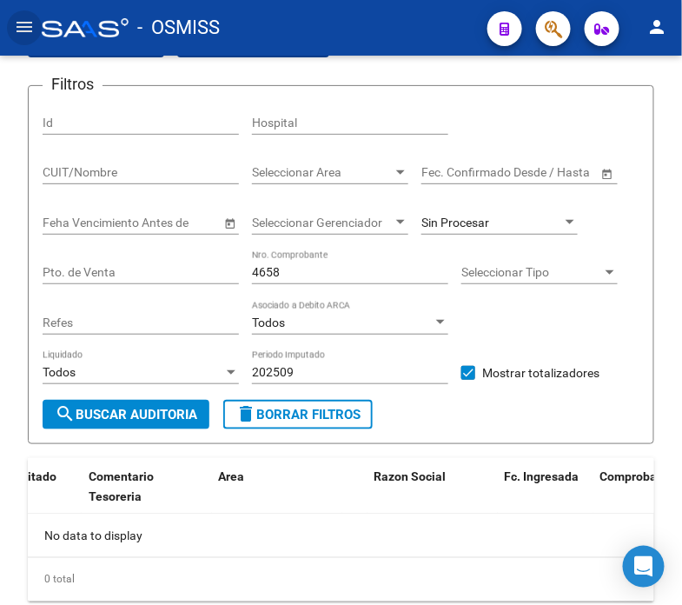
click at [94, 40] on div "- OSMISS" at bounding box center [258, 28] width 432 height 38
click at [96, 30] on div at bounding box center [85, 27] width 87 height 19
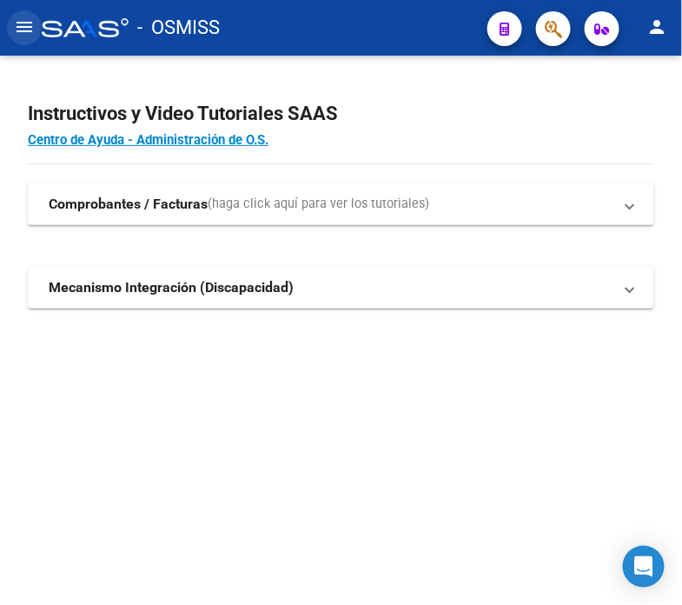
click at [28, 20] on mat-icon "menu" at bounding box center [24, 27] width 21 height 21
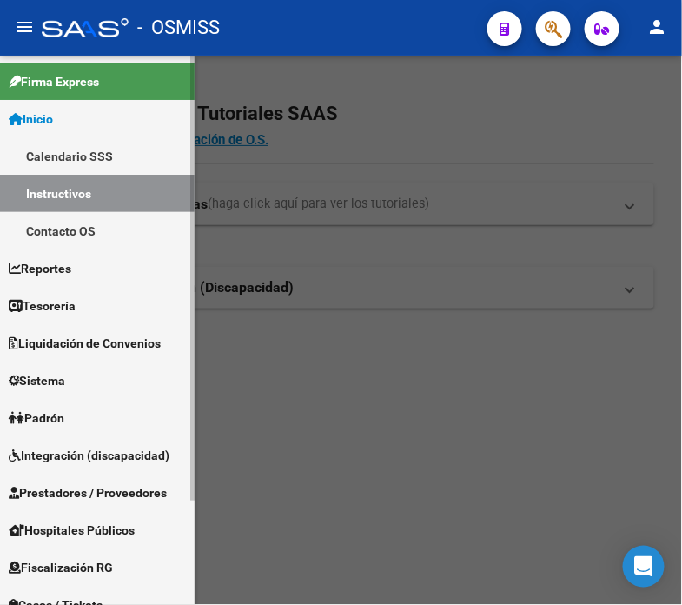
click at [76, 310] on span "Tesorería" at bounding box center [42, 305] width 67 height 19
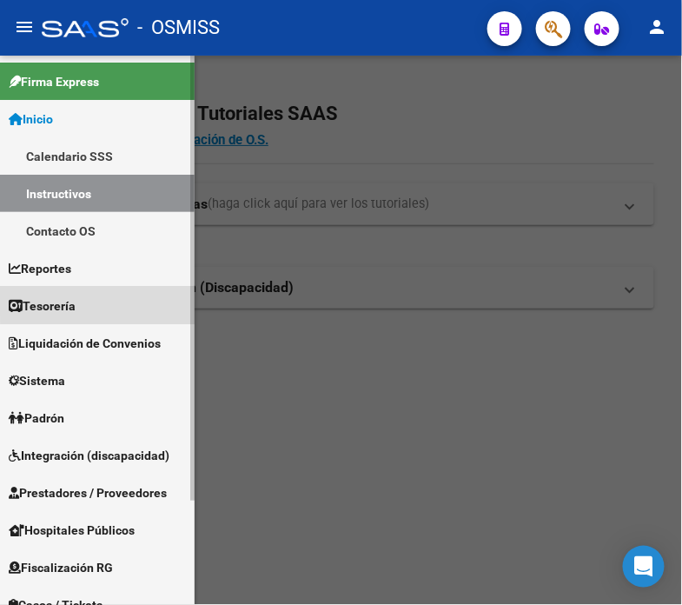
click at [161, 301] on link "Tesorería" at bounding box center [97, 305] width 195 height 37
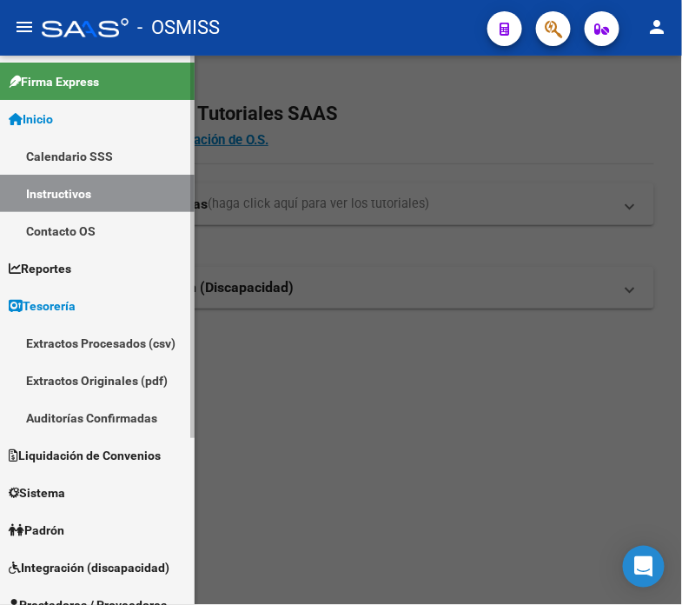
click at [139, 415] on link "Auditorías Confirmadas" at bounding box center [97, 417] width 195 height 37
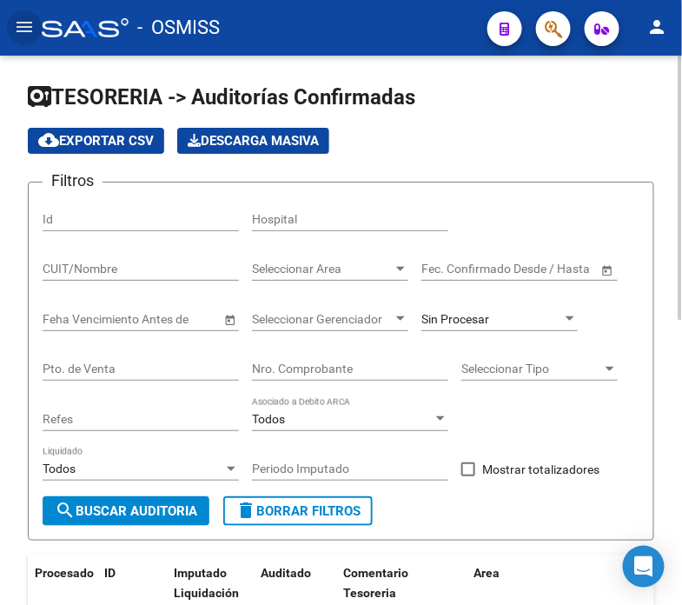
click at [331, 371] on input "Nro. Comprobante" at bounding box center [350, 369] width 196 height 15
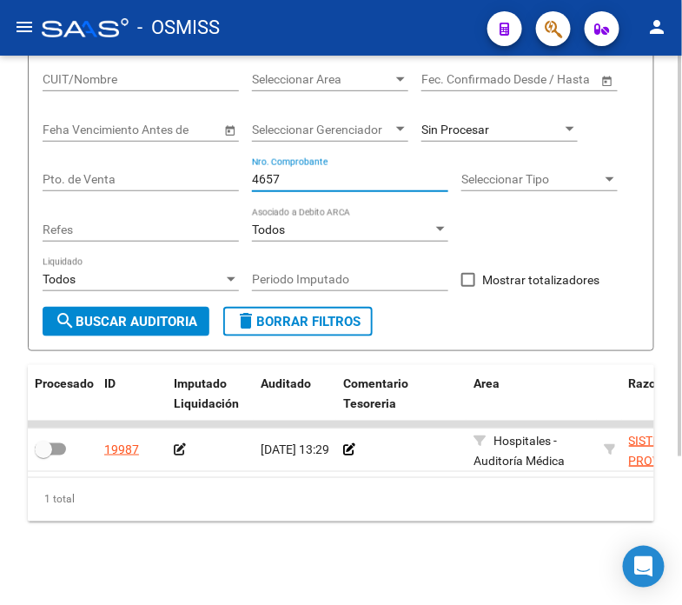
scroll to position [203, 0]
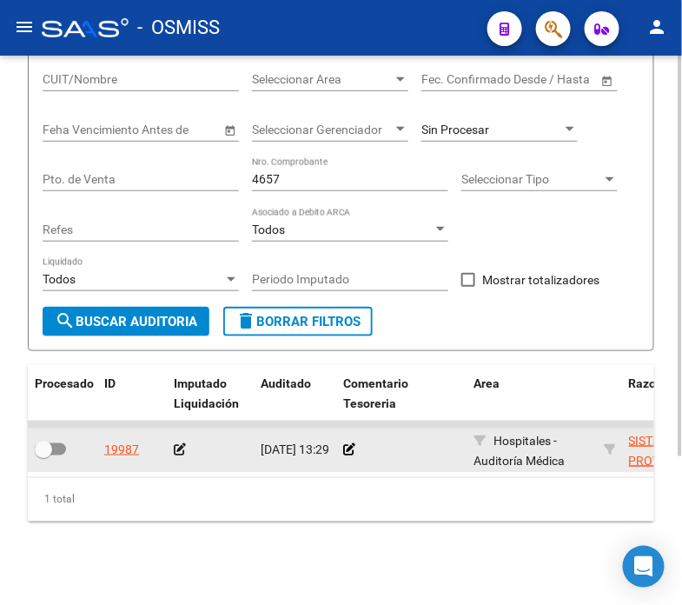
click at [356, 440] on div at bounding box center [401, 450] width 116 height 20
click at [349, 443] on icon at bounding box center [349, 449] width 12 height 12
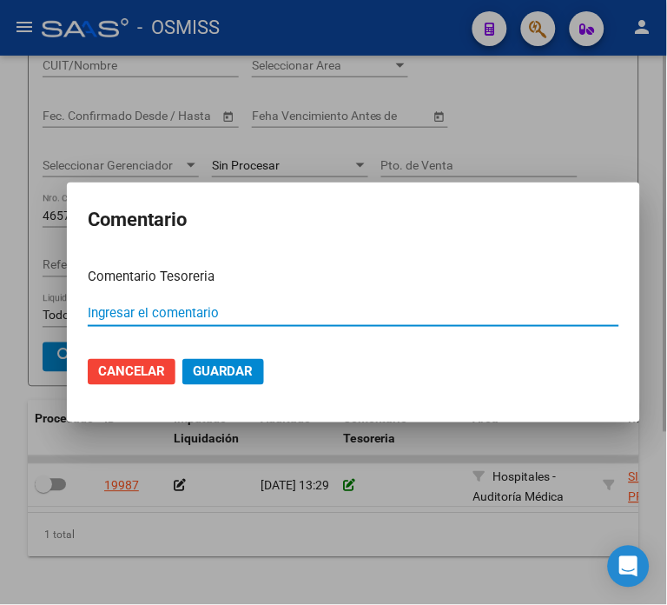
paste input "100078291 [DATE]"
click at [148, 313] on input "100078291 [DATE]" at bounding box center [354, 313] width 532 height 16
click at [148, 313] on input "100078290 [DATE]" at bounding box center [354, 313] width 532 height 16
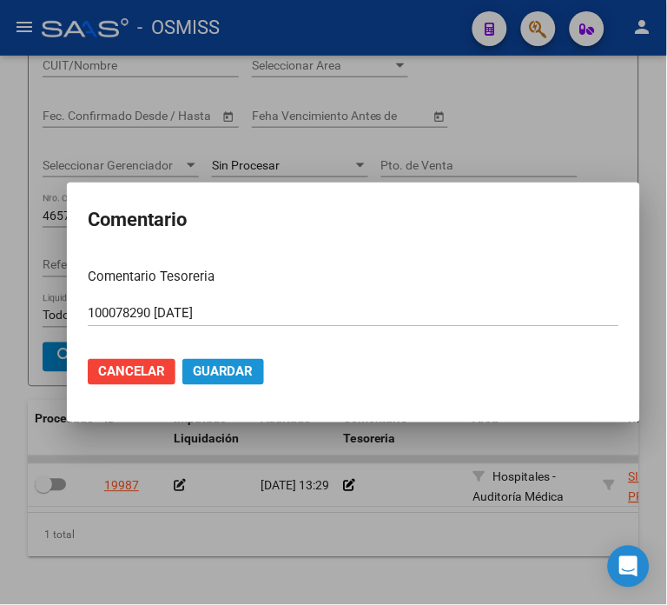
click at [216, 375] on span "Guardar" at bounding box center [223, 372] width 61 height 16
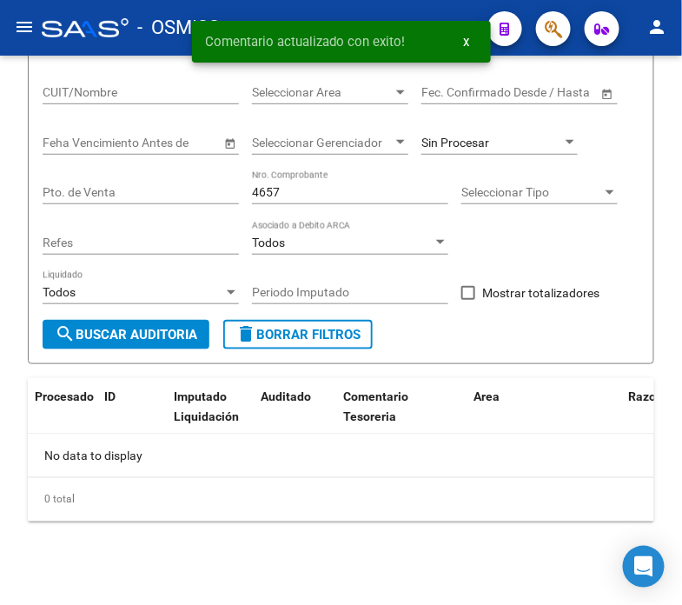
scroll to position [176, 0]
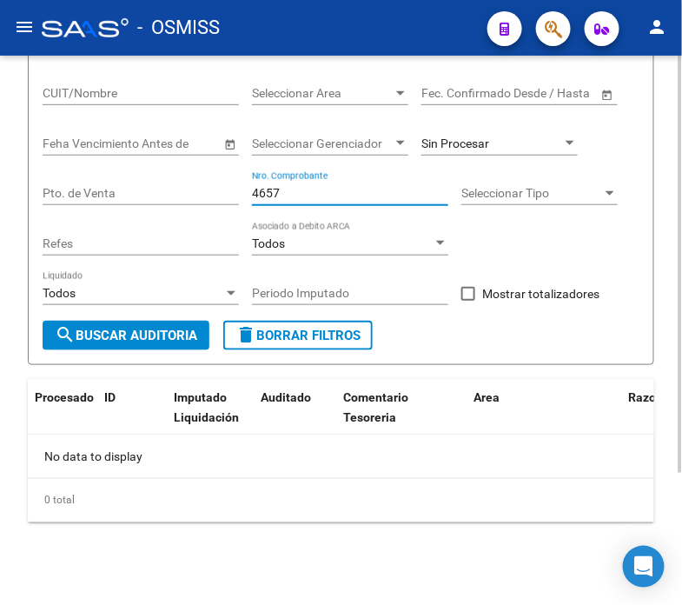
click at [266, 196] on input "4657" at bounding box center [350, 193] width 196 height 15
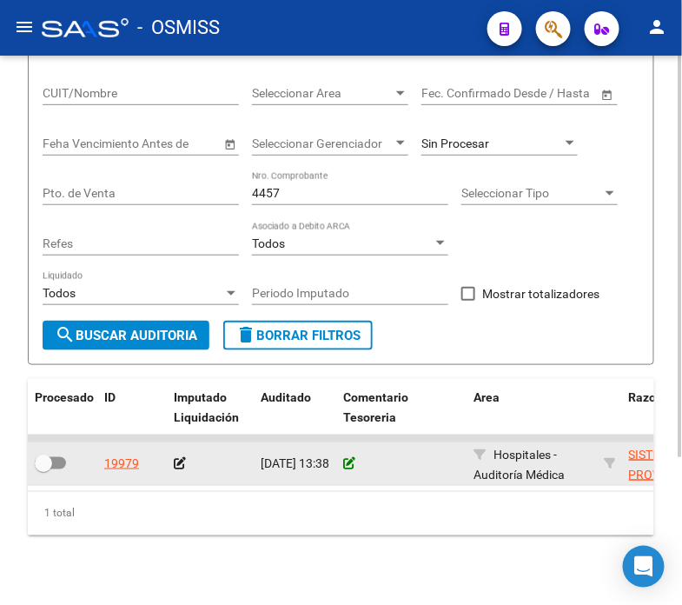
click at [350, 463] on icon at bounding box center [349, 463] width 12 height 12
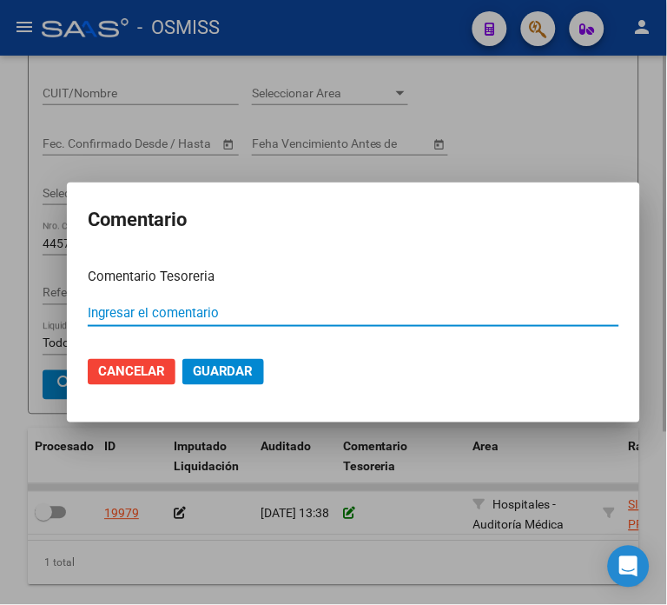
paste input "100078290 [DATE]"
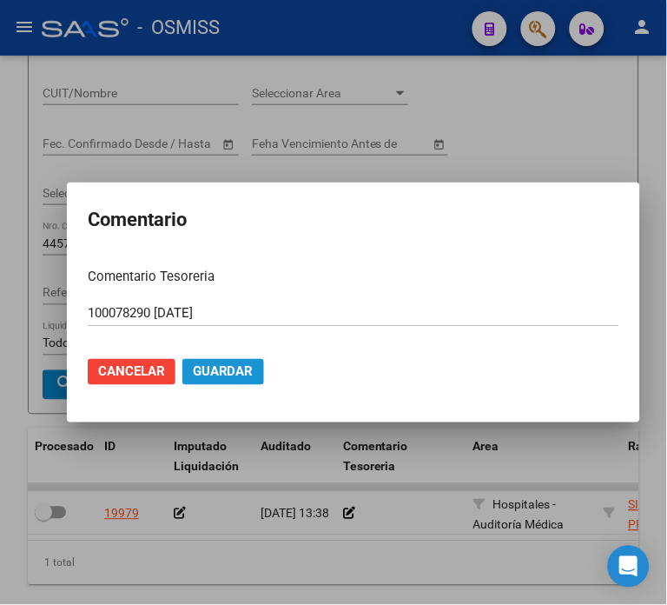
click at [202, 366] on span "Guardar" at bounding box center [223, 372] width 61 height 16
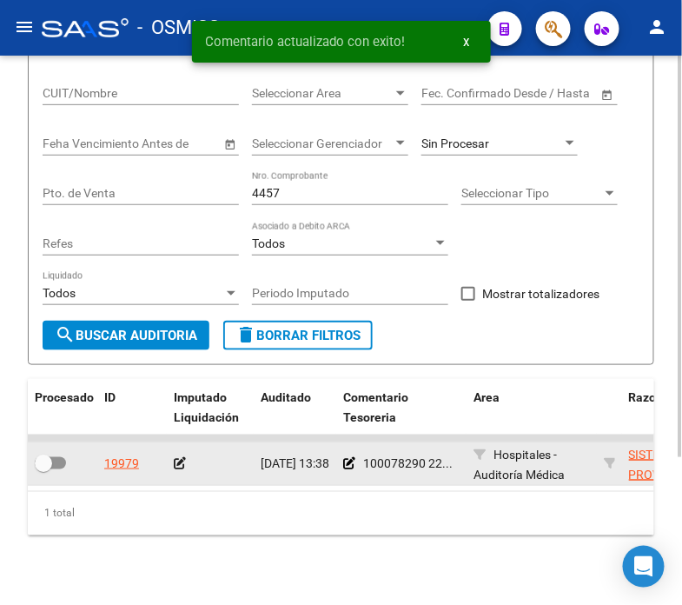
click at [178, 468] on icon at bounding box center [180, 463] width 12 height 12
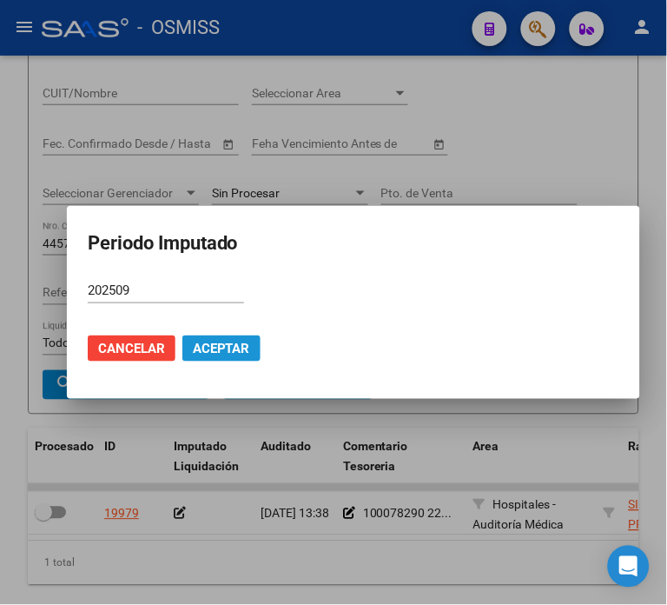
click at [226, 348] on span "Aceptar" at bounding box center [221, 349] width 57 height 16
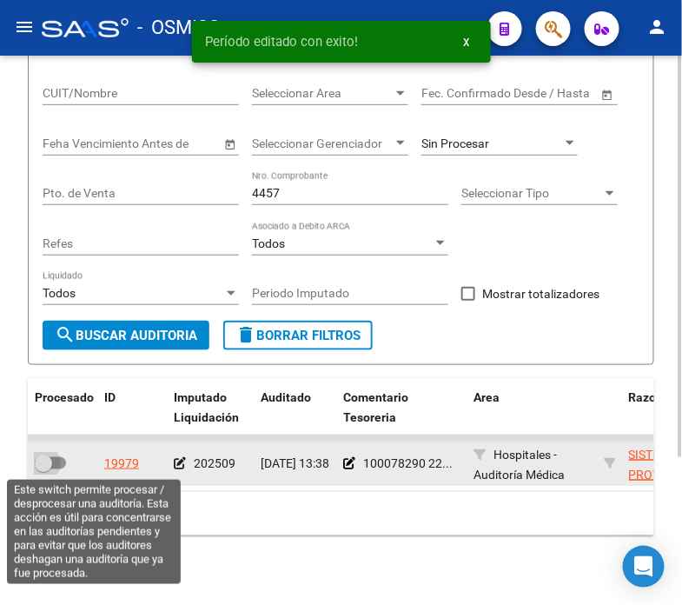
click at [56, 467] on span at bounding box center [50, 463] width 31 height 12
click at [43, 469] on input "checkbox" at bounding box center [43, 469] width 1 height 1
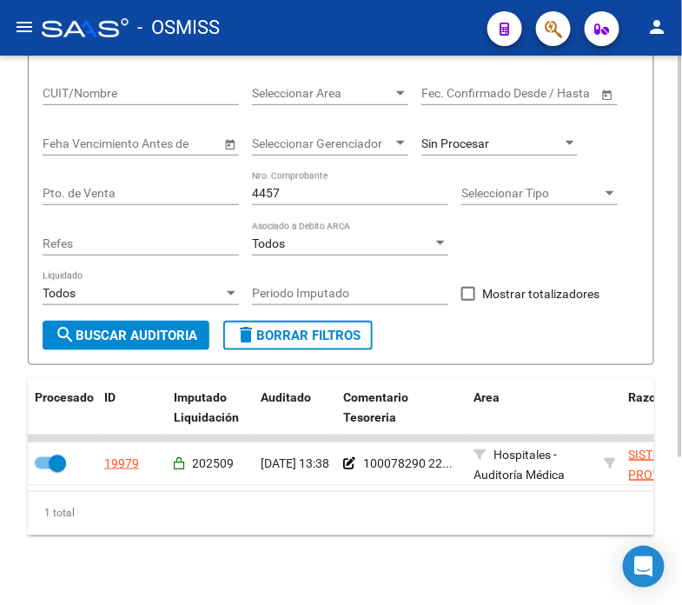
click at [292, 196] on input "4457" at bounding box center [350, 193] width 196 height 15
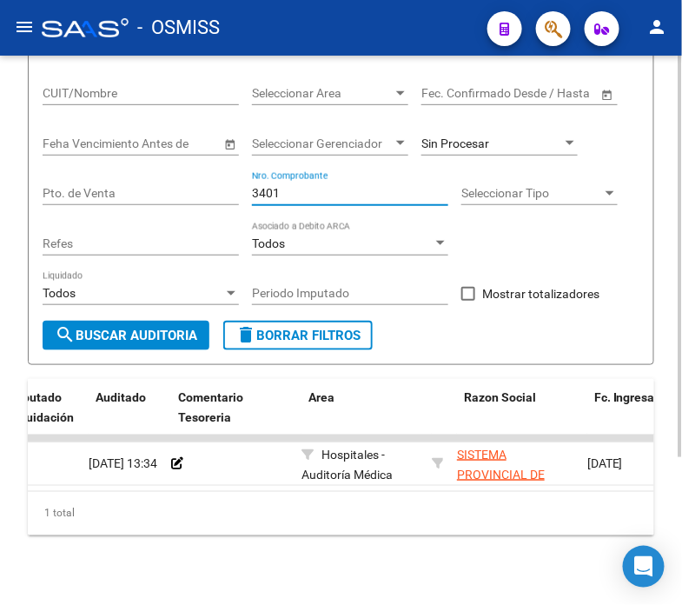
scroll to position [0, 0]
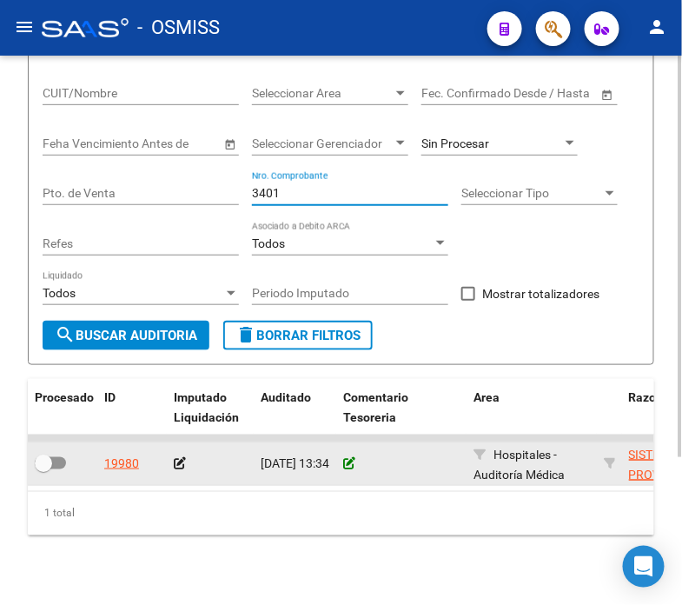
click at [346, 464] on icon at bounding box center [349, 463] width 12 height 12
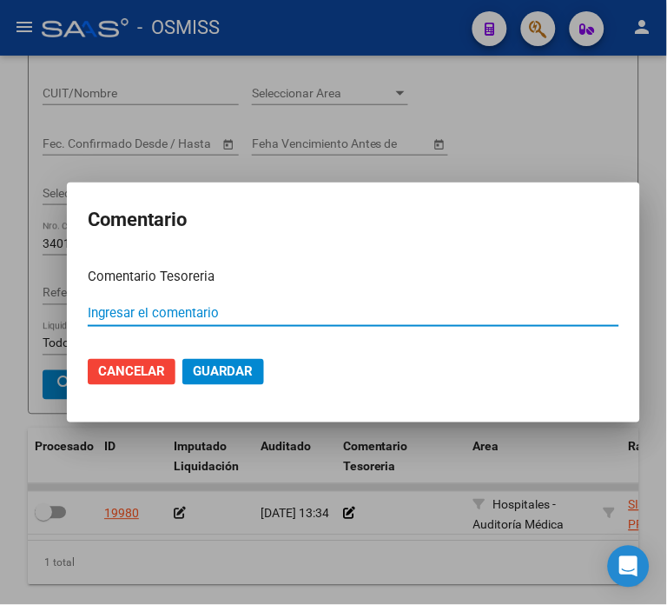
paste input "100078290 [DATE]"
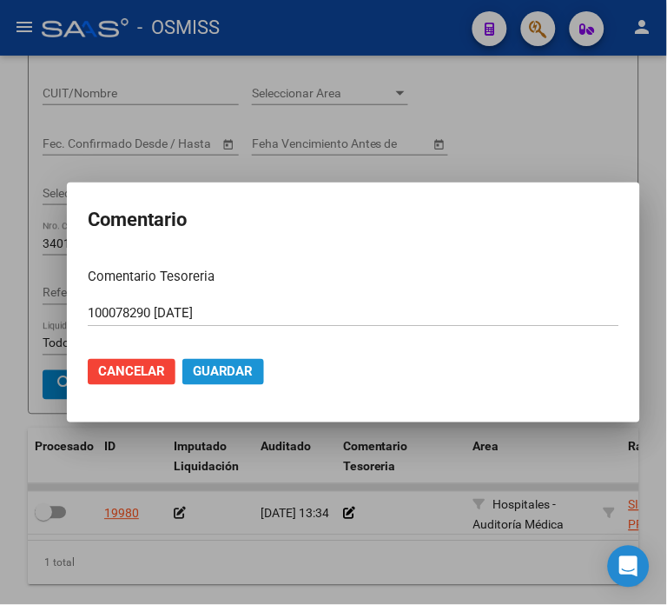
click at [205, 364] on span "Guardar" at bounding box center [223, 372] width 61 height 16
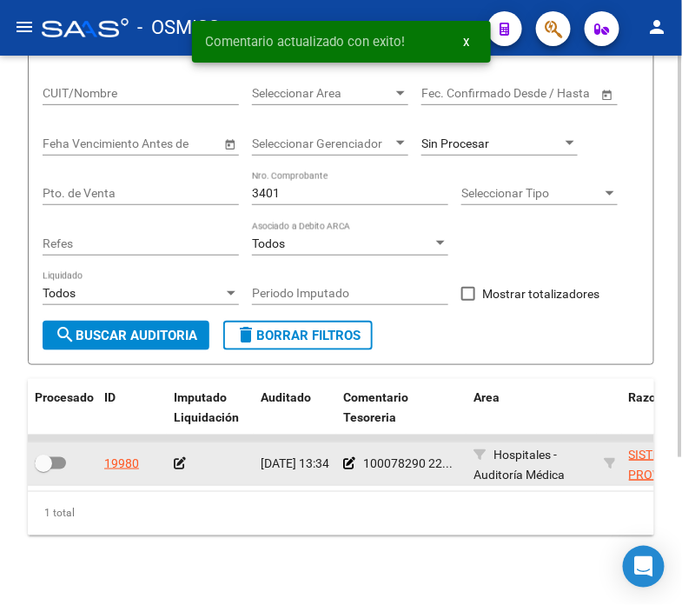
click at [177, 464] on icon at bounding box center [180, 463] width 12 height 12
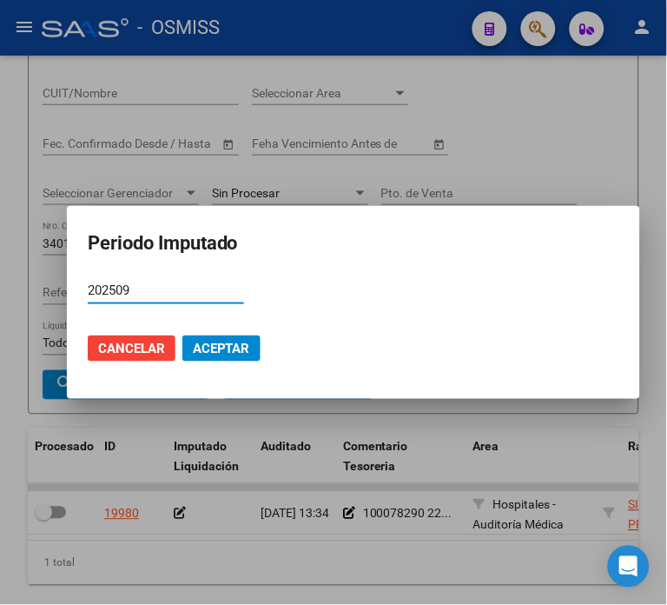
click at [216, 333] on mat-dialog-actions "Cancelar Aceptar" at bounding box center [354, 348] width 532 height 59
click at [201, 360] on button "Aceptar" at bounding box center [222, 348] width 78 height 26
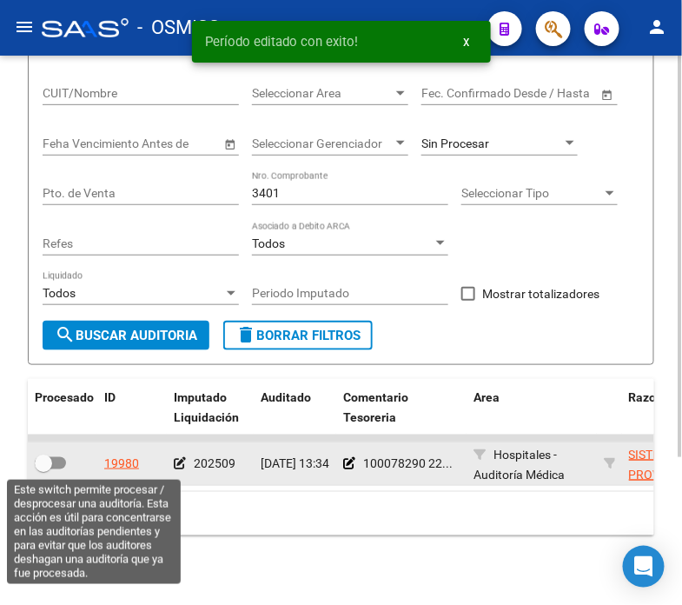
click at [50, 467] on span at bounding box center [43, 463] width 17 height 17
click at [43, 469] on input "checkbox" at bounding box center [43, 469] width 1 height 1
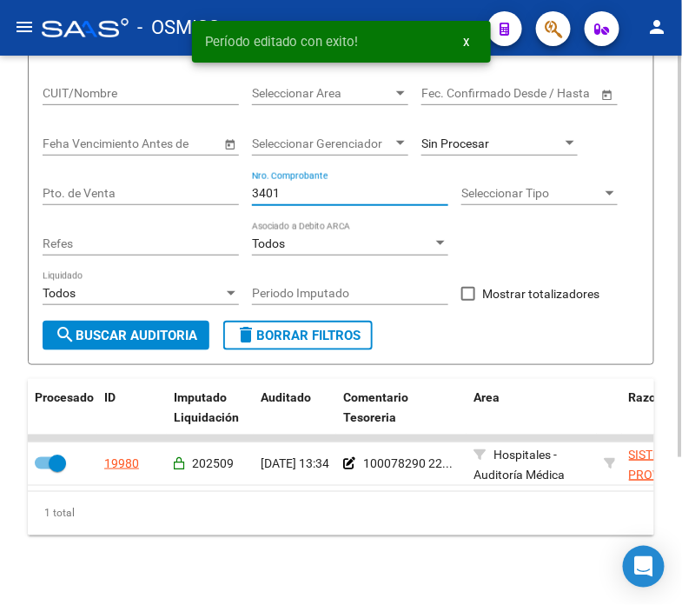
click at [297, 192] on input "3401" at bounding box center [350, 193] width 196 height 15
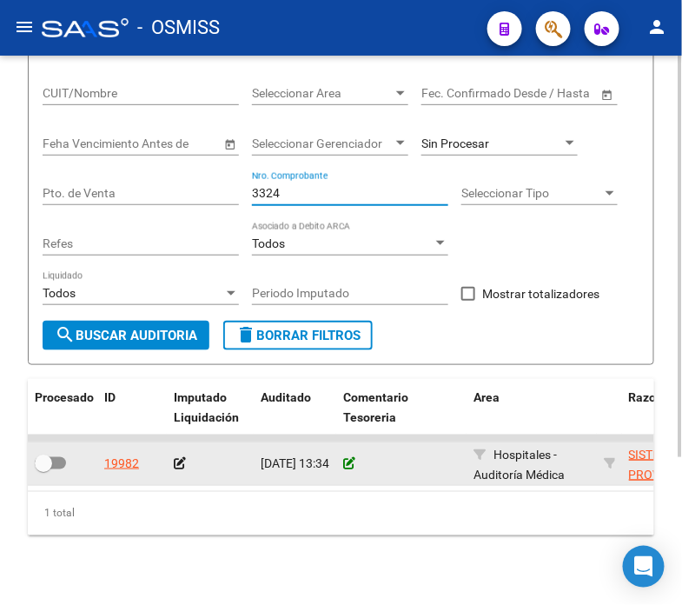
click at [349, 465] on icon at bounding box center [349, 463] width 12 height 12
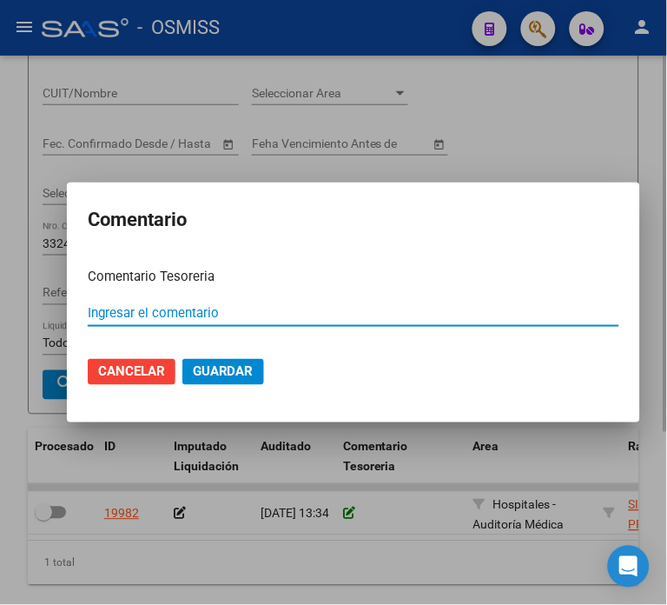
paste input "100078290 [DATE]"
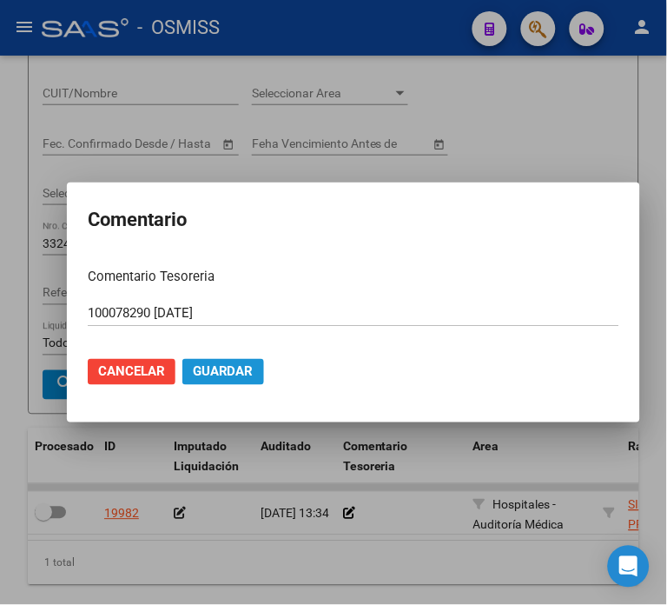
click at [217, 362] on button "Guardar" at bounding box center [224, 372] width 82 height 26
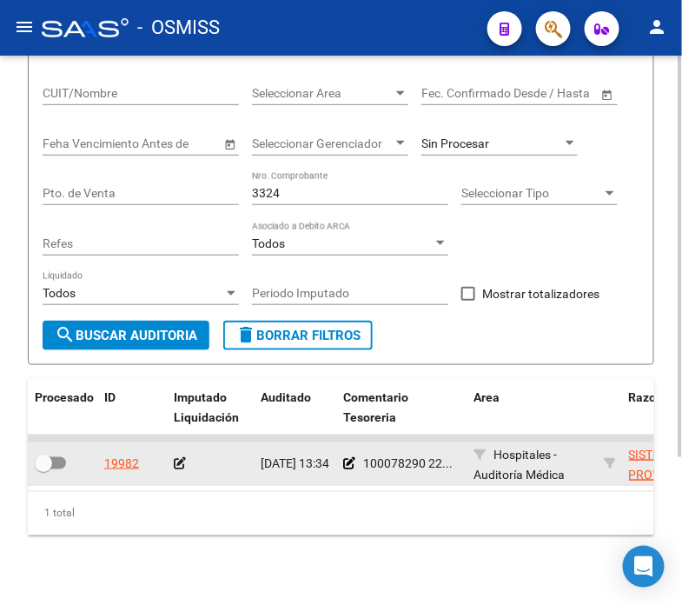
click at [179, 463] on icon at bounding box center [180, 463] width 12 height 12
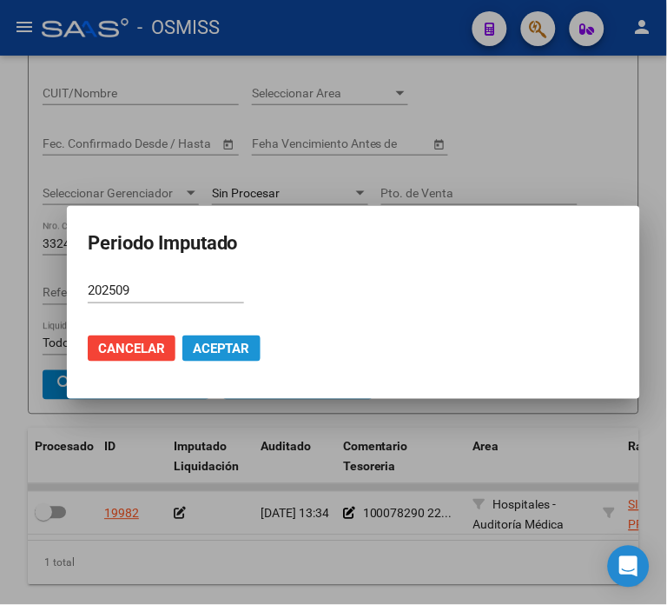
click at [203, 353] on span "Aceptar" at bounding box center [221, 349] width 57 height 16
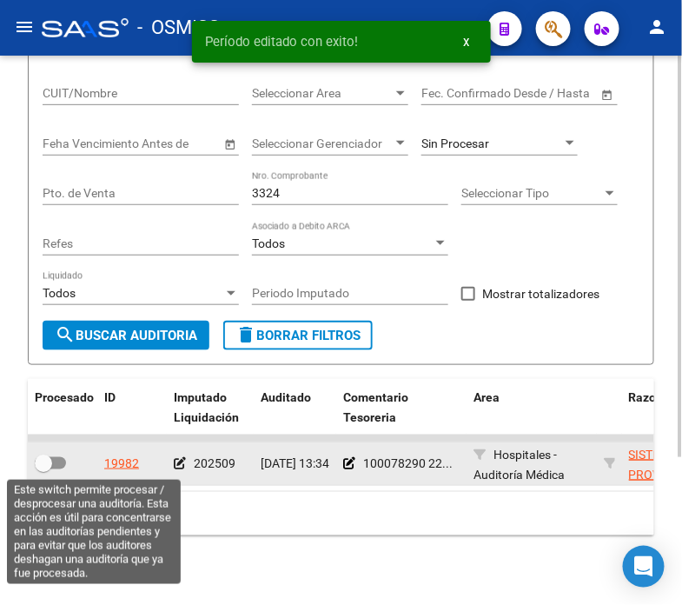
click at [45, 463] on span at bounding box center [43, 463] width 17 height 17
click at [43, 469] on input "checkbox" at bounding box center [43, 469] width 1 height 1
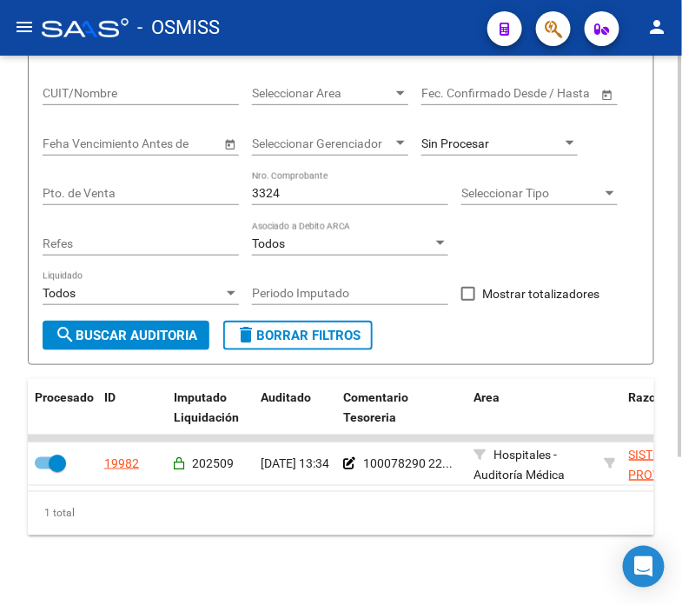
click at [315, 192] on input "3324" at bounding box center [350, 193] width 196 height 15
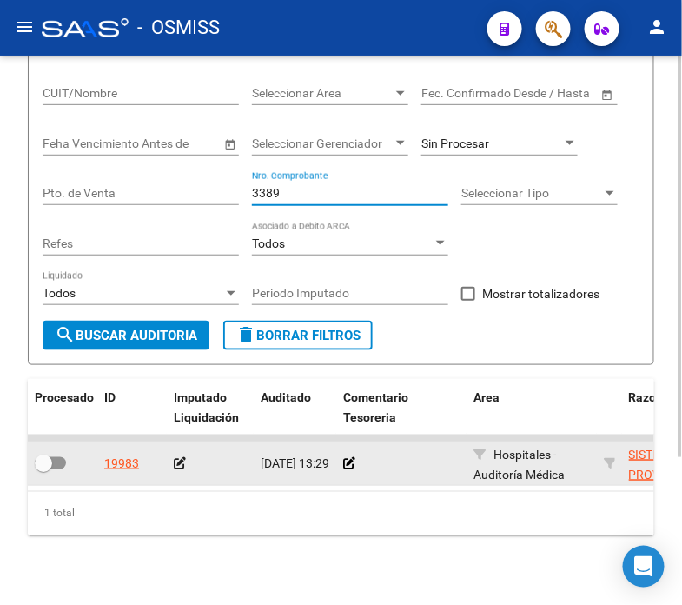
click at [346, 455] on div at bounding box center [401, 464] width 116 height 20
click at [346, 461] on icon at bounding box center [349, 463] width 12 height 12
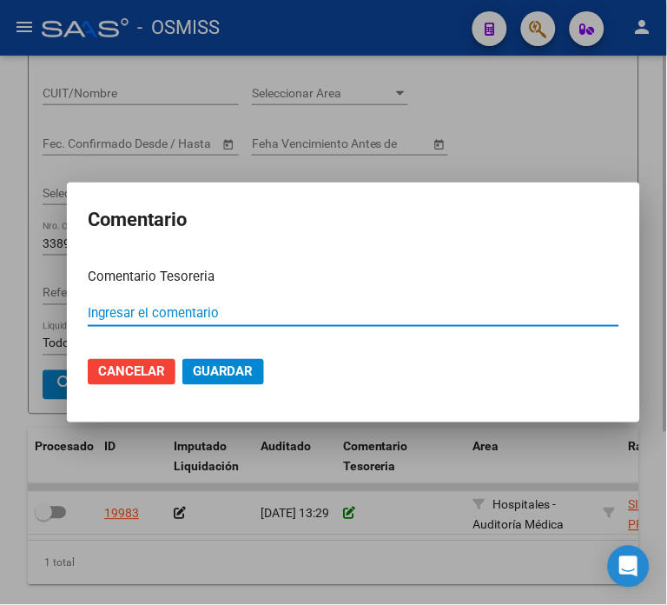
paste input "100078290 [DATE]"
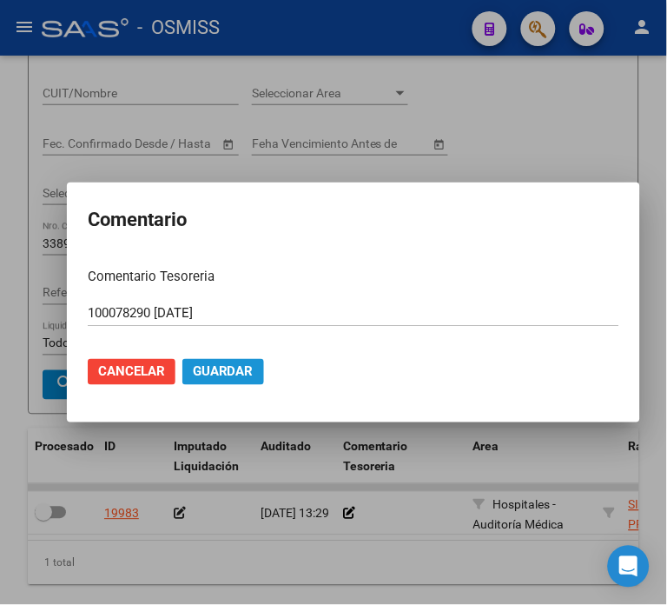
click at [215, 376] on span "Guardar" at bounding box center [223, 372] width 61 height 16
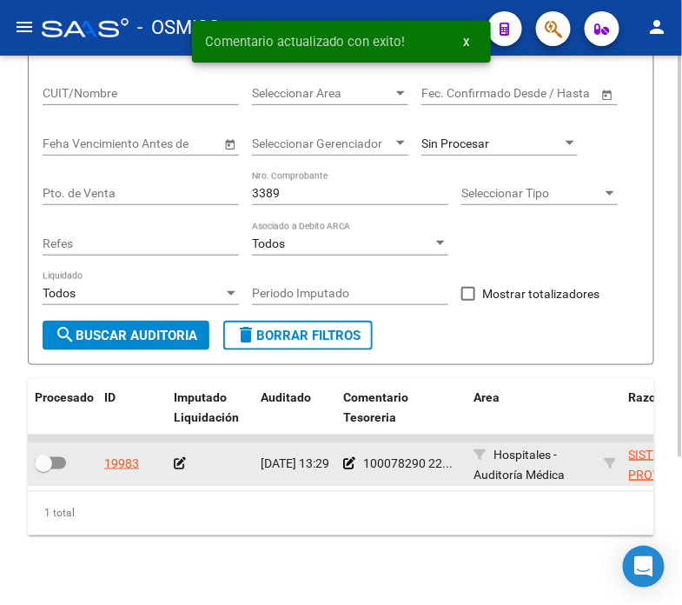
click at [179, 462] on icon at bounding box center [180, 463] width 12 height 12
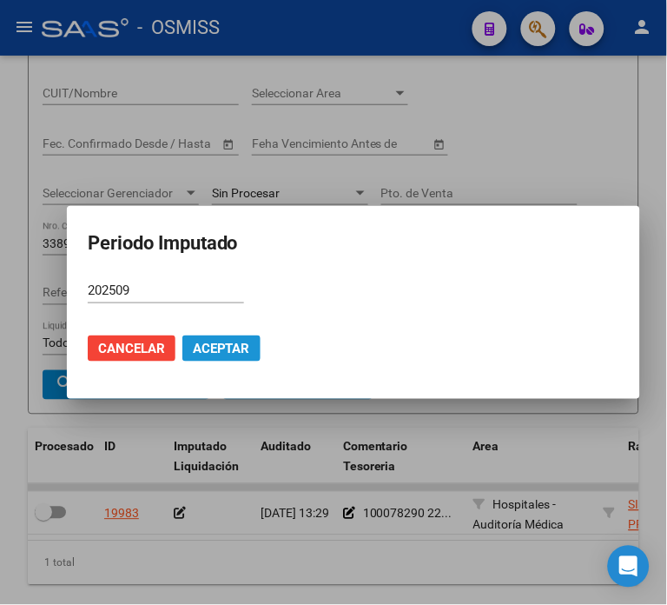
click at [211, 354] on span "Aceptar" at bounding box center [221, 349] width 57 height 16
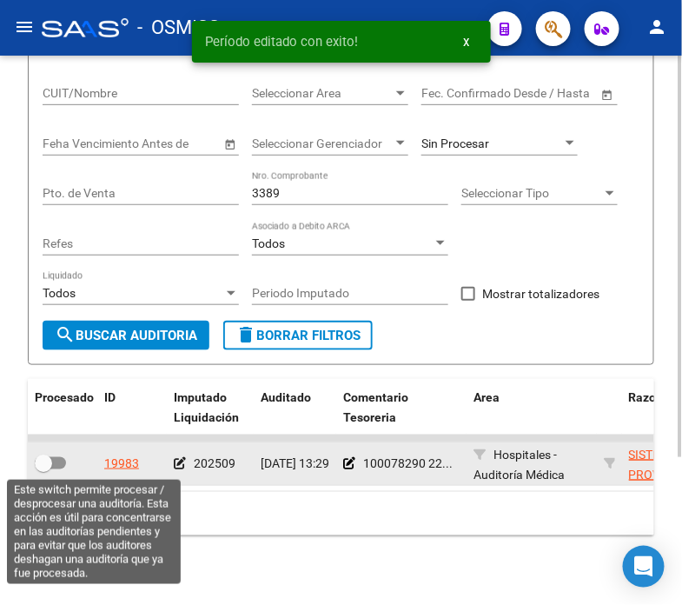
click at [49, 456] on span at bounding box center [43, 463] width 17 height 17
click at [43, 469] on input "checkbox" at bounding box center [43, 469] width 1 height 1
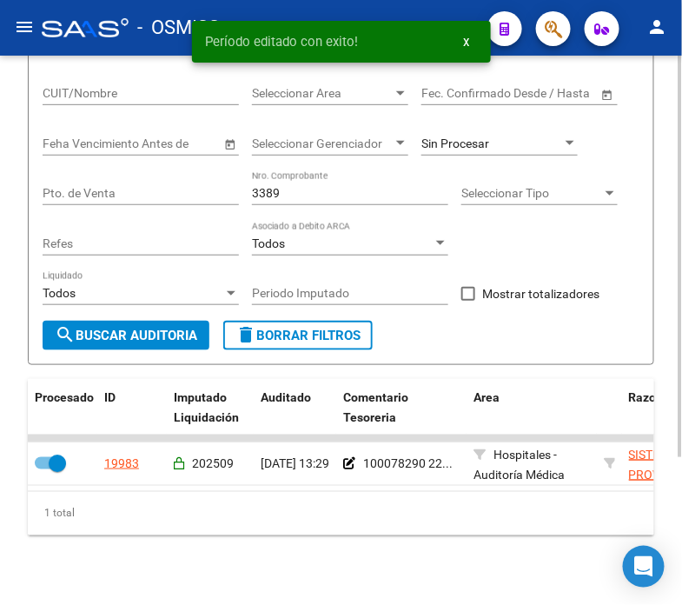
click at [317, 196] on input "3389" at bounding box center [350, 193] width 196 height 15
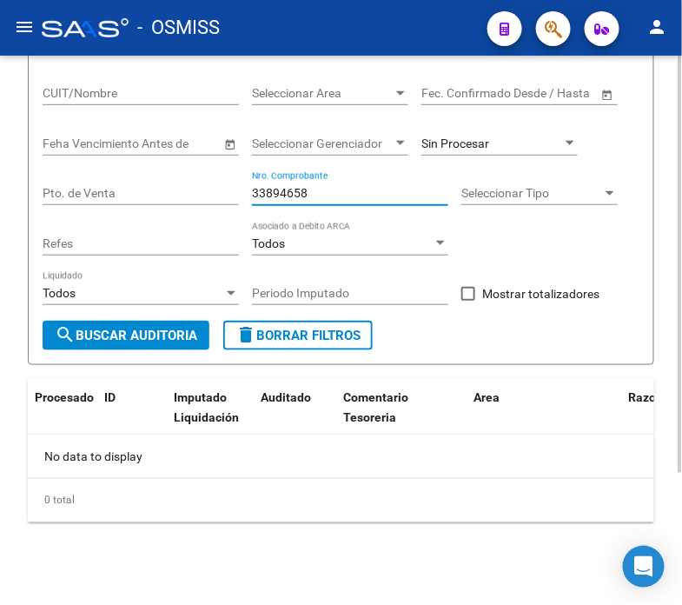
click at [317, 196] on input "33894658" at bounding box center [350, 193] width 196 height 15
click at [284, 198] on input "33894658" at bounding box center [350, 193] width 196 height 15
drag, startPoint x: 280, startPoint y: 196, endPoint x: 172, endPoint y: 192, distance: 107.8
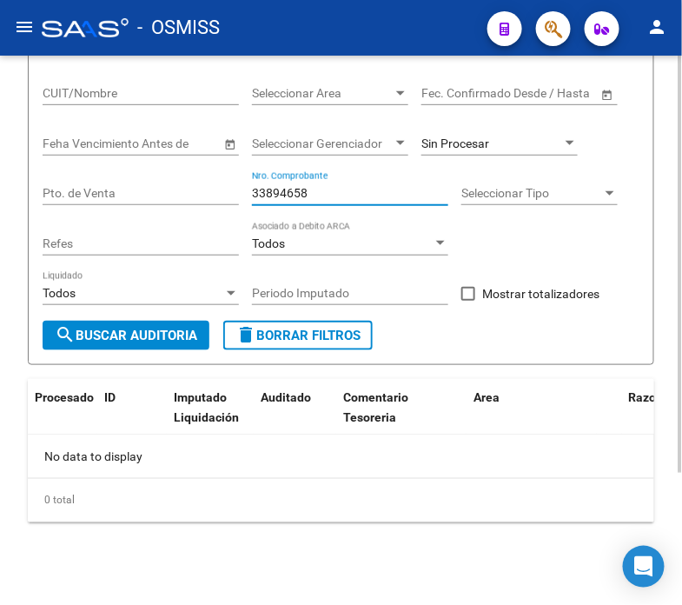
click at [172, 193] on div "Filtros Id Hospital CUIT/Nombre Seleccionar Area Seleccionar Area Fecha inicio …" at bounding box center [341, 171] width 597 height 300
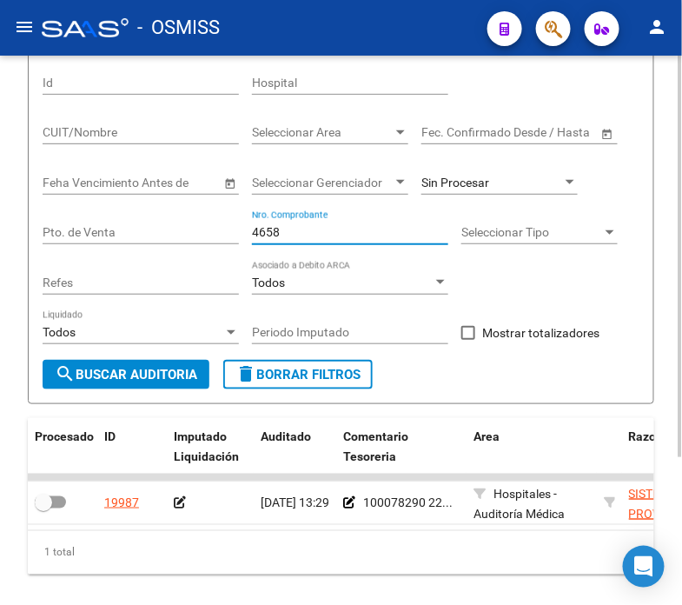
scroll to position [176, 0]
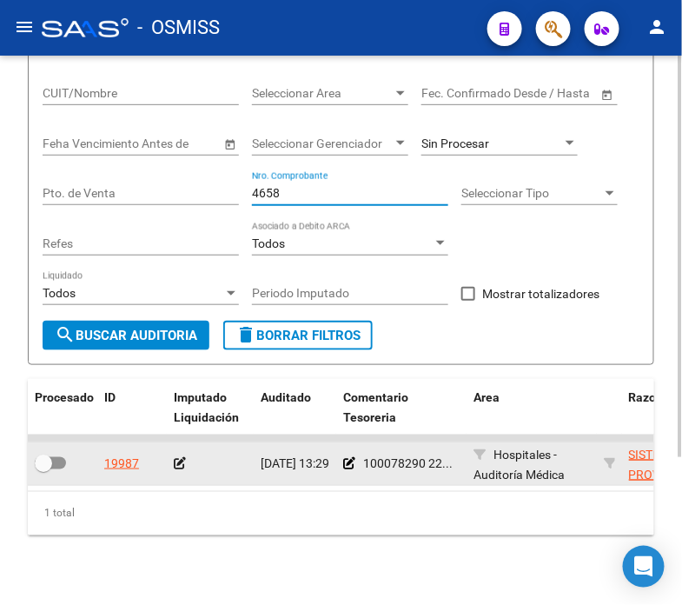
click at [175, 457] on icon at bounding box center [180, 463] width 12 height 12
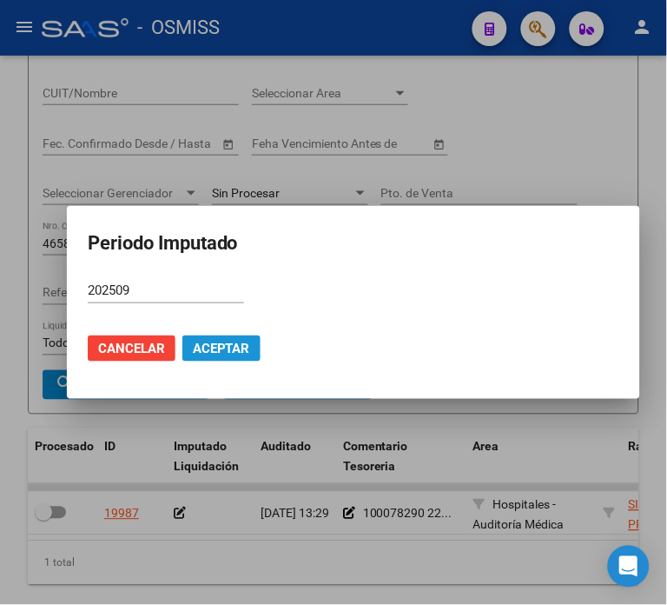
click at [213, 351] on span "Aceptar" at bounding box center [221, 349] width 57 height 16
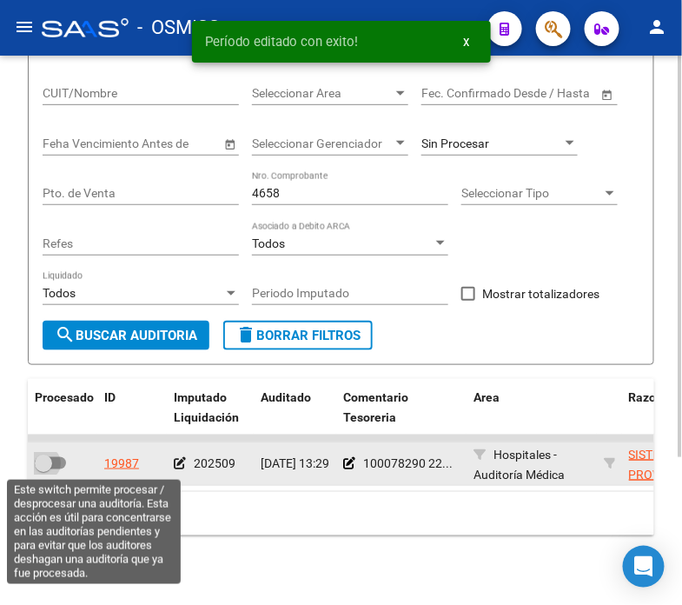
click at [64, 466] on span at bounding box center [50, 463] width 31 height 12
click at [43, 469] on input "checkbox" at bounding box center [43, 469] width 1 height 1
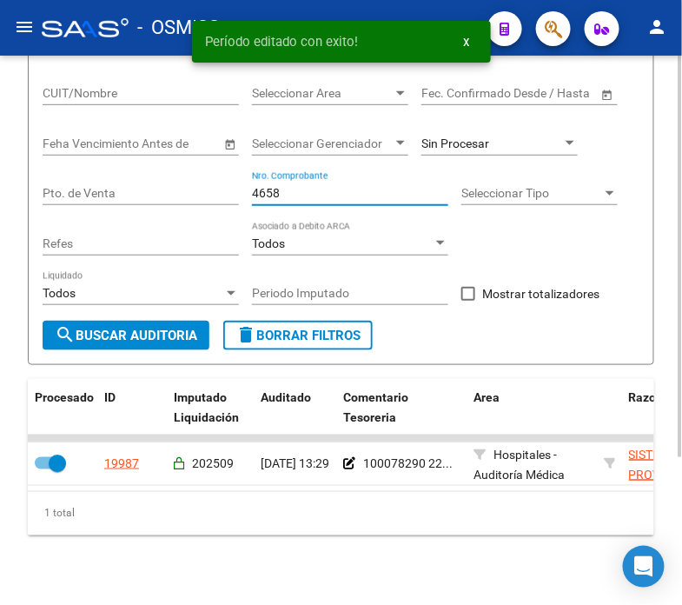
click at [344, 193] on input "4658" at bounding box center [350, 193] width 196 height 15
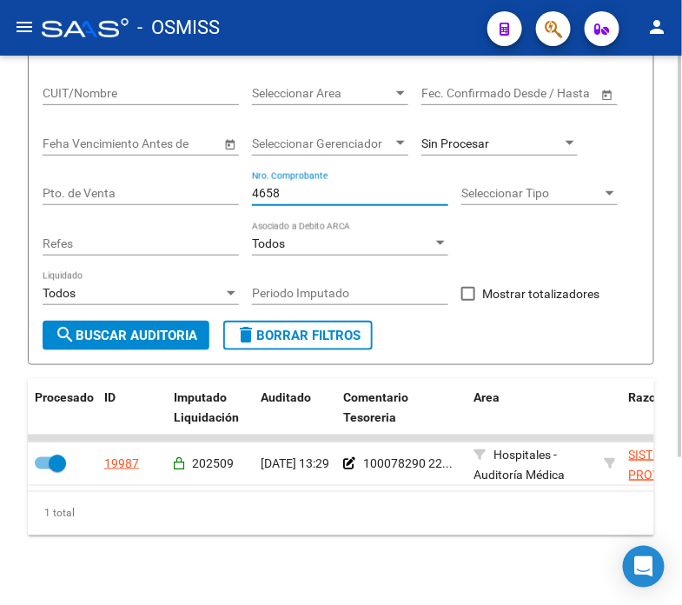
click at [344, 193] on input "4658" at bounding box center [350, 193] width 196 height 15
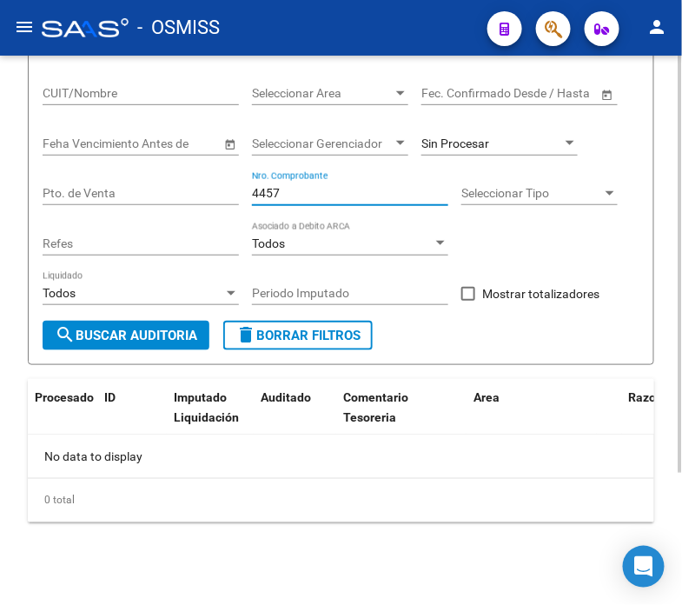
click at [344, 193] on input "4457" at bounding box center [350, 193] width 196 height 15
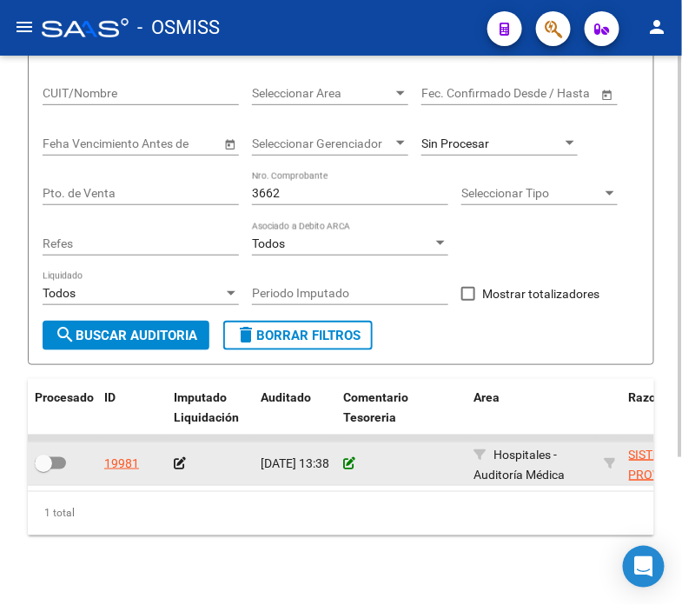
click at [344, 465] on icon at bounding box center [349, 463] width 12 height 12
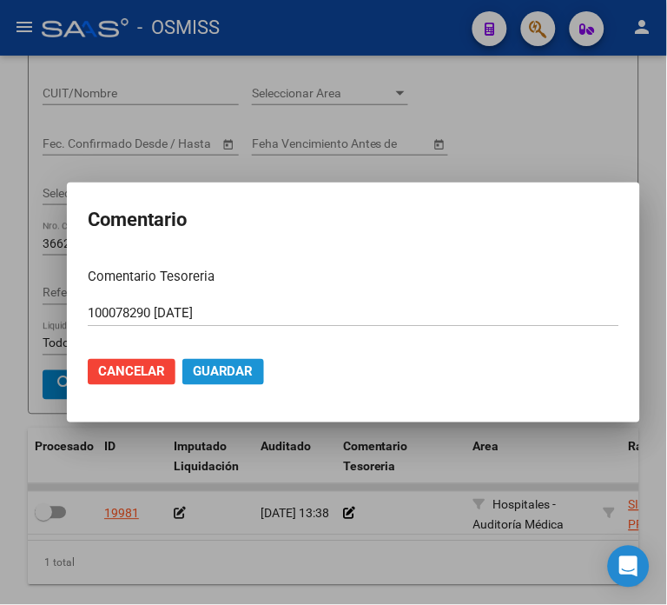
click at [211, 365] on span "Guardar" at bounding box center [223, 372] width 61 height 16
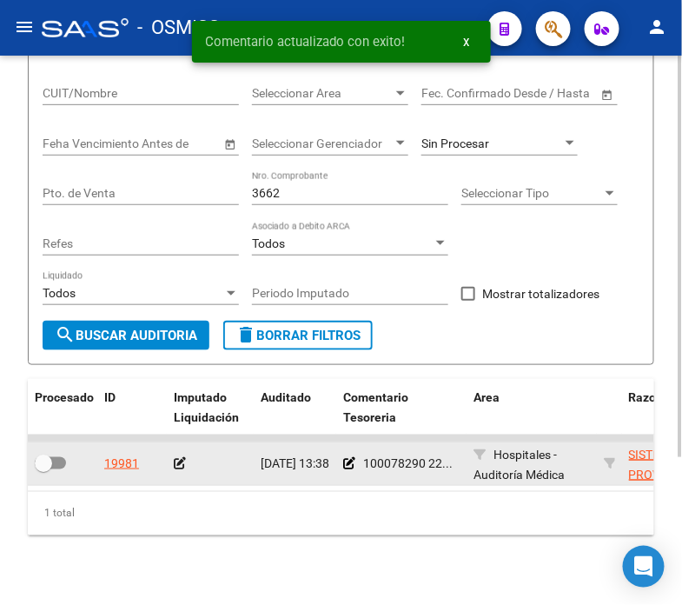
click at [180, 458] on icon at bounding box center [180, 463] width 12 height 12
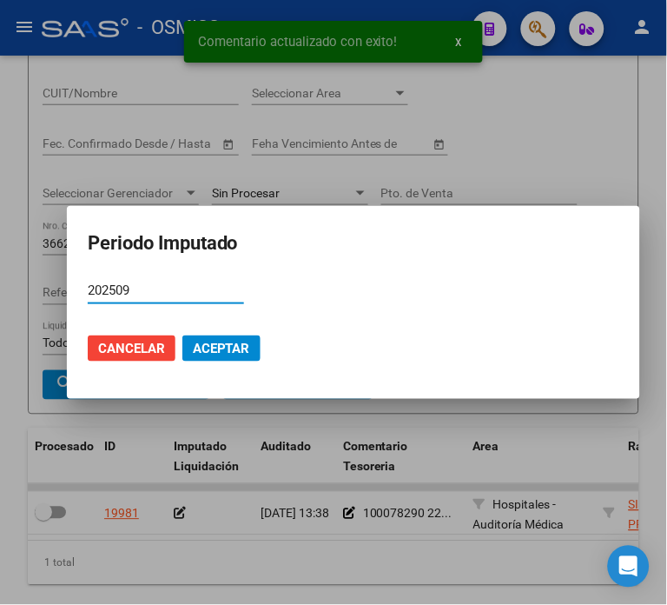
click at [195, 354] on span "Aceptar" at bounding box center [221, 349] width 57 height 16
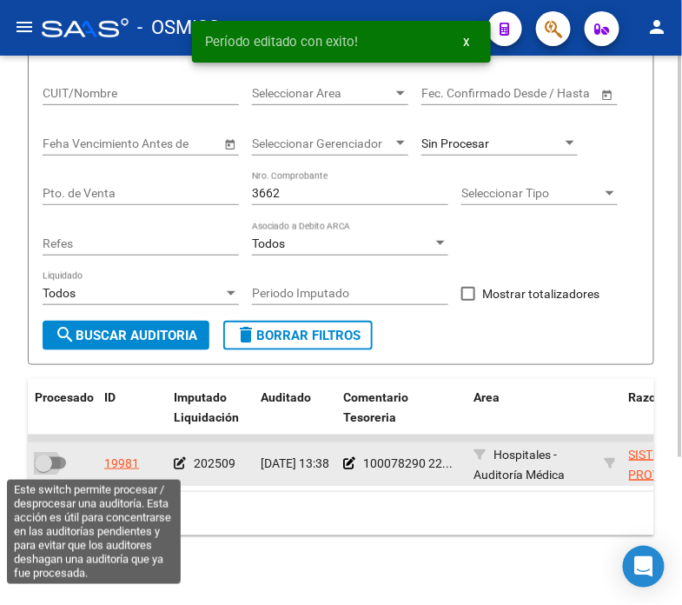
click at [50, 466] on span at bounding box center [43, 463] width 17 height 17
click at [43, 469] on input "checkbox" at bounding box center [43, 469] width 1 height 1
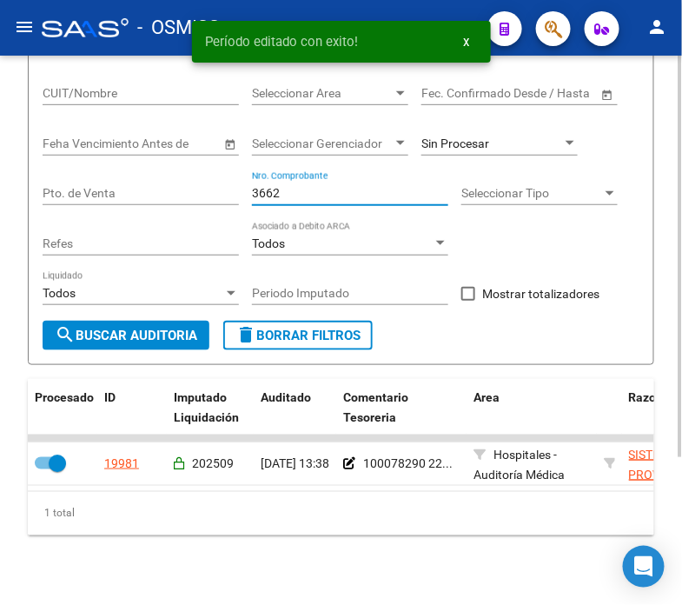
click at [293, 193] on input "3662" at bounding box center [350, 193] width 196 height 15
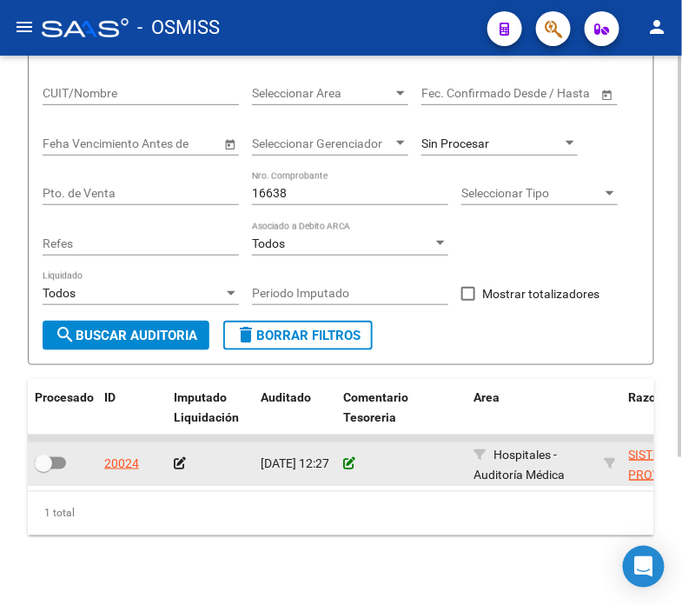
click at [345, 462] on icon at bounding box center [349, 463] width 12 height 12
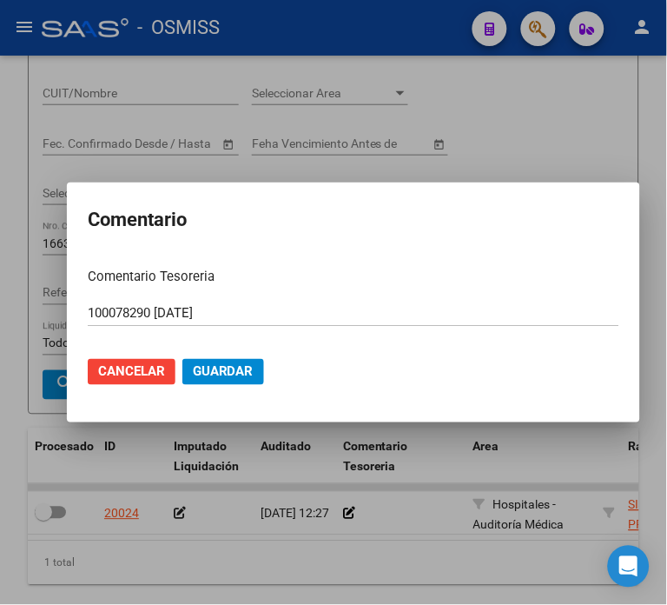
click at [232, 385] on mat-dialog-actions "Cancelar Guardar" at bounding box center [354, 371] width 532 height 59
click at [189, 379] on button "Guardar" at bounding box center [224, 372] width 82 height 26
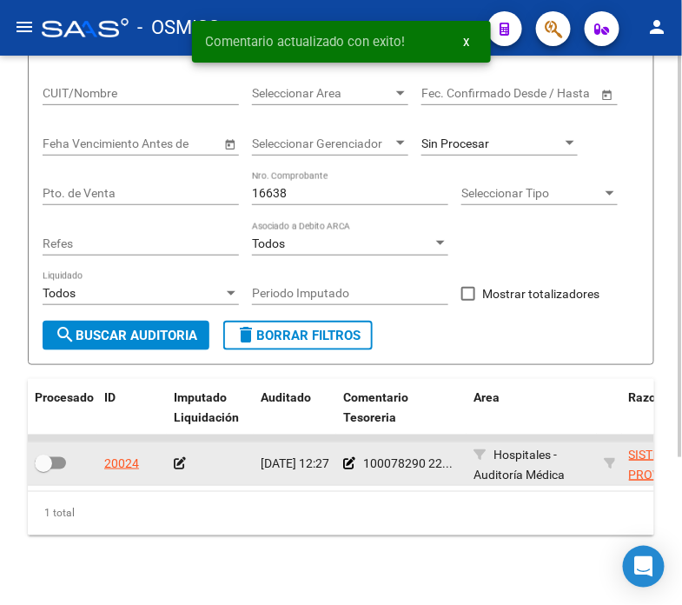
click at [180, 465] on icon at bounding box center [180, 463] width 12 height 12
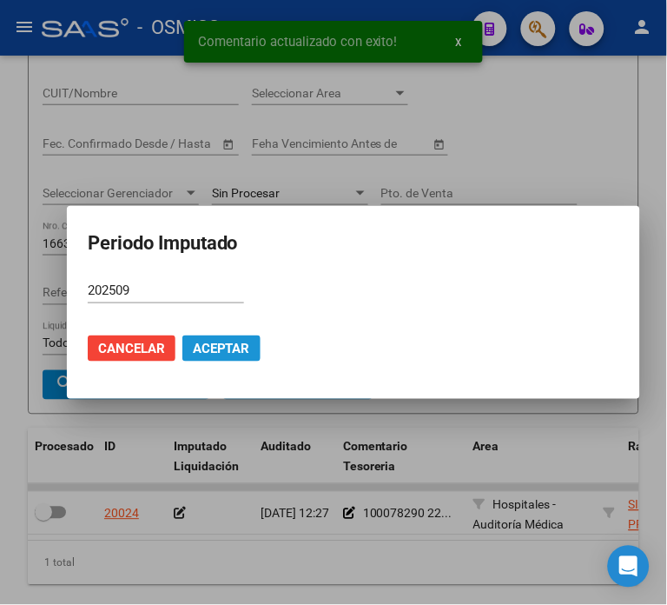
click at [220, 340] on button "Aceptar" at bounding box center [222, 348] width 78 height 26
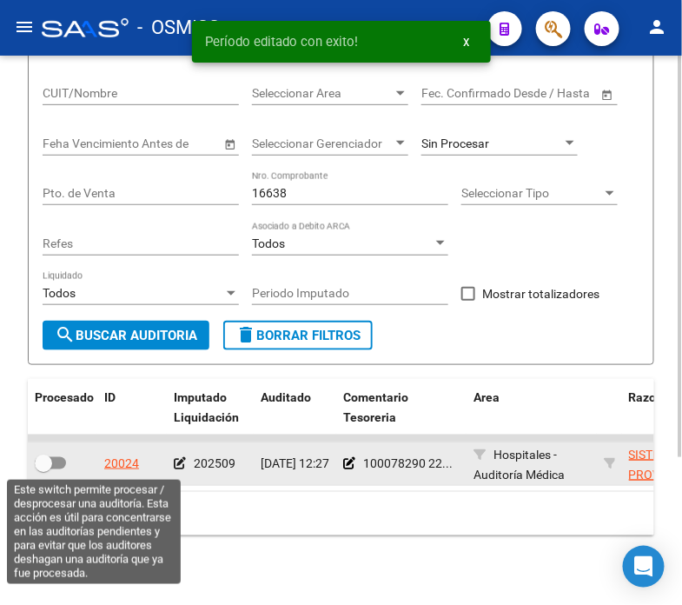
click at [52, 457] on span at bounding box center [50, 463] width 31 height 12
click at [43, 469] on input "checkbox" at bounding box center [43, 469] width 1 height 1
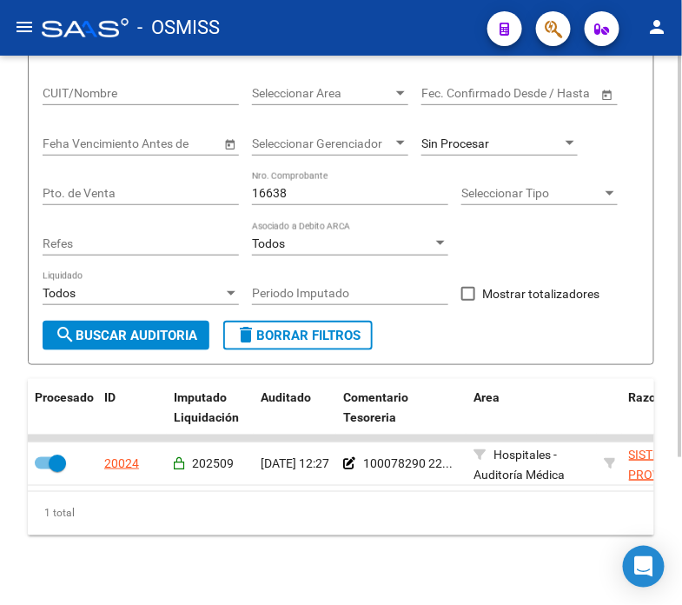
click at [314, 198] on input "16638" at bounding box center [350, 193] width 196 height 15
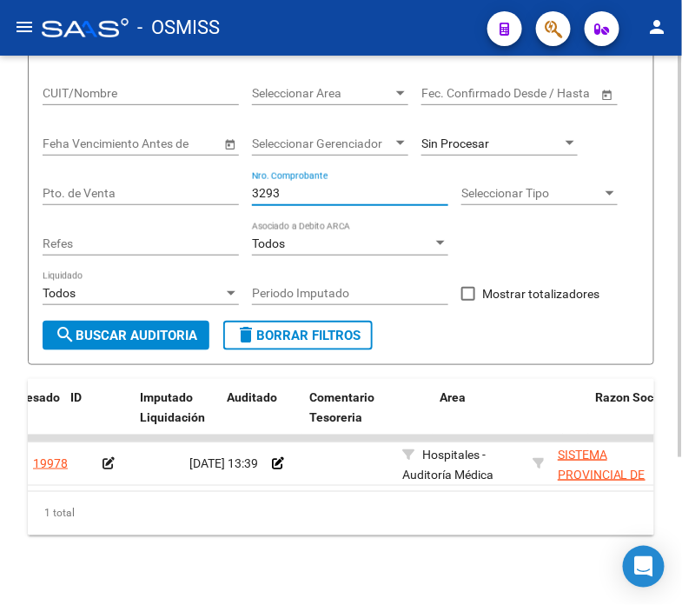
scroll to position [0, 0]
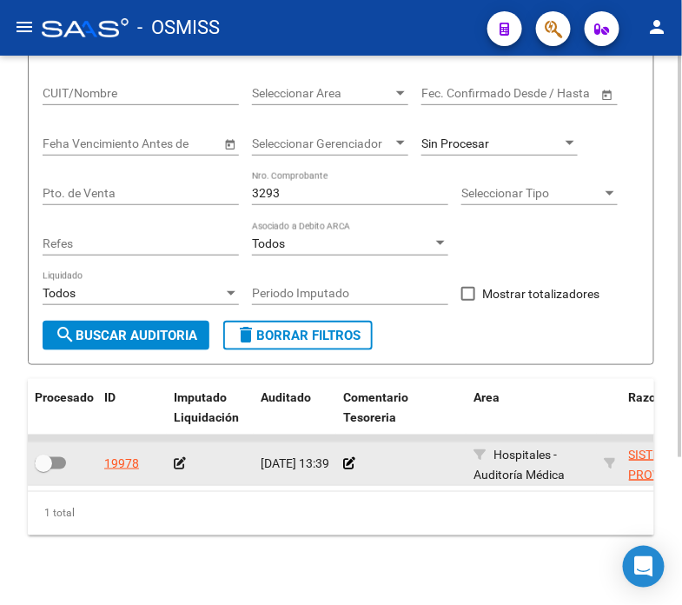
click at [358, 458] on div at bounding box center [401, 464] width 116 height 20
click at [343, 467] on icon at bounding box center [349, 463] width 12 height 12
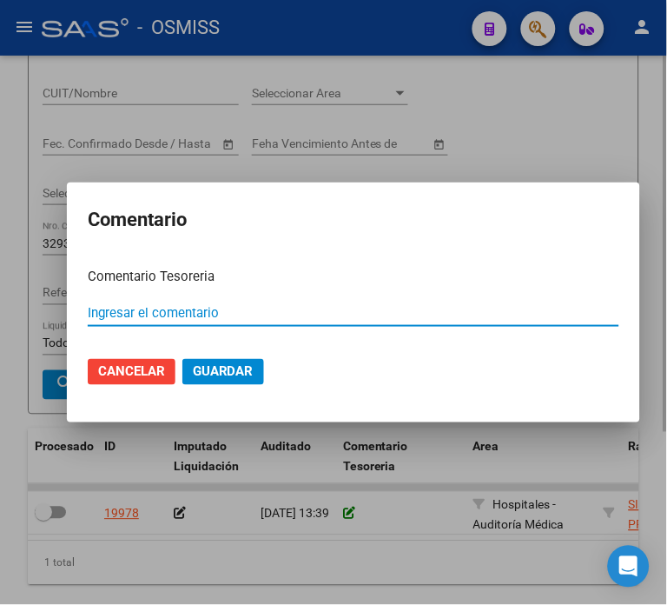
paste input "100078290 [DATE]"
click at [215, 359] on button "Guardar" at bounding box center [224, 372] width 82 height 26
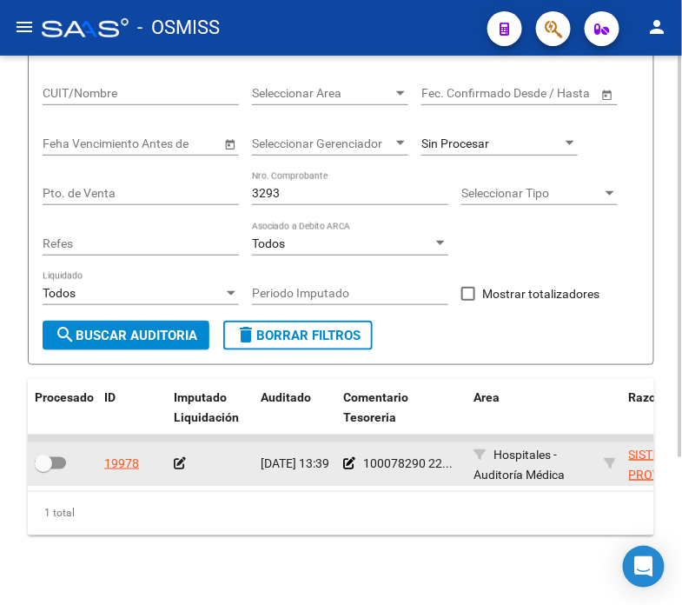
click at [185, 461] on div at bounding box center [210, 464] width 73 height 20
click at [176, 462] on icon at bounding box center [180, 463] width 12 height 12
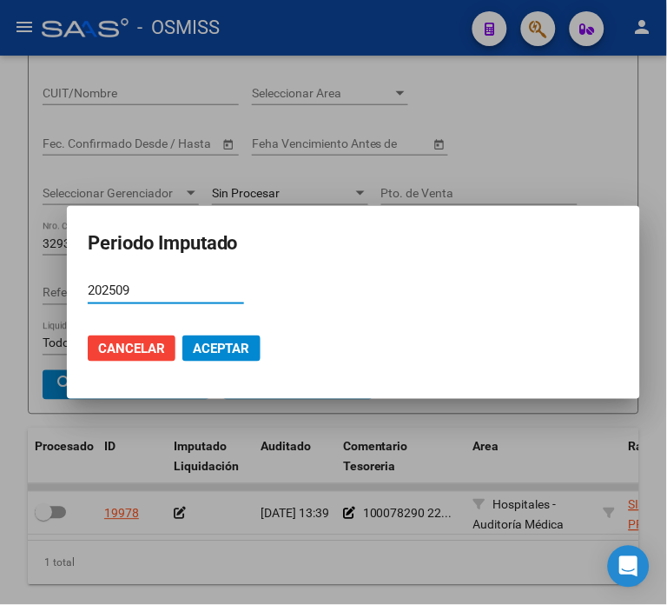
click at [219, 345] on span "Aceptar" at bounding box center [221, 349] width 57 height 16
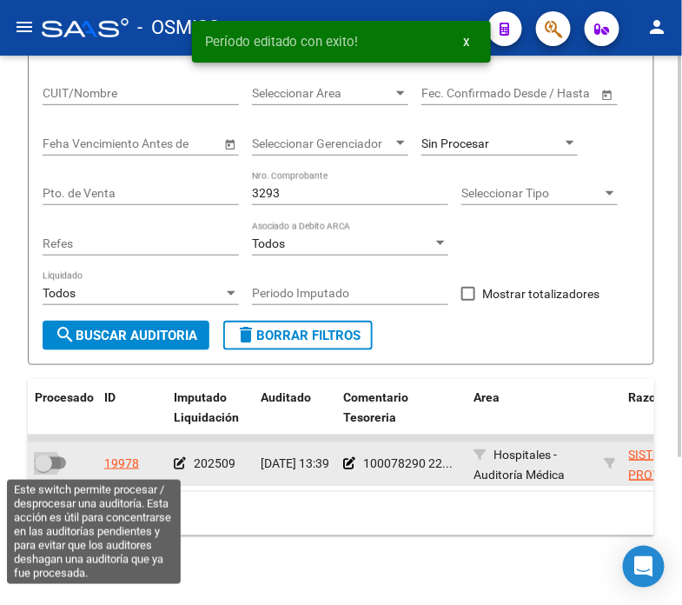
click at [53, 463] on span at bounding box center [50, 463] width 31 height 12
click at [43, 469] on input "checkbox" at bounding box center [43, 469] width 1 height 1
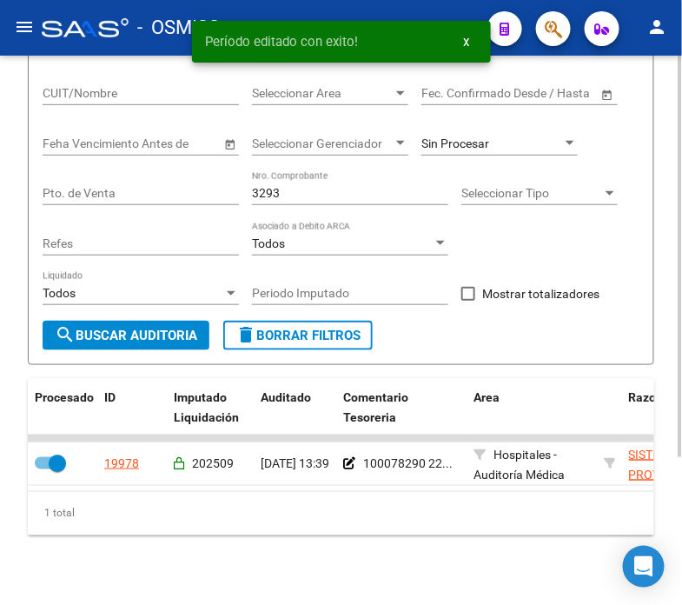
click at [294, 189] on input "3293" at bounding box center [350, 193] width 196 height 15
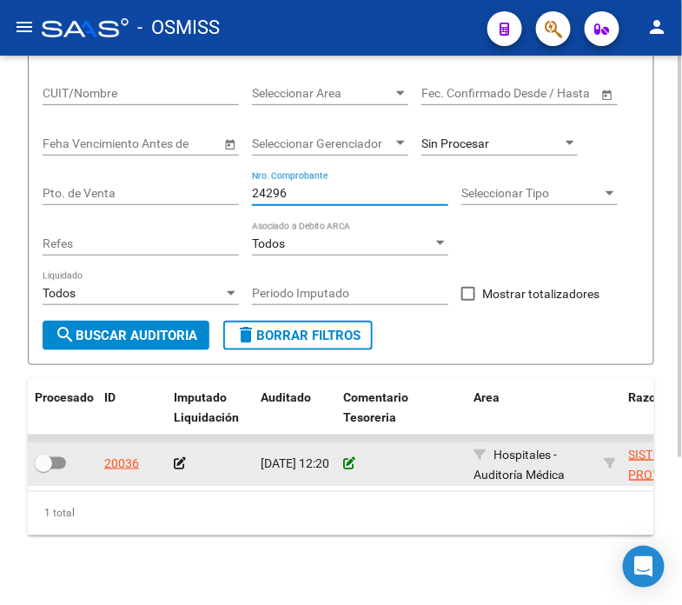
click at [348, 468] on icon at bounding box center [349, 463] width 12 height 12
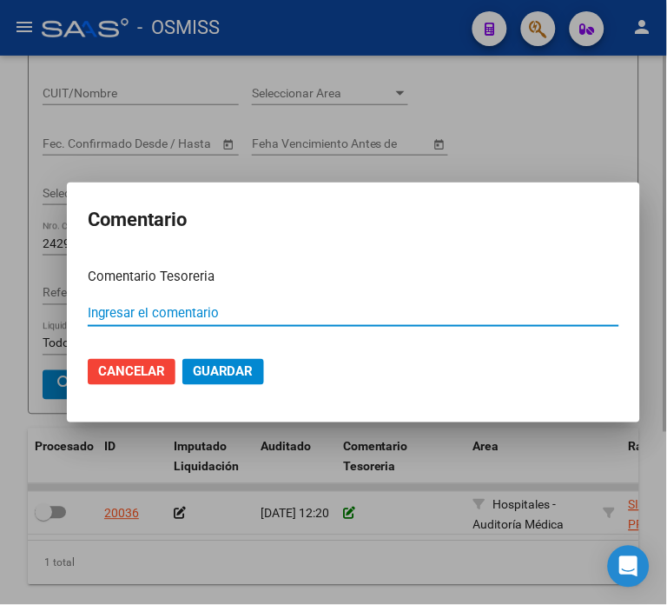
paste input "100078290 [DATE]"
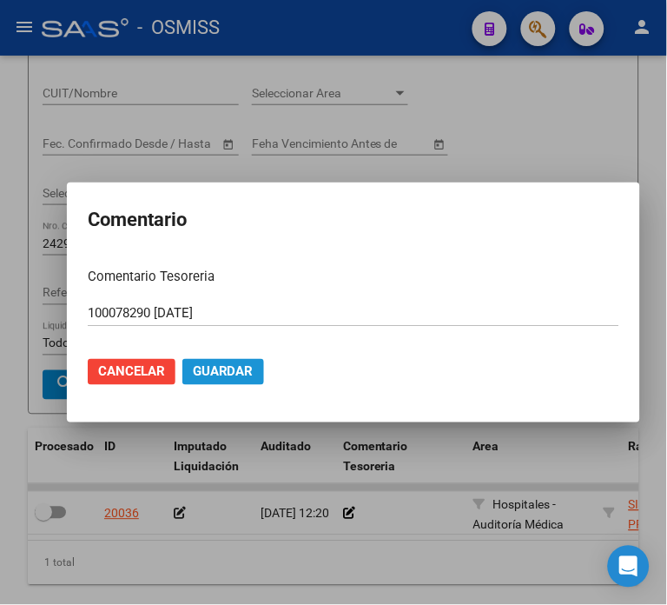
click at [222, 378] on span "Guardar" at bounding box center [223, 372] width 61 height 16
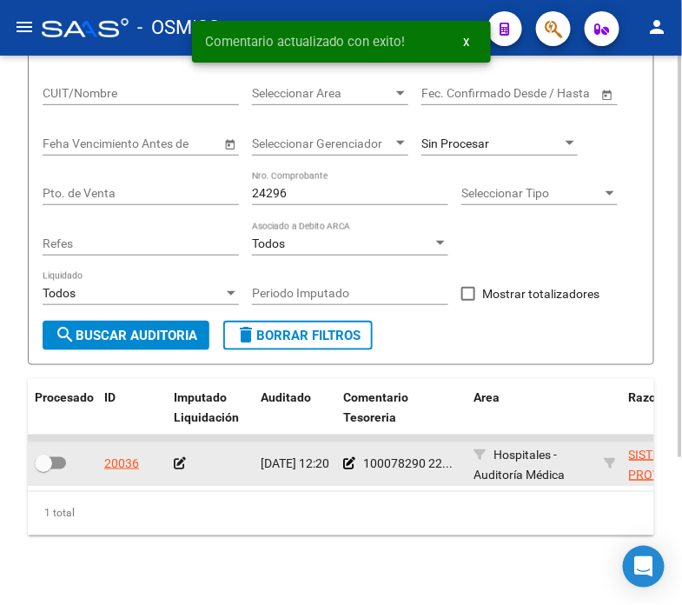
click at [170, 468] on datatable-body-cell at bounding box center [210, 463] width 87 height 43
click at [176, 462] on icon at bounding box center [180, 463] width 12 height 12
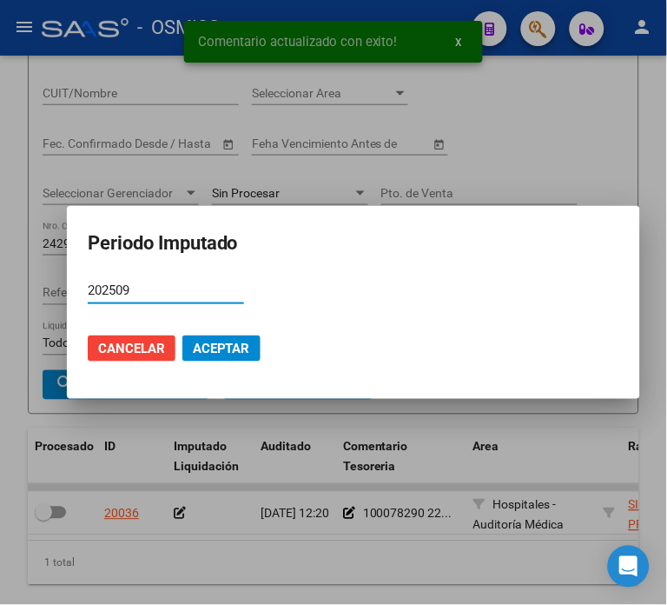
click at [247, 337] on button "Aceptar" at bounding box center [222, 348] width 78 height 26
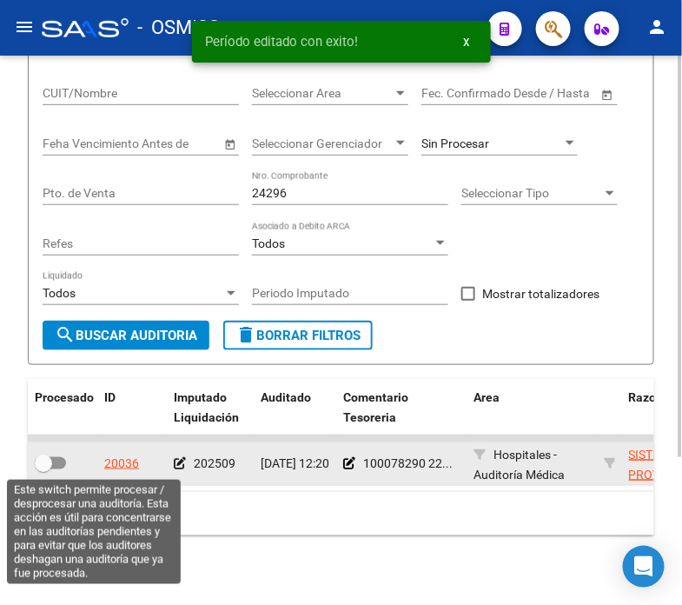
click at [63, 454] on label at bounding box center [50, 463] width 31 height 21
click at [43, 469] on input "checkbox" at bounding box center [43, 469] width 1 height 1
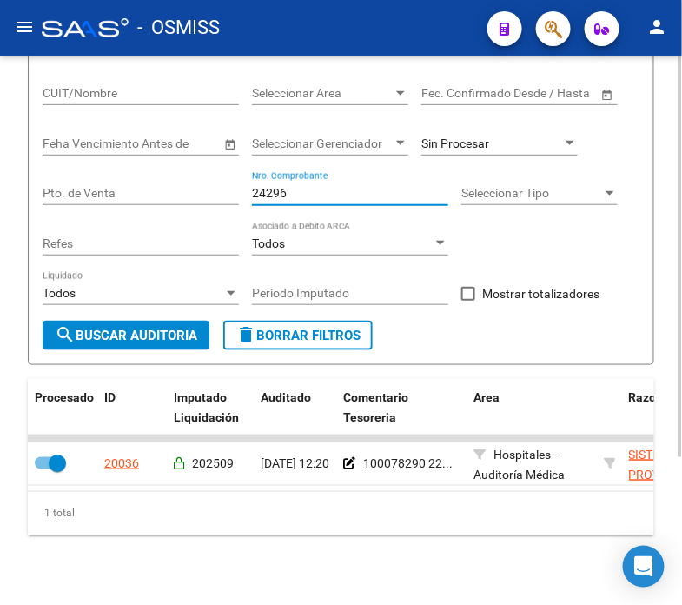
click at [309, 196] on input "24296" at bounding box center [350, 193] width 196 height 15
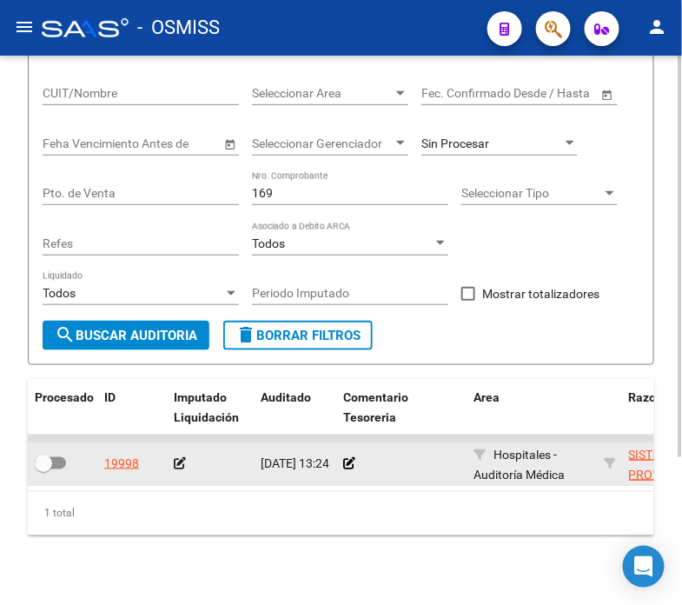
click at [343, 455] on div at bounding box center [401, 464] width 116 height 20
click at [350, 457] on icon at bounding box center [349, 463] width 12 height 12
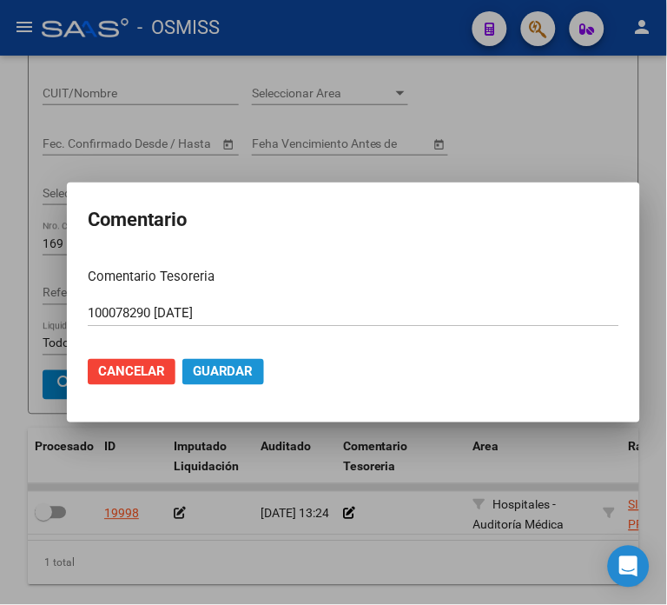
click at [242, 374] on span "Guardar" at bounding box center [223, 372] width 61 height 16
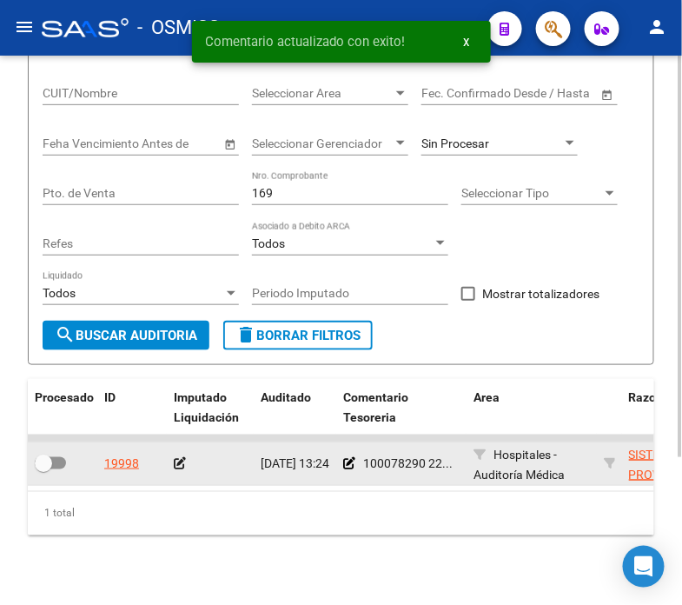
click at [183, 461] on icon at bounding box center [180, 463] width 12 height 12
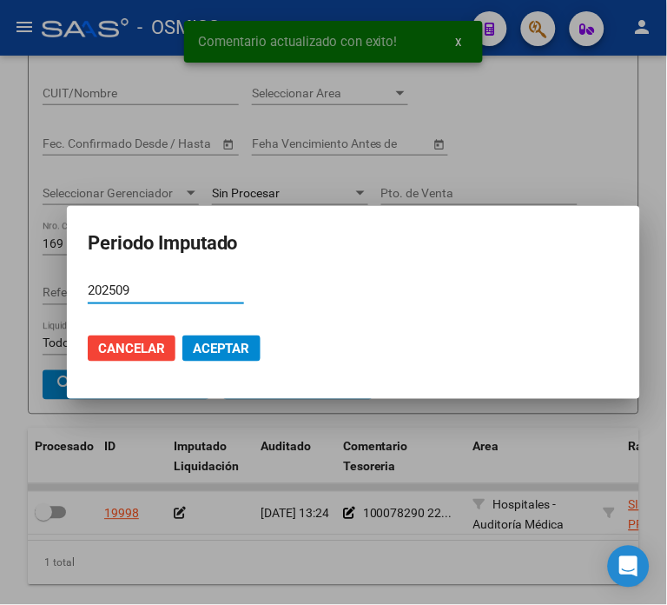
click at [220, 342] on span "Aceptar" at bounding box center [221, 349] width 57 height 16
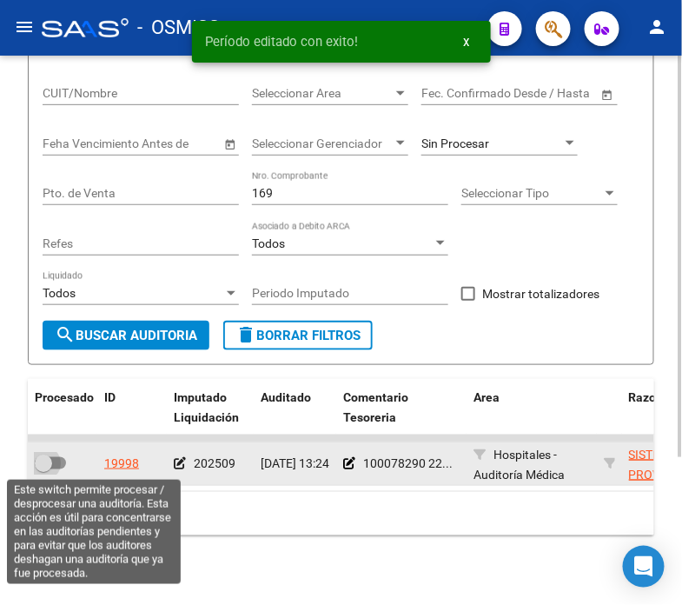
click at [59, 467] on span at bounding box center [50, 463] width 31 height 12
click at [43, 469] on input "checkbox" at bounding box center [43, 469] width 1 height 1
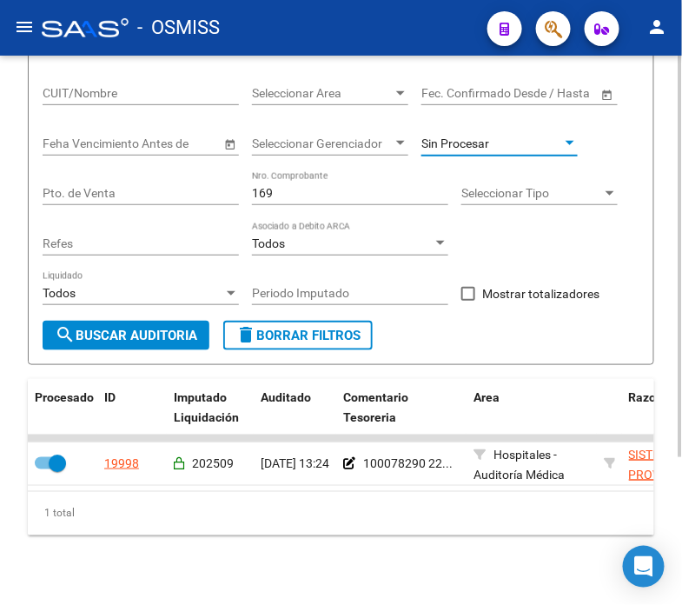
click at [456, 145] on span "Sin Procesar" at bounding box center [456, 143] width 68 height 14
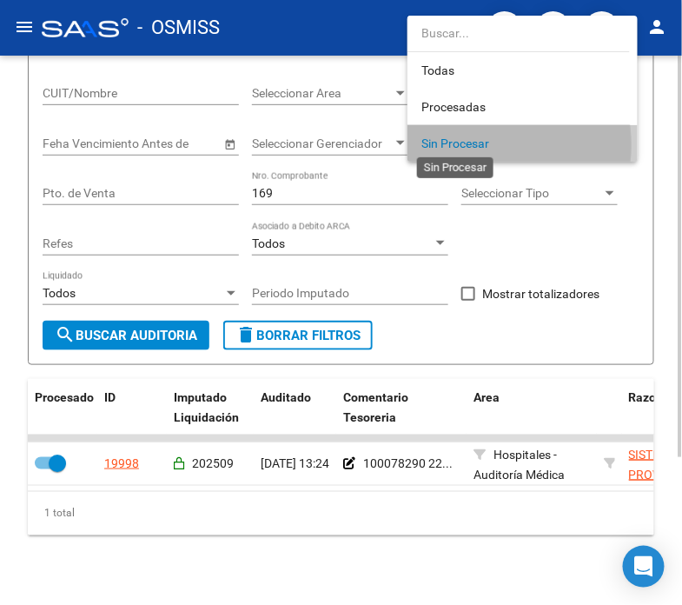
click at [456, 145] on span "Sin Procesar" at bounding box center [456, 143] width 68 height 14
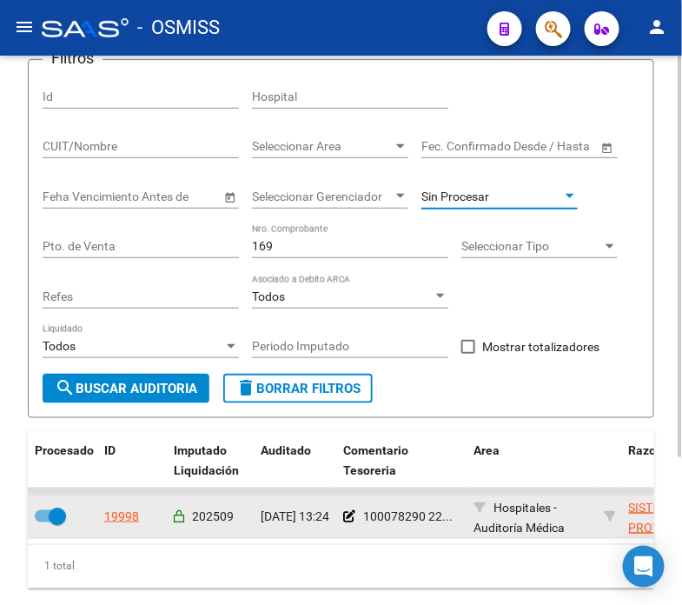
scroll to position [79, 0]
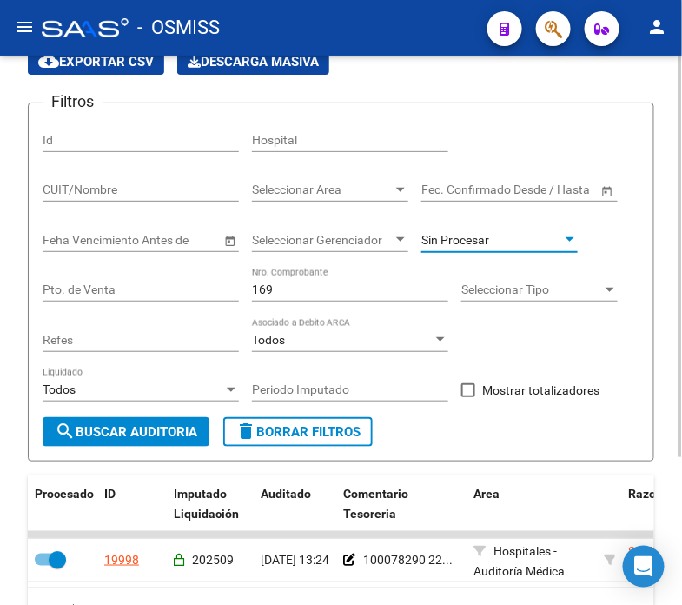
click at [507, 250] on div "Sin Procesar" at bounding box center [500, 234] width 156 height 35
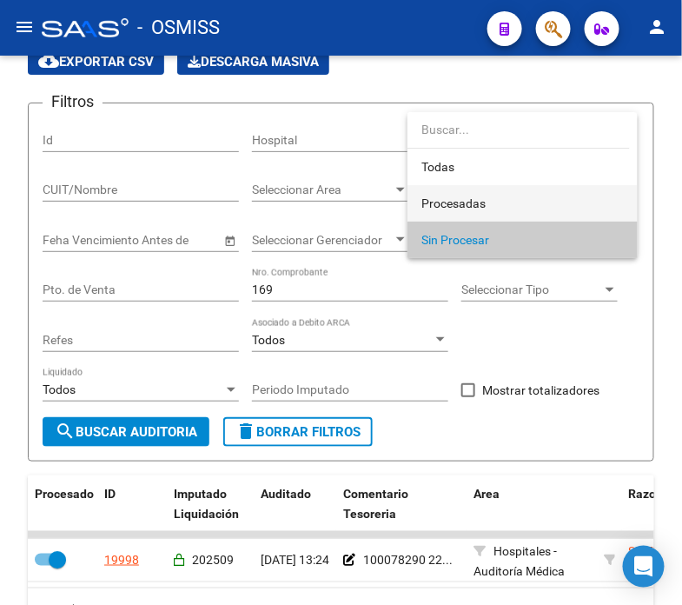
click at [509, 204] on span "Procesadas" at bounding box center [523, 203] width 202 height 37
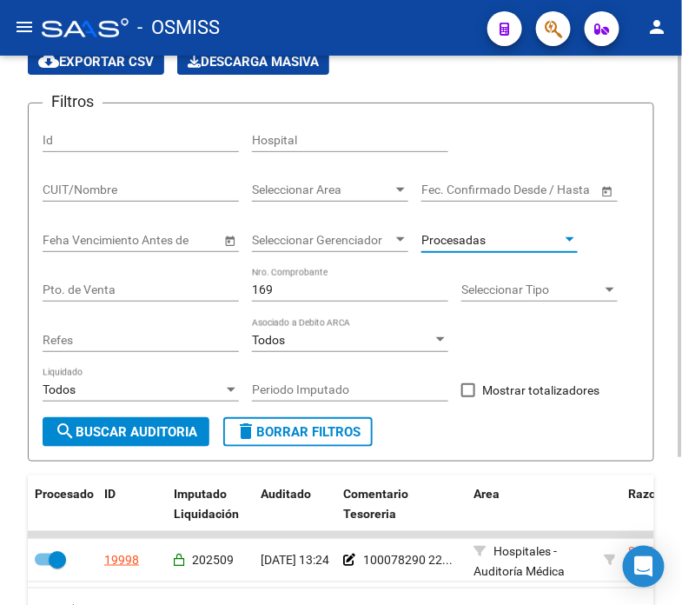
click at [502, 244] on div "Procesadas" at bounding box center [492, 240] width 141 height 15
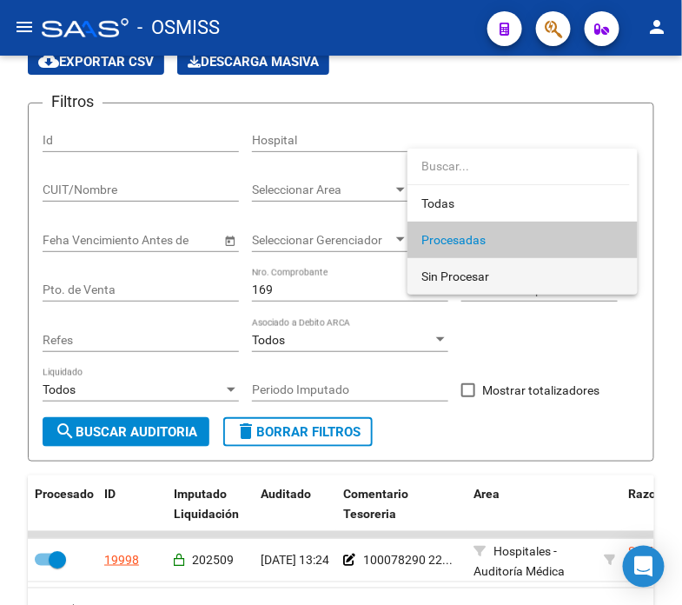
click at [496, 278] on span "Sin Procesar" at bounding box center [523, 276] width 202 height 37
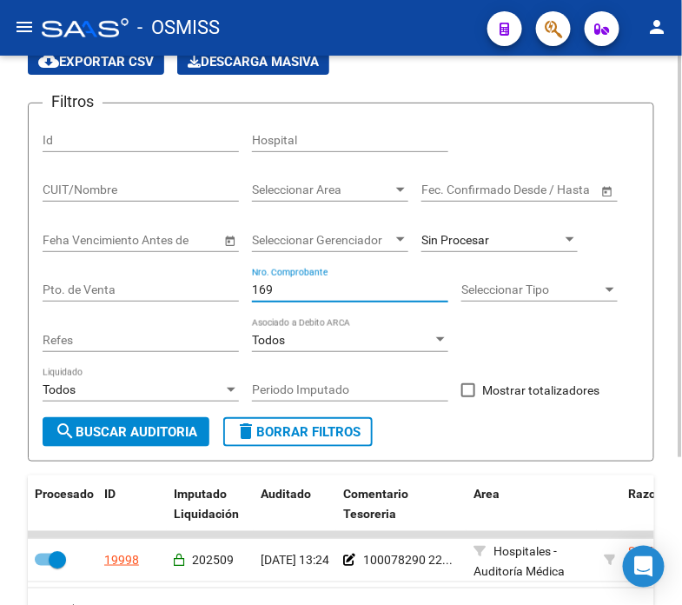
click at [340, 292] on input "169" at bounding box center [350, 289] width 196 height 15
drag, startPoint x: 271, startPoint y: 289, endPoint x: 242, endPoint y: 288, distance: 29.6
click at [242, 288] on div "Filtros Id Hospital CUIT/Nombre Seleccionar Area Seleccionar Area Fecha inicio …" at bounding box center [341, 267] width 597 height 300
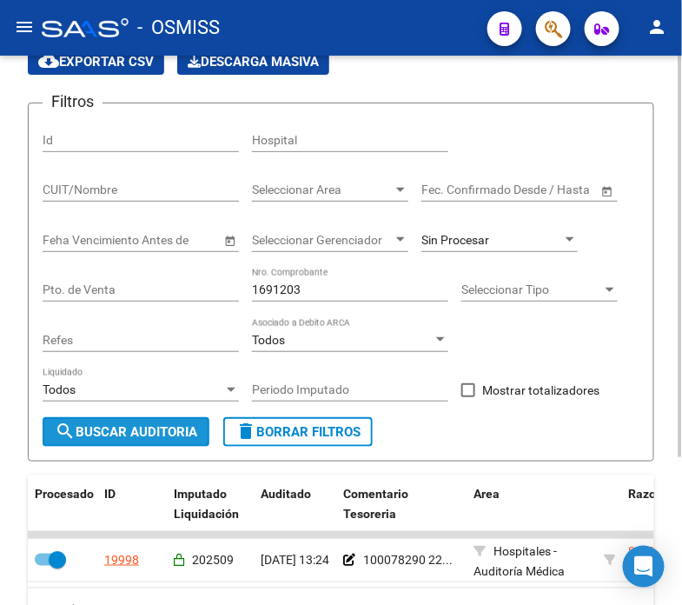
click at [136, 430] on span "search Buscar Auditoria" at bounding box center [126, 432] width 143 height 16
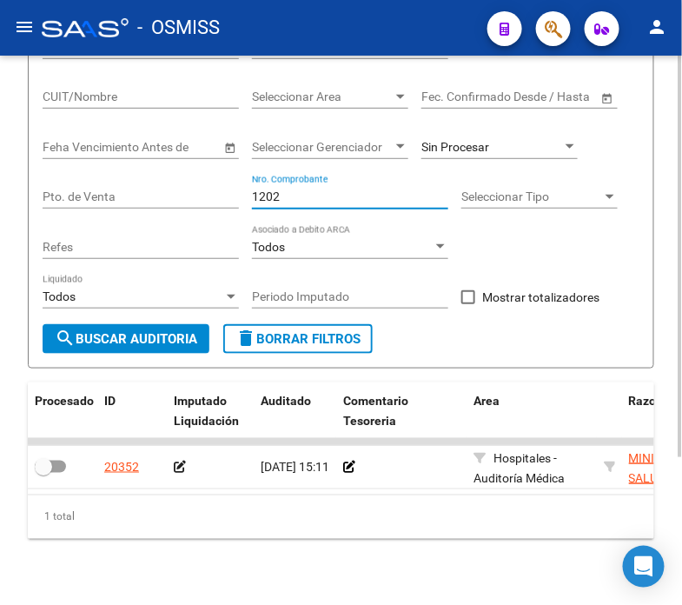
scroll to position [176, 0]
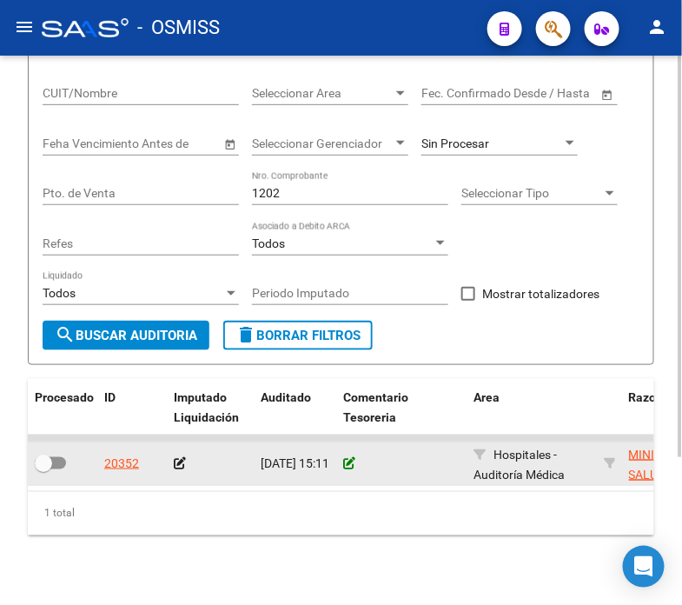
click at [343, 466] on icon at bounding box center [349, 463] width 12 height 12
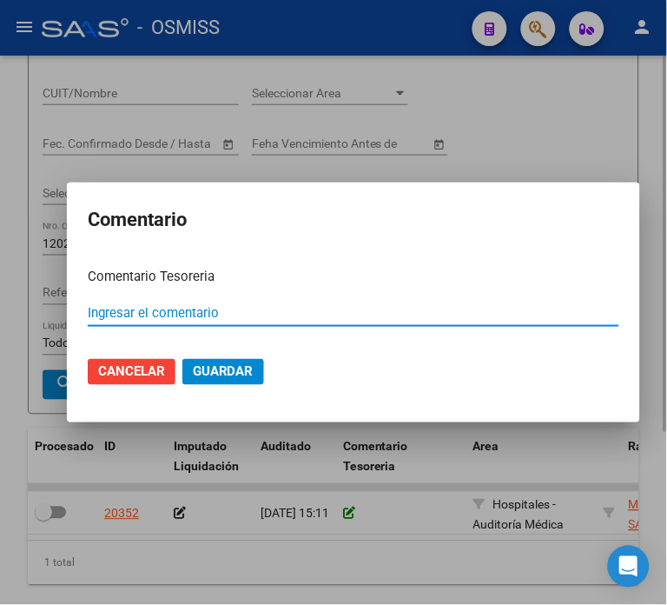
paste input "100078290 [DATE]"
drag, startPoint x: 144, startPoint y: 313, endPoint x: 134, endPoint y: 309, distance: 11.3
click at [134, 309] on input "100078290 [DATE]" at bounding box center [354, 313] width 532 height 16
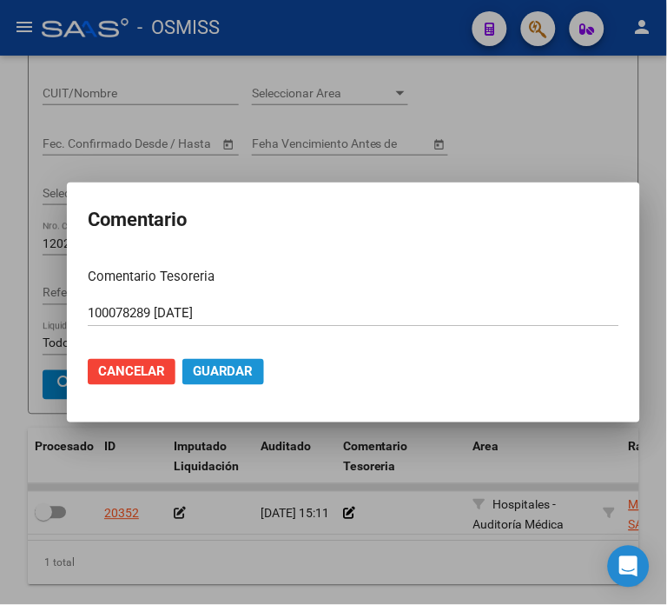
click at [210, 369] on span "Guardar" at bounding box center [223, 372] width 61 height 16
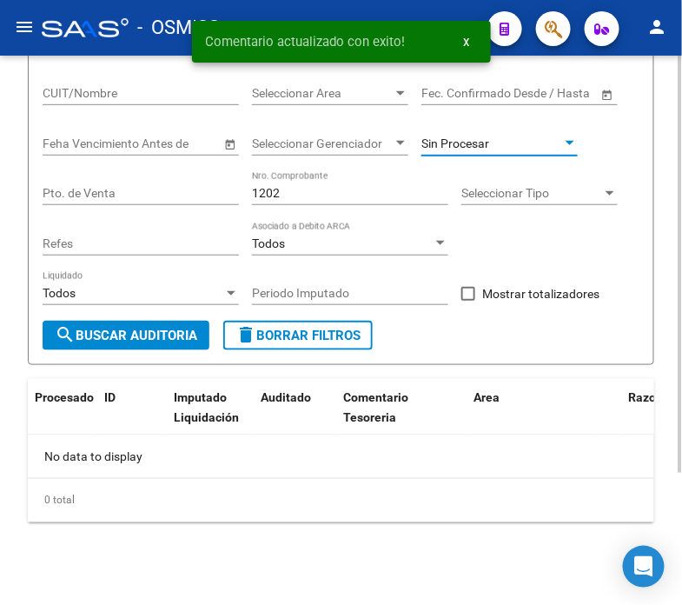
click at [446, 143] on span "Sin Procesar" at bounding box center [456, 143] width 68 height 14
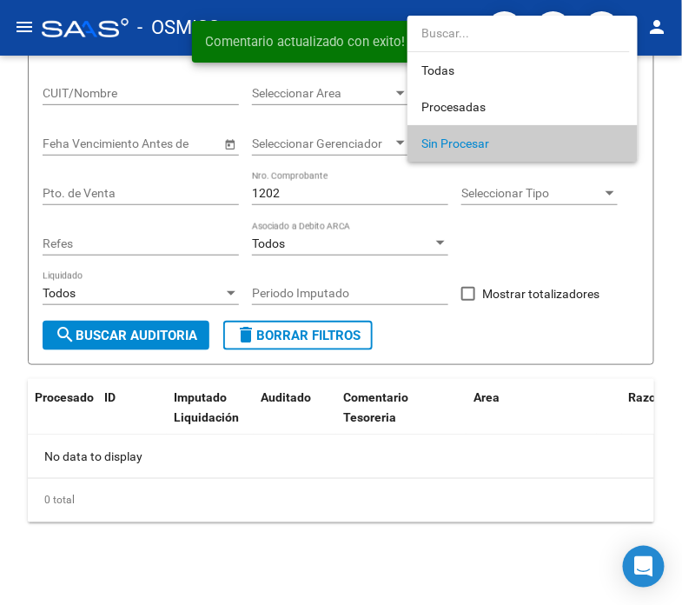
click at [410, 189] on div at bounding box center [341, 302] width 682 height 605
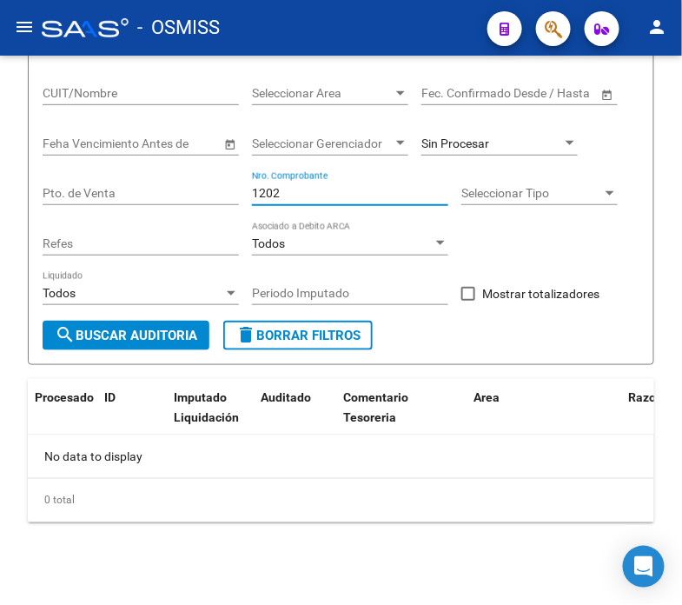
click at [410, 189] on input "1202" at bounding box center [350, 193] width 196 height 15
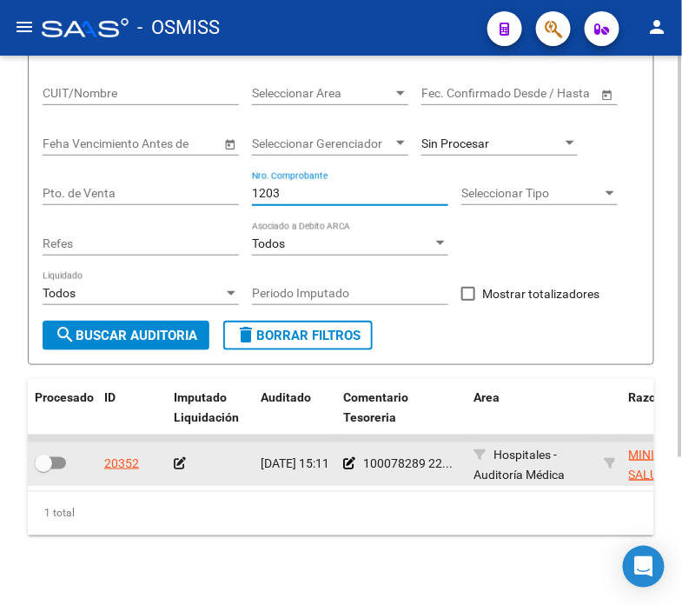
click at [178, 464] on icon at bounding box center [180, 463] width 12 height 12
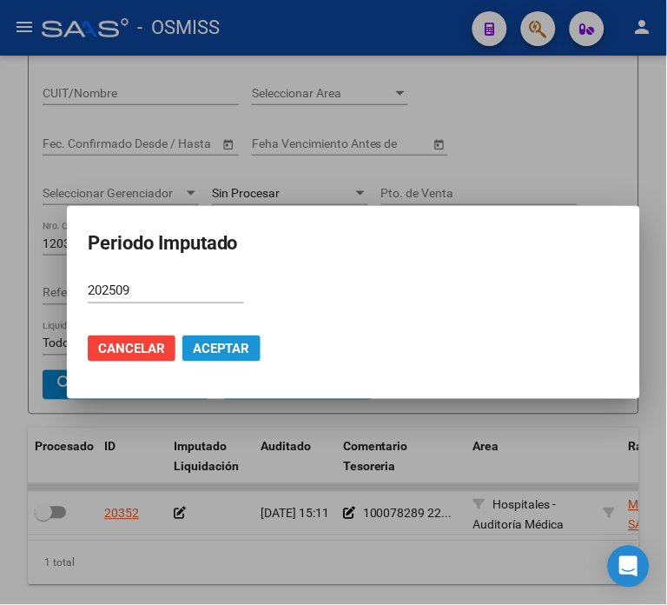
click at [236, 349] on span "Aceptar" at bounding box center [221, 349] width 57 height 16
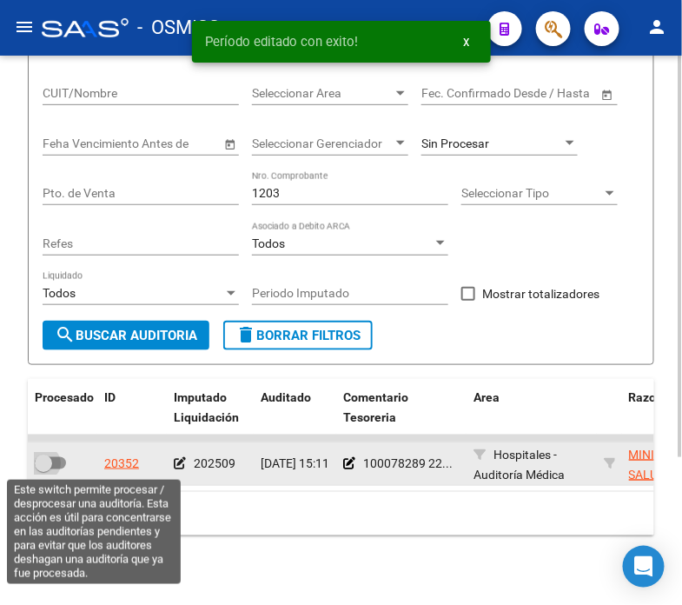
click at [57, 466] on span at bounding box center [50, 463] width 31 height 12
click at [43, 469] on input "checkbox" at bounding box center [43, 469] width 1 height 1
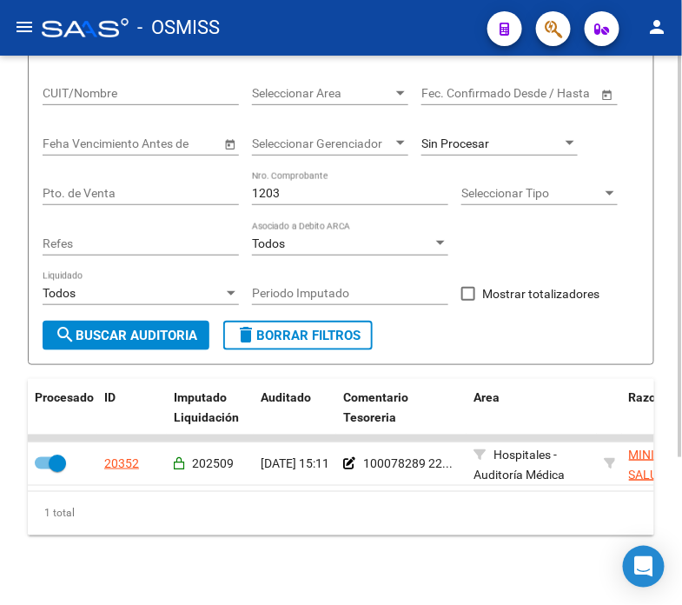
click at [362, 195] on input "1203" at bounding box center [350, 193] width 196 height 15
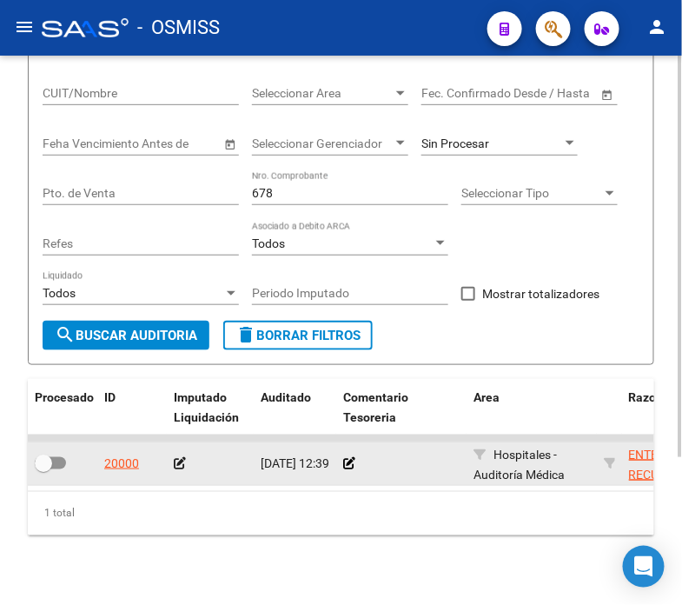
click at [336, 466] on datatable-body-cell at bounding box center [401, 463] width 130 height 43
click at [348, 463] on icon at bounding box center [349, 463] width 12 height 12
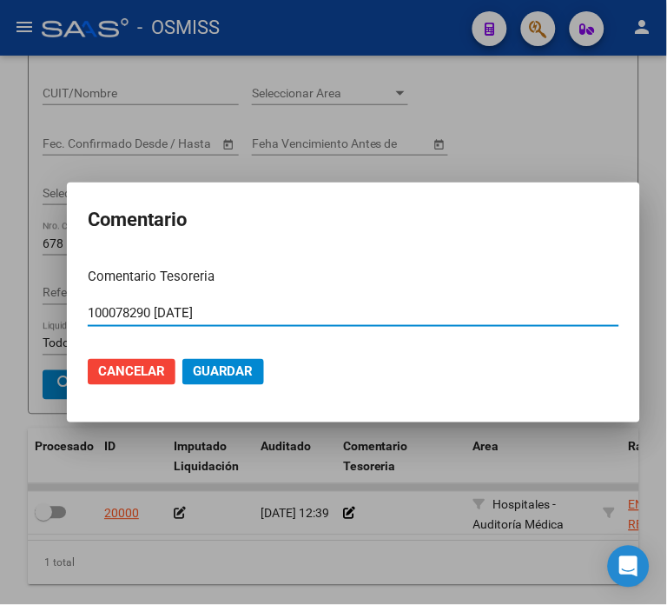
drag, startPoint x: 131, startPoint y: 309, endPoint x: 146, endPoint y: 314, distance: 15.4
click at [146, 314] on input "100078290 [DATE]" at bounding box center [354, 313] width 532 height 16
click at [136, 311] on input "100078288 [DATE]" at bounding box center [354, 313] width 532 height 16
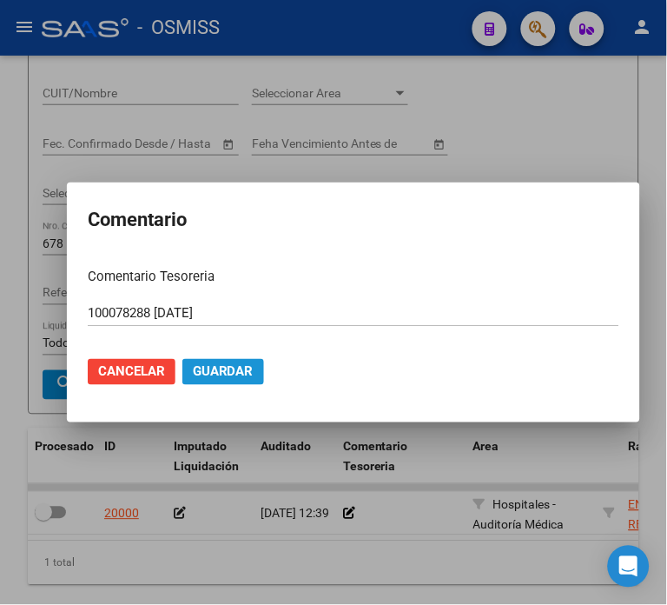
click at [219, 369] on span "Guardar" at bounding box center [223, 372] width 61 height 16
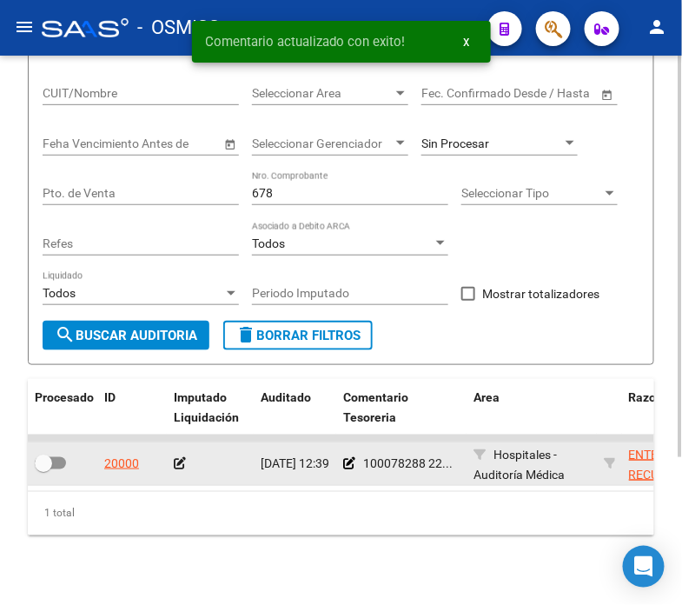
click at [186, 448] on datatable-body-cell at bounding box center [210, 463] width 87 height 43
click at [176, 461] on icon at bounding box center [180, 463] width 12 height 12
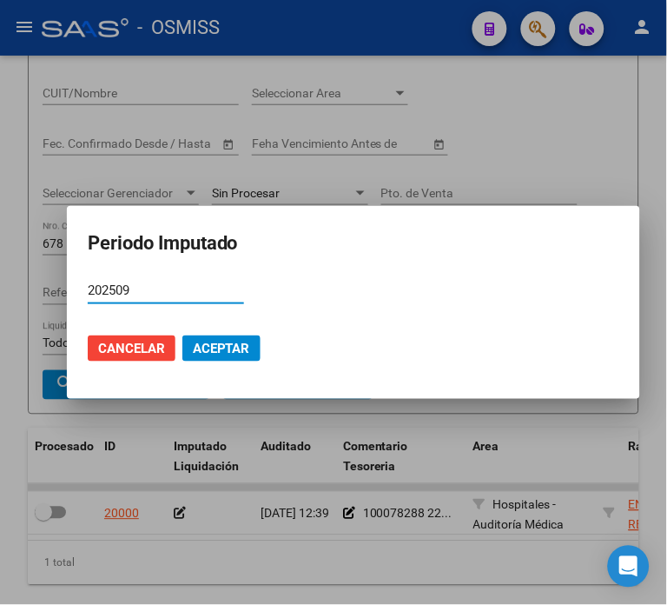
click at [219, 343] on span "Aceptar" at bounding box center [221, 349] width 57 height 16
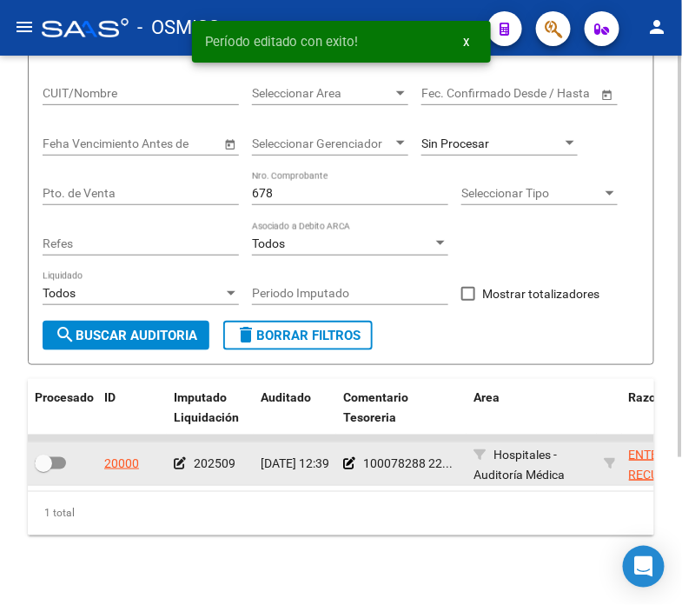
click at [67, 461] on div at bounding box center [63, 464] width 56 height 23
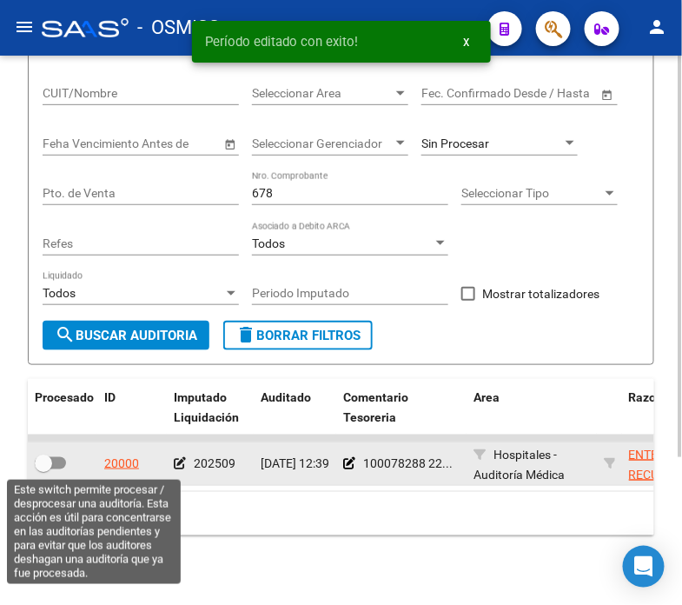
click at [59, 462] on span at bounding box center [50, 463] width 31 height 12
click at [43, 469] on input "checkbox" at bounding box center [43, 469] width 1 height 1
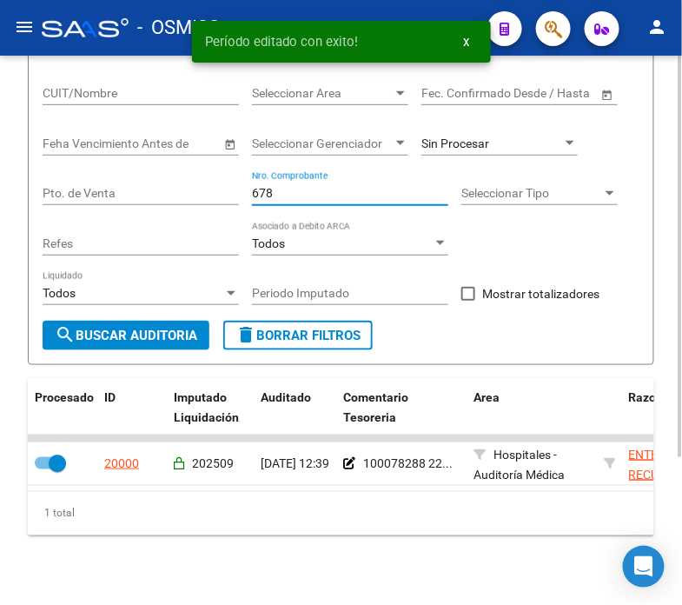
click at [294, 193] on input "678" at bounding box center [350, 193] width 196 height 15
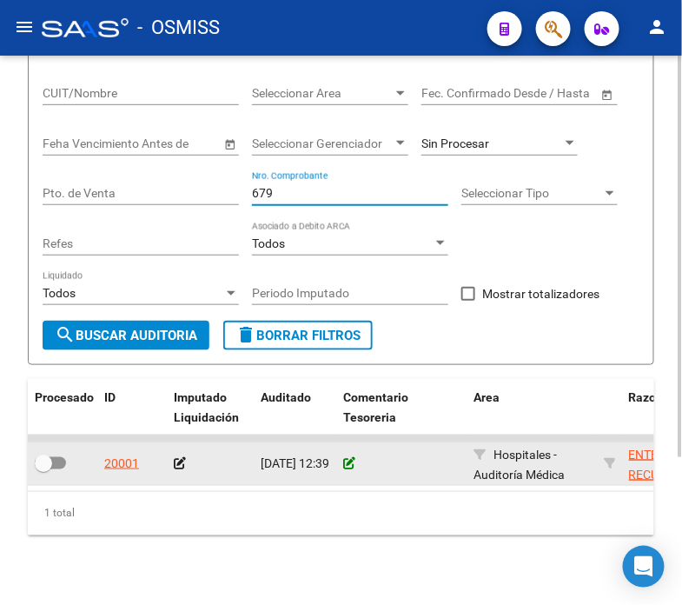
click at [346, 457] on icon at bounding box center [349, 463] width 12 height 12
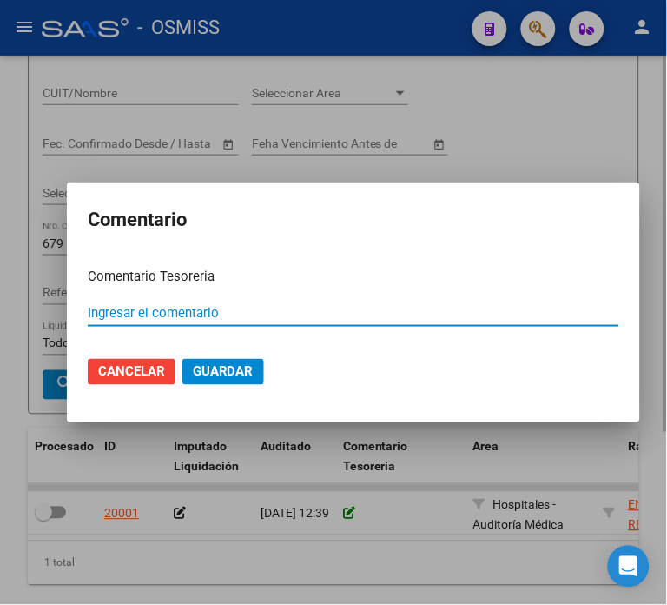
paste input "100078288 [DATE]"
click at [214, 370] on span "Guardar" at bounding box center [223, 372] width 61 height 16
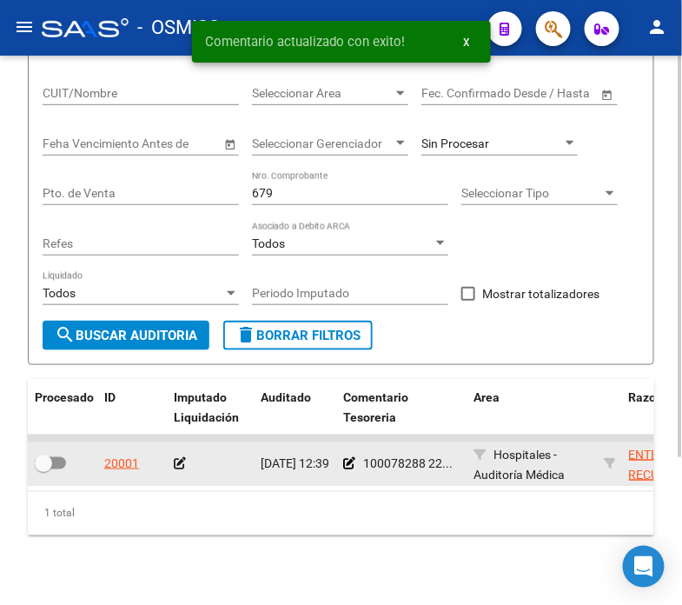
click at [169, 462] on datatable-body-cell at bounding box center [210, 463] width 87 height 43
click at [176, 462] on icon at bounding box center [180, 463] width 12 height 12
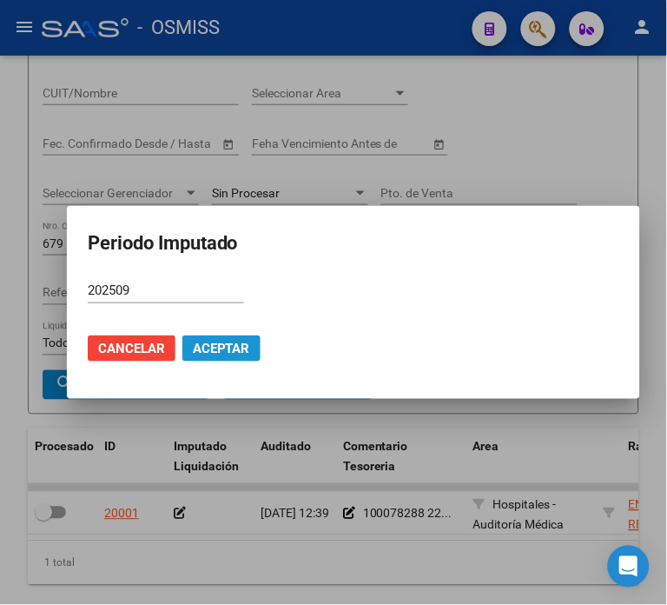
click at [238, 355] on span "Aceptar" at bounding box center [221, 349] width 57 height 16
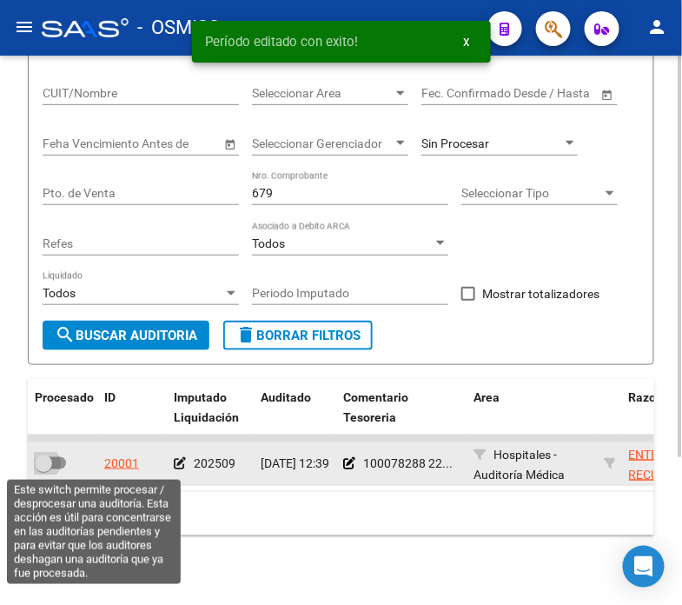
click at [43, 469] on span at bounding box center [43, 463] width 17 height 17
click at [43, 469] on input "checkbox" at bounding box center [43, 469] width 1 height 1
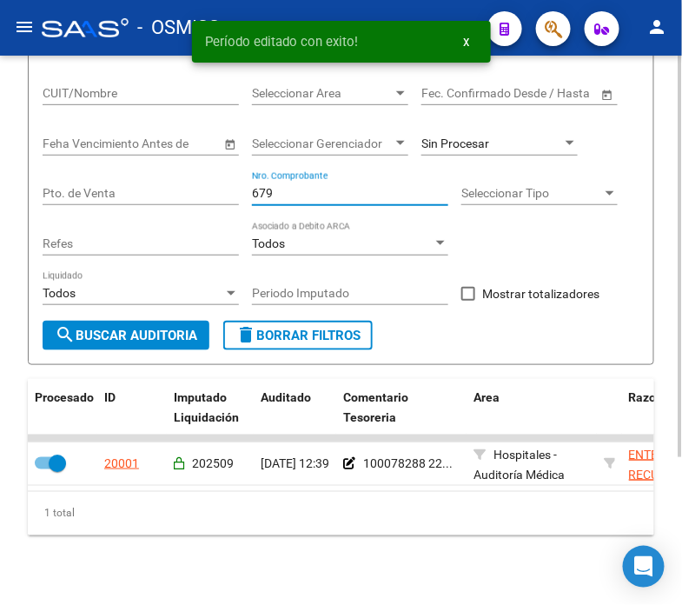
click at [287, 193] on input "679" at bounding box center [350, 193] width 196 height 15
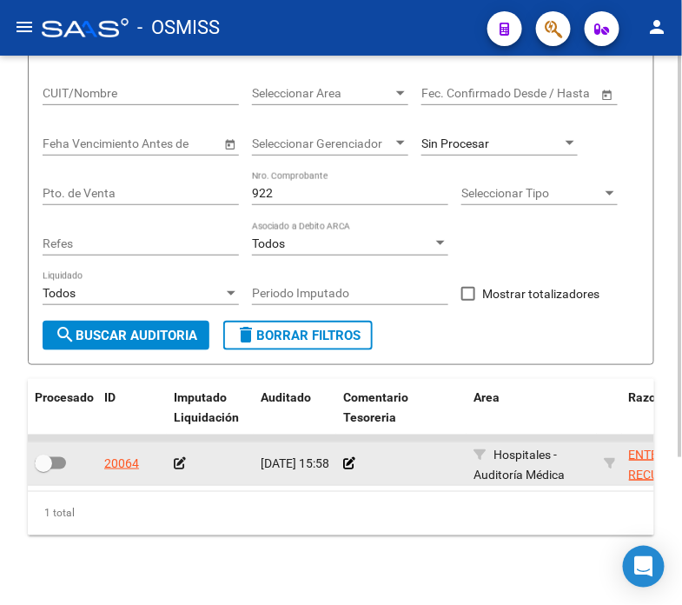
click at [340, 461] on datatable-body-cell at bounding box center [401, 463] width 130 height 43
click at [345, 461] on icon at bounding box center [349, 463] width 12 height 12
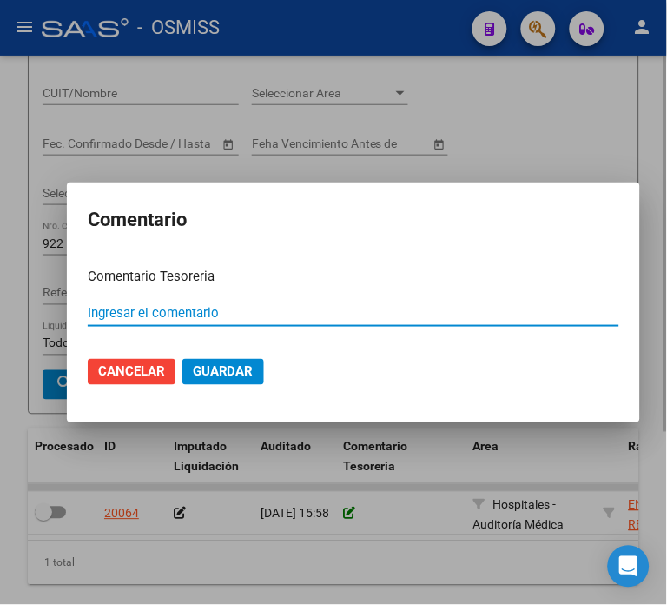
paste input "100078288 [DATE]"
click at [244, 378] on span "Guardar" at bounding box center [223, 372] width 61 height 16
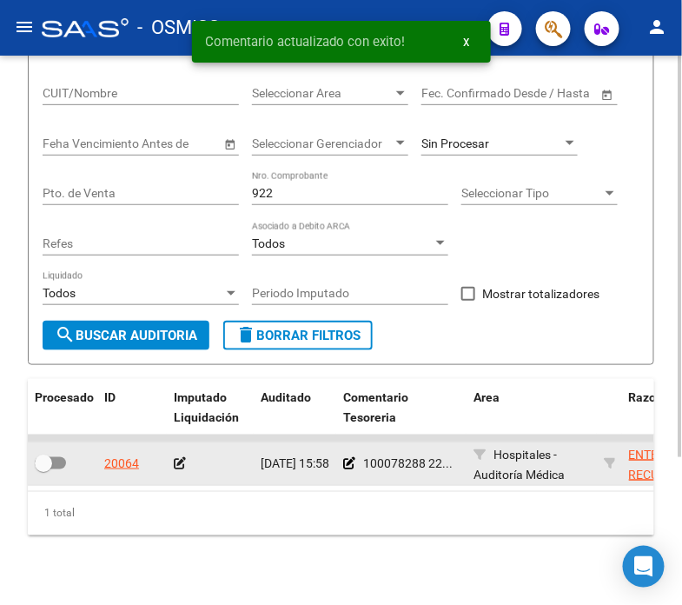
click at [181, 466] on icon at bounding box center [180, 463] width 12 height 12
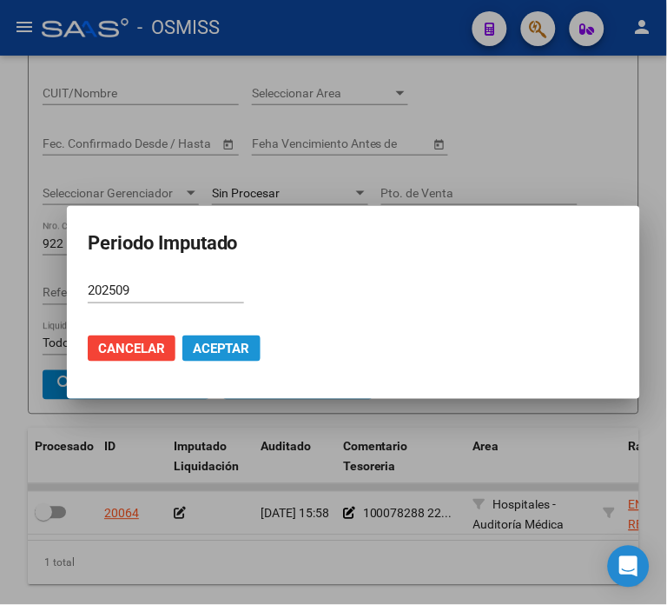
click at [241, 349] on span "Aceptar" at bounding box center [221, 349] width 57 height 16
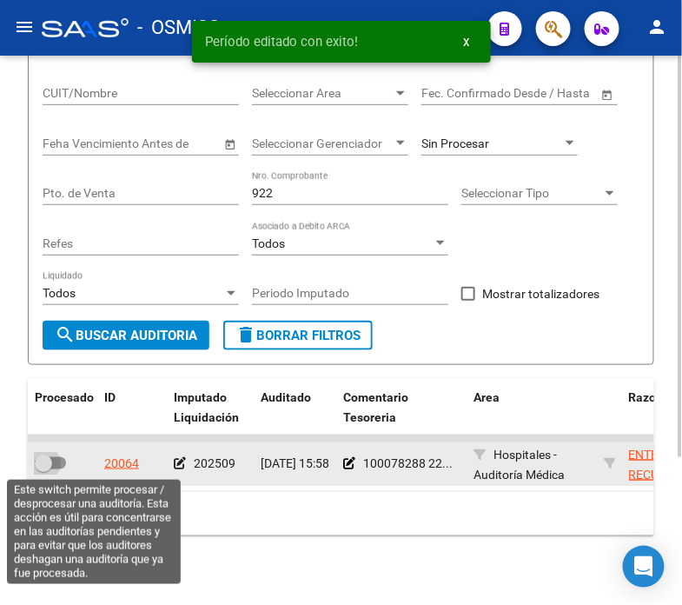
click at [50, 456] on span at bounding box center [43, 463] width 17 height 17
click at [43, 469] on input "checkbox" at bounding box center [43, 469] width 1 height 1
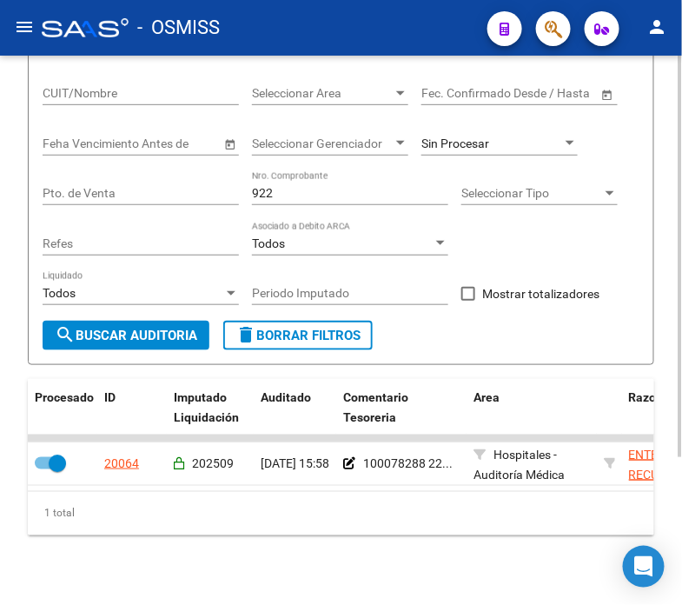
click at [341, 195] on input "922" at bounding box center [350, 193] width 196 height 15
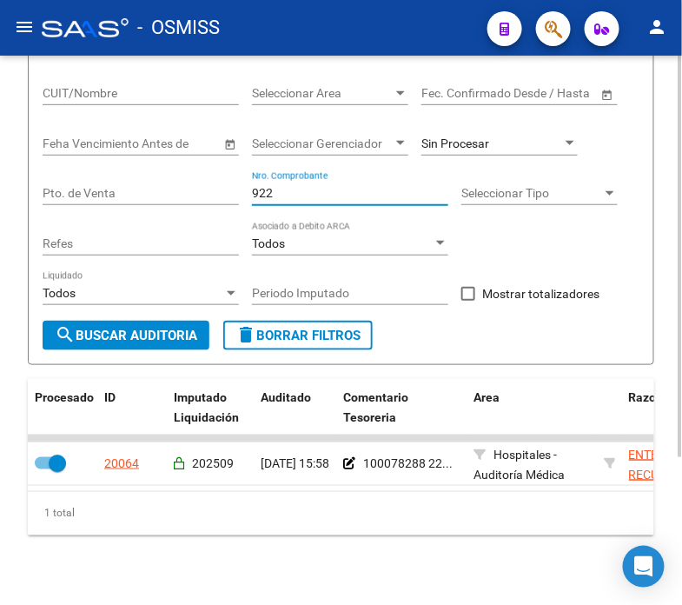
click at [341, 195] on input "922" at bounding box center [350, 193] width 196 height 15
drag, startPoint x: 341, startPoint y: 195, endPoint x: 249, endPoint y: 192, distance: 92.2
click at [249, 192] on div "Filtros Id Hospital CUIT/Nombre Seleccionar Area Seleccionar Area Fecha inicio …" at bounding box center [341, 171] width 597 height 300
click at [165, 332] on span "search Buscar Auditoria" at bounding box center [126, 336] width 143 height 16
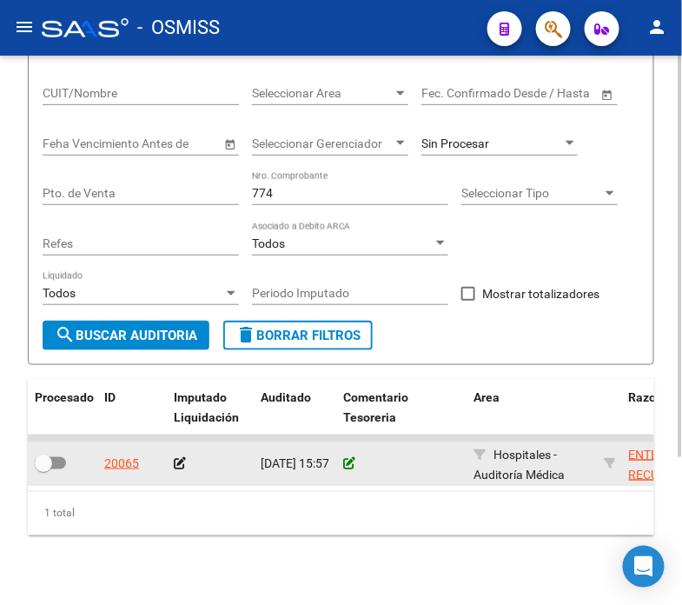
click at [343, 463] on icon at bounding box center [349, 463] width 12 height 12
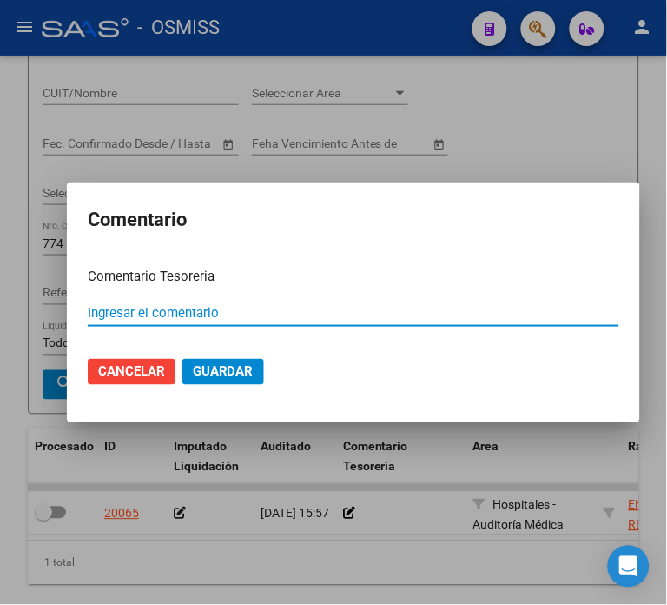
paste input "100078288 [DATE]"
click at [230, 364] on span "Guardar" at bounding box center [223, 372] width 61 height 16
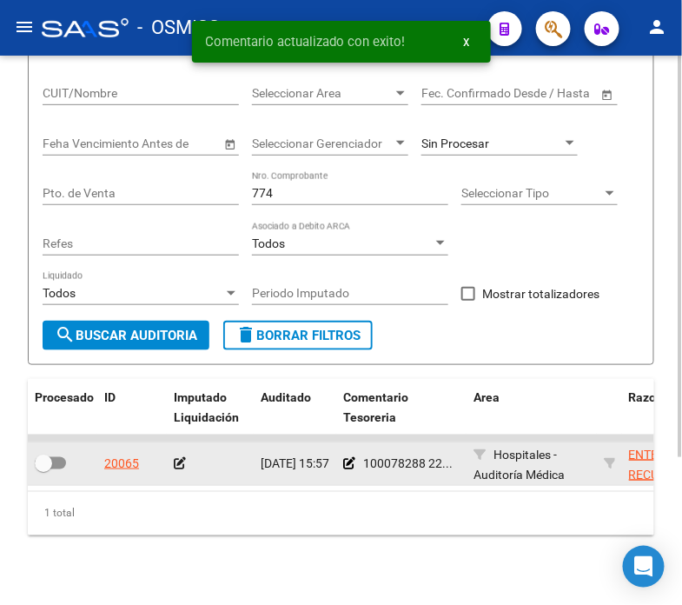
click at [179, 462] on icon at bounding box center [180, 463] width 12 height 12
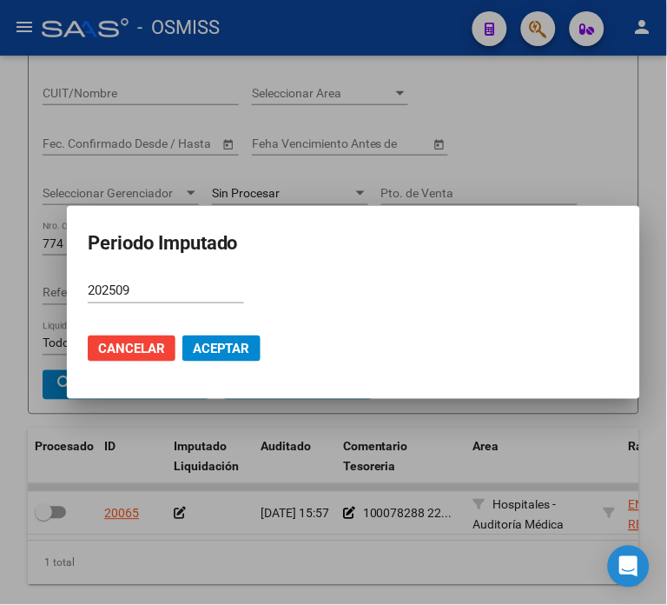
click at [206, 333] on mat-dialog-actions "Cancelar Aceptar" at bounding box center [354, 348] width 532 height 59
click at [197, 342] on span "Aceptar" at bounding box center [221, 349] width 57 height 16
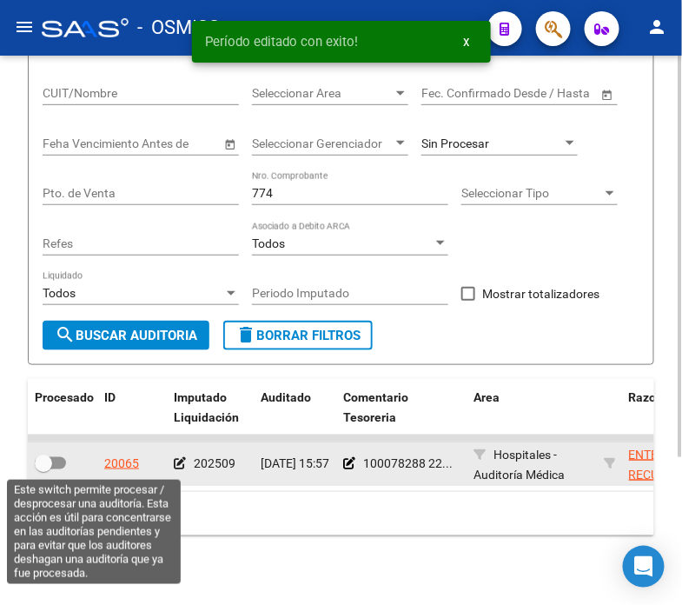
click at [50, 461] on span at bounding box center [43, 463] width 17 height 17
click at [43, 469] on input "checkbox" at bounding box center [43, 469] width 1 height 1
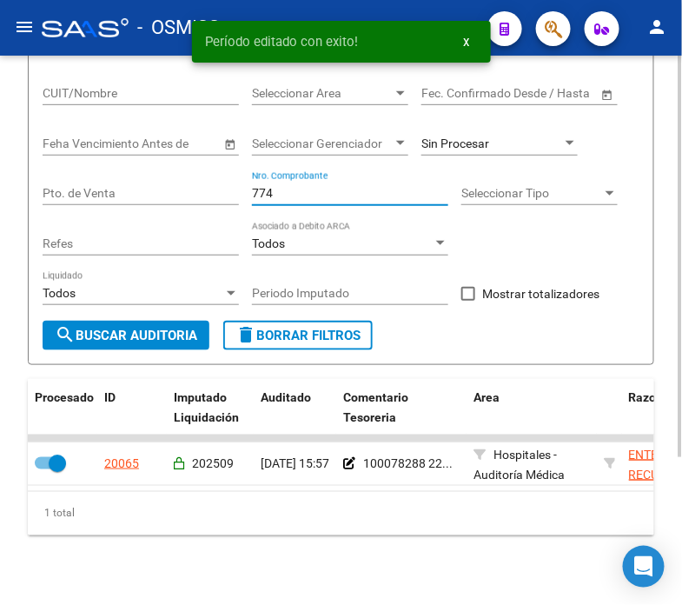
click at [285, 197] on input "774" at bounding box center [350, 193] width 196 height 15
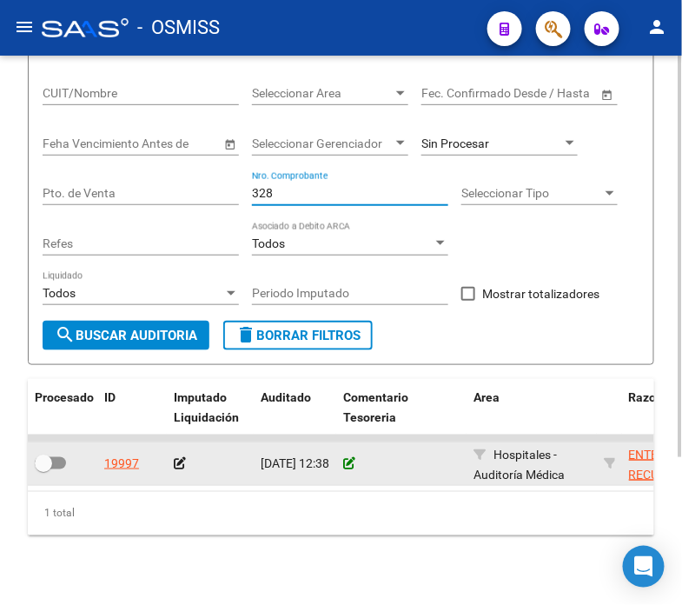
click at [349, 462] on icon at bounding box center [349, 463] width 12 height 12
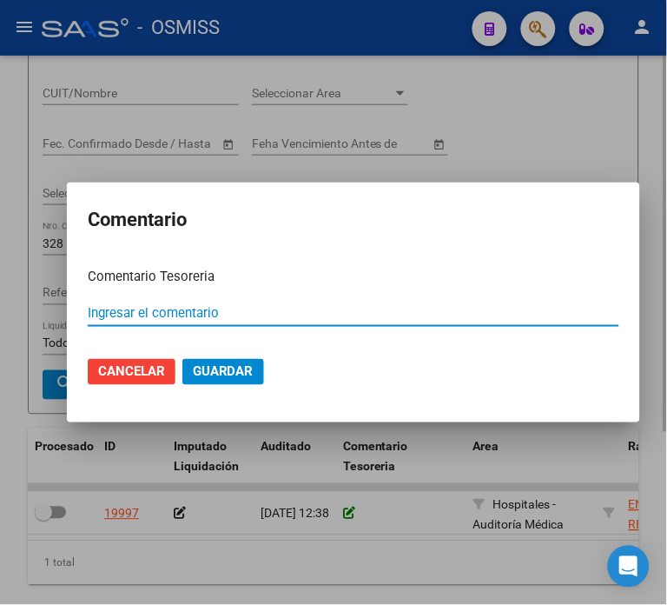
paste input "100078288 [DATE]"
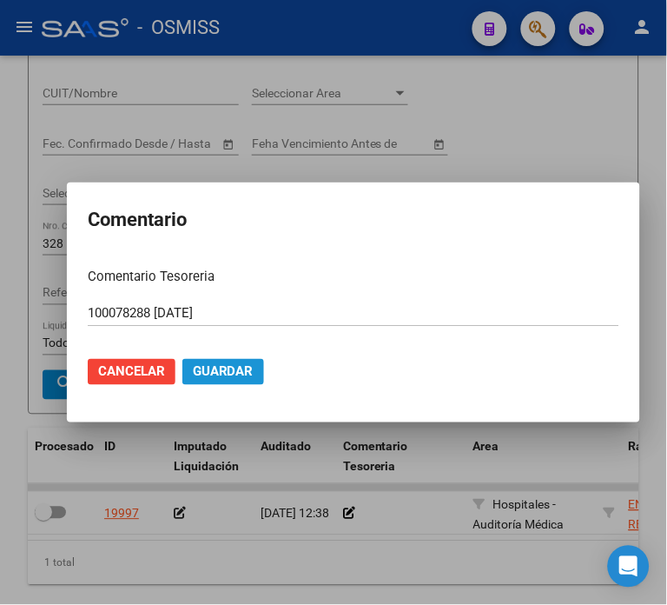
click at [221, 362] on button "Guardar" at bounding box center [224, 372] width 82 height 26
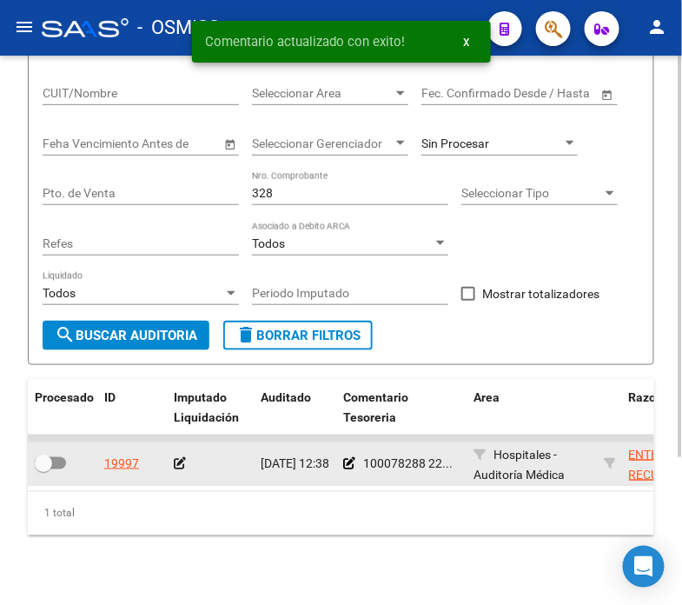
click at [180, 468] on icon at bounding box center [180, 463] width 12 height 12
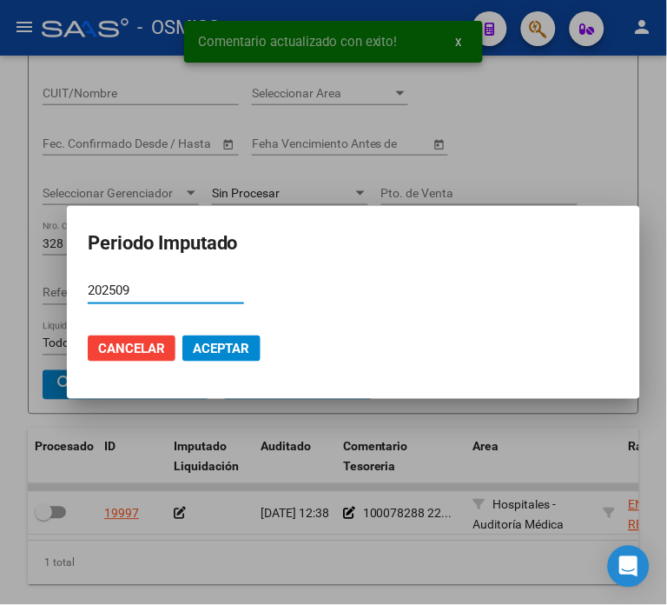
click at [215, 326] on mat-dialog-actions "Cancelar Aceptar" at bounding box center [354, 348] width 532 height 59
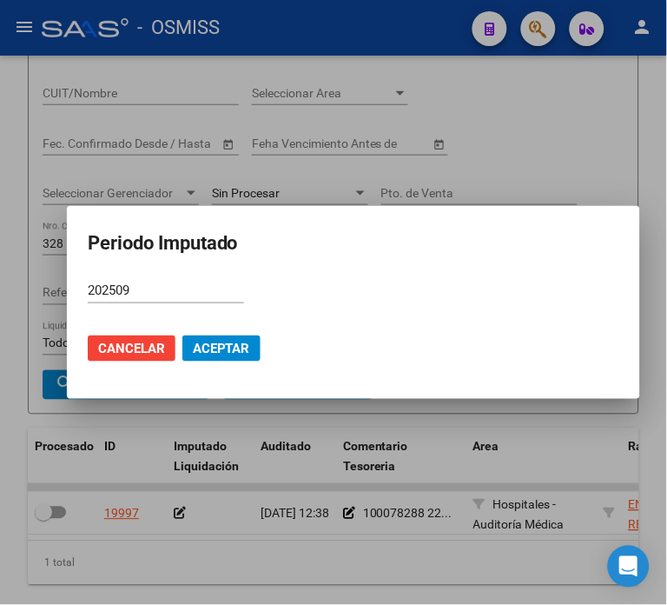
click at [210, 341] on span "Aceptar" at bounding box center [221, 349] width 57 height 16
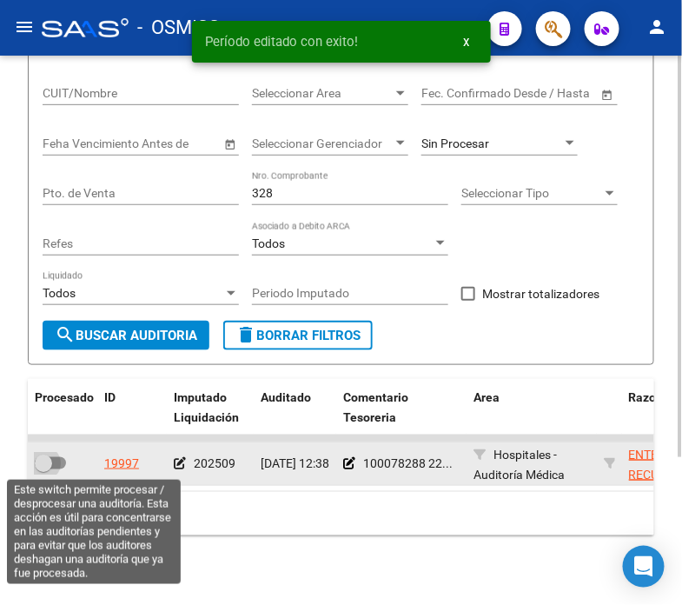
click at [58, 468] on span at bounding box center [50, 463] width 31 height 12
click at [43, 469] on input "checkbox" at bounding box center [43, 469] width 1 height 1
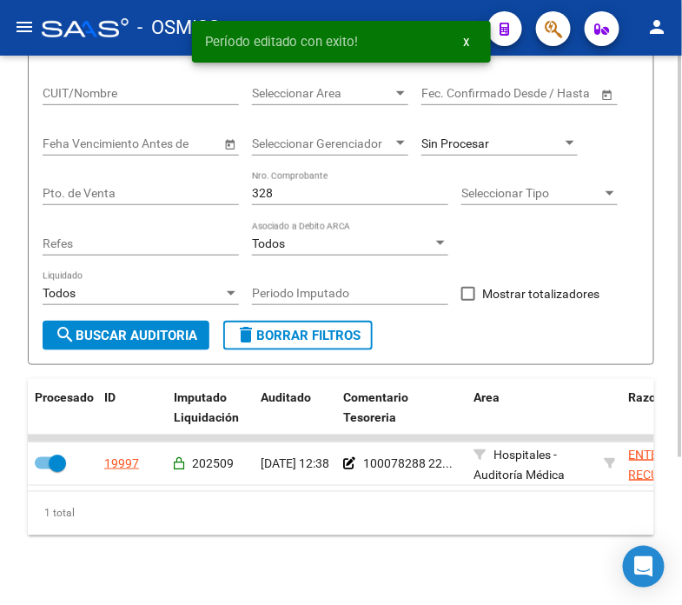
click at [304, 200] on input "328" at bounding box center [350, 193] width 196 height 15
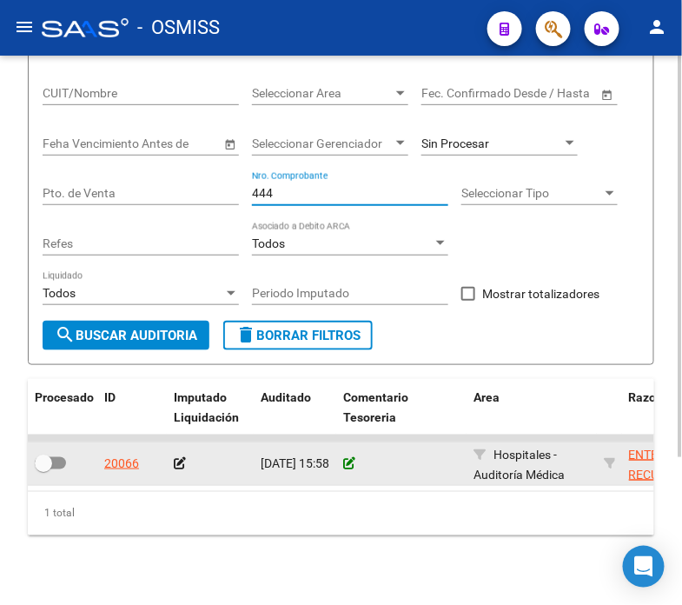
click at [350, 462] on icon at bounding box center [349, 463] width 12 height 12
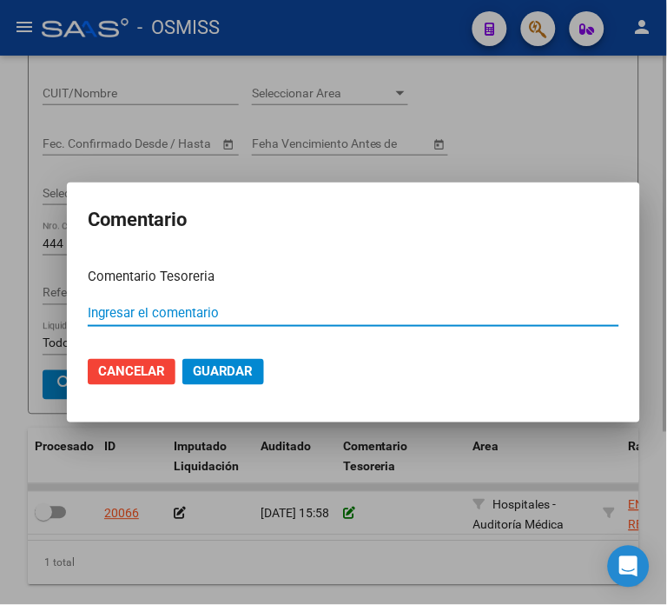
paste input "100078288 [DATE]"
click at [211, 360] on button "Guardar" at bounding box center [224, 372] width 82 height 26
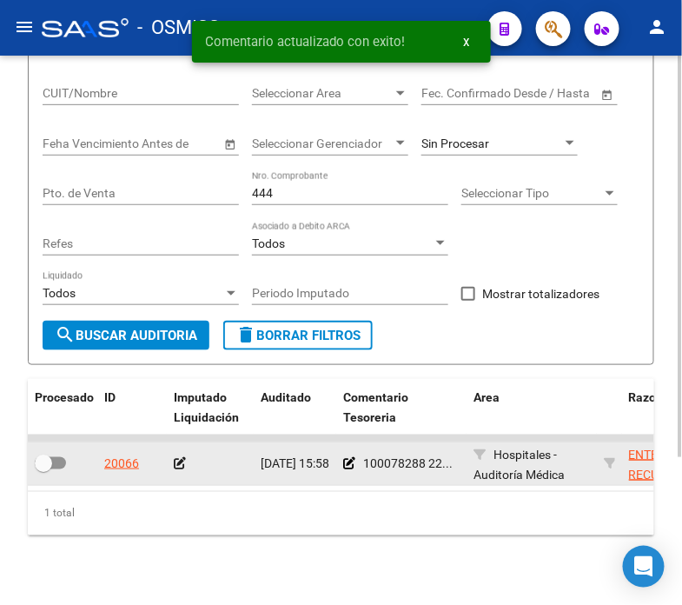
click at [178, 468] on icon at bounding box center [180, 463] width 12 height 12
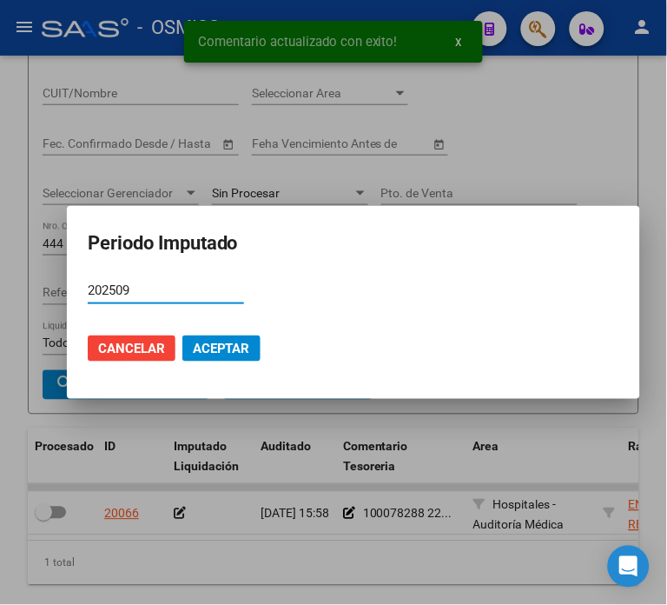
click at [248, 351] on button "Aceptar" at bounding box center [222, 348] width 78 height 26
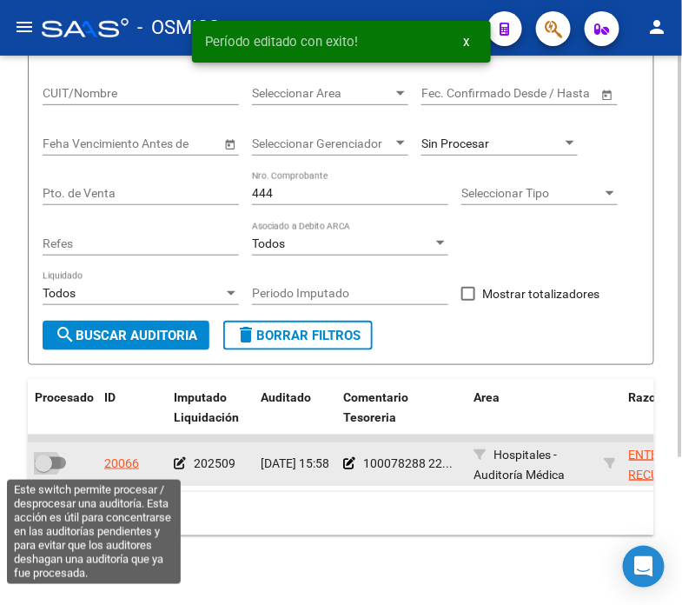
click at [56, 465] on span at bounding box center [50, 463] width 31 height 12
click at [43, 469] on input "checkbox" at bounding box center [43, 469] width 1 height 1
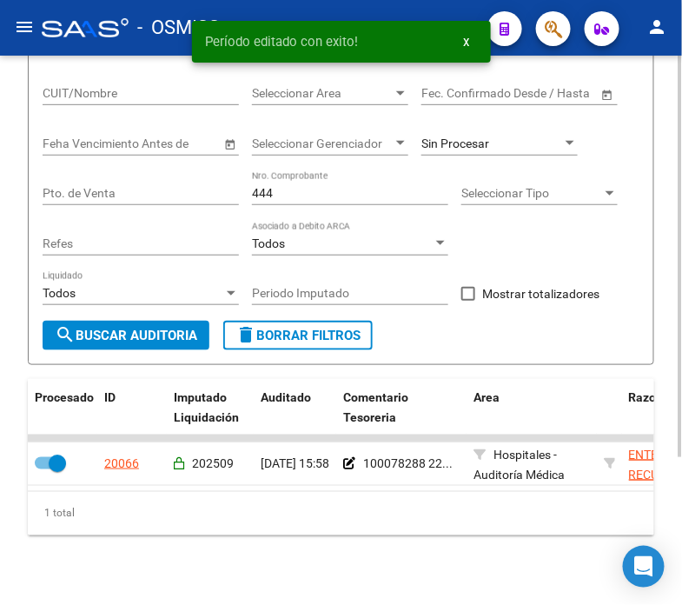
click at [304, 210] on div "444 Nro. Comprobante" at bounding box center [350, 195] width 196 height 50
click at [313, 201] on input "444" at bounding box center [350, 193] width 196 height 15
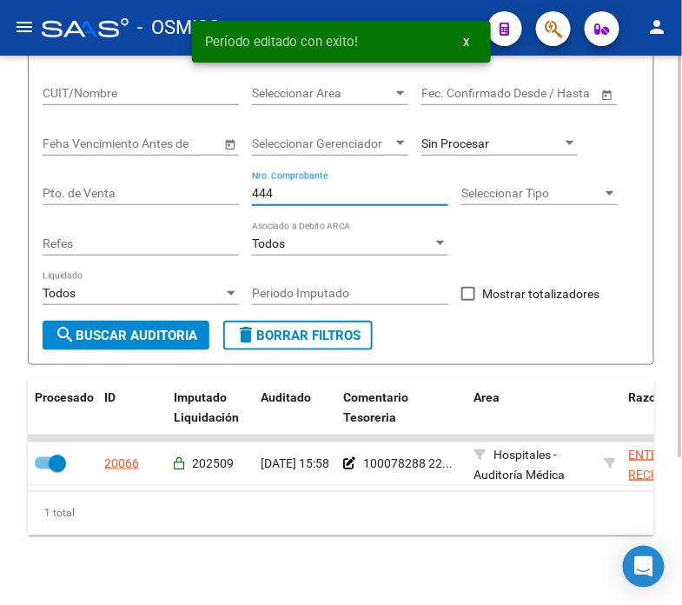
click at [313, 201] on input "444" at bounding box center [350, 193] width 196 height 15
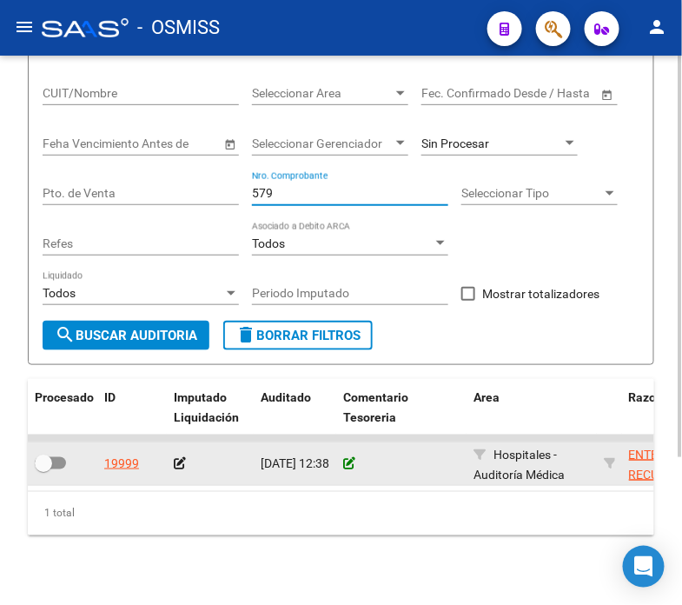
click at [344, 464] on icon at bounding box center [349, 463] width 12 height 12
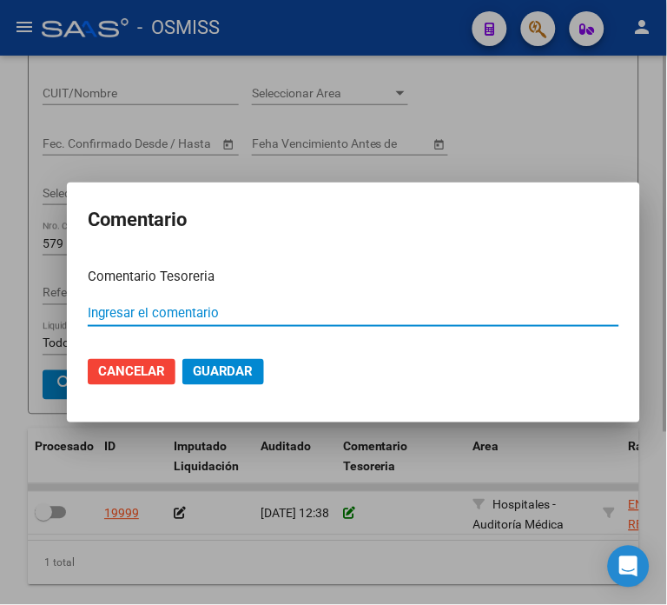
paste input "100078288 [DATE]"
click at [244, 369] on span "Guardar" at bounding box center [223, 372] width 61 height 16
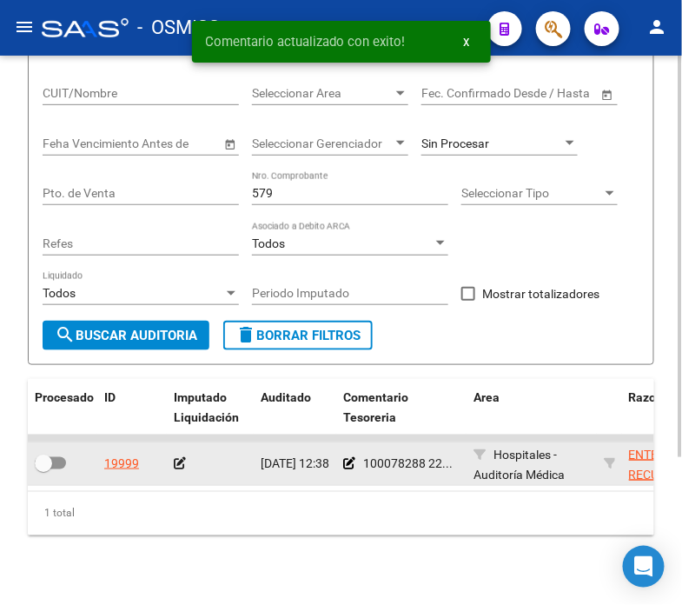
click at [176, 462] on icon at bounding box center [180, 463] width 12 height 12
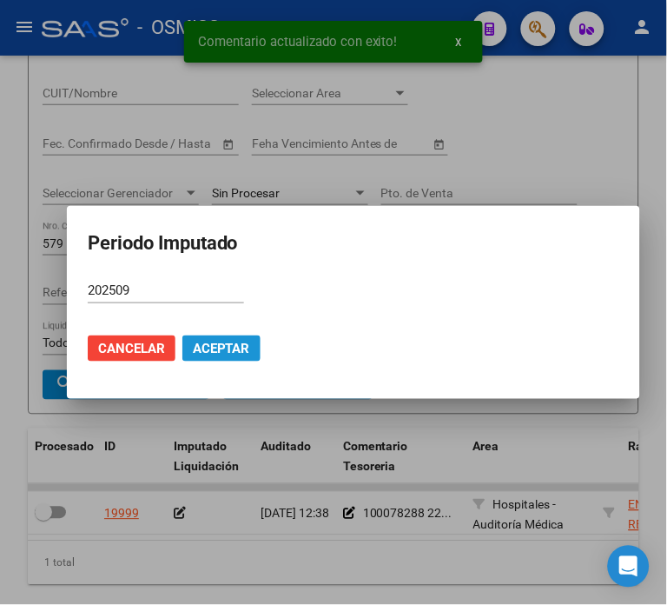
click at [197, 352] on span "Aceptar" at bounding box center [221, 349] width 57 height 16
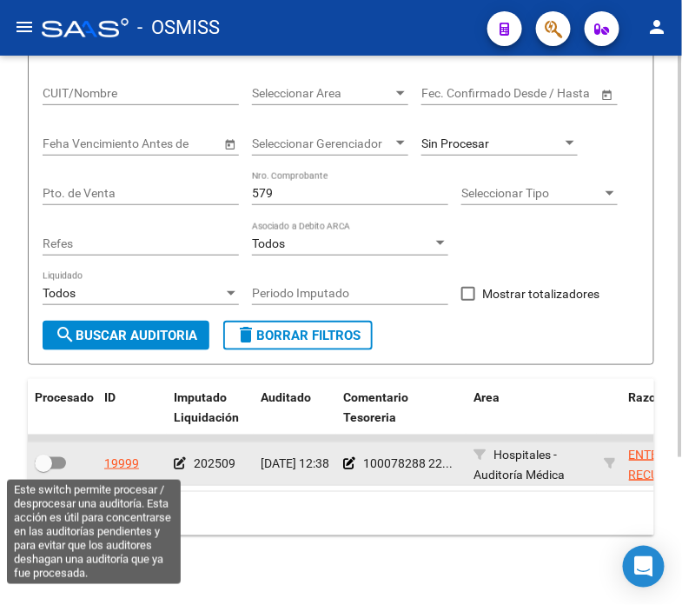
click at [56, 459] on span at bounding box center [50, 463] width 31 height 12
click at [43, 469] on input "checkbox" at bounding box center [43, 469] width 1 height 1
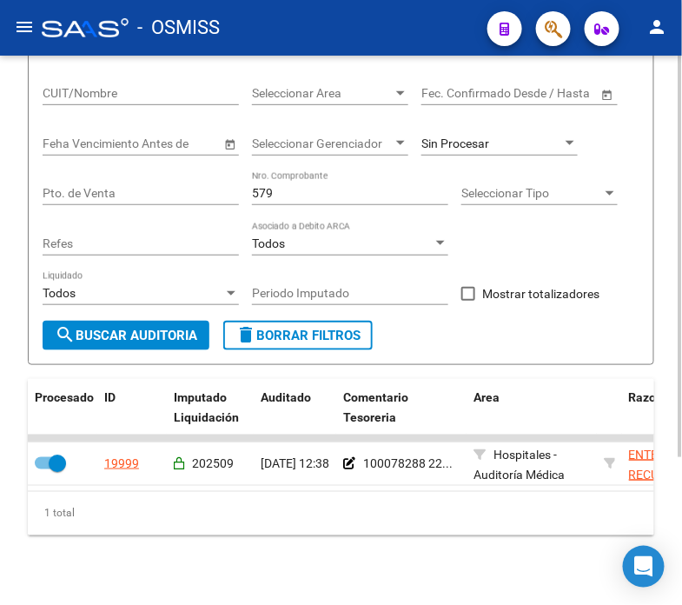
click at [358, 201] on input "579" at bounding box center [350, 193] width 196 height 15
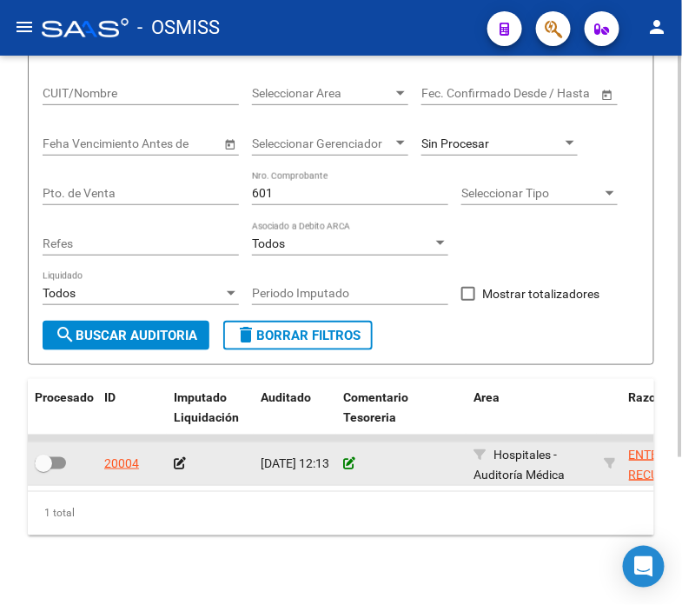
click at [349, 463] on icon at bounding box center [349, 463] width 12 height 12
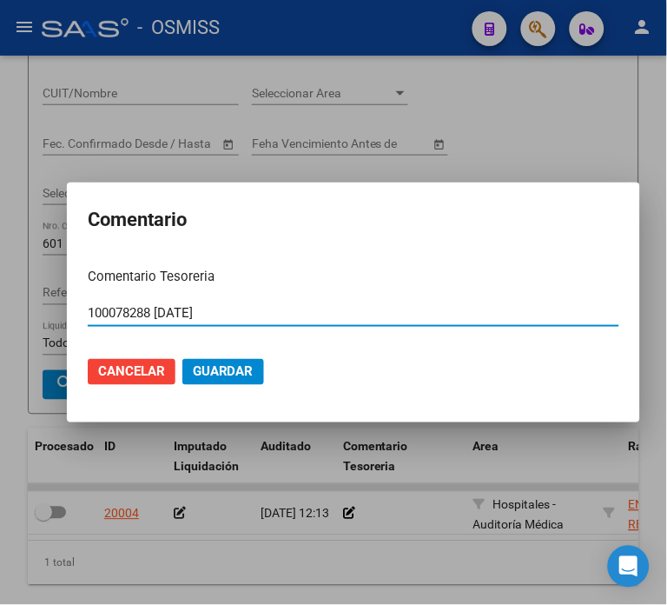
click at [203, 362] on button "Guardar" at bounding box center [224, 372] width 82 height 26
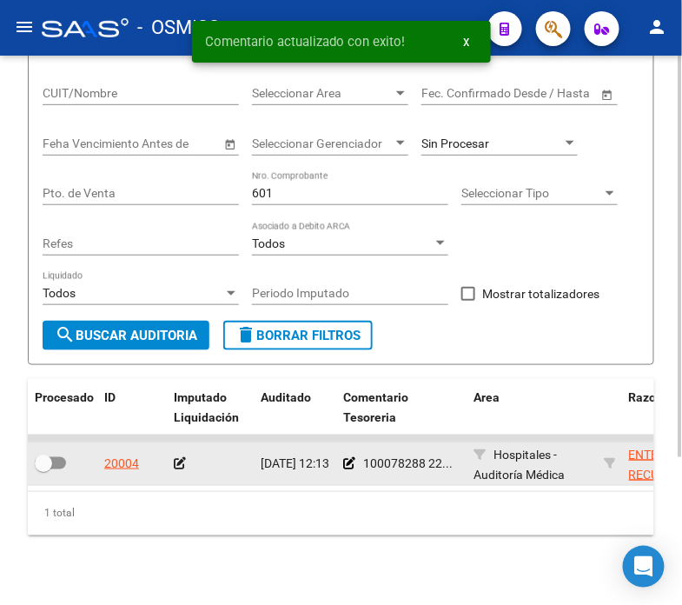
click at [184, 465] on icon at bounding box center [180, 463] width 12 height 12
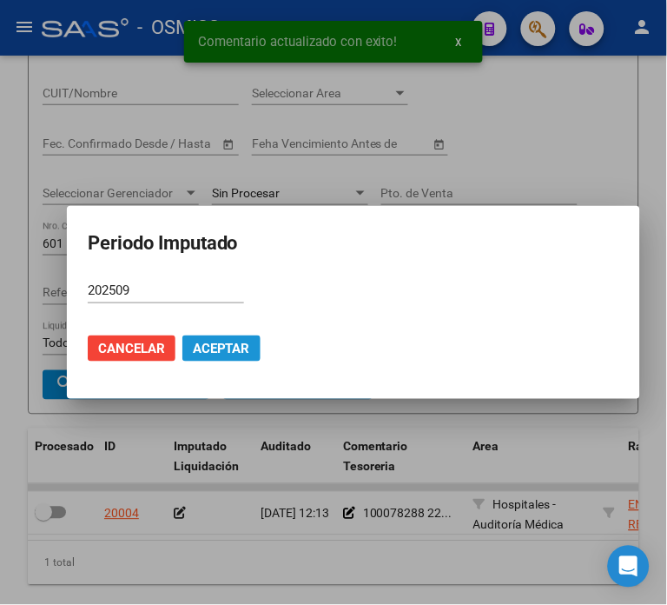
click at [214, 348] on span "Aceptar" at bounding box center [221, 349] width 57 height 16
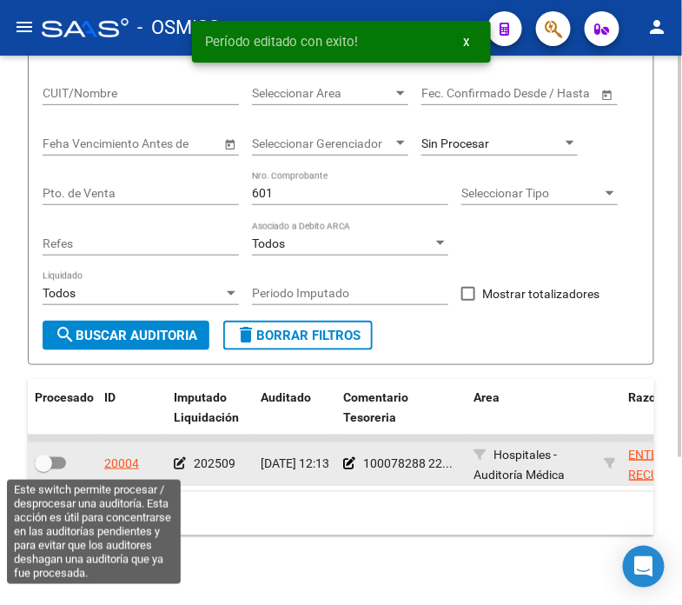
click at [57, 459] on span at bounding box center [50, 463] width 31 height 12
click at [43, 469] on input "checkbox" at bounding box center [43, 469] width 1 height 1
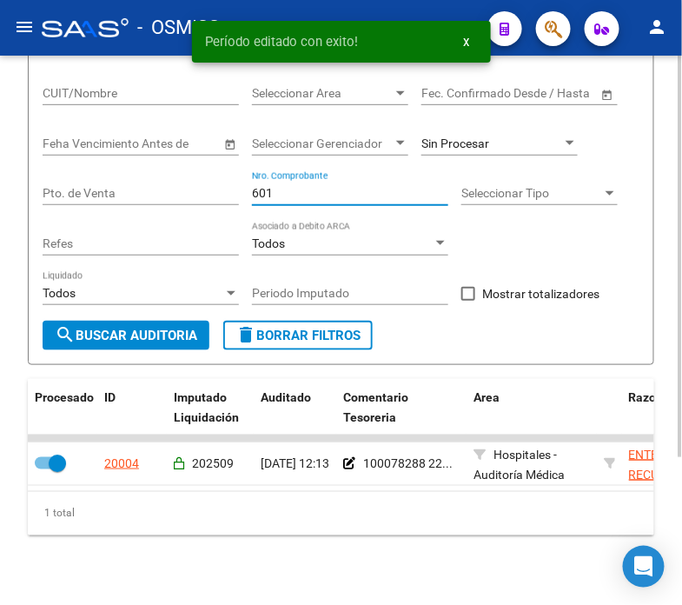
click at [300, 196] on input "601" at bounding box center [350, 193] width 196 height 15
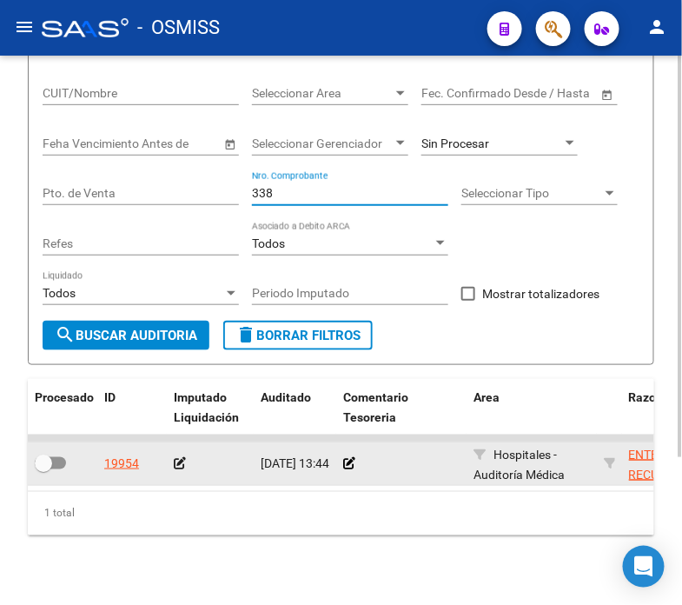
click at [356, 462] on div at bounding box center [401, 464] width 116 height 20
click at [349, 458] on icon at bounding box center [349, 463] width 12 height 12
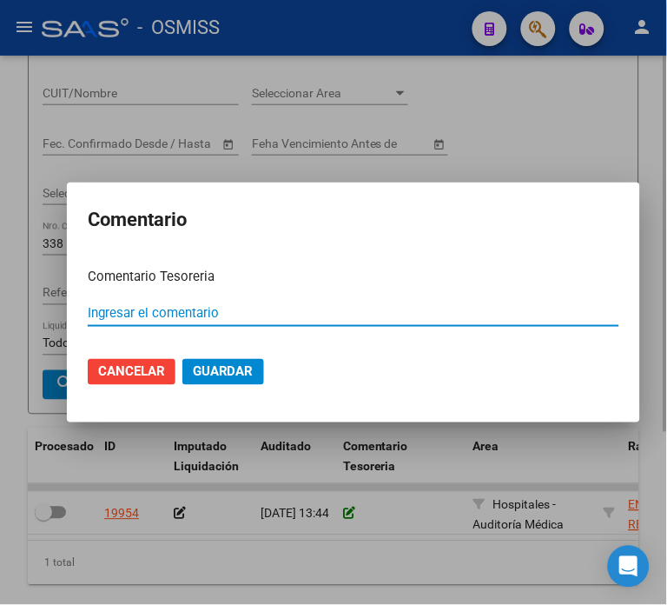
paste input "100078288 [DATE]"
click at [211, 360] on button "Guardar" at bounding box center [224, 372] width 82 height 26
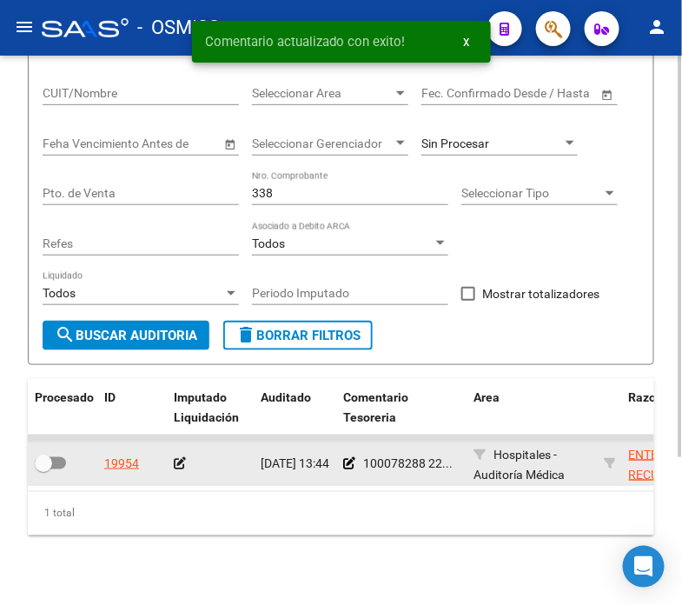
click at [181, 462] on icon at bounding box center [180, 463] width 12 height 12
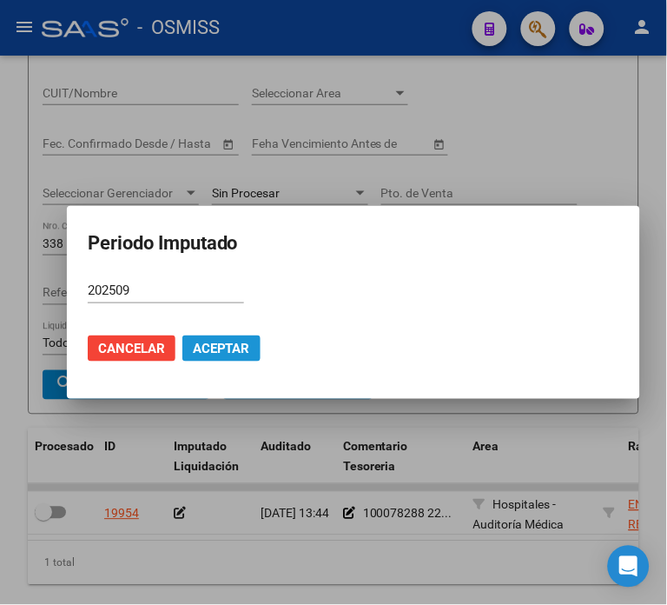
click at [202, 360] on button "Aceptar" at bounding box center [222, 348] width 78 height 26
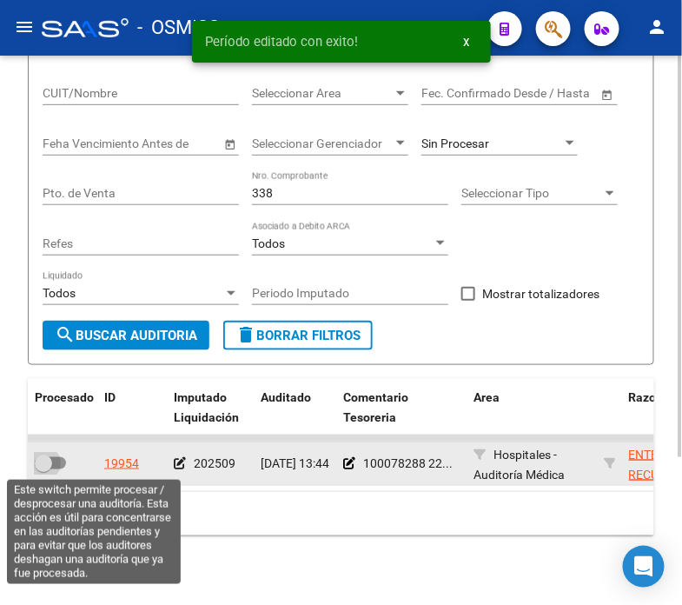
click at [56, 464] on span at bounding box center [50, 463] width 31 height 12
click at [43, 469] on input "checkbox" at bounding box center [43, 469] width 1 height 1
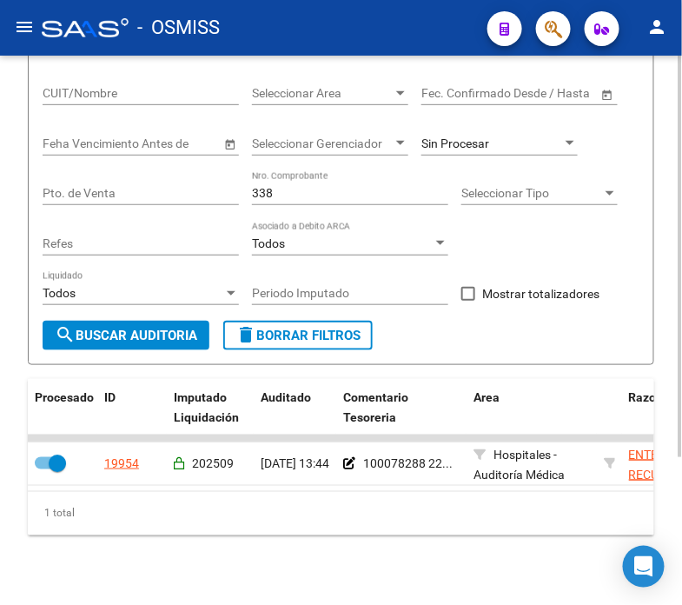
click at [378, 195] on input "338" at bounding box center [350, 193] width 196 height 15
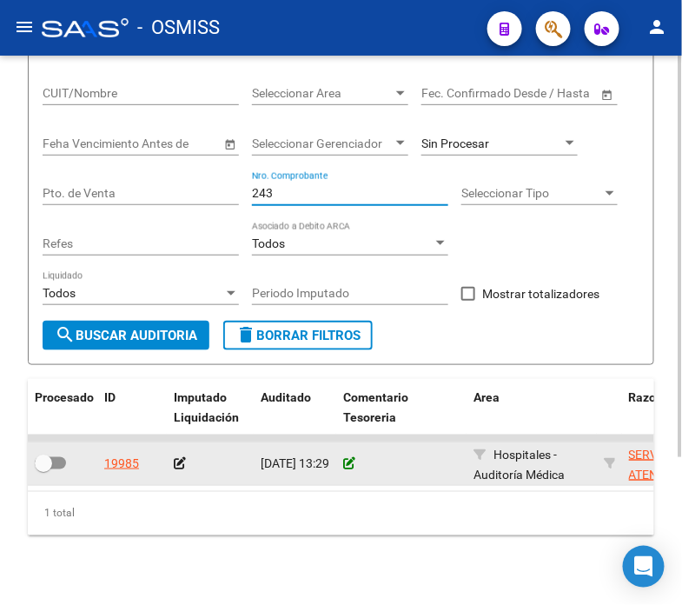
click at [349, 465] on icon at bounding box center [349, 463] width 12 height 12
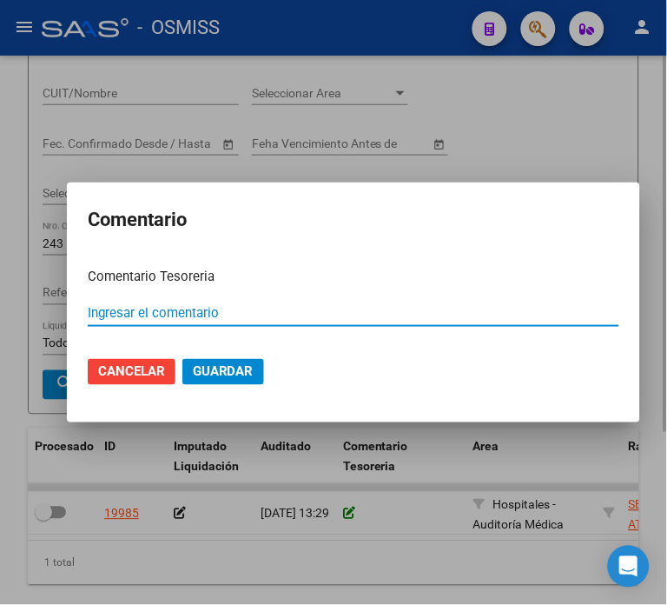
paste input "100078288 [DATE]"
click at [144, 310] on input "100078288 [DATE]" at bounding box center [354, 313] width 532 height 16
click at [193, 368] on span "Guardar" at bounding box center [223, 372] width 61 height 16
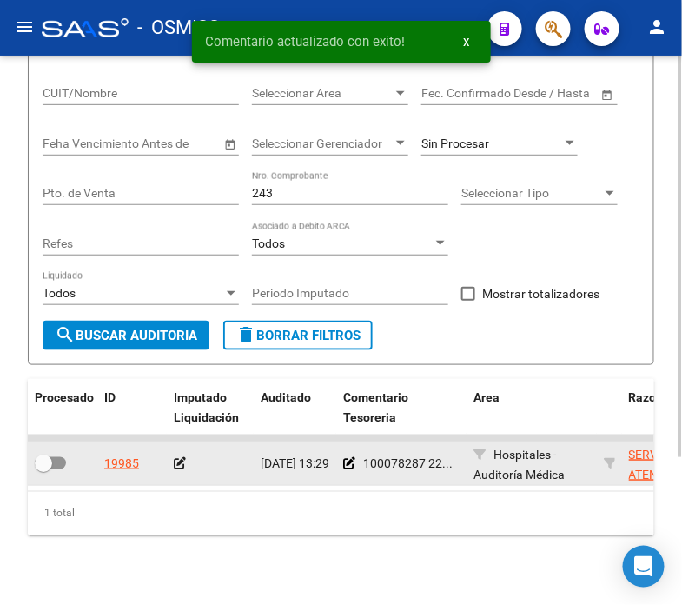
click at [179, 461] on icon at bounding box center [180, 463] width 12 height 12
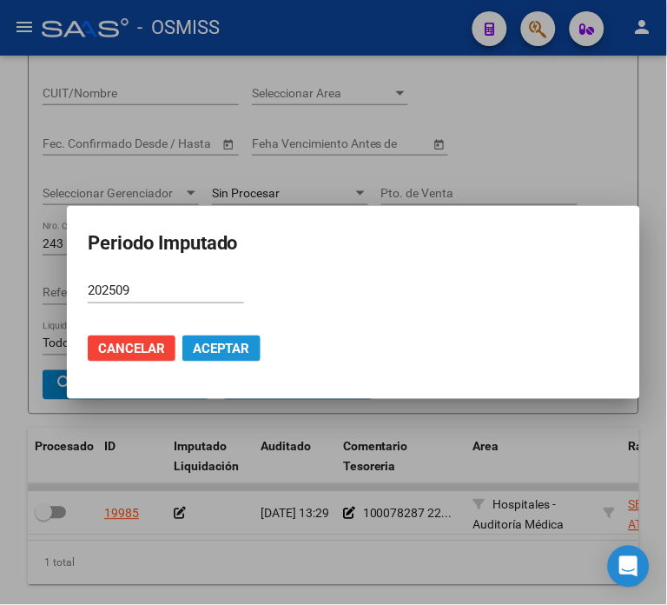
click at [209, 337] on button "Aceptar" at bounding box center [222, 348] width 78 height 26
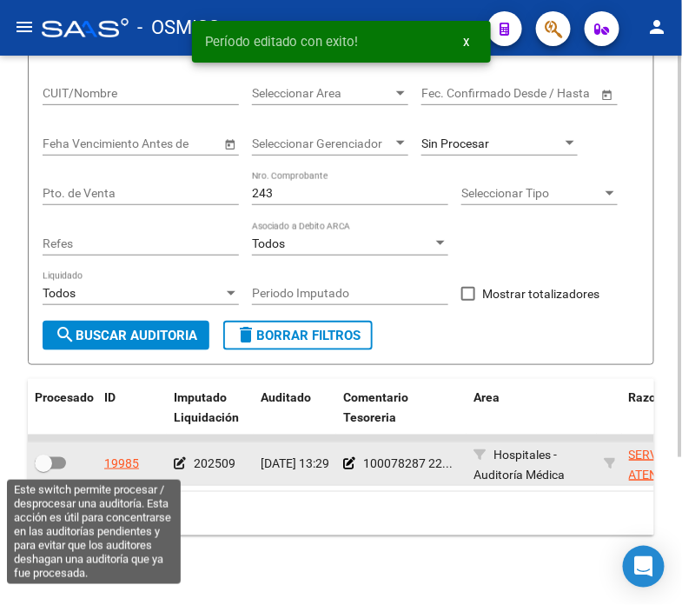
click at [64, 462] on span at bounding box center [50, 463] width 31 height 12
click at [43, 469] on input "checkbox" at bounding box center [43, 469] width 1 height 1
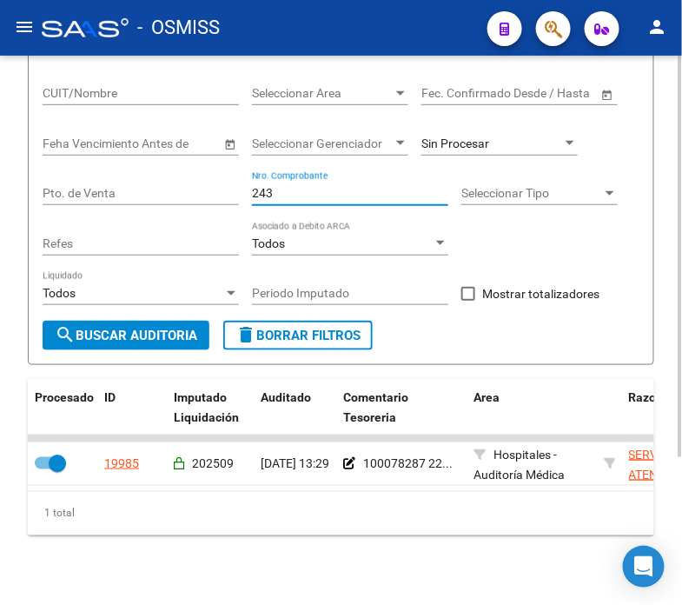
click at [296, 192] on input "243" at bounding box center [350, 193] width 196 height 15
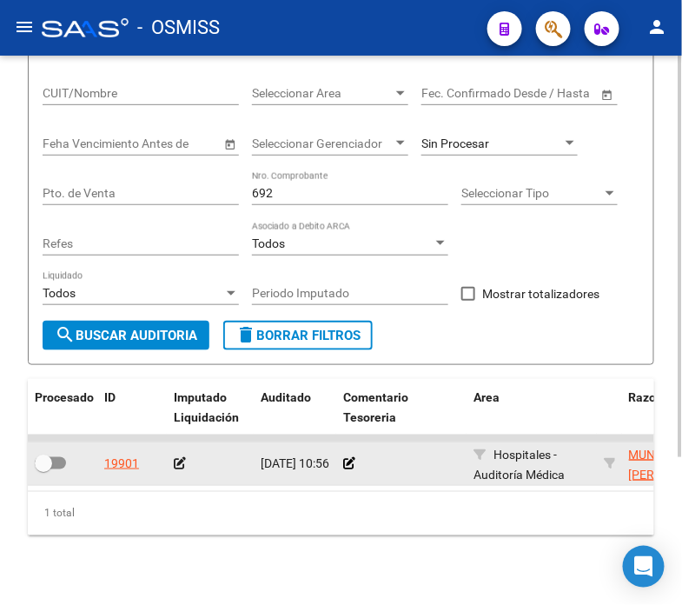
click at [354, 466] on div at bounding box center [401, 464] width 116 height 20
click at [351, 465] on icon at bounding box center [349, 463] width 12 height 12
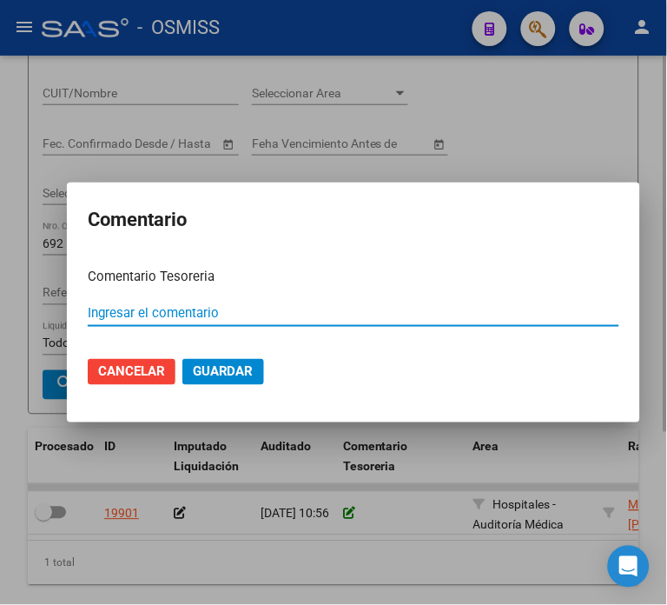
paste input "100078288 [DATE]"
click at [144, 315] on input "100078288 [DATE]" at bounding box center [354, 313] width 532 height 16
click at [183, 368] on button "Guardar" at bounding box center [224, 372] width 82 height 26
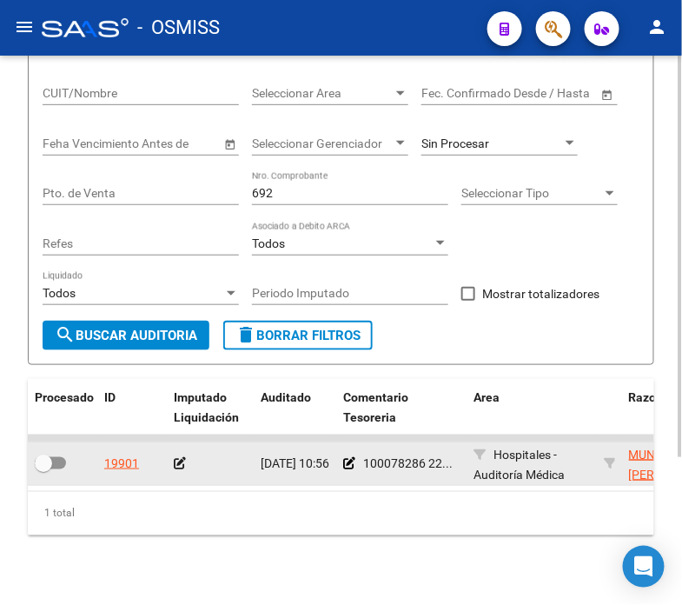
click at [176, 462] on icon at bounding box center [180, 463] width 12 height 12
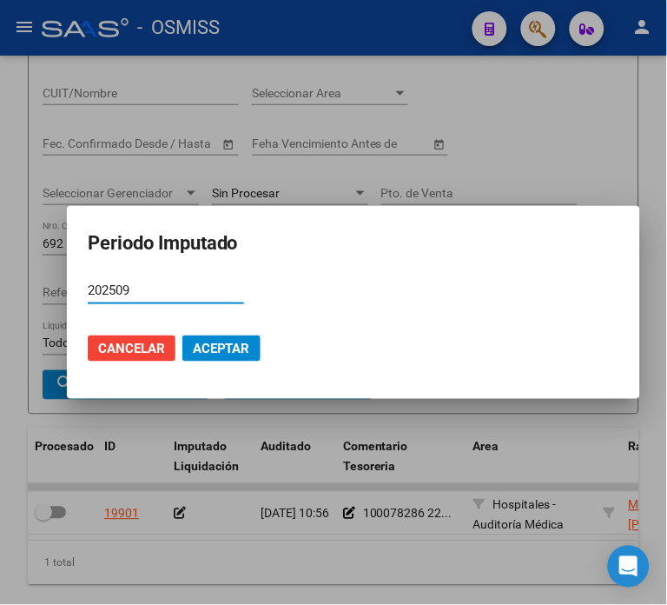
click at [193, 354] on span "Aceptar" at bounding box center [221, 349] width 57 height 16
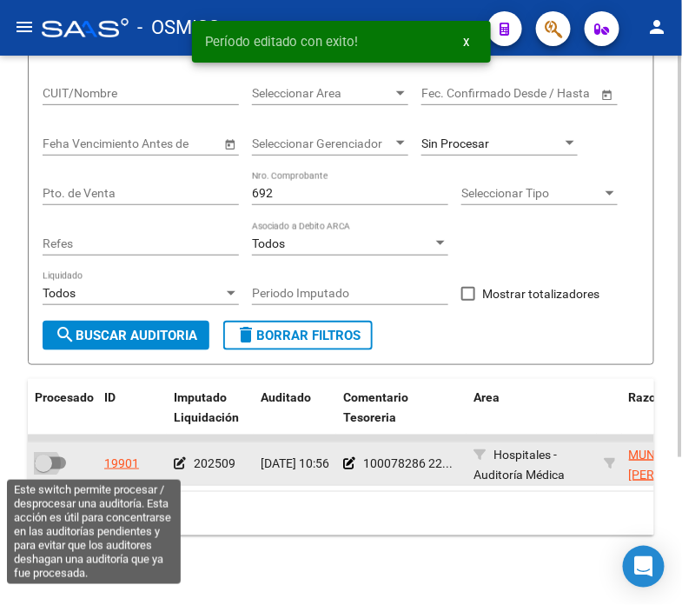
click at [50, 457] on span at bounding box center [43, 463] width 17 height 17
click at [43, 469] on input "checkbox" at bounding box center [43, 469] width 1 height 1
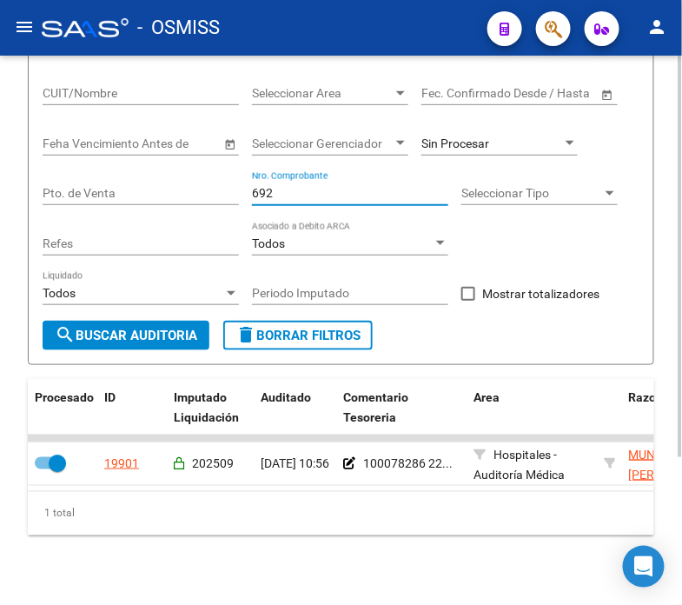
click at [308, 197] on input "692" at bounding box center [350, 193] width 196 height 15
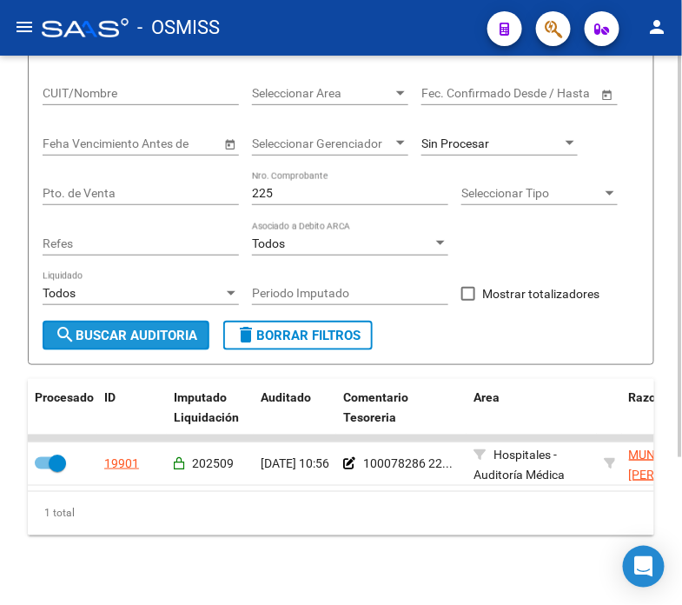
click at [183, 342] on span "search Buscar Auditoria" at bounding box center [126, 336] width 143 height 16
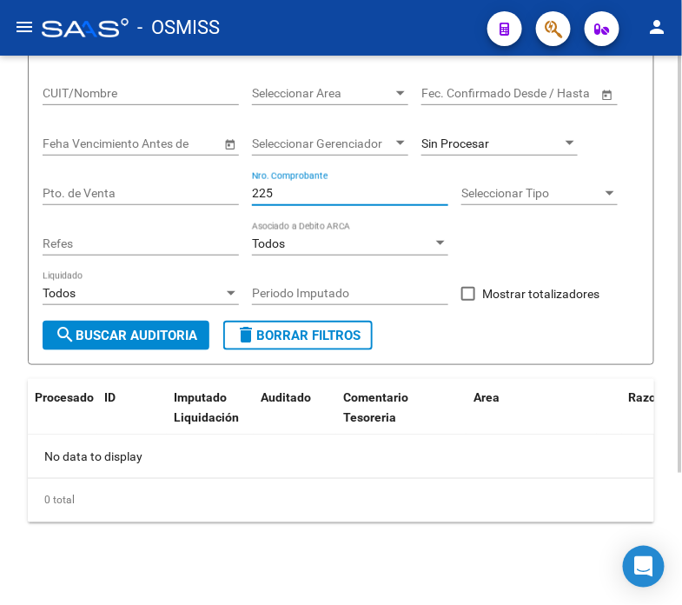
click at [256, 192] on input "225" at bounding box center [350, 193] width 196 height 15
click at [149, 342] on span "search Buscar Auditoria" at bounding box center [126, 336] width 143 height 16
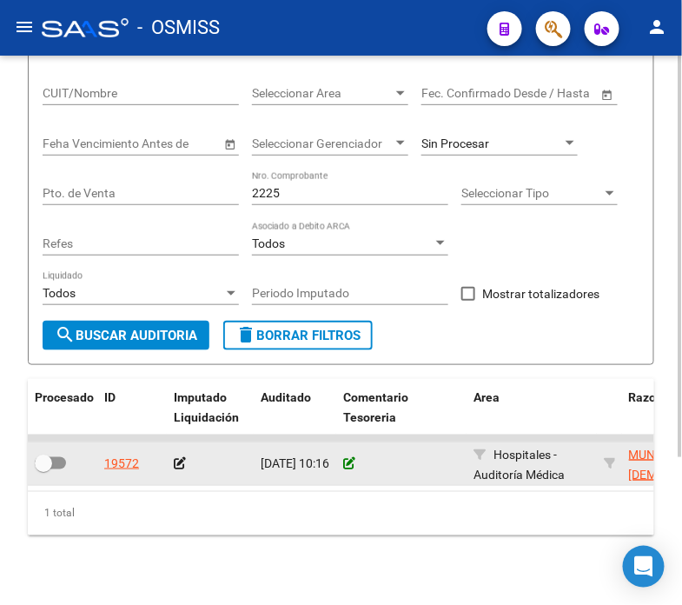
click at [351, 466] on icon at bounding box center [349, 463] width 12 height 12
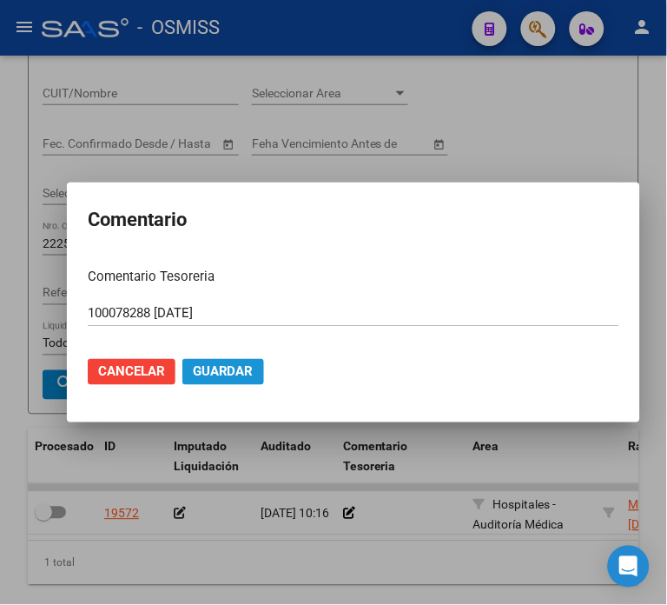
click at [215, 366] on span "Guardar" at bounding box center [223, 372] width 61 height 16
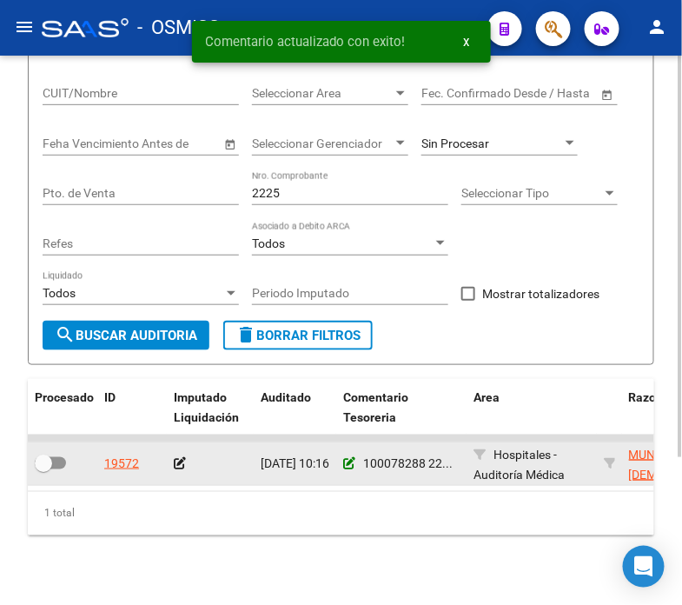
click at [349, 459] on icon at bounding box center [349, 463] width 12 height 12
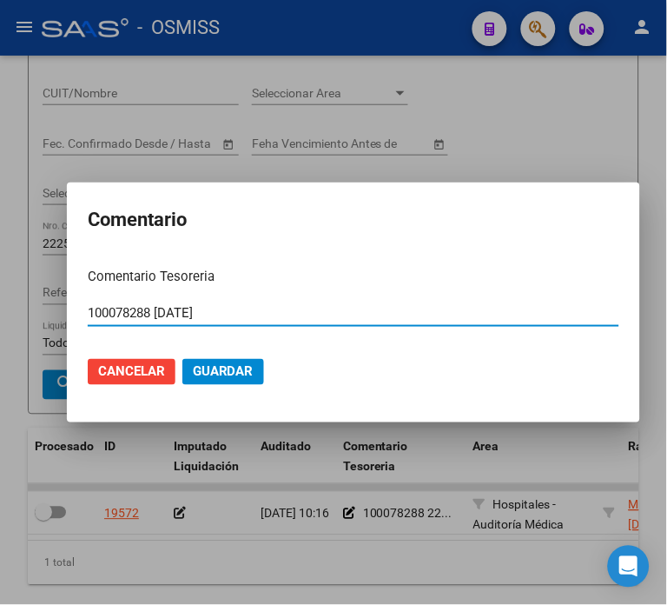
click at [146, 315] on input "100078288 [DATE]" at bounding box center [354, 313] width 532 height 16
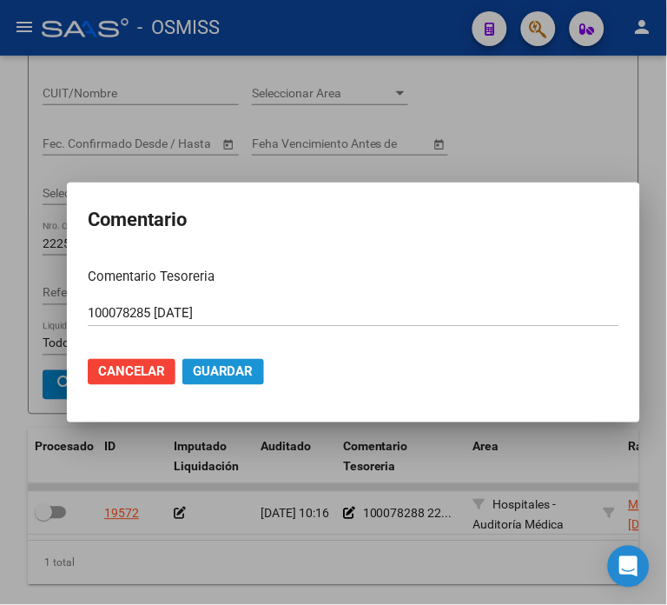
click at [183, 369] on button "Guardar" at bounding box center [224, 372] width 82 height 26
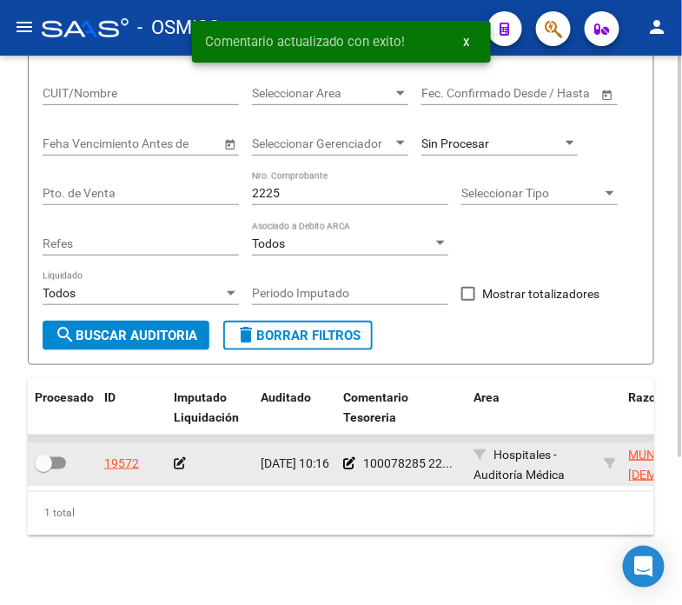
click at [178, 465] on icon at bounding box center [180, 463] width 12 height 12
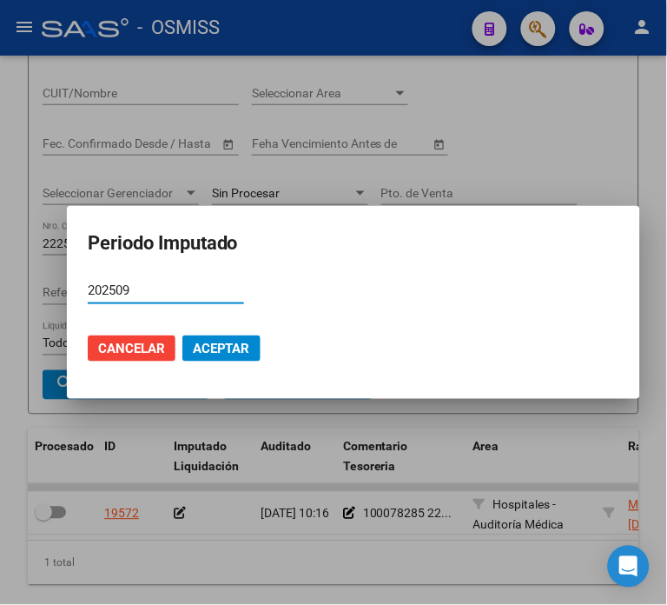
click at [231, 339] on button "Aceptar" at bounding box center [222, 348] width 78 height 26
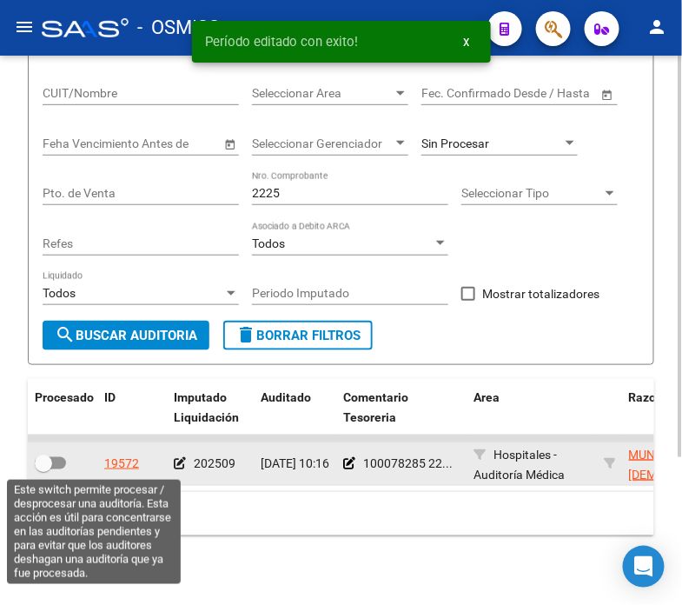
click at [43, 465] on span at bounding box center [43, 463] width 17 height 17
click at [43, 469] on input "checkbox" at bounding box center [43, 469] width 1 height 1
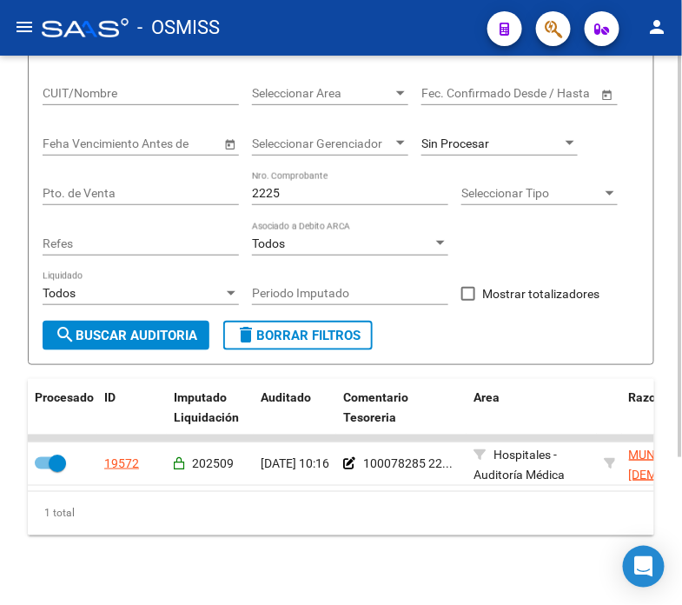
click at [296, 185] on div "2225 Nro. Comprobante" at bounding box center [350, 187] width 196 height 35
click at [291, 200] on input "2225" at bounding box center [350, 193] width 196 height 15
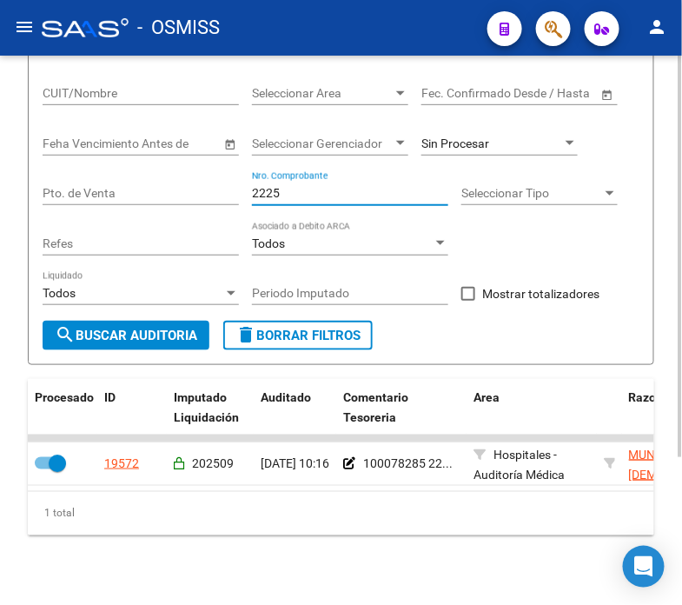
click at [291, 200] on input "2225" at bounding box center [350, 193] width 196 height 15
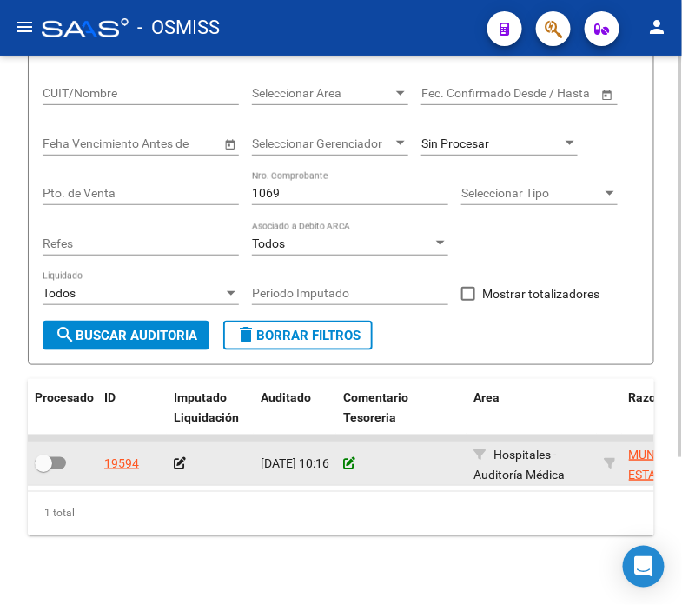
click at [350, 465] on icon at bounding box center [349, 463] width 12 height 12
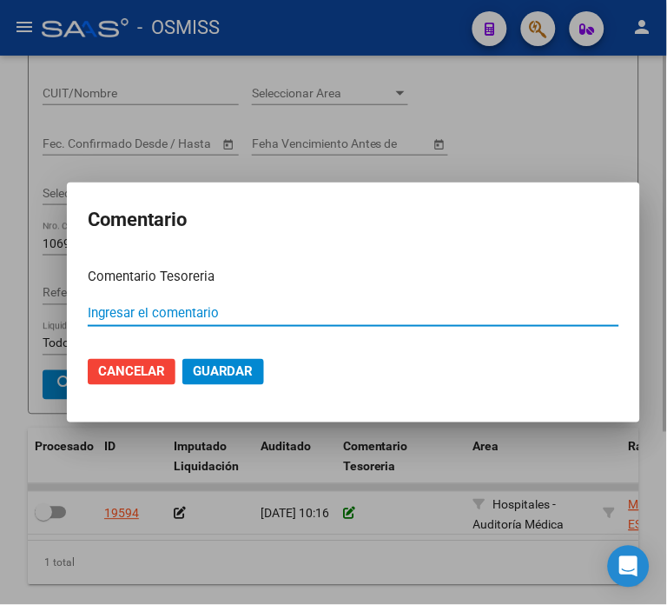
paste input "100078288 [DATE]"
click at [155, 310] on input "100078288 [DATE]" at bounding box center [354, 313] width 532 height 16
click at [145, 316] on input "100078288 [DATE]" at bounding box center [354, 313] width 532 height 16
click at [194, 375] on span "Guardar" at bounding box center [223, 372] width 61 height 16
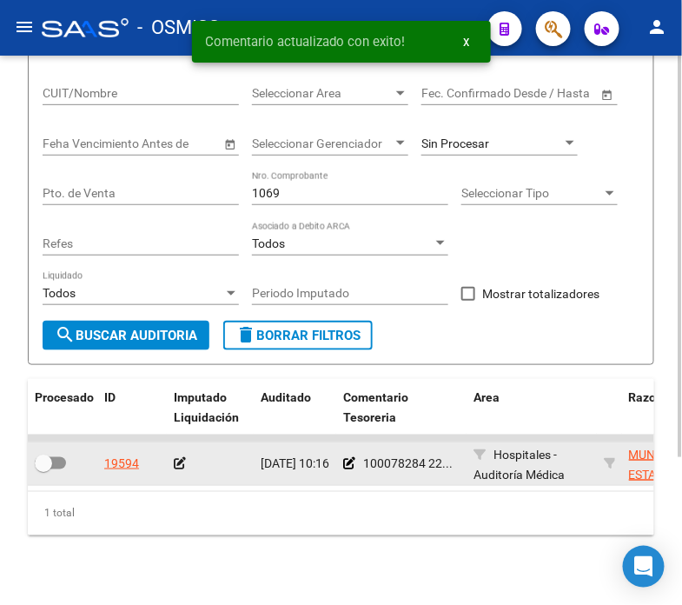
click at [175, 465] on icon at bounding box center [180, 463] width 12 height 12
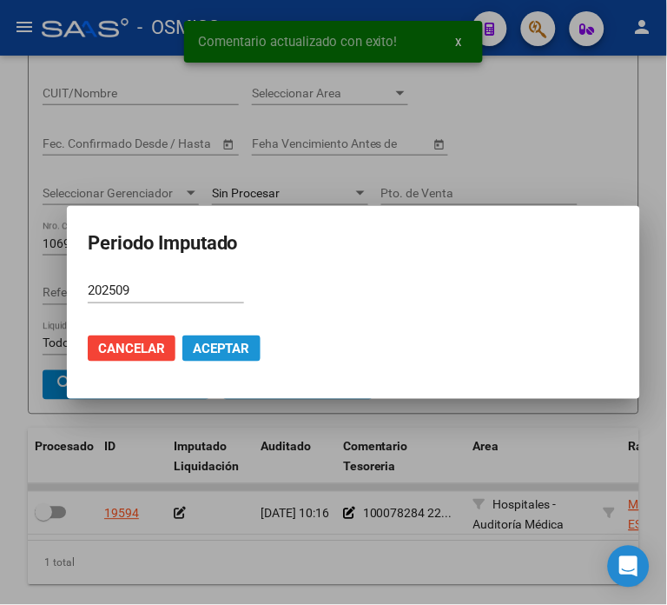
click at [212, 354] on span "Aceptar" at bounding box center [221, 349] width 57 height 16
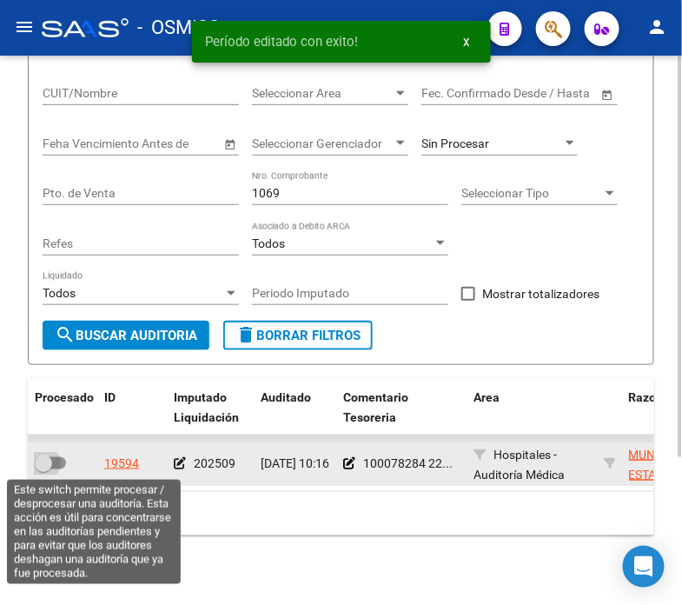
click at [50, 466] on span at bounding box center [43, 463] width 17 height 17
click at [43, 469] on input "checkbox" at bounding box center [43, 469] width 1 height 1
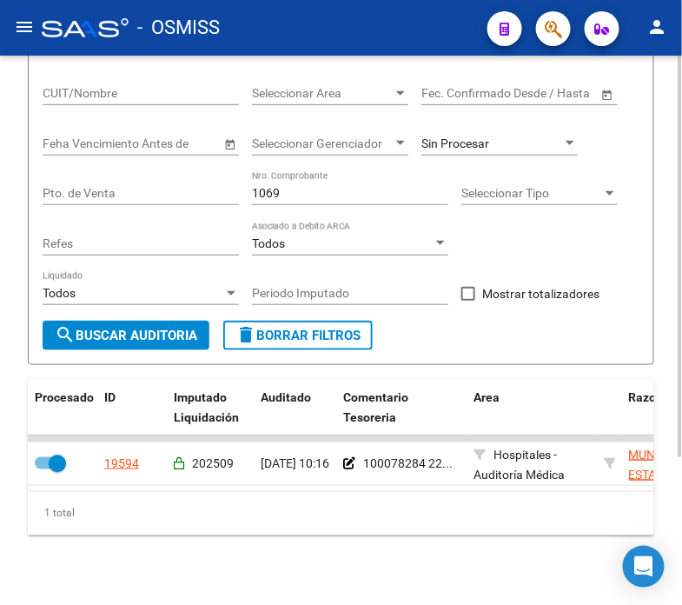
click at [335, 198] on input "1069" at bounding box center [350, 193] width 196 height 15
click at [159, 332] on span "search Buscar Auditoria" at bounding box center [126, 336] width 143 height 16
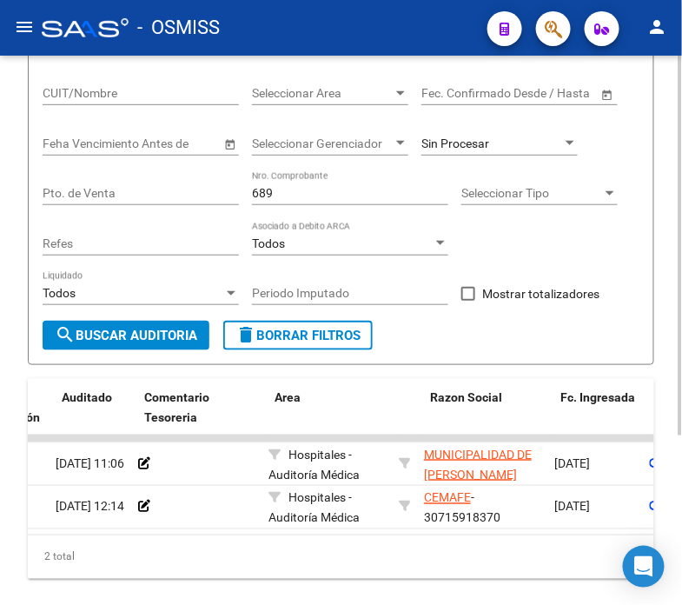
scroll to position [0, 0]
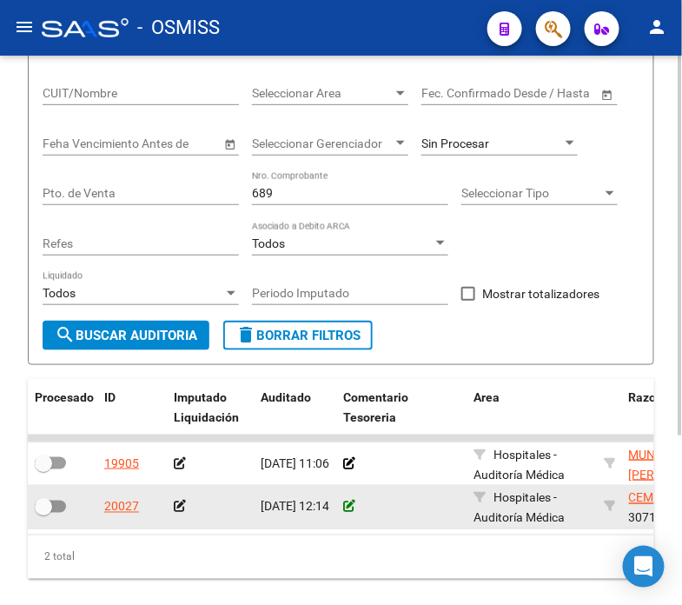
click at [349, 501] on icon at bounding box center [349, 507] width 12 height 12
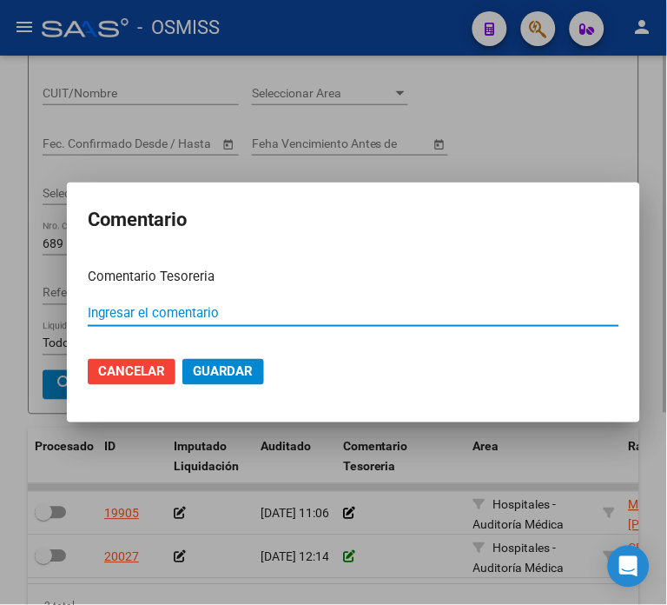
paste input "100078288 [DATE]"
click at [146, 315] on input "100078288 [DATE]" at bounding box center [354, 313] width 532 height 16
click at [204, 369] on span "Guardar" at bounding box center [223, 372] width 61 height 16
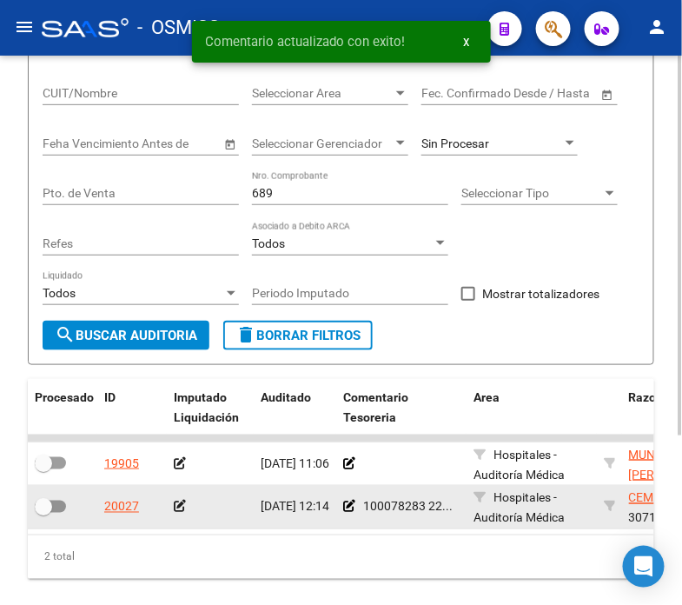
click at [178, 502] on icon at bounding box center [180, 507] width 12 height 12
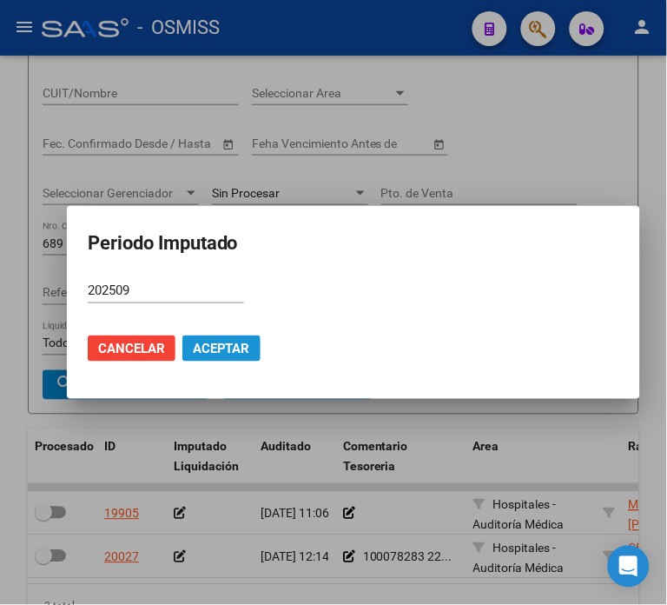
click at [220, 361] on button "Aceptar" at bounding box center [222, 348] width 78 height 26
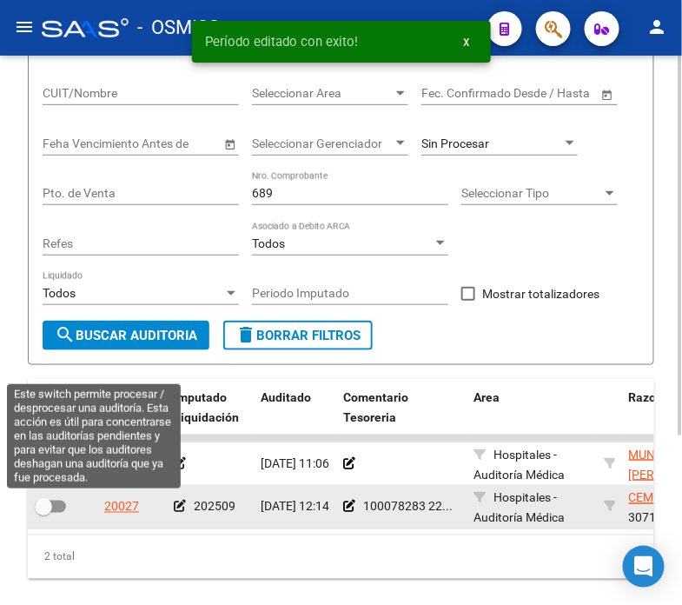
click at [53, 513] on label at bounding box center [50, 506] width 31 height 21
click at [43, 513] on input "checkbox" at bounding box center [43, 513] width 1 height 1
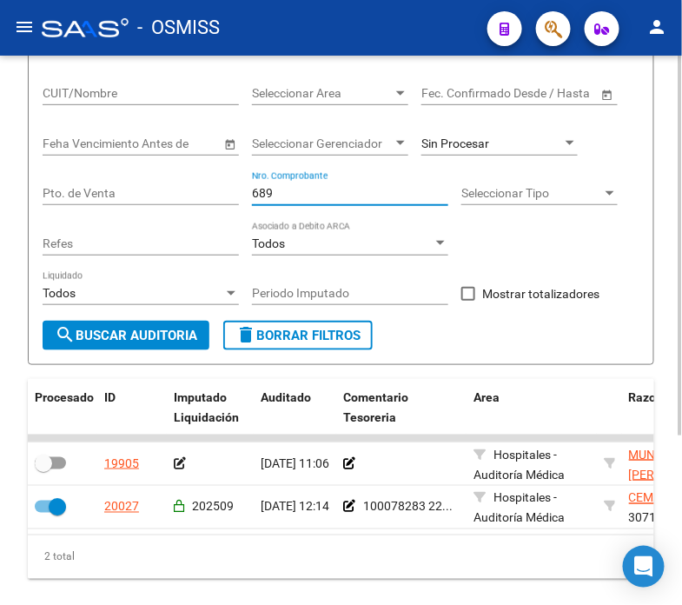
click at [294, 196] on input "689" at bounding box center [350, 193] width 196 height 15
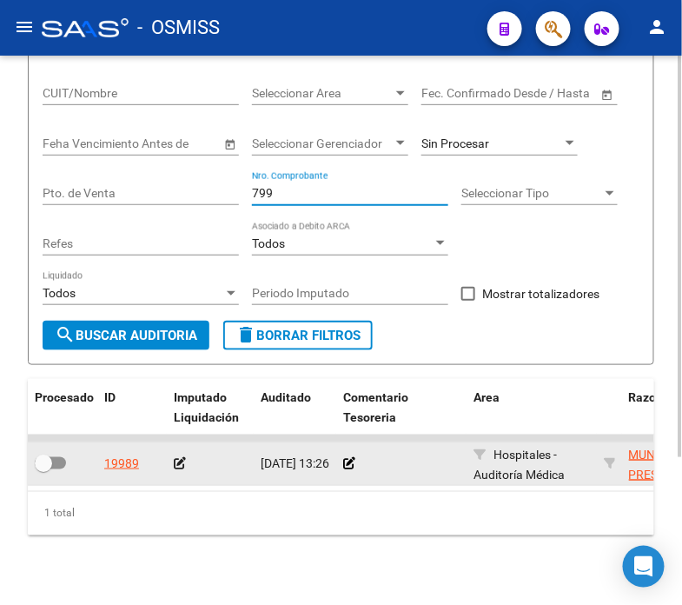
click at [174, 463] on icon at bounding box center [180, 463] width 12 height 12
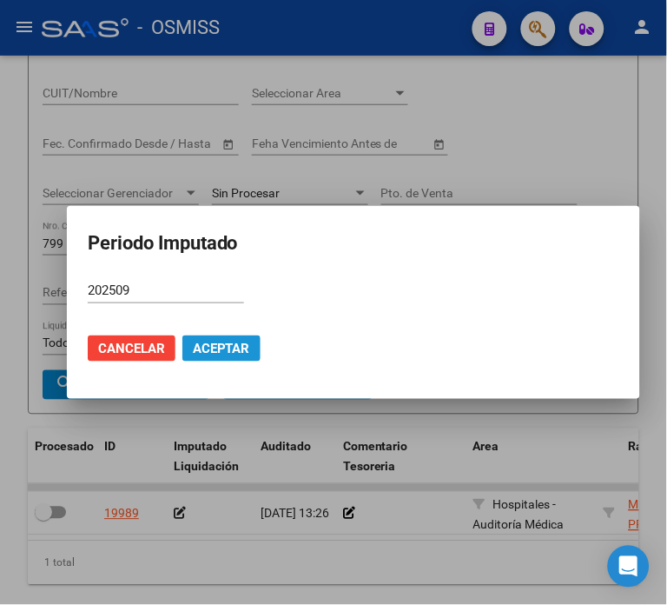
click at [216, 349] on span "Aceptar" at bounding box center [221, 349] width 57 height 16
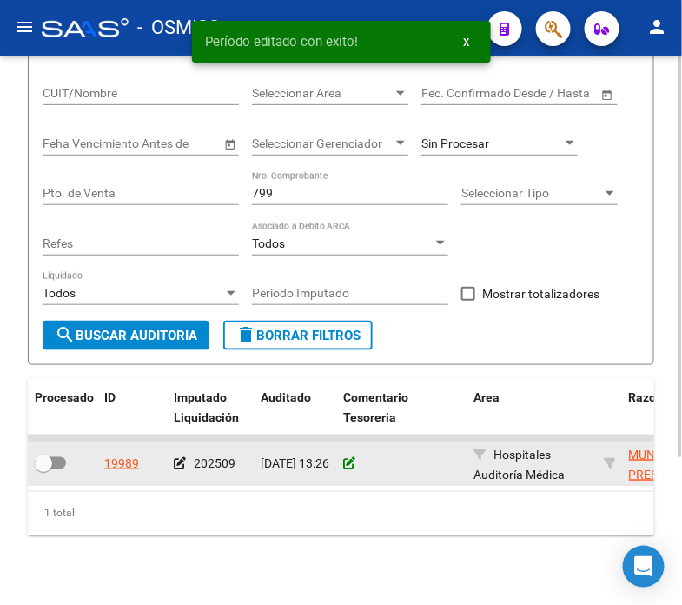
click at [344, 469] on icon at bounding box center [349, 463] width 12 height 12
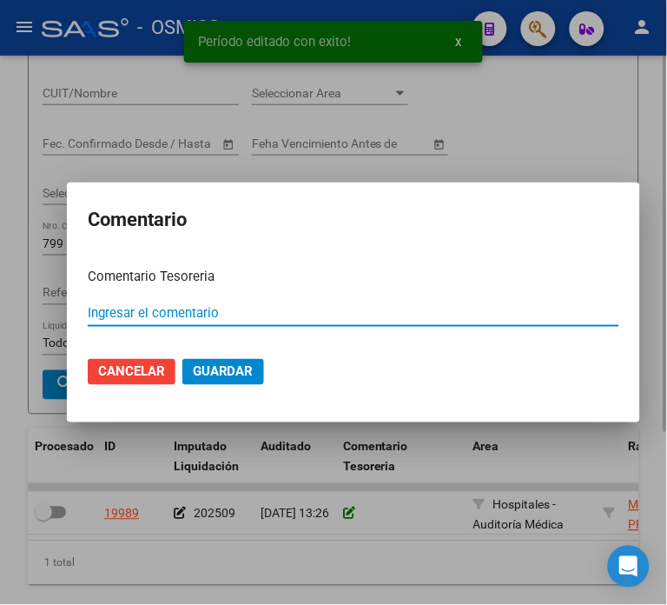
paste input "100078288 [DATE]"
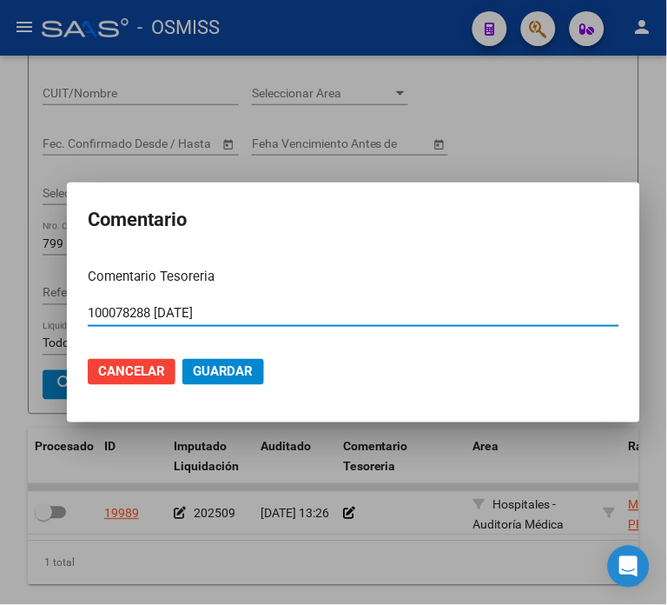
click at [143, 309] on input "100078288 [DATE]" at bounding box center [354, 313] width 532 height 16
click at [149, 311] on input "100078288 [DATE]" at bounding box center [354, 313] width 532 height 16
click at [149, 311] on input "100078282 [DATE]" at bounding box center [354, 313] width 532 height 16
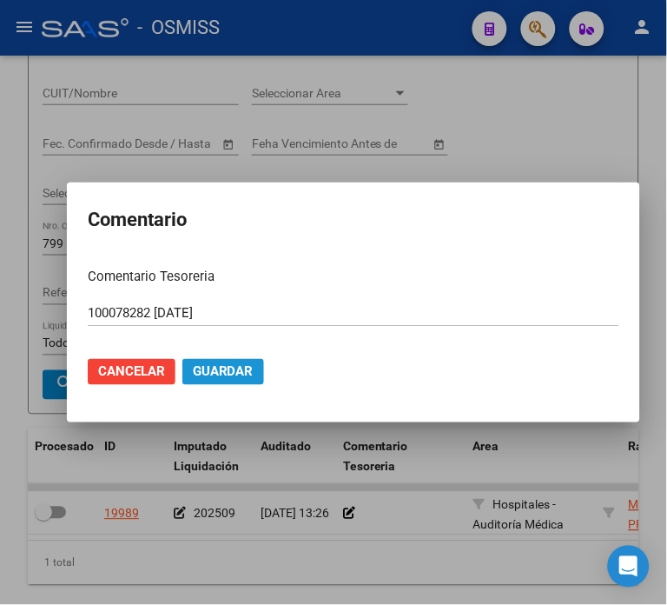
click at [242, 382] on button "Guardar" at bounding box center [224, 372] width 82 height 26
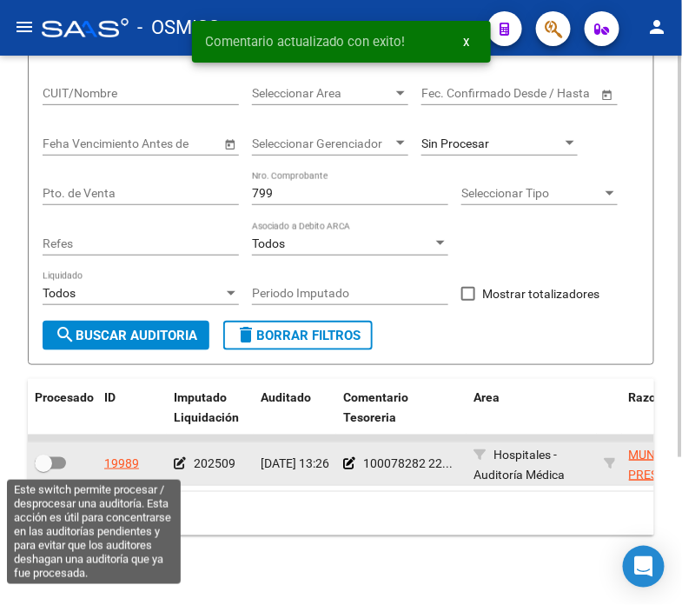
click at [62, 465] on span at bounding box center [50, 463] width 31 height 12
click at [43, 469] on input "checkbox" at bounding box center [43, 469] width 1 height 1
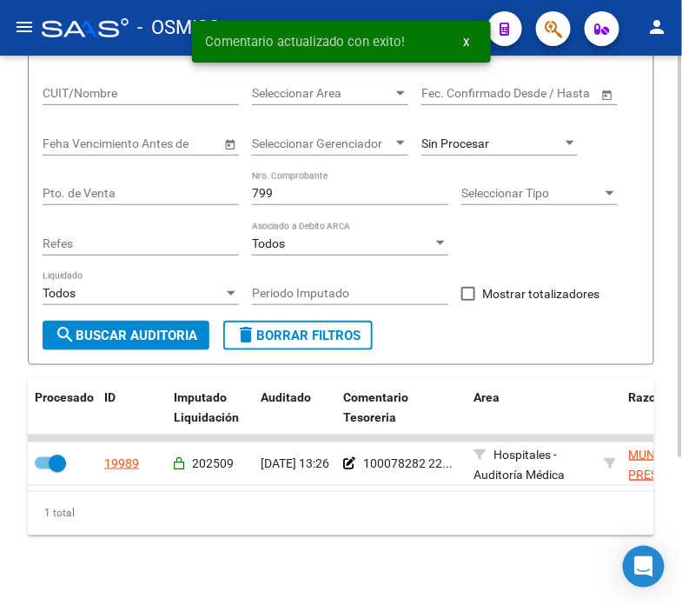
click at [298, 196] on input "799" at bounding box center [350, 193] width 196 height 15
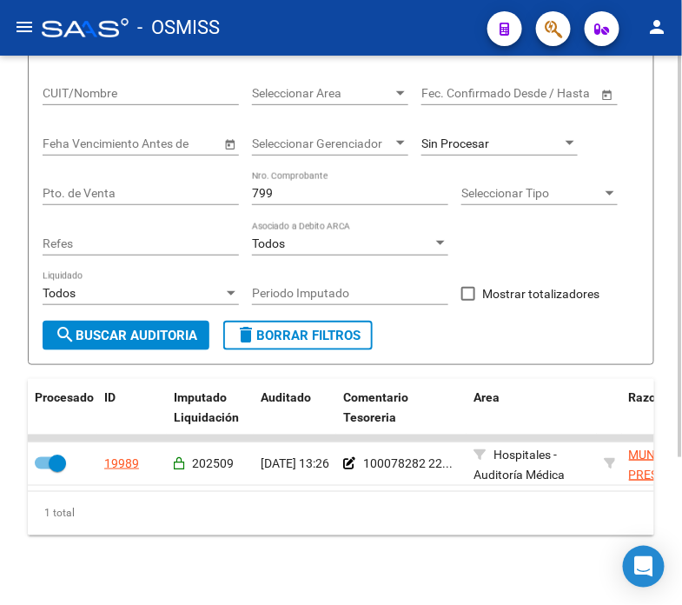
click at [316, 192] on input "799" at bounding box center [350, 193] width 196 height 15
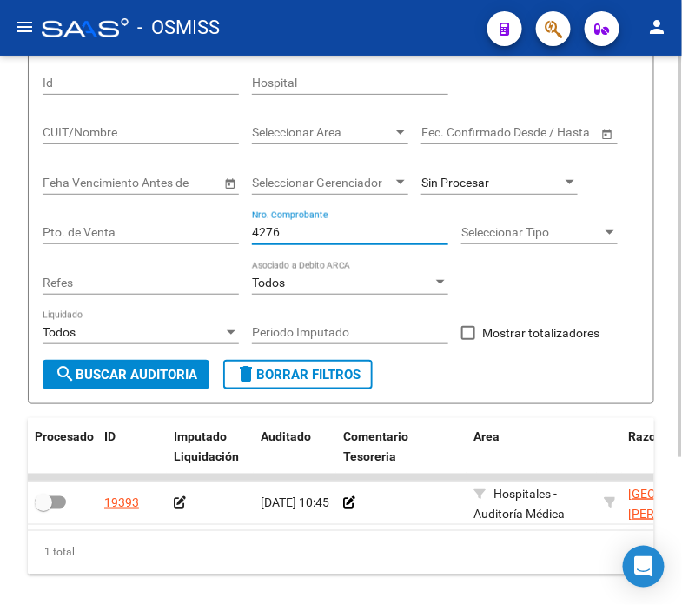
scroll to position [176, 0]
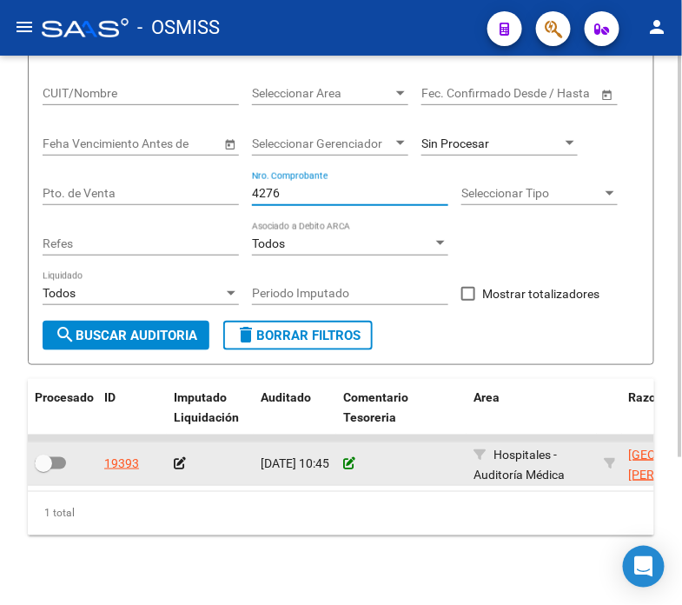
click at [350, 463] on icon at bounding box center [349, 463] width 12 height 12
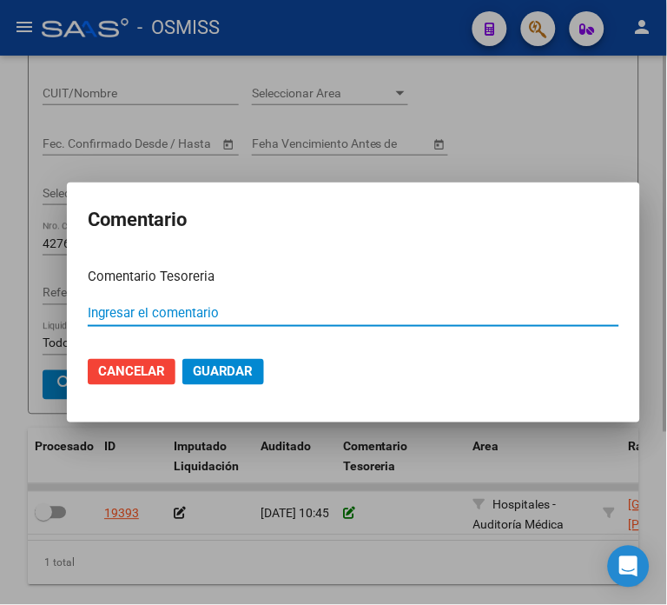
paste input "100078282 [DATE]"
click at [148, 313] on input "100078282 [DATE]" at bounding box center [354, 313] width 532 height 16
click at [148, 313] on input "100078281 [DATE]" at bounding box center [354, 313] width 532 height 16
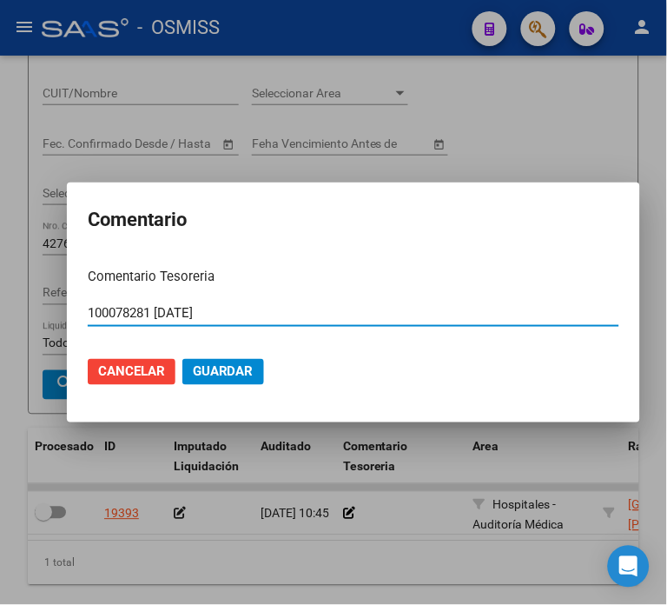
click at [148, 313] on input "100078281 [DATE]" at bounding box center [354, 313] width 532 height 16
click at [215, 374] on span "Guardar" at bounding box center [223, 372] width 61 height 16
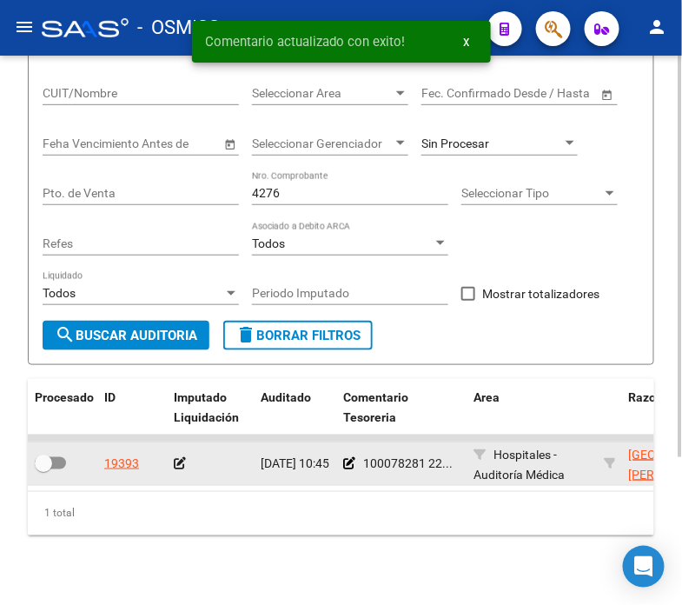
click at [183, 464] on icon at bounding box center [180, 463] width 12 height 12
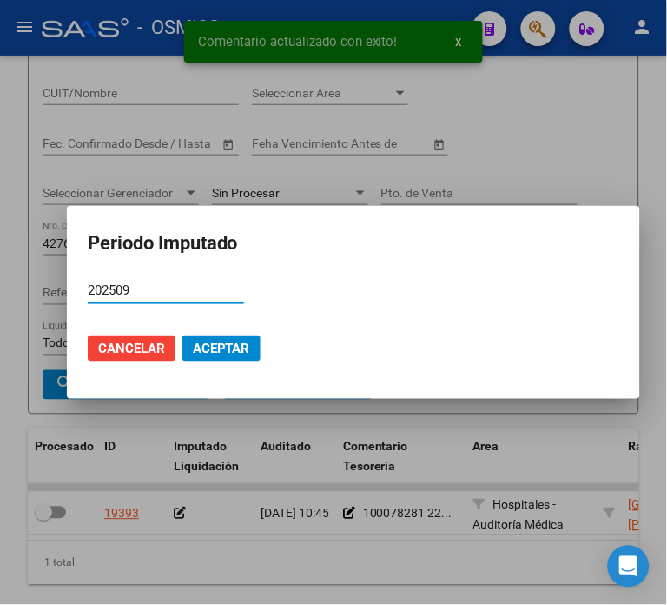
click at [233, 336] on button "Aceptar" at bounding box center [222, 348] width 78 height 26
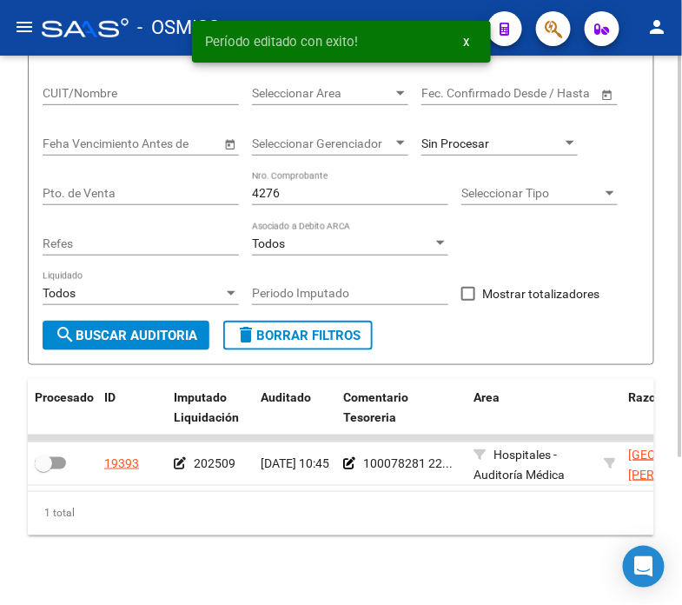
click at [56, 511] on div "1 total" at bounding box center [341, 513] width 627 height 43
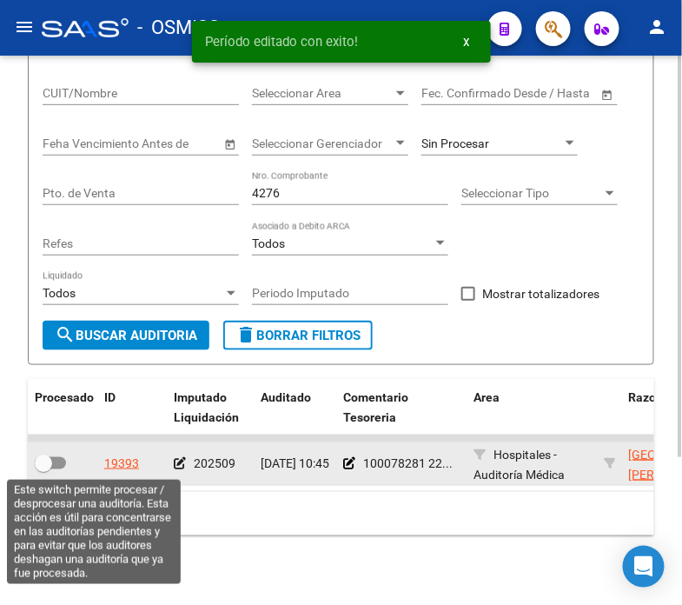
click at [55, 461] on span at bounding box center [50, 463] width 31 height 12
click at [43, 469] on input "checkbox" at bounding box center [43, 469] width 1 height 1
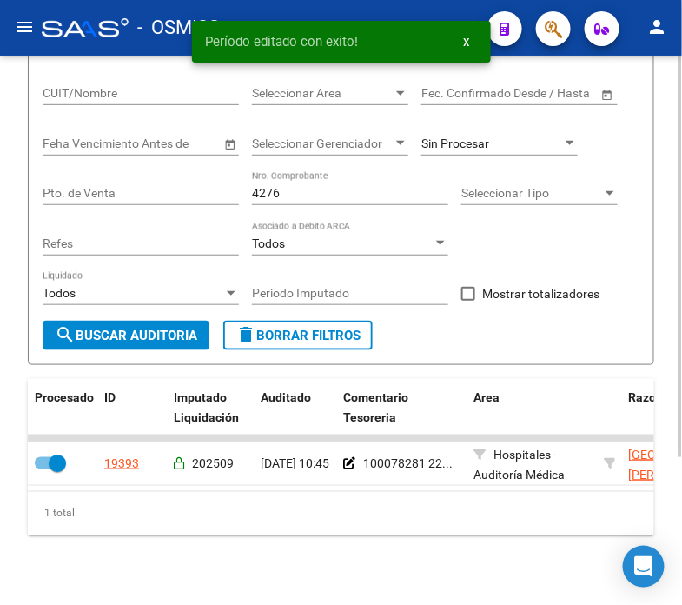
click at [325, 191] on input "4276" at bounding box center [350, 193] width 196 height 15
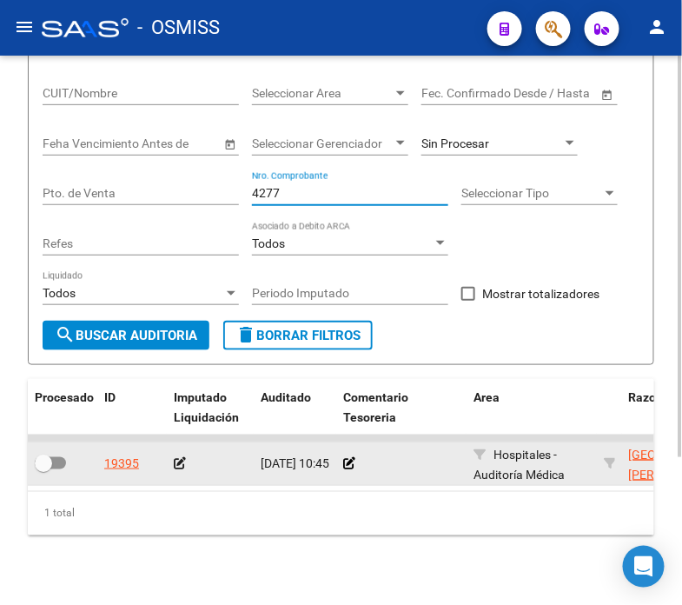
click at [344, 470] on app-comentario-tesoreria at bounding box center [349, 463] width 12 height 14
click at [348, 459] on icon at bounding box center [349, 463] width 12 height 12
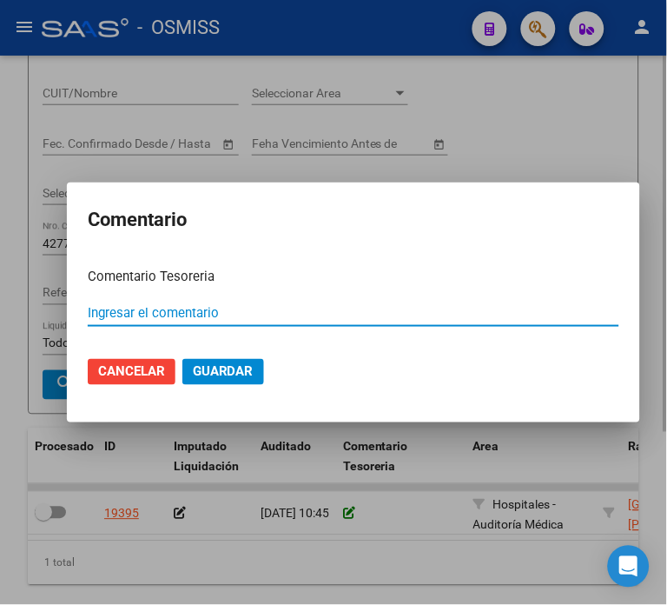
paste input "100078281 [DATE]"
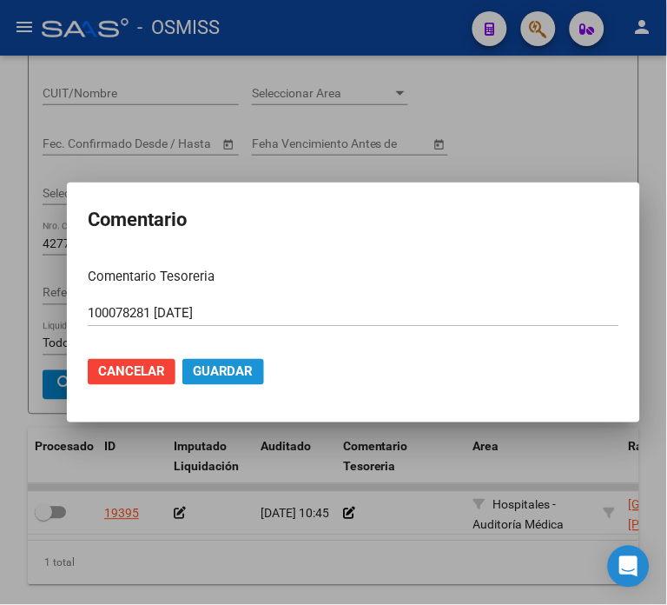
click at [205, 370] on span "Guardar" at bounding box center [223, 372] width 61 height 16
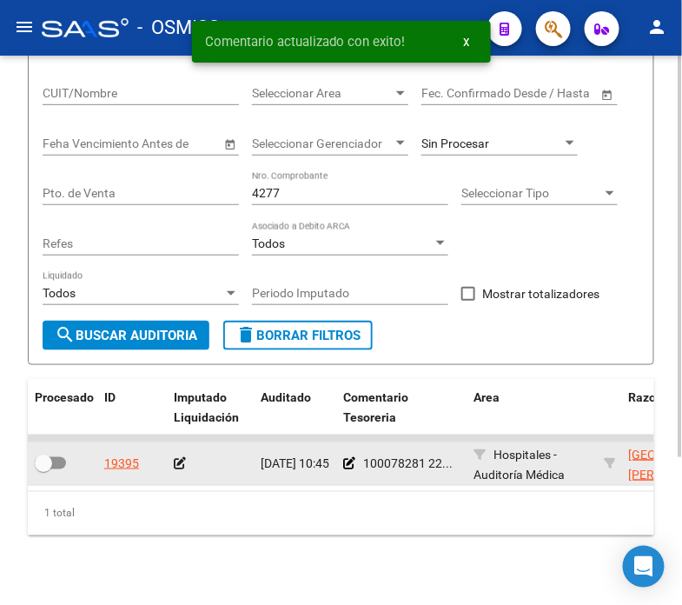
click at [174, 459] on icon at bounding box center [180, 463] width 12 height 12
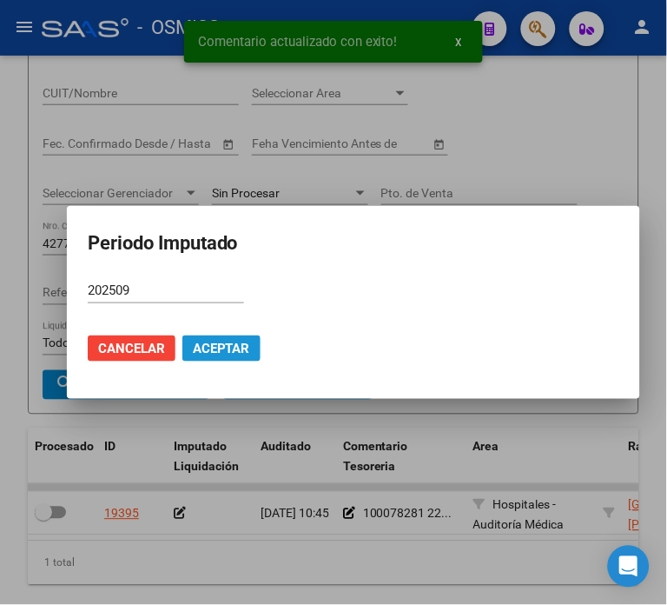
click at [193, 351] on span "Aceptar" at bounding box center [221, 349] width 57 height 16
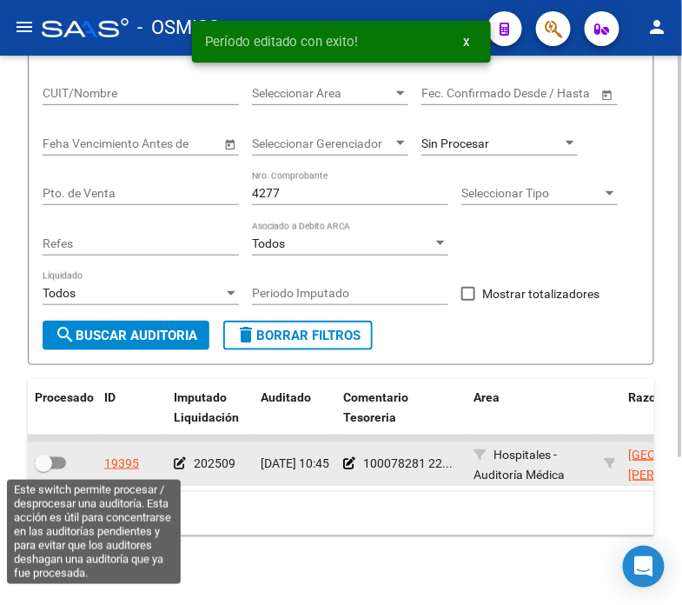
click at [49, 458] on span at bounding box center [43, 463] width 17 height 17
click at [43, 469] on input "checkbox" at bounding box center [43, 469] width 1 height 1
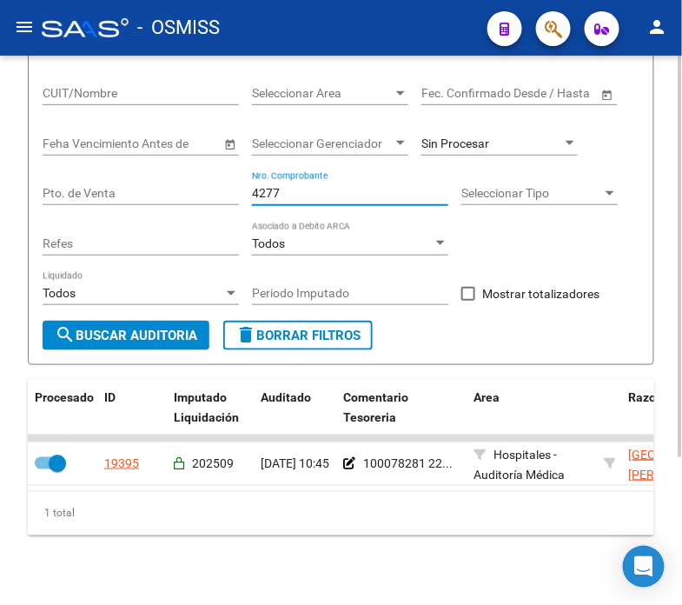
click at [304, 196] on input "4277" at bounding box center [350, 193] width 196 height 15
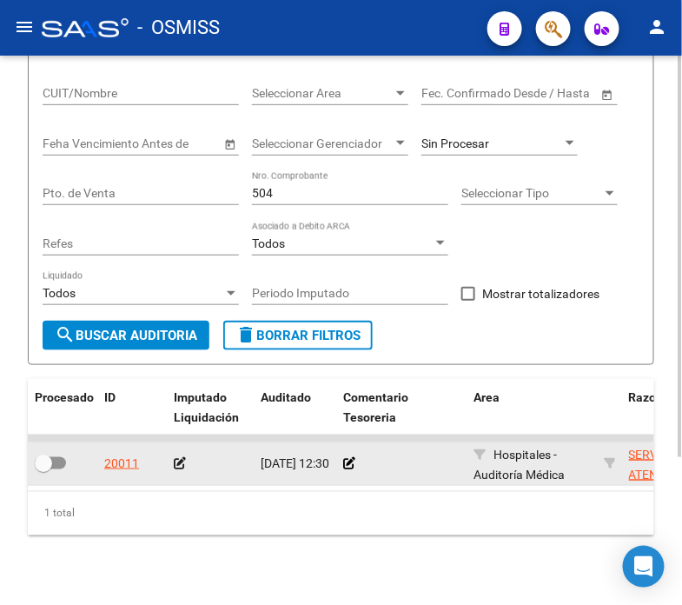
click at [345, 471] on div at bounding box center [401, 464] width 116 height 20
click at [346, 465] on icon at bounding box center [349, 463] width 12 height 12
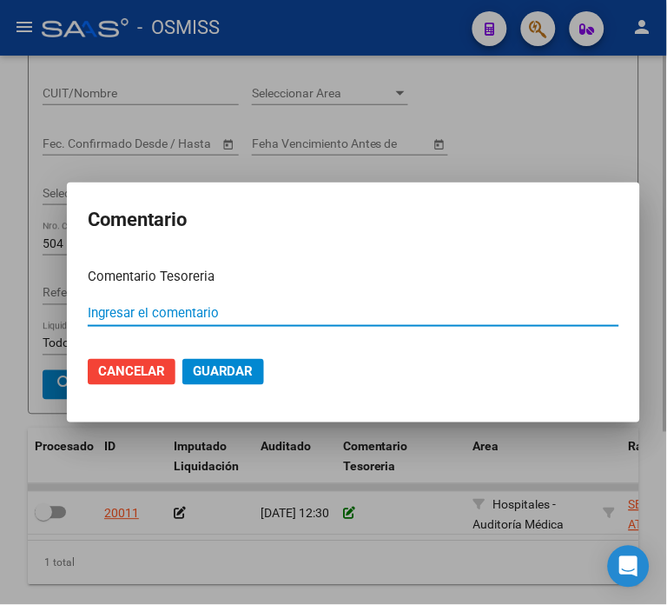
paste input "100078281 [DATE]"
click at [144, 307] on input "100078281 [DATE]" at bounding box center [354, 313] width 532 height 16
click at [183, 359] on button "Guardar" at bounding box center [224, 372] width 82 height 26
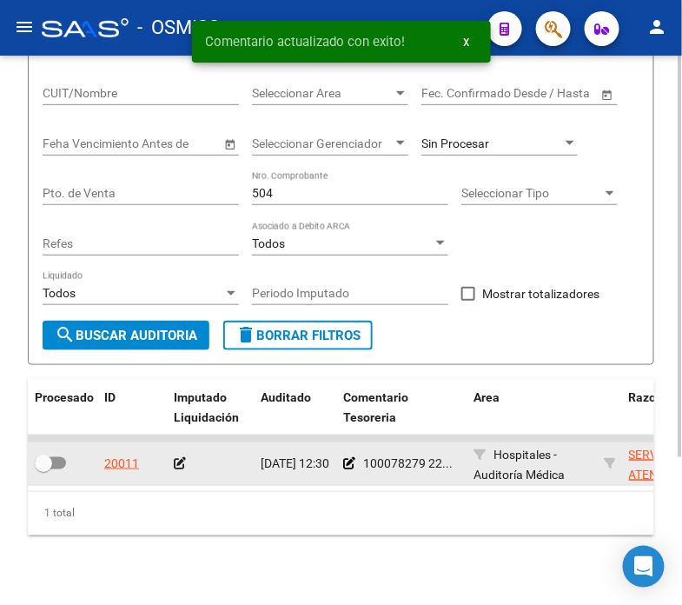
click at [176, 465] on icon at bounding box center [180, 463] width 12 height 12
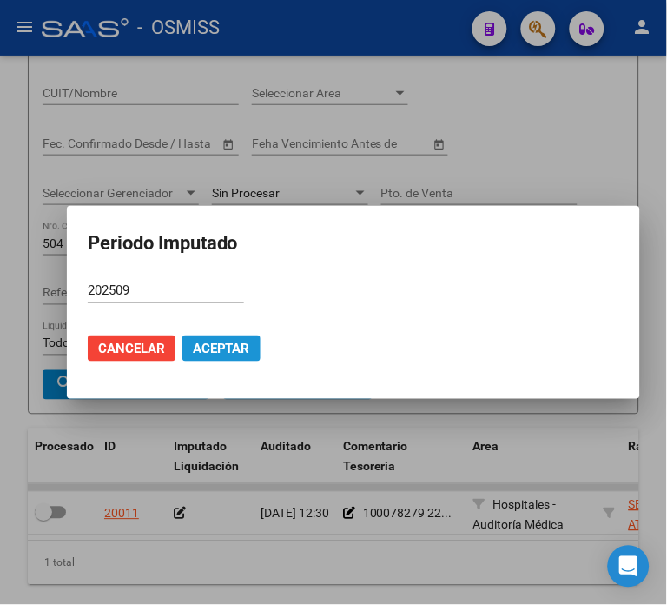
click at [227, 349] on span "Aceptar" at bounding box center [221, 349] width 57 height 16
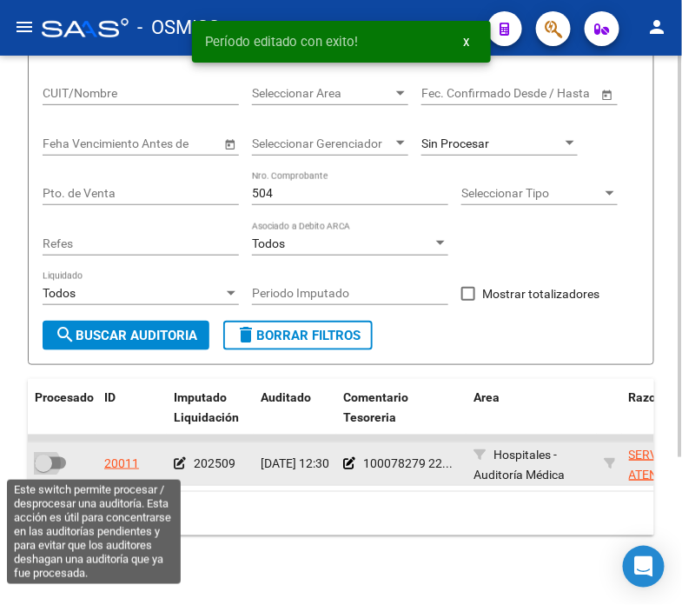
click at [57, 464] on span at bounding box center [50, 463] width 31 height 12
click at [43, 469] on input "checkbox" at bounding box center [43, 469] width 1 height 1
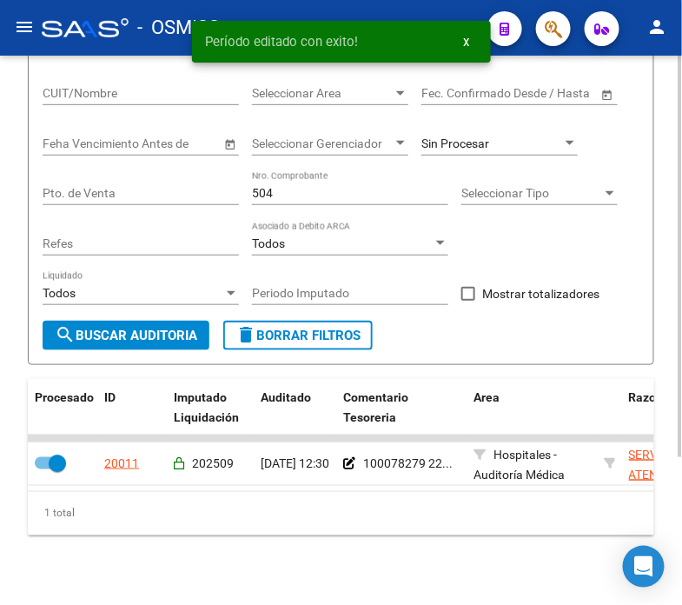
click at [297, 194] on input "504" at bounding box center [350, 193] width 196 height 15
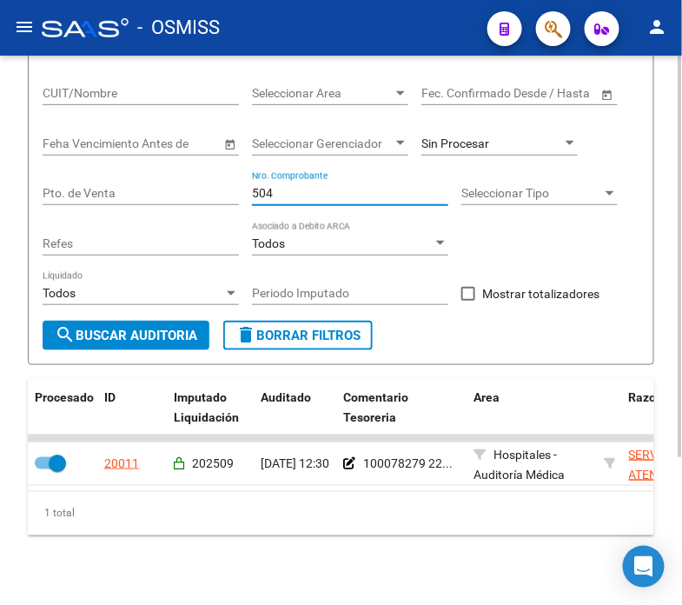
click at [297, 194] on input "504" at bounding box center [350, 193] width 196 height 15
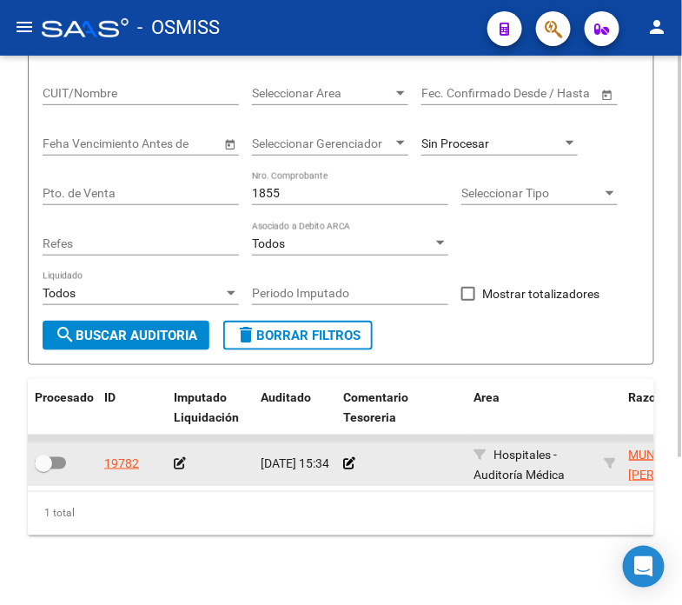
click at [354, 463] on div at bounding box center [401, 464] width 116 height 20
click at [349, 459] on icon at bounding box center [349, 463] width 12 height 12
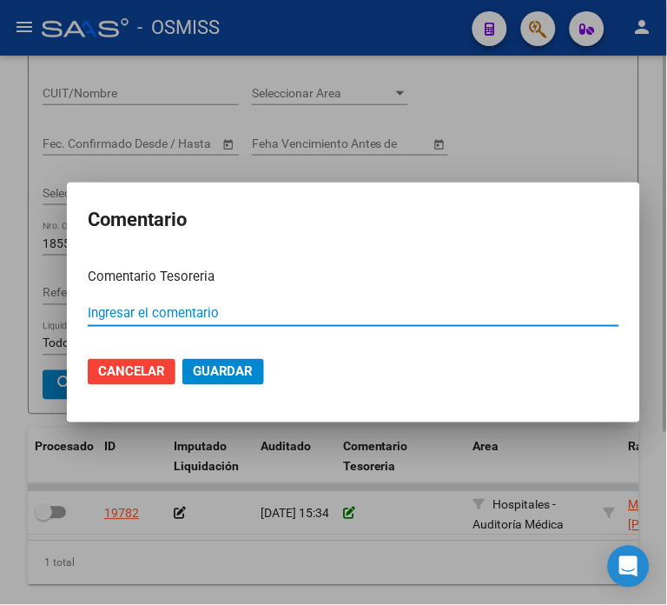
paste input "100078281 [DATE]"
drag, startPoint x: 148, startPoint y: 313, endPoint x: 134, endPoint y: 311, distance: 14.0
click at [134, 311] on input "100078281 [DATE]" at bounding box center [354, 313] width 532 height 16
click at [134, 311] on input "100078278 [DATE]" at bounding box center [354, 313] width 532 height 16
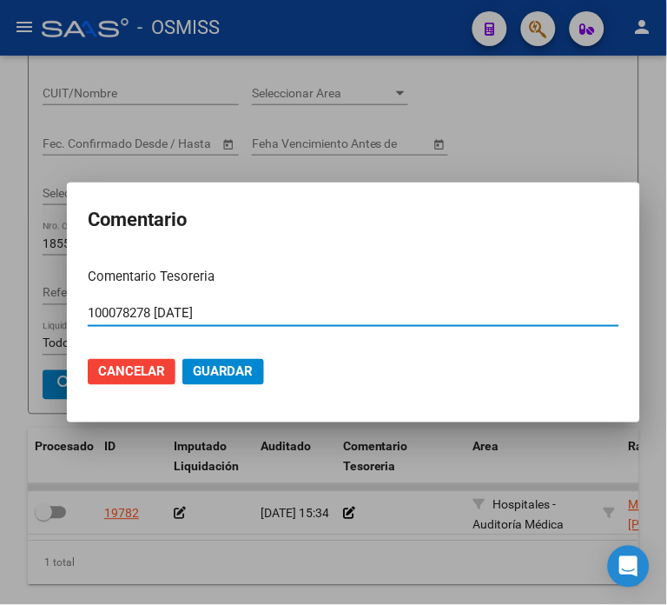
click at [270, 317] on input "100078278 [DATE]" at bounding box center [354, 313] width 532 height 16
click at [235, 365] on span "Guardar" at bounding box center [223, 372] width 61 height 16
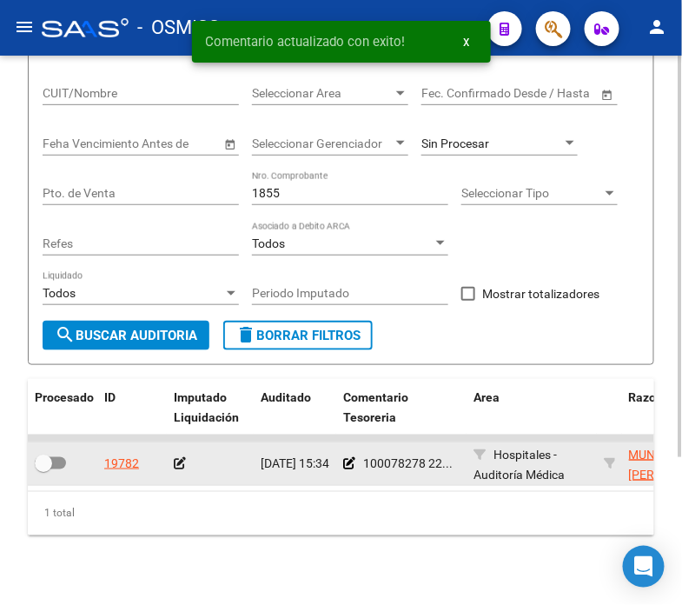
click at [178, 463] on icon at bounding box center [180, 463] width 12 height 12
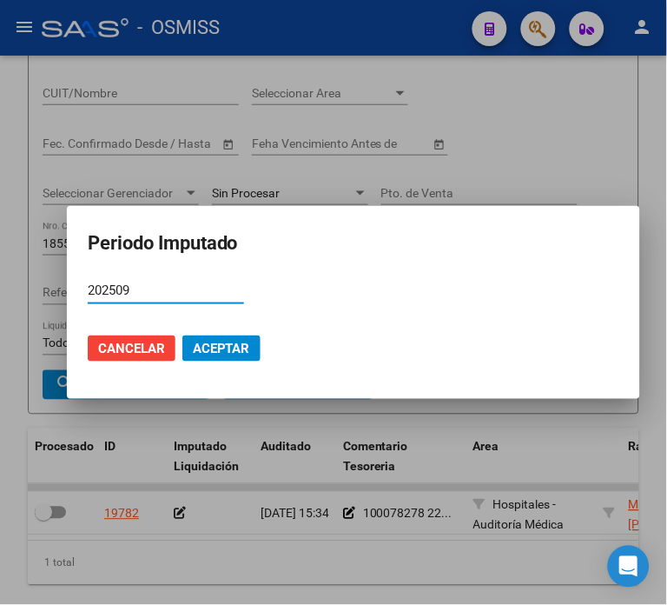
click at [202, 361] on button "Aceptar" at bounding box center [222, 348] width 78 height 26
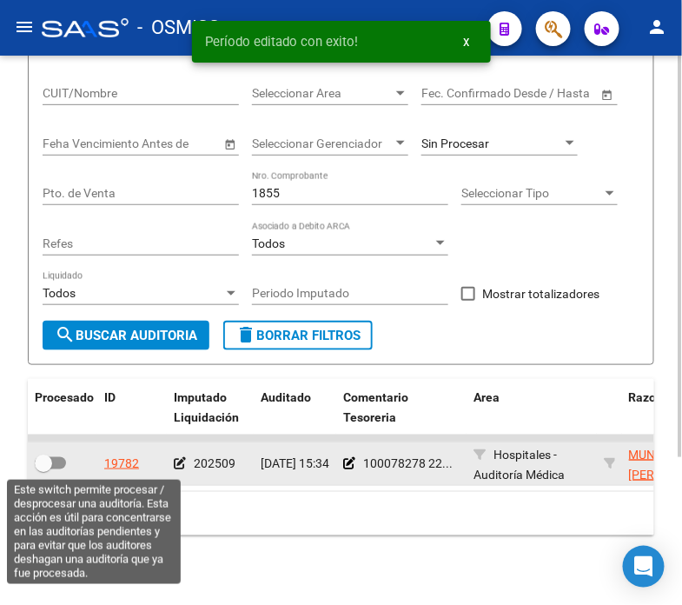
click at [50, 464] on span at bounding box center [43, 463] width 17 height 17
click at [43, 469] on input "checkbox" at bounding box center [43, 469] width 1 height 1
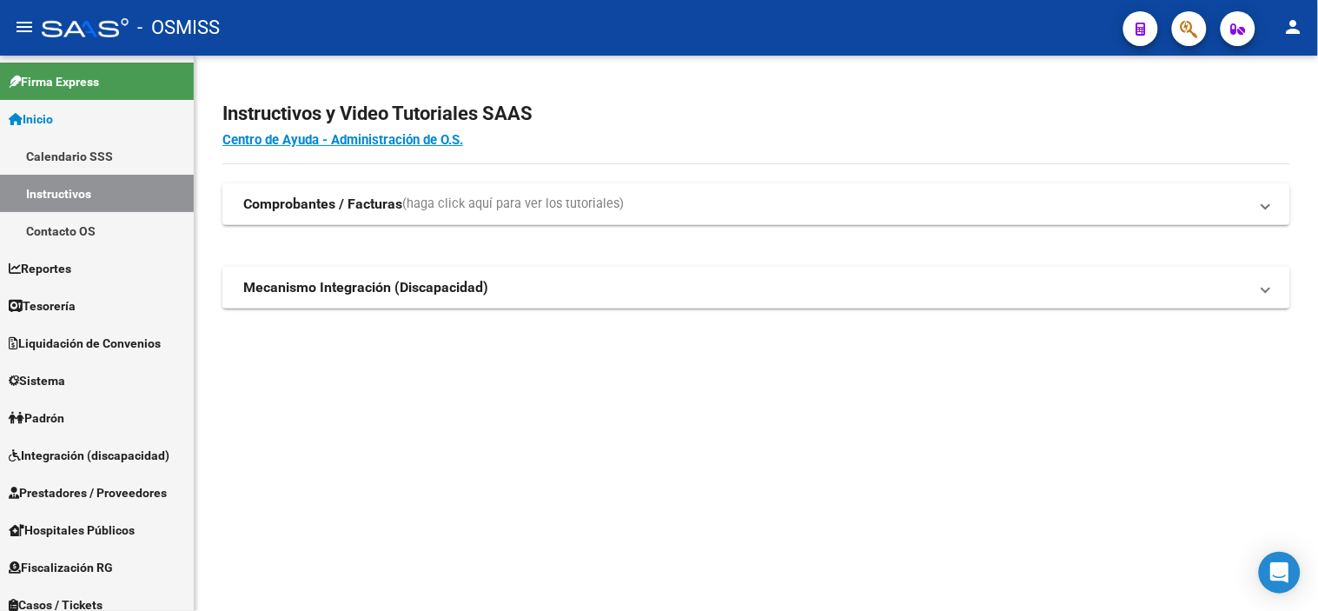
click at [1174, 24] on button "button" at bounding box center [1189, 28] width 35 height 35
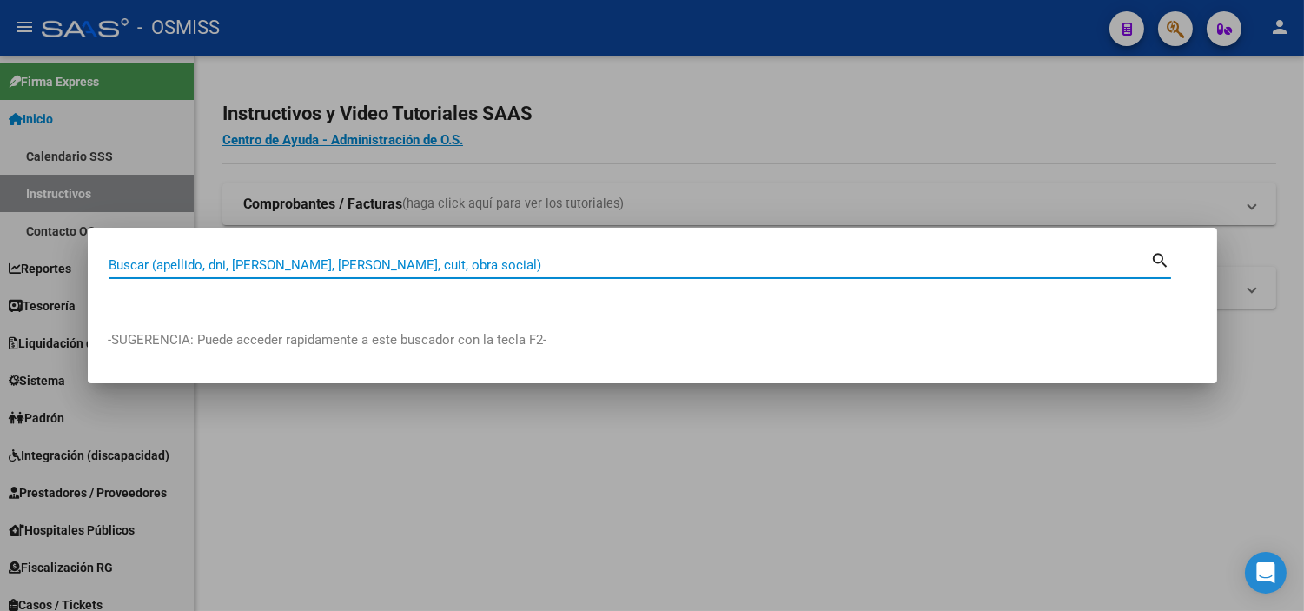
paste input "0137 - 00006073."
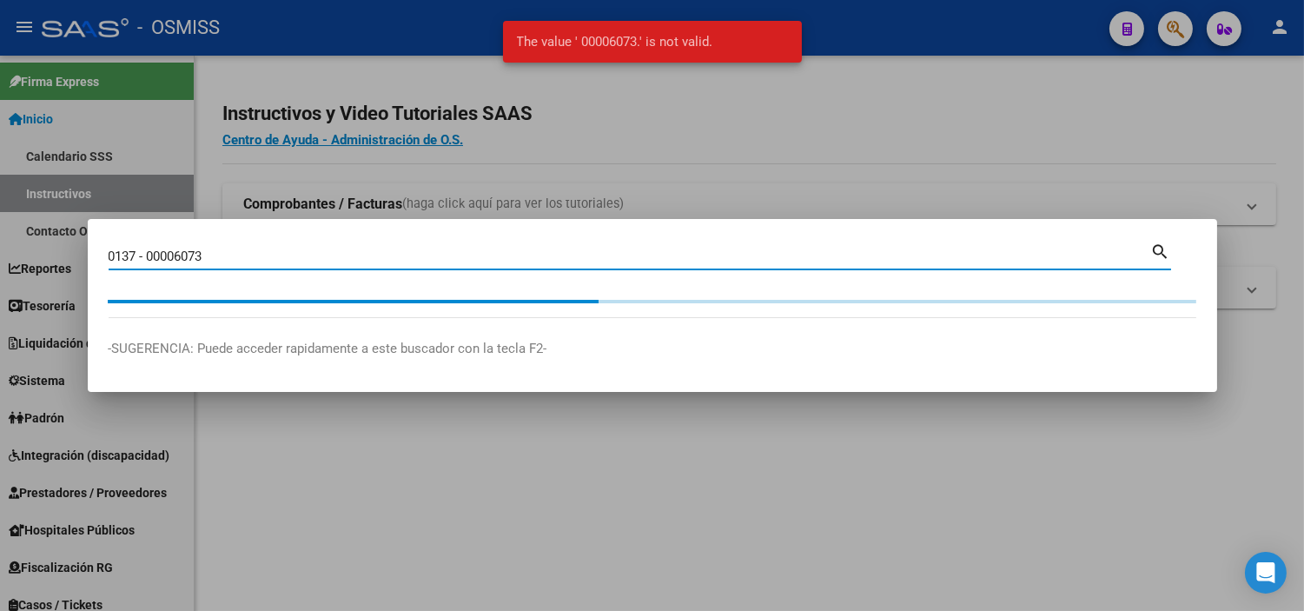
type input "0137 - 00006073"
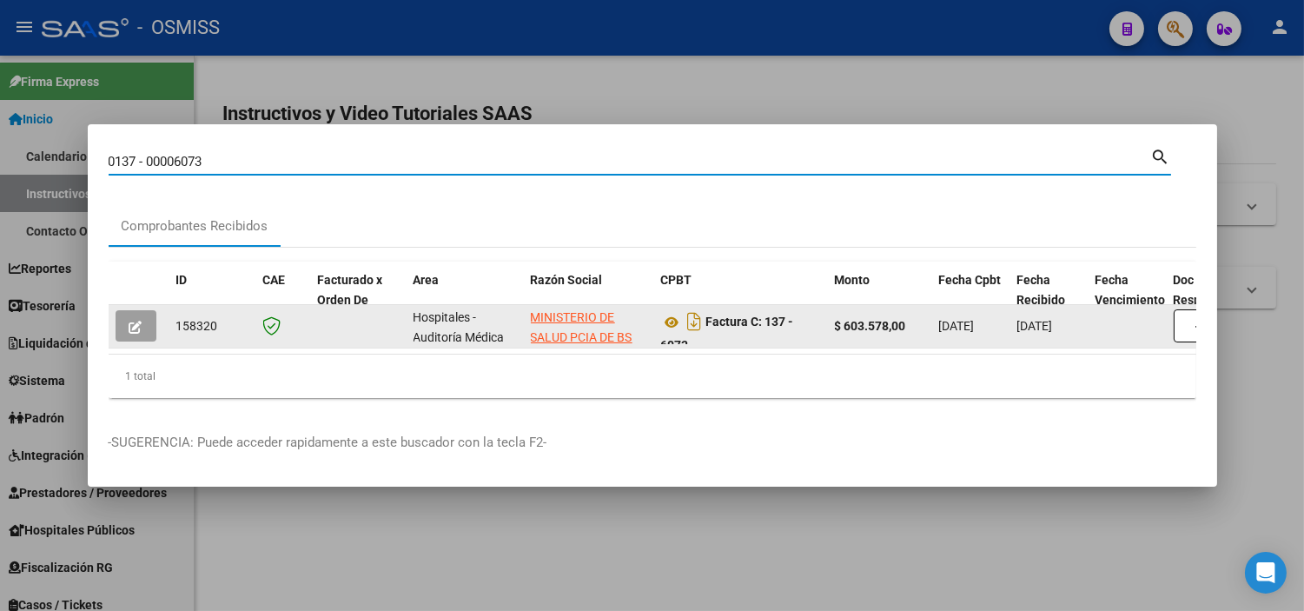
click at [135, 321] on icon "button" at bounding box center [135, 327] width 13 height 13
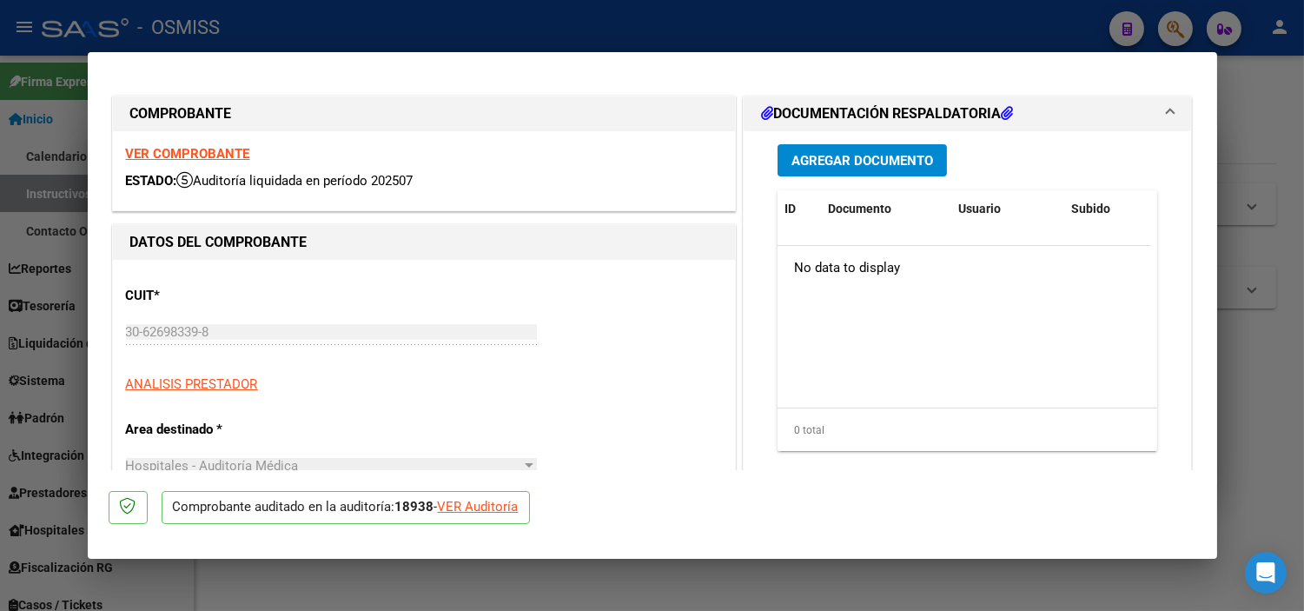
type input "[DATE]"
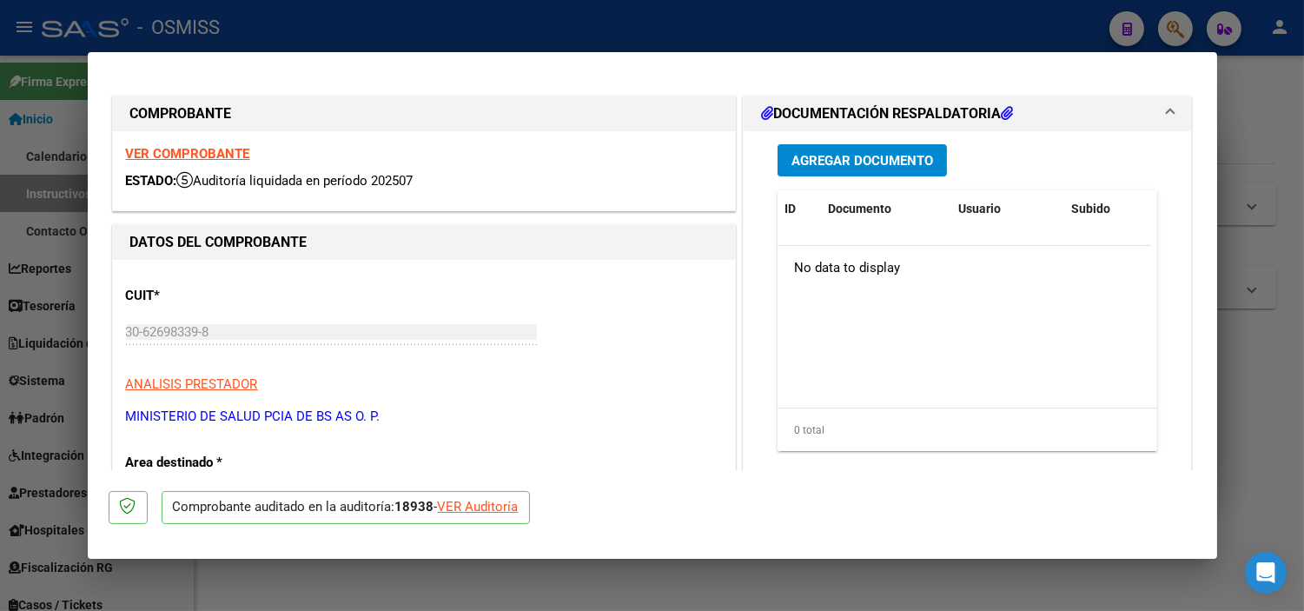
click at [500, 507] on div "VER Auditoría" at bounding box center [478, 507] width 81 height 20
type input "$ 0,00"
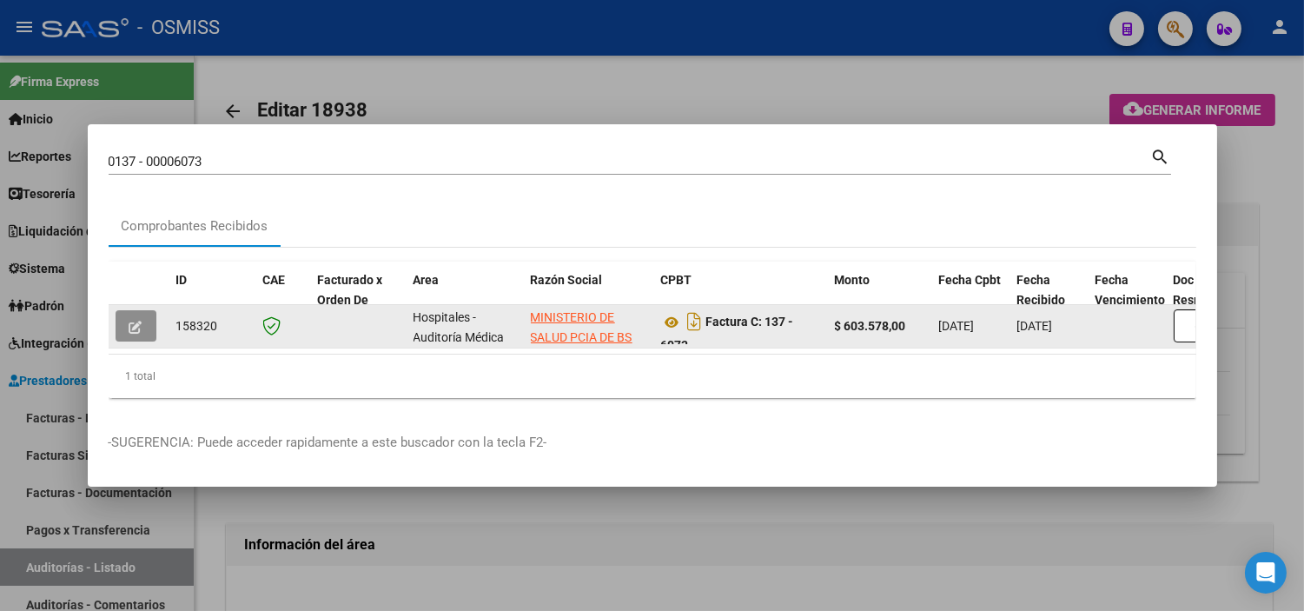
click at [149, 318] on button "button" at bounding box center [136, 325] width 41 height 31
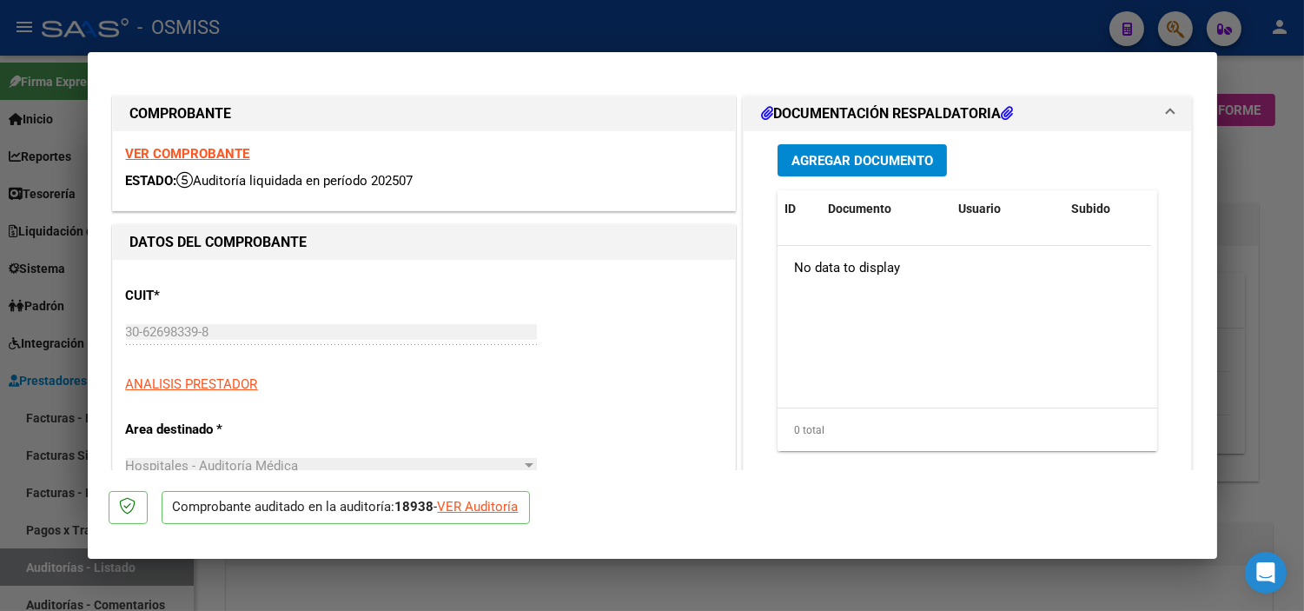
type input "[DATE]"
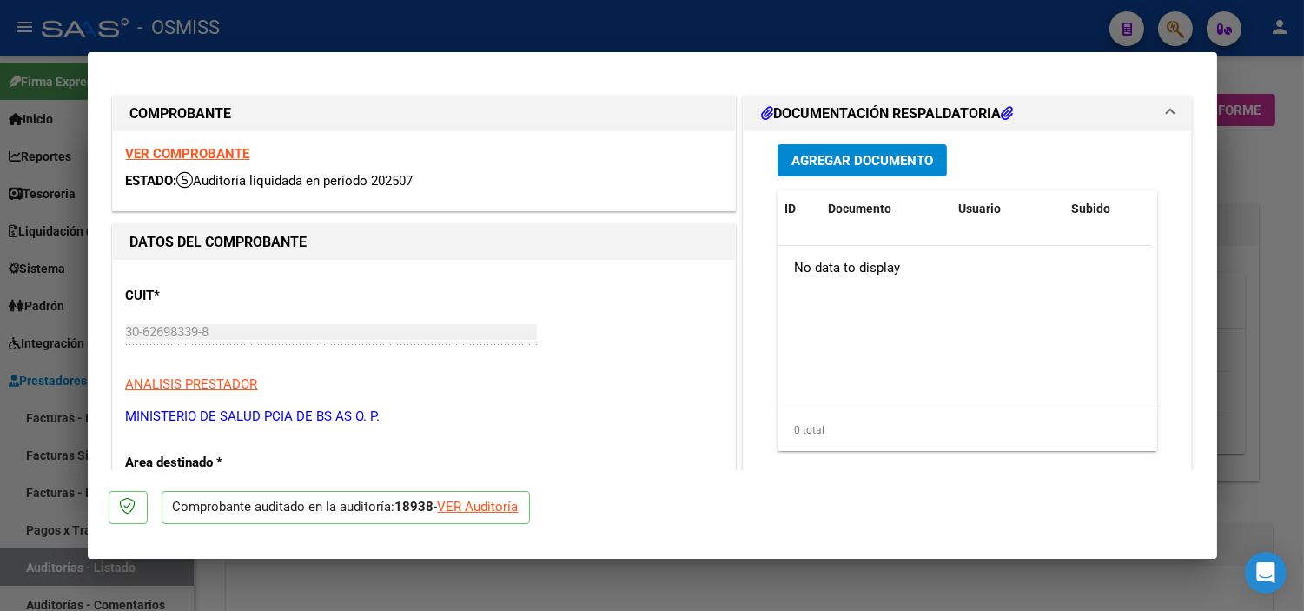
click at [464, 501] on div "VER Auditoría" at bounding box center [478, 507] width 81 height 20
type input "$ 0,00"
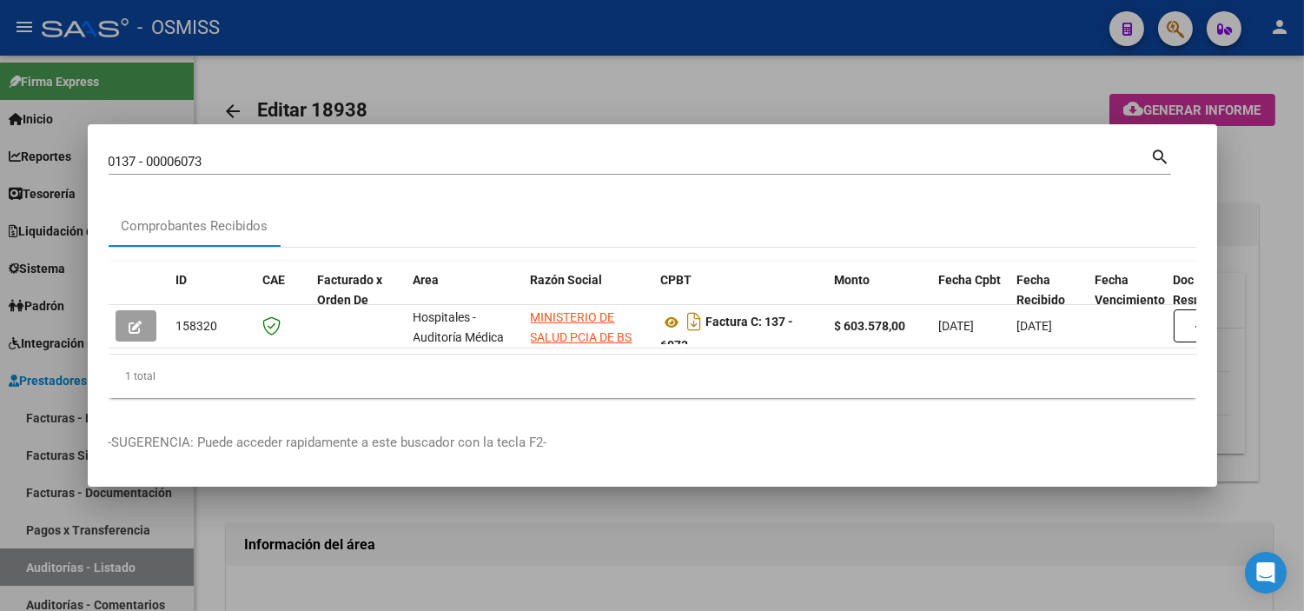
click at [490, 565] on div at bounding box center [652, 305] width 1304 height 611
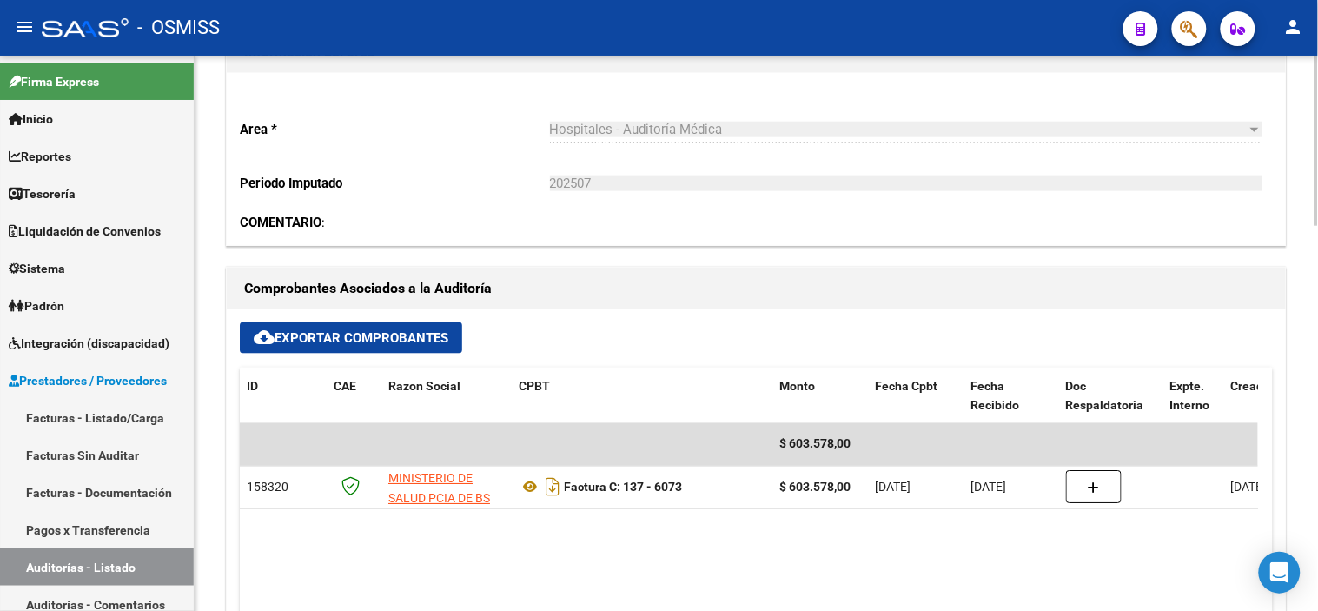
scroll to position [579, 0]
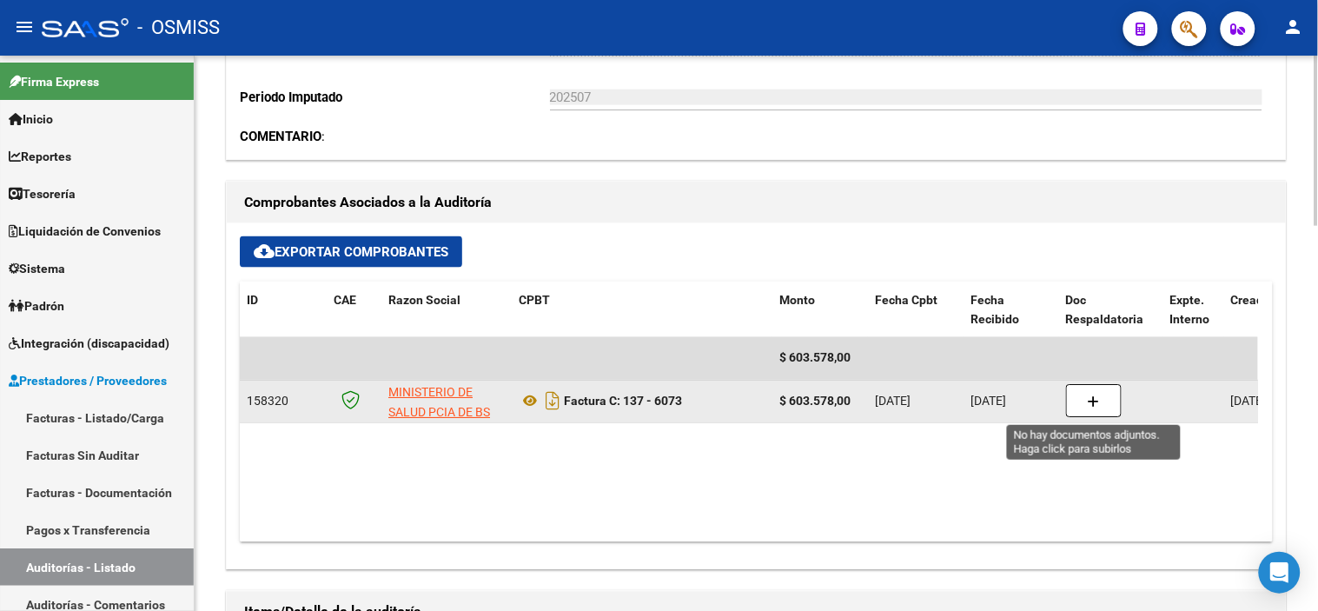
click at [1099, 408] on icon "button" at bounding box center [1094, 402] width 12 height 13
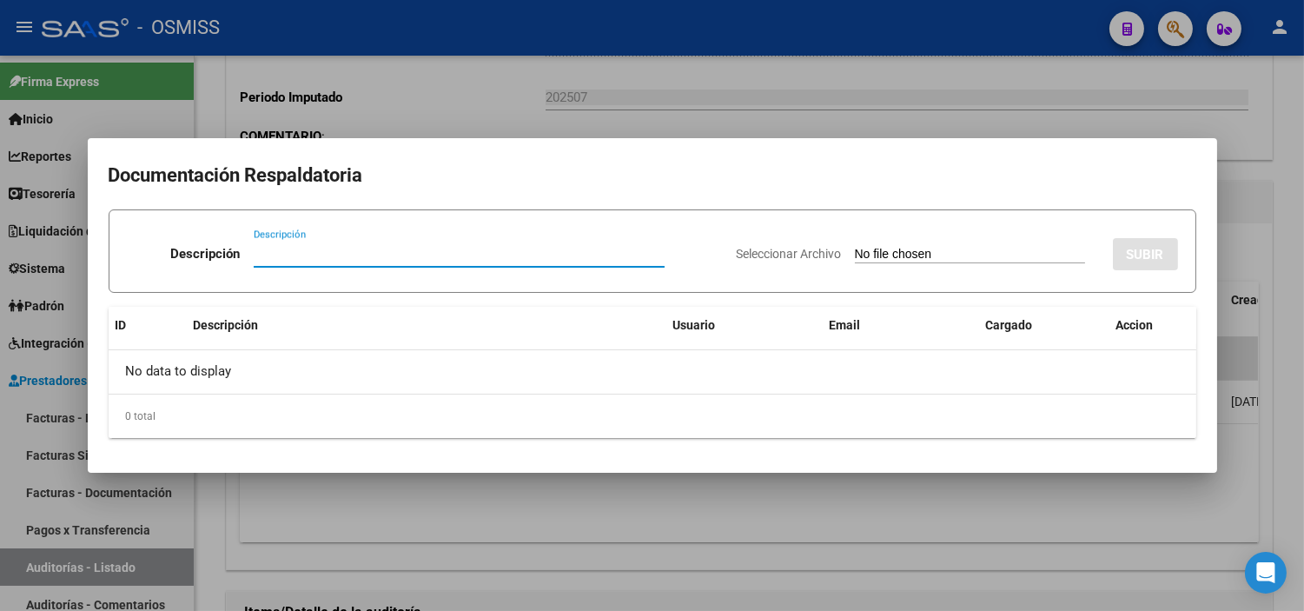
click at [880, 250] on input "Seleccionar Archivo" at bounding box center [970, 255] width 230 height 17
type input "C:\fakepath\828 HOSPITAL MAGDALENA DE MARTINEZ FC 6072 6073.pdf"
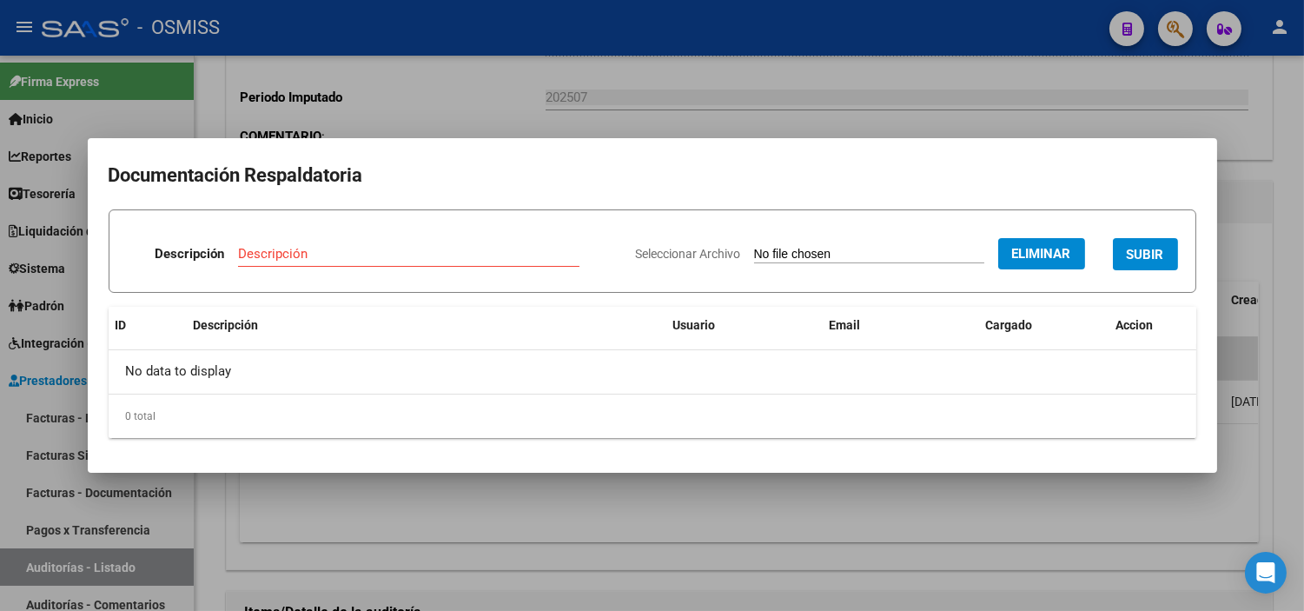
click at [385, 256] on input "Descripción" at bounding box center [409, 254] width 342 height 16
type input "NOTA DE CREDITO"
click at [1166, 242] on button "SUBIR" at bounding box center [1145, 254] width 65 height 32
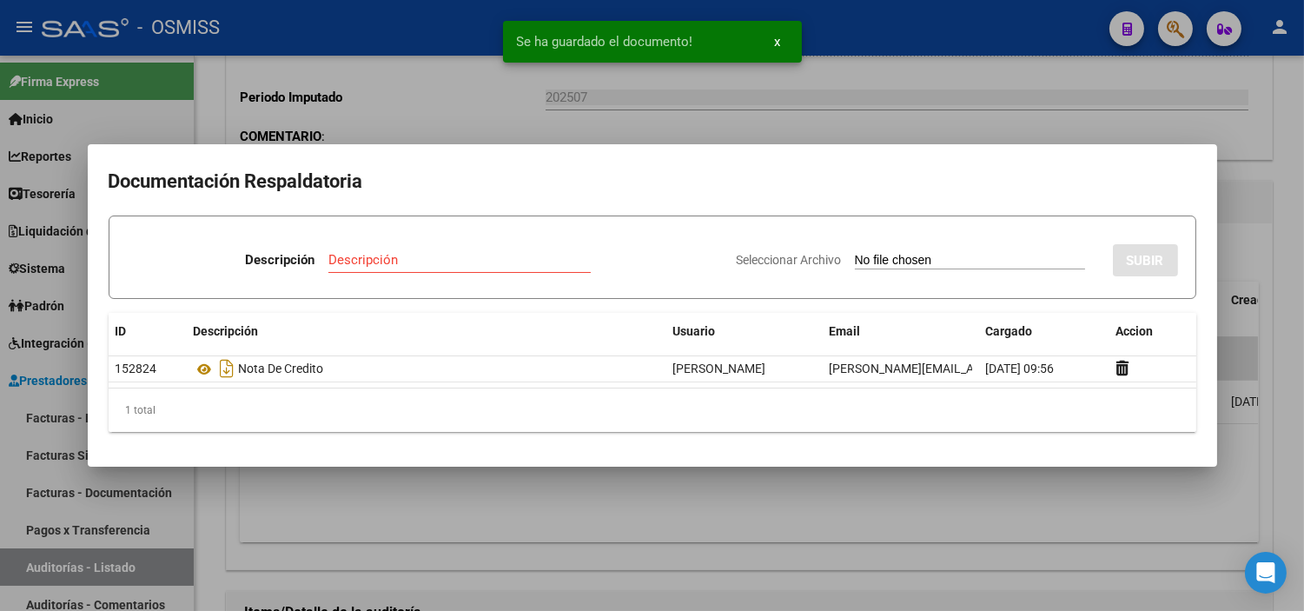
click at [464, 130] on div at bounding box center [652, 305] width 1304 height 611
